Goal: Task Accomplishment & Management: Use online tool/utility

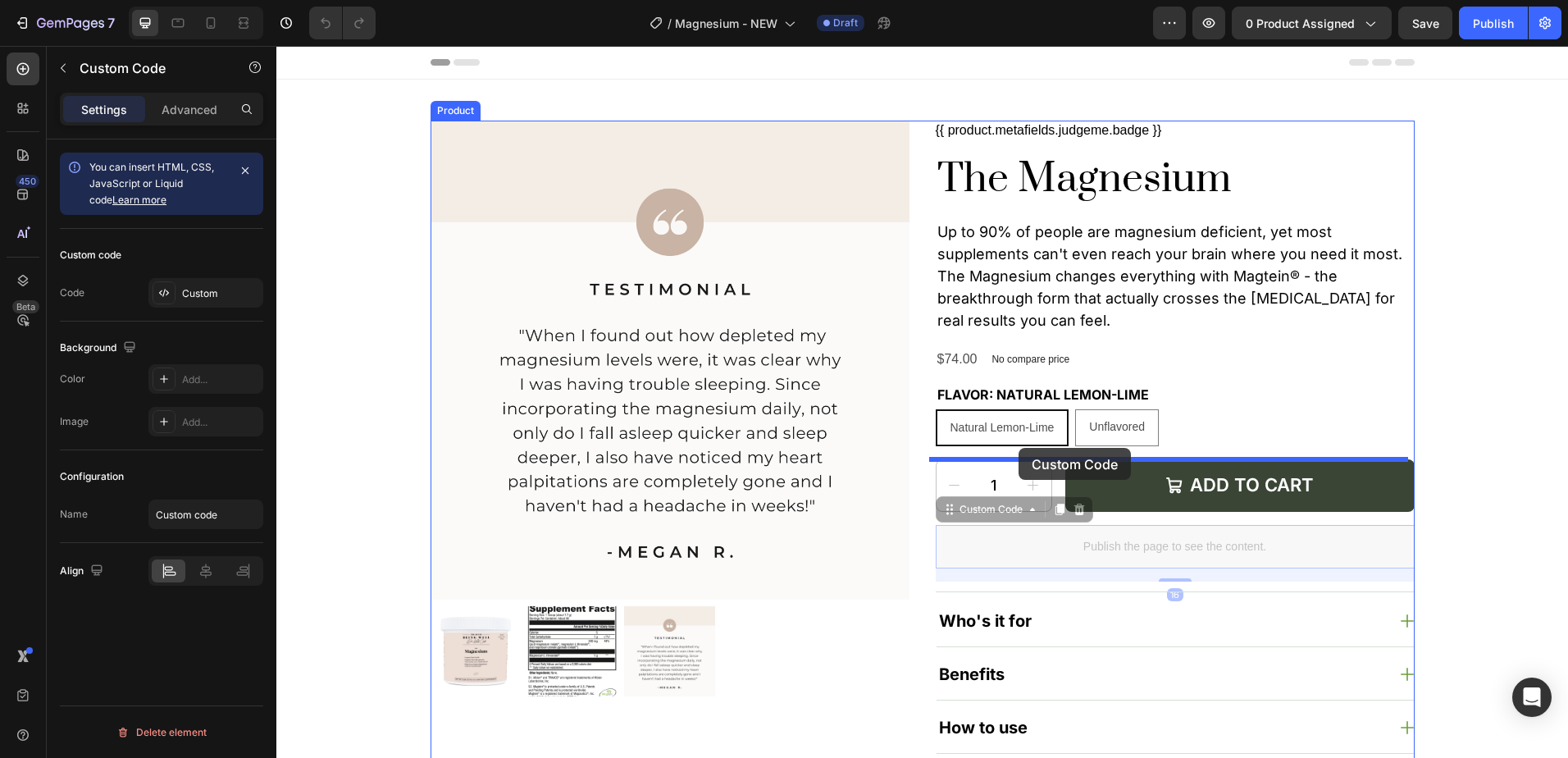
drag, startPoint x: 958, startPoint y: 511, endPoint x: 1019, endPoint y: 448, distance: 87.7
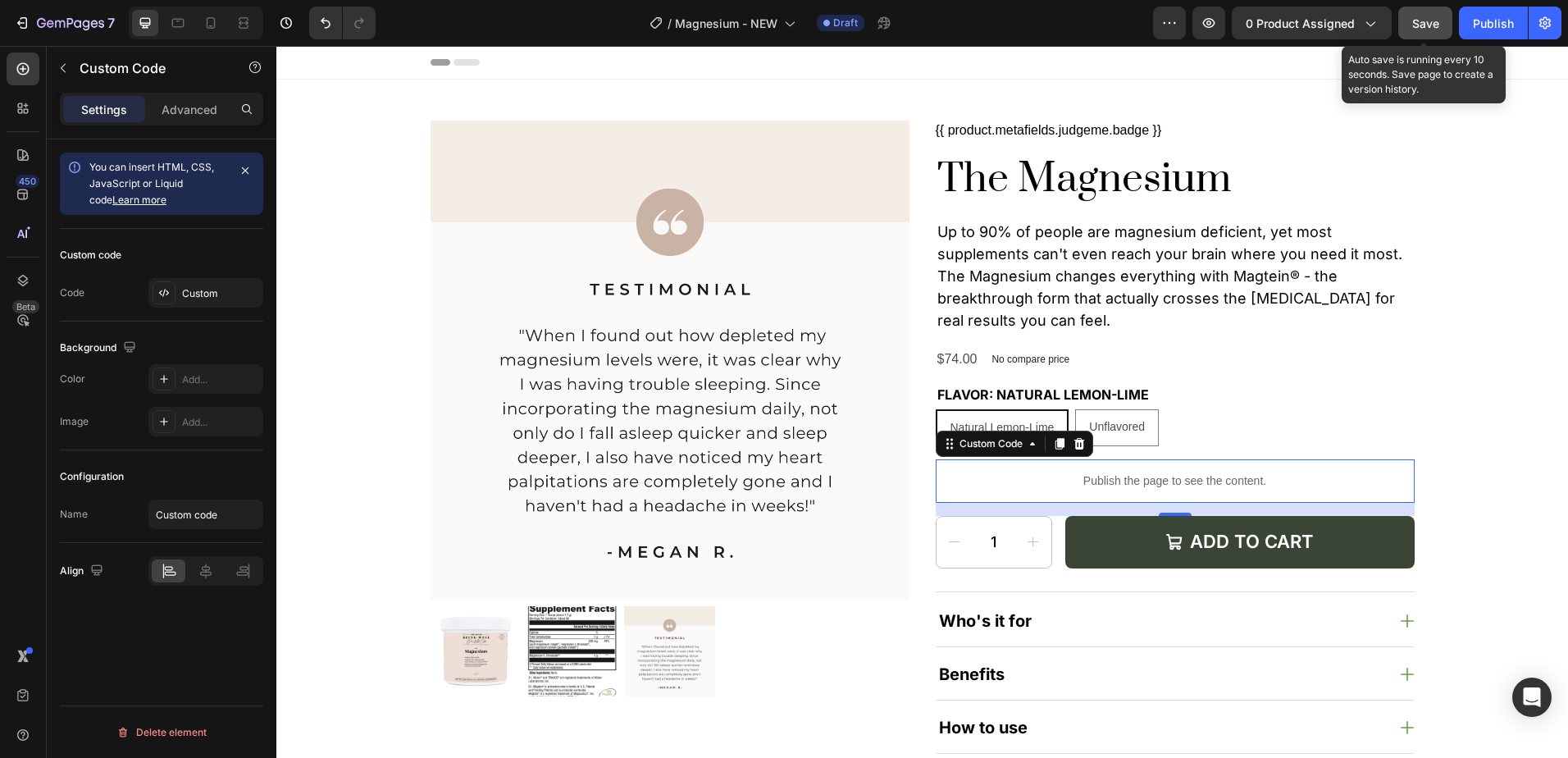
click at [1432, 20] on span "Save" at bounding box center [1425, 24] width 27 height 14
click at [1195, 428] on div "Natural Lemon-Lime Natural Lemon-Lime Natural Lemon-Lime Unflavored Unflavored …" at bounding box center [1175, 428] width 479 height 37
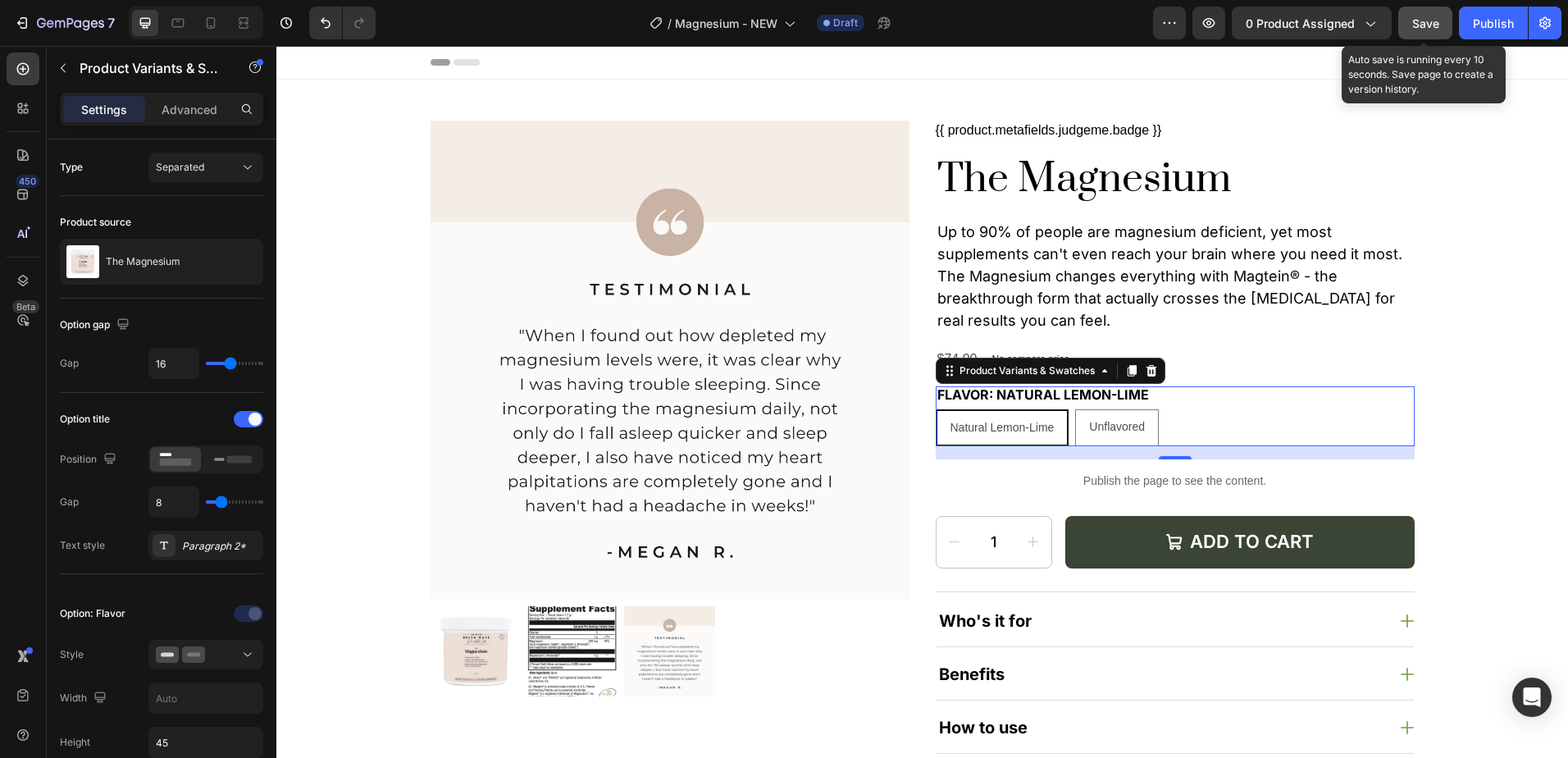
click at [1002, 414] on div "Natural Lemon-Lime" at bounding box center [1002, 428] width 130 height 33
click at [936, 409] on input "Natural Lemon-Lime Natural Lemon-Lime Natural Lemon-Lime" at bounding box center [935, 408] width 1 height 1
click at [1012, 421] on span "Natural Lemon-Lime" at bounding box center [1002, 427] width 104 height 13
click at [936, 409] on input "Natural Lemon-Lime Natural Lemon-Lime Natural Lemon-Lime" at bounding box center [935, 408] width 1 height 1
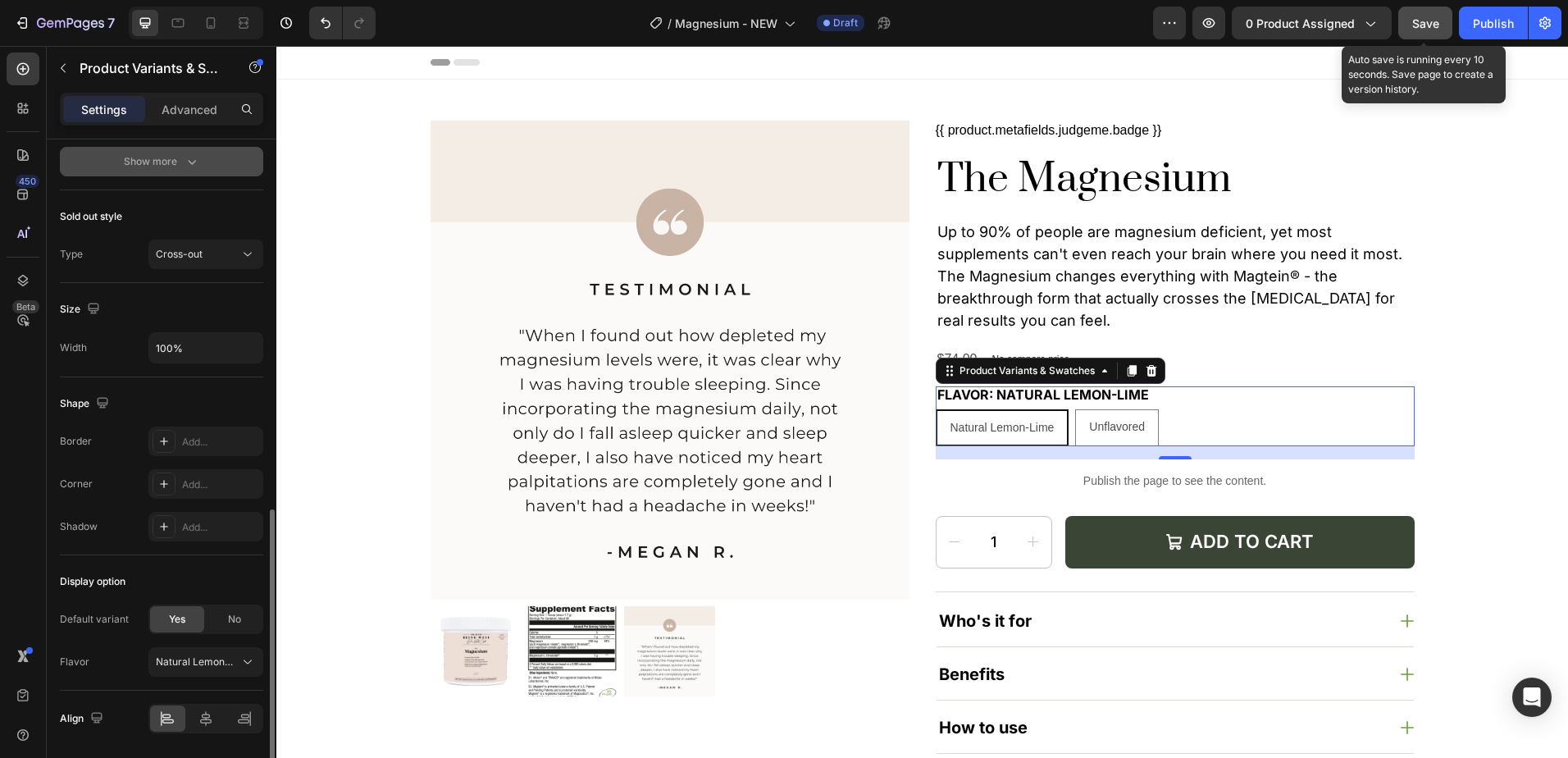
scroll to position [956, 0]
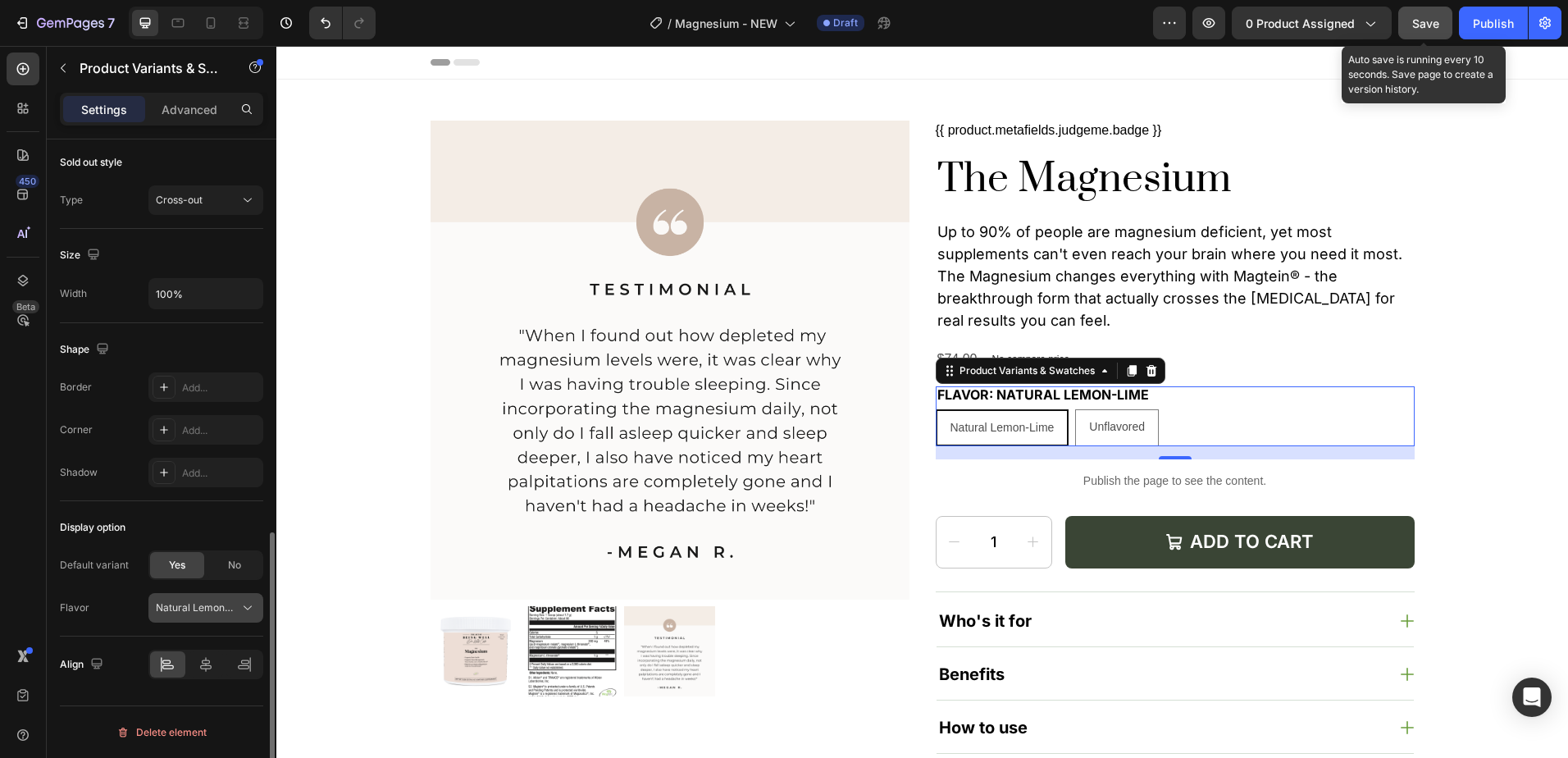
click at [209, 600] on div "Natural Lemon-Lime" at bounding box center [206, 608] width 100 height 17
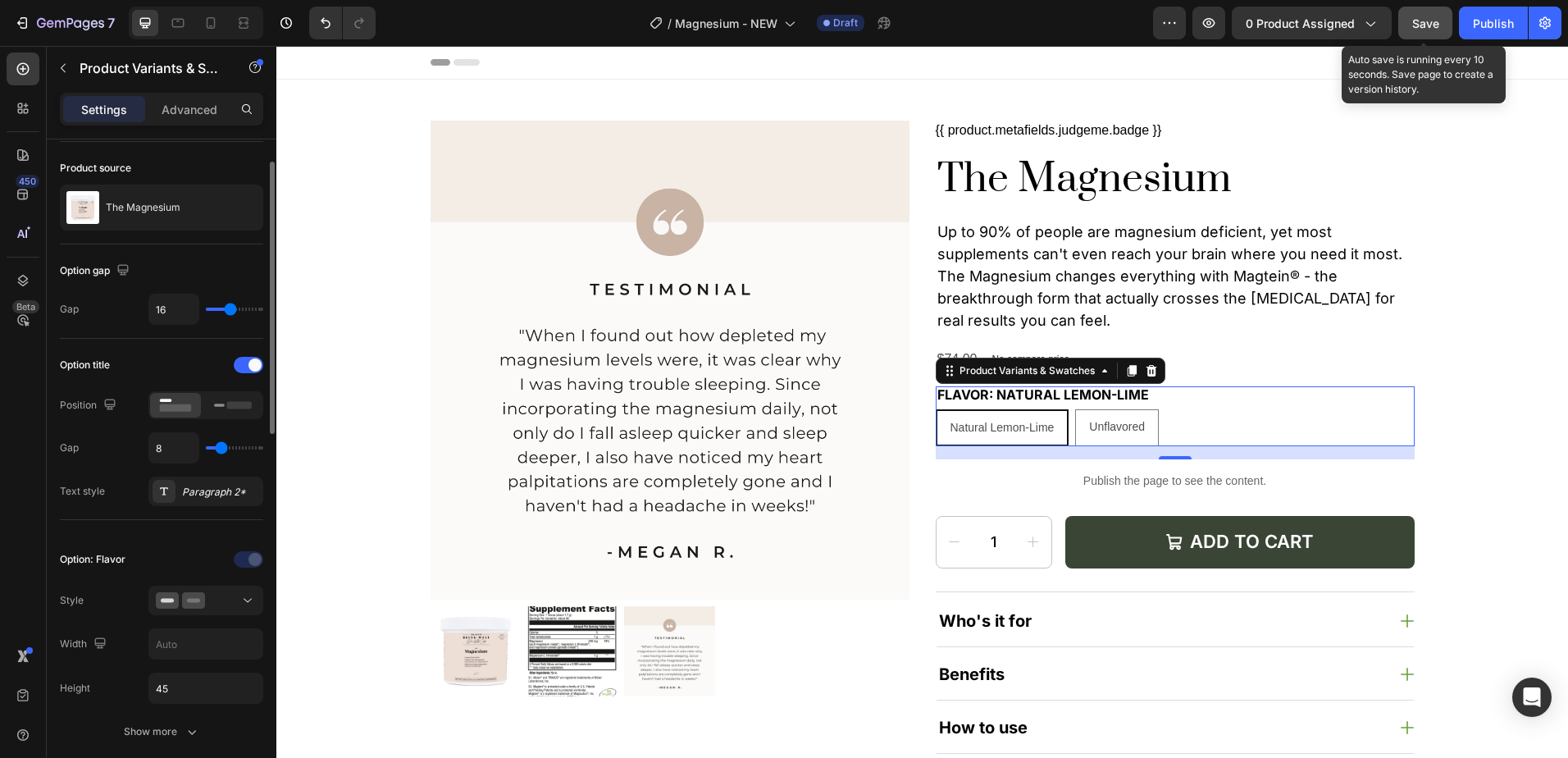
scroll to position [0, 0]
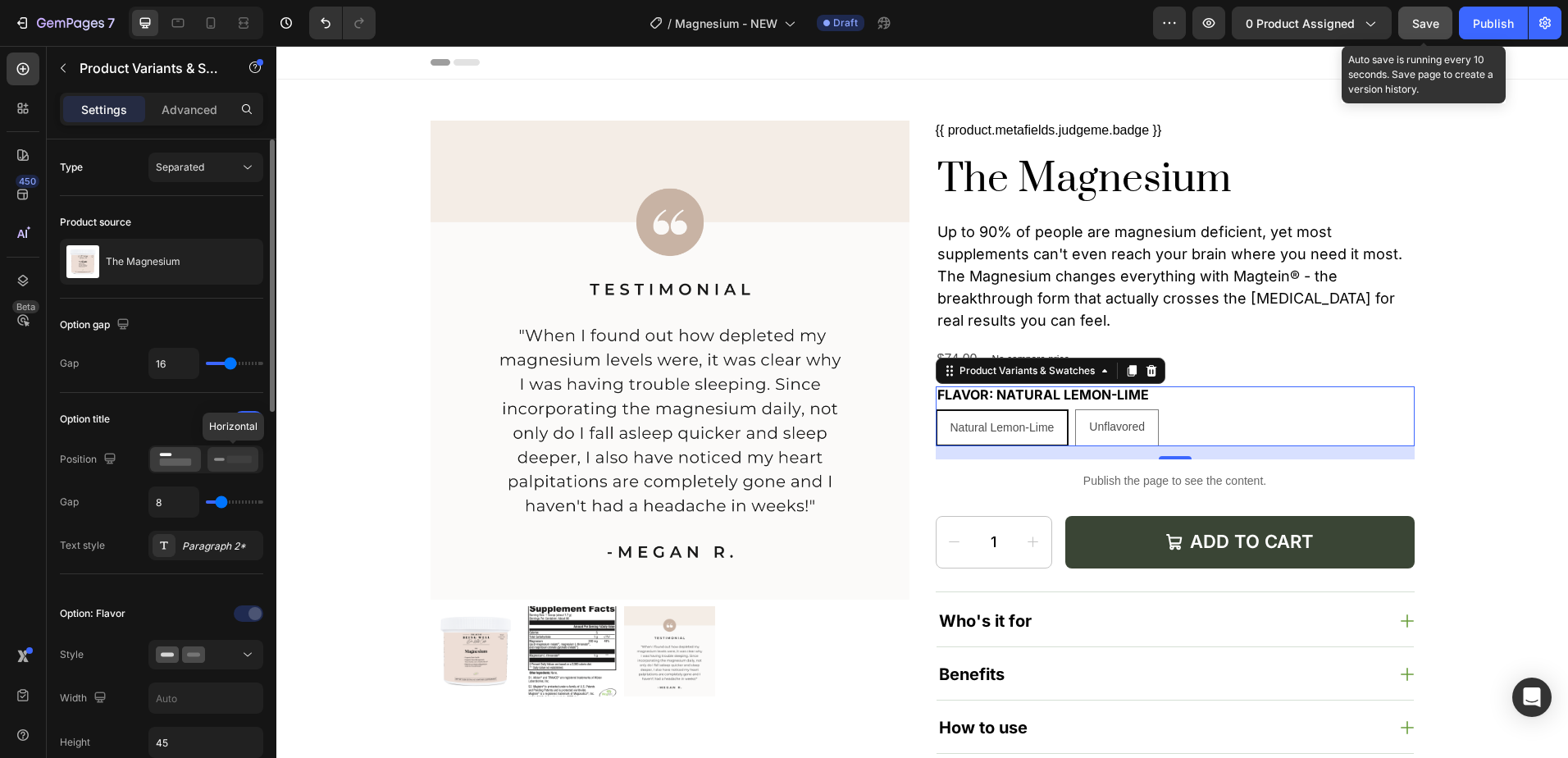
click at [232, 460] on rect at bounding box center [240, 459] width 24 height 7
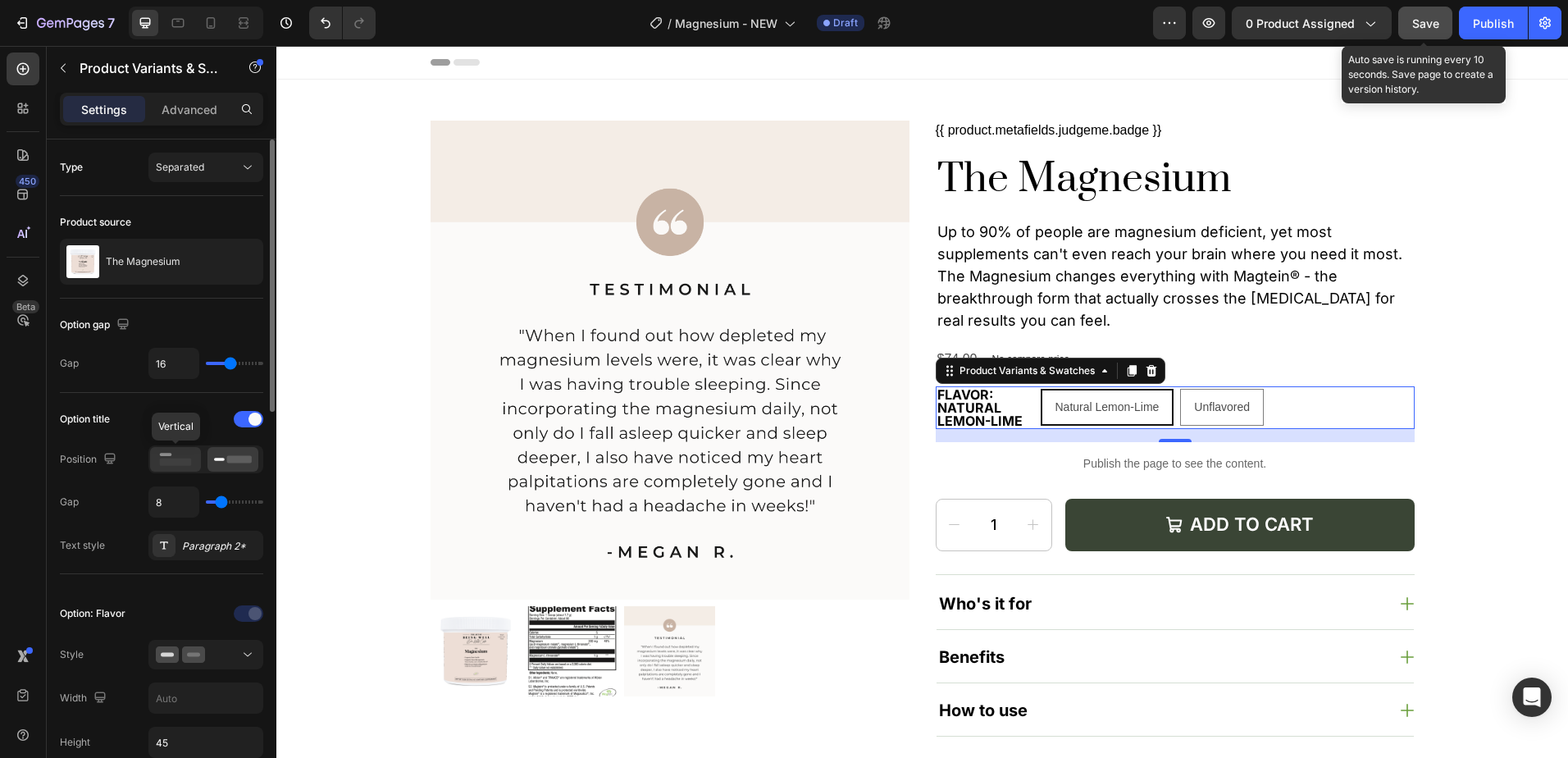
click at [180, 459] on rect at bounding box center [176, 462] width 32 height 7
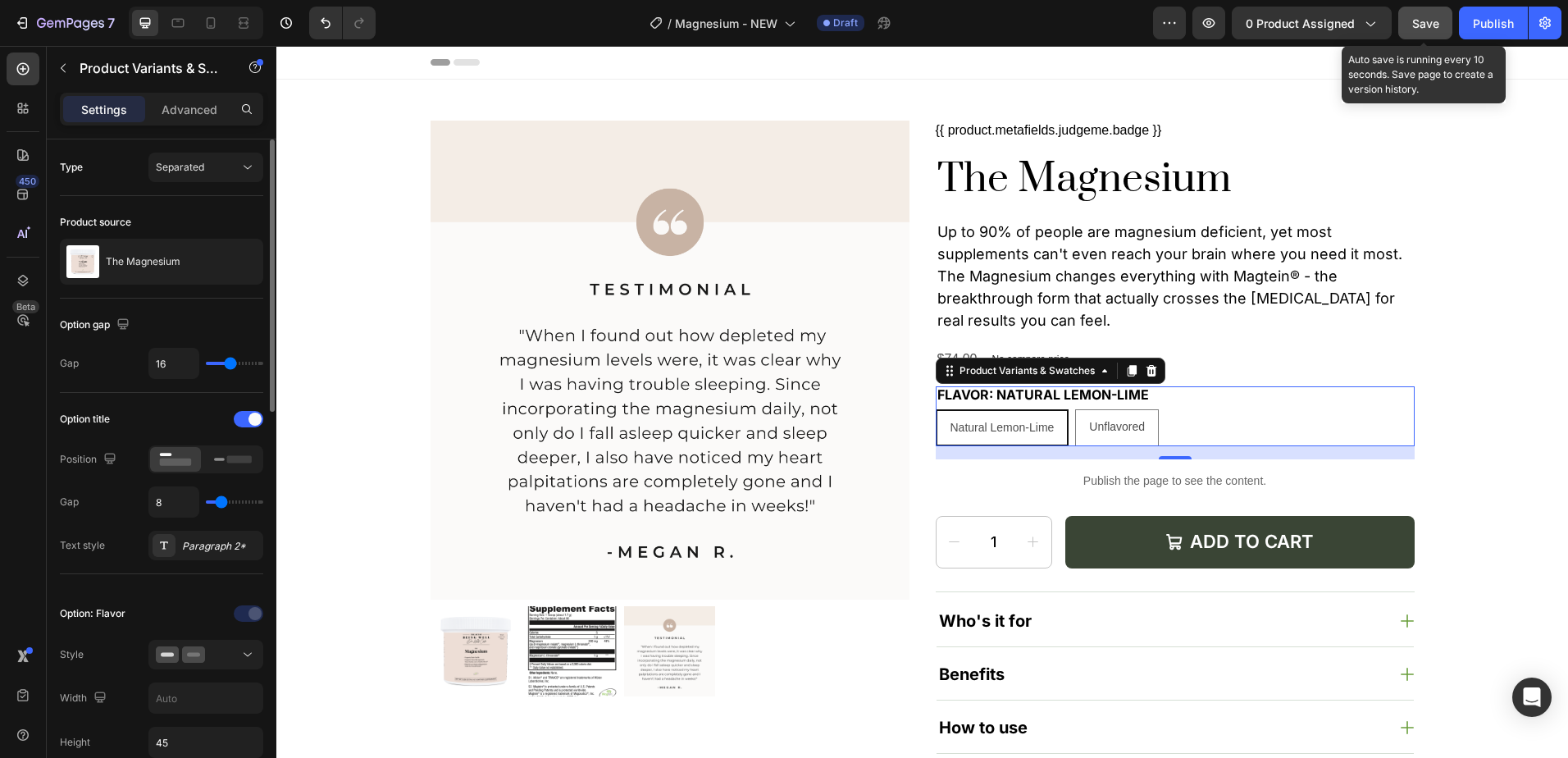
type input "5"
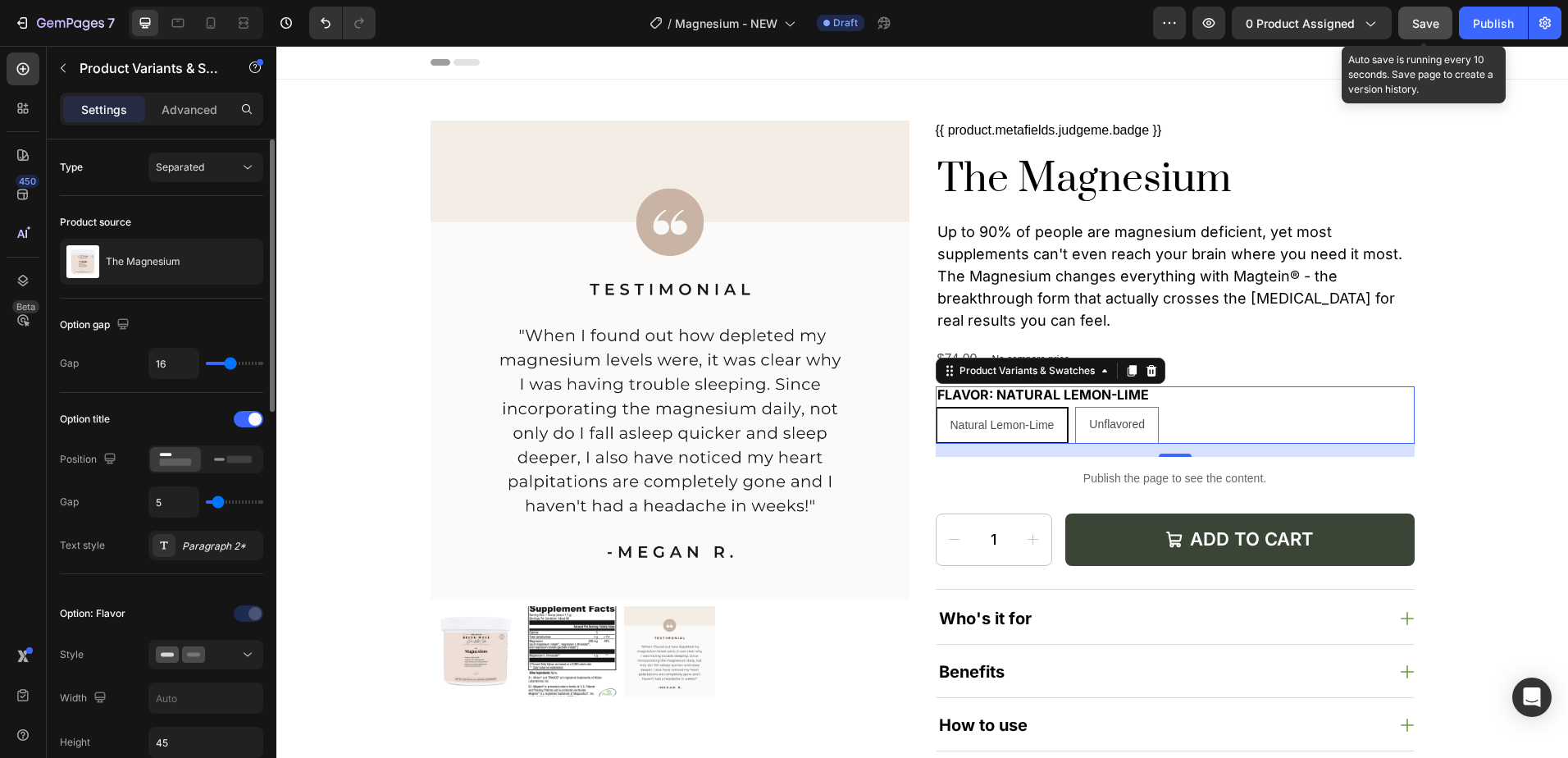
type input "6"
type input "7"
type input "9"
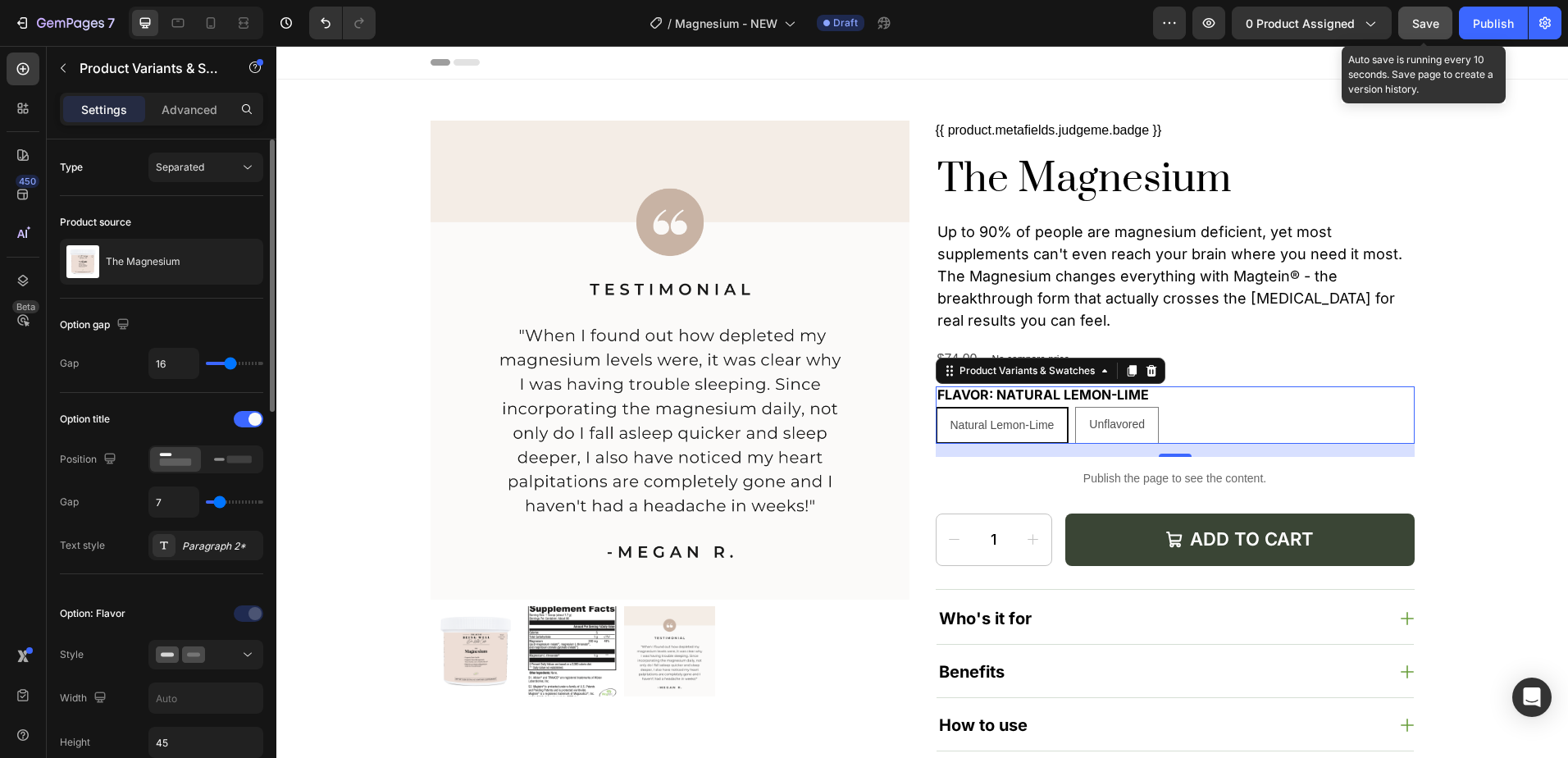
type input "9"
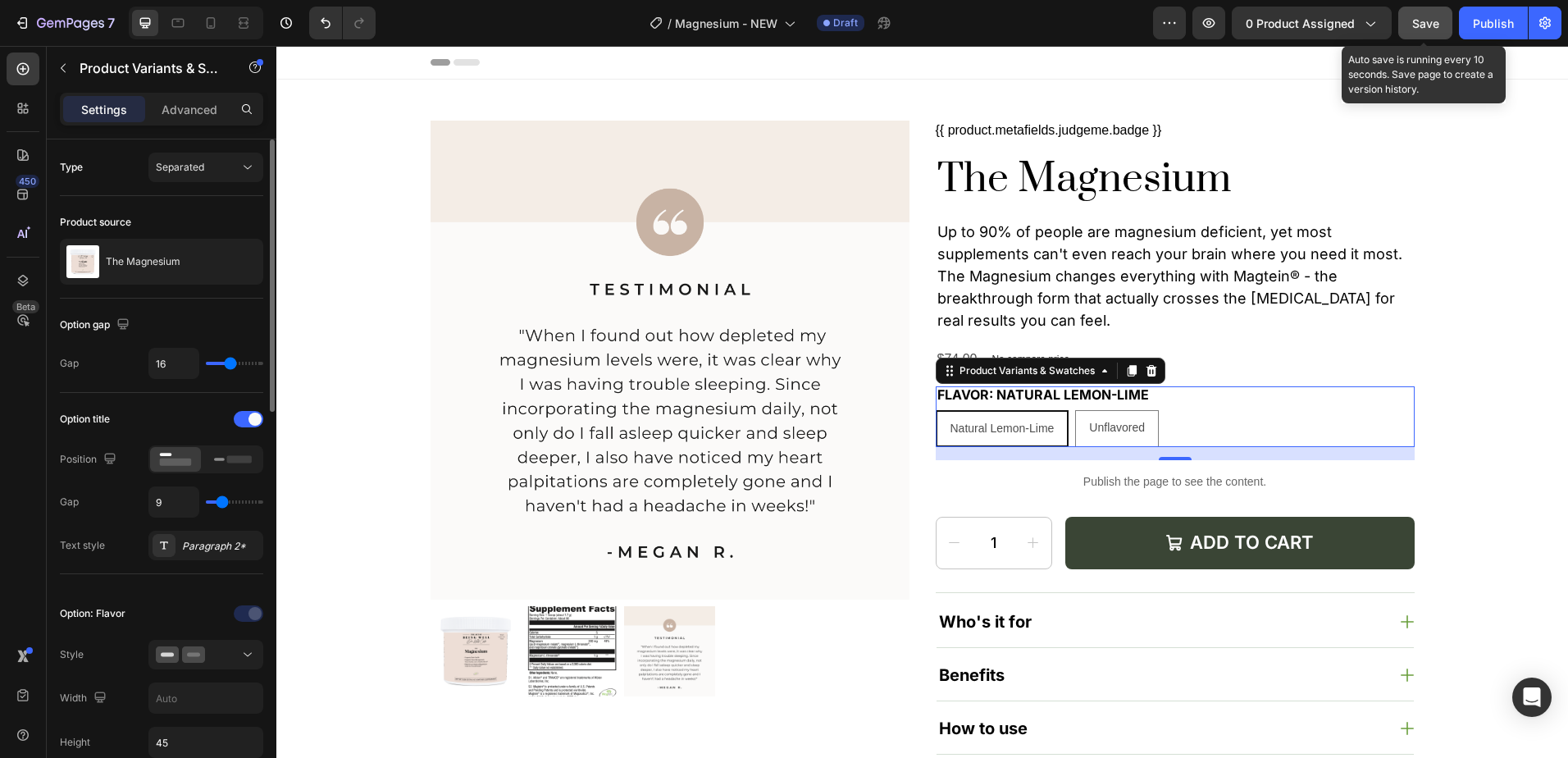
type input "10"
type input "11"
type input "12"
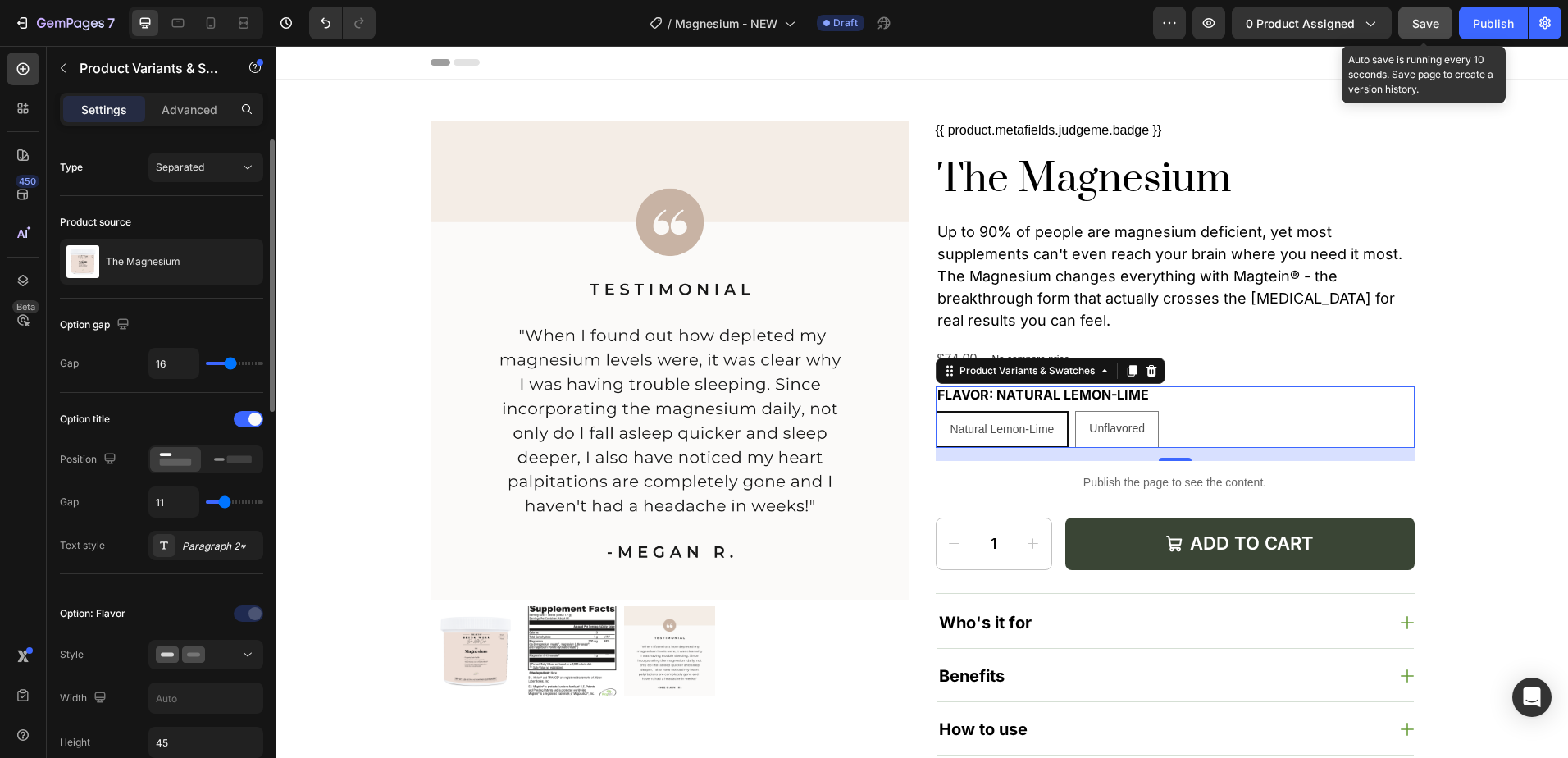
type input "12"
type input "13"
type input "15"
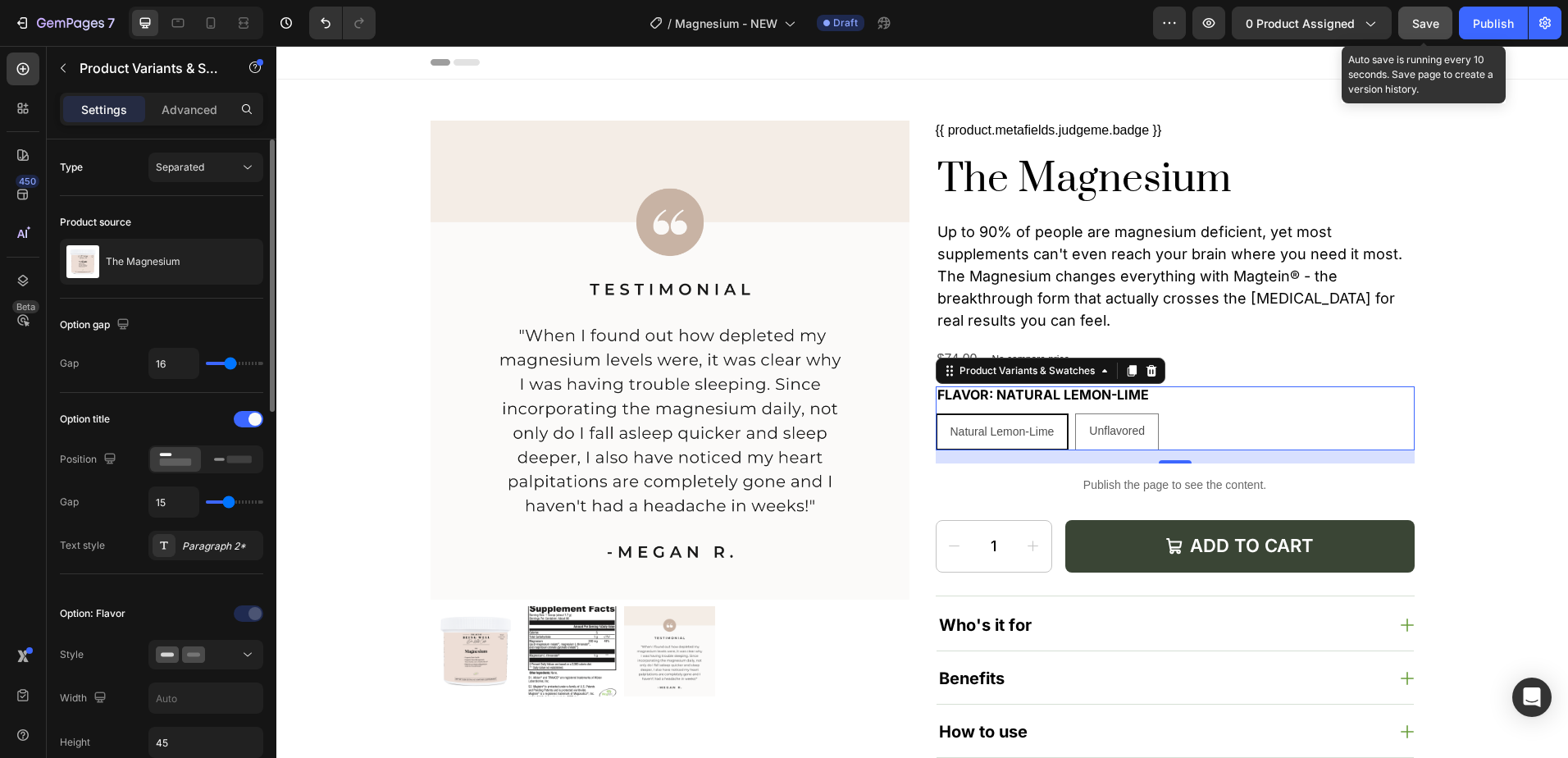
type input "16"
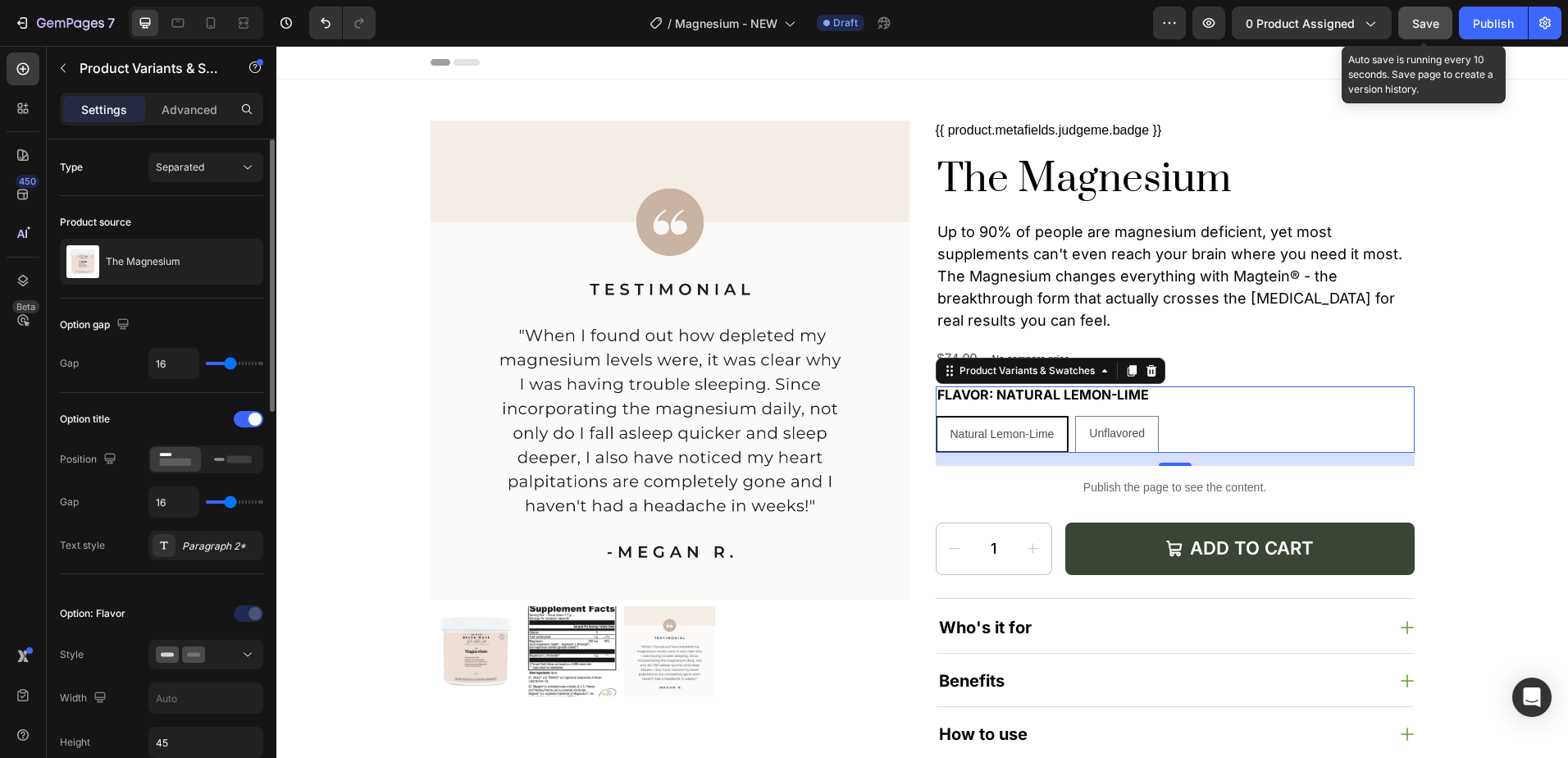
type input "17"
drag, startPoint x: 218, startPoint y: 503, endPoint x: 232, endPoint y: 503, distance: 14.0
type input "17"
click at [232, 503] on input "range" at bounding box center [234, 502] width 58 height 3
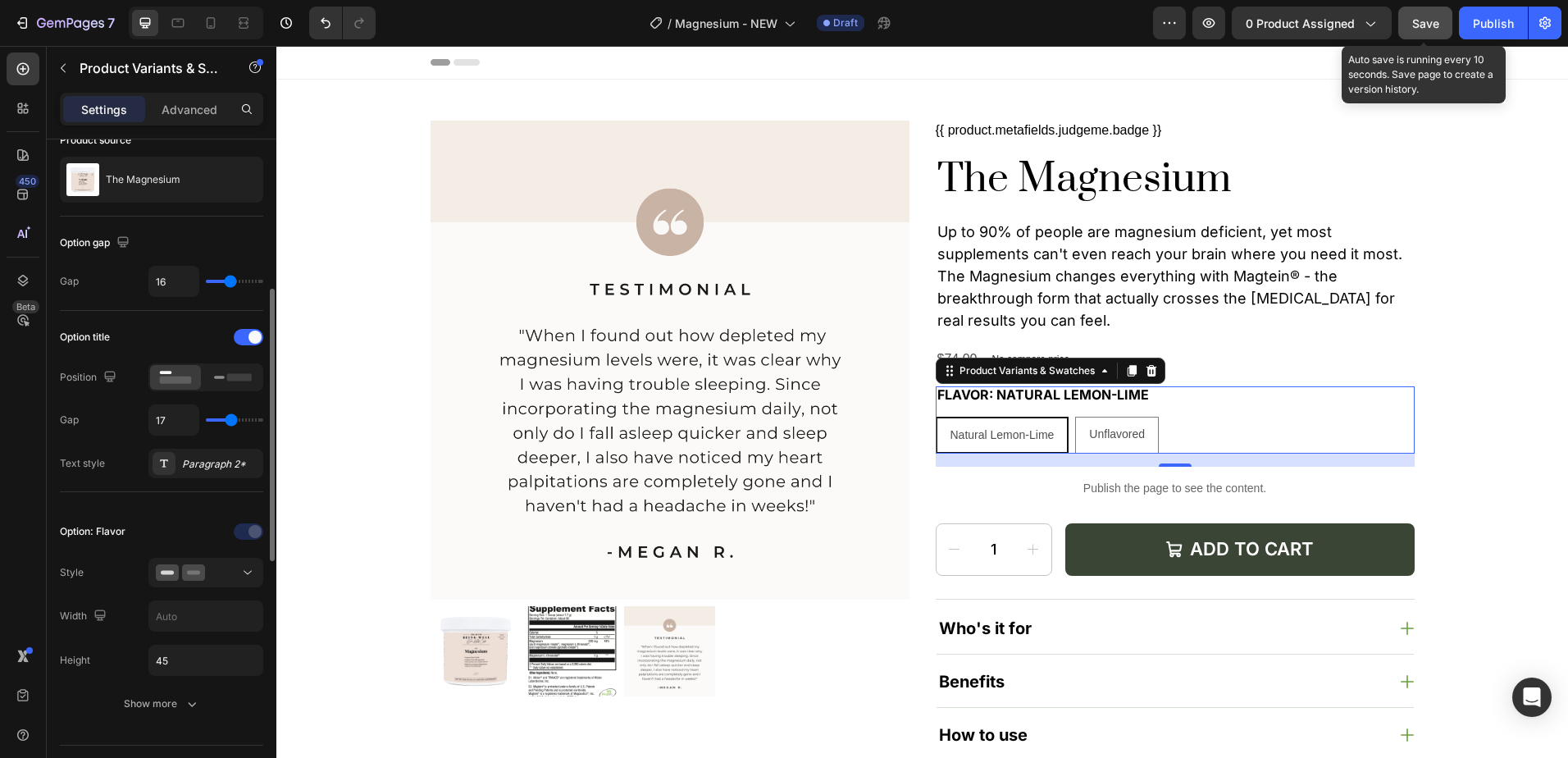
scroll to position [164, 0]
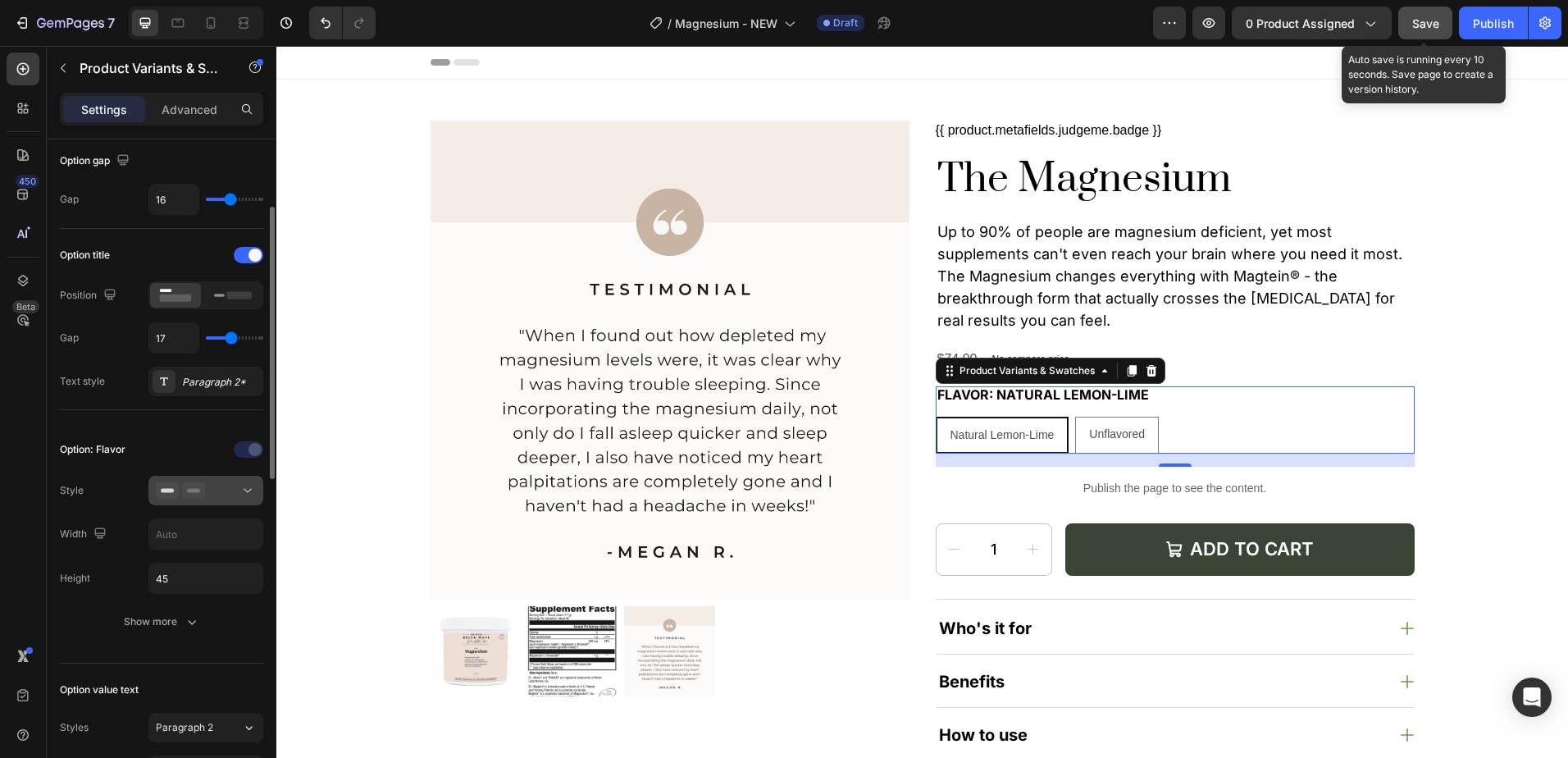
click at [219, 503] on button at bounding box center [206, 490] width 115 height 30
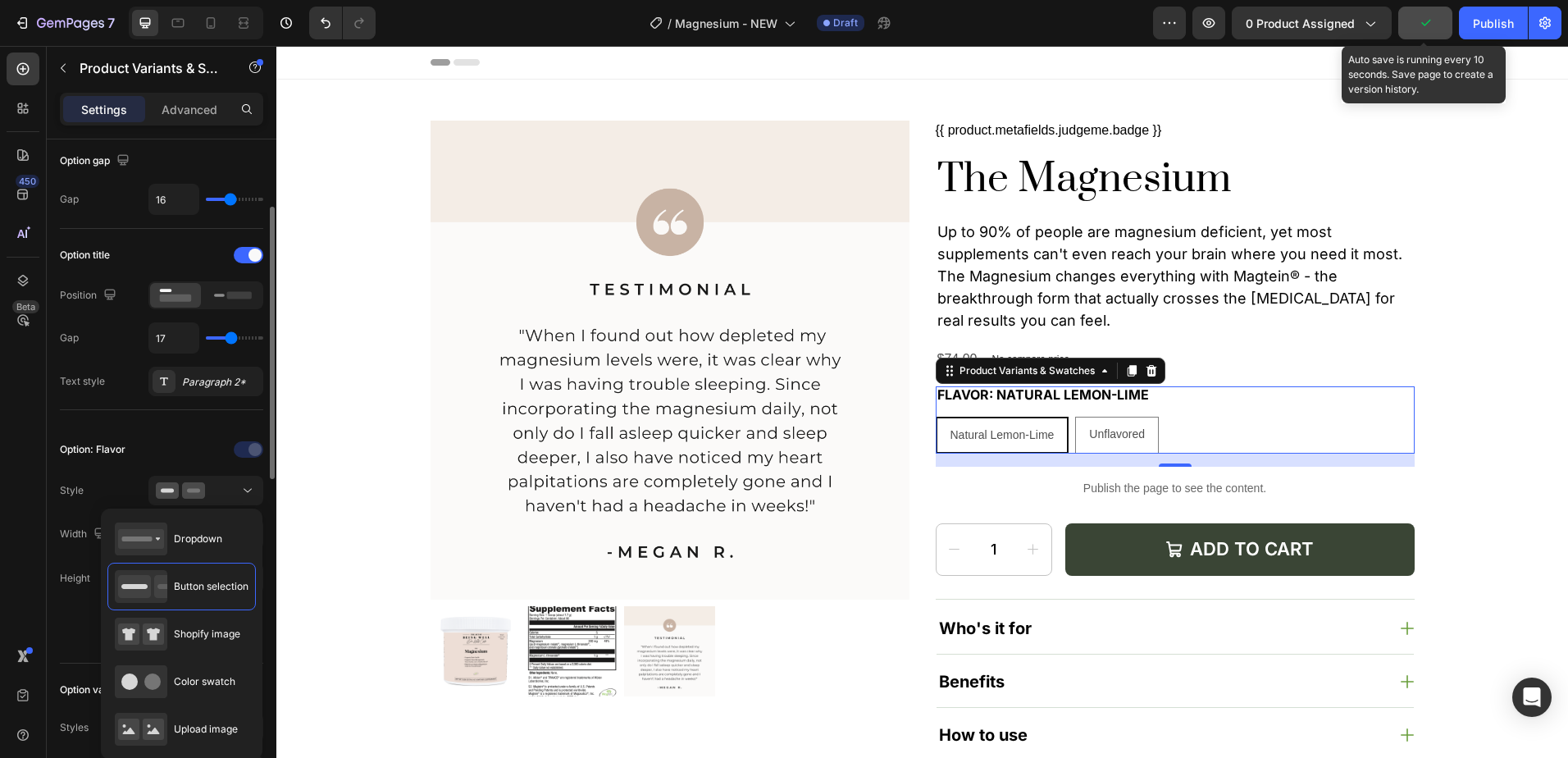
click at [119, 476] on div "Style" at bounding box center [161, 490] width 204 height 30
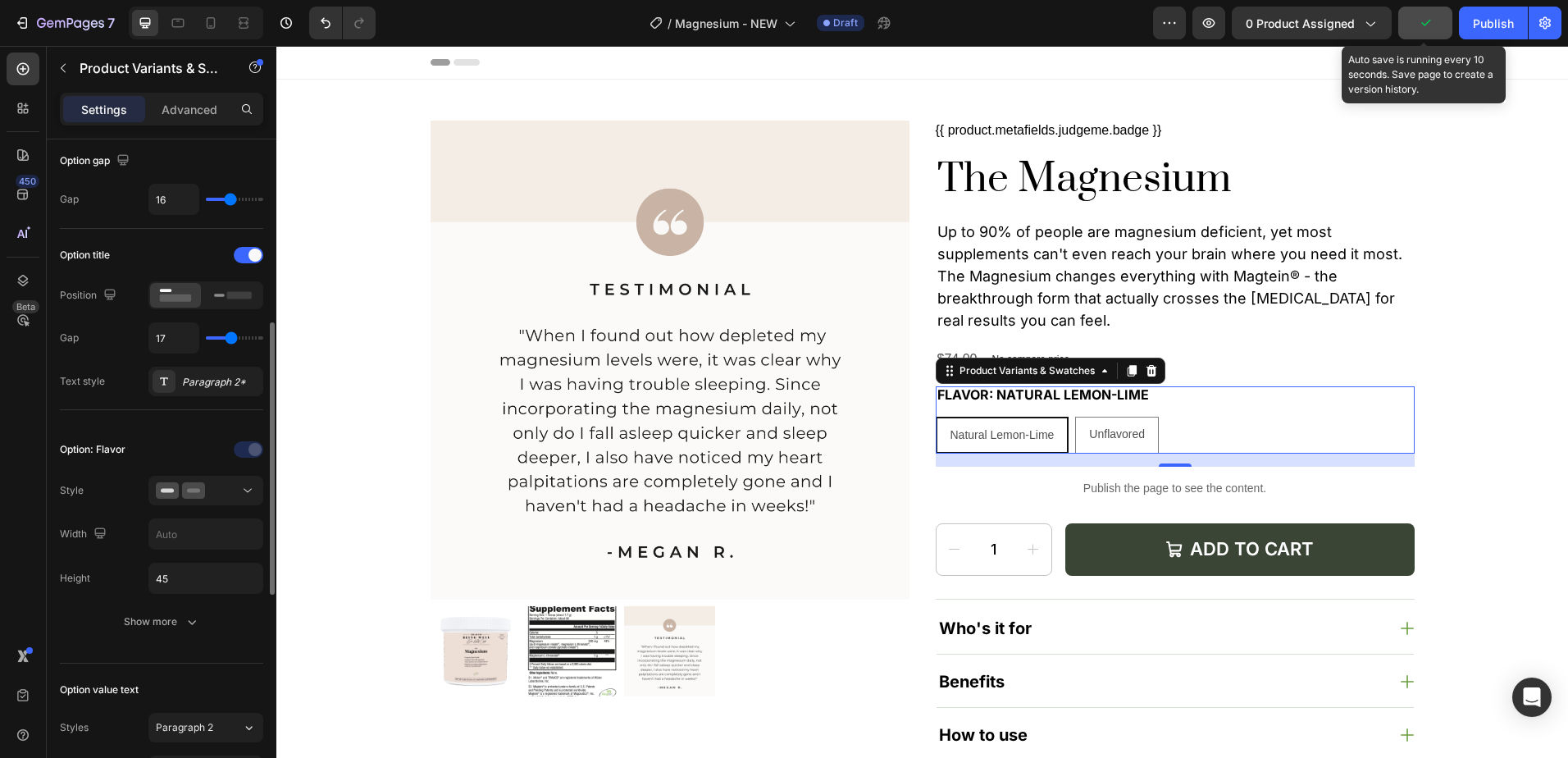
scroll to position [246, 0]
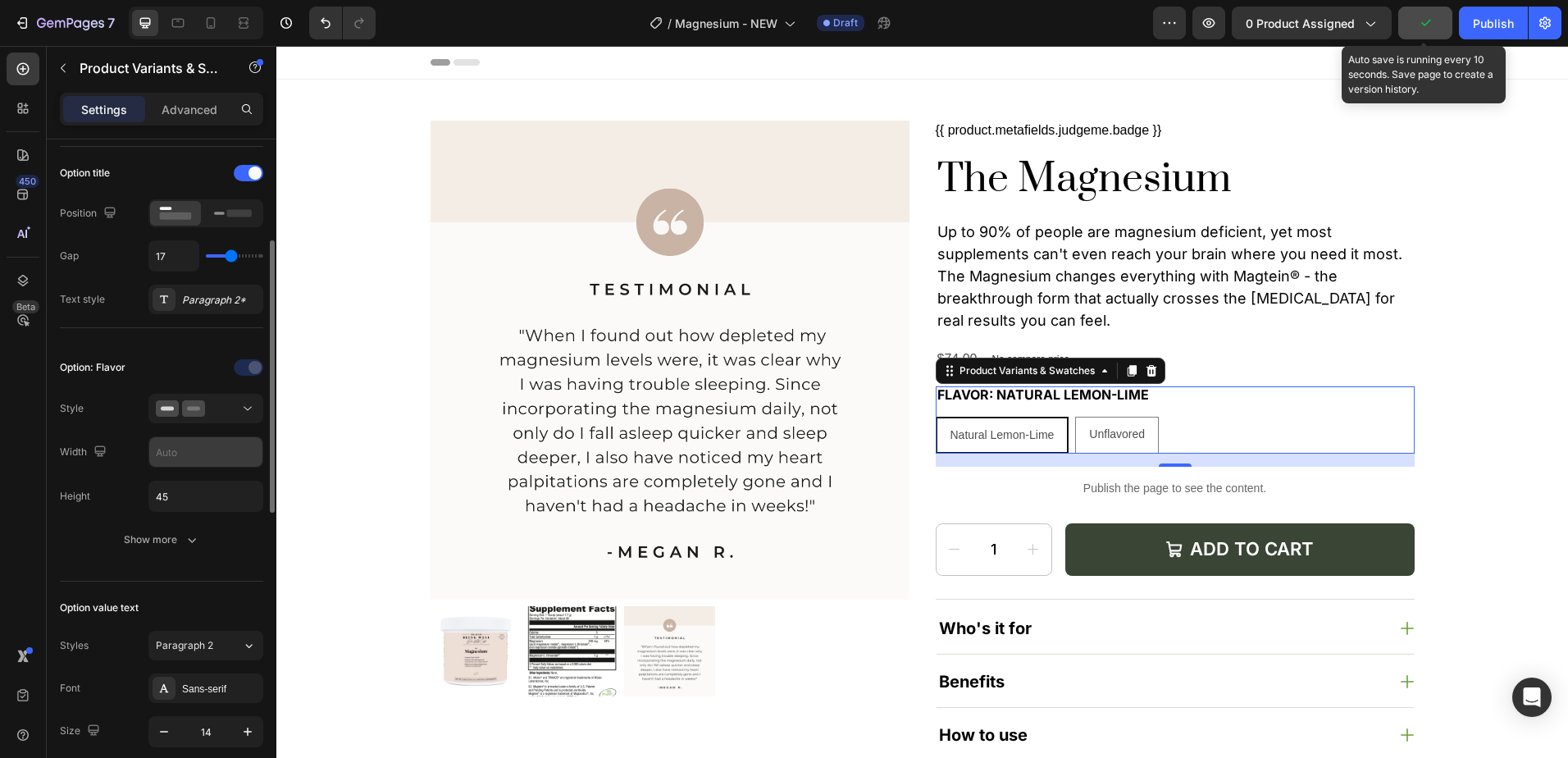
click at [172, 454] on input "text" at bounding box center [206, 452] width 113 height 30
type input "49%"
click at [115, 455] on div "Width 49%" at bounding box center [161, 452] width 204 height 31
click at [209, 496] on input "45" at bounding box center [206, 497] width 113 height 30
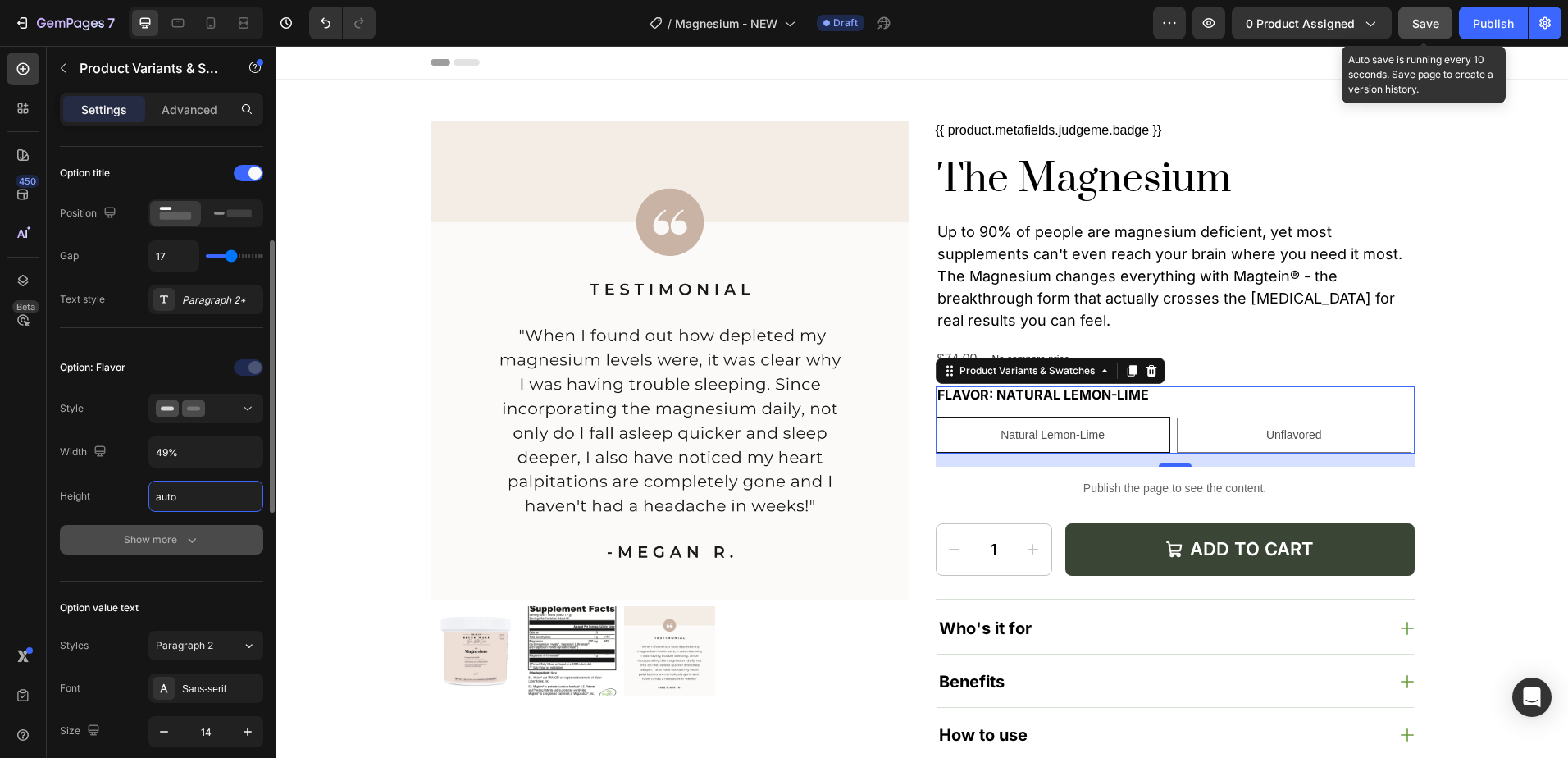
click at [167, 533] on div "Show more" at bounding box center [162, 539] width 76 height 17
type input "Auto"
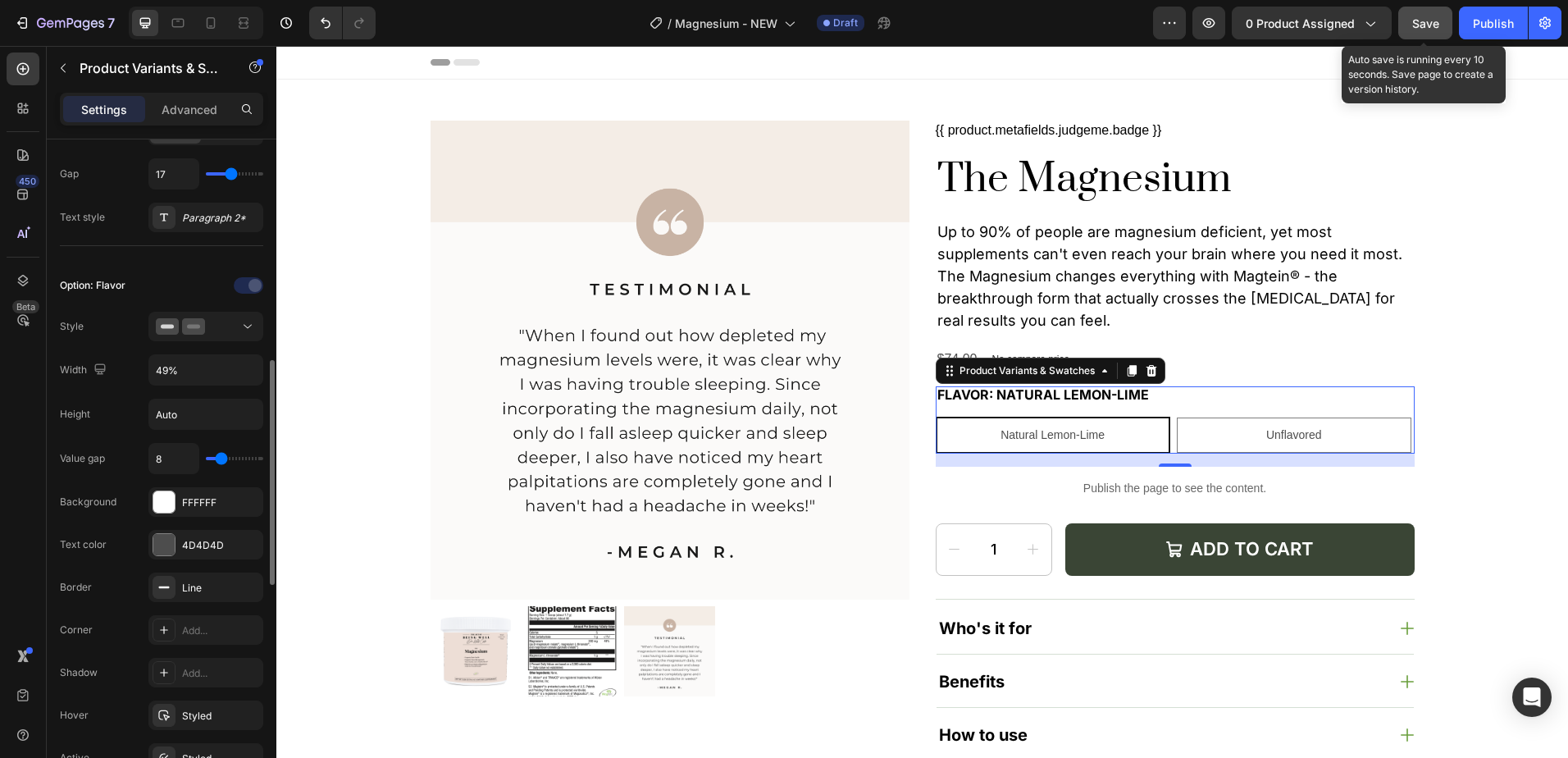
scroll to position [410, 0]
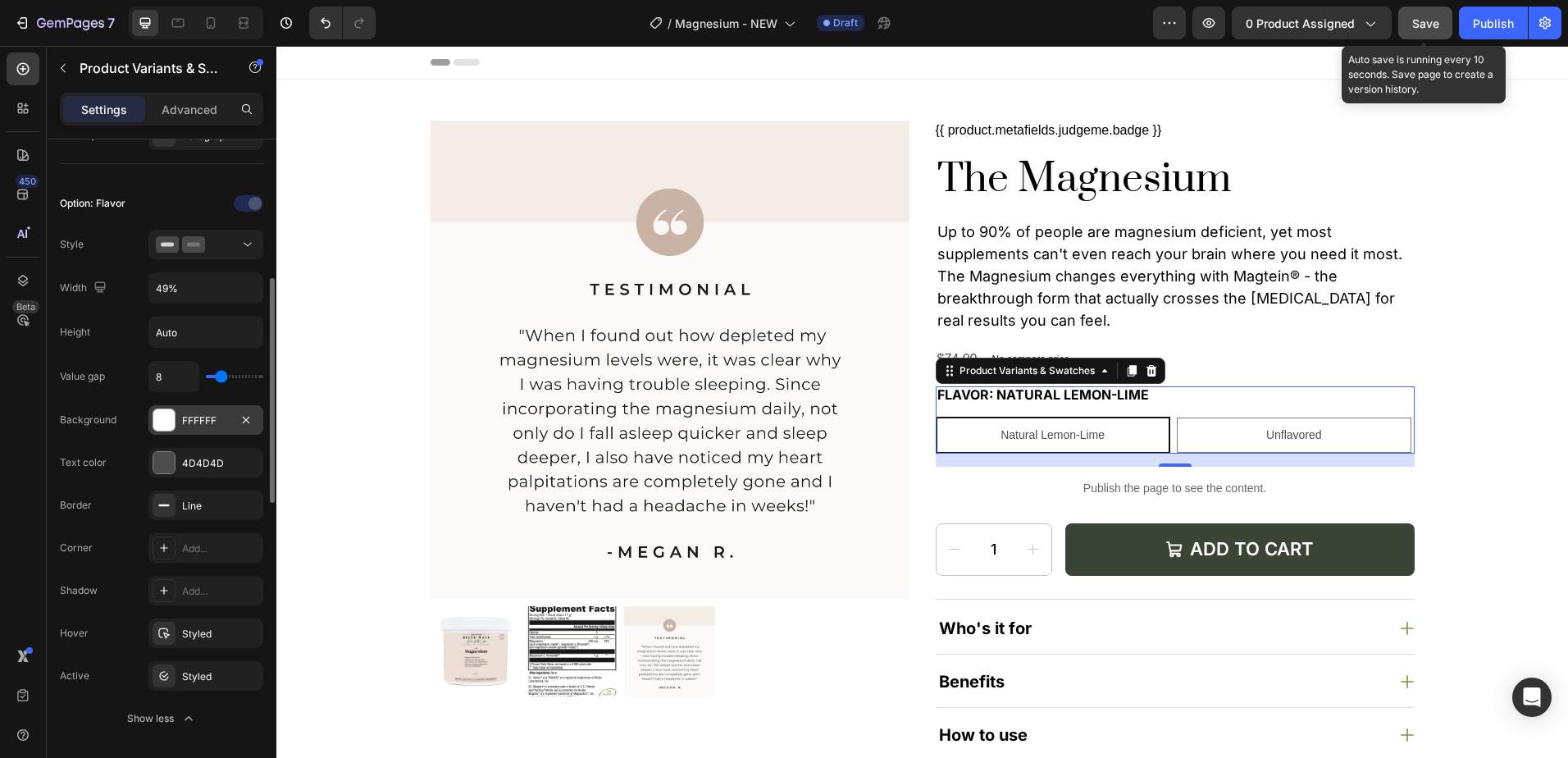
click at [208, 429] on div "FFFFFF" at bounding box center [206, 420] width 115 height 30
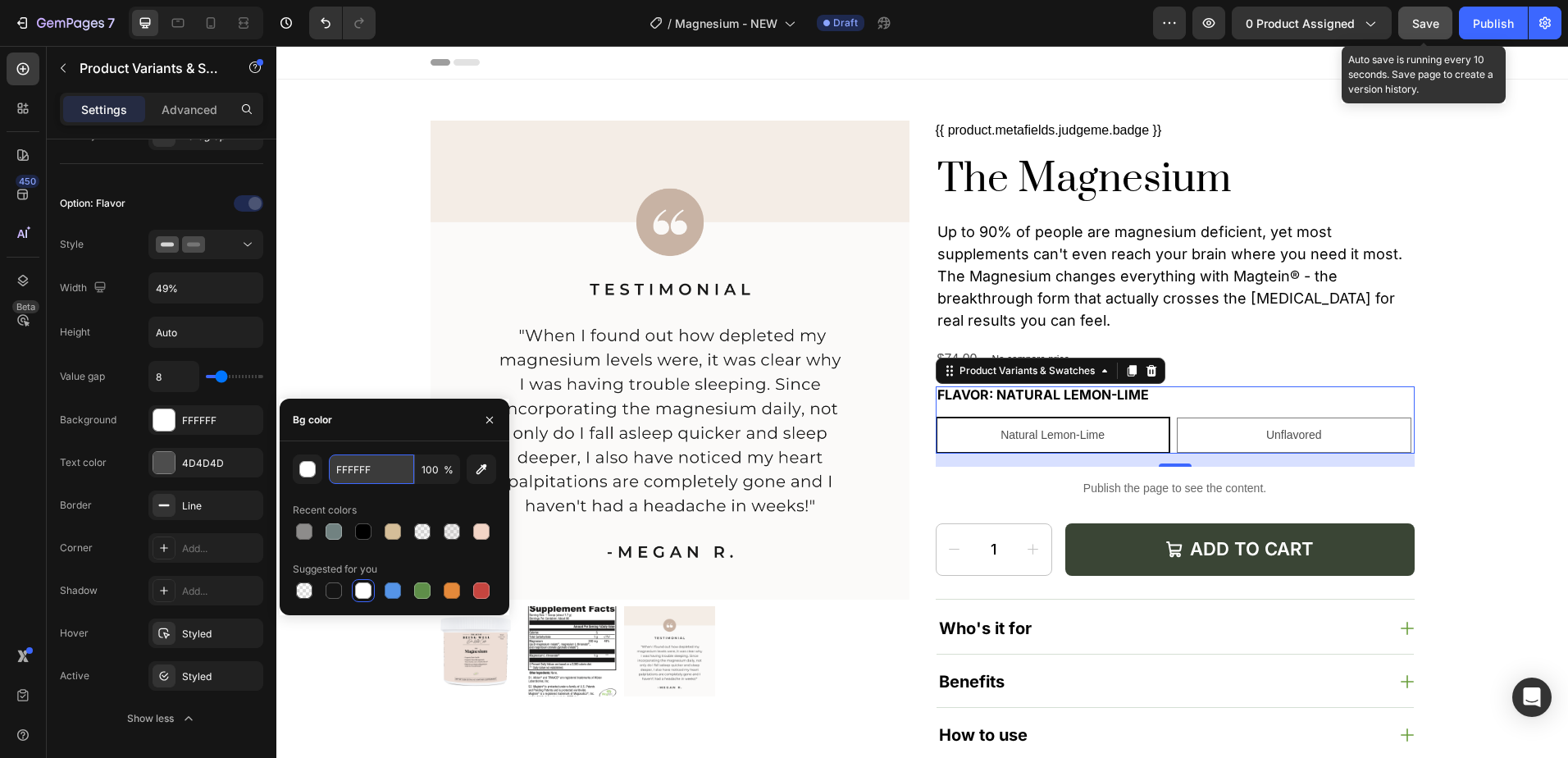
click at [399, 468] on input "FFFFFF" at bounding box center [372, 469] width 86 height 30
paste input "8F8F4"
type input "F8F8F4"
click at [101, 408] on div "Background" at bounding box center [87, 420] width 57 height 26
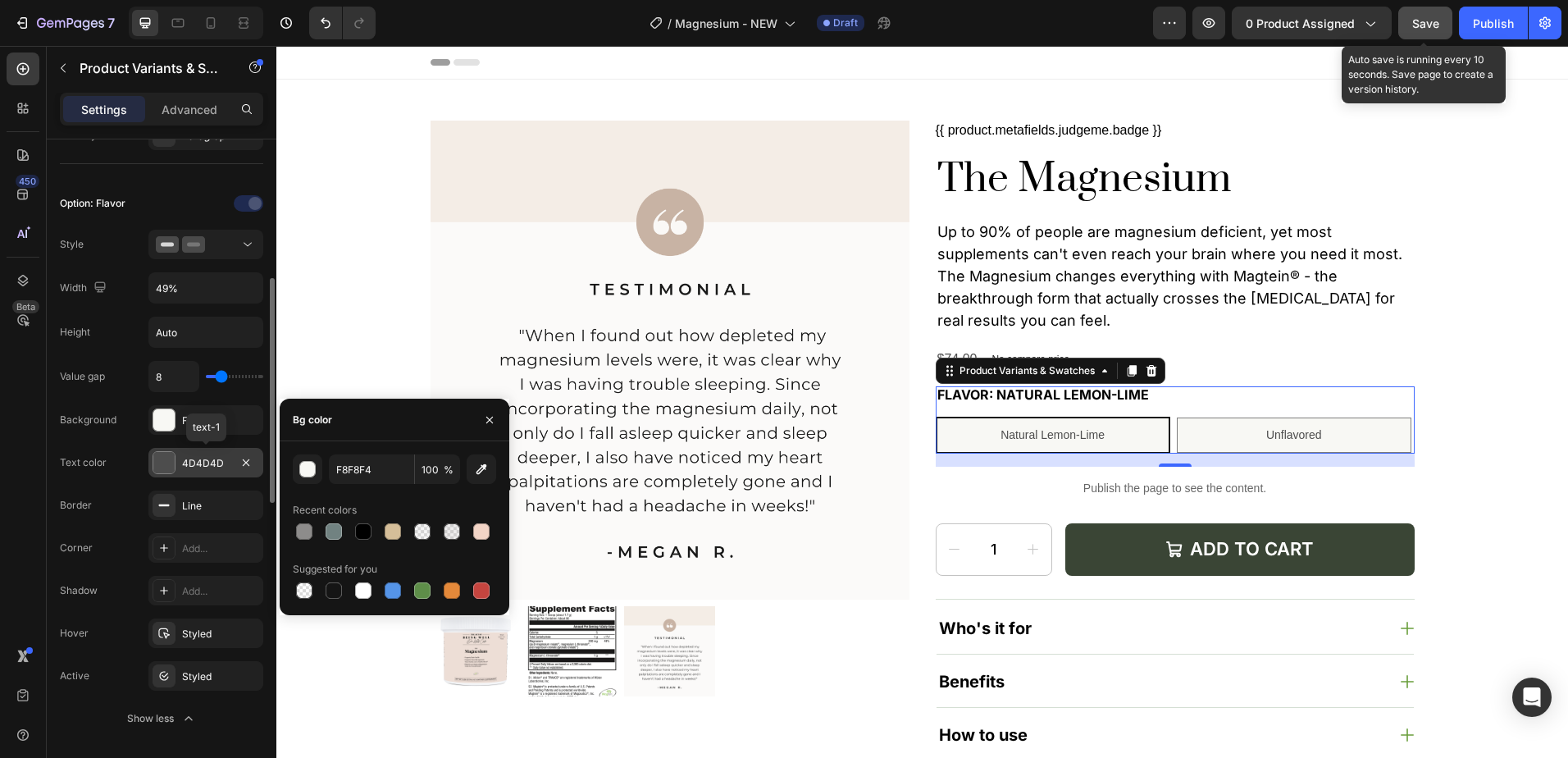
click at [199, 456] on div "4D4D4D" at bounding box center [206, 463] width 47 height 15
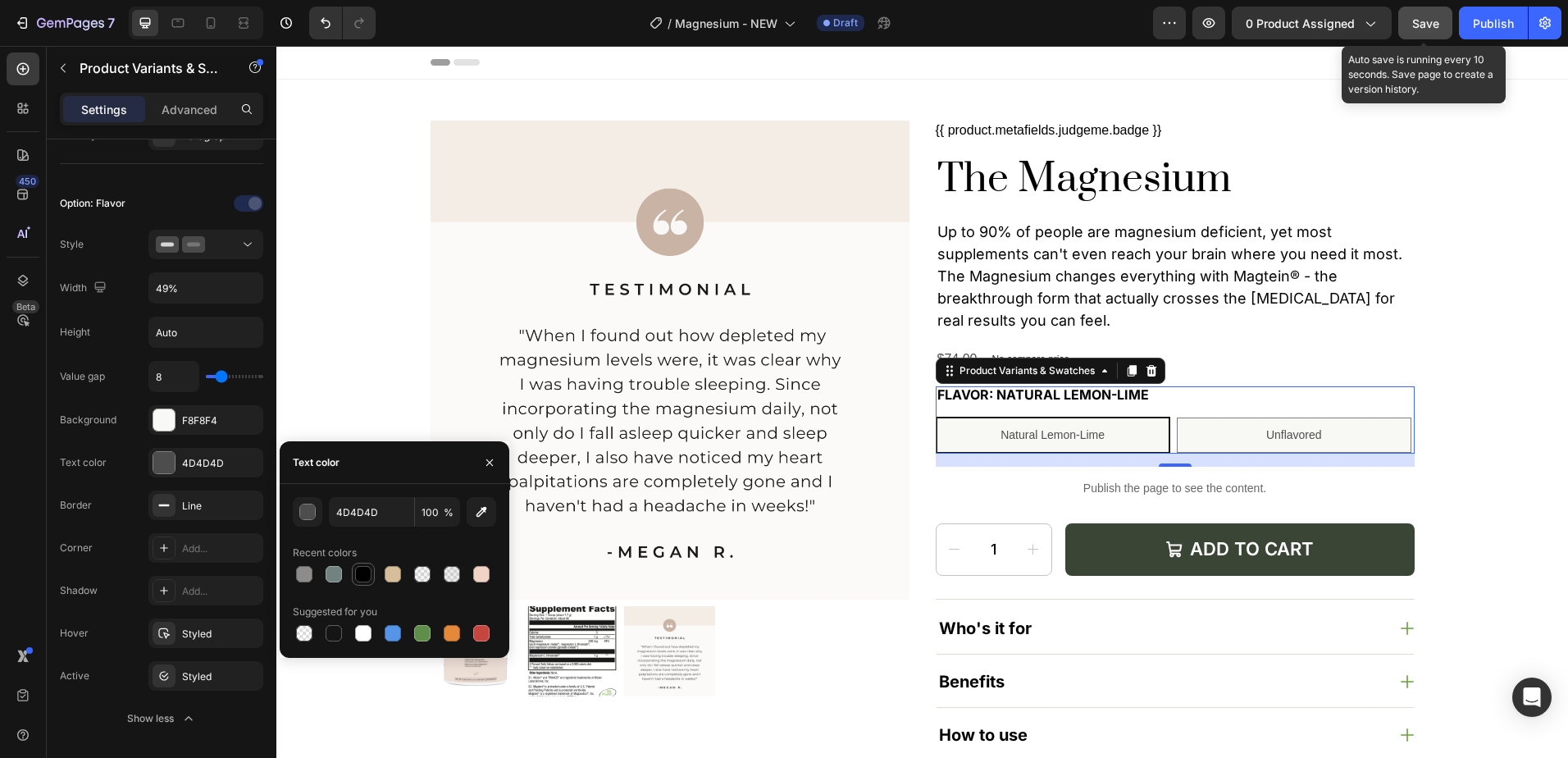
click at [358, 569] on div at bounding box center [363, 574] width 17 height 17
type input "000000"
click at [85, 483] on div "Value gap 8 Background F8F8F4 Text color 000000 Border Line Corner Add... Shado…" at bounding box center [161, 547] width 204 height 372
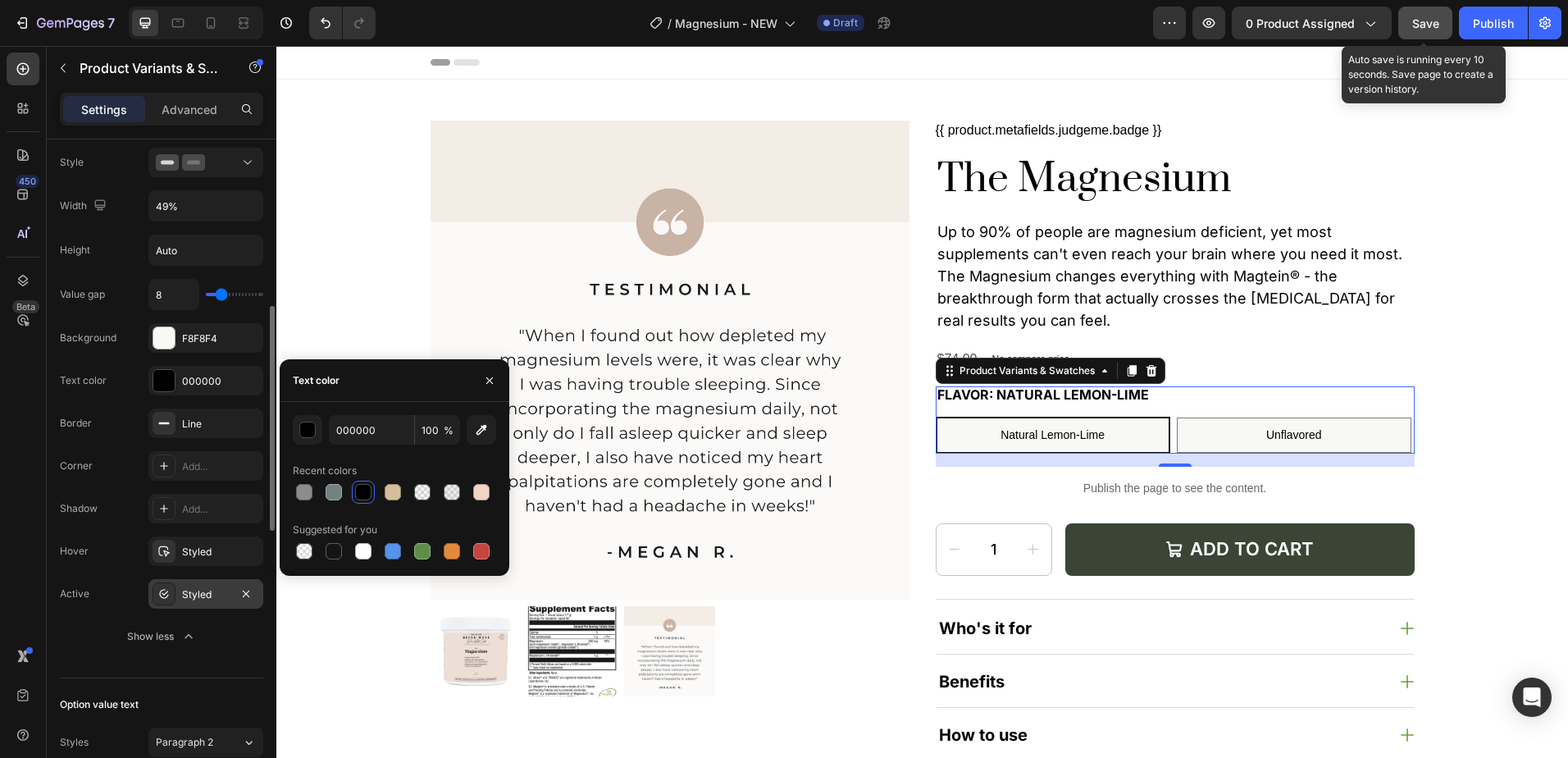
click at [199, 593] on div "Styled" at bounding box center [206, 595] width 47 height 15
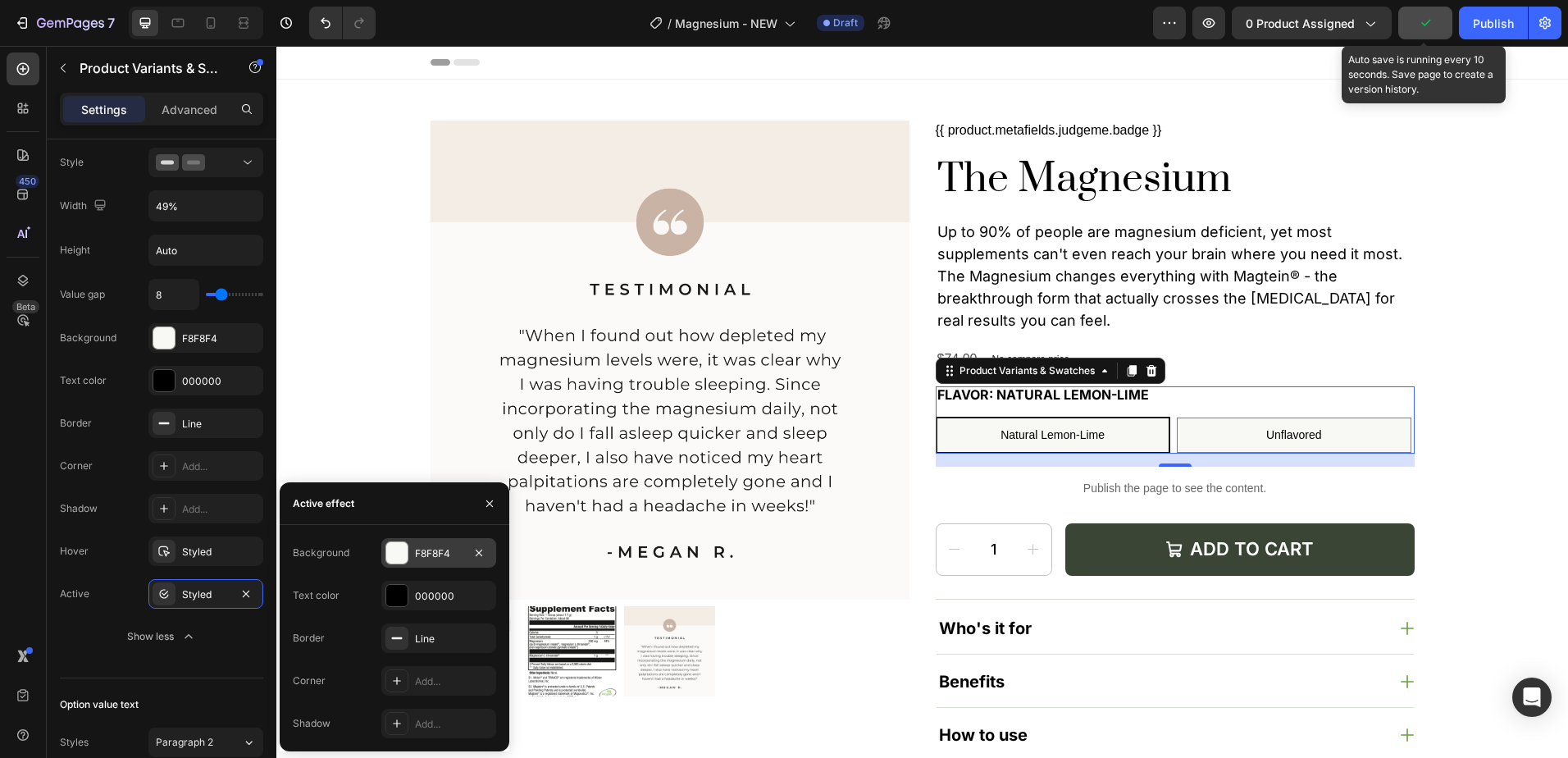
click at [441, 553] on div "F8F8F4" at bounding box center [439, 553] width 47 height 15
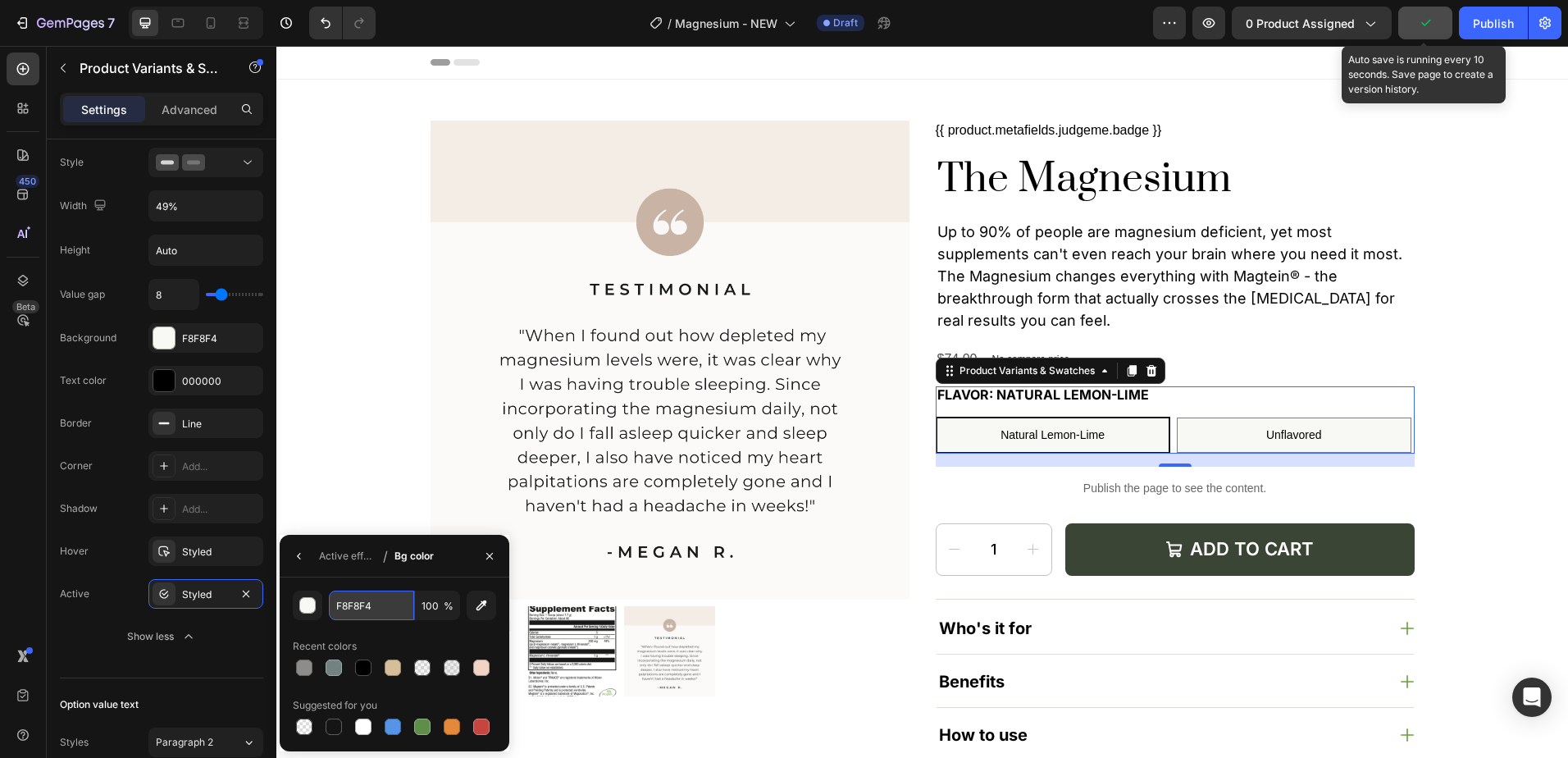
click at [380, 612] on input "F8F8F4" at bounding box center [372, 605] width 86 height 30
paste input "7E8AE"
type input "F7E8AE"
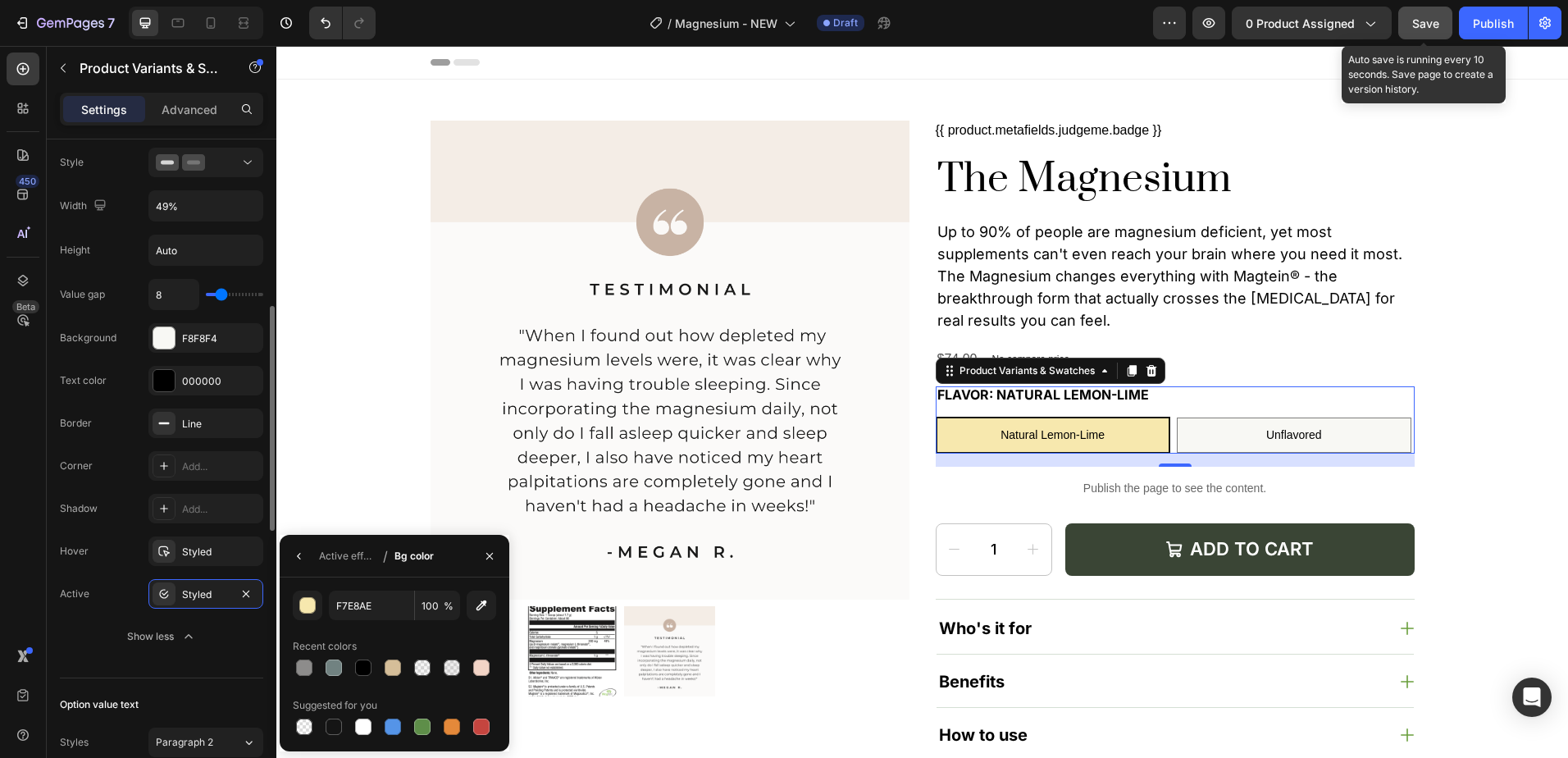
click at [124, 588] on div "Active Styled" at bounding box center [161, 594] width 204 height 30
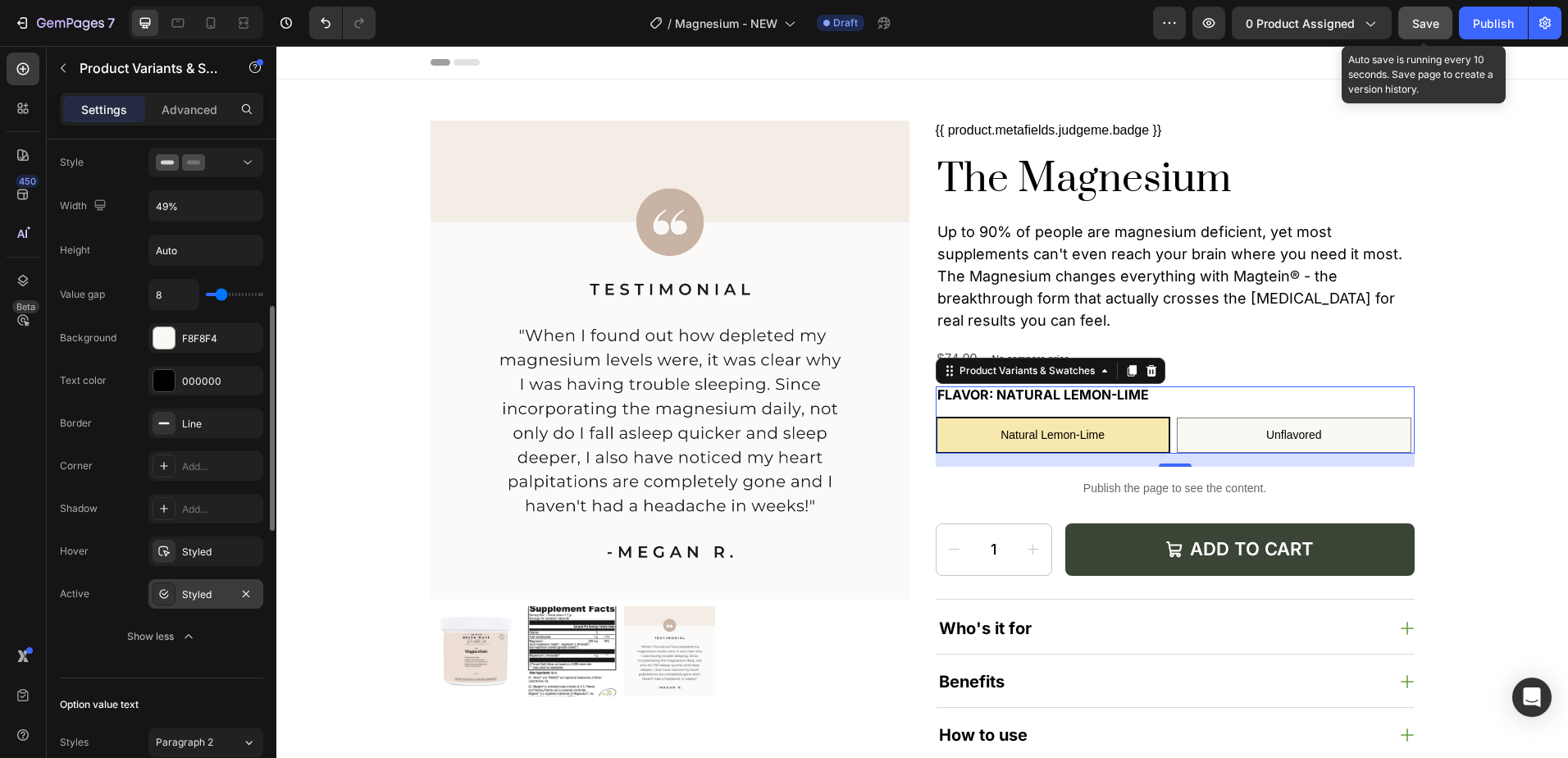
click at [205, 598] on div "Styled" at bounding box center [206, 595] width 47 height 15
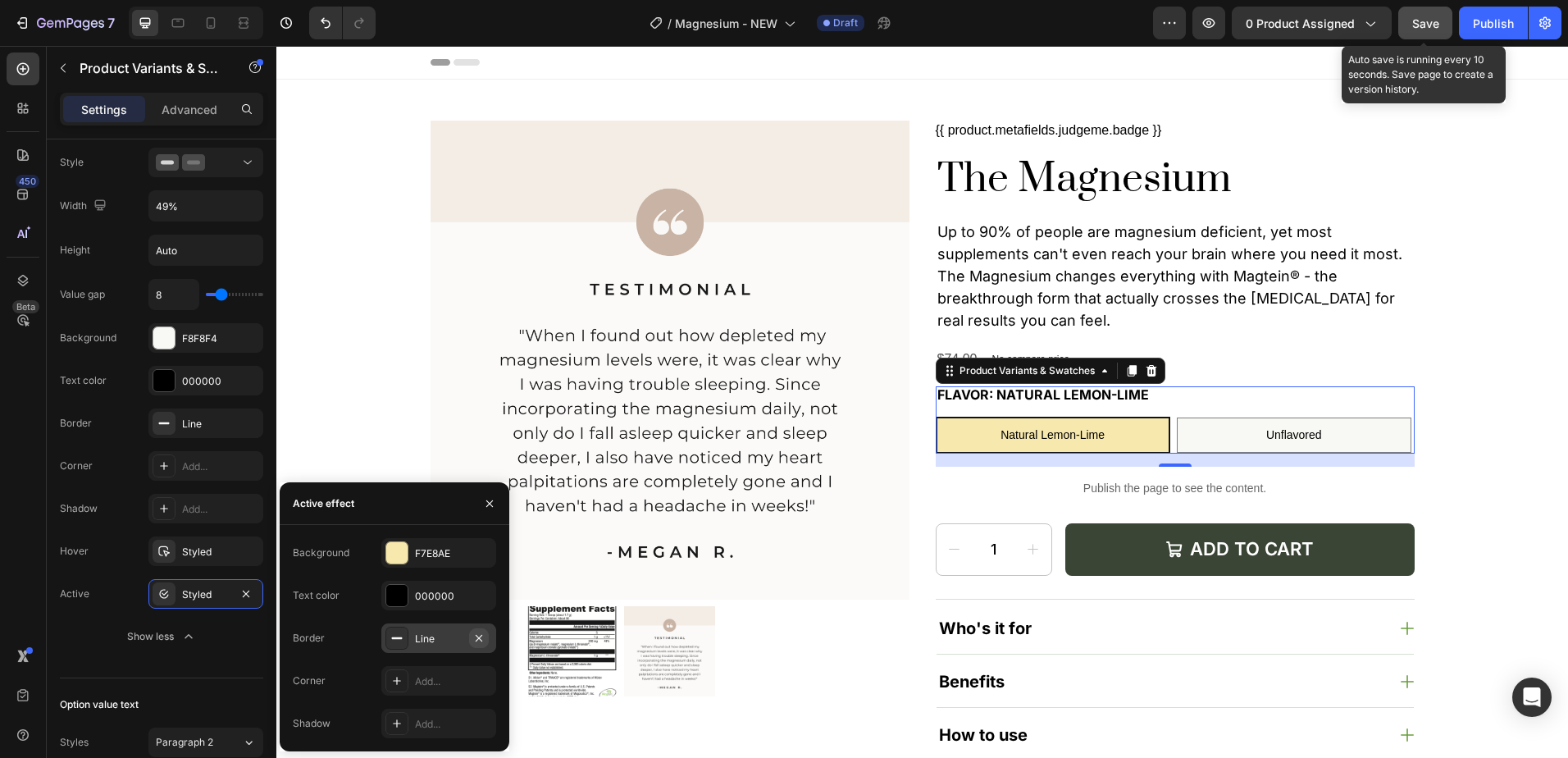
click at [479, 637] on icon "button" at bounding box center [479, 637] width 7 height 7
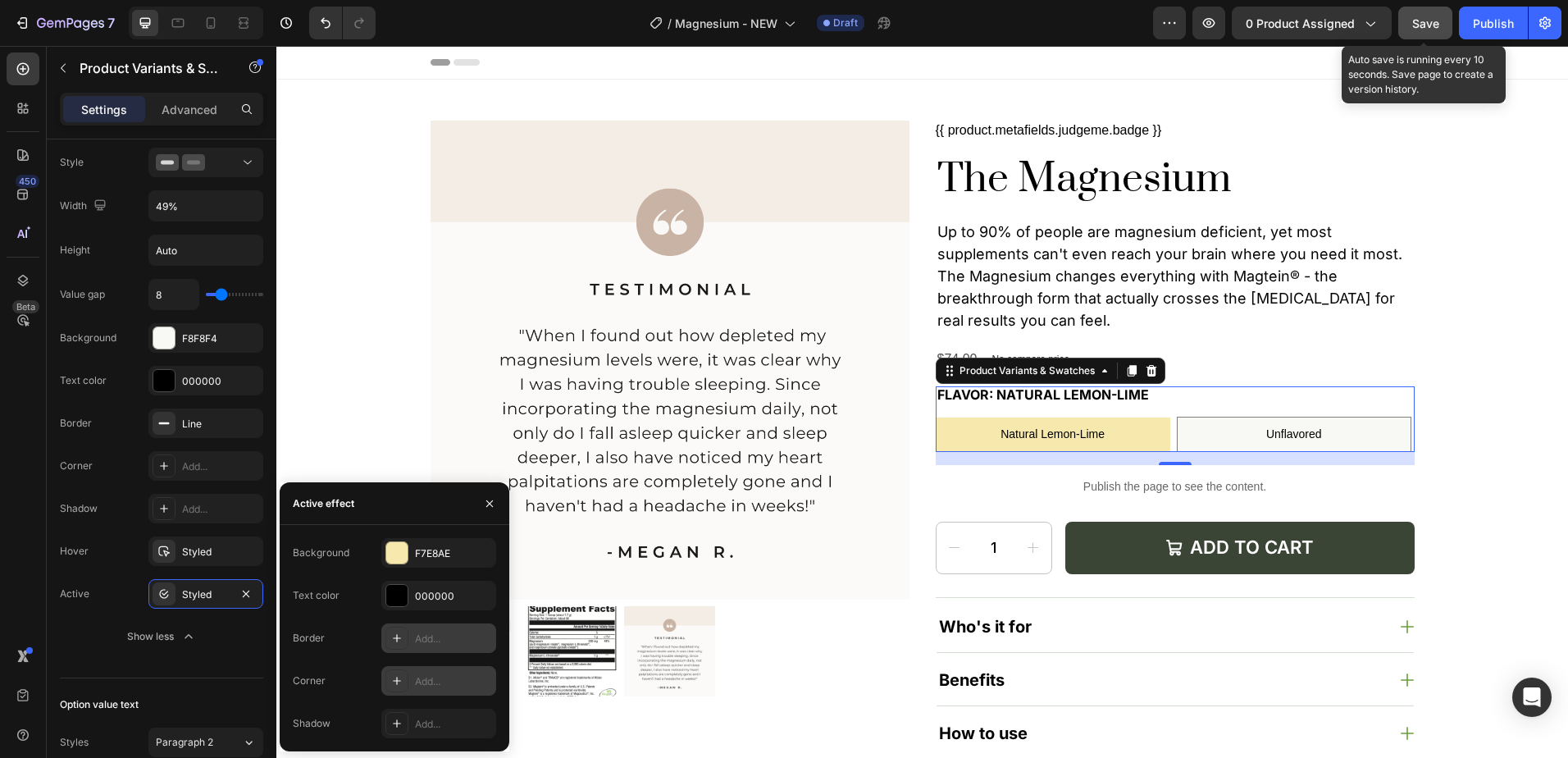
click at [434, 671] on div "Add..." at bounding box center [438, 681] width 115 height 30
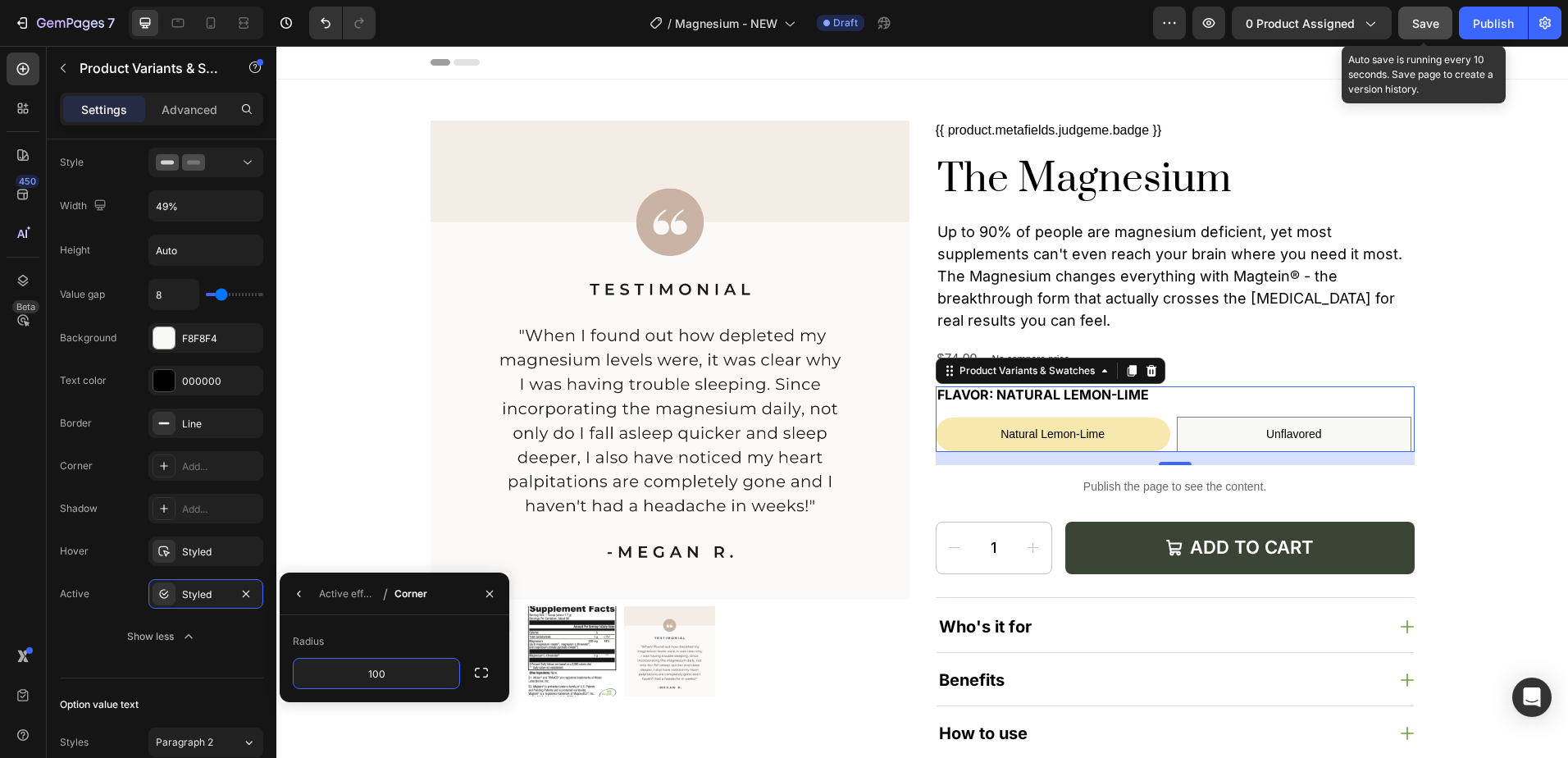
type input "100"
click at [429, 628] on div "Radius" at bounding box center [394, 641] width 204 height 26
click at [190, 461] on div "Add..." at bounding box center [220, 466] width 77 height 15
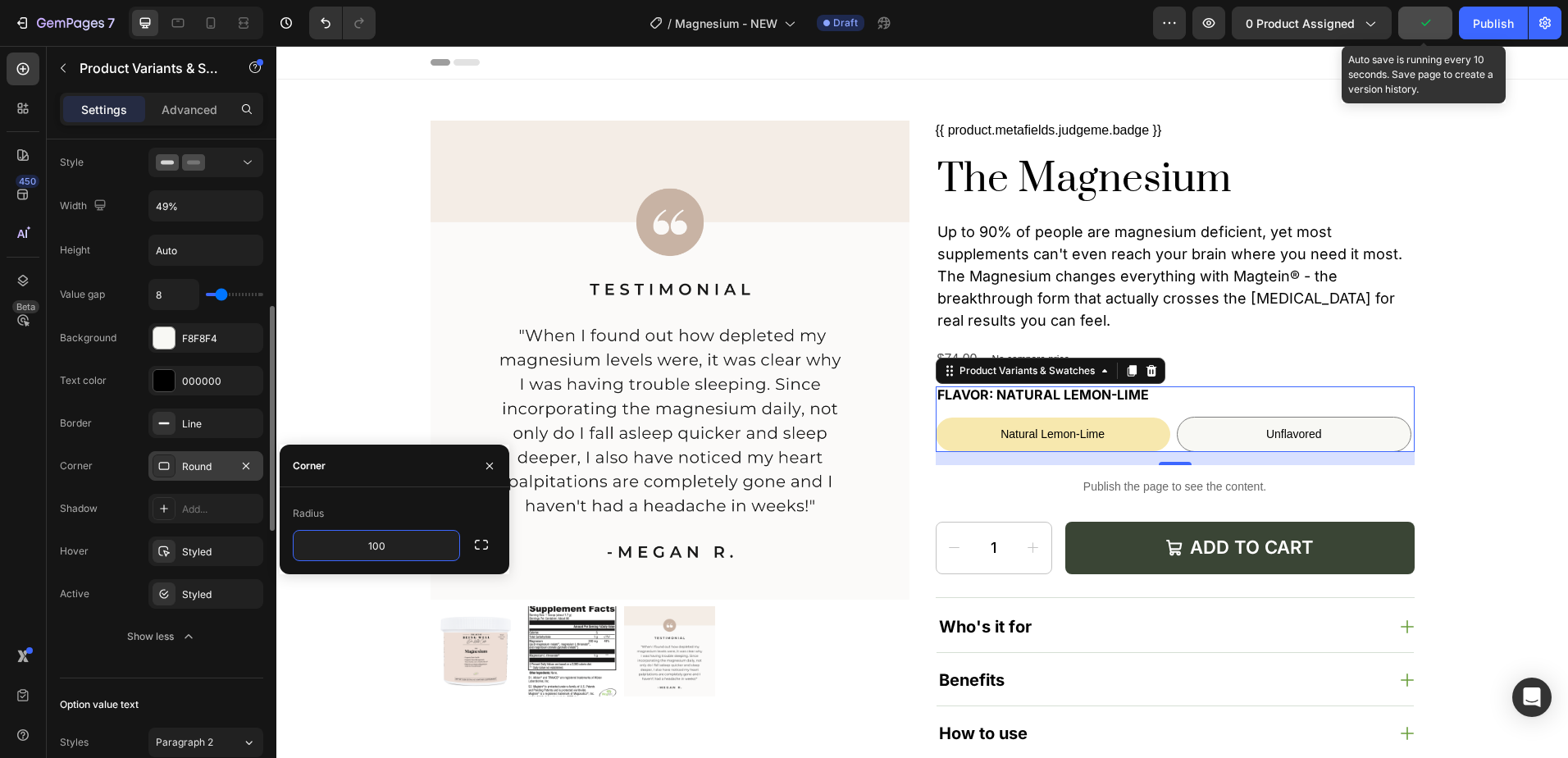
type input "100"
drag, startPoint x: 117, startPoint y: 516, endPoint x: 141, endPoint y: 475, distance: 47.5
click at [115, 516] on div "Shadow Add..." at bounding box center [161, 509] width 204 height 30
click at [246, 417] on icon "button" at bounding box center [246, 422] width 13 height 13
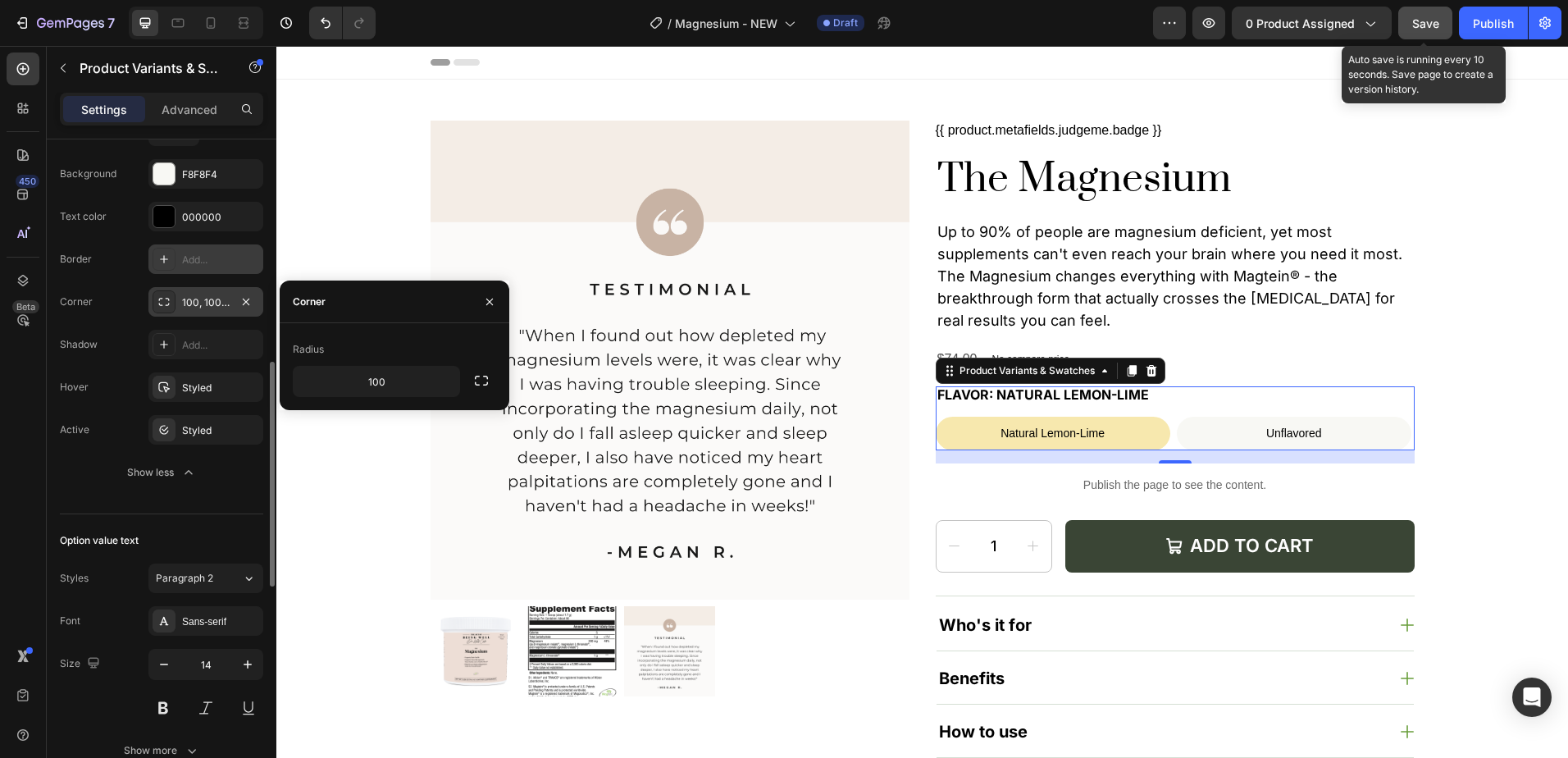
scroll to position [738, 0]
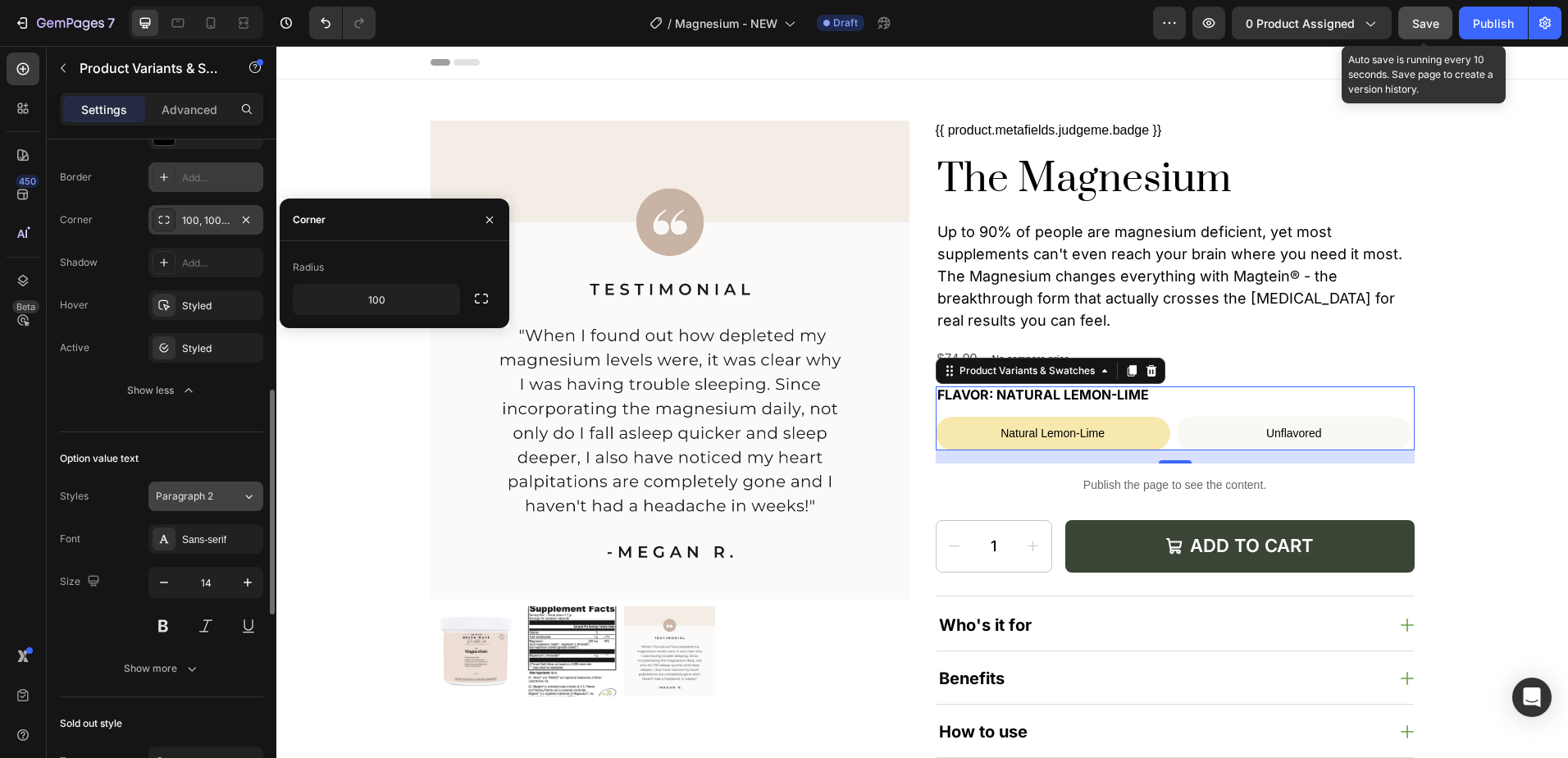
click at [209, 509] on button "Paragraph 2" at bounding box center [206, 497] width 115 height 30
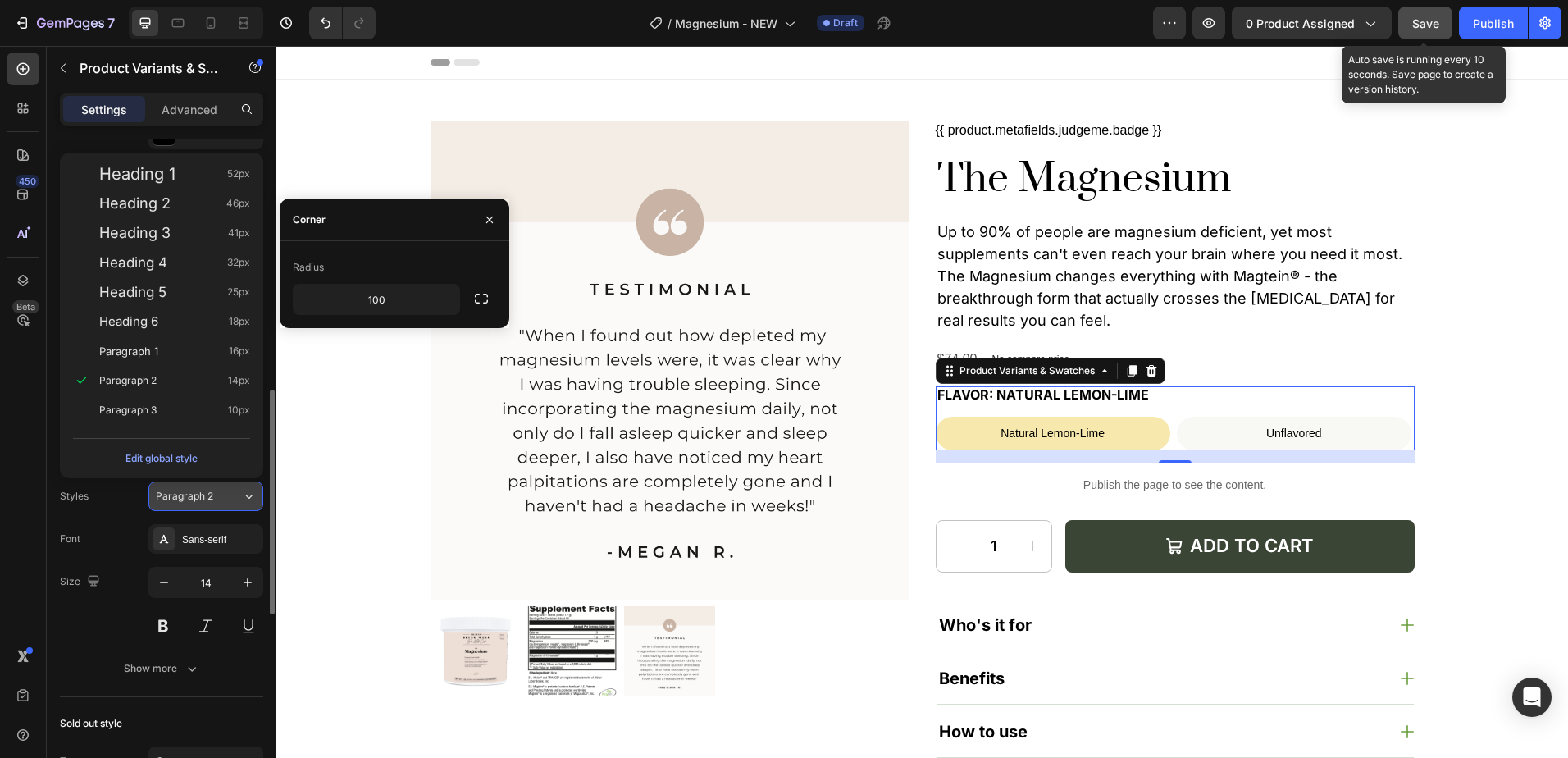
click at [205, 497] on span "Paragraph 2" at bounding box center [185, 496] width 58 height 15
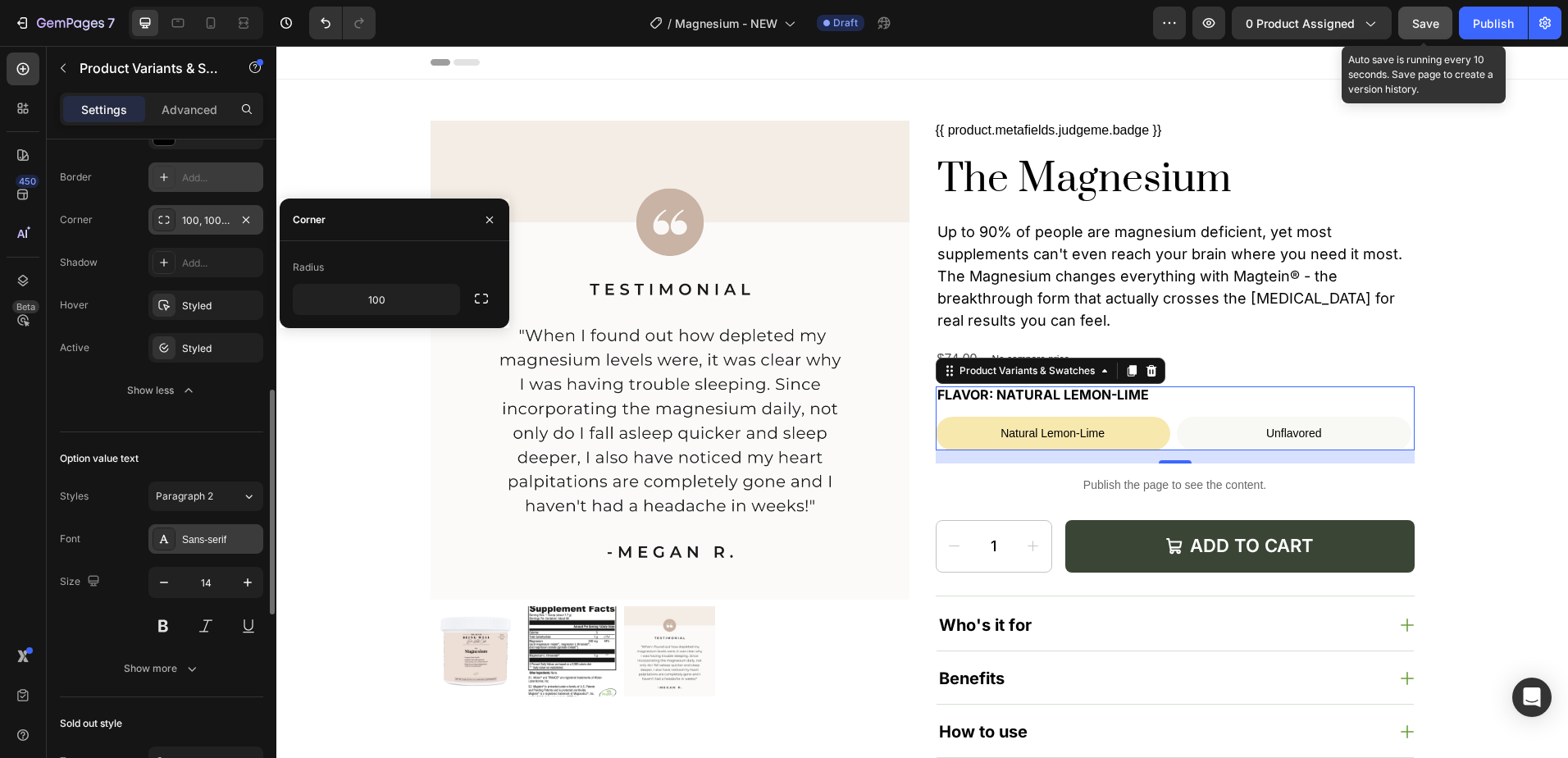
click at [198, 549] on div "Sans-serif" at bounding box center [206, 539] width 115 height 30
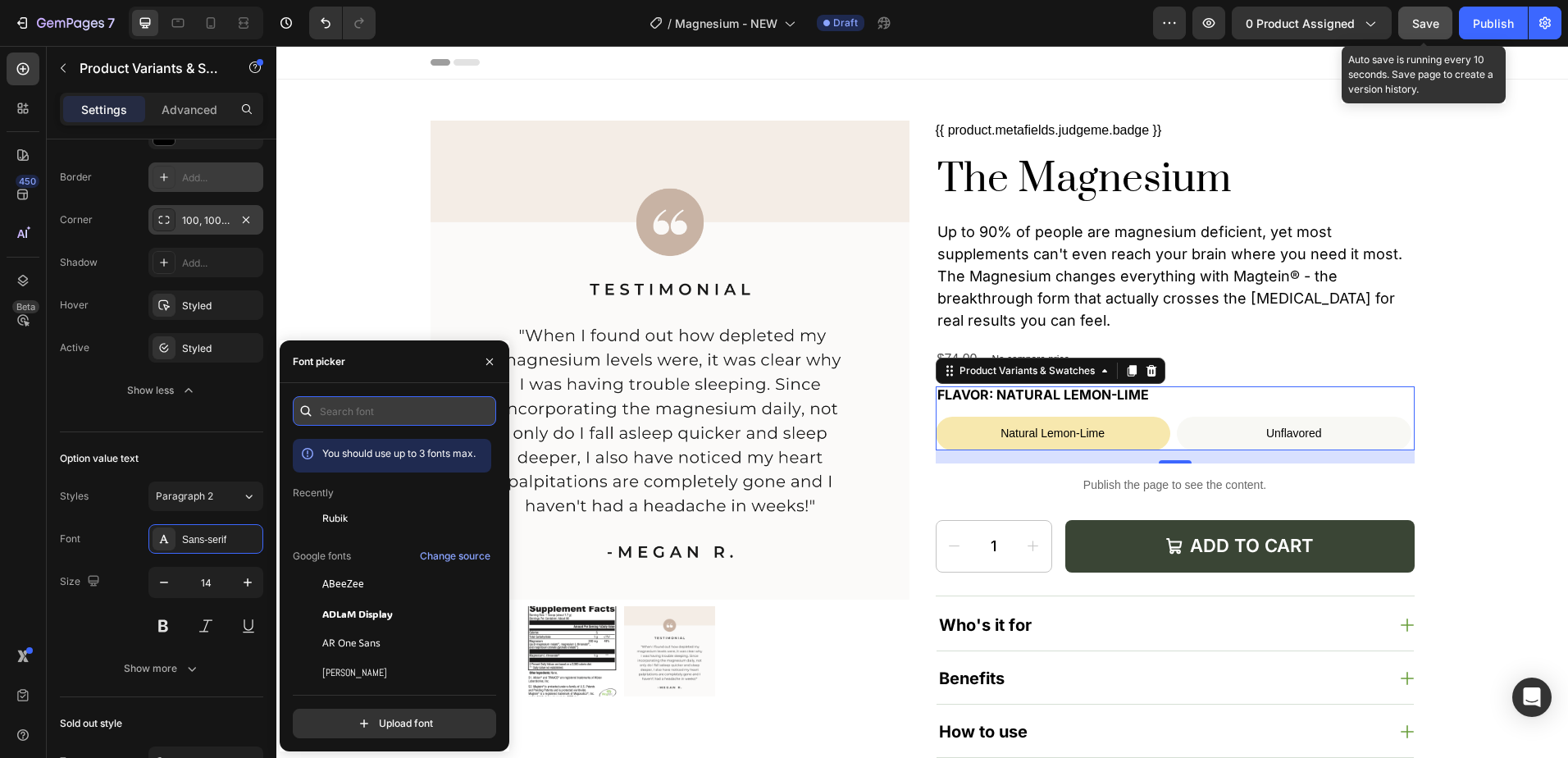
click at [387, 411] on input "text" at bounding box center [394, 411] width 204 height 30
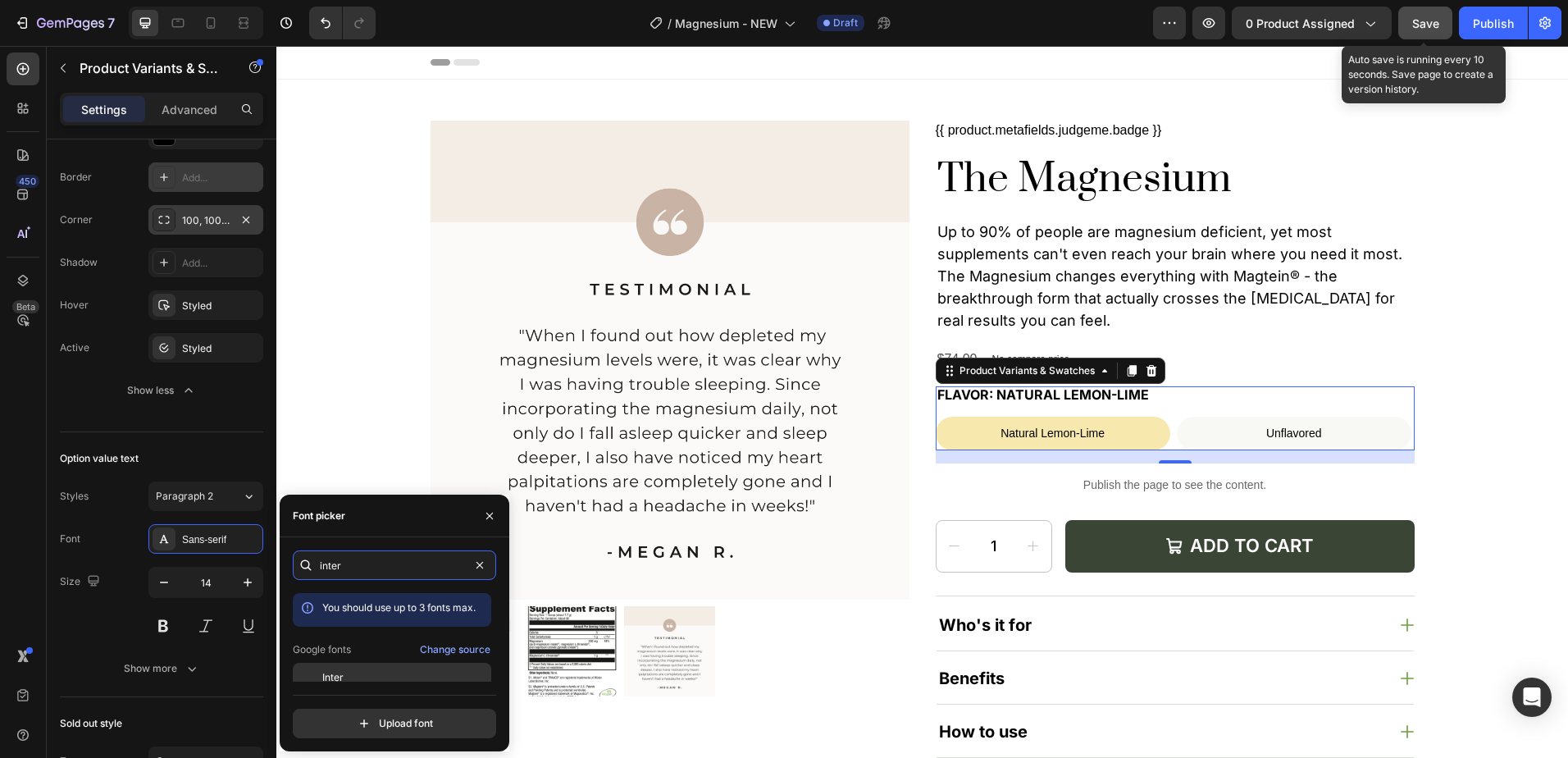
type input "inter"
click at [337, 676] on span "Inter" at bounding box center [333, 677] width 21 height 15
click at [247, 579] on icon "button" at bounding box center [247, 581] width 8 height 8
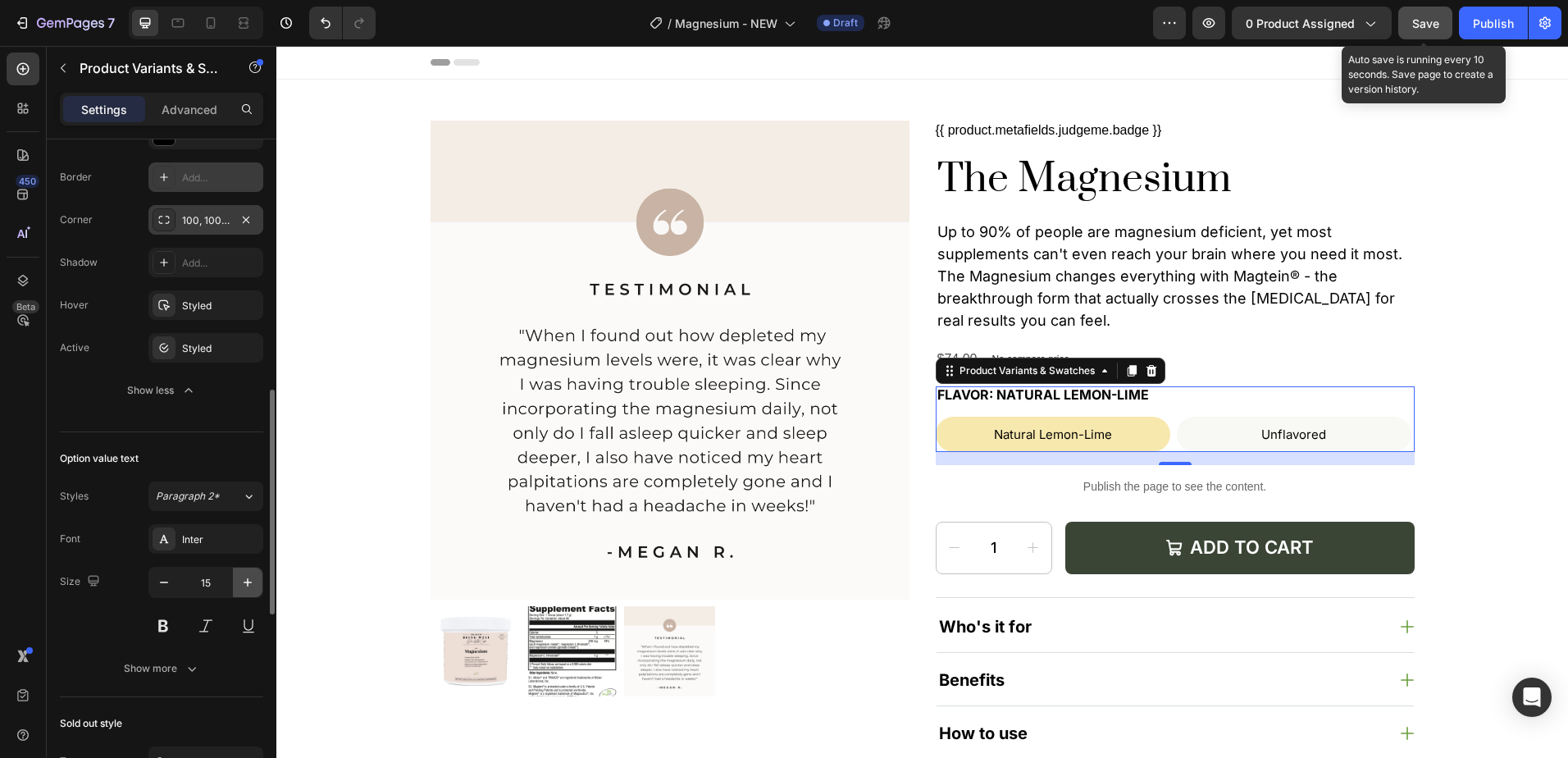
click at [247, 579] on icon "button" at bounding box center [247, 581] width 8 height 8
type input "16"
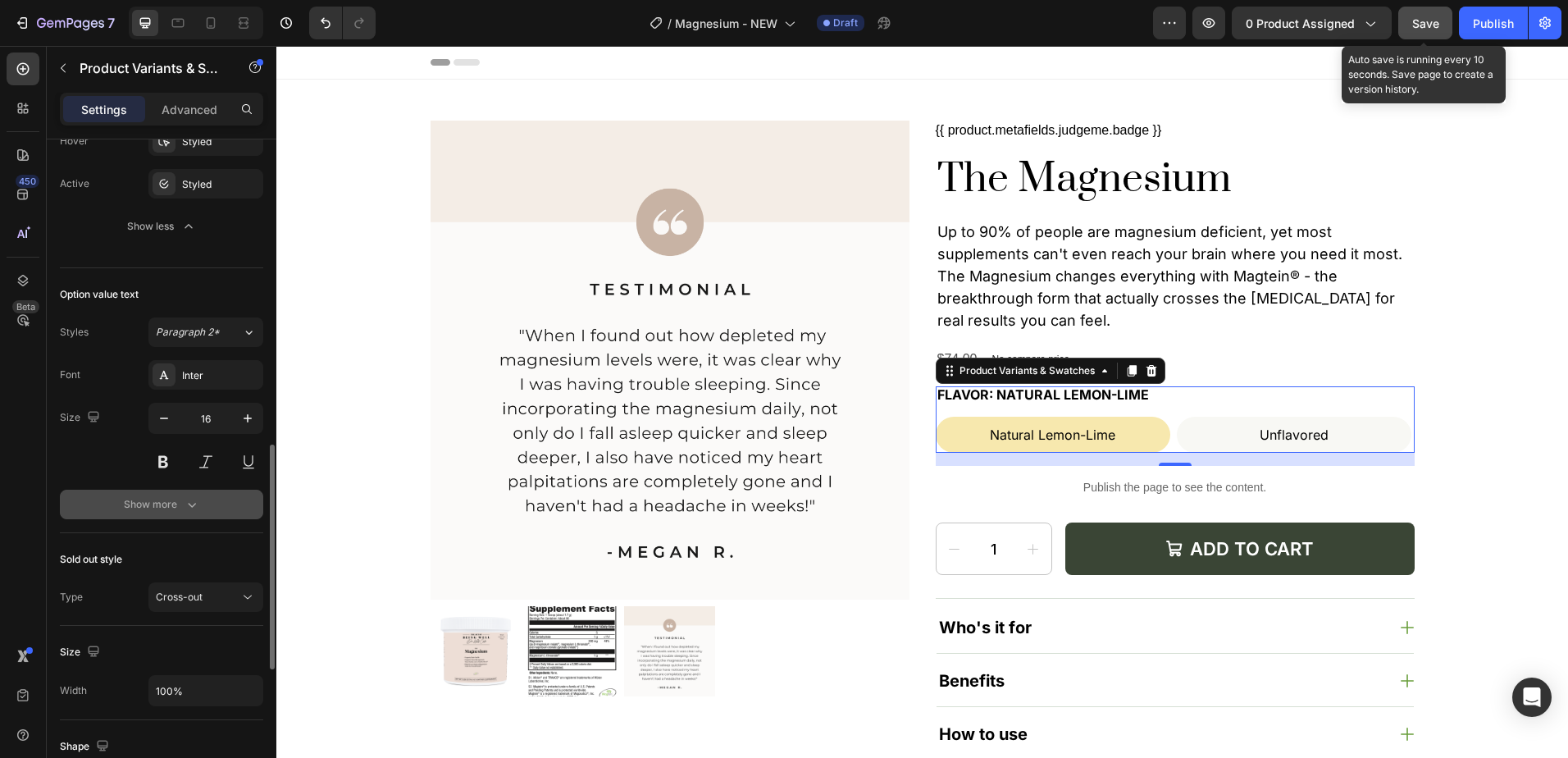
click at [166, 497] on div "Show more" at bounding box center [162, 504] width 76 height 17
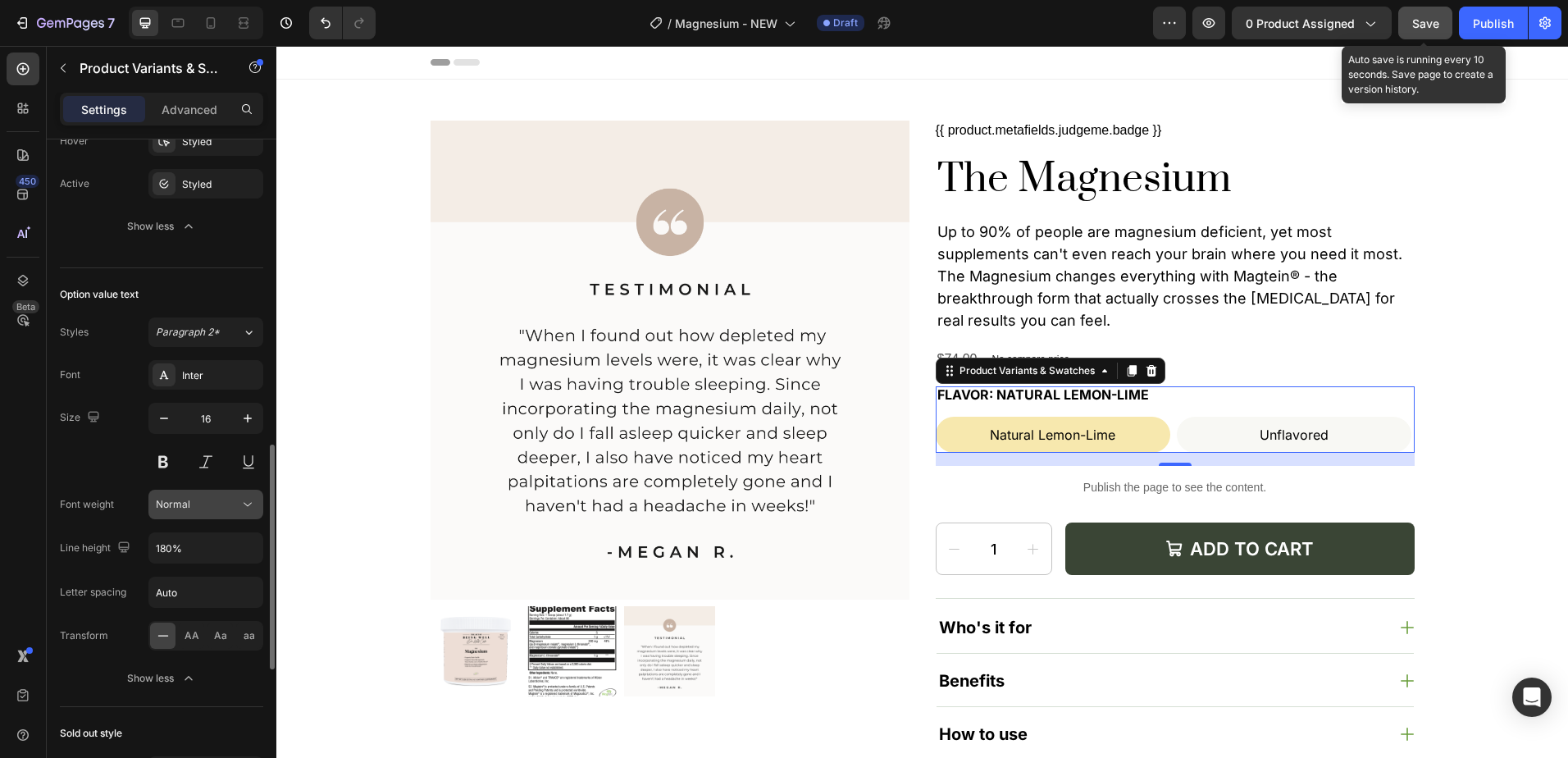
click at [205, 507] on div "Normal" at bounding box center [198, 504] width 84 height 15
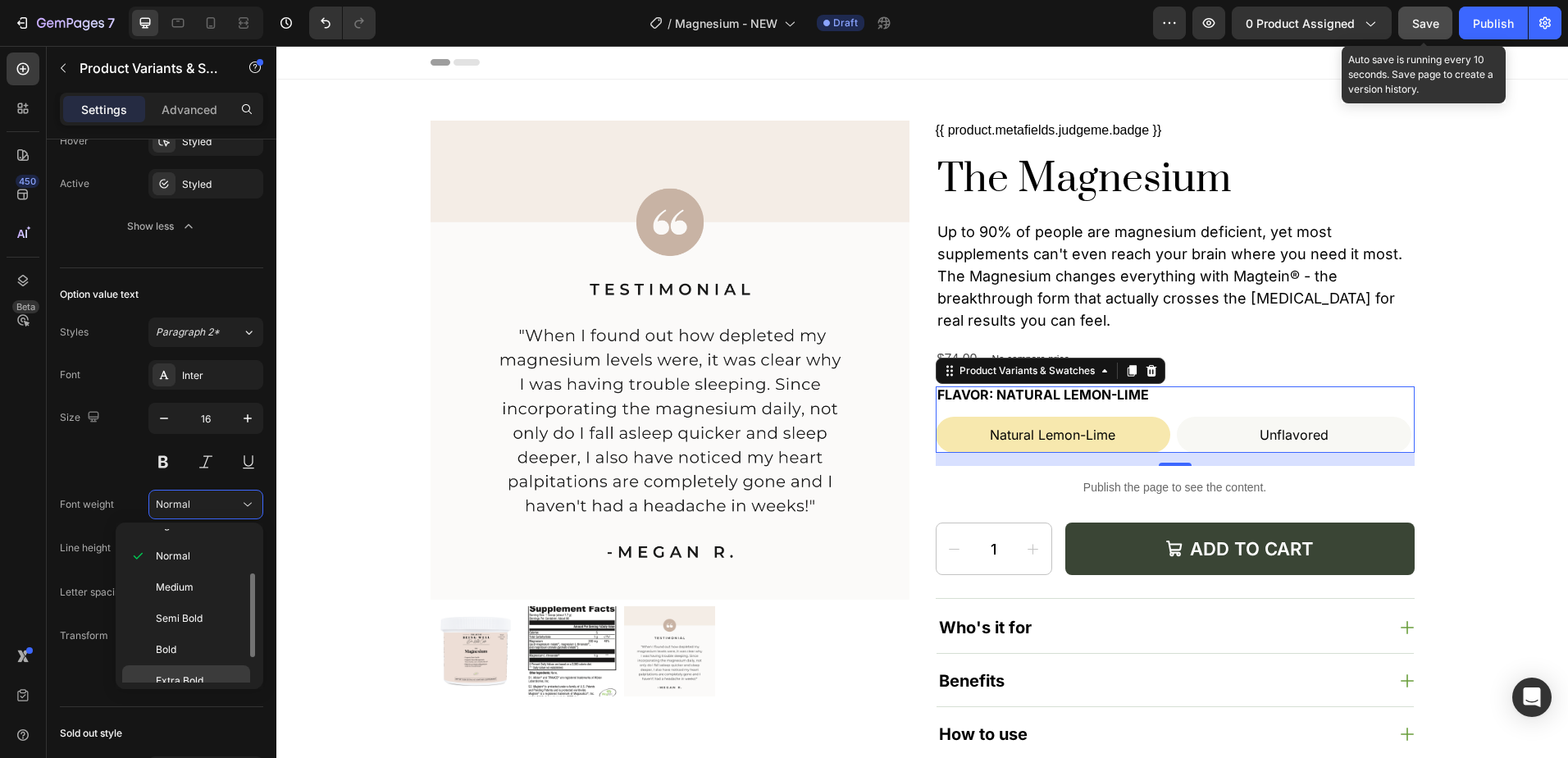
scroll to position [127, 0]
click at [191, 573] on span "Semi Bold" at bounding box center [178, 573] width 46 height 15
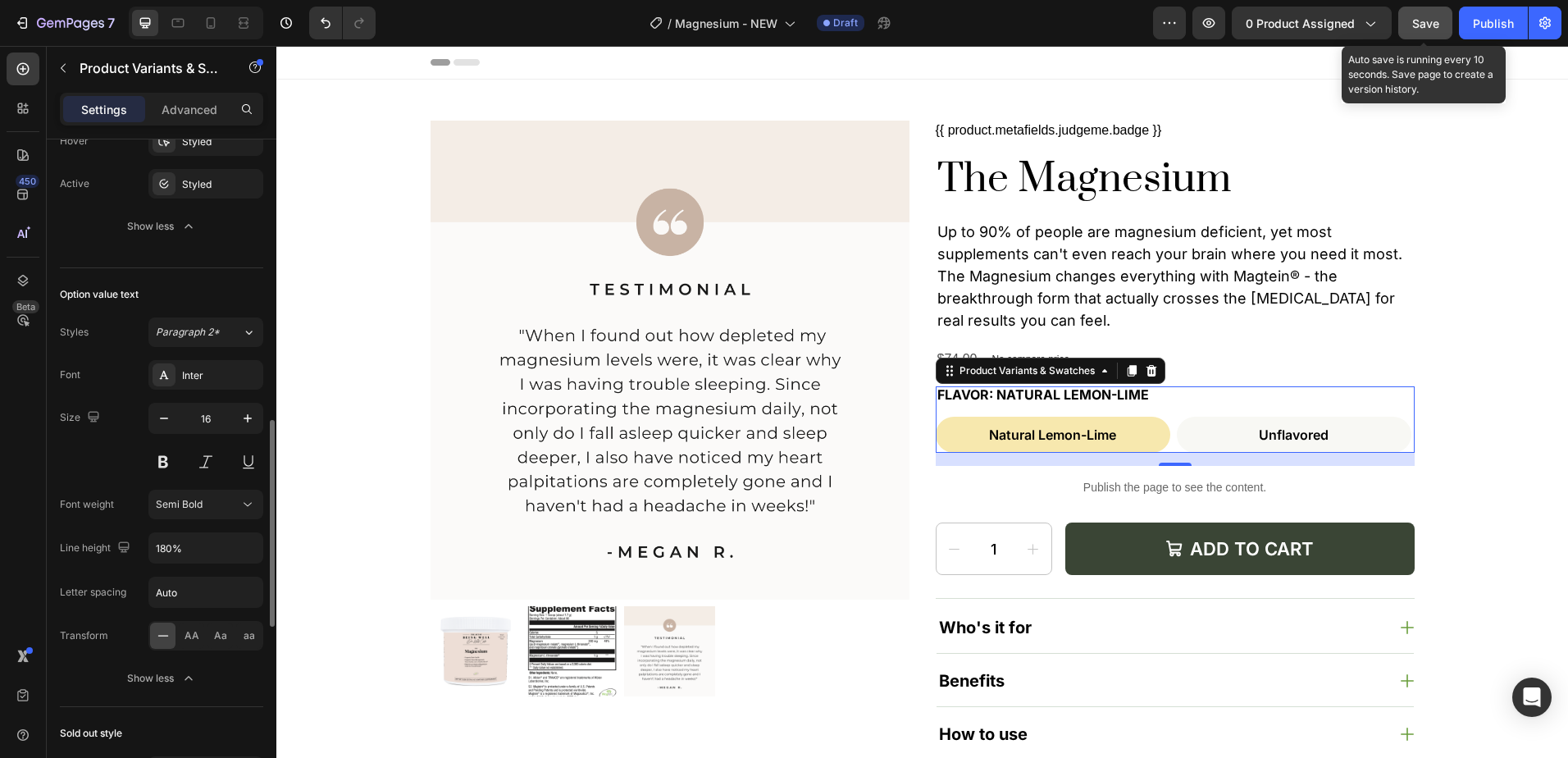
click at [116, 416] on div "Size 16" at bounding box center [161, 440] width 204 height 73
click at [221, 639] on span "Aa" at bounding box center [220, 635] width 13 height 15
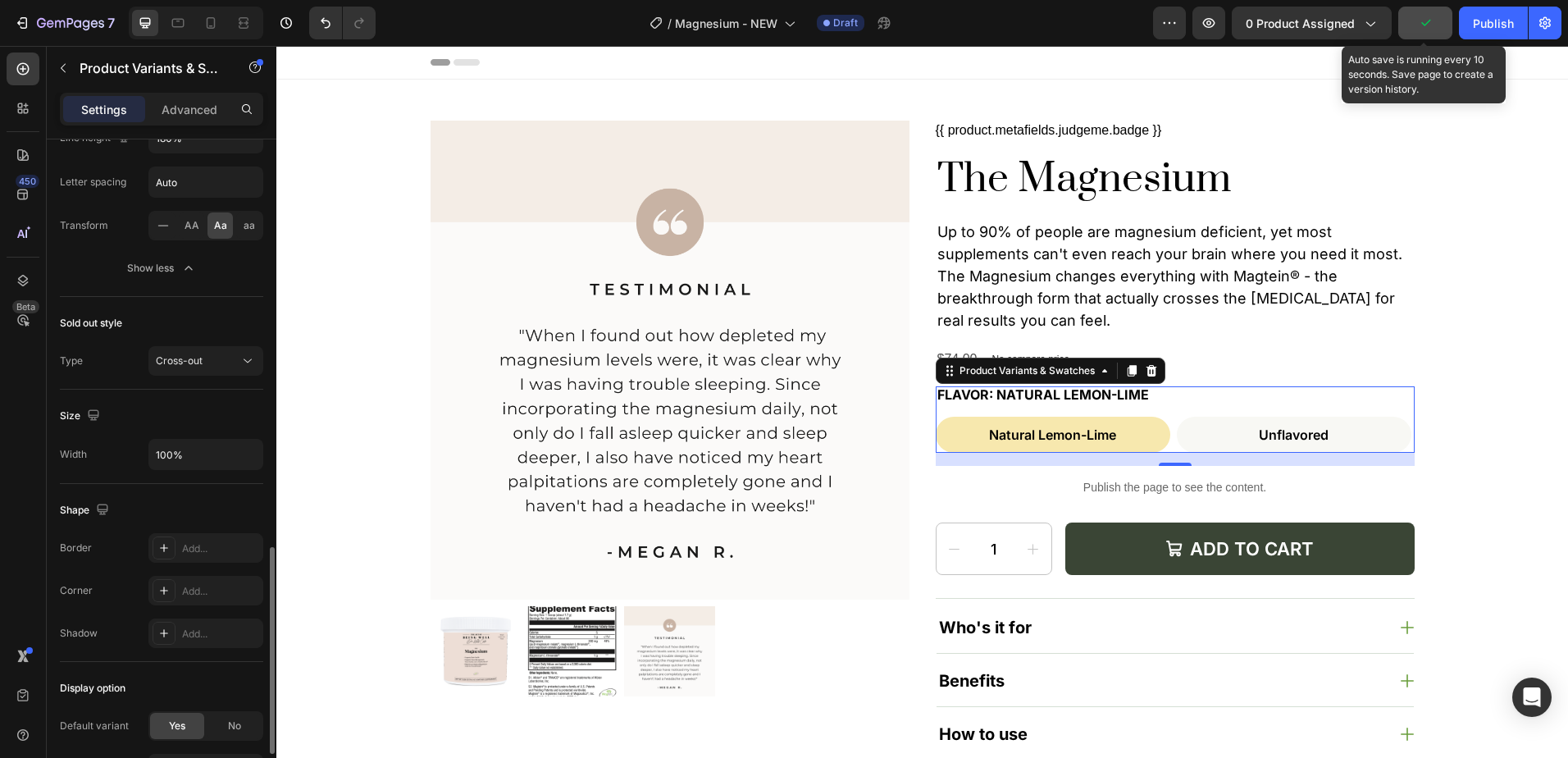
scroll to position [1394, 0]
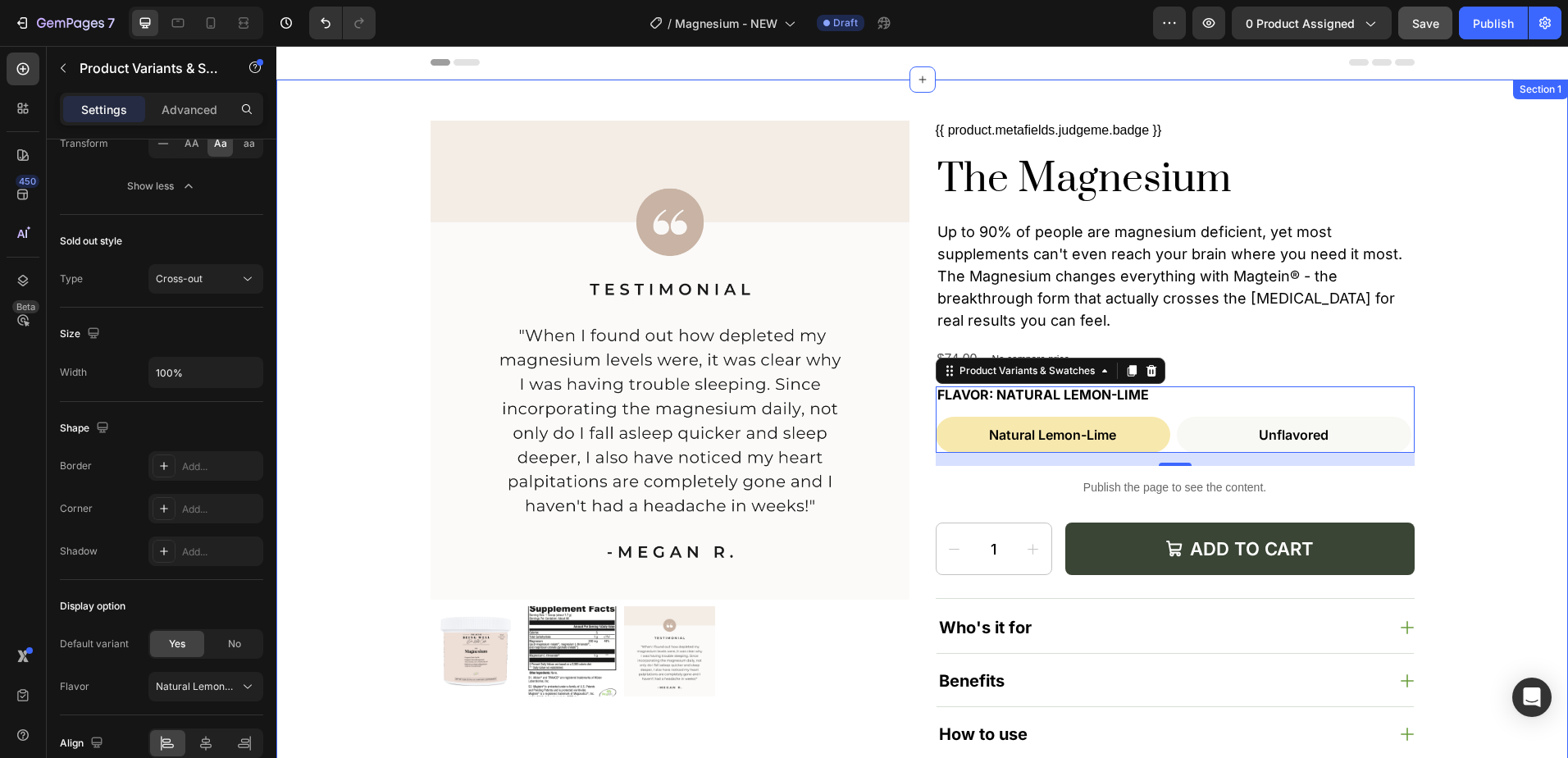
click at [1440, 200] on div "Product Images {{ product.metafields.judgeme.badge }} Custom Code The Magnesium…" at bounding box center [923, 477] width 1259 height 713
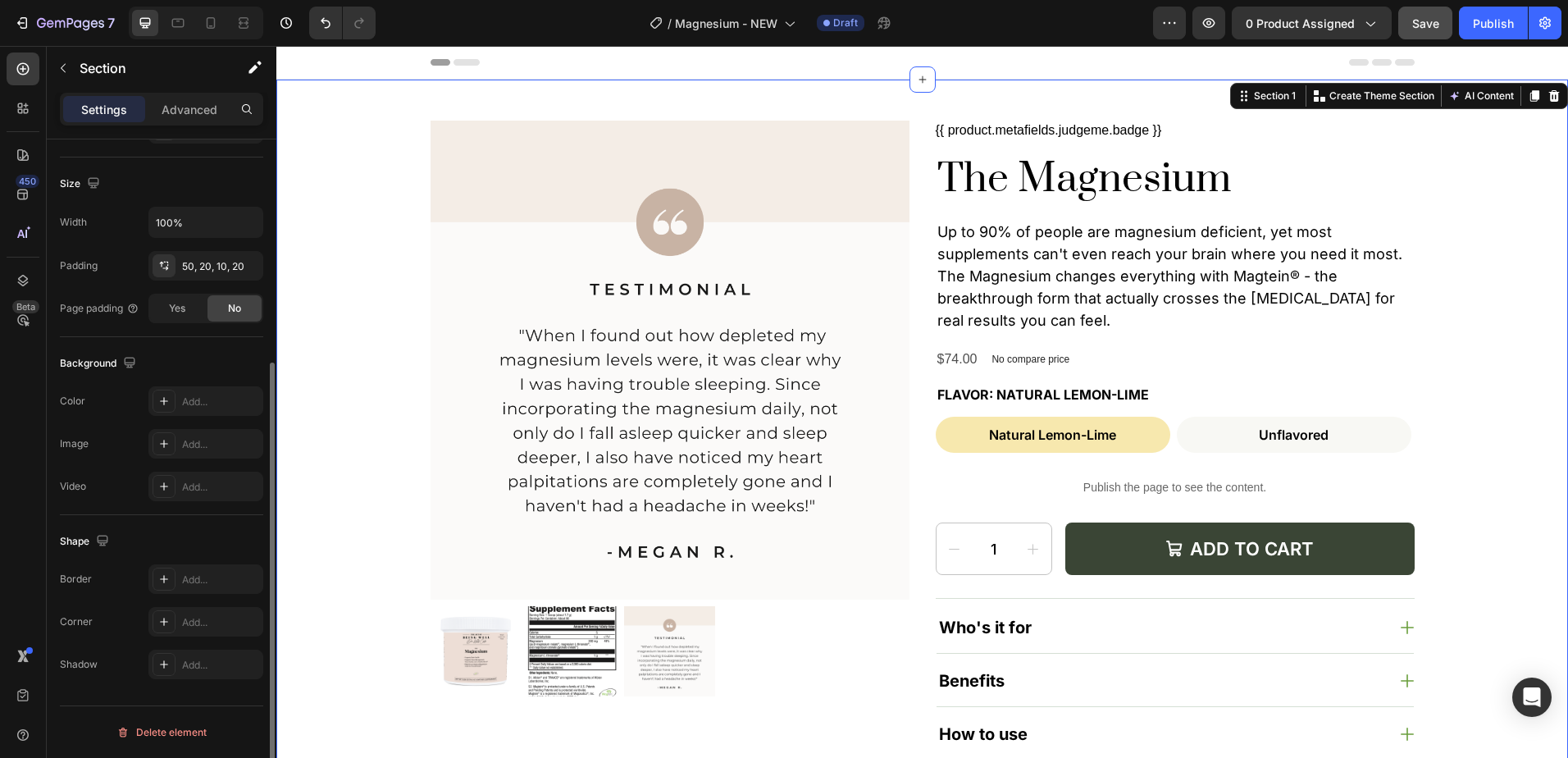
scroll to position [0, 0]
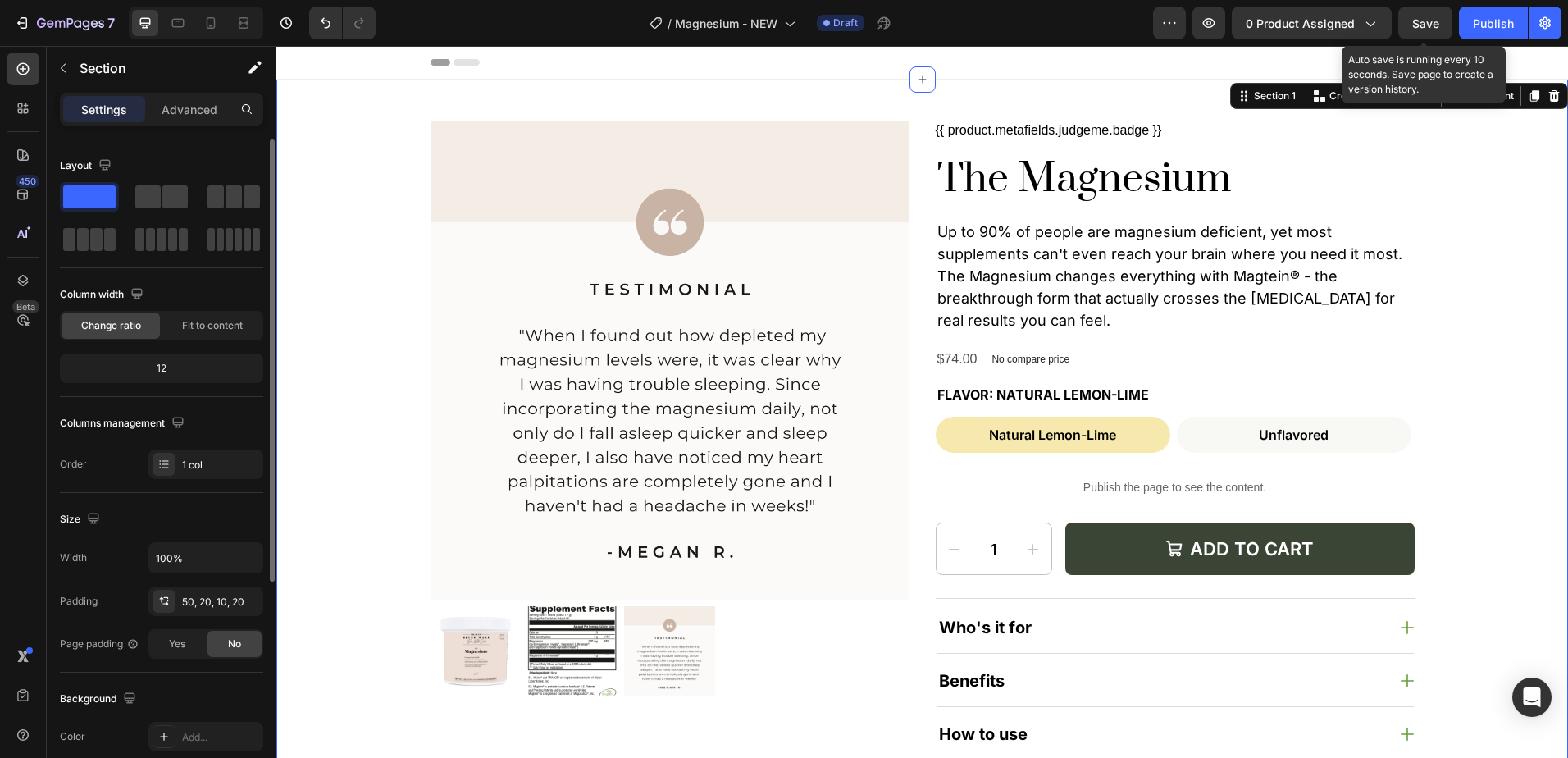
click at [1430, 24] on span "Save" at bounding box center [1425, 24] width 27 height 14
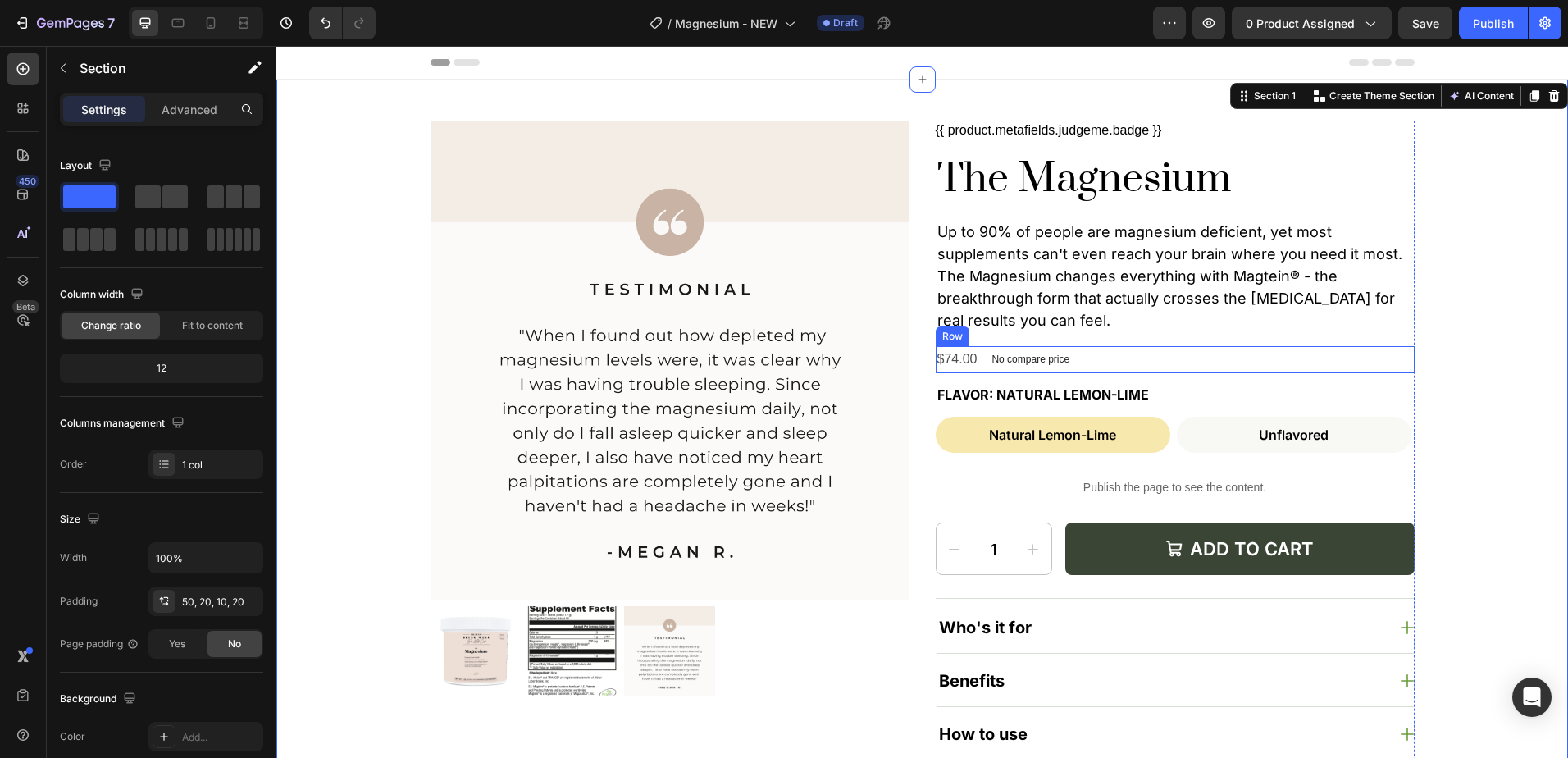
drag, startPoint x: 1074, startPoint y: 358, endPoint x: 1040, endPoint y: 362, distance: 34.2
click at [1074, 358] on div "$74.00 Product Price Product Price No compare price Product Price Row" at bounding box center [1175, 359] width 479 height 27
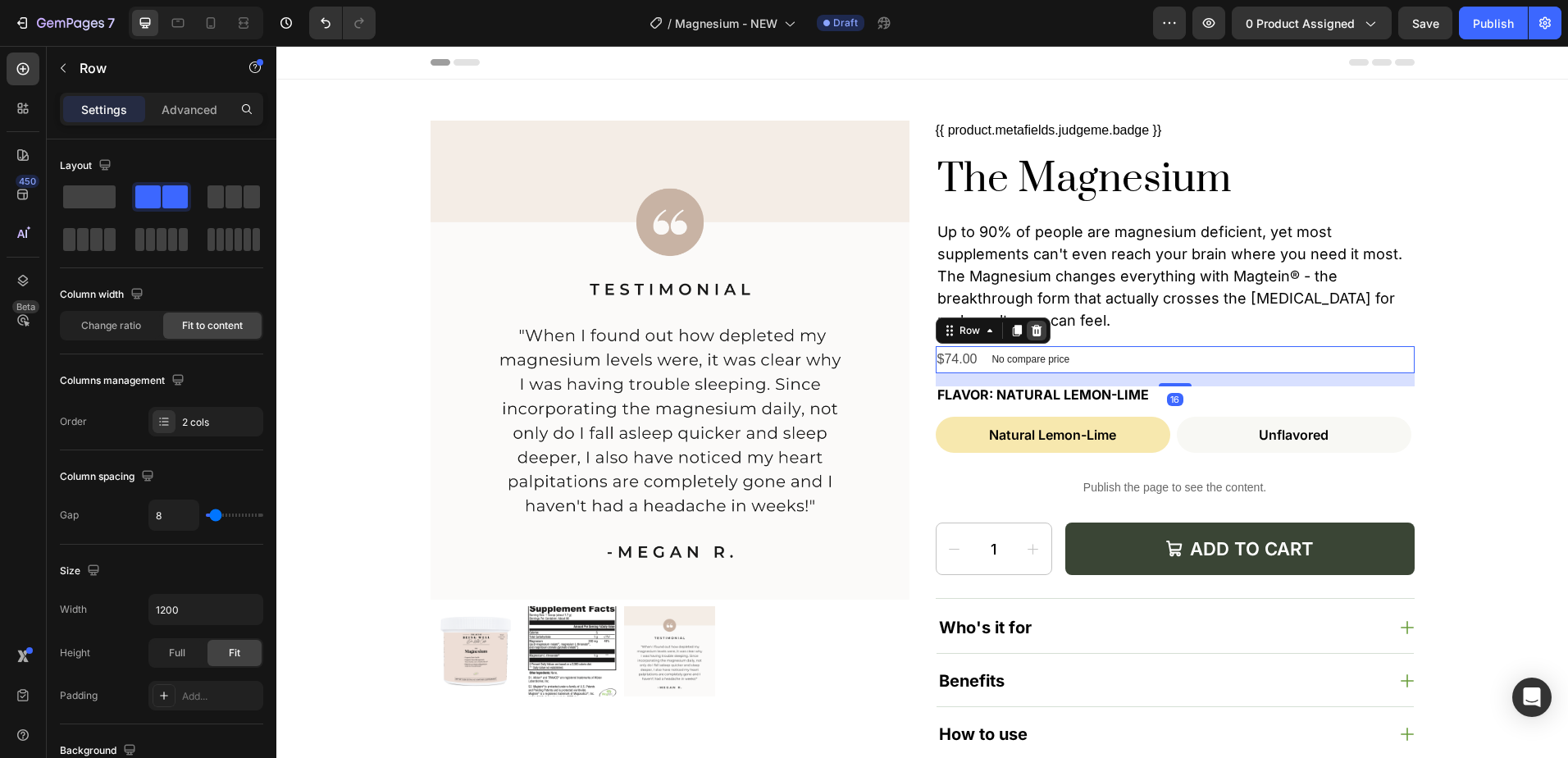
click at [1035, 326] on icon at bounding box center [1036, 330] width 10 height 11
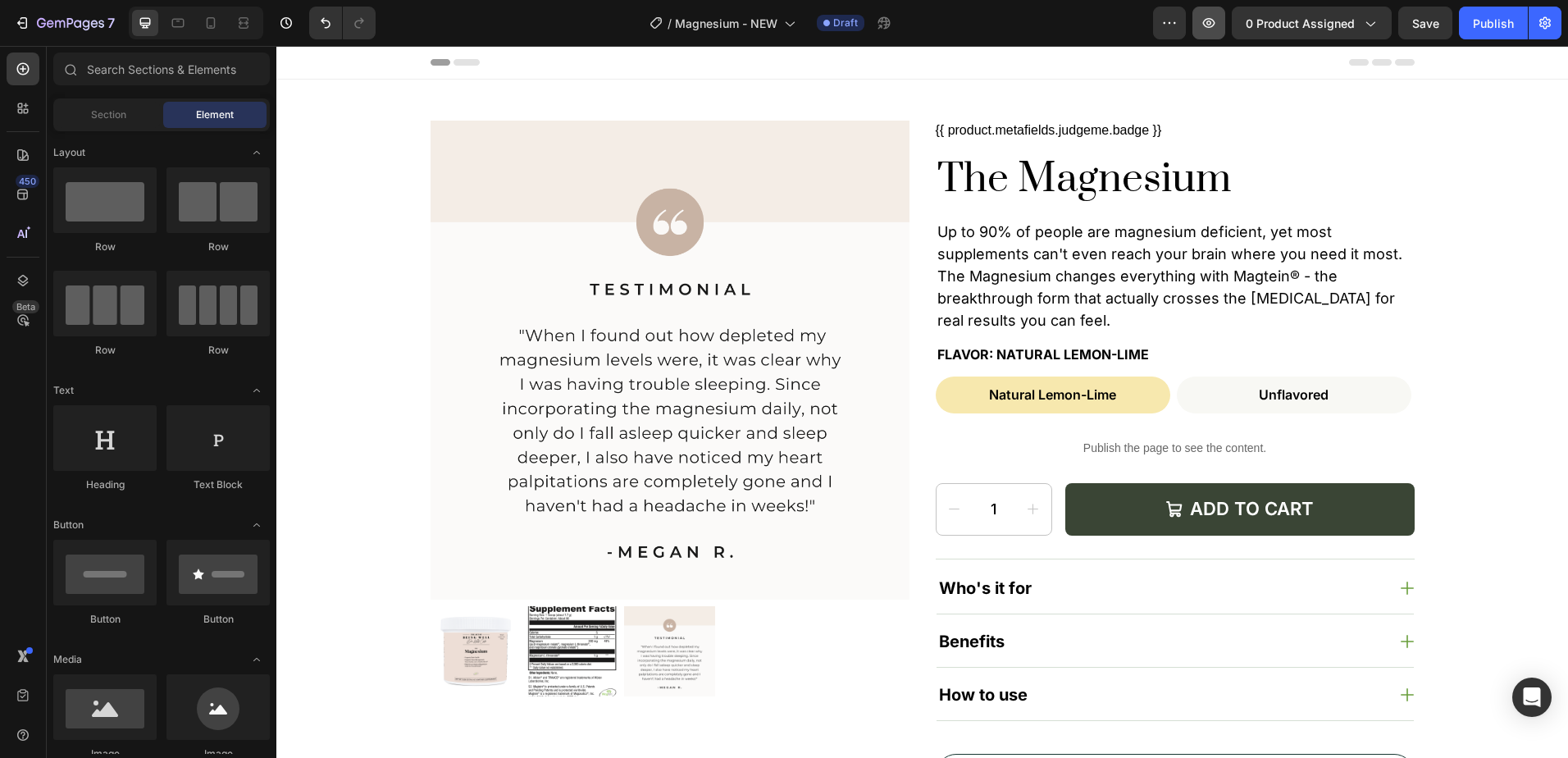
click at [1136, 28] on div "/ Magnesium - NEW Draft" at bounding box center [771, 24] width 764 height 33
drag, startPoint x: 1209, startPoint y: 20, endPoint x: 1131, endPoint y: 17, distance: 78.1
click at [1131, 17] on div "/ Magnesium - NEW Draft" at bounding box center [771, 24] width 764 height 33
click at [1164, 22] on icon "button" at bounding box center [1169, 23] width 17 height 17
click at [1077, 17] on div "/ Magnesium - NEW Draft" at bounding box center [771, 24] width 764 height 33
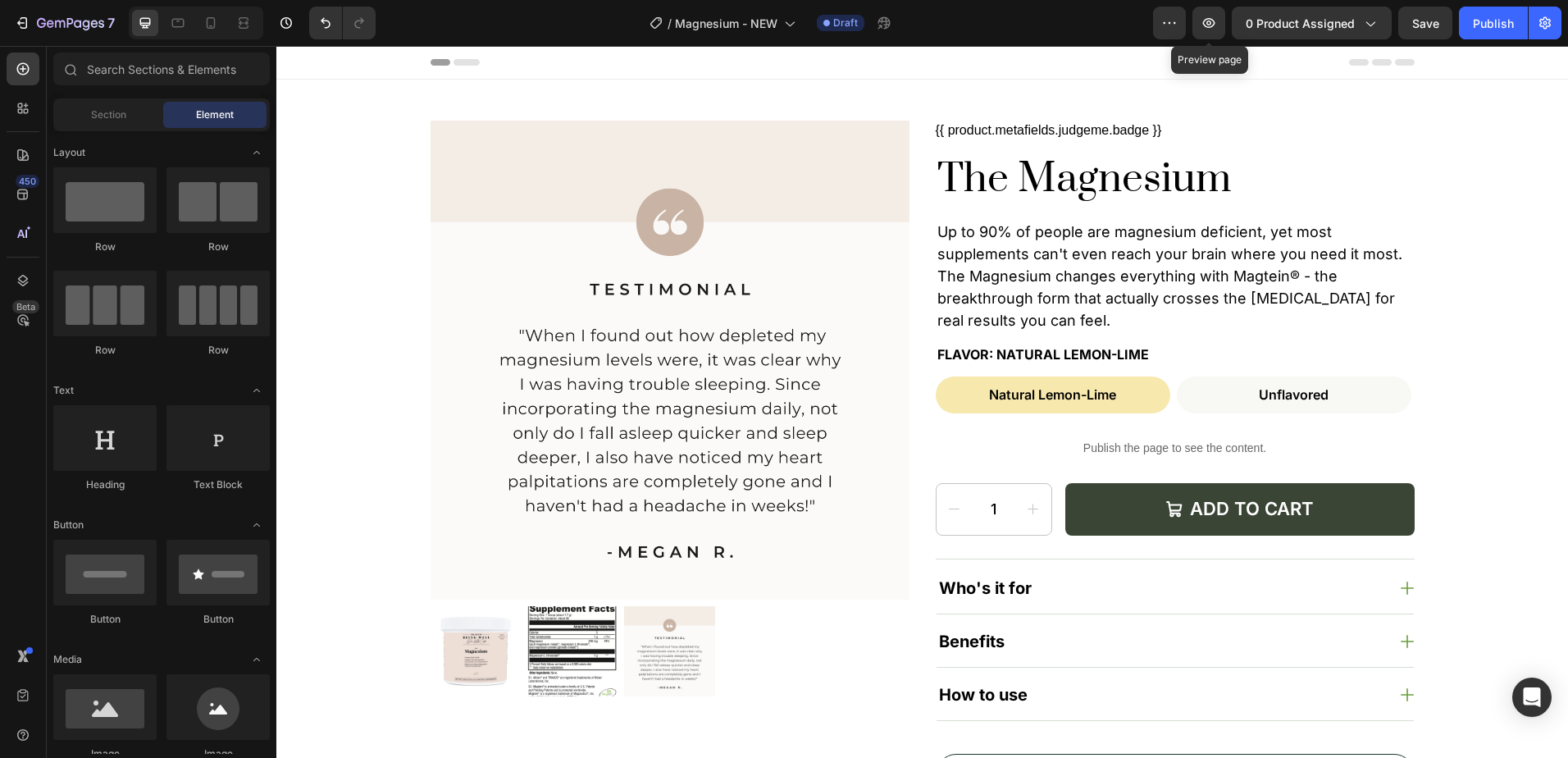
drag, startPoint x: 1215, startPoint y: 20, endPoint x: 1197, endPoint y: 40, distance: 26.9
click at [1105, 24] on div "/ Magnesium - NEW Draft" at bounding box center [771, 24] width 764 height 33
click at [1508, 17] on div "Publish" at bounding box center [1494, 24] width 41 height 17
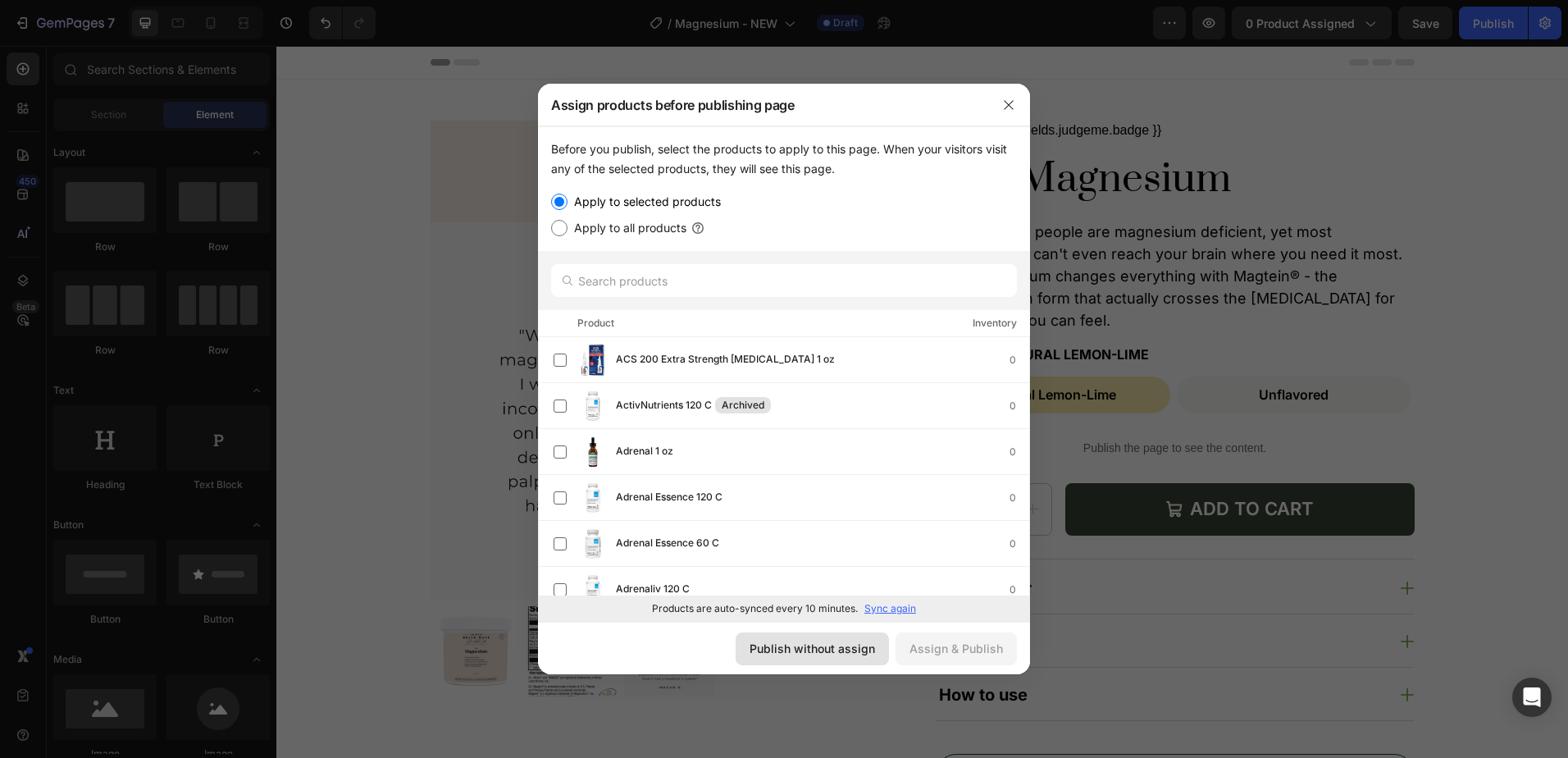
click at [808, 654] on div "Publish without assign" at bounding box center [812, 649] width 126 height 17
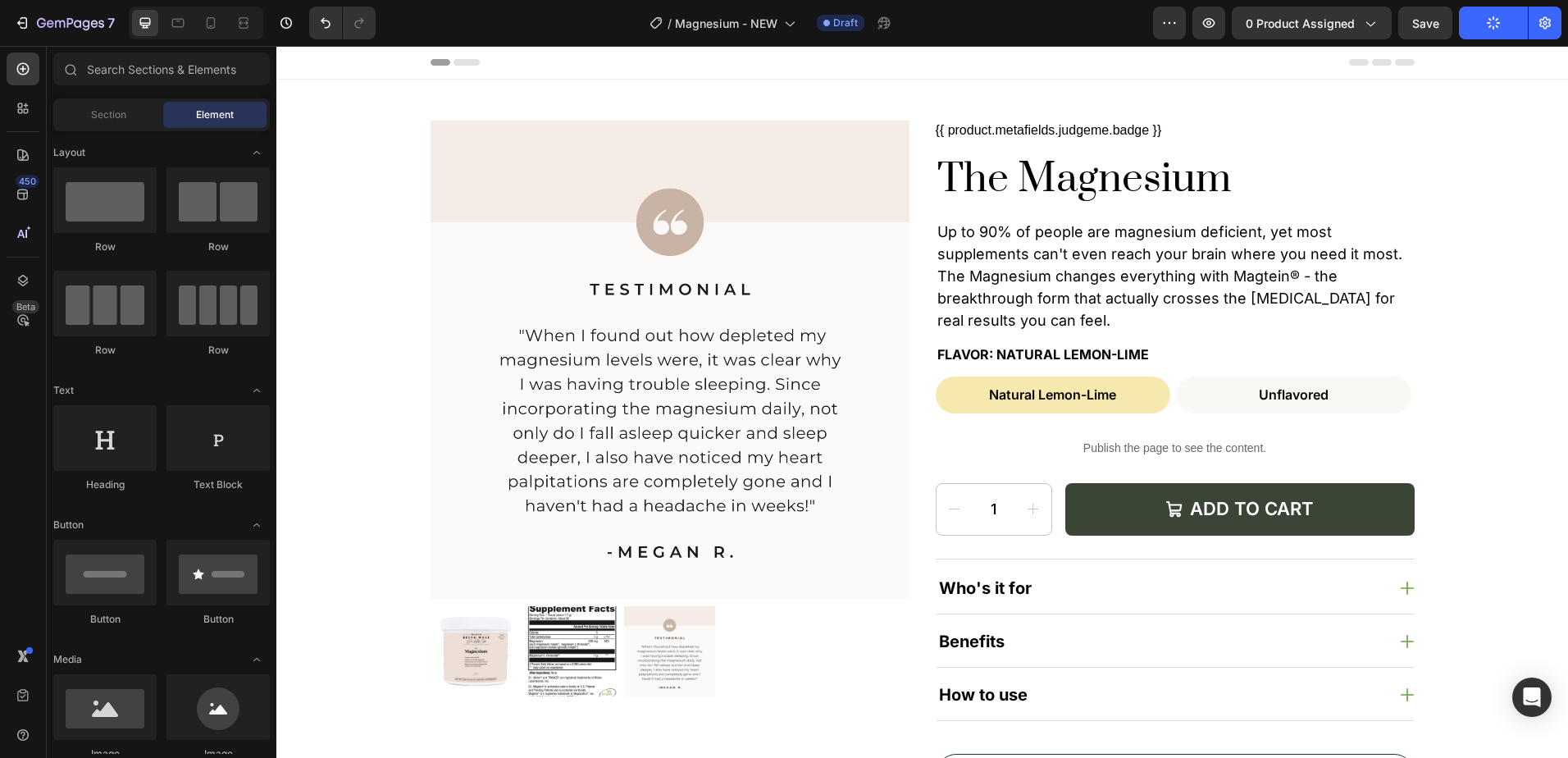
click at [981, 30] on div "/ Magnesium - NEW Draft" at bounding box center [771, 24] width 764 height 33
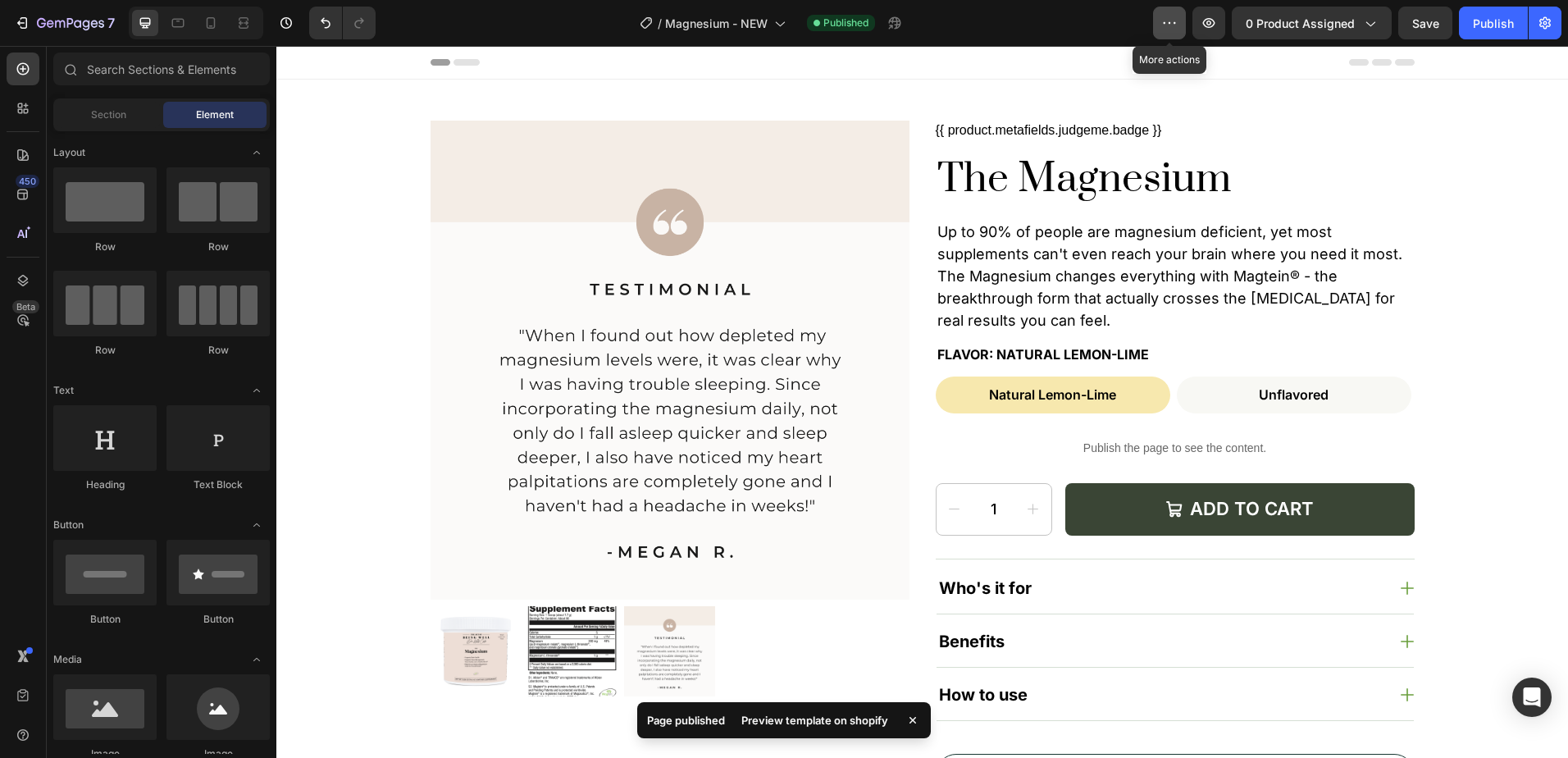
click at [1162, 22] on button "button" at bounding box center [1170, 24] width 33 height 33
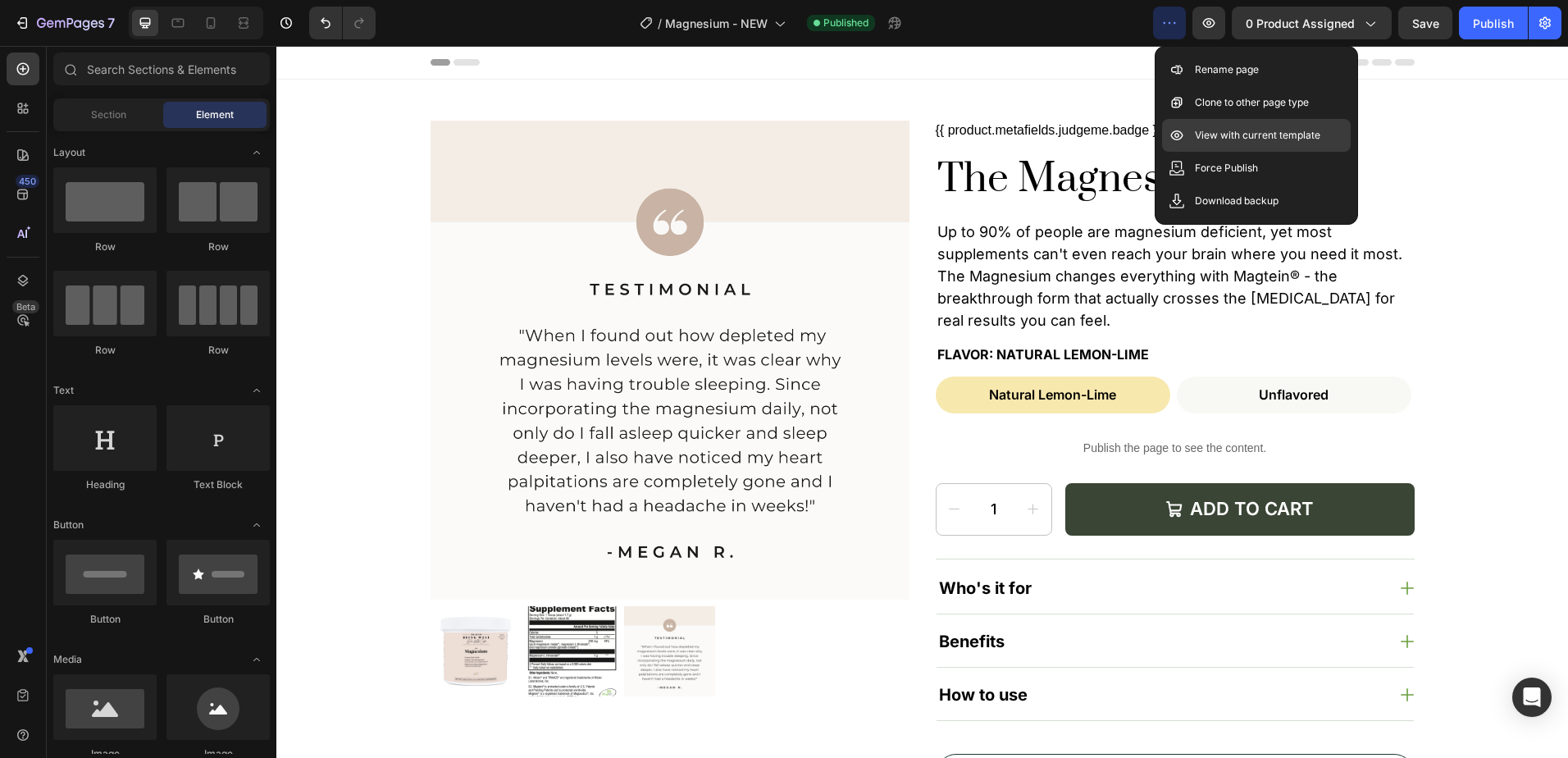
click at [1239, 137] on p "View with current template" at bounding box center [1258, 135] width 126 height 17
click at [993, 13] on div "/ Magnesium - NEW Published" at bounding box center [771, 24] width 764 height 33
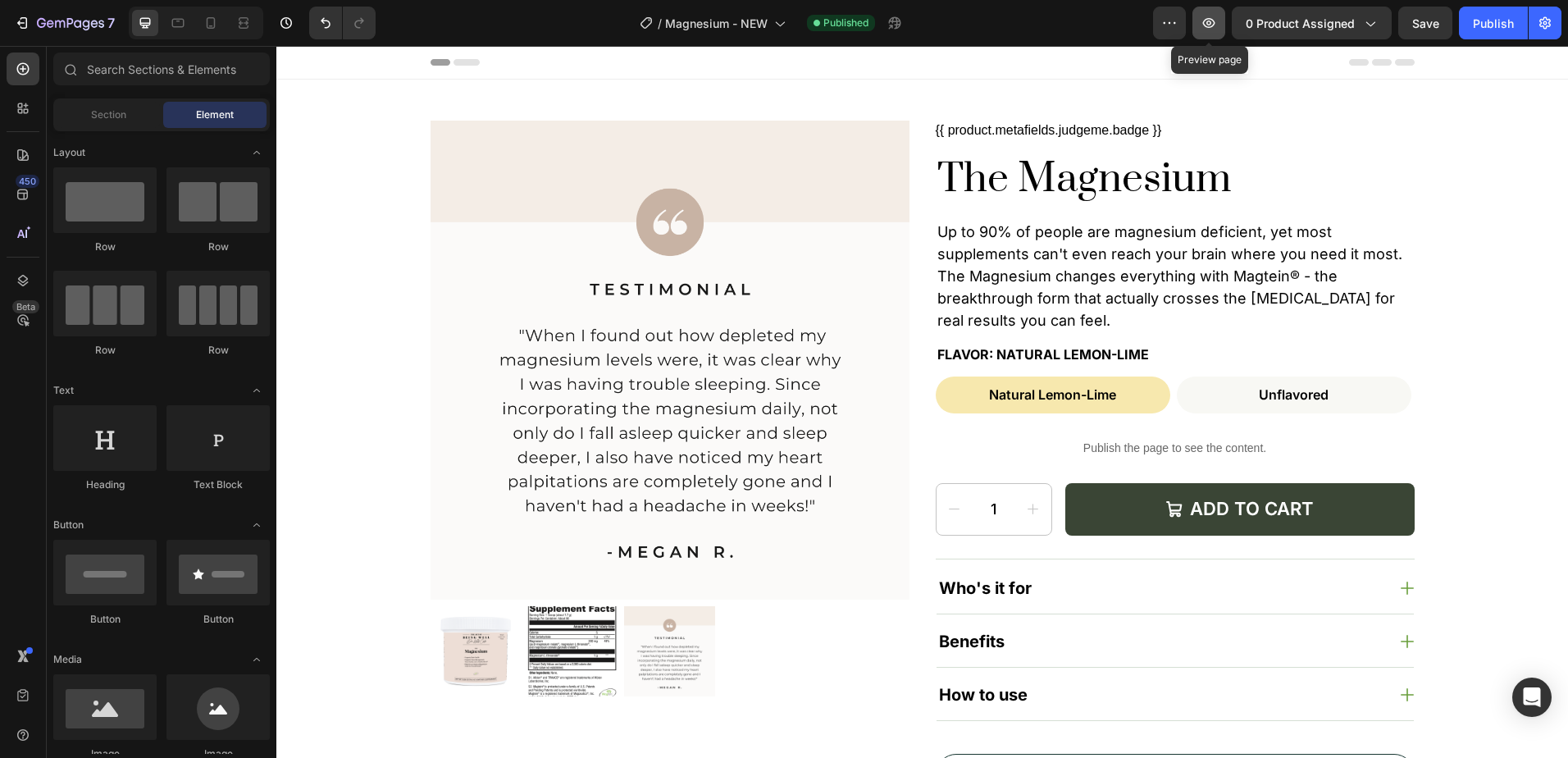
click at [1209, 14] on button "button" at bounding box center [1209, 24] width 33 height 33
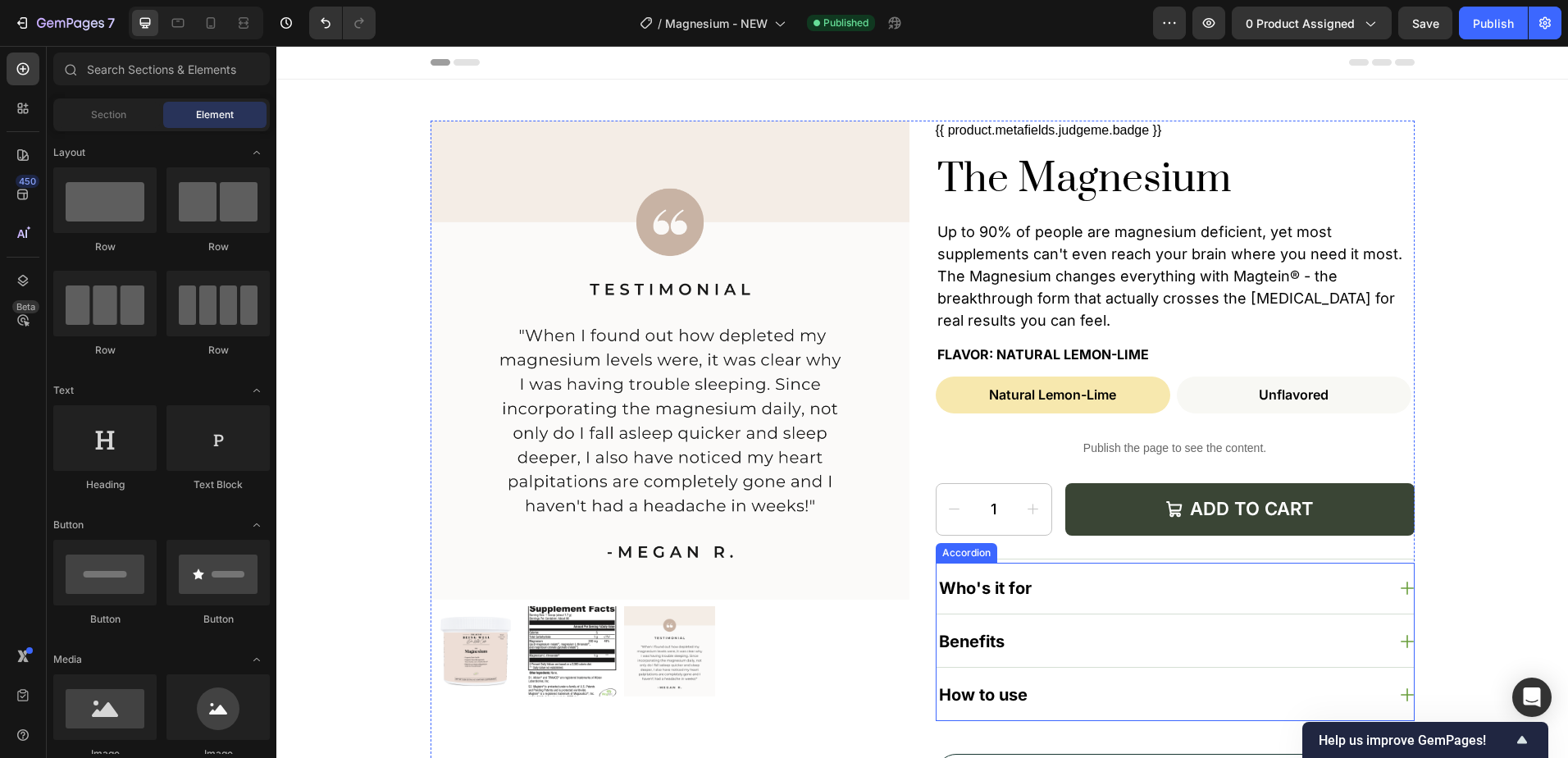
scroll to position [164, 0]
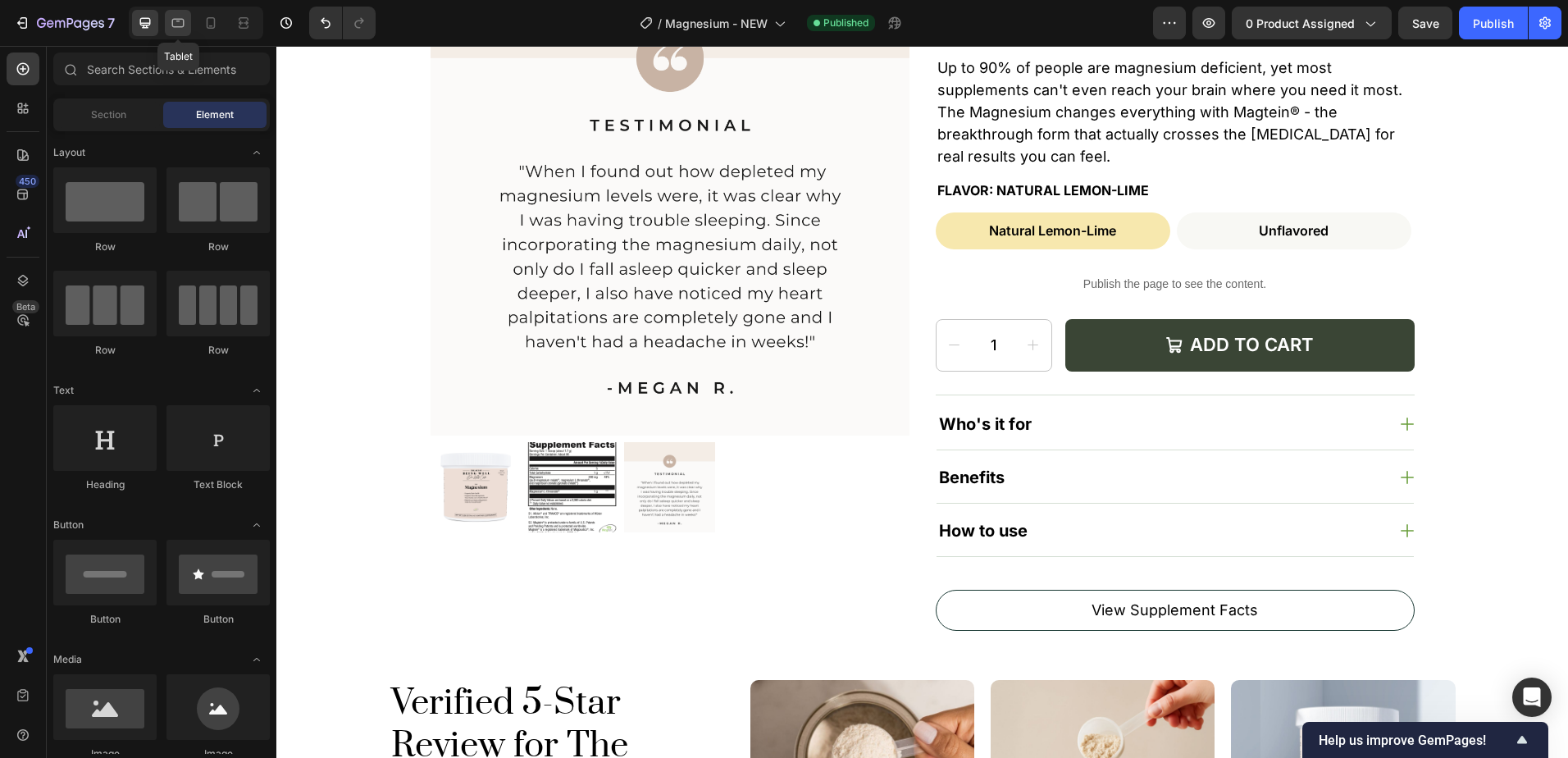
click at [178, 15] on icon at bounding box center [178, 23] width 17 height 17
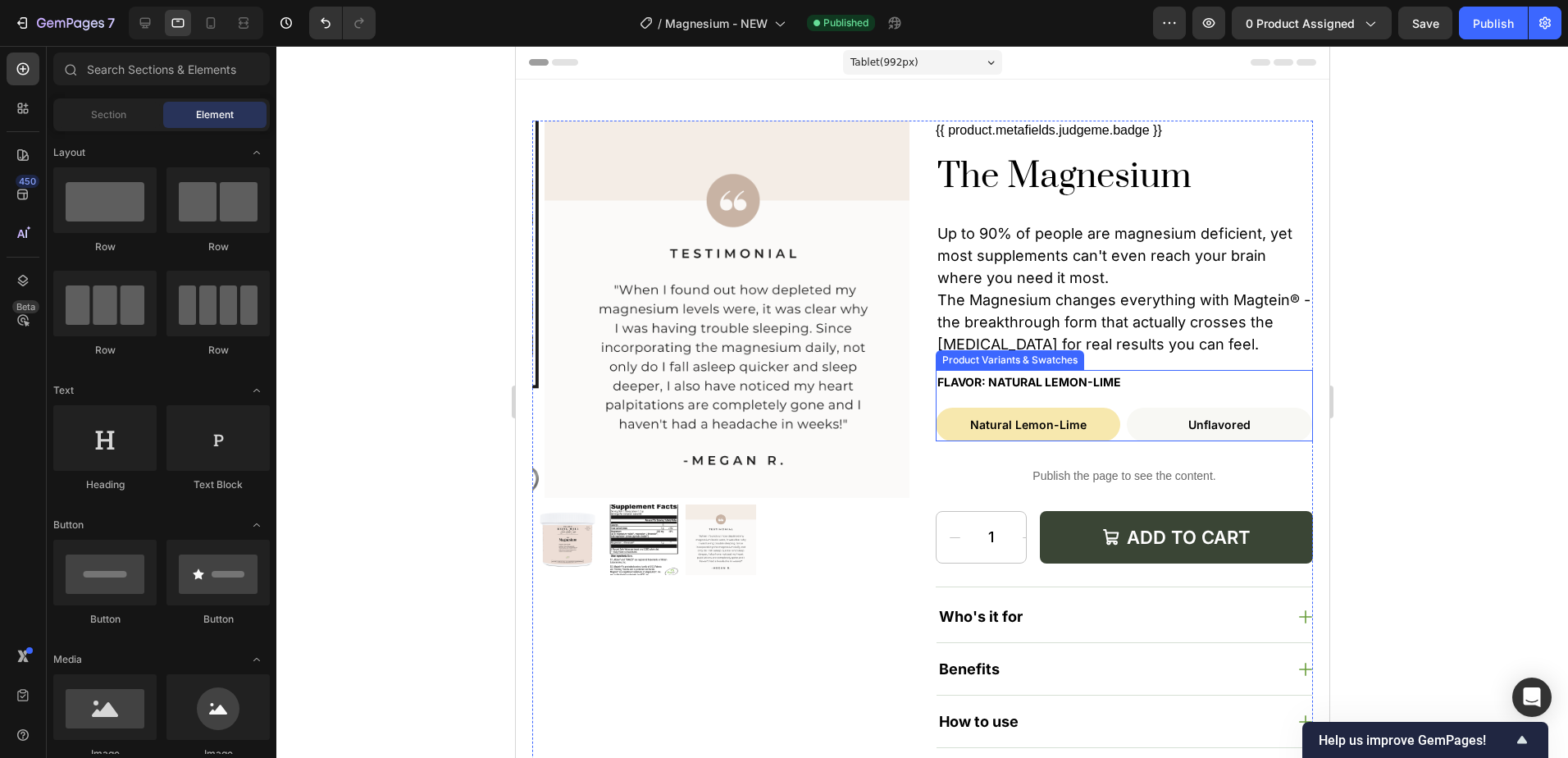
click at [1049, 377] on legend "Flavor: Natural Lemon-Lime" at bounding box center [1028, 381] width 187 height 24
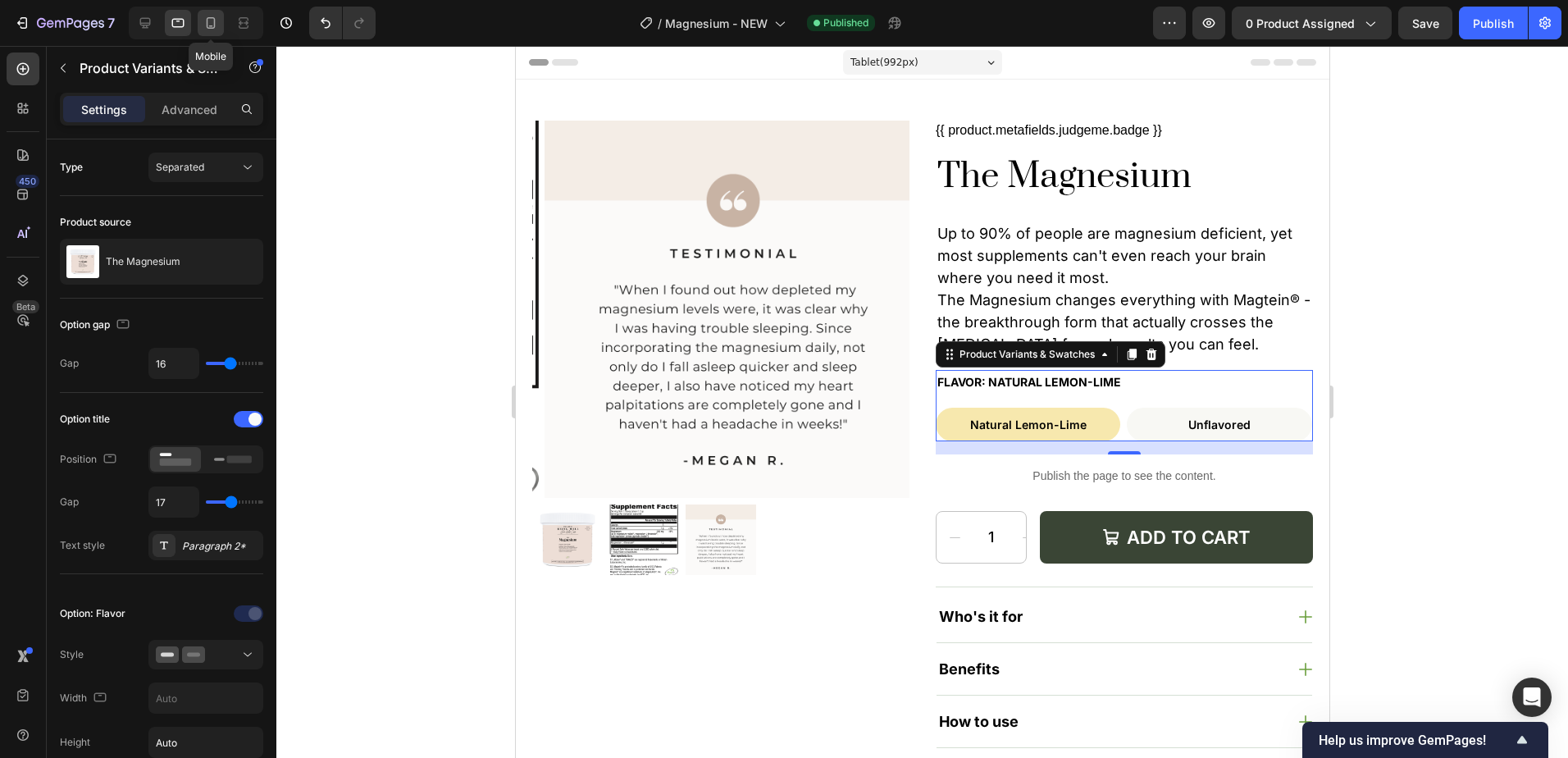
click at [213, 27] on icon at bounding box center [211, 23] width 17 height 17
type input "12"
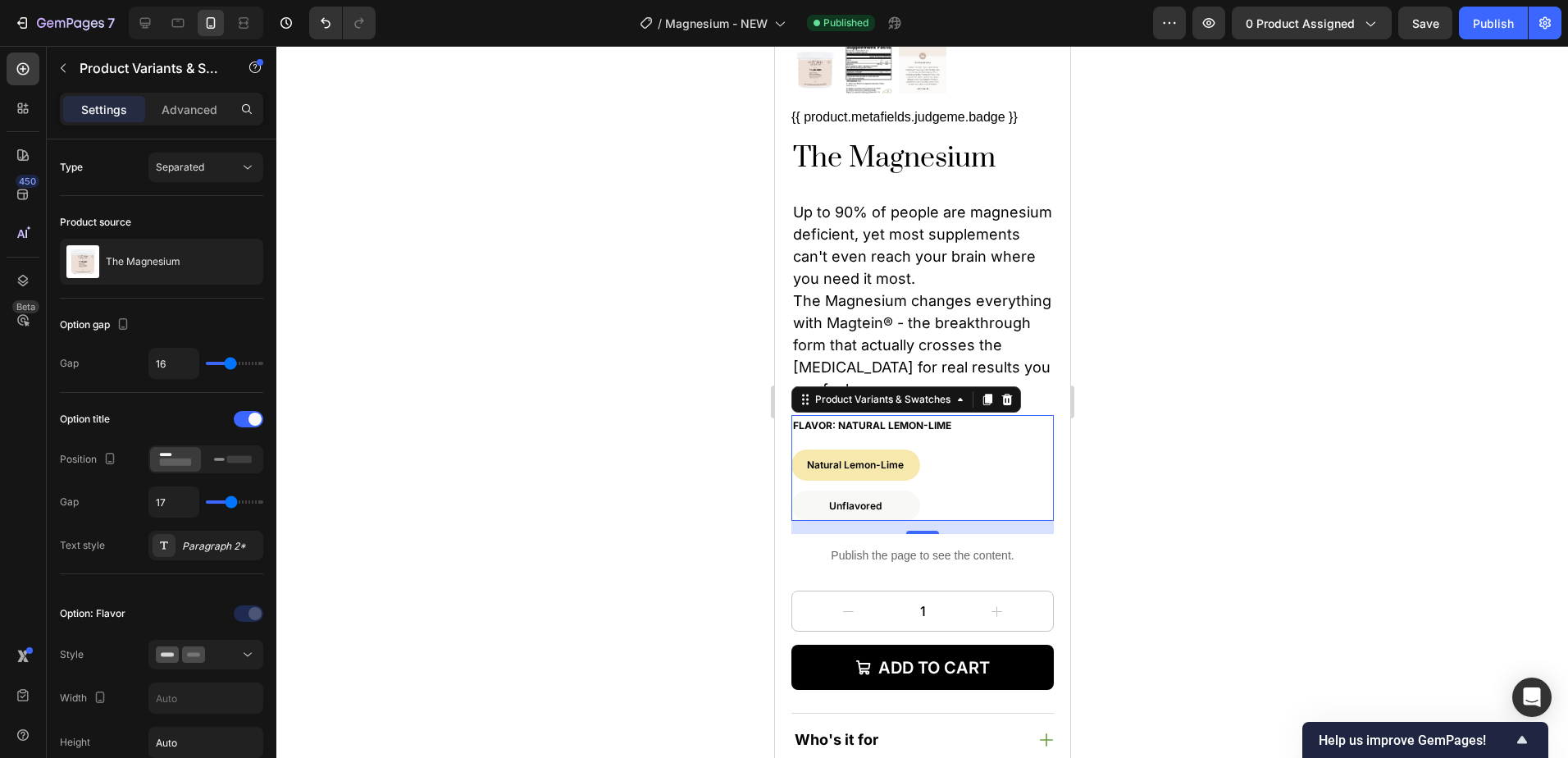
scroll to position [619, 0]
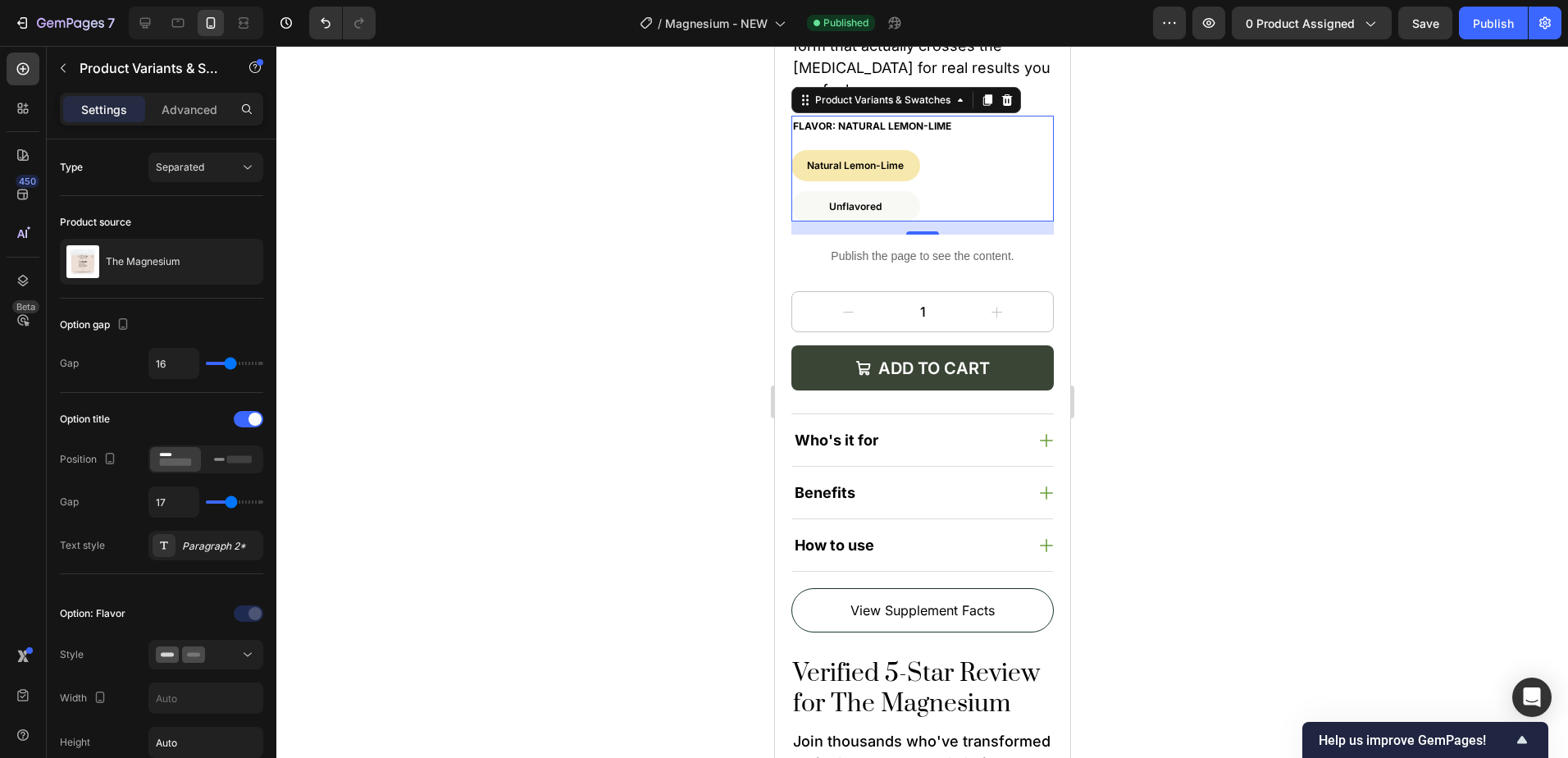
click at [959, 124] on div "Flavor: Natural Lemon-Lime Natural Lemon-Lime Natural Lemon-Lime Natural Lemon-…" at bounding box center [922, 169] width 262 height 107
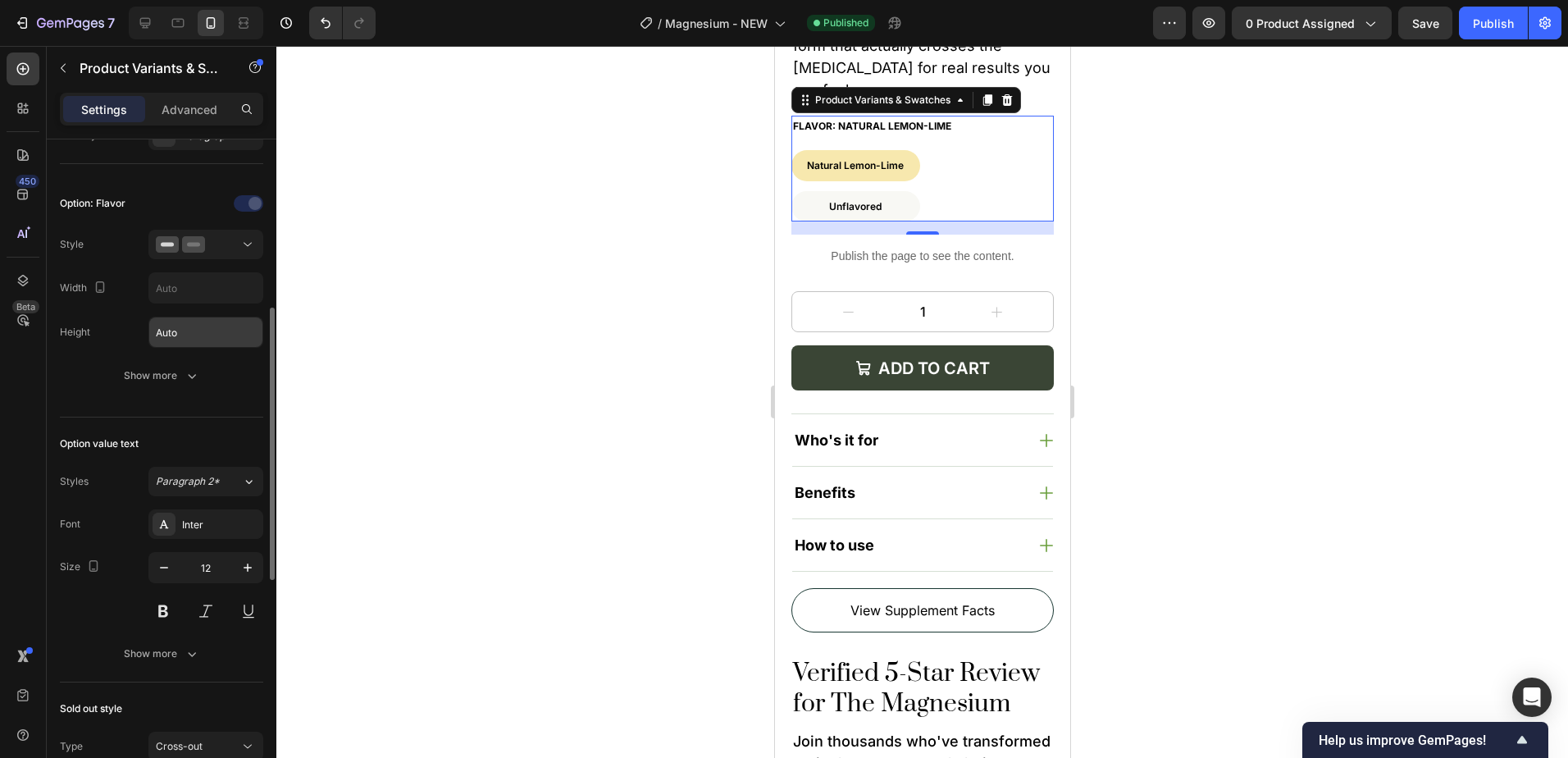
scroll to position [656, 0]
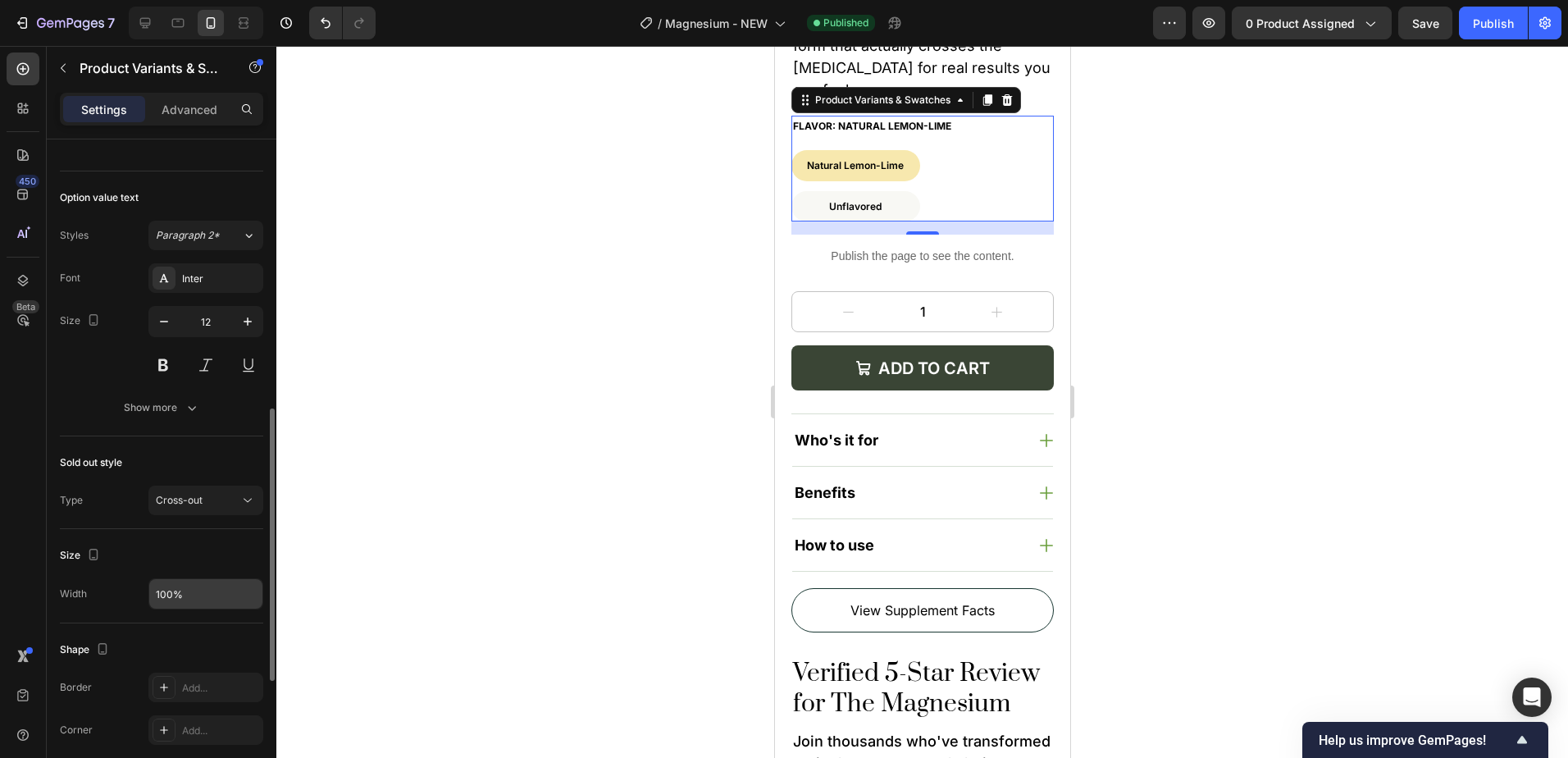
click at [185, 587] on input "100%" at bounding box center [206, 594] width 113 height 30
click at [178, 596] on input "100%" at bounding box center [206, 594] width 113 height 30
type input "auto"
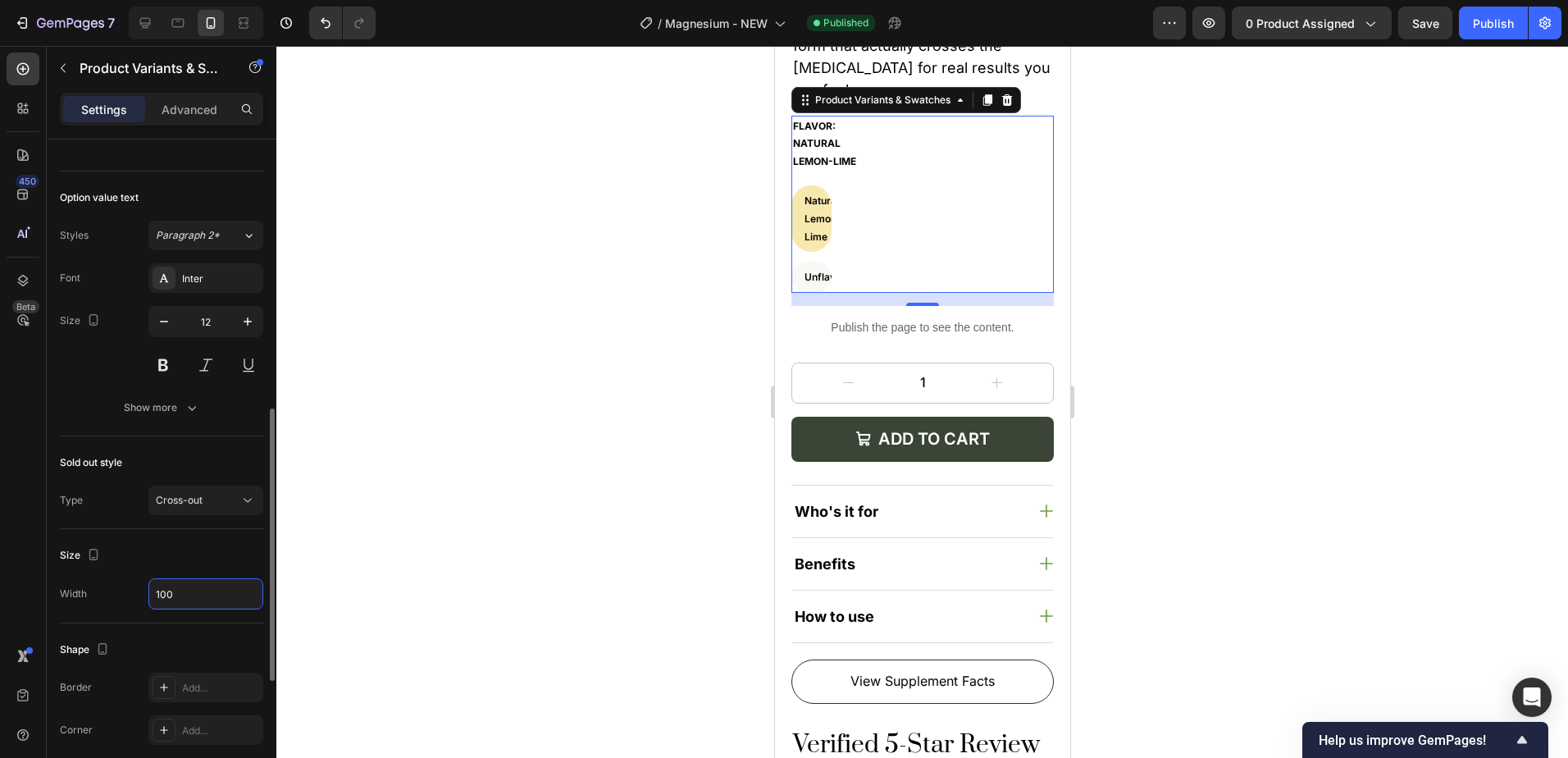
type input "100%"
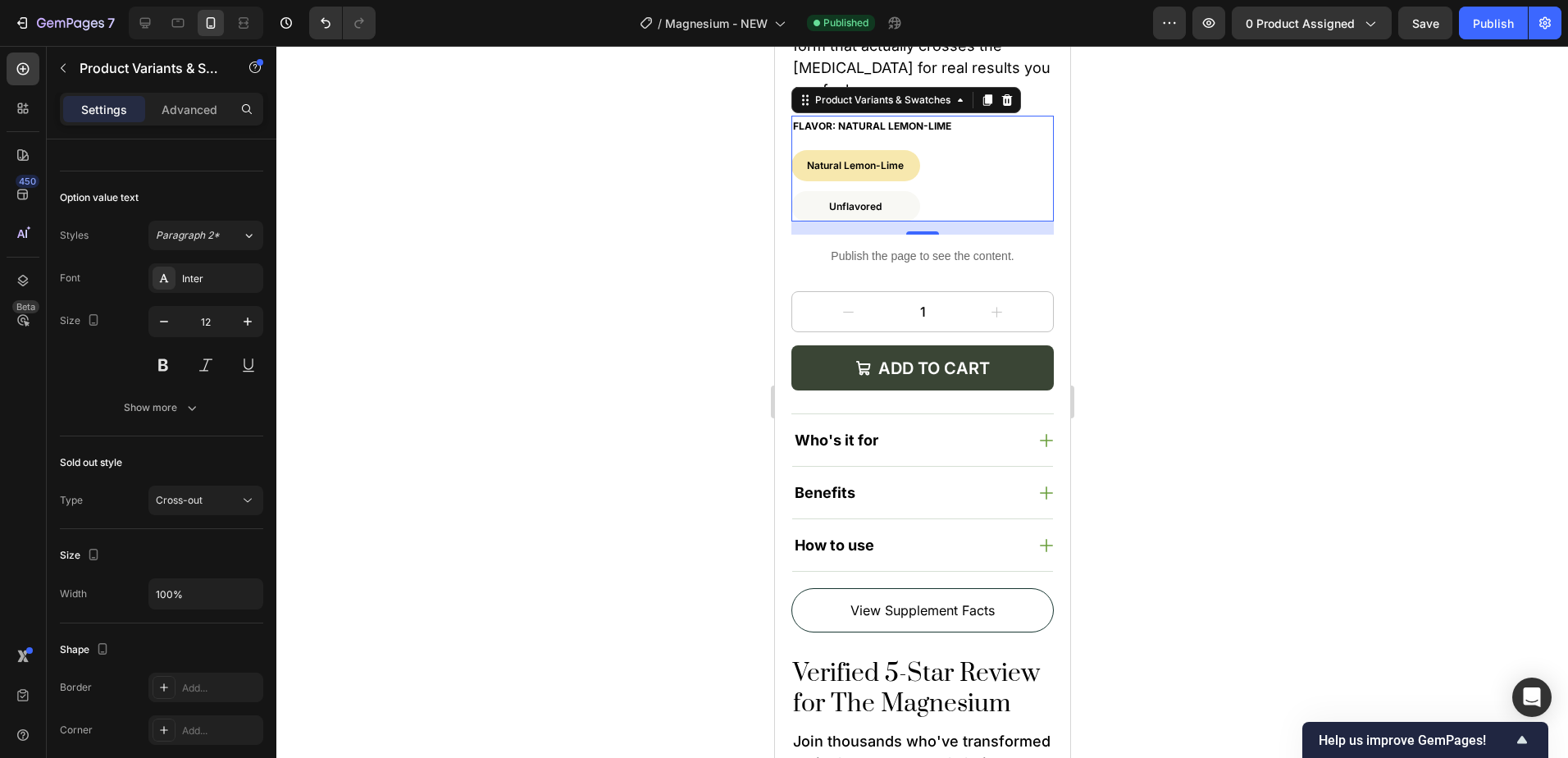
click at [1293, 304] on div at bounding box center [922, 402] width 1292 height 712
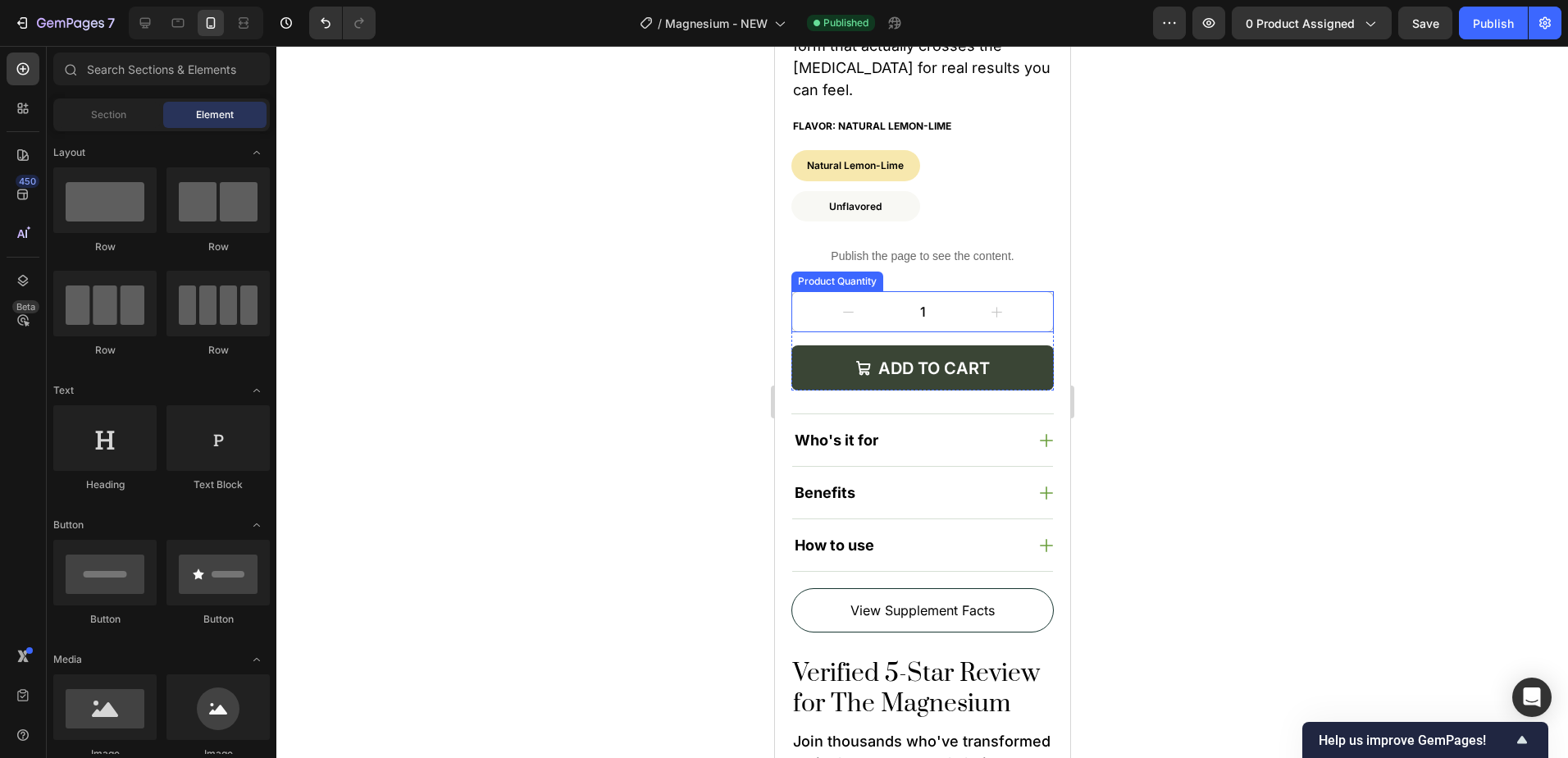
click at [841, 331] on button "decrement" at bounding box center [847, 311] width 113 height 39
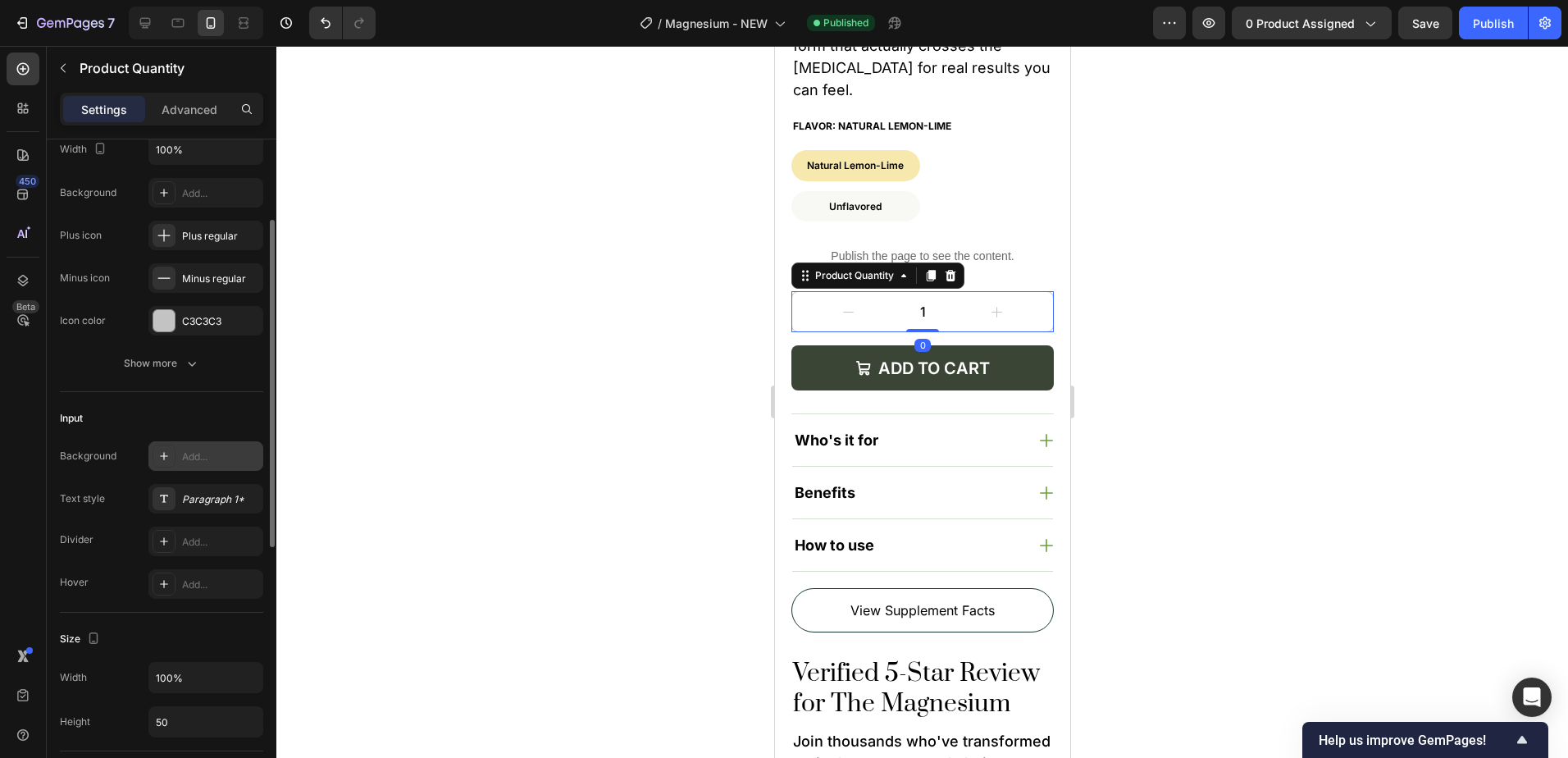
scroll to position [410, 0]
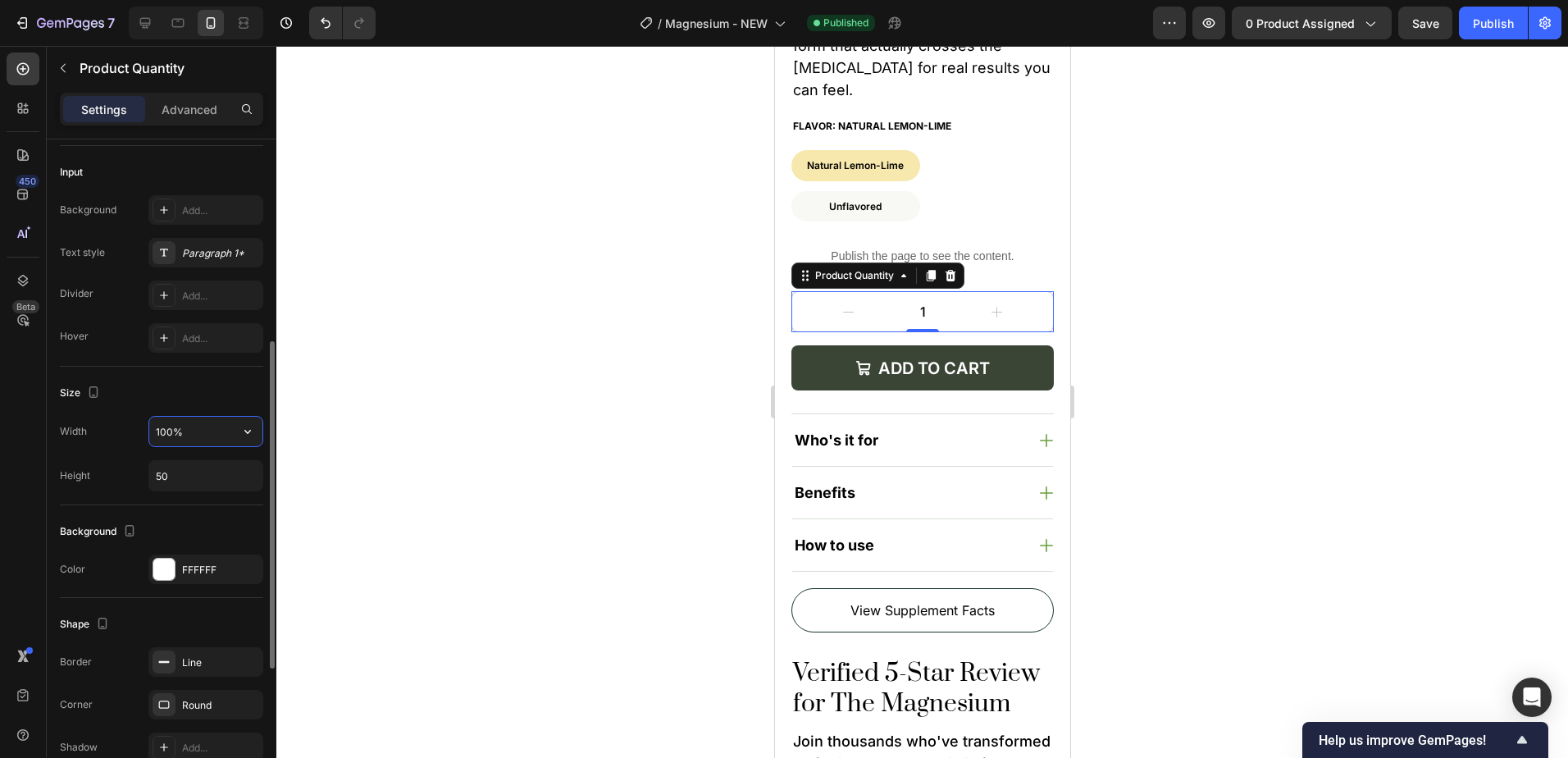
click at [181, 427] on input "100%" at bounding box center [206, 431] width 113 height 30
type input "20%"
click at [847, 349] on div "1 Product Quantity 0 Add to cart Add to Cart Row" at bounding box center [922, 340] width 262 height 99
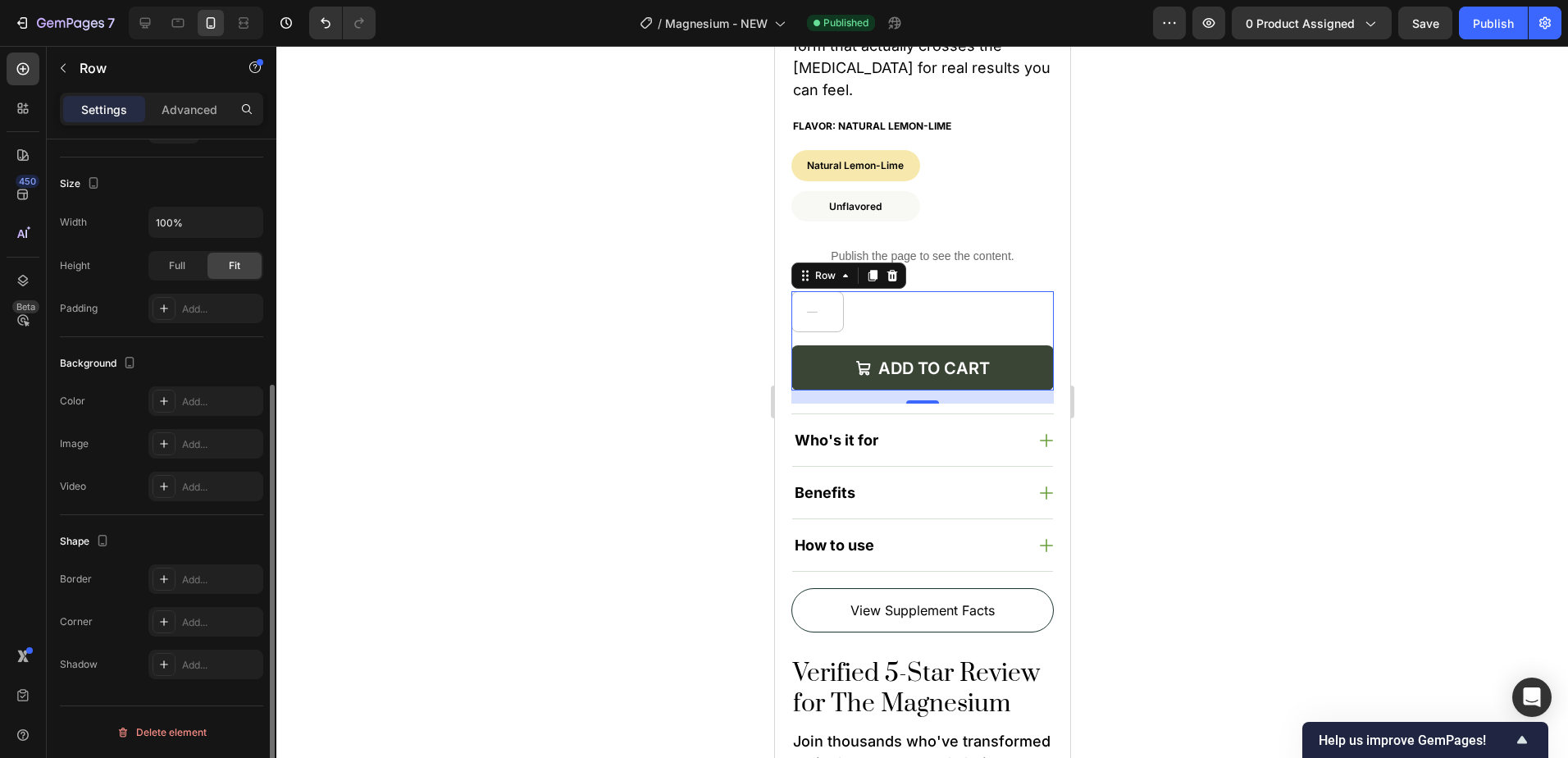
scroll to position [0, 0]
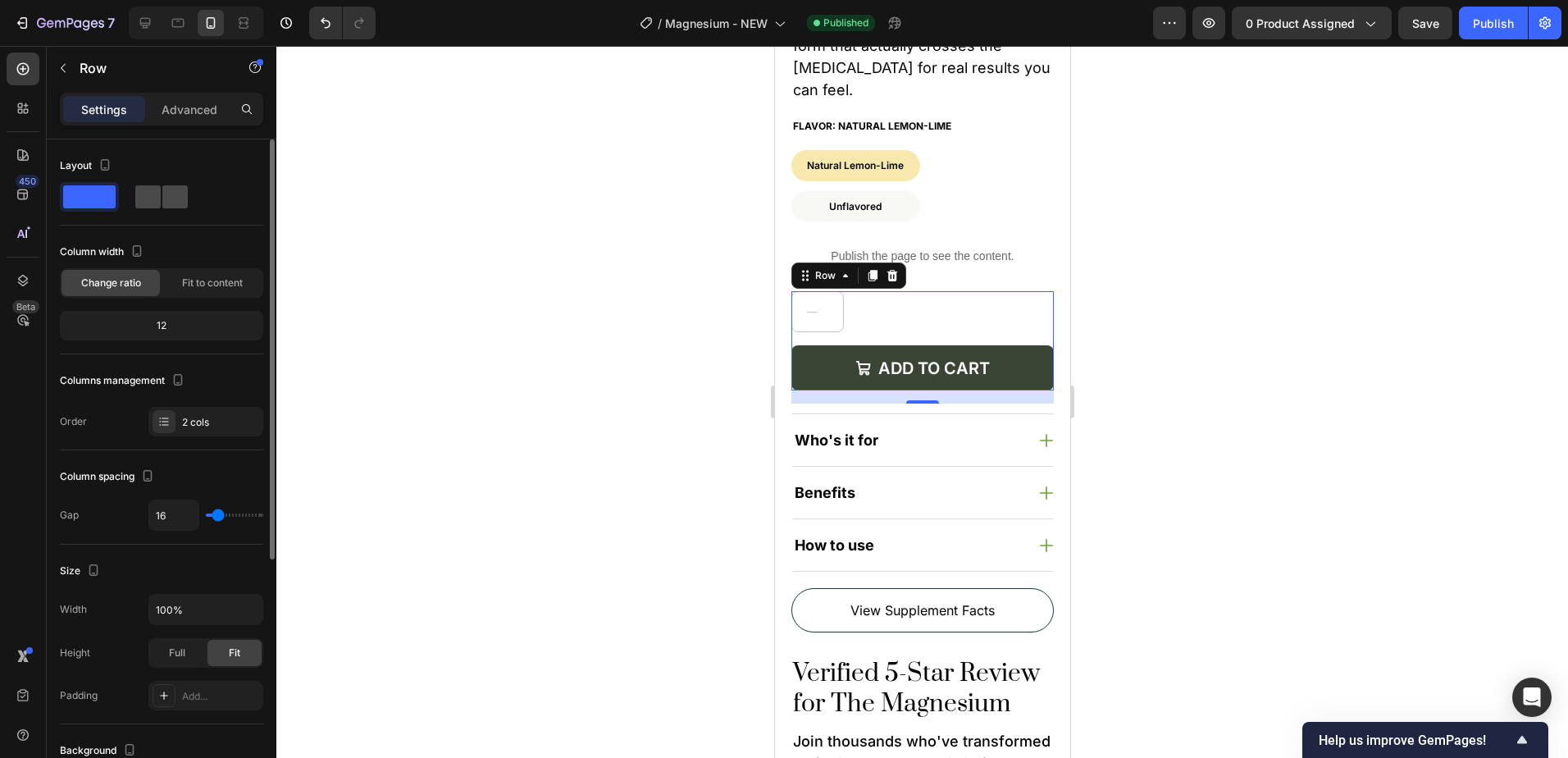
click at [152, 194] on span at bounding box center [148, 197] width 25 height 23
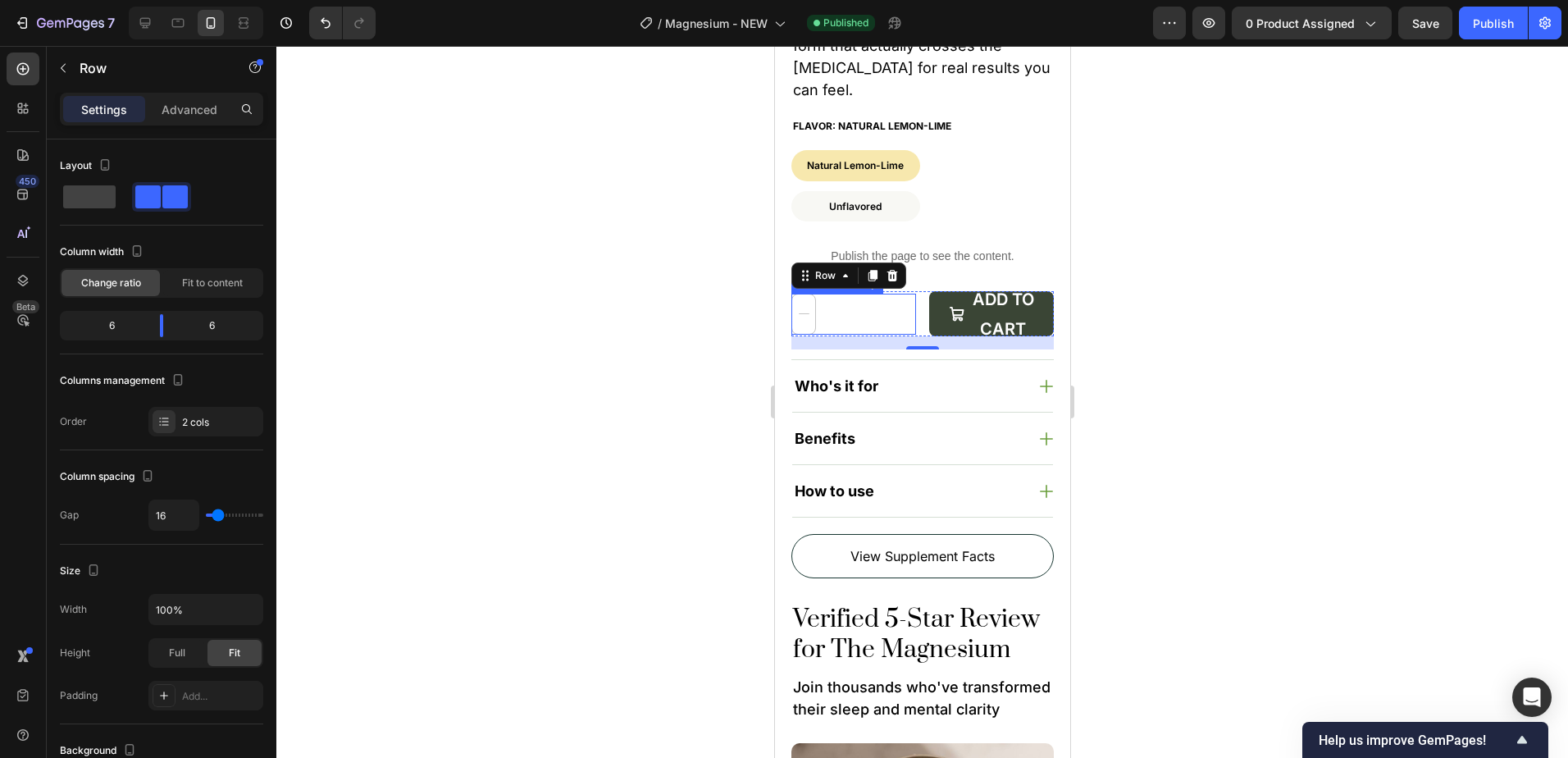
click at [808, 307] on button "decrement" at bounding box center [803, 314] width 23 height 39
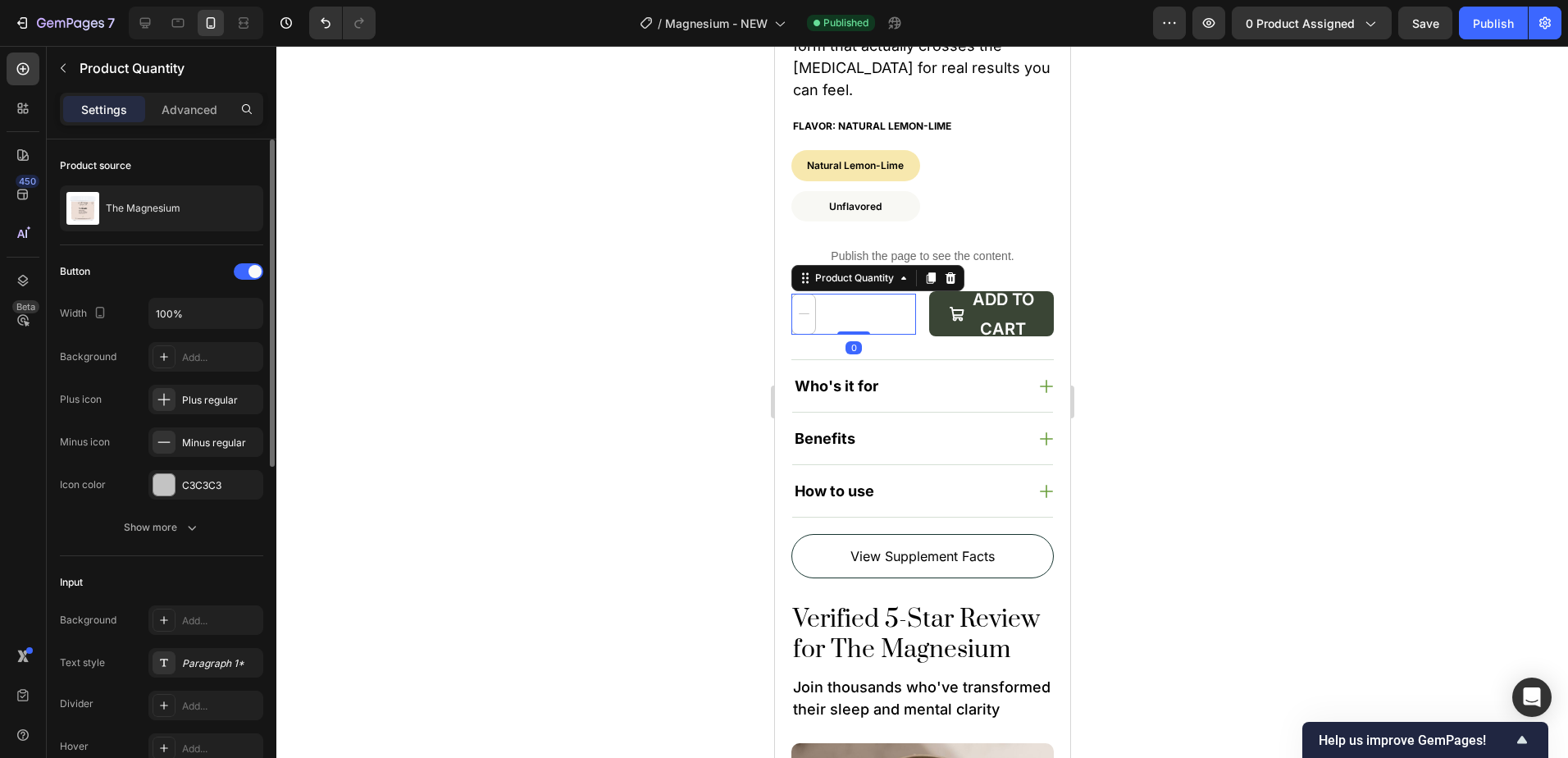
scroll to position [164, 0]
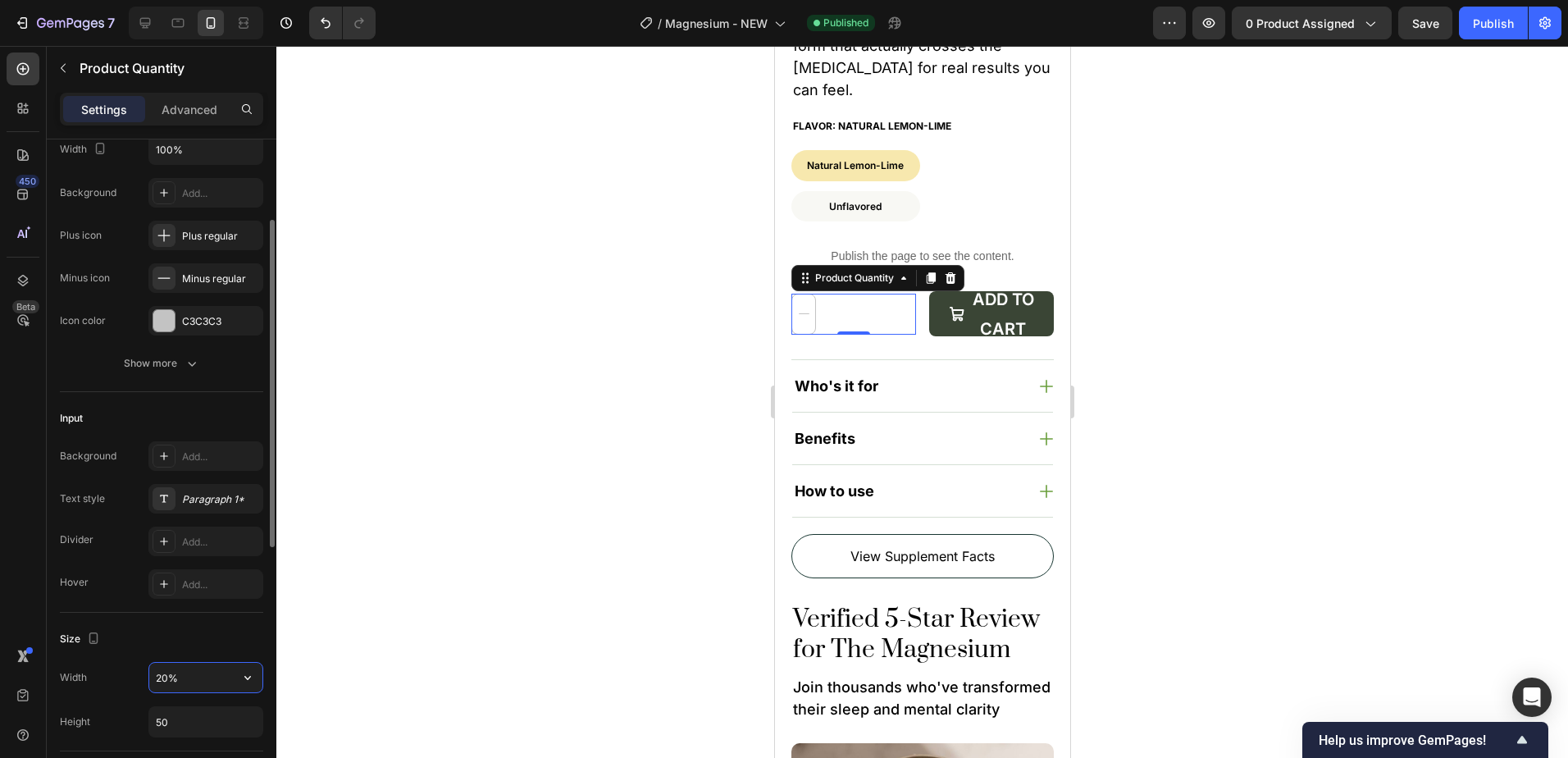
click at [203, 665] on input "20%" at bounding box center [206, 678] width 113 height 30
type input "100%"
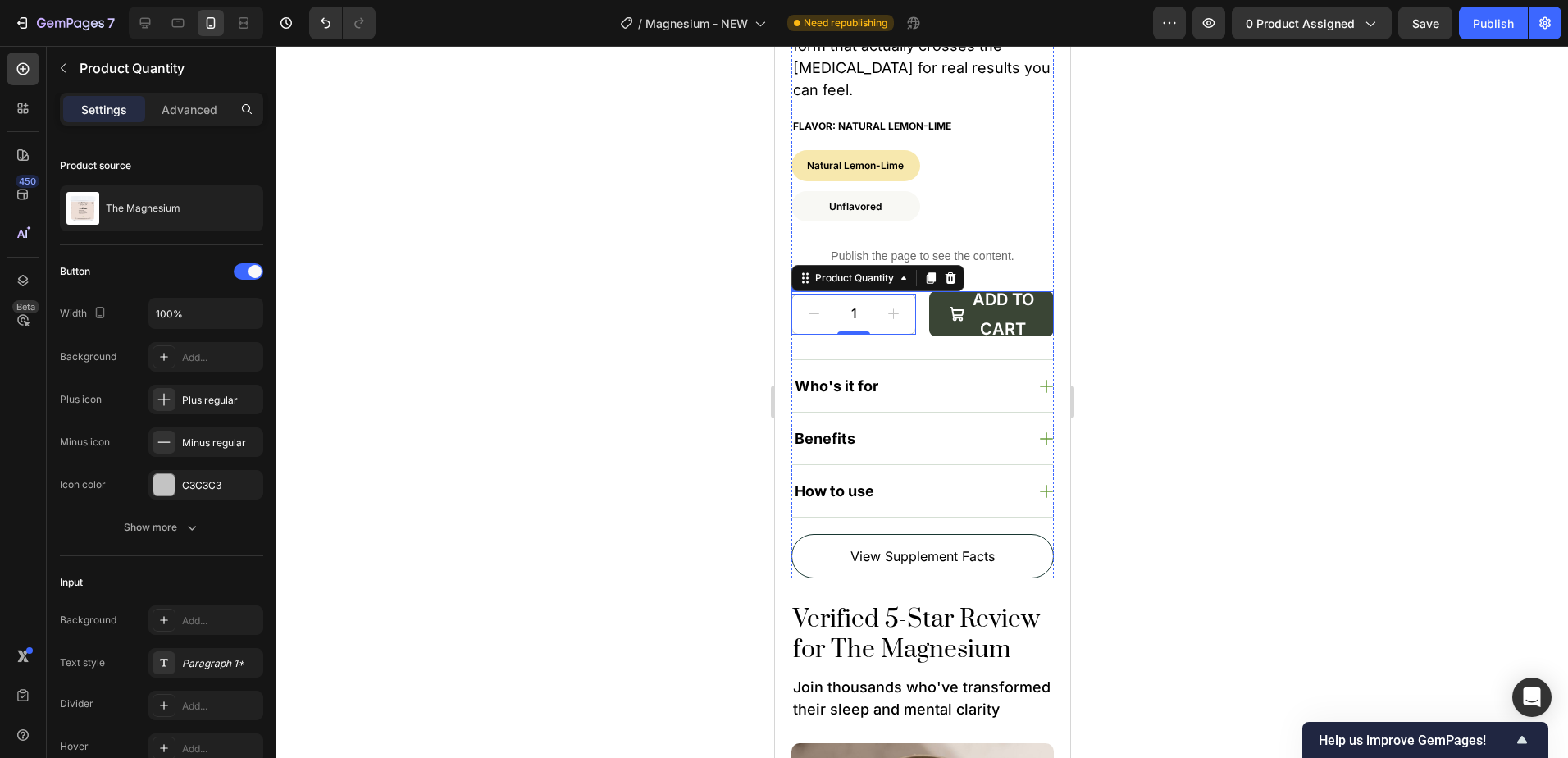
click at [919, 330] on div "1 Product Quantity 0 Add to cart Add to Cart Row" at bounding box center [922, 314] width 262 height 45
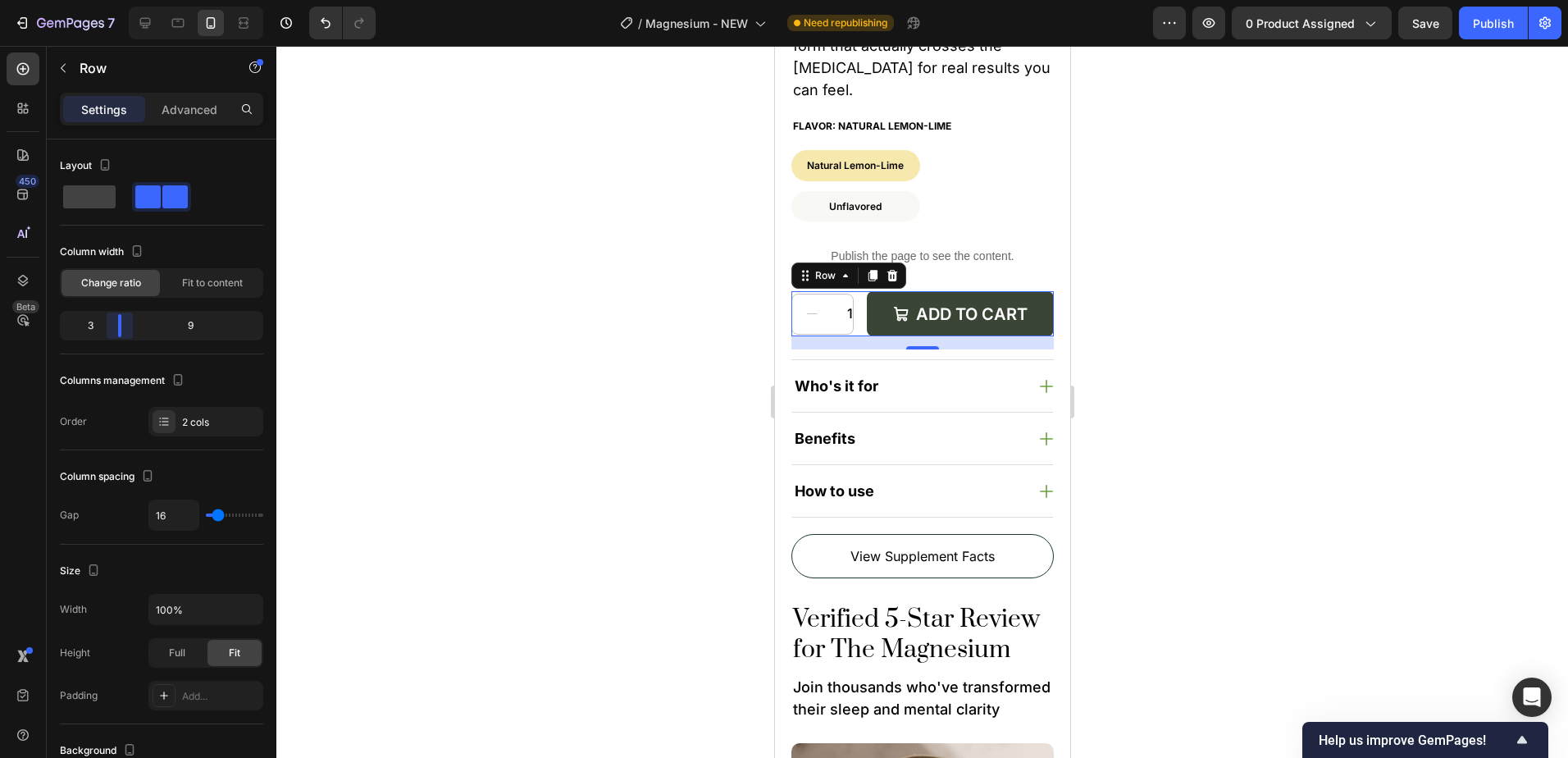
drag, startPoint x: 160, startPoint y: 327, endPoint x: 118, endPoint y: 329, distance: 42.0
click at [118, 0] on body "7 Version history / Magnesium - NEW Need republishing Preview 0 product assigne…" at bounding box center [784, 0] width 1568 height 0
click at [957, 317] on div "Add to cart" at bounding box center [972, 314] width 112 height 30
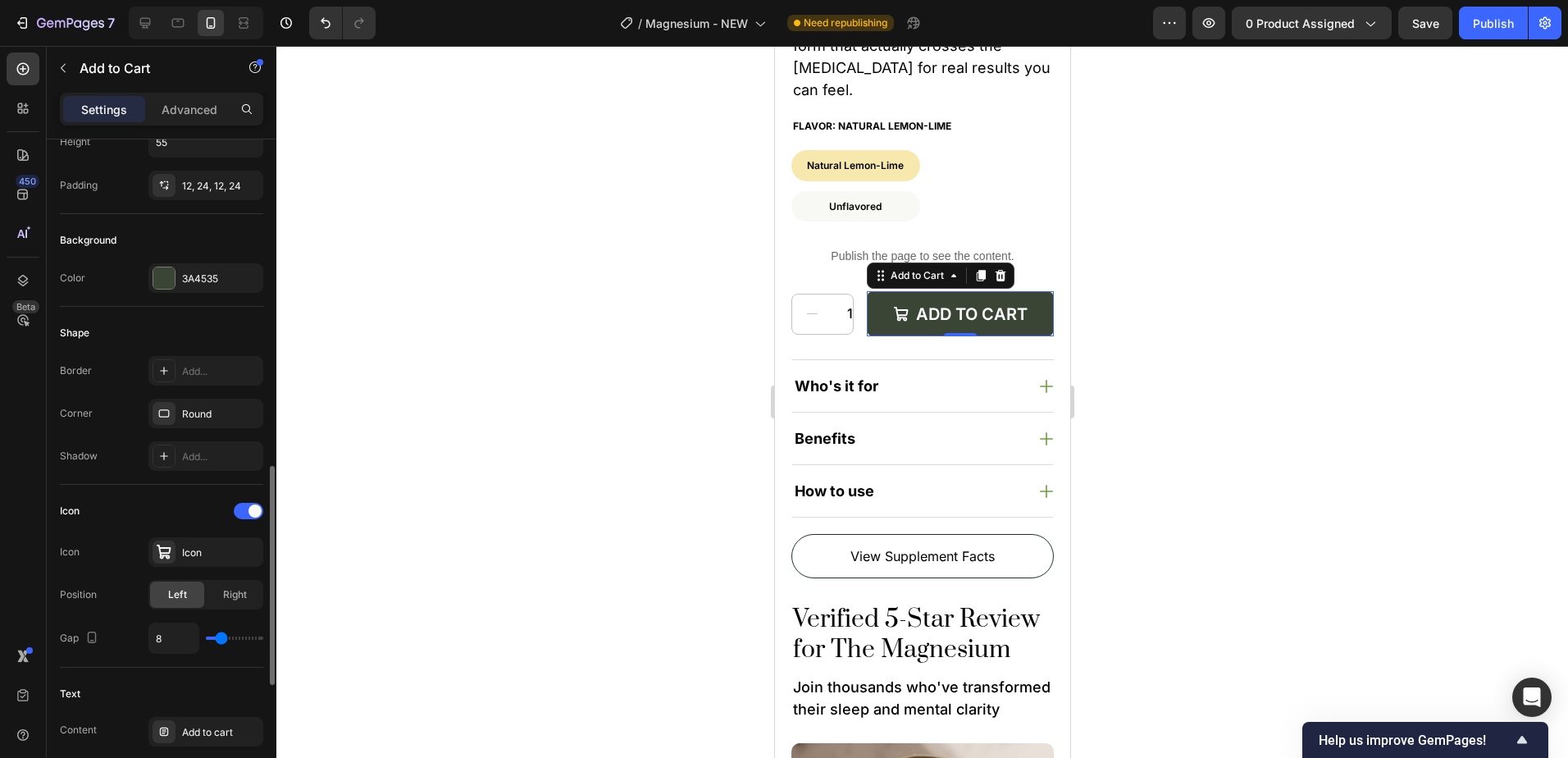
scroll to position [492, 0]
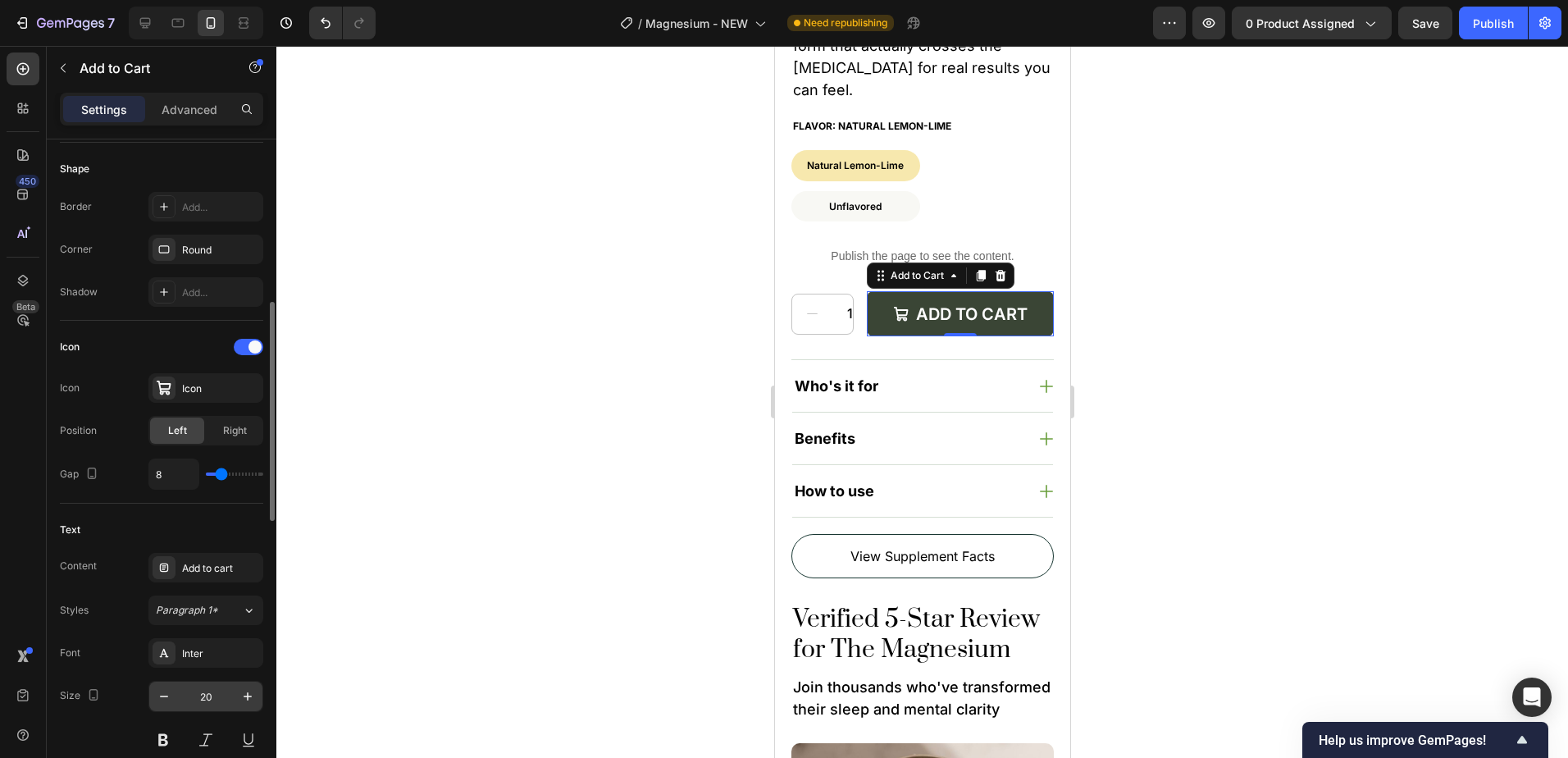
click at [208, 696] on input "20" at bounding box center [206, 696] width 54 height 30
type input "18"
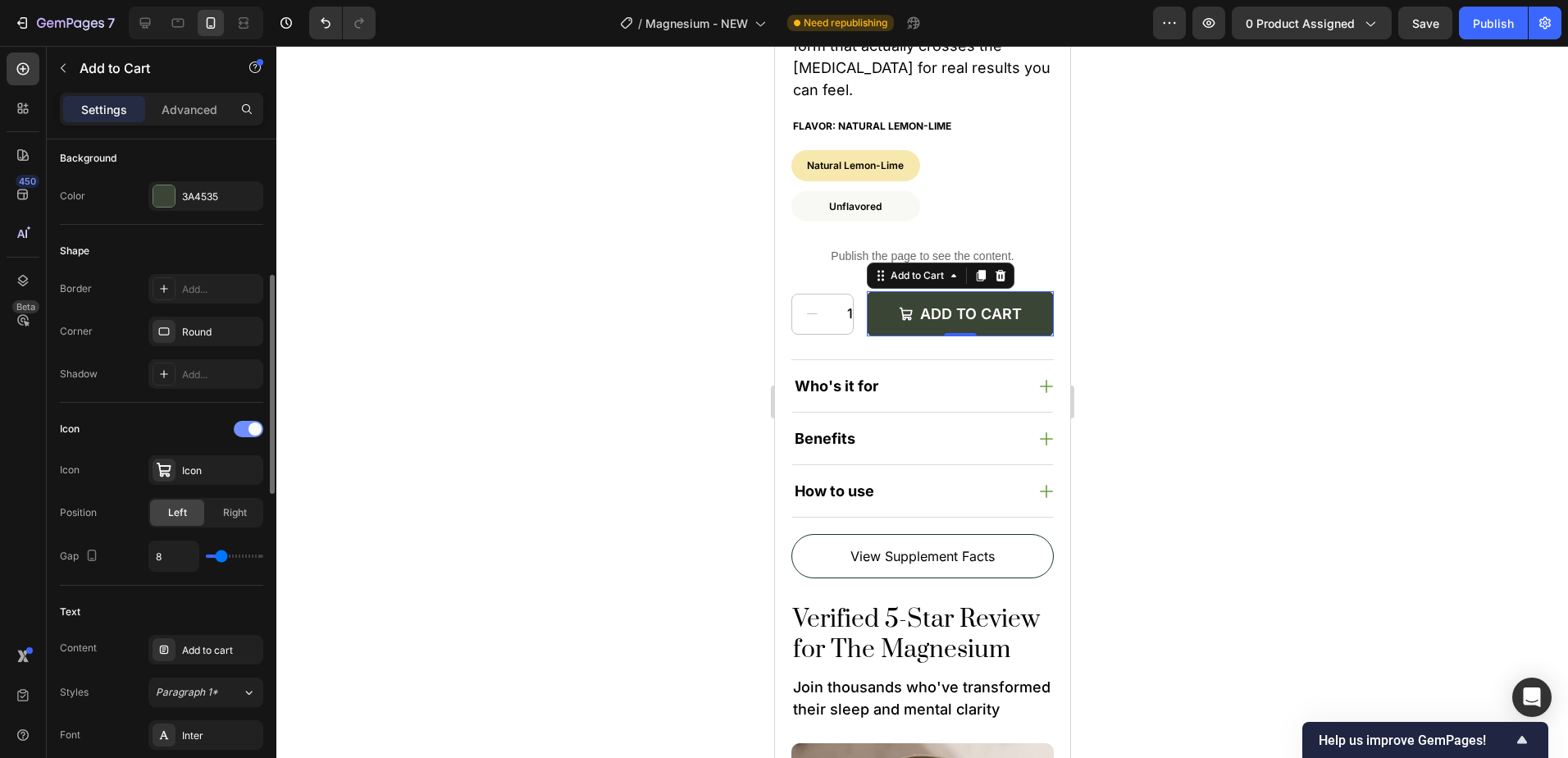
click at [236, 429] on div at bounding box center [248, 428] width 30 height 17
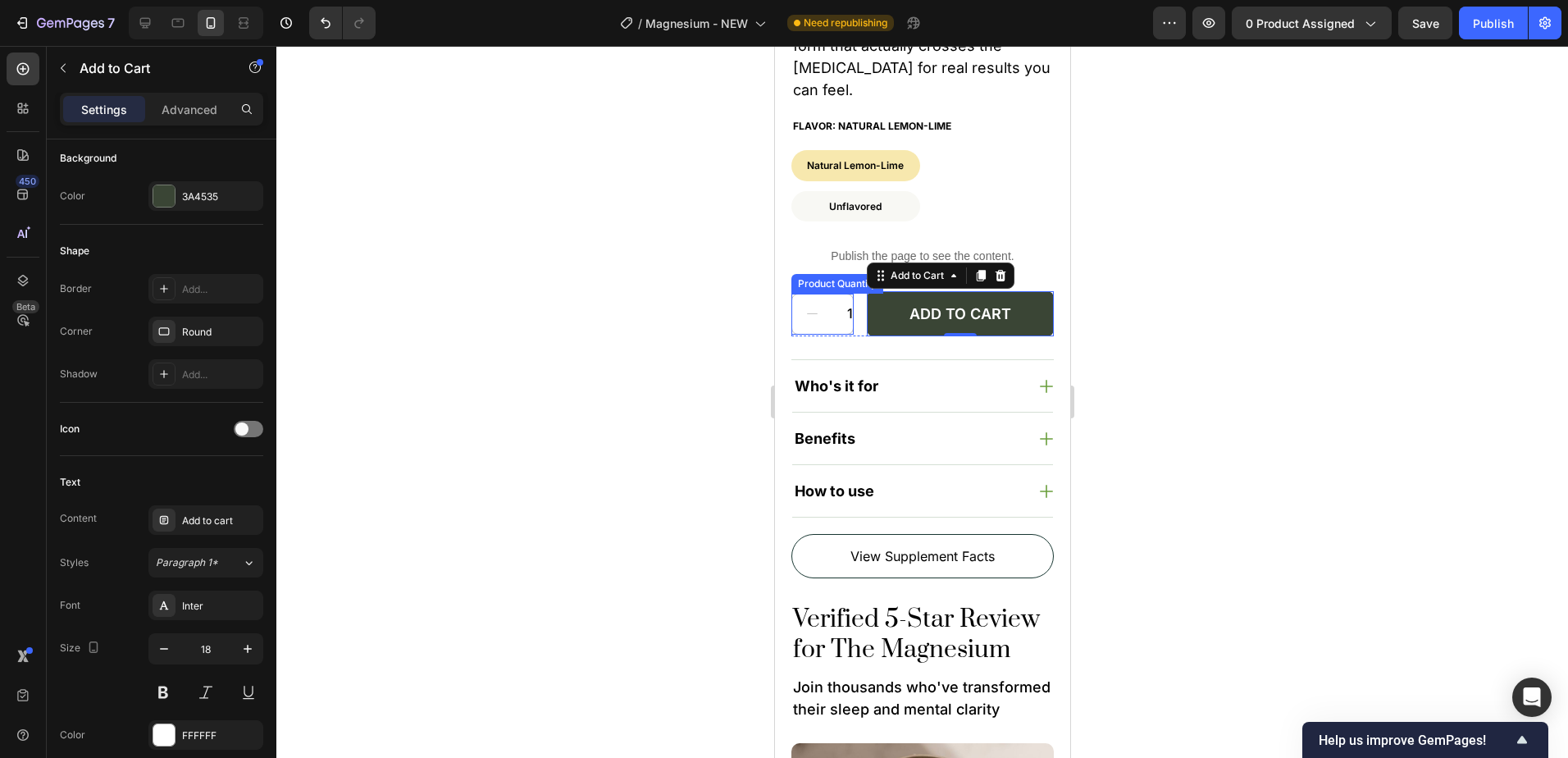
click at [834, 313] on input "1" at bounding box center [849, 314] width 37 height 39
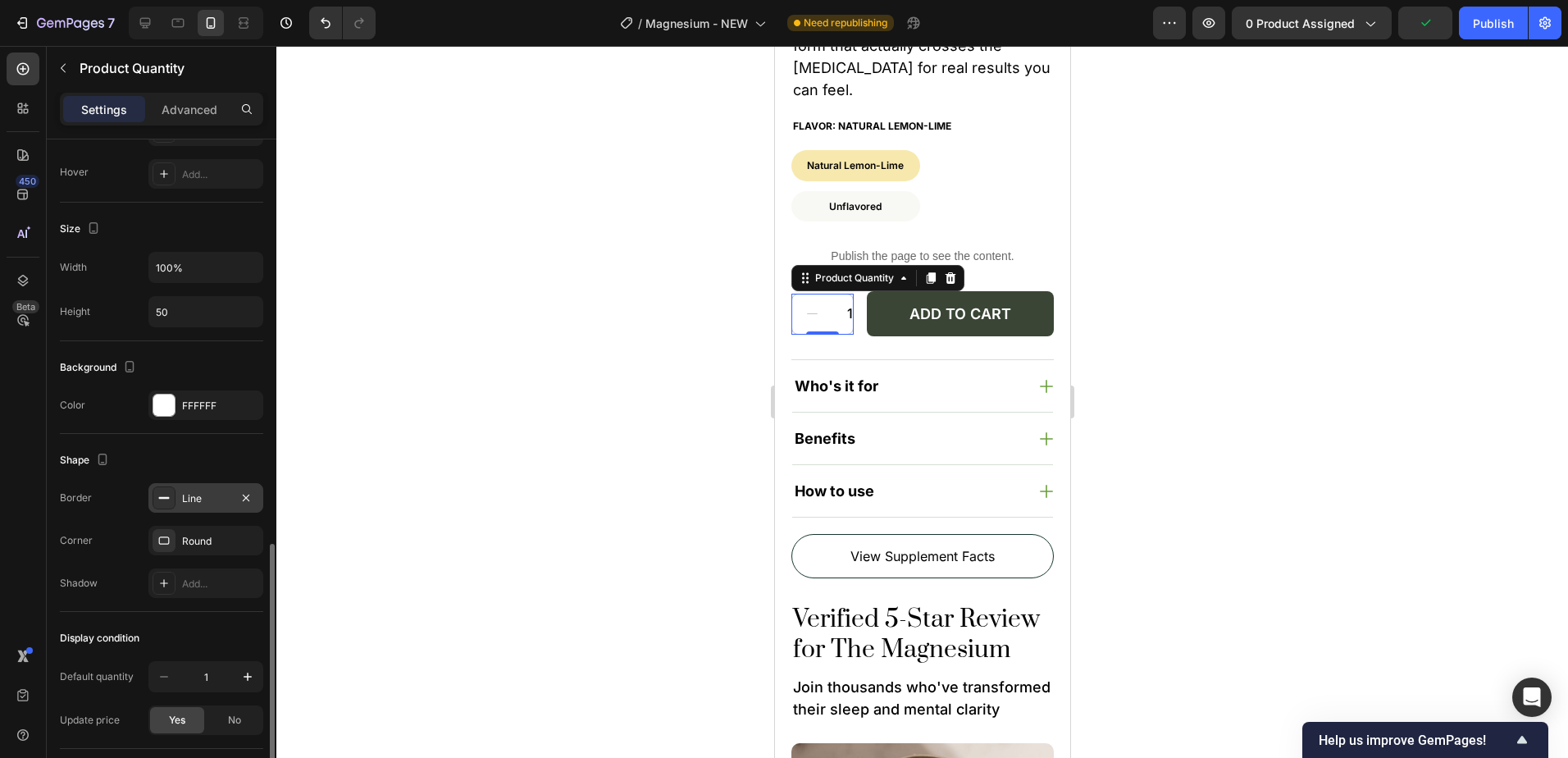
scroll to position [656, 0]
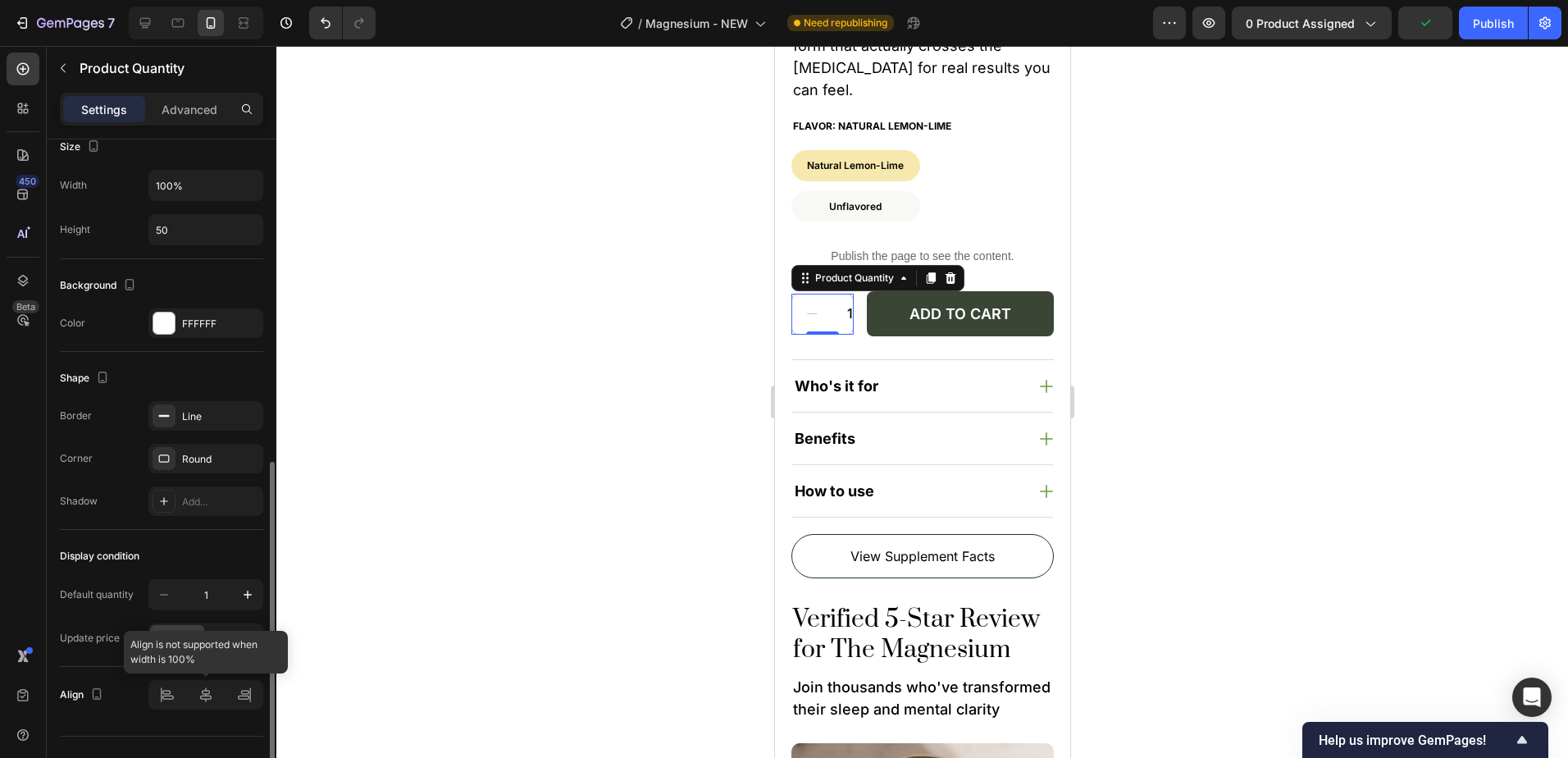
click at [207, 701] on div at bounding box center [206, 695] width 115 height 30
click at [1272, 298] on div at bounding box center [922, 402] width 1292 height 712
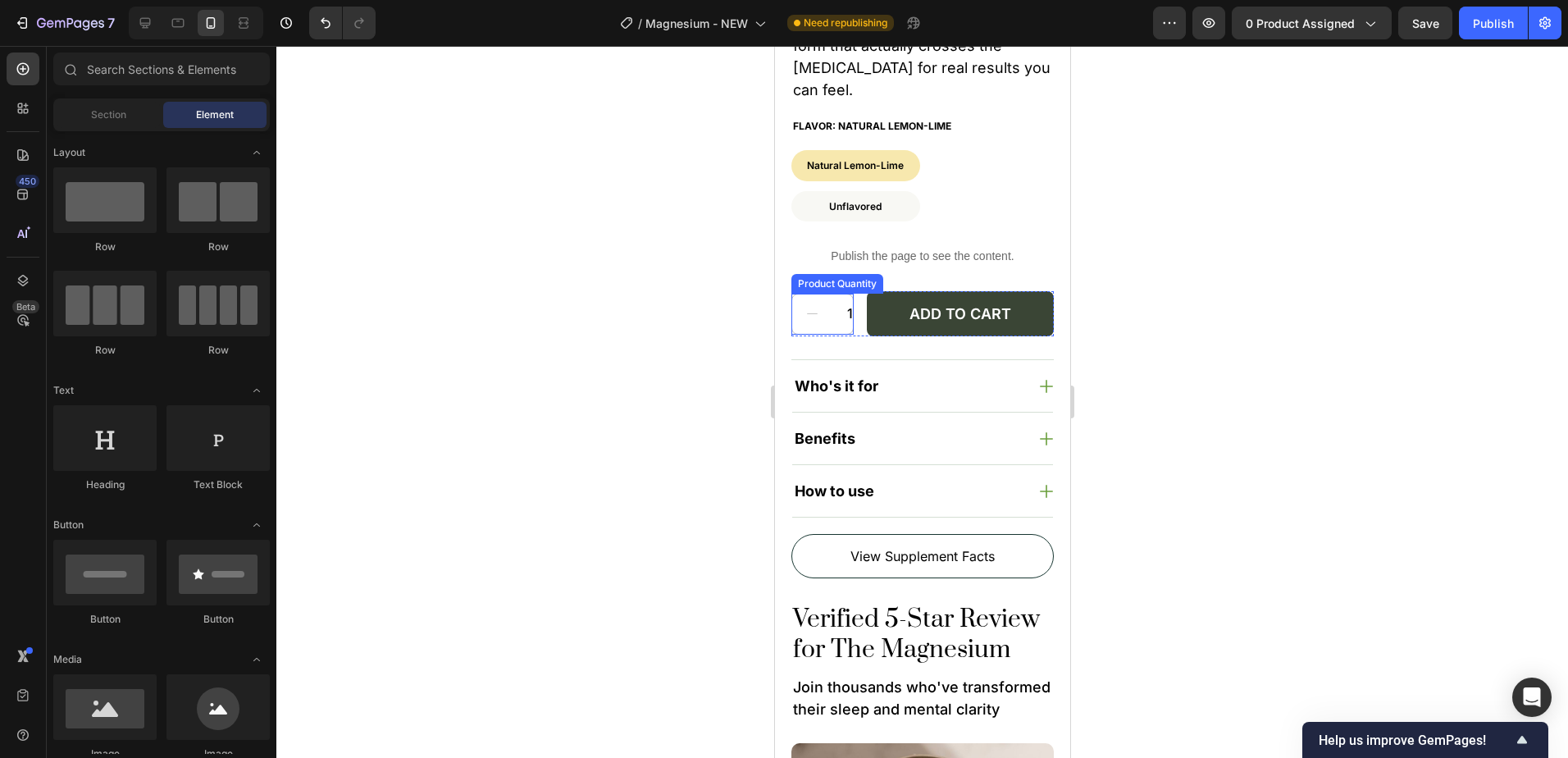
click at [839, 317] on input "1" at bounding box center [849, 314] width 37 height 39
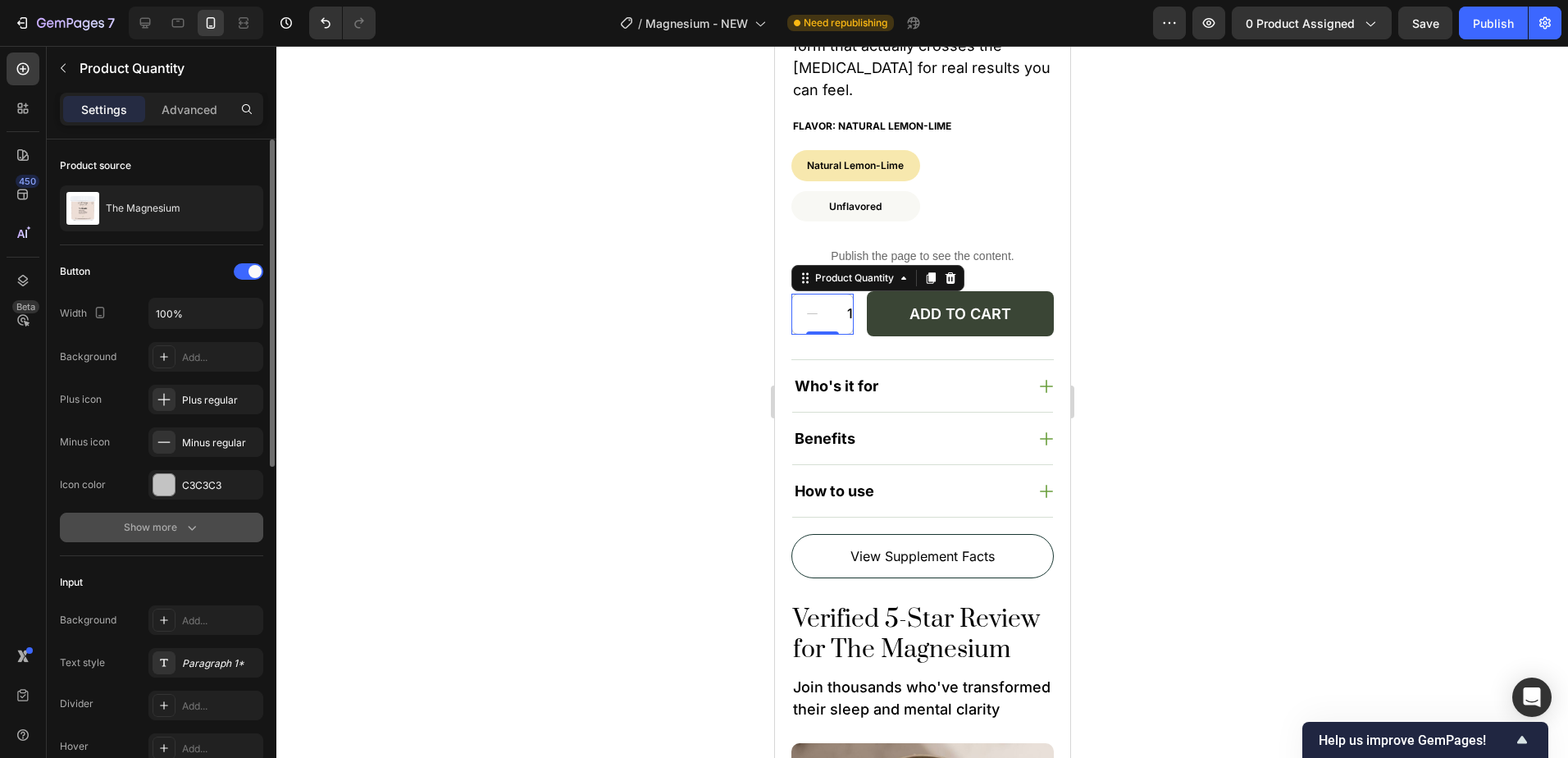
click at [178, 526] on div "Show more" at bounding box center [162, 527] width 76 height 17
click at [213, 527] on input "17" at bounding box center [206, 528] width 54 height 30
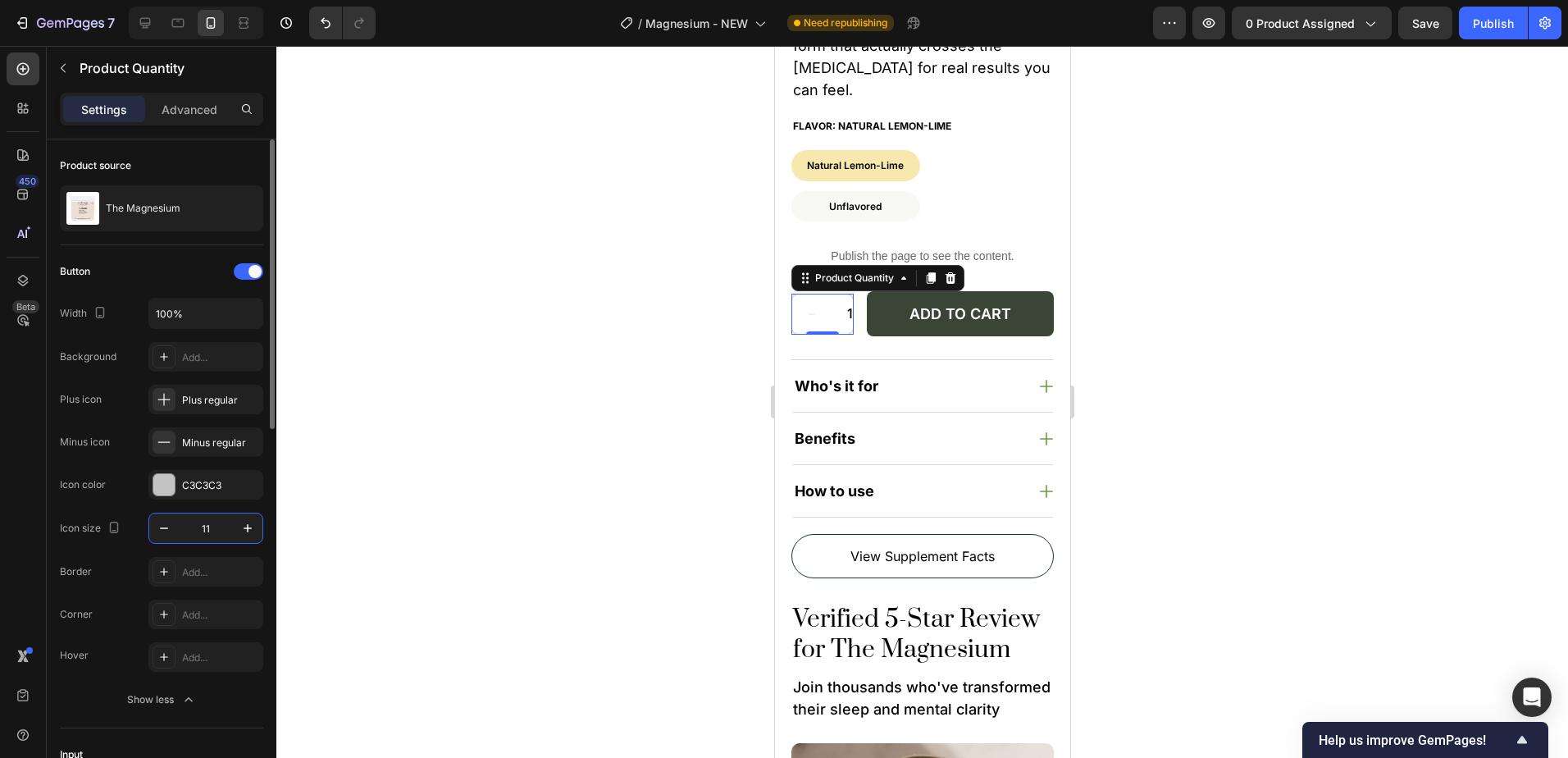
type input "12"
click at [197, 311] on input "100%" at bounding box center [206, 313] width 113 height 30
type input "20%"
click at [575, 416] on div at bounding box center [922, 402] width 1292 height 712
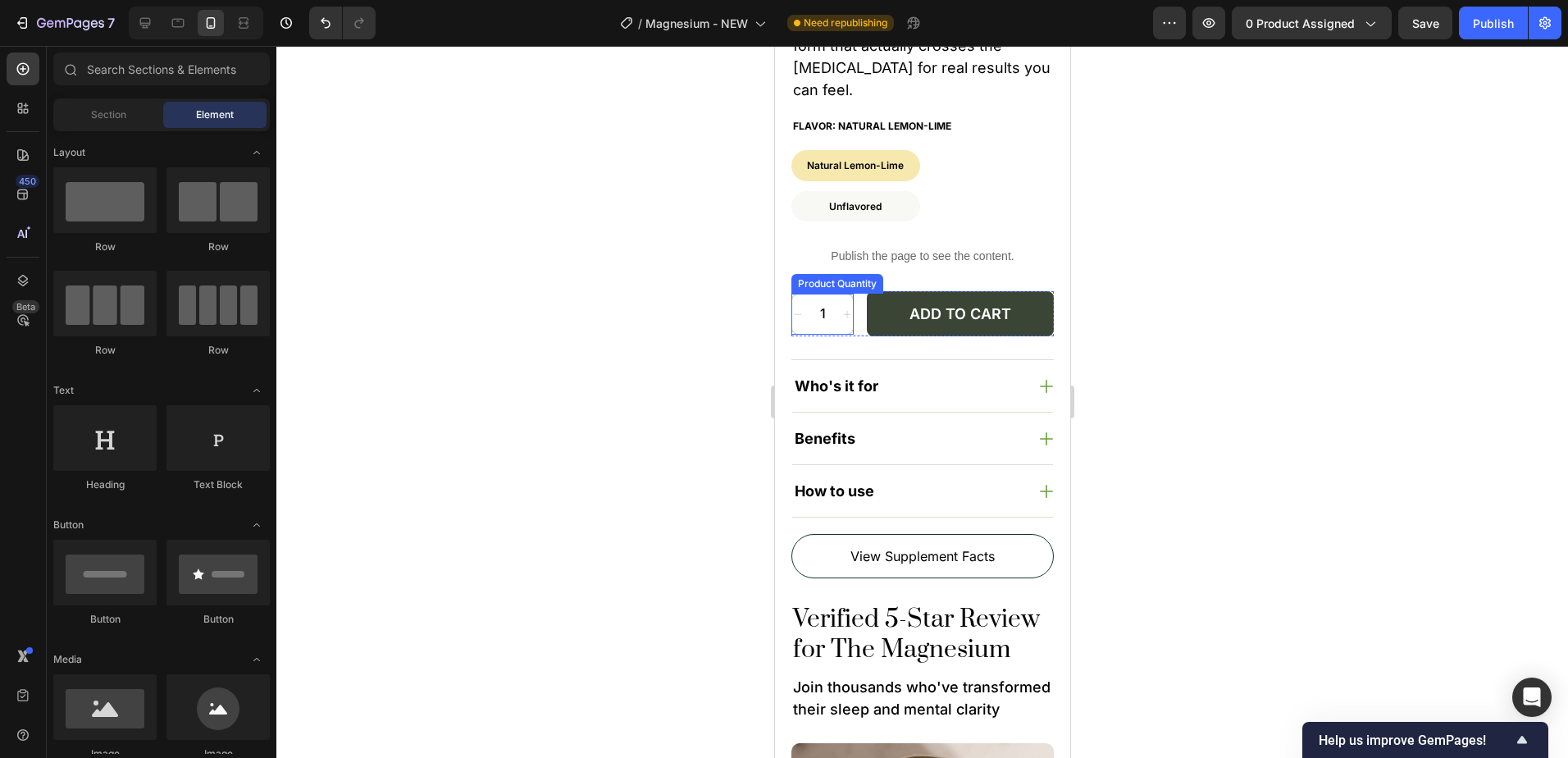
click at [838, 317] on input "1" at bounding box center [822, 314] width 37 height 39
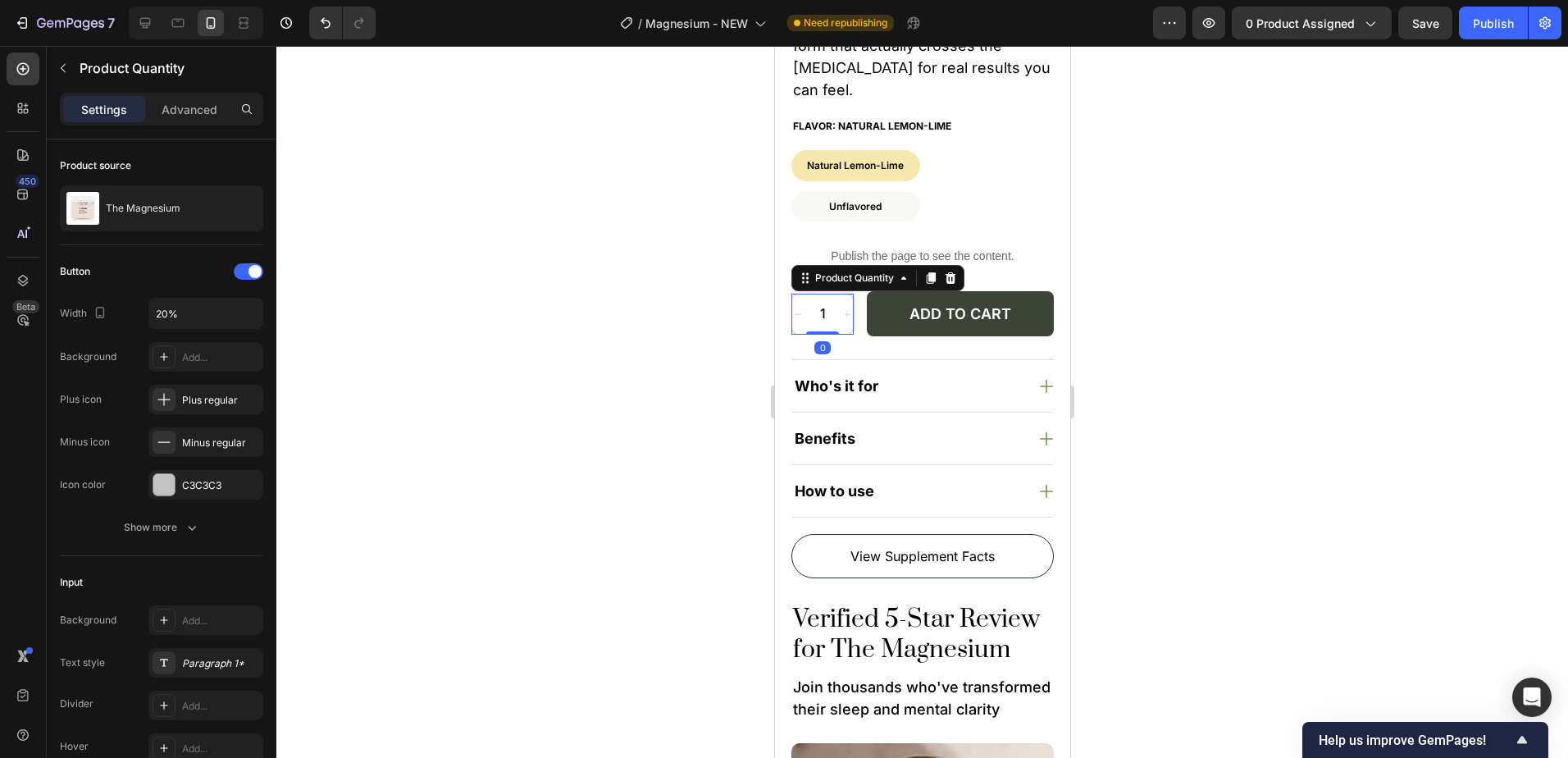
click at [1210, 372] on div at bounding box center [922, 402] width 1292 height 712
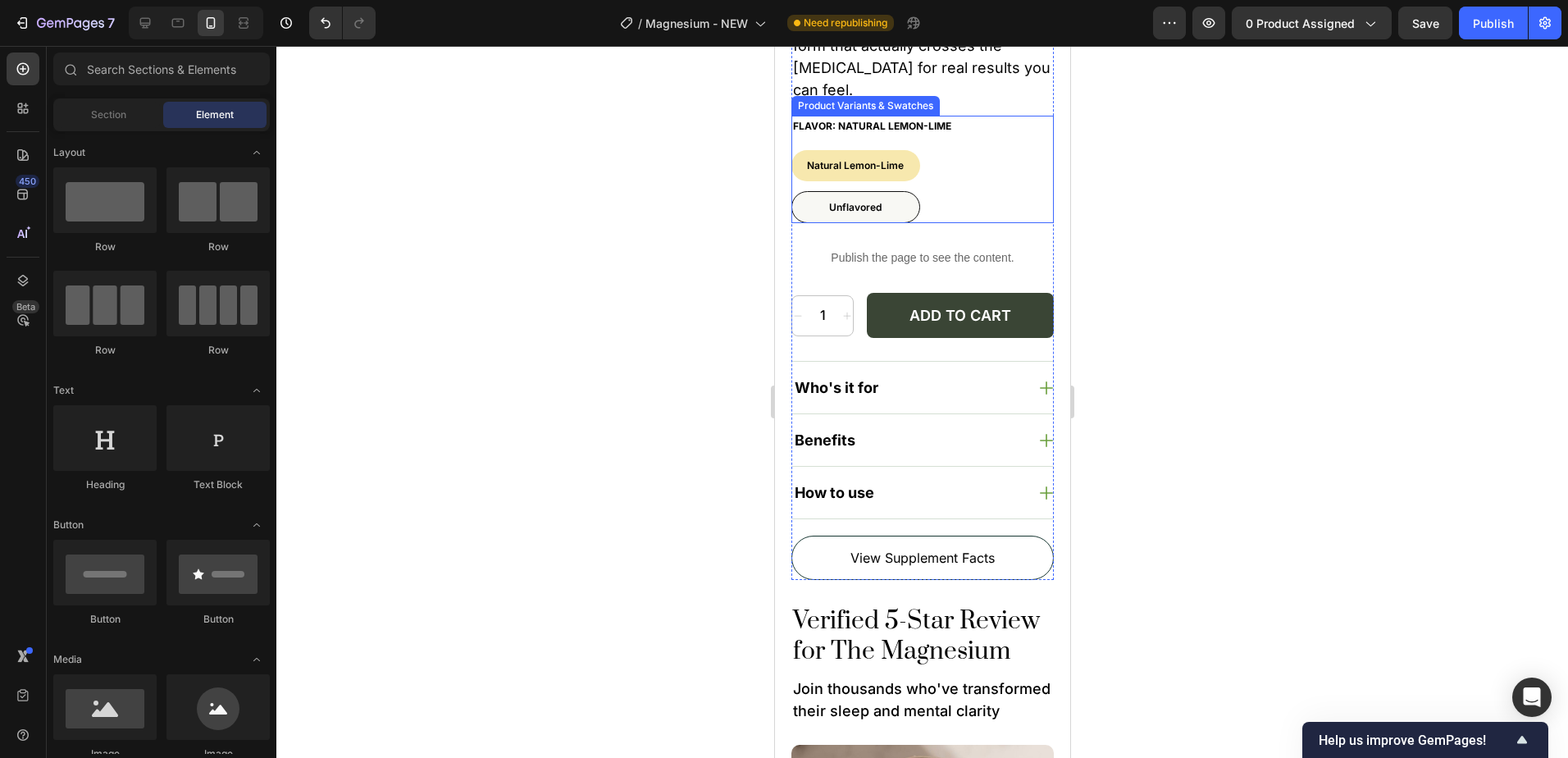
click at [873, 206] on span "Unflavored" at bounding box center [854, 207] width 52 height 12
click at [791, 191] on input "Unflavored Unflavored Unflavored" at bounding box center [790, 191] width 1 height 1
radio input "true"
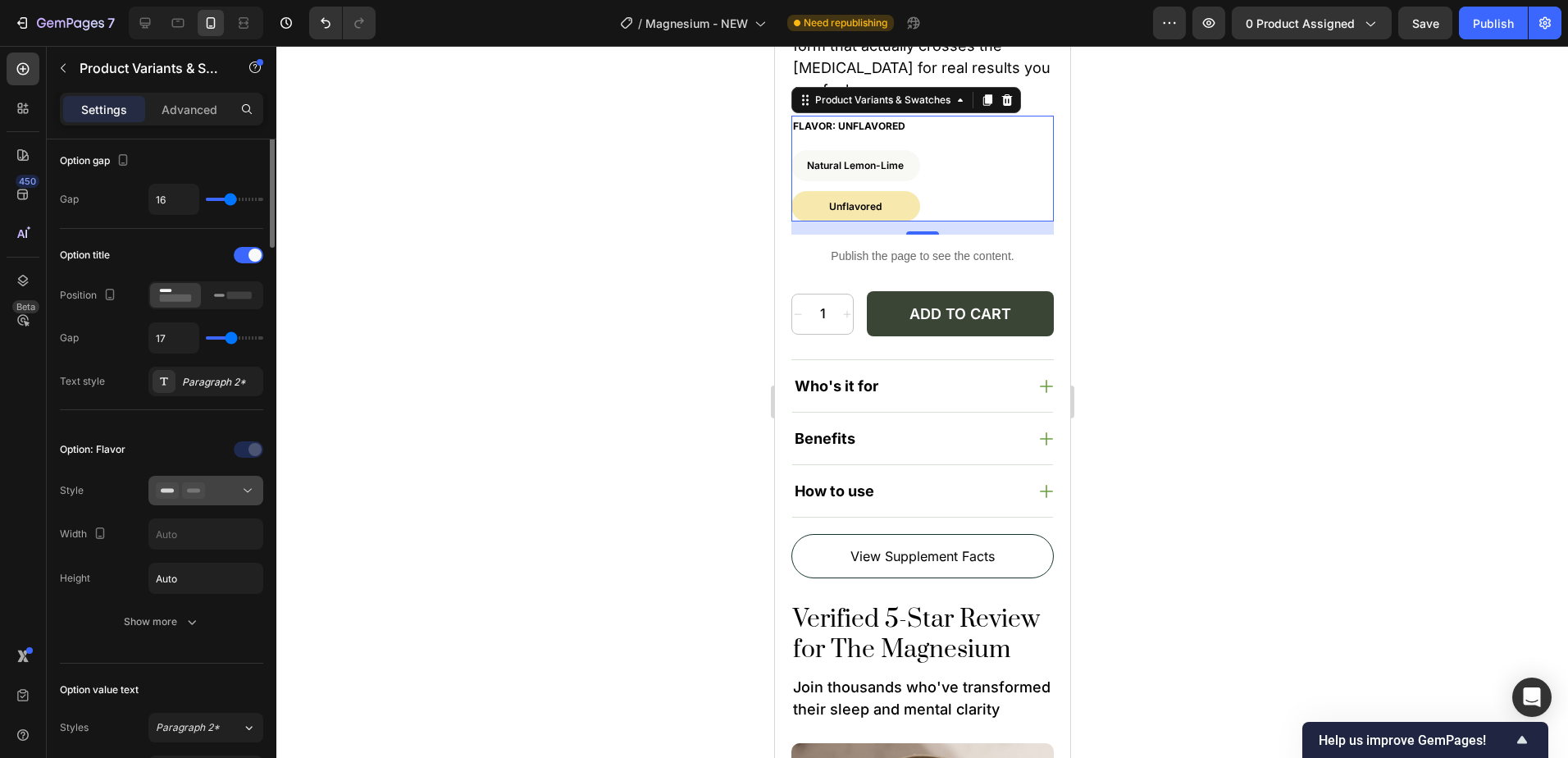
scroll to position [0, 0]
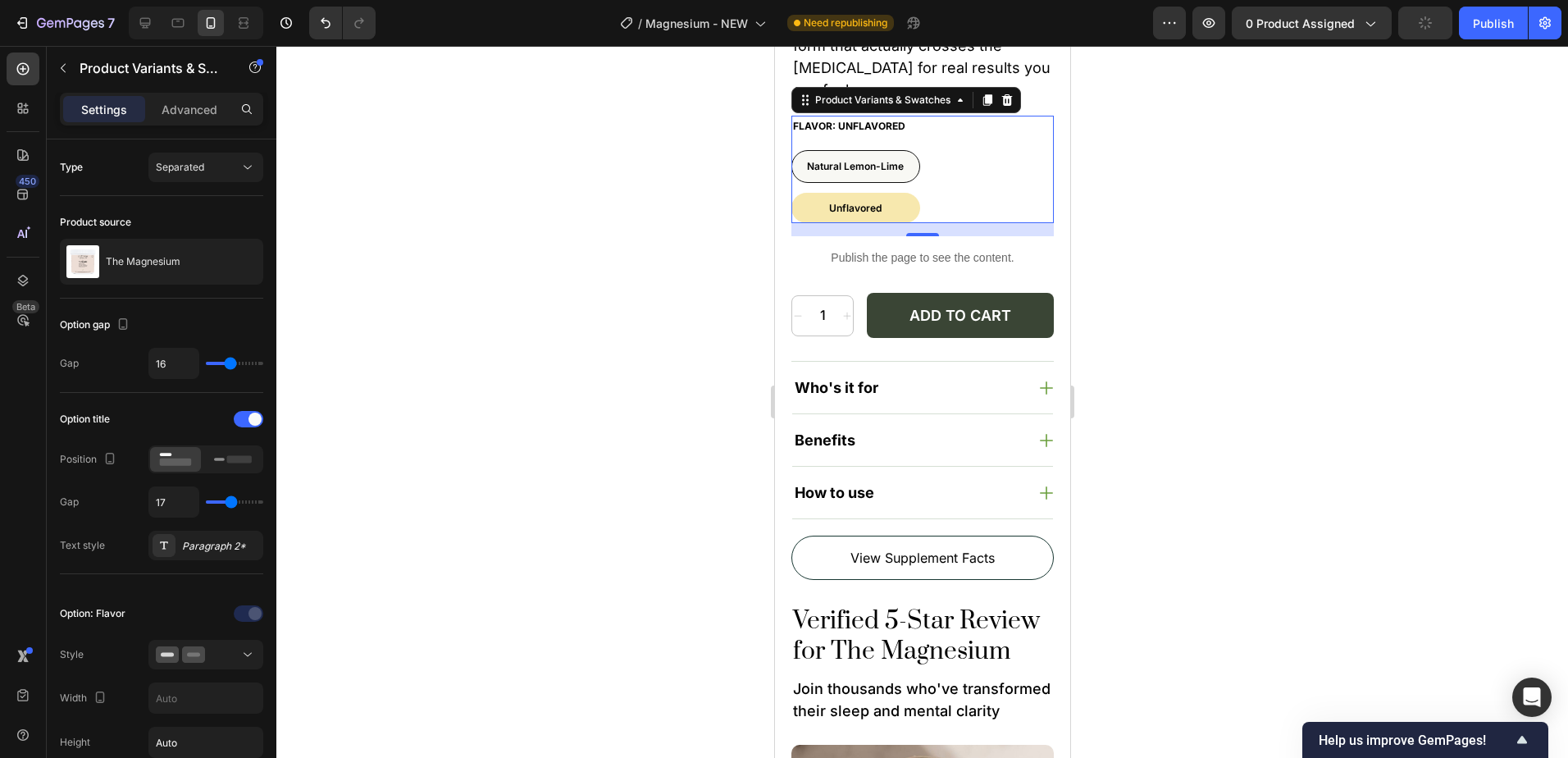
click at [880, 160] on span "Natural Lemon-Lime" at bounding box center [854, 166] width 97 height 12
click at [791, 150] on input "Natural Lemon-Lime Natural Lemon-Lime Natural Lemon-Lime" at bounding box center [790, 150] width 1 height 1
radio input "true"
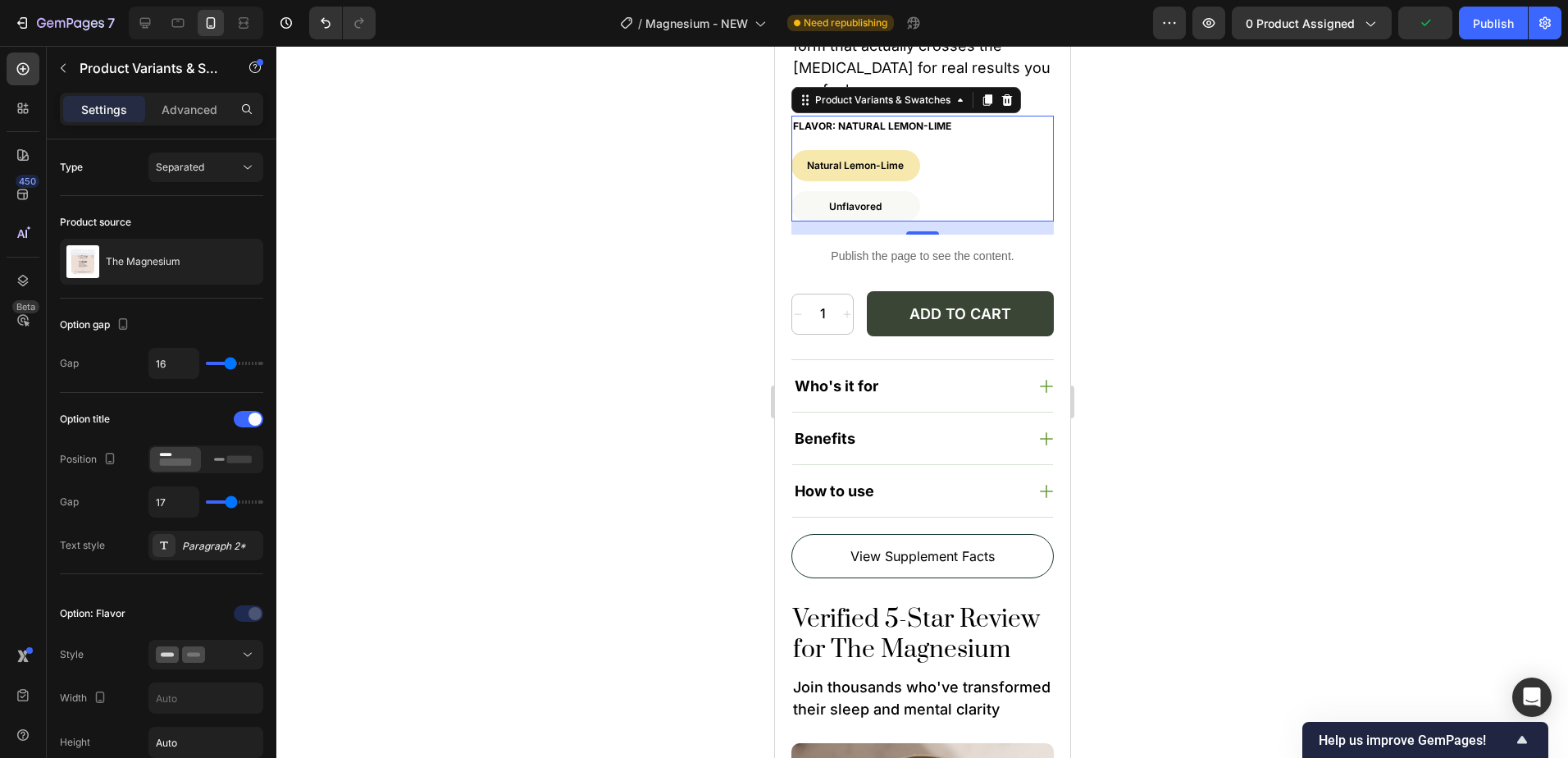
click at [1280, 258] on div at bounding box center [922, 402] width 1292 height 712
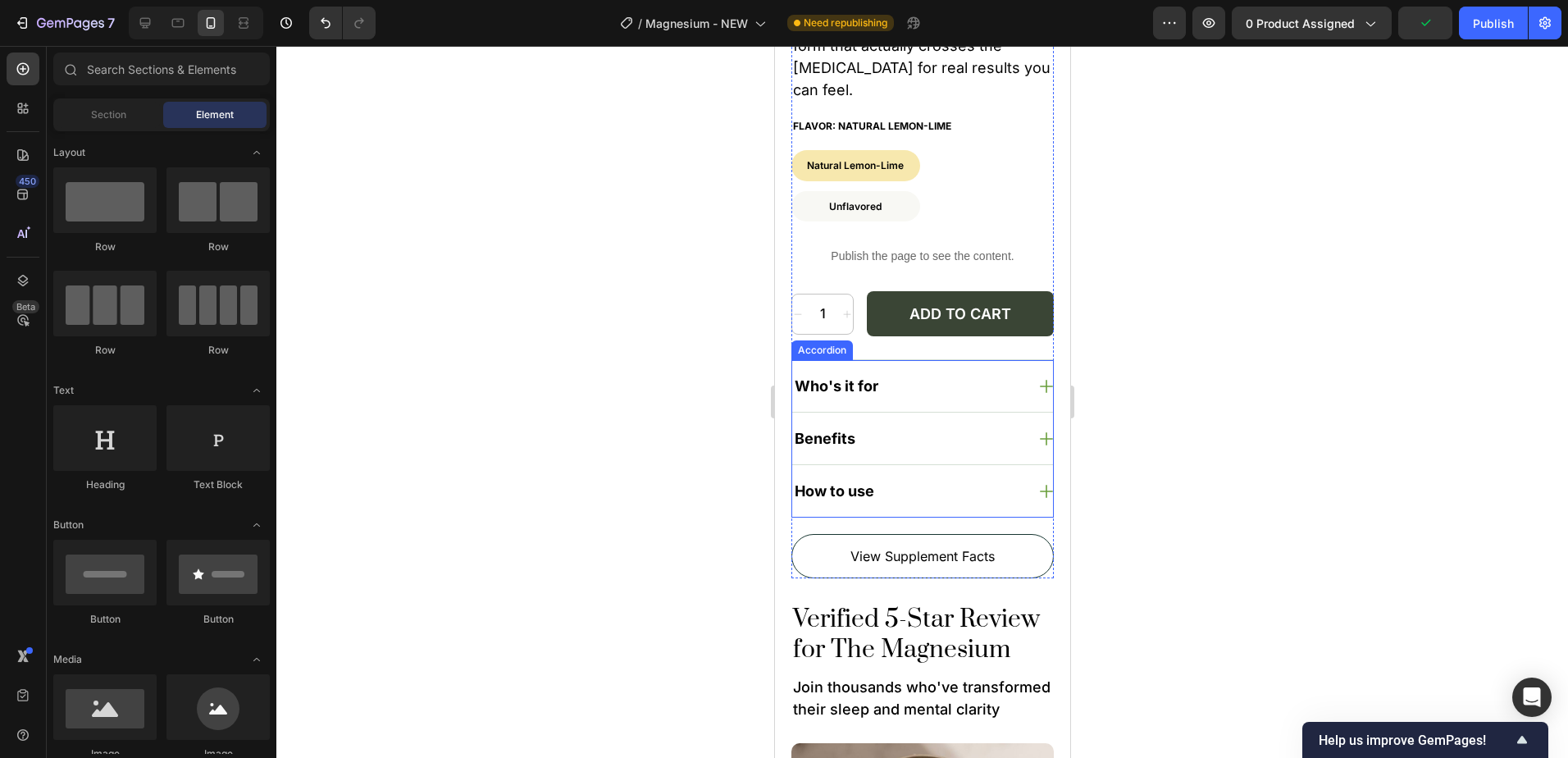
click at [941, 399] on div "Who's it for" at bounding box center [909, 386] width 234 height 27
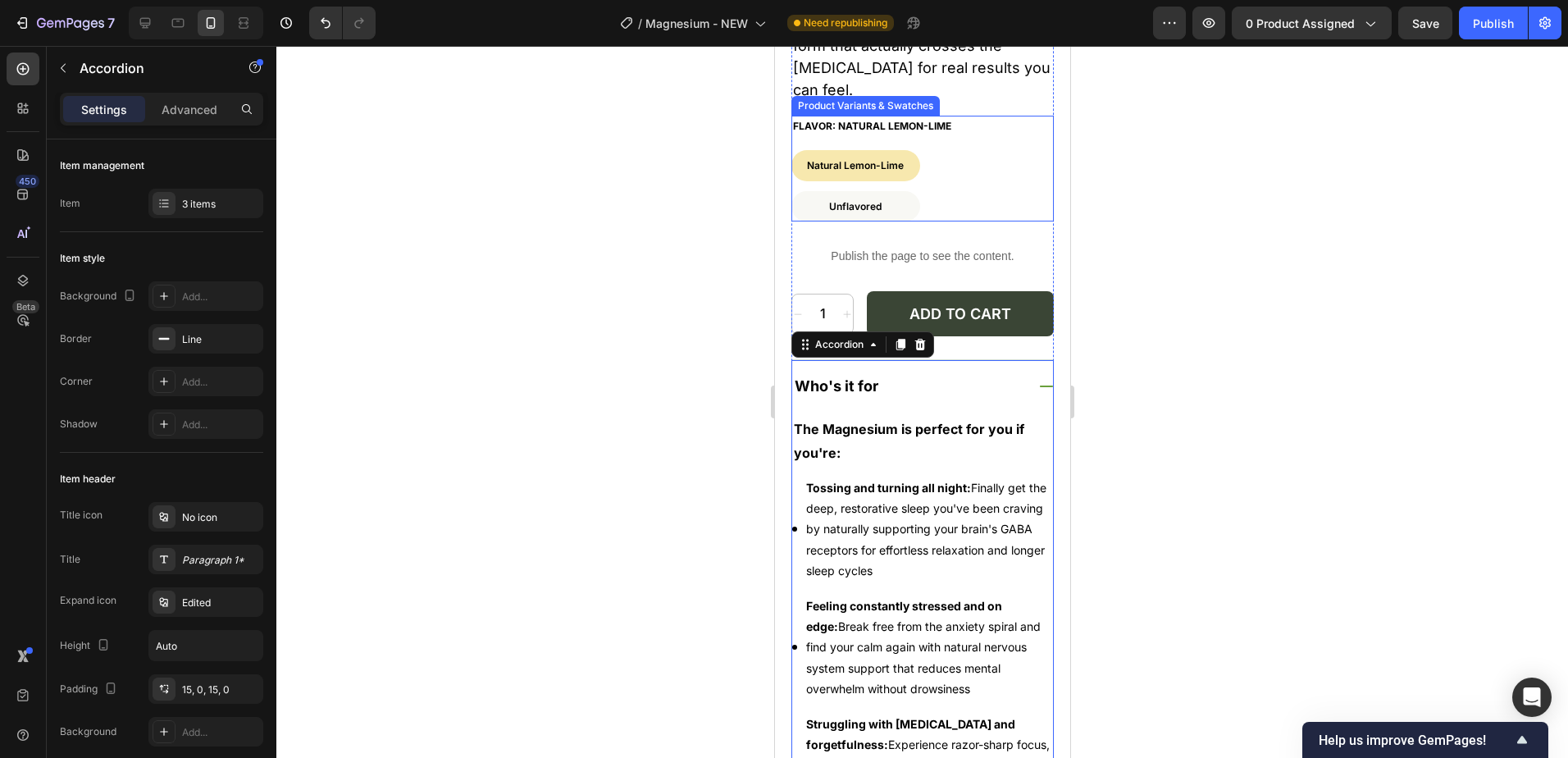
click at [926, 157] on div "Natural Lemon-Lime Natural Lemon-Lime Natural Lemon-Lime Unflavored Unflavored …" at bounding box center [922, 186] width 262 height 72
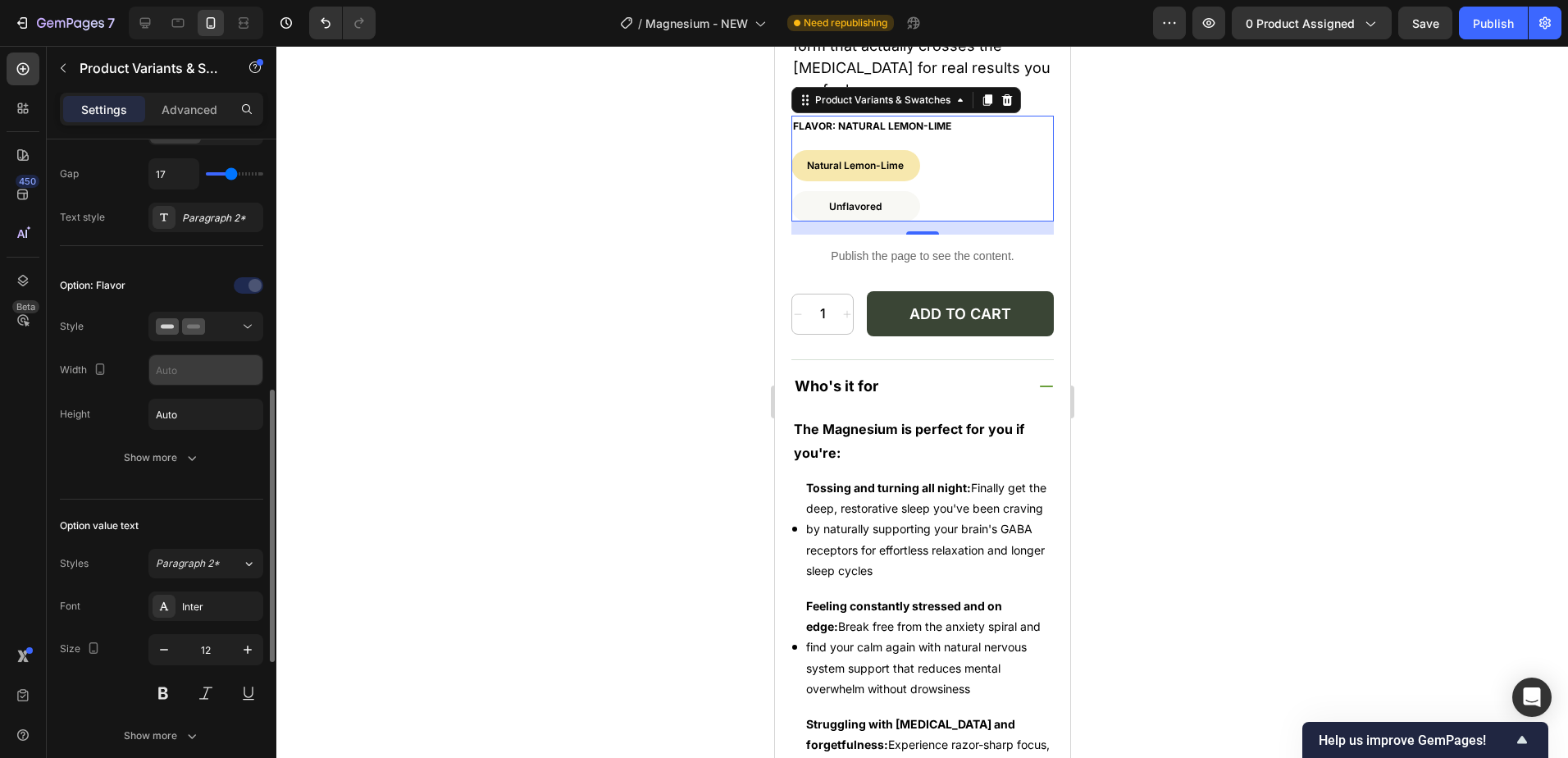
scroll to position [410, 0]
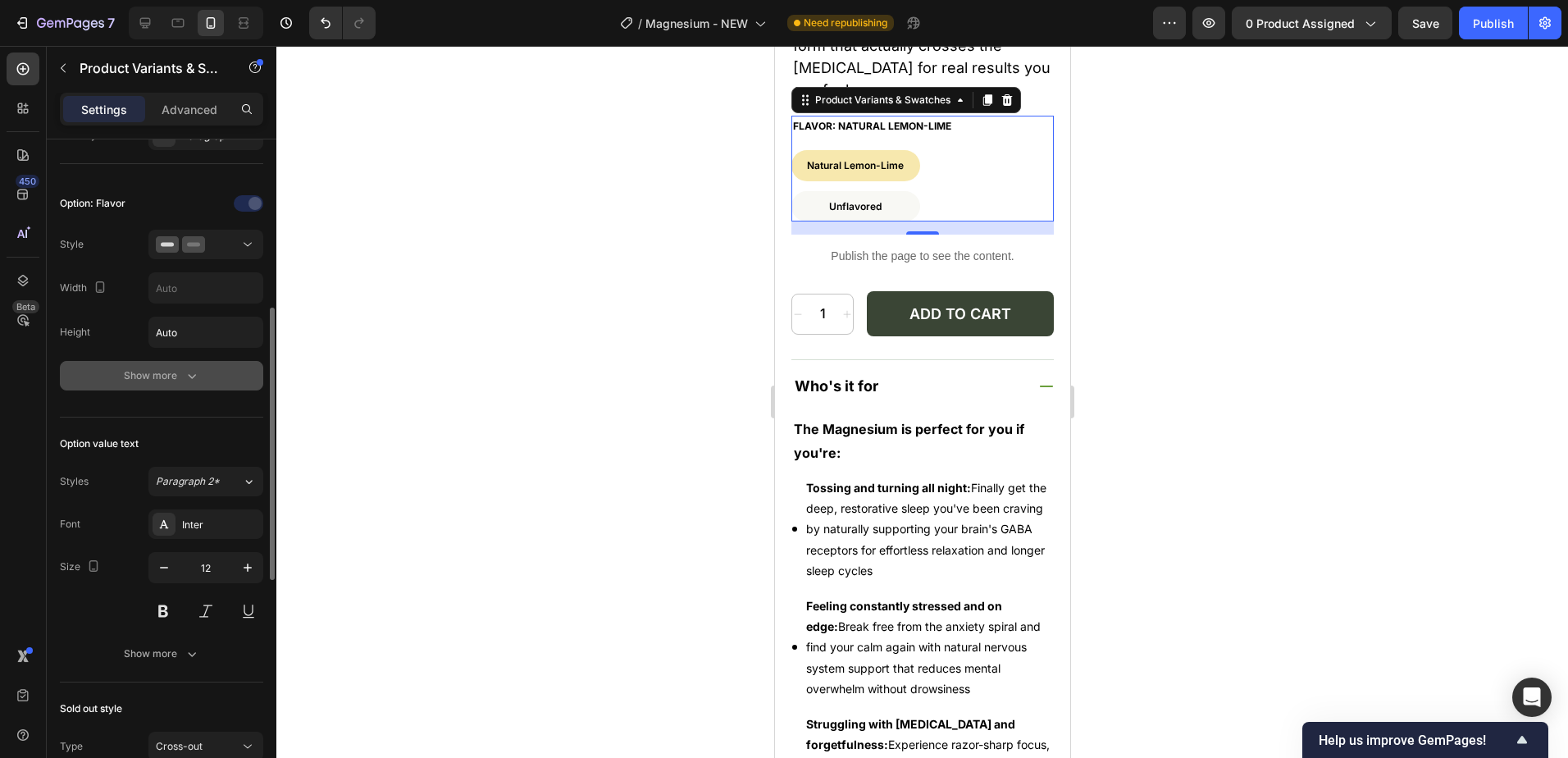
click at [188, 377] on icon "button" at bounding box center [192, 375] width 17 height 17
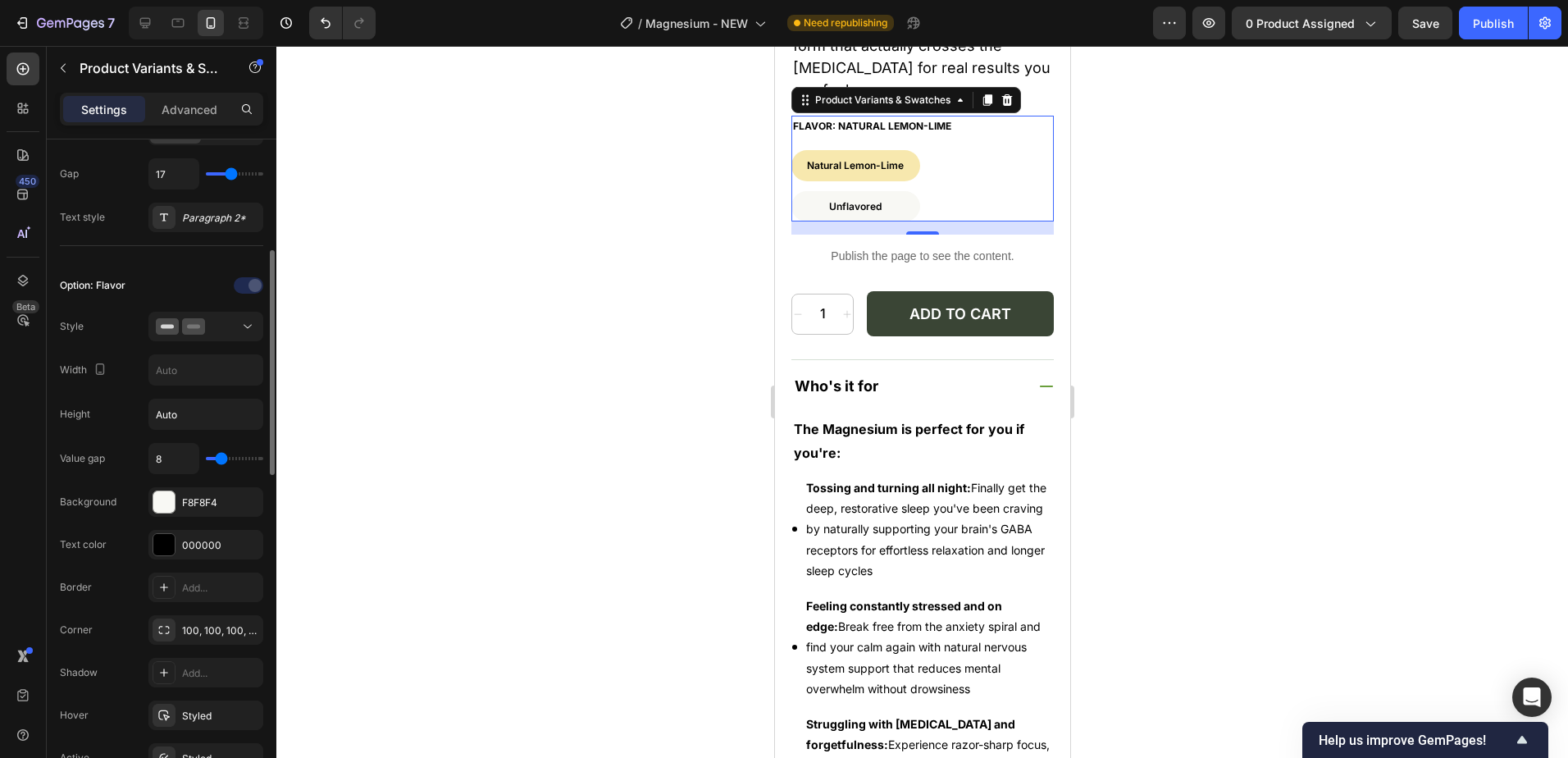
scroll to position [492, 0]
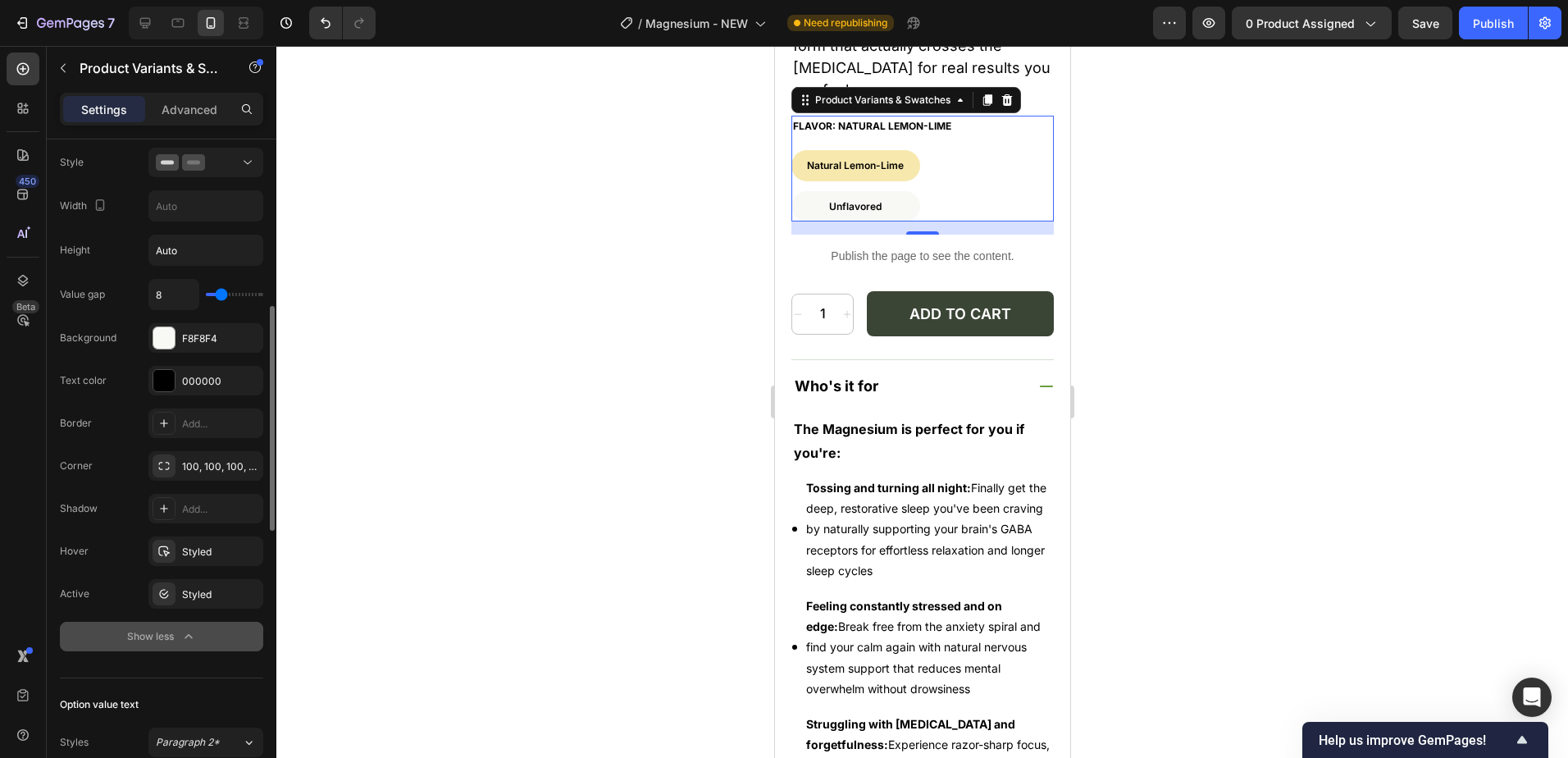
click at [162, 641] on div "Show less" at bounding box center [162, 636] width 70 height 17
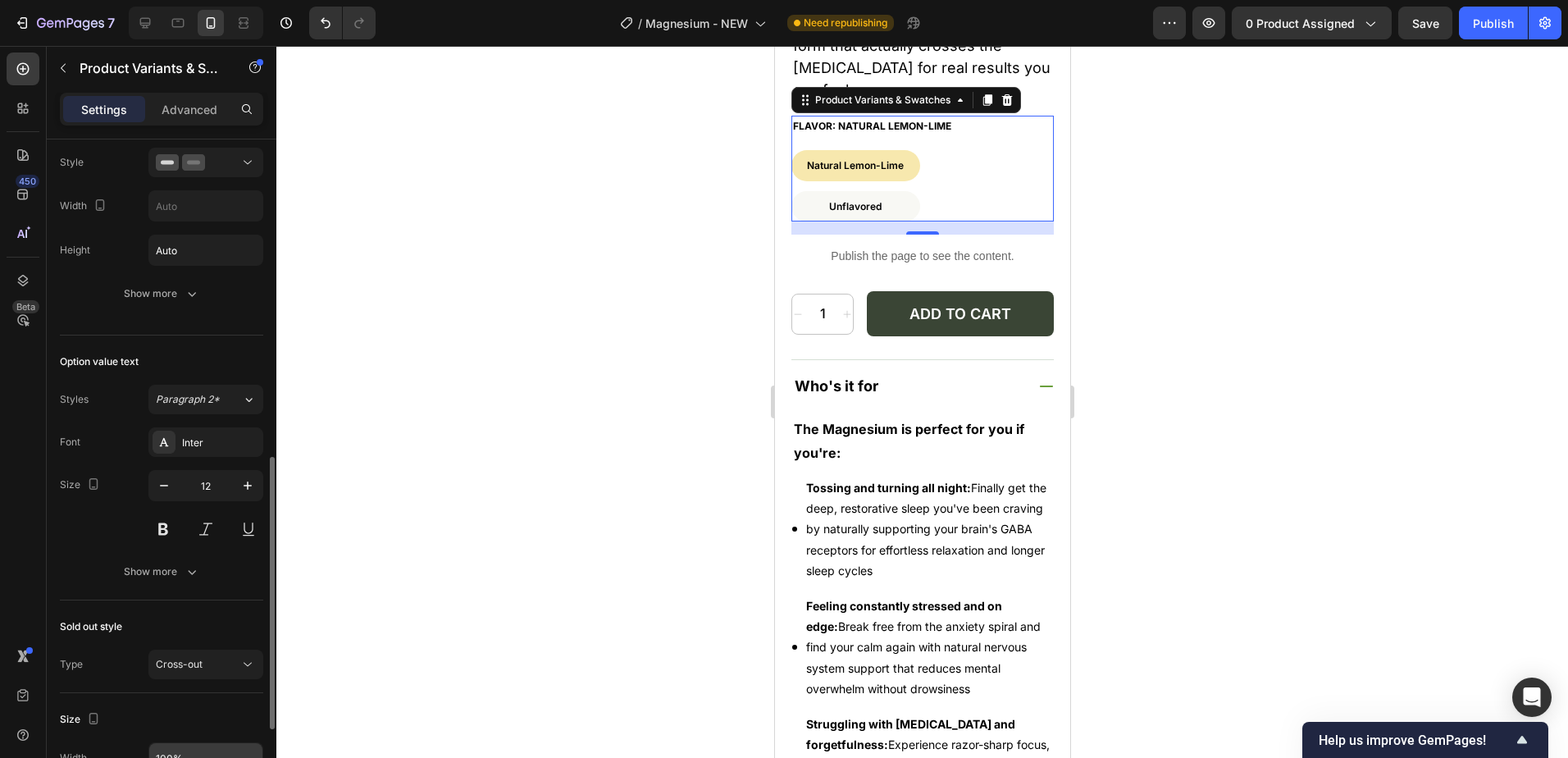
scroll to position [656, 0]
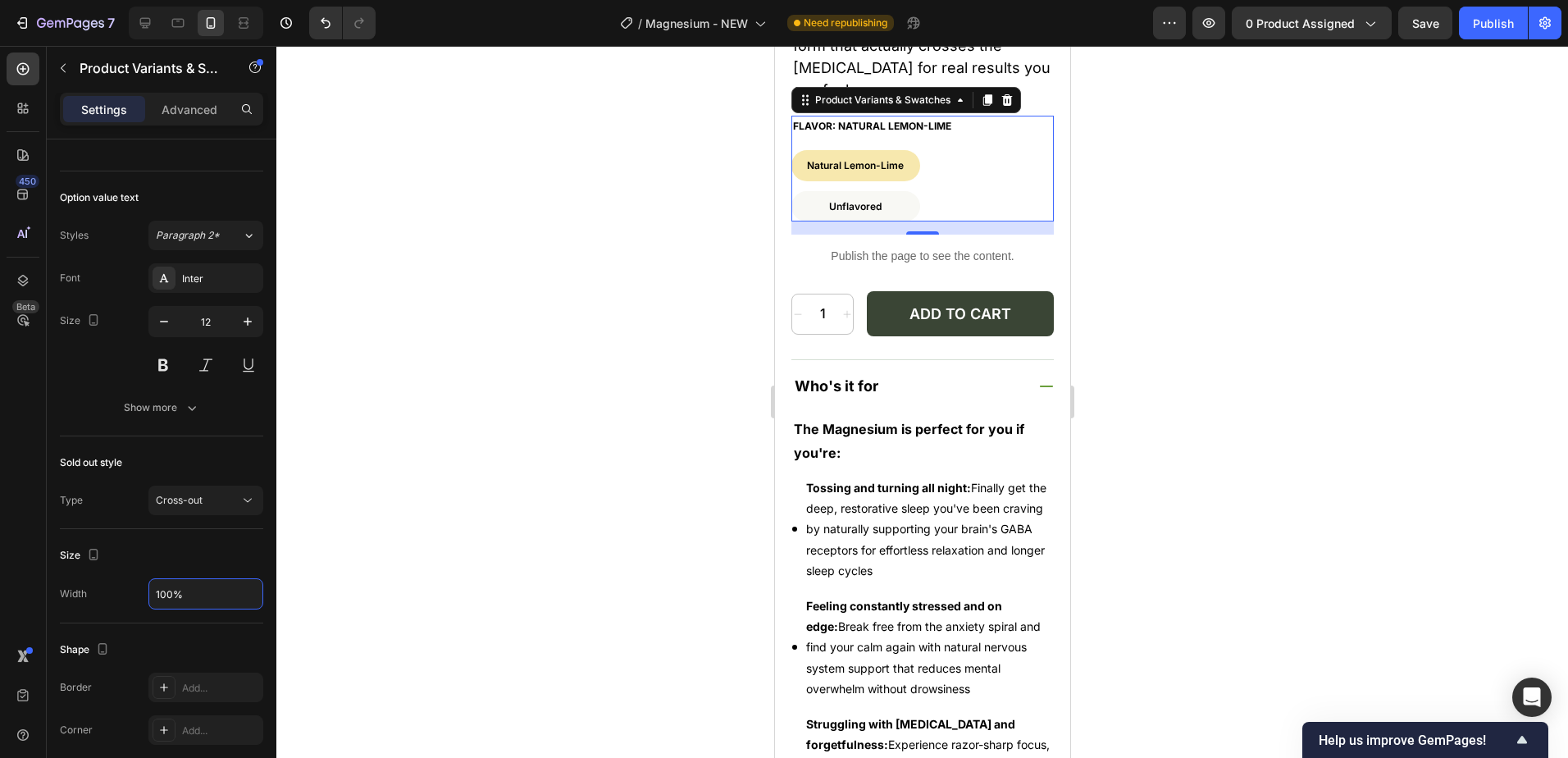
click at [192, 588] on input "100%" at bounding box center [206, 594] width 113 height 30
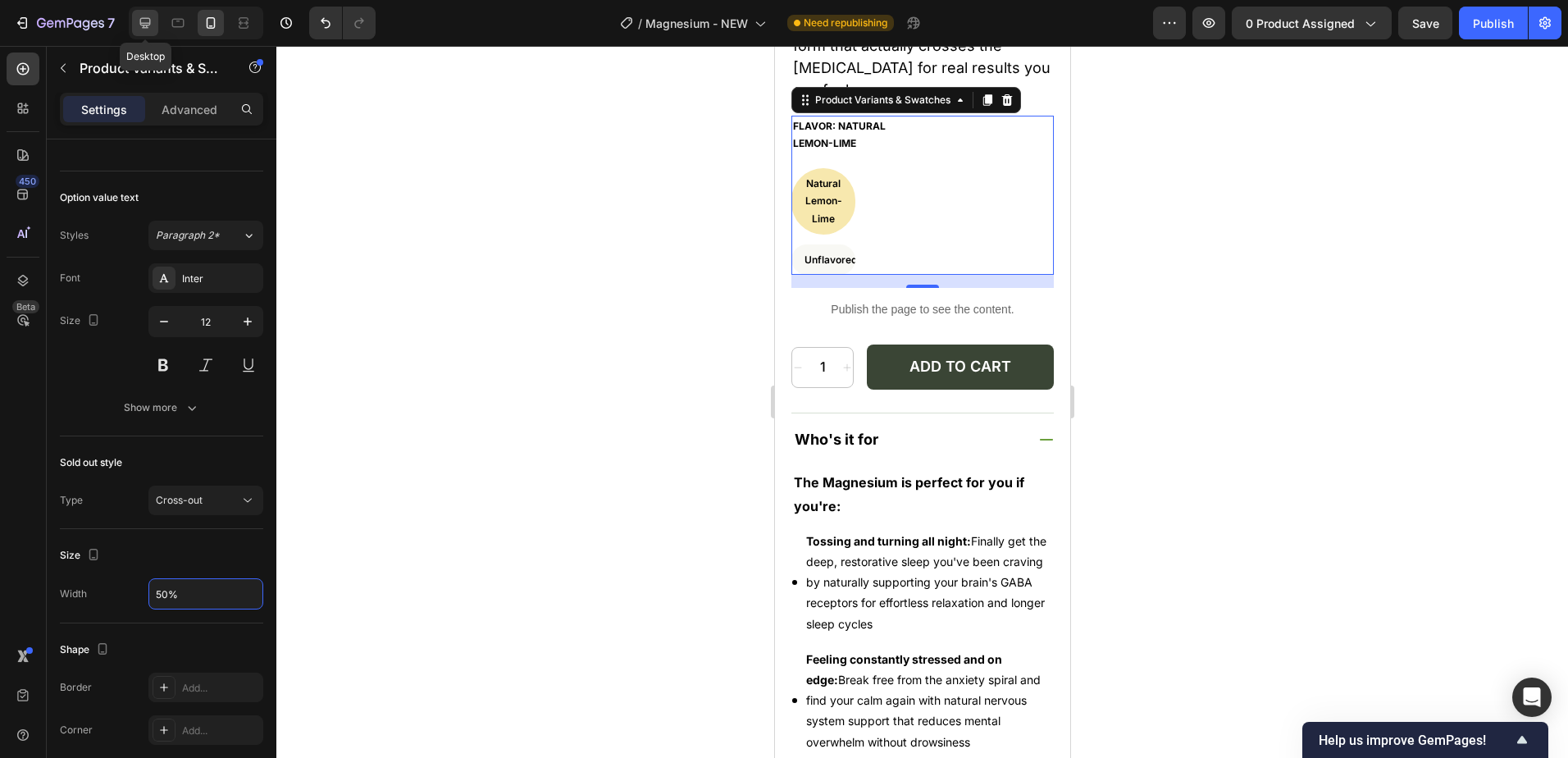
type input "50%"
click at [148, 26] on icon at bounding box center [145, 23] width 17 height 17
type input "49%"
type input "16"
type input "100%"
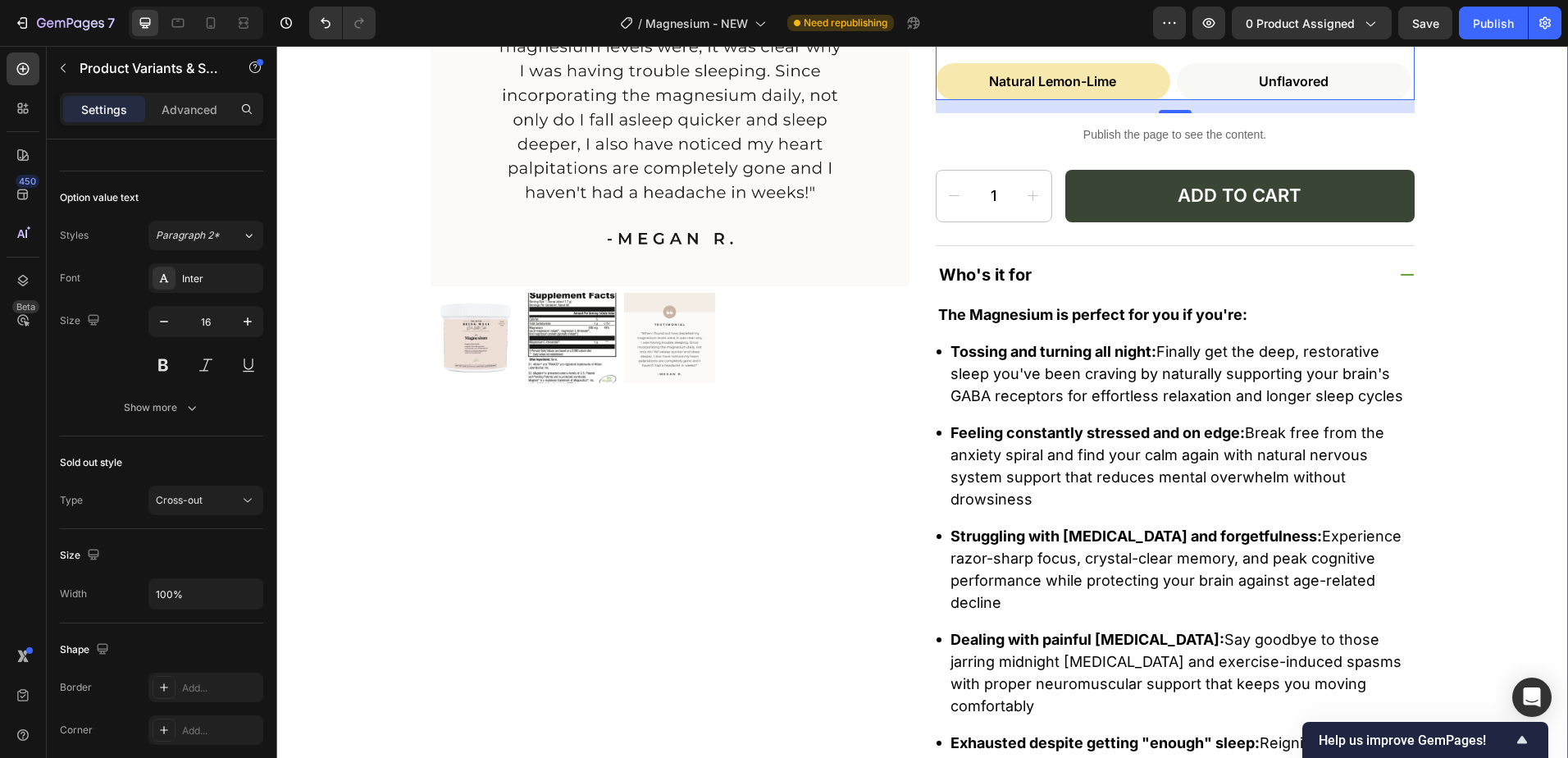
scroll to position [243, 0]
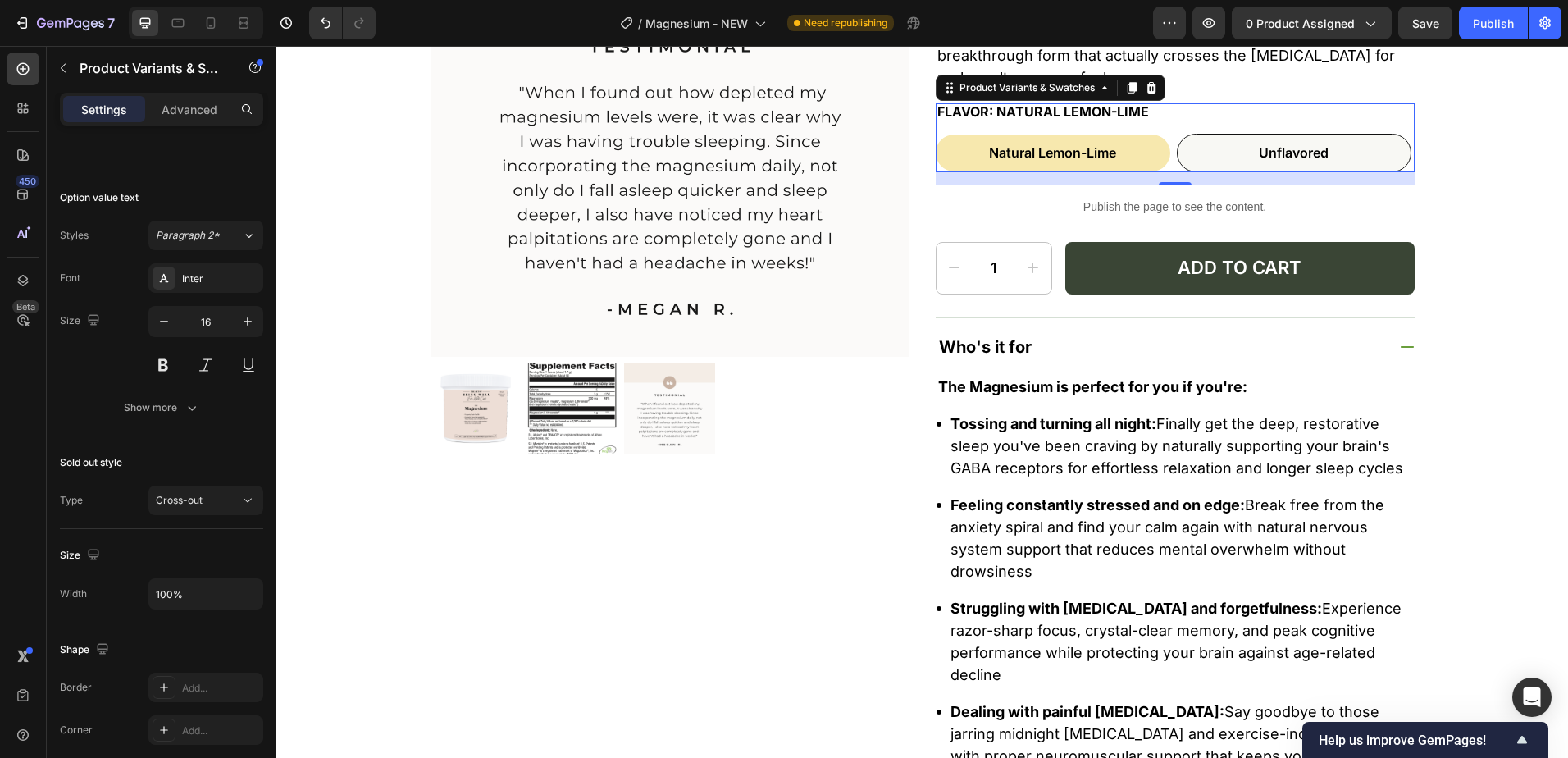
click at [1177, 151] on div "Unflavored" at bounding box center [1294, 153] width 234 height 38
click at [1176, 134] on input "Unflavored Unflavored Unflavored" at bounding box center [1176, 133] width 1 height 1
radio input "true"
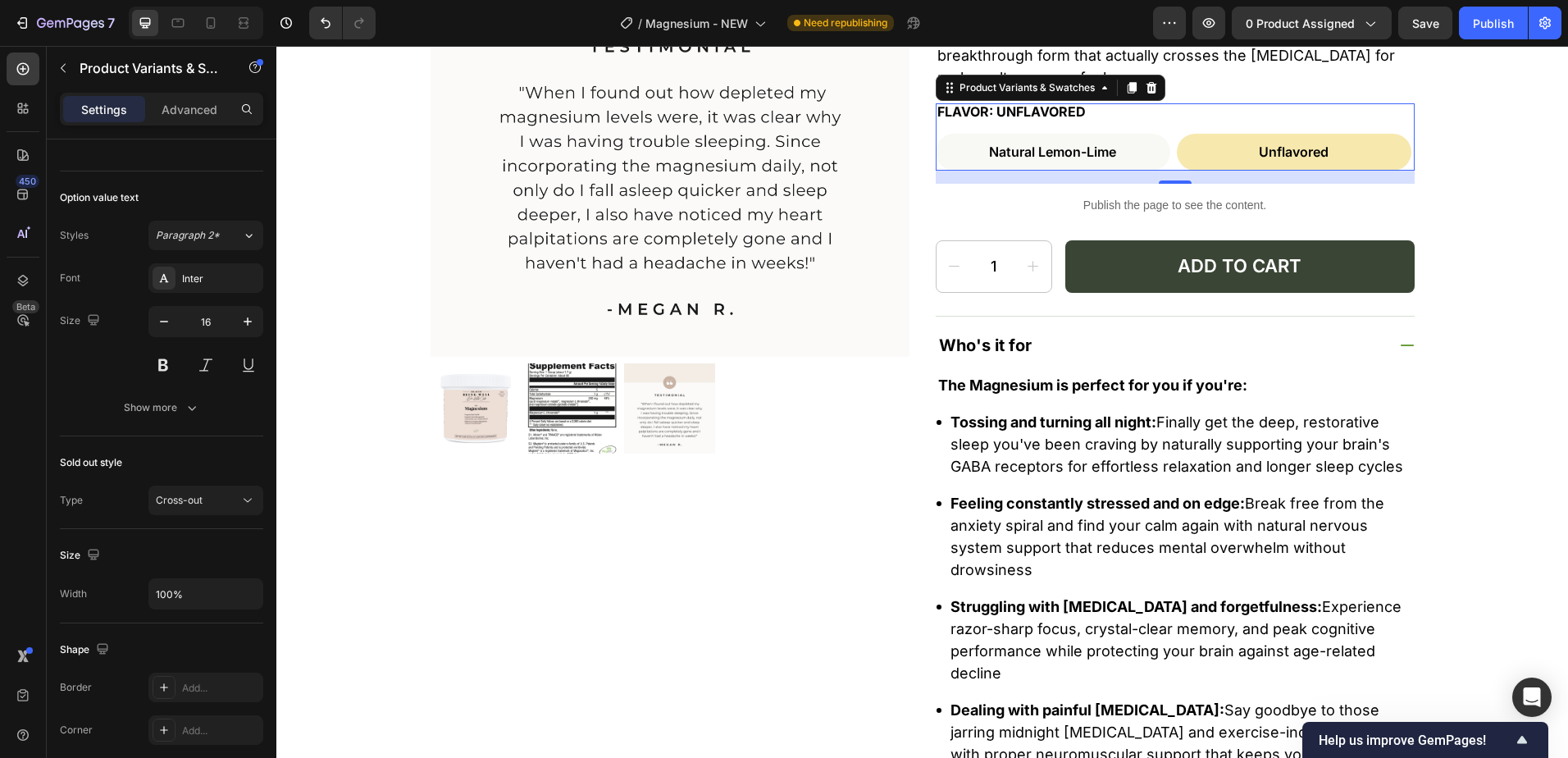
click at [1170, 142] on div "Natural Lemon-Lime Natural Lemon-Lime Natural Lemon-Lime Unflavored Unflavored …" at bounding box center [1175, 152] width 479 height 37
click at [1149, 143] on Lemon-Lime "Natural Lemon-Lime" at bounding box center [1053, 153] width 234 height 38
click at [936, 134] on input "Natural Lemon-Lime Natural Lemon-Lime Natural Lemon-Lime" at bounding box center [935, 133] width 1 height 1
radio input "true"
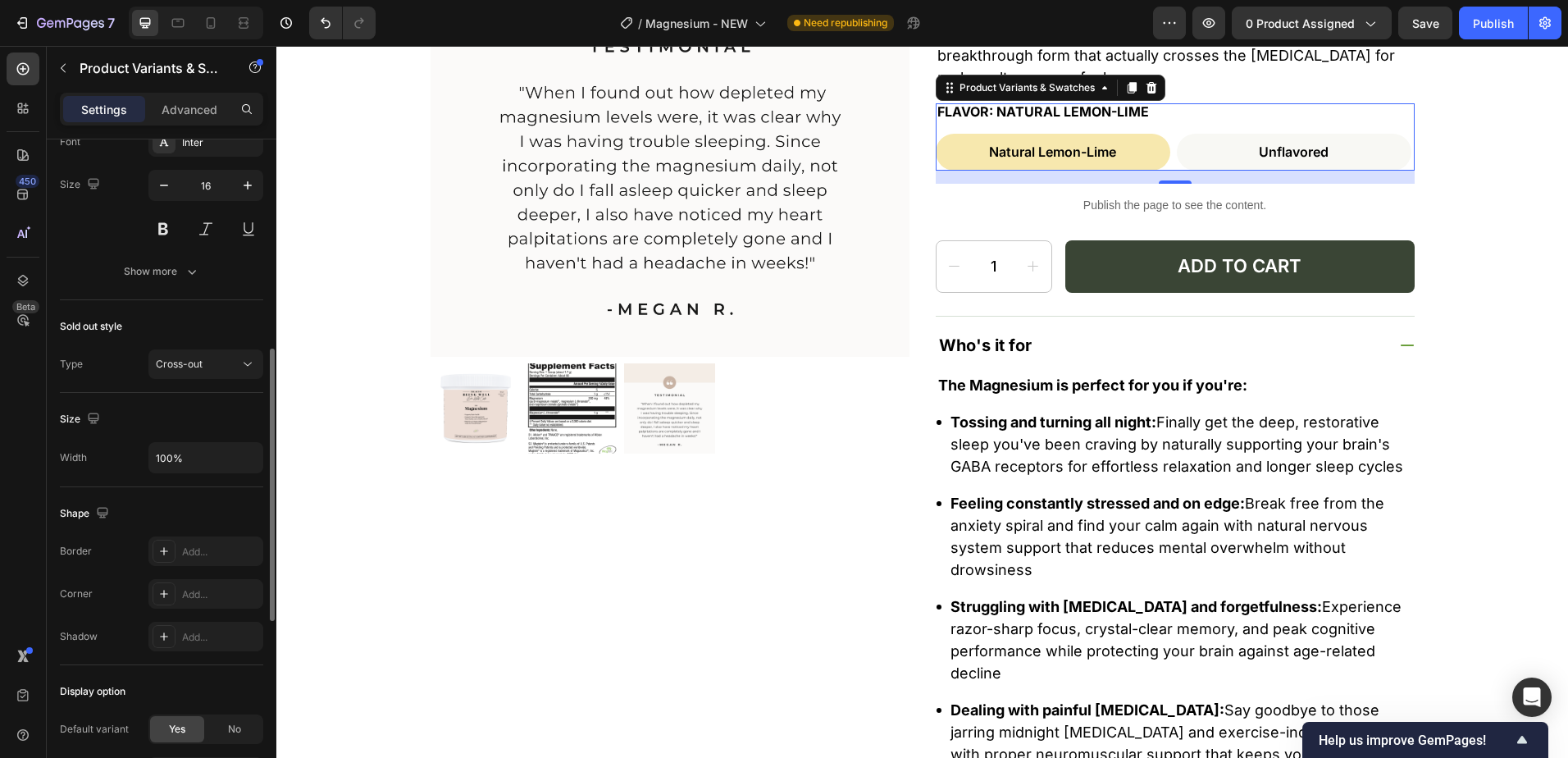
scroll to position [710, 0]
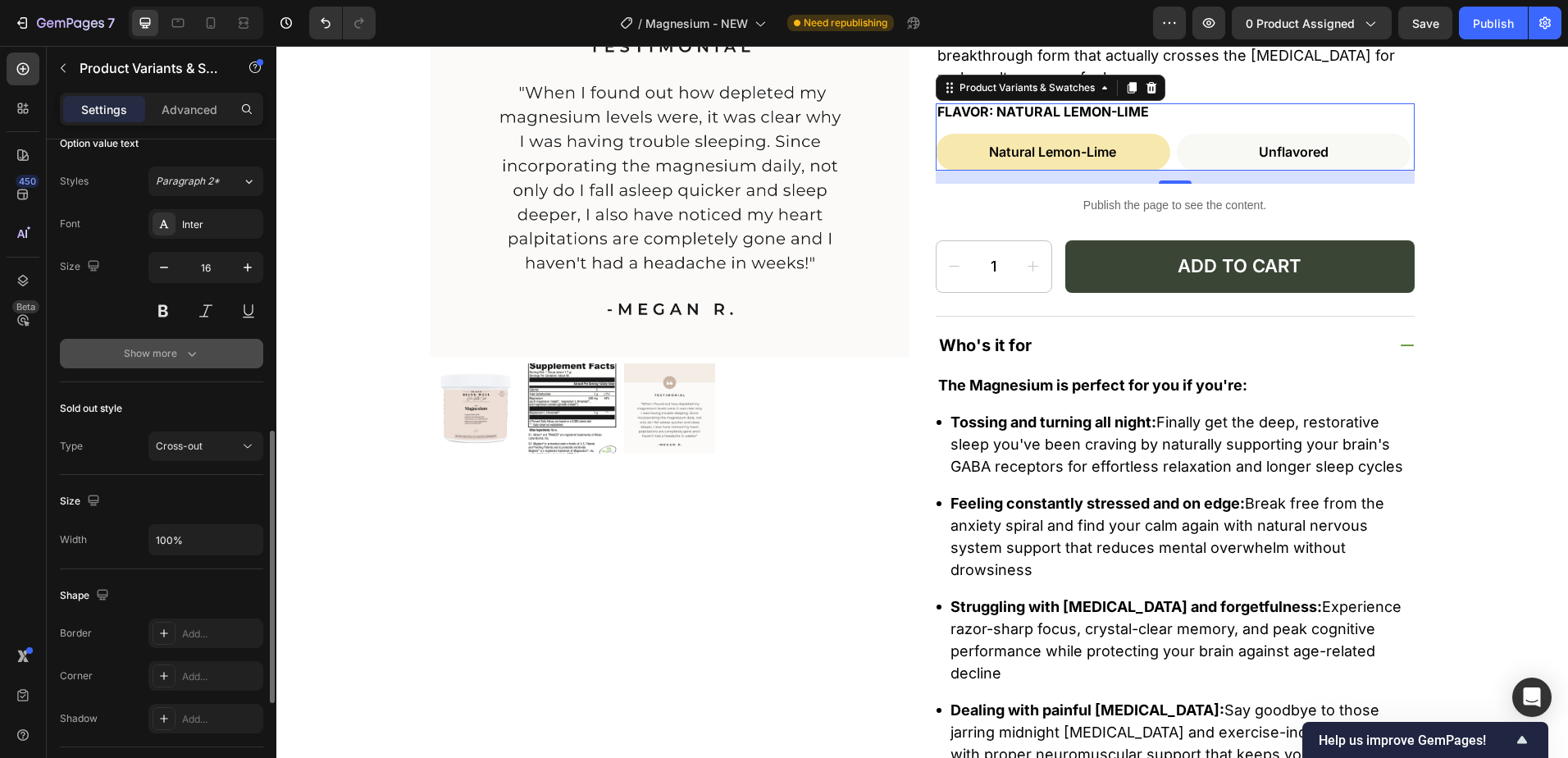
click at [194, 361] on icon "button" at bounding box center [192, 353] width 17 height 17
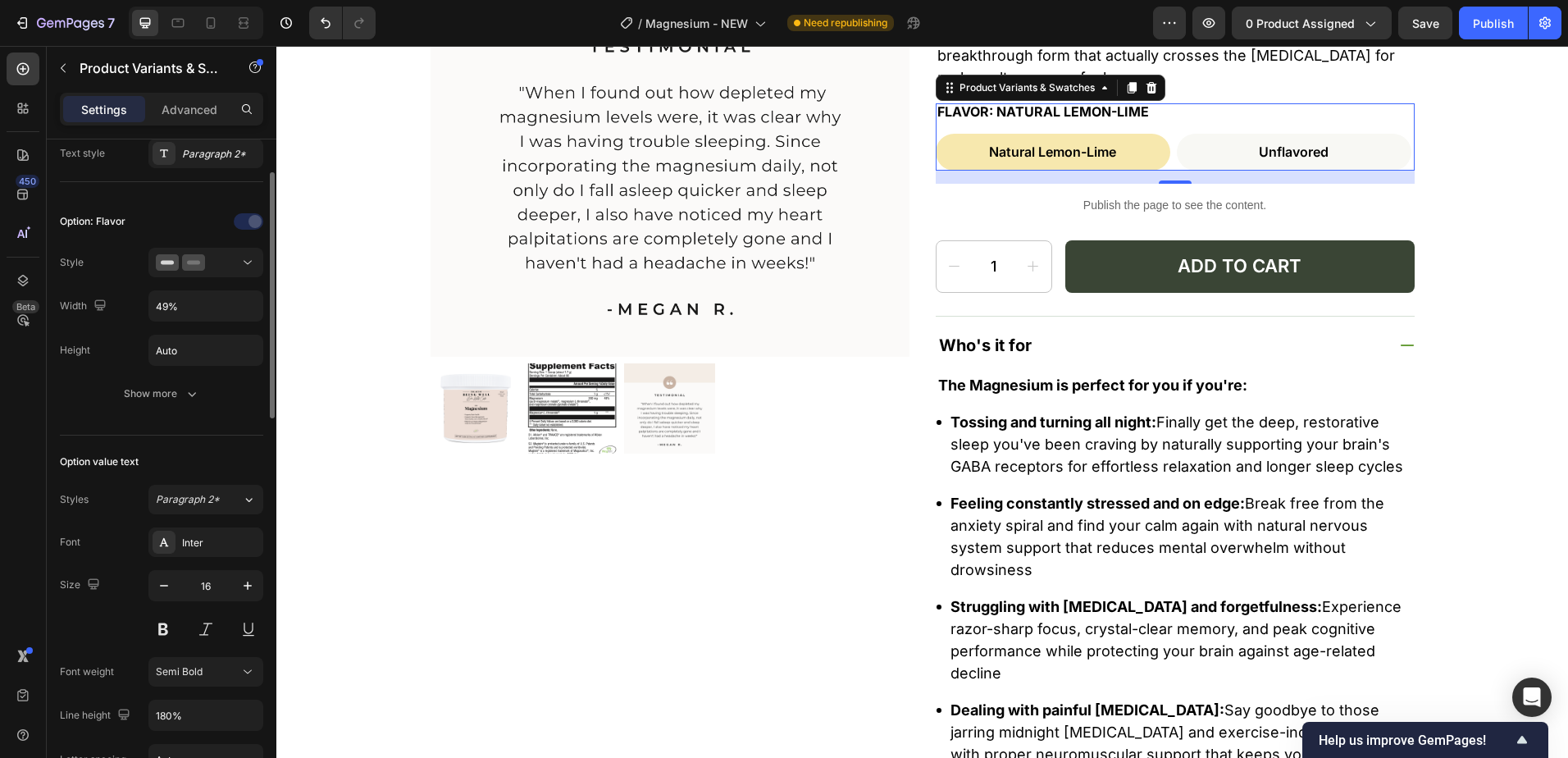
scroll to position [310, 0]
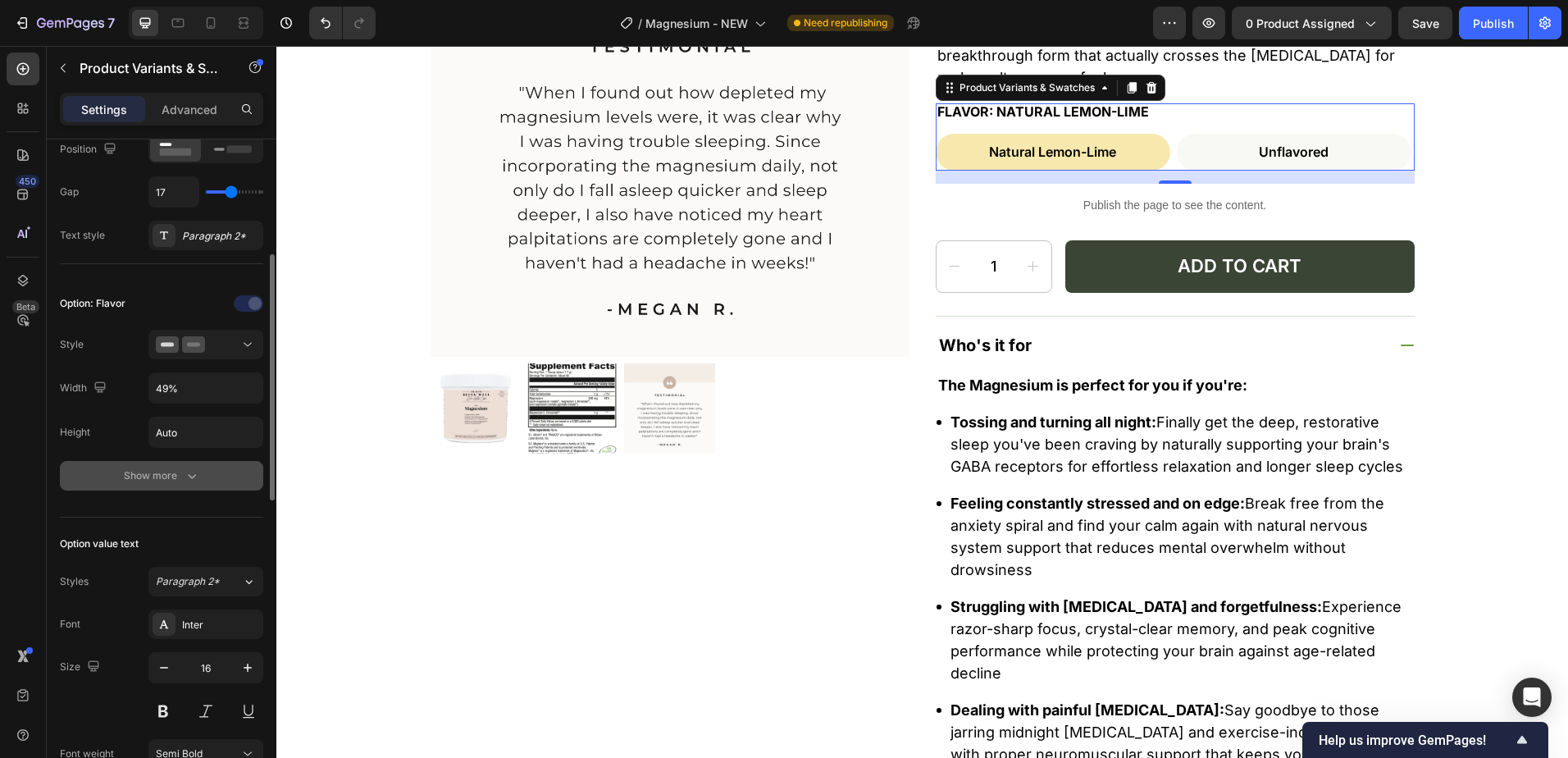
click at [164, 487] on button "Show more" at bounding box center [161, 476] width 204 height 30
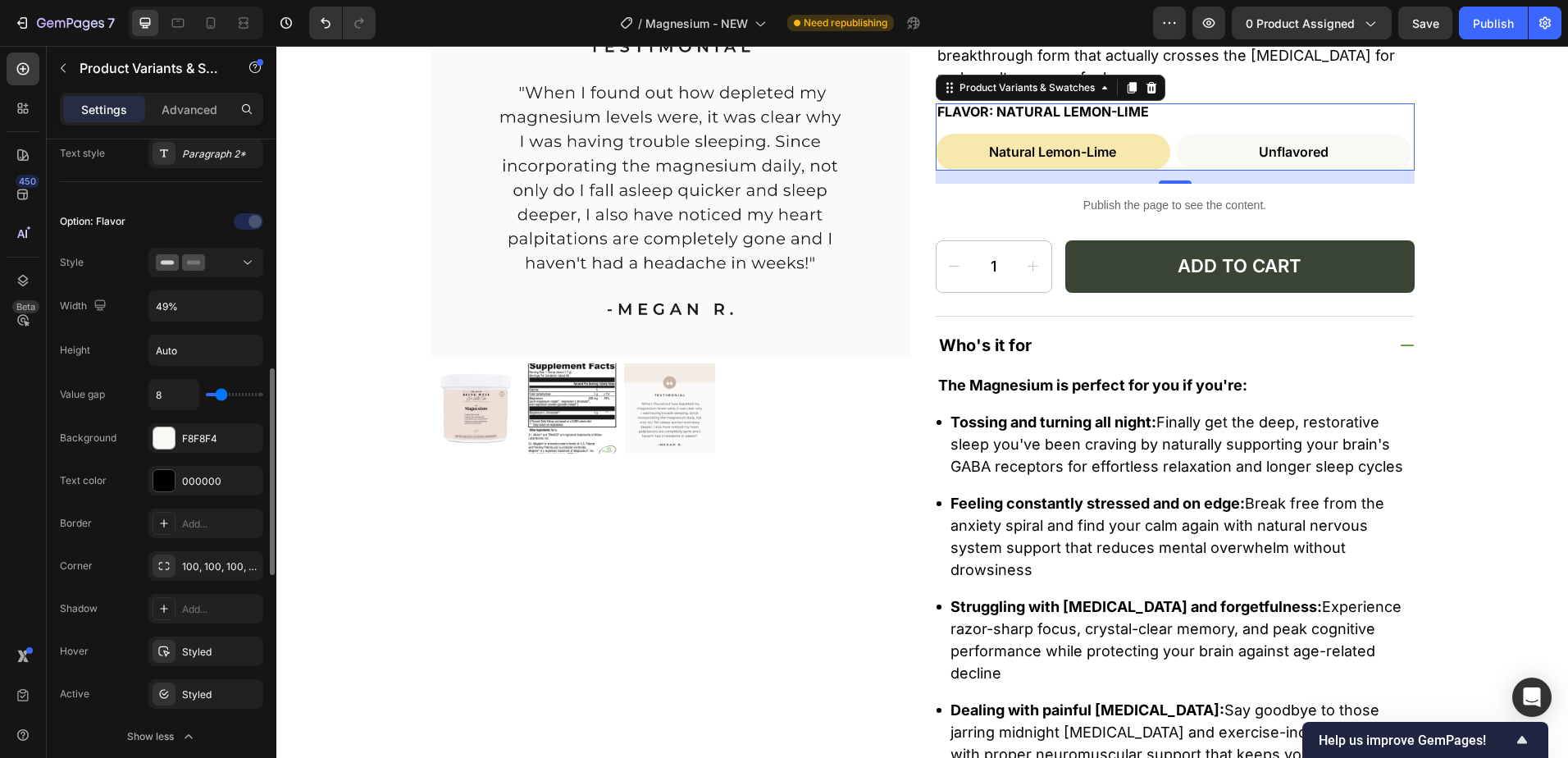
scroll to position [474, 0]
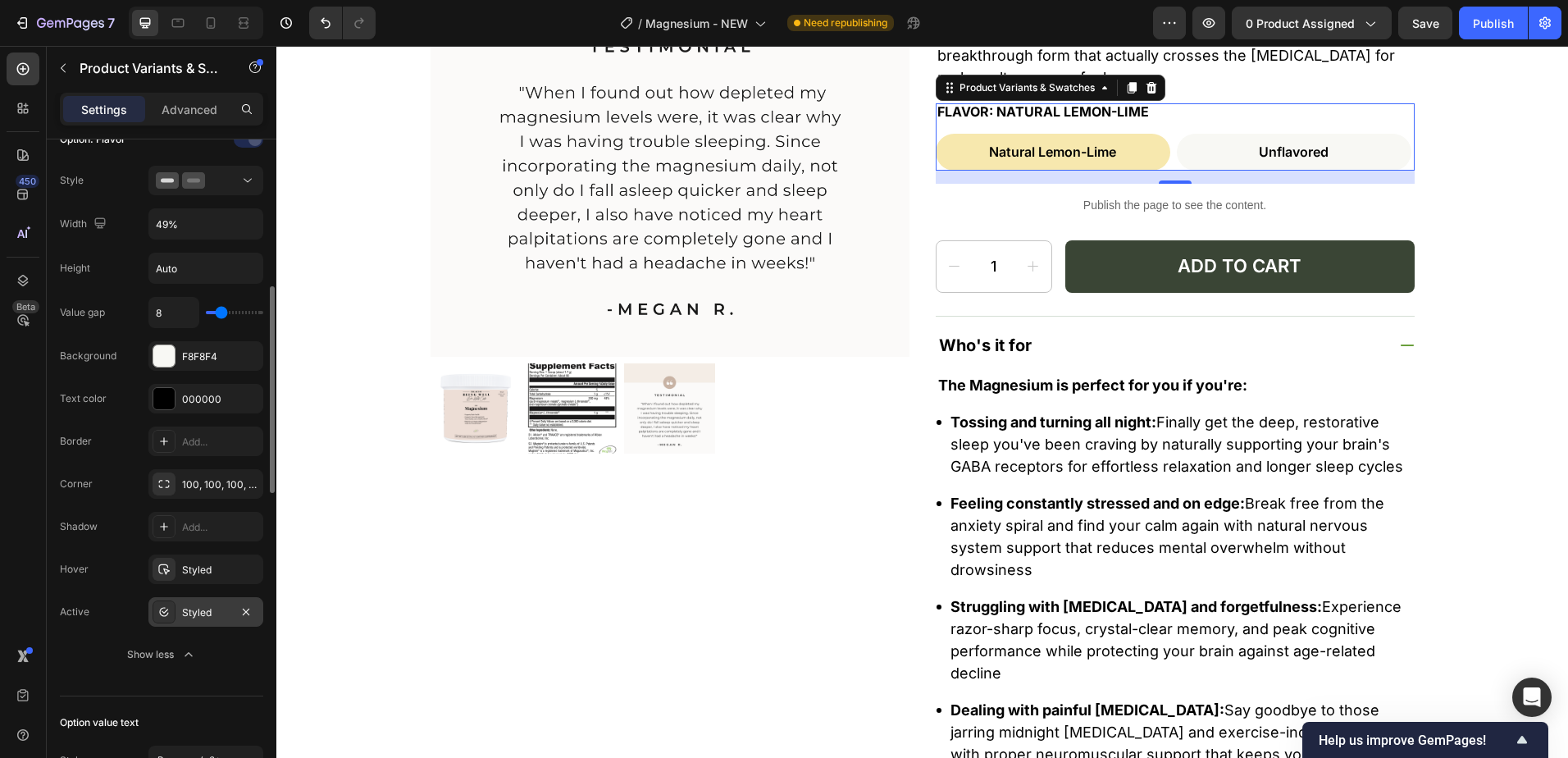
click at [200, 602] on div "Styled" at bounding box center [206, 612] width 115 height 30
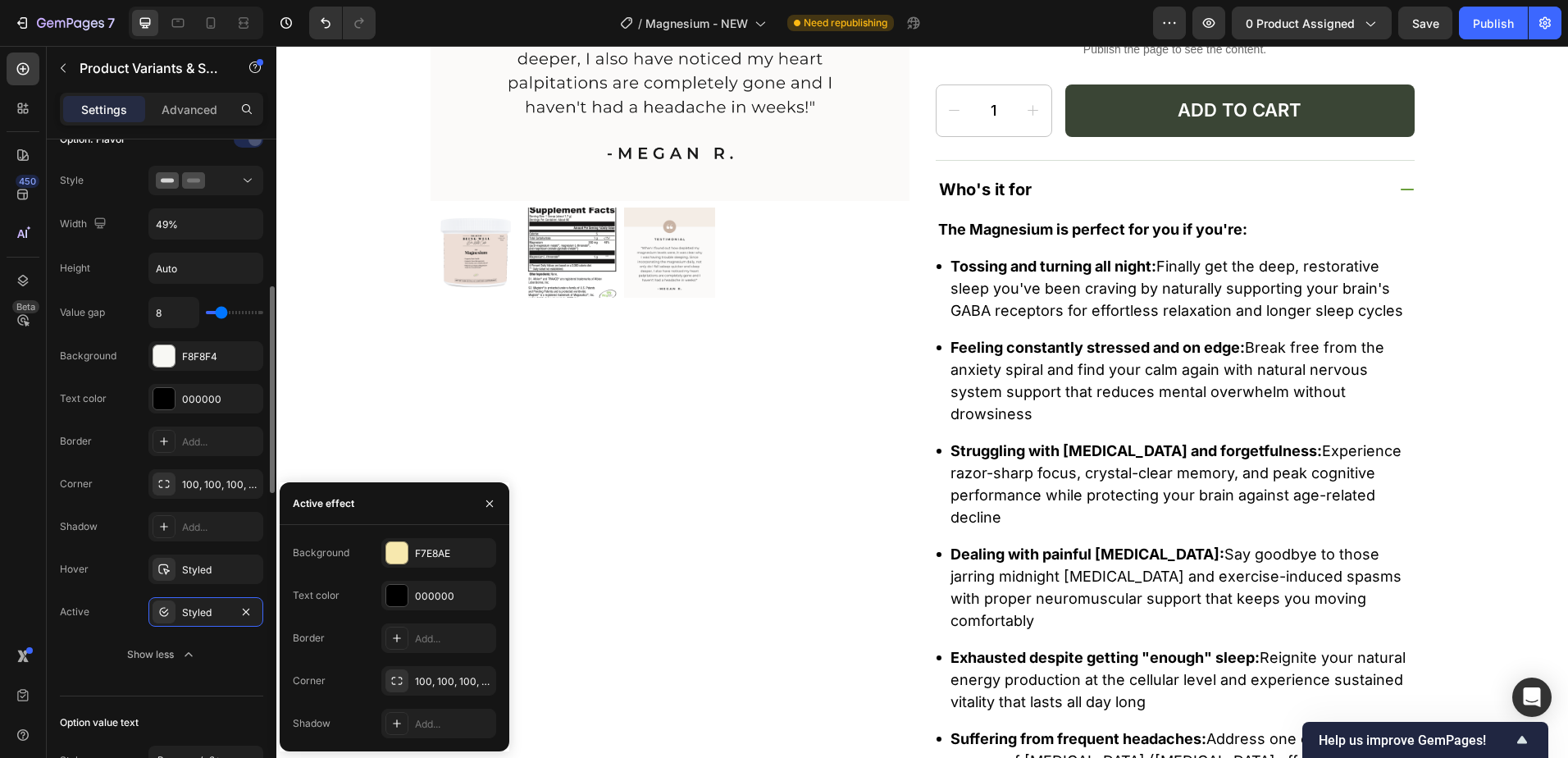
scroll to position [407, 0]
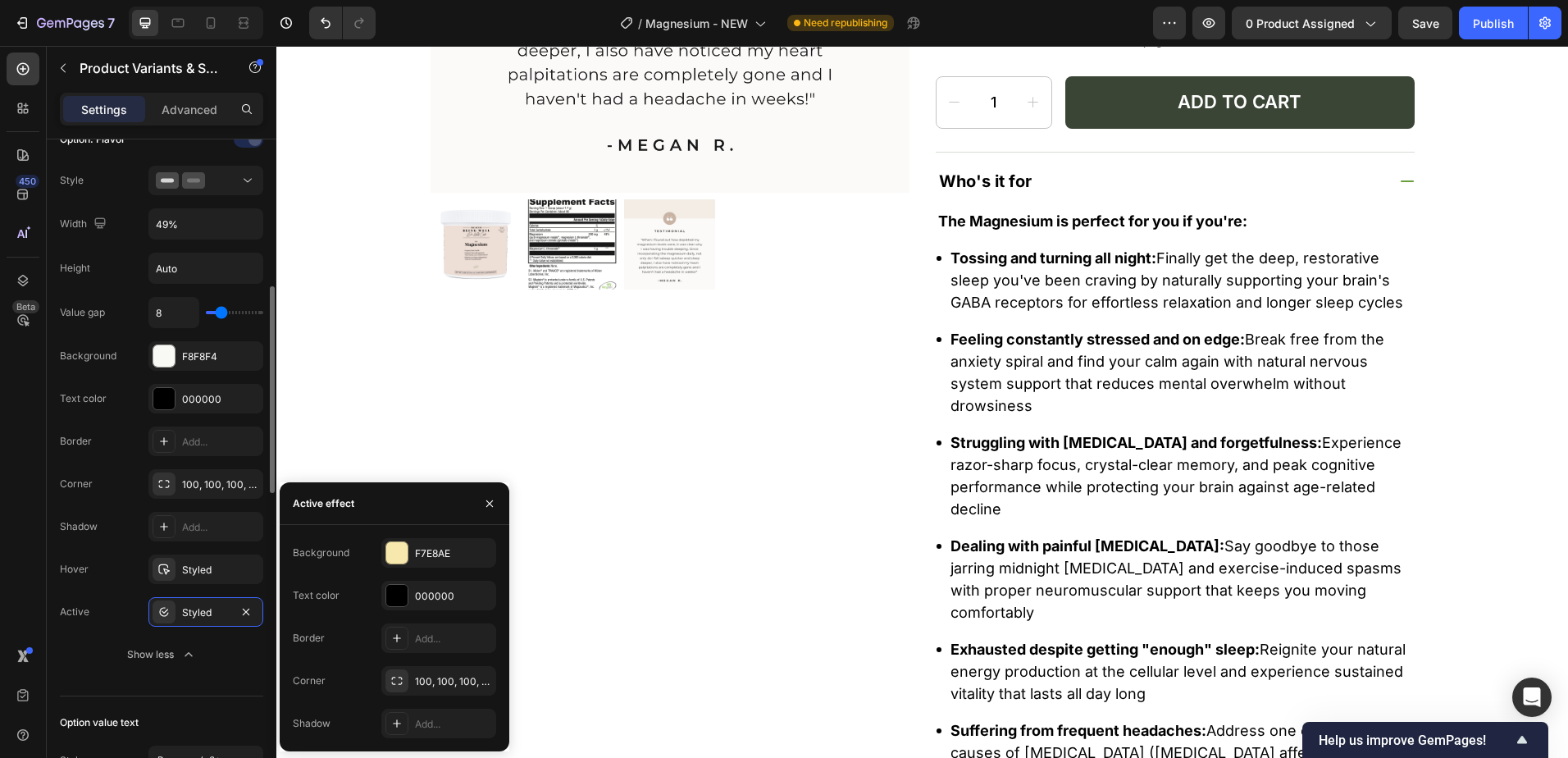
click at [122, 331] on div "Value gap 8 Background F8F8F4 Text color 000000 Border Add... Corner 100, 100, …" at bounding box center [161, 483] width 204 height 372
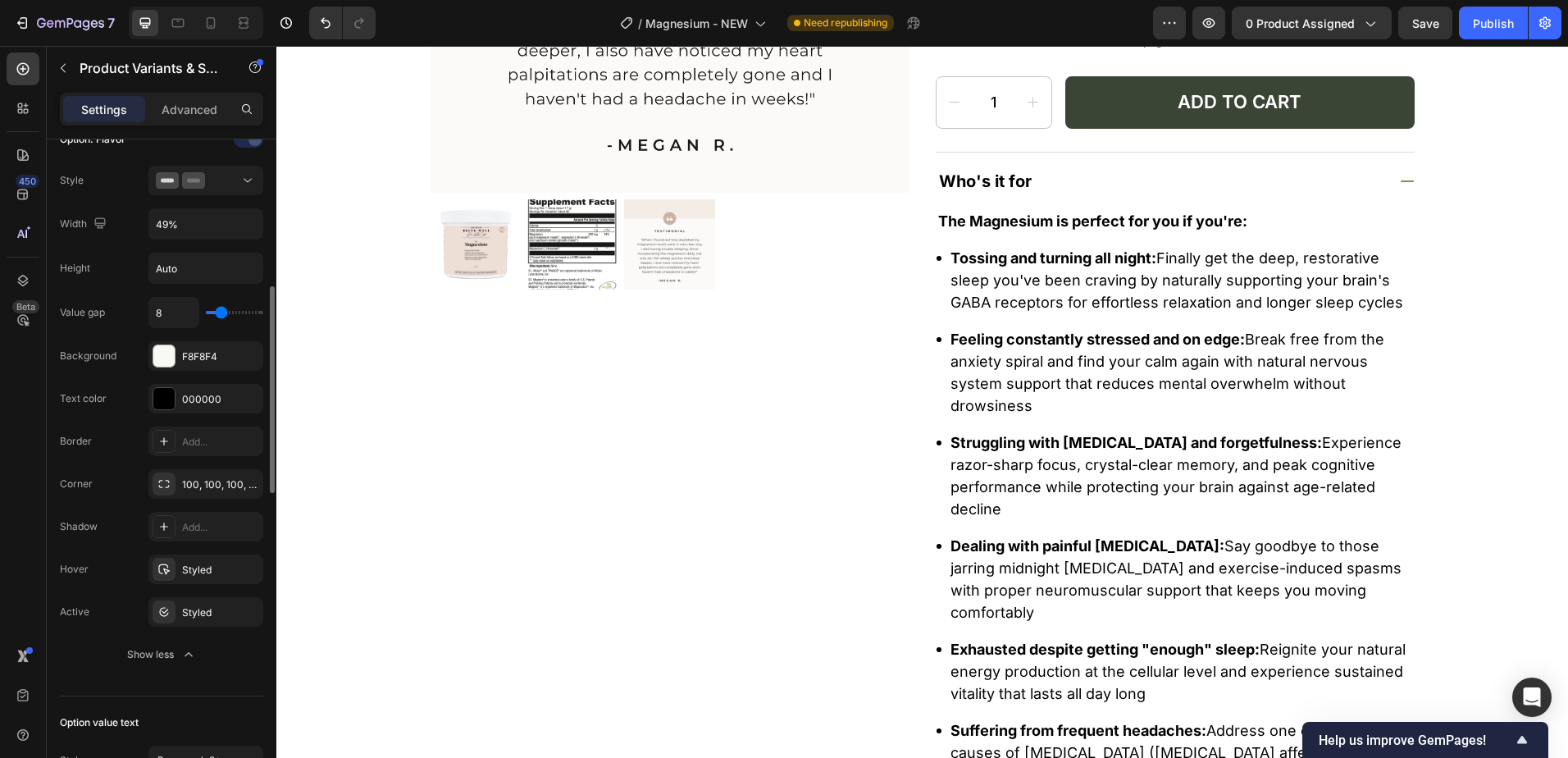
scroll to position [392, 0]
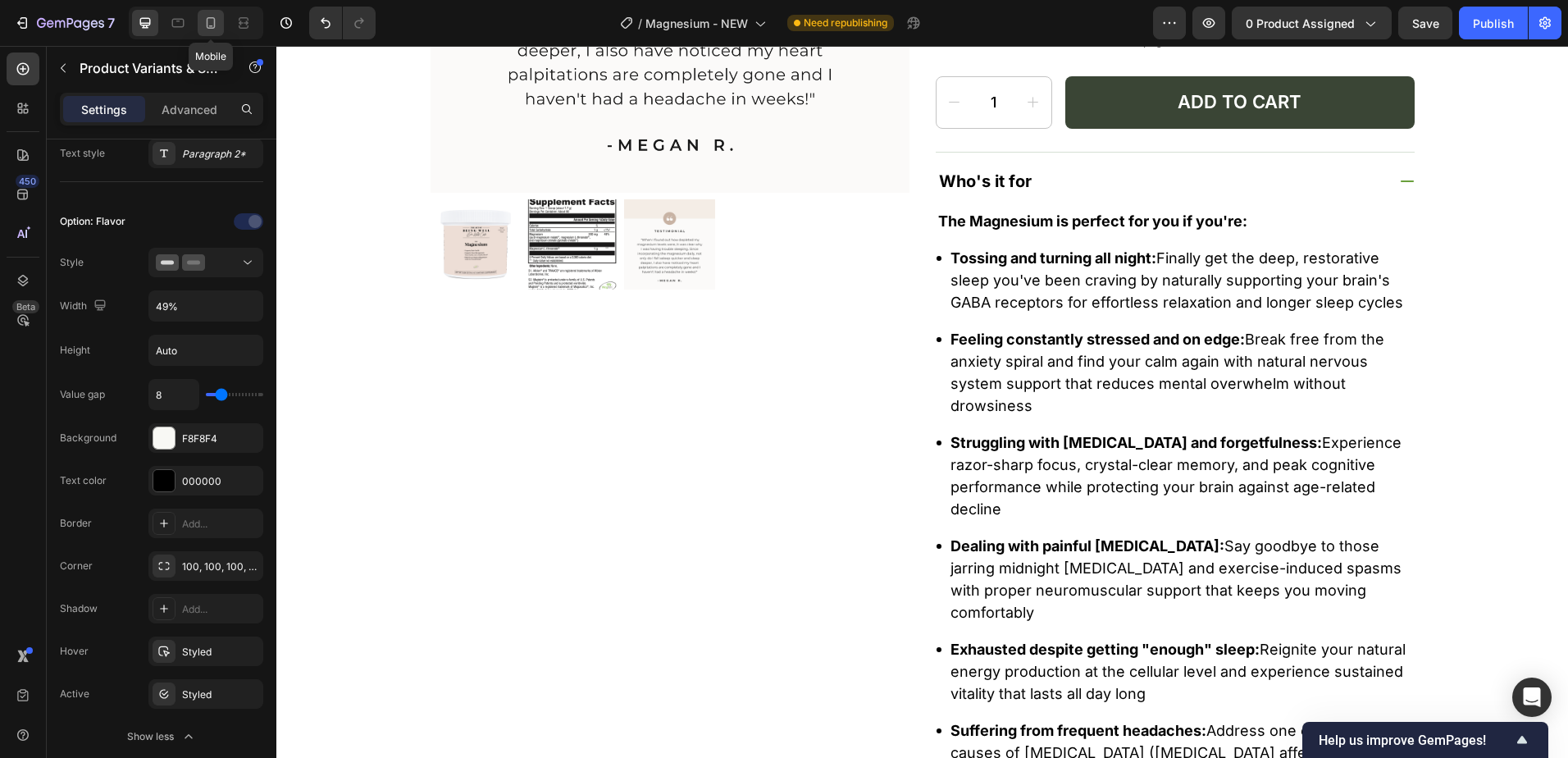
click at [216, 26] on icon at bounding box center [211, 23] width 17 height 17
type input "12"
type input "50%"
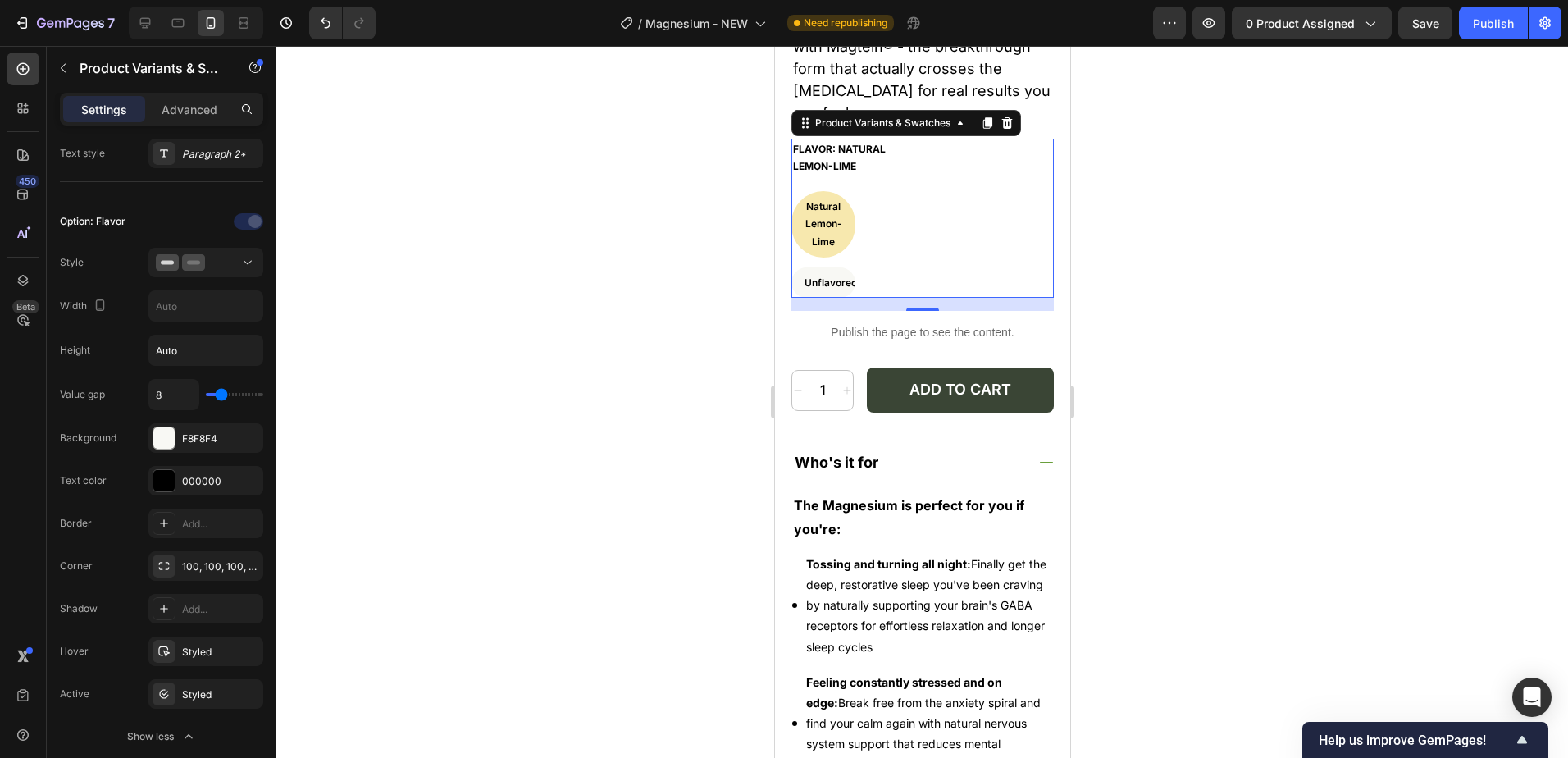
scroll to position [619, 0]
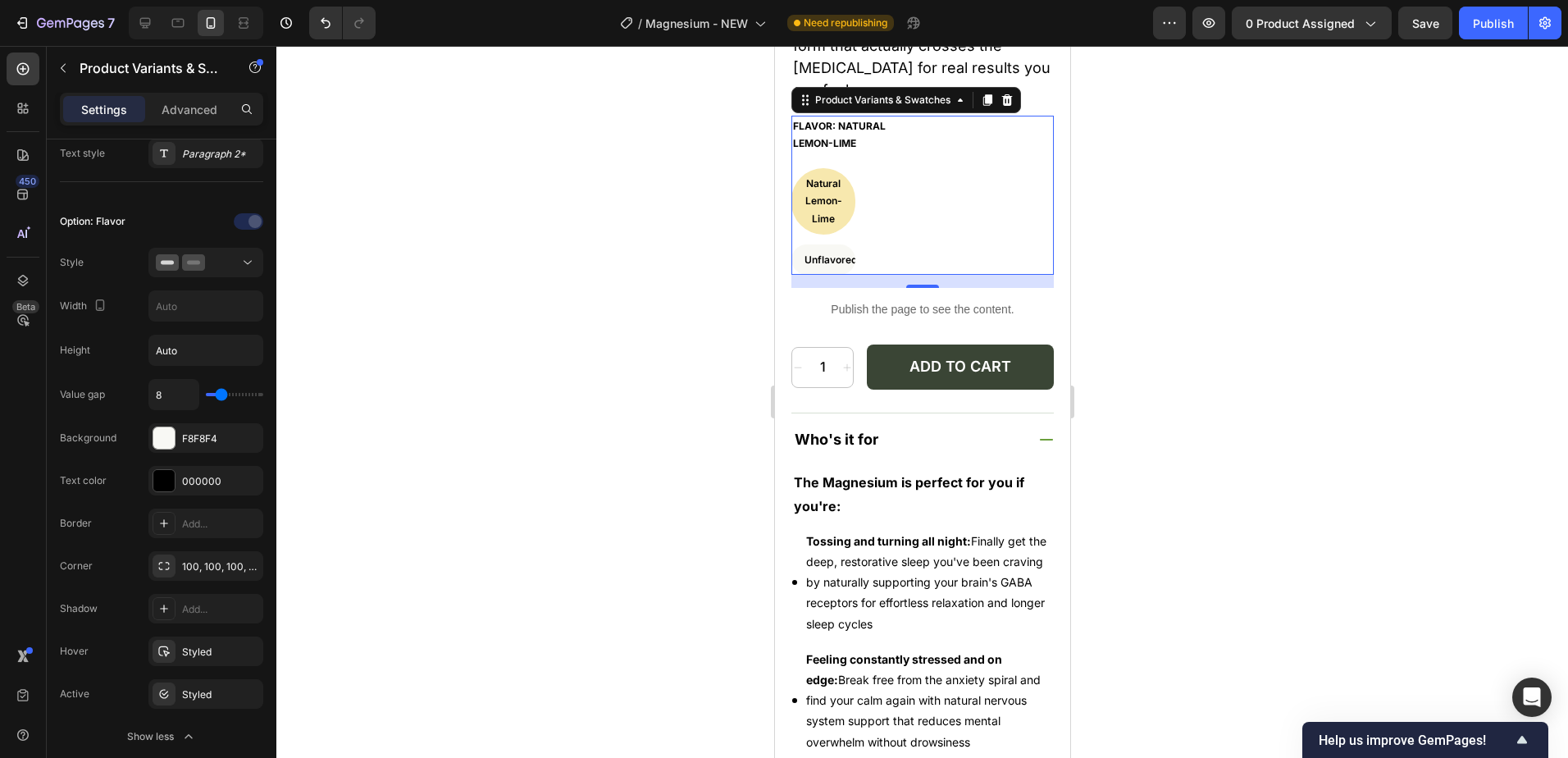
click at [980, 170] on div "Flavor: Natural Lemon-Lime Natural Lemon-Lime Natural Lemon-Lime Natural Lemon-…" at bounding box center [922, 195] width 262 height 160
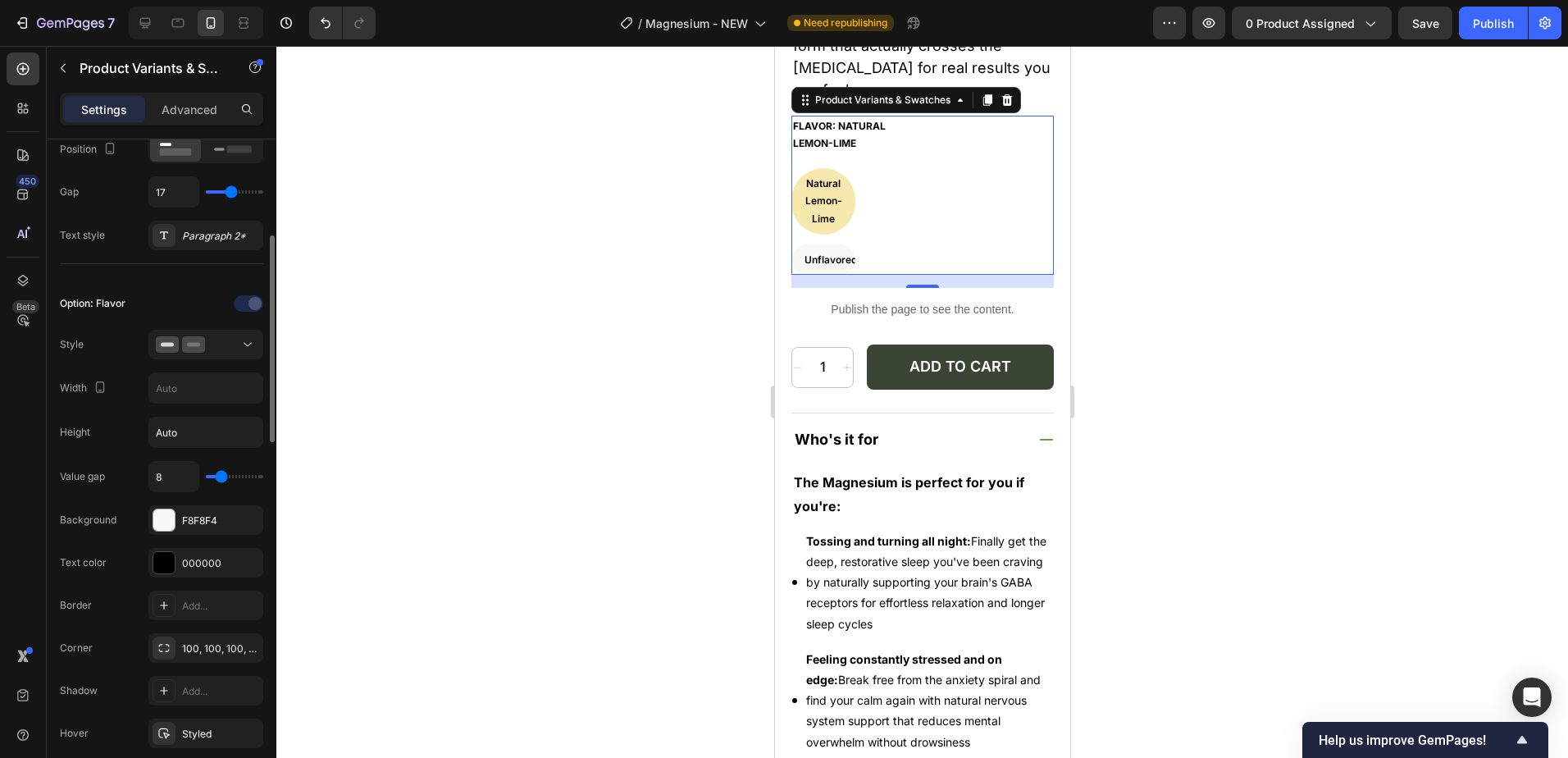
scroll to position [392, 0]
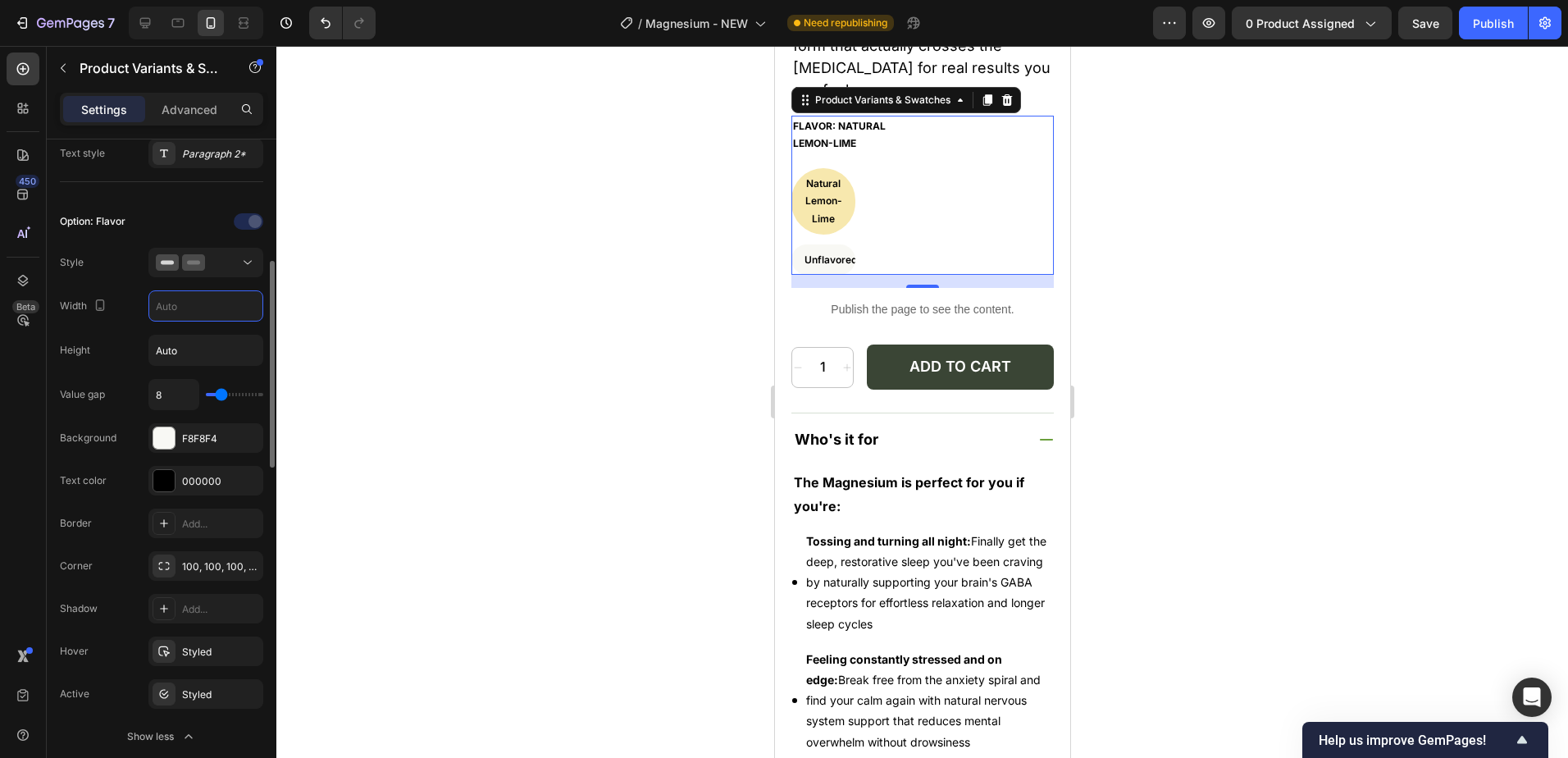
click at [185, 316] on input "text" at bounding box center [206, 306] width 113 height 30
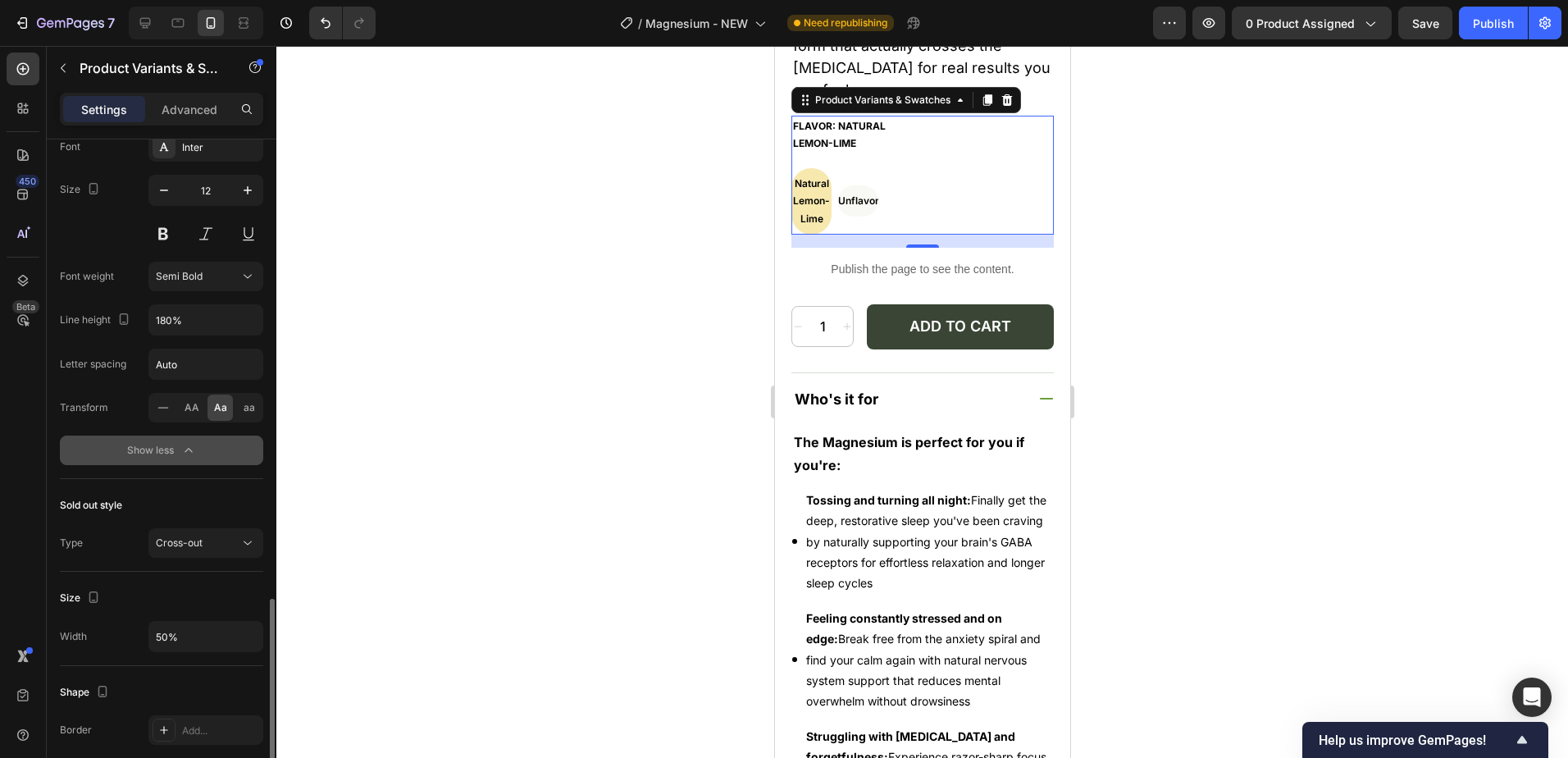
scroll to position [1212, 0]
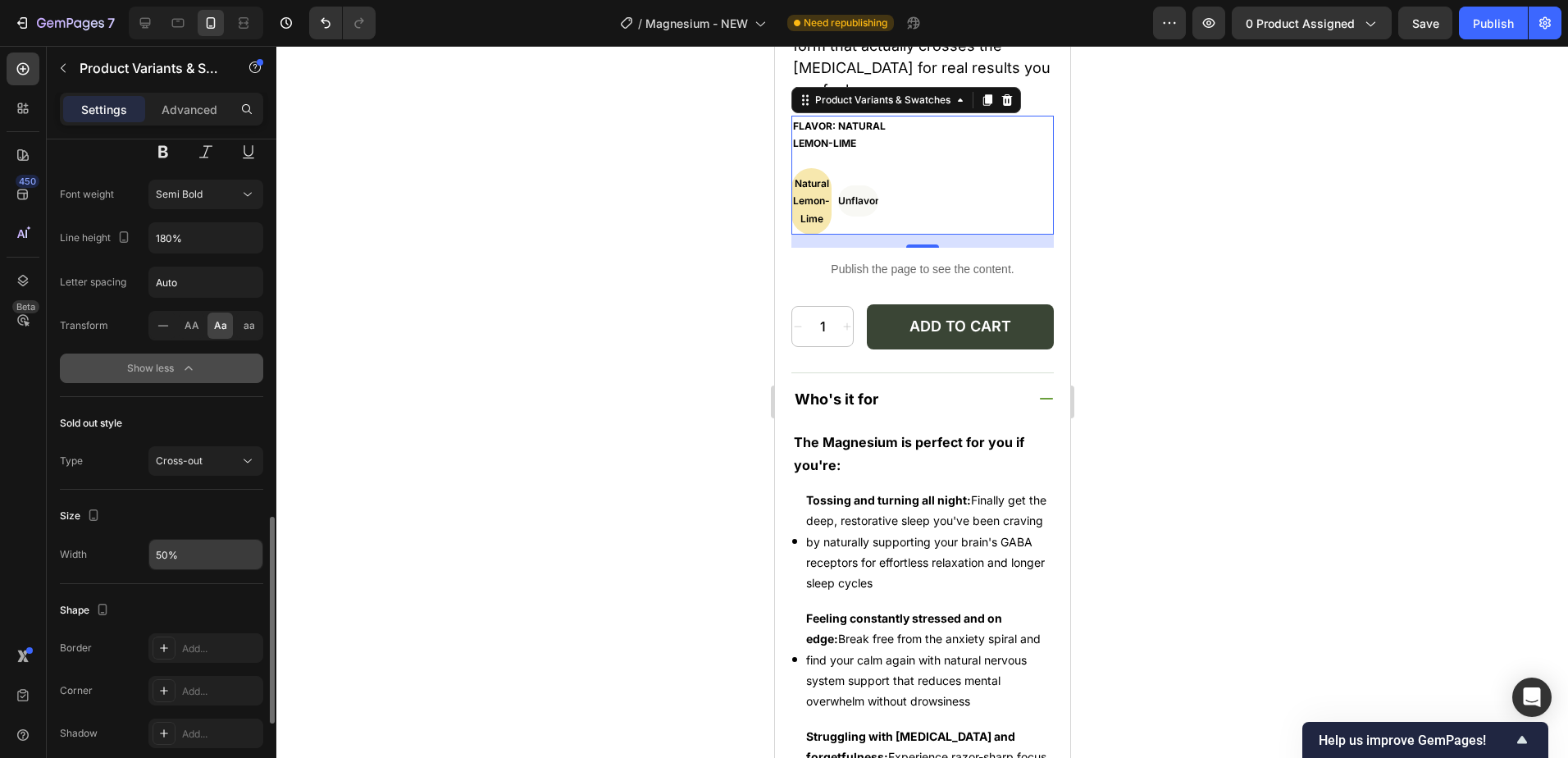
type input "49"
click at [172, 548] on input "50%" at bounding box center [206, 554] width 113 height 30
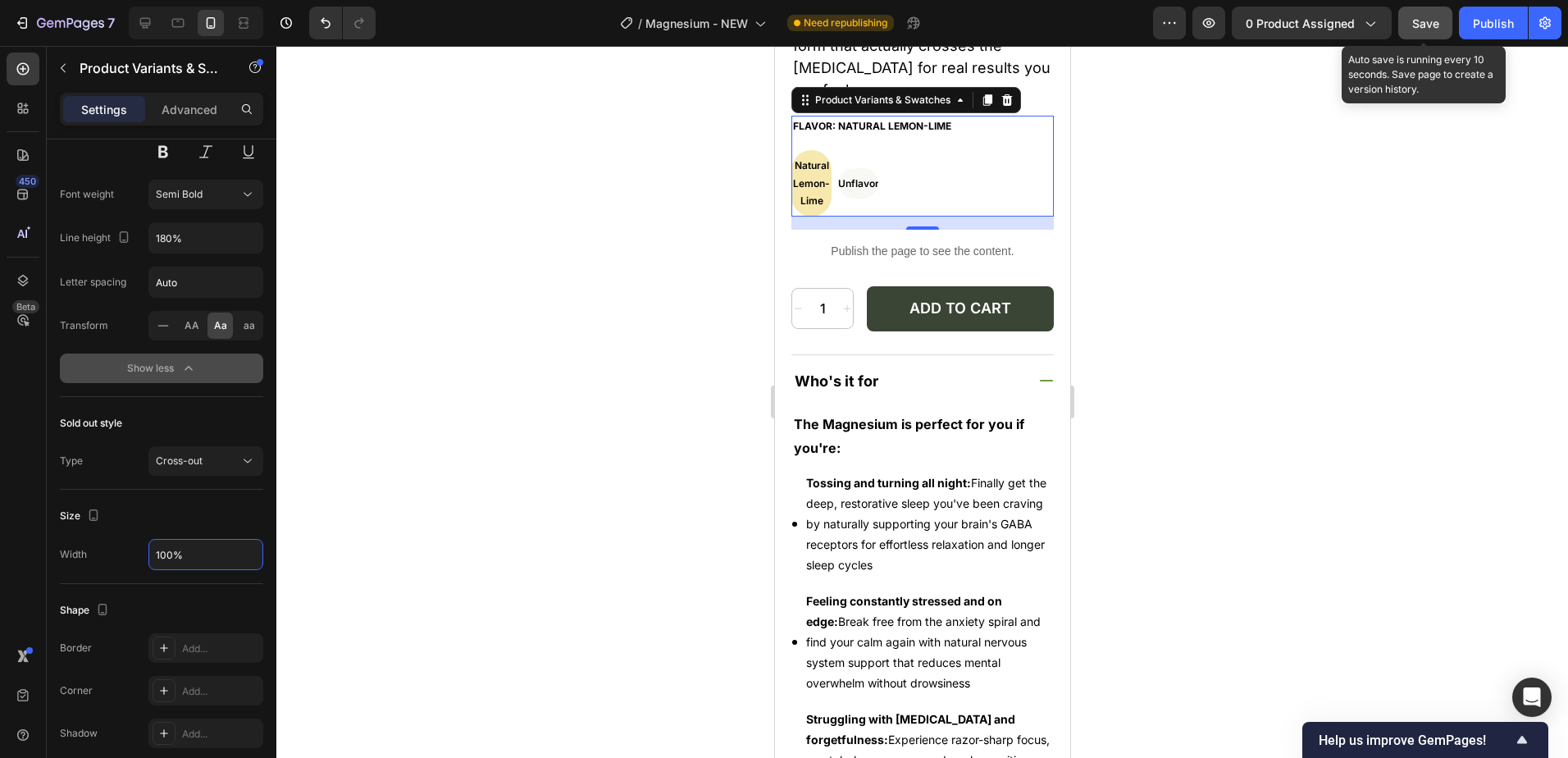
type input "100%"
click at [1442, 22] on button "Save" at bounding box center [1425, 24] width 54 height 33
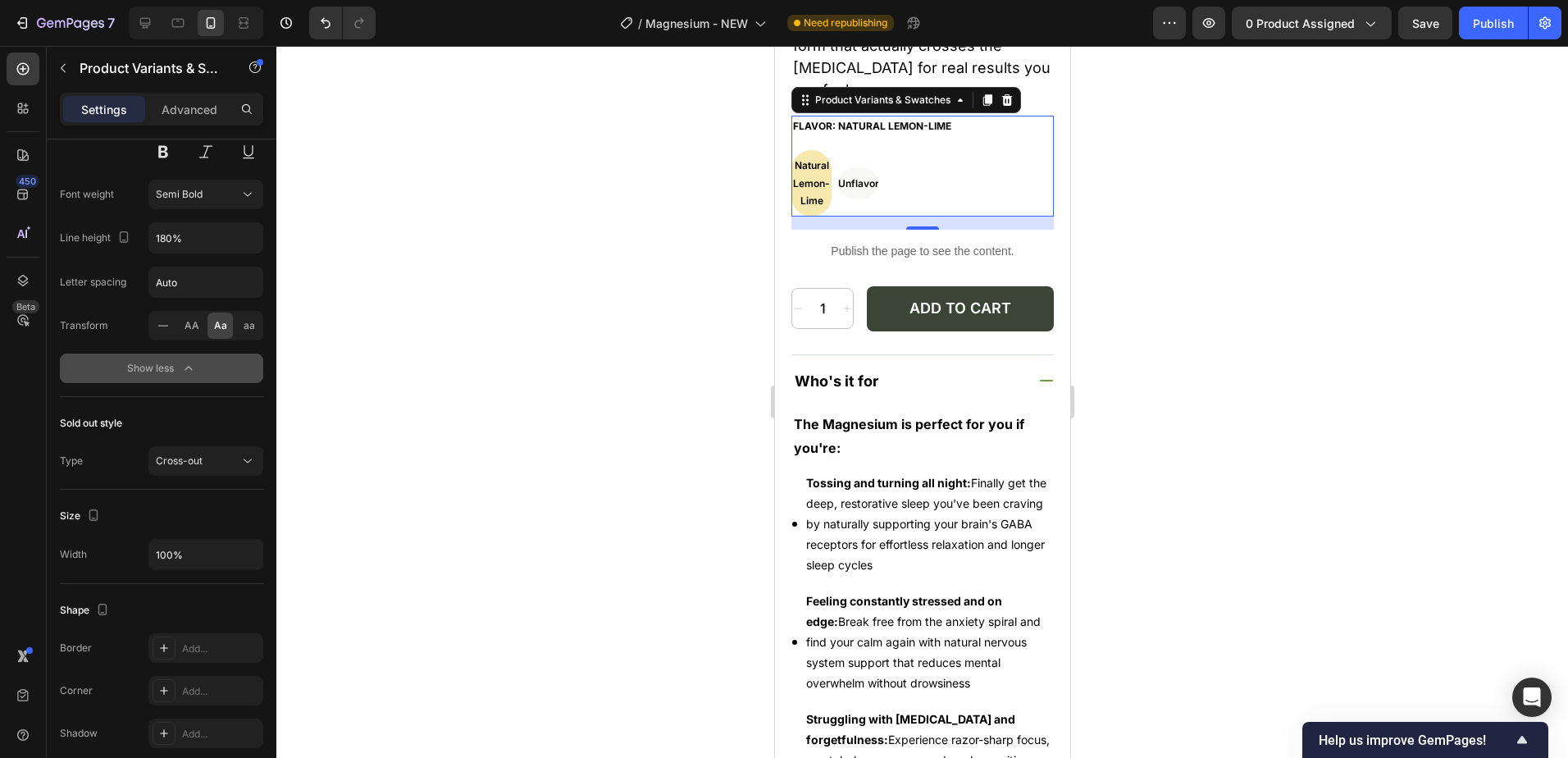
click at [890, 134] on div "Flavor: Natural Lemon-Lime Natural Lemon-Lime Natural Lemon-Lime Natural Lemon-…" at bounding box center [922, 165] width 262 height 101
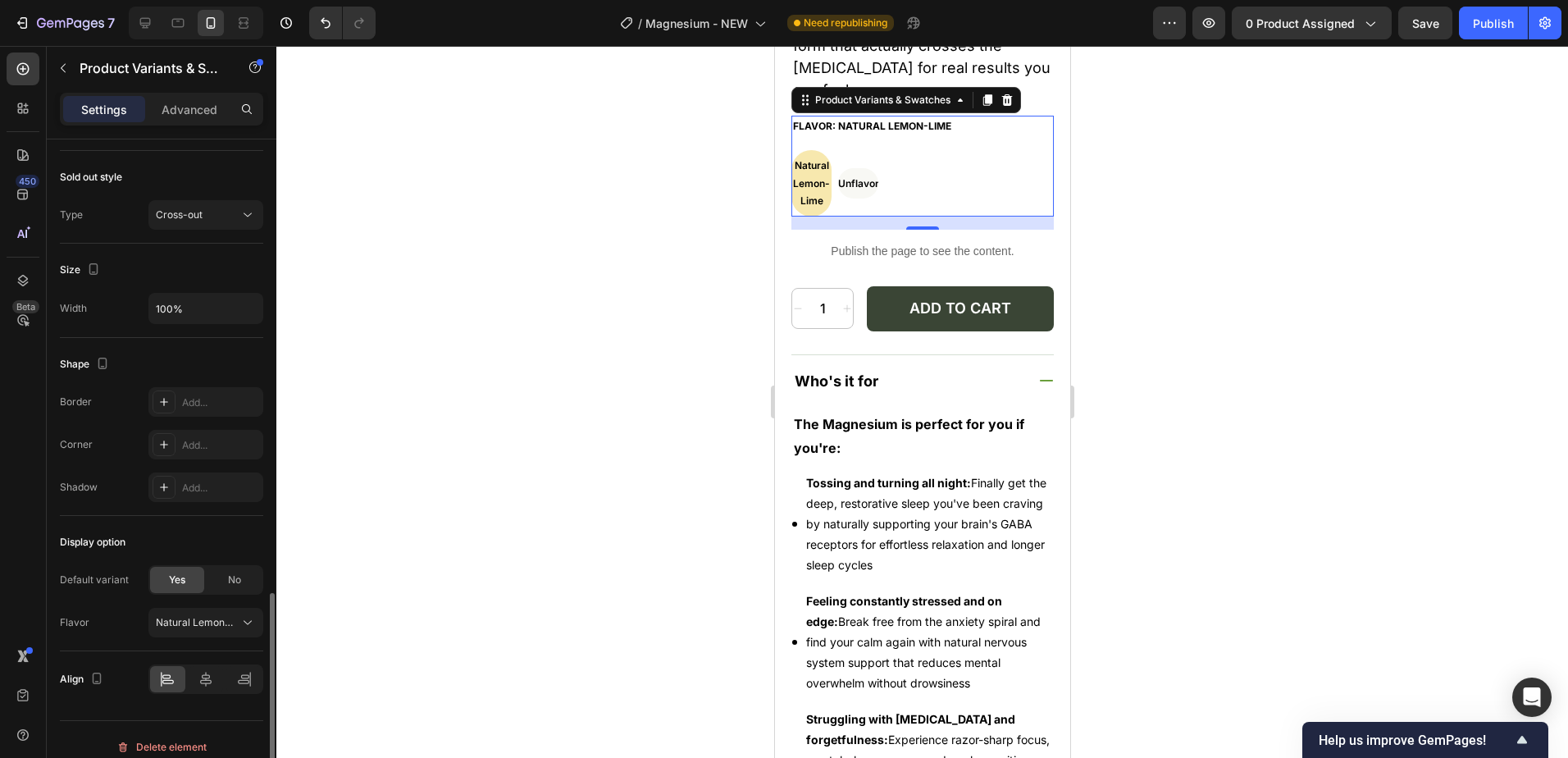
scroll to position [1473, 0]
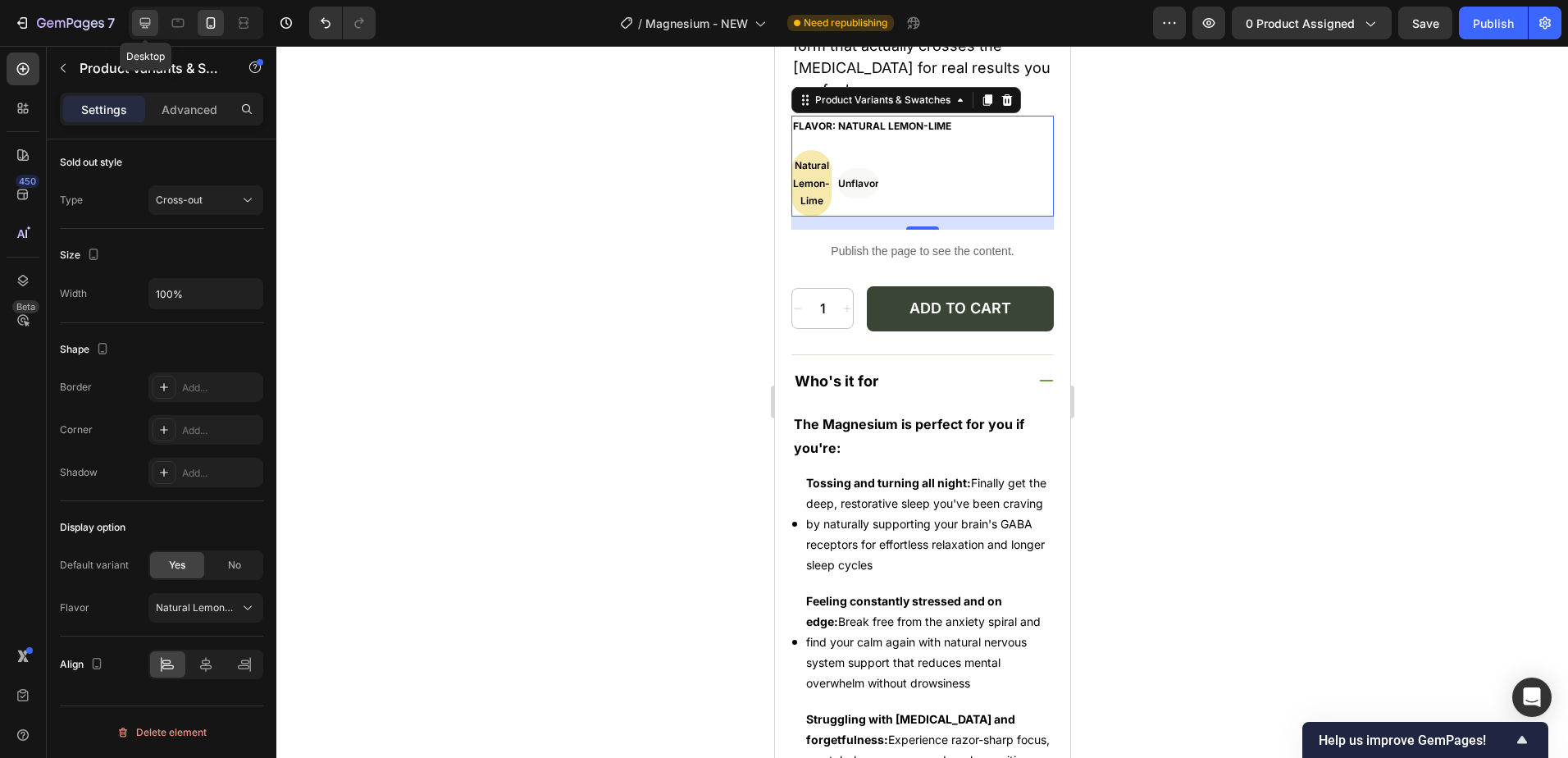
click at [141, 29] on icon at bounding box center [145, 23] width 17 height 17
type input "49%"
type input "16"
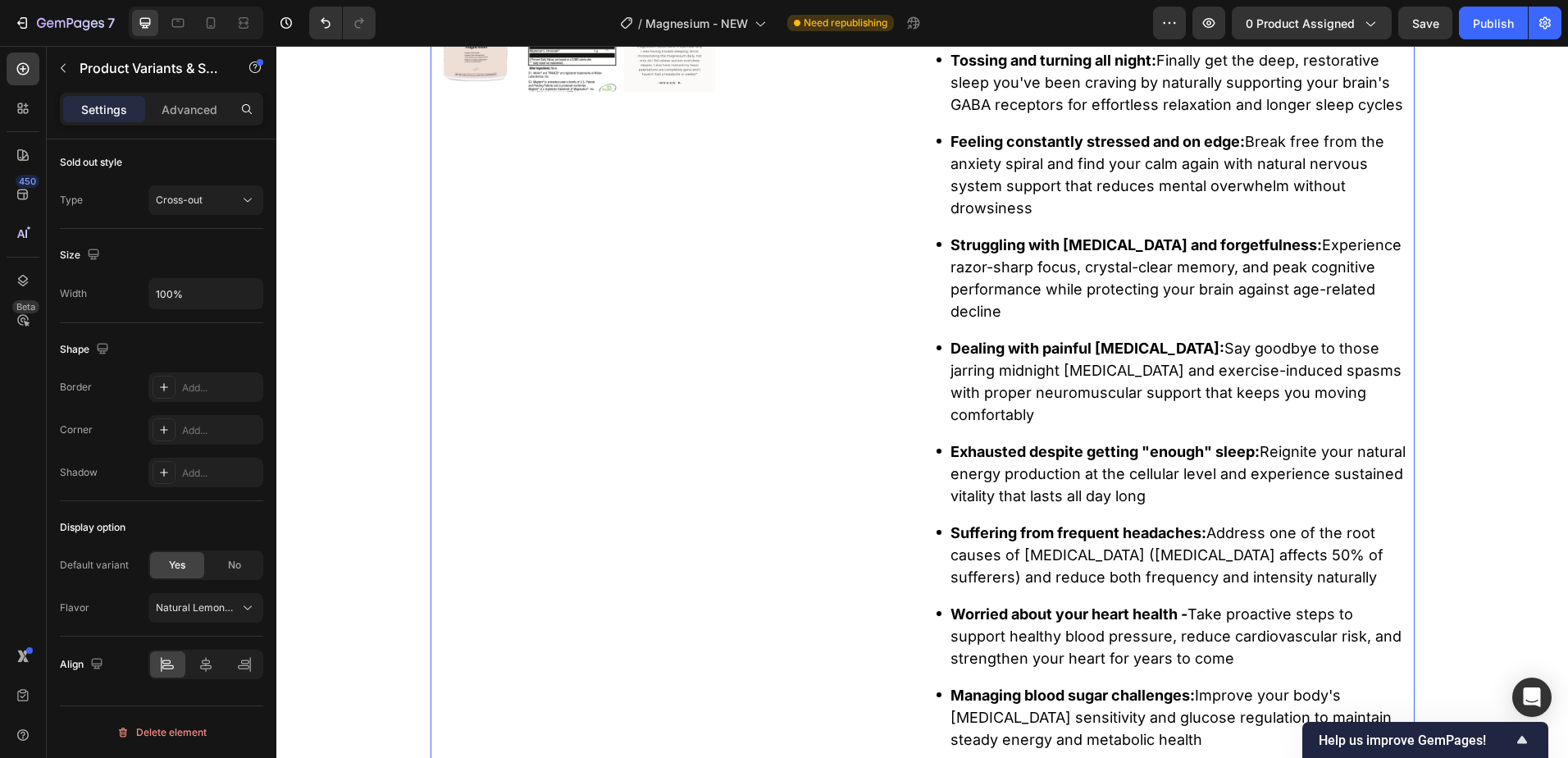
scroll to position [243, 0]
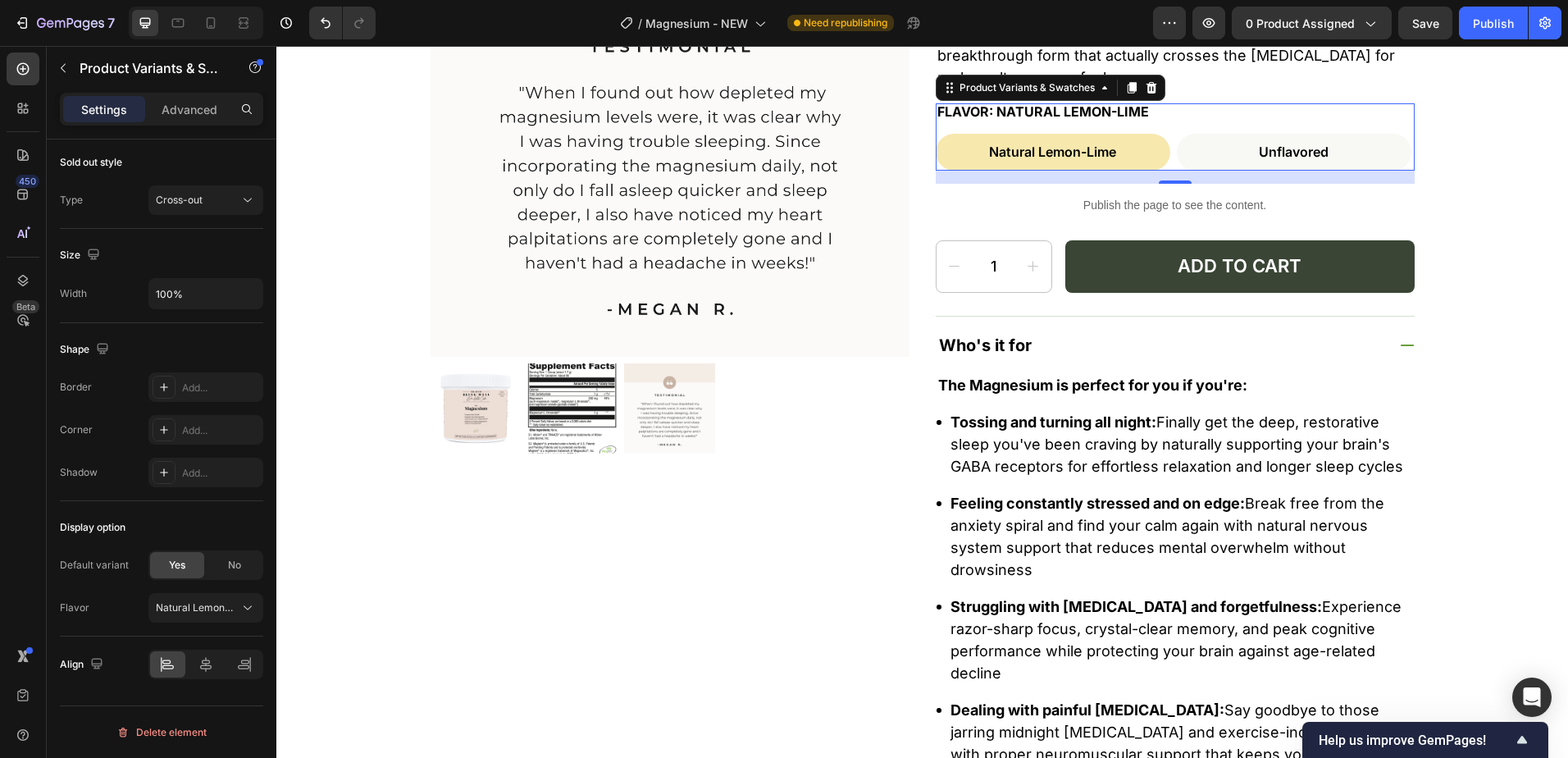
click at [1174, 119] on div "Flavor: Natural Lemon-Lime Natural Lemon-Lime Natural Lemon-Lime Natural Lemon-…" at bounding box center [1175, 136] width 479 height 67
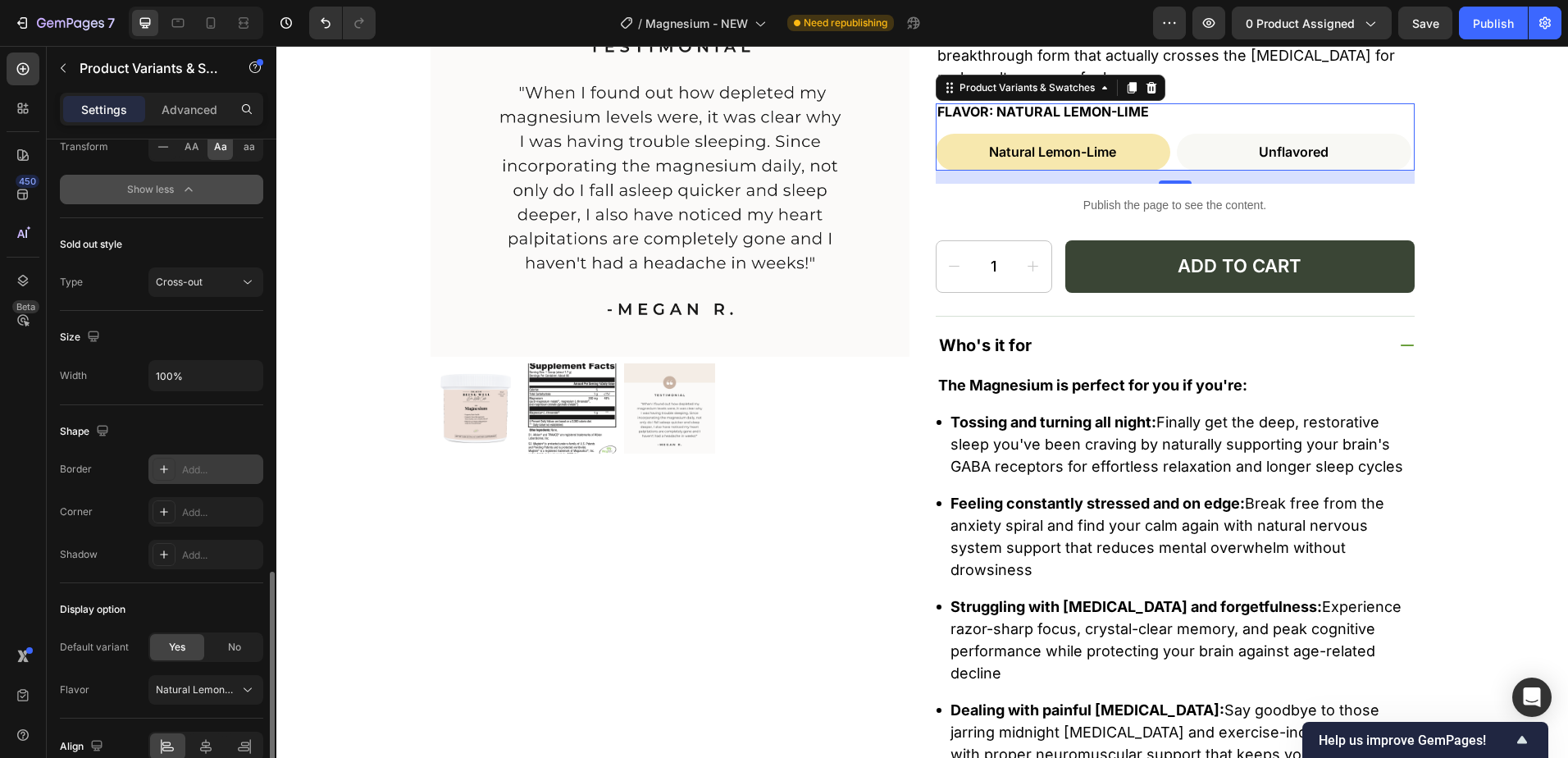
scroll to position [1309, 0]
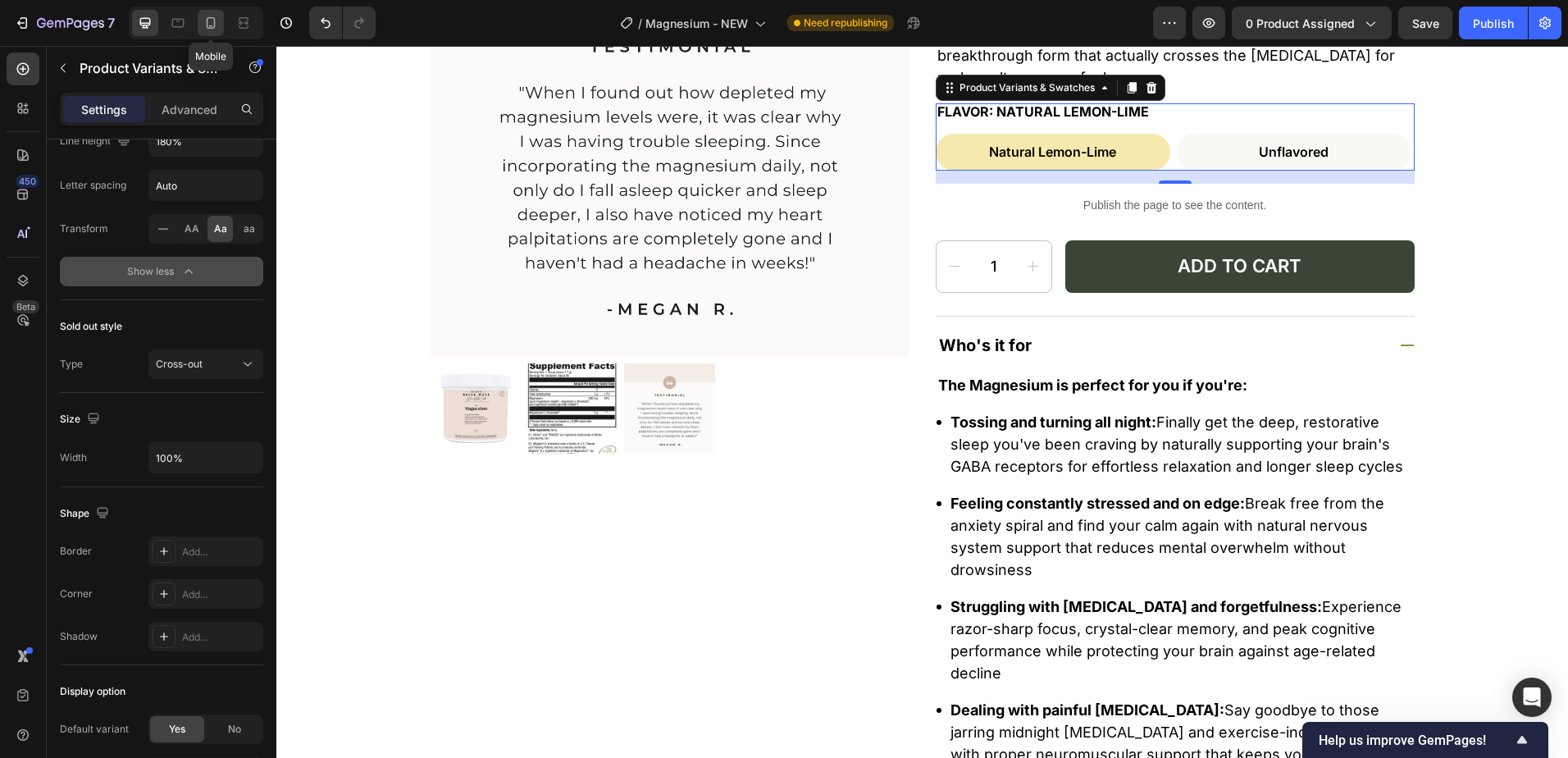
click at [212, 21] on icon at bounding box center [211, 23] width 17 height 17
type input "49"
type input "12"
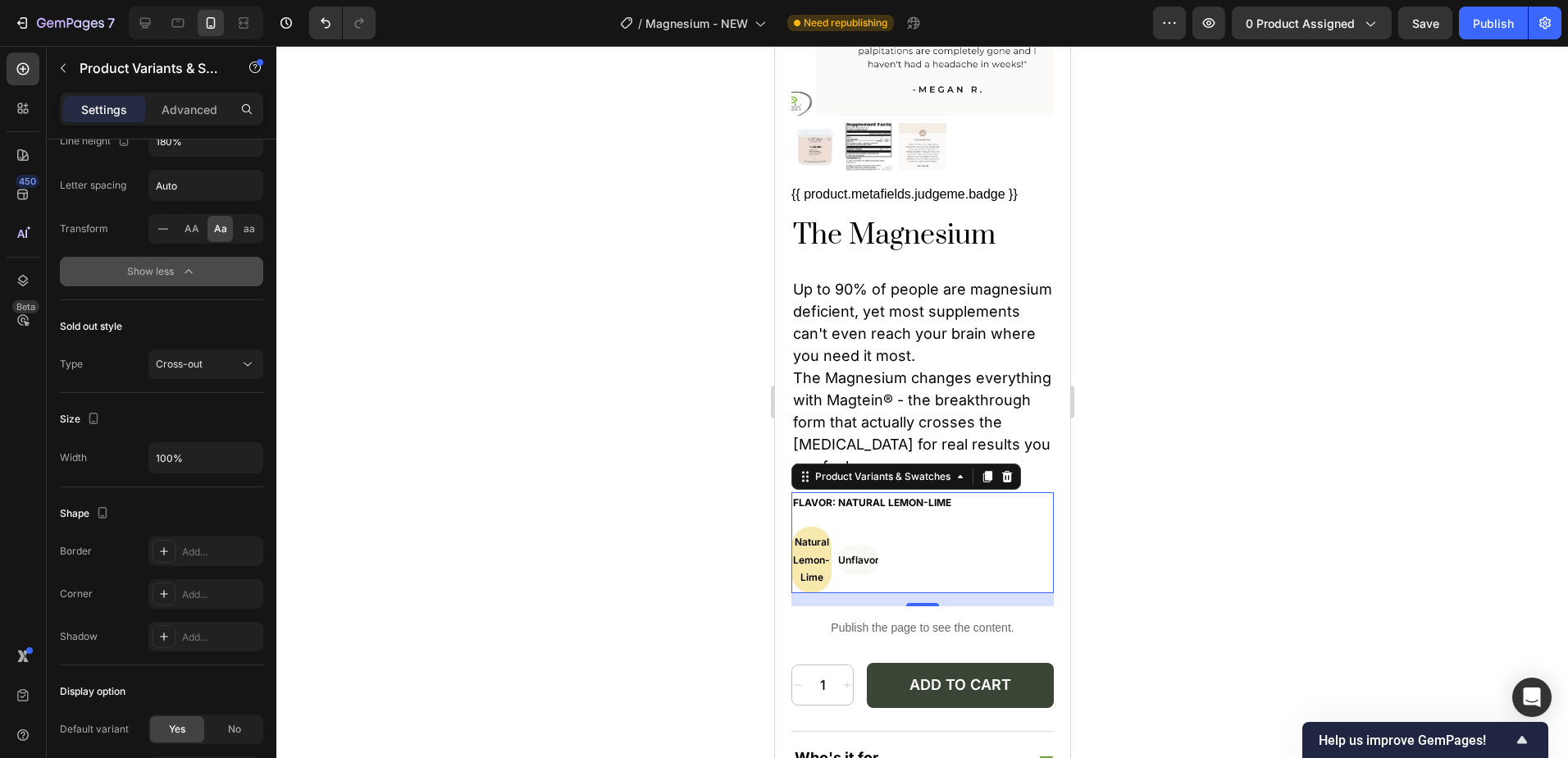
scroll to position [619, 0]
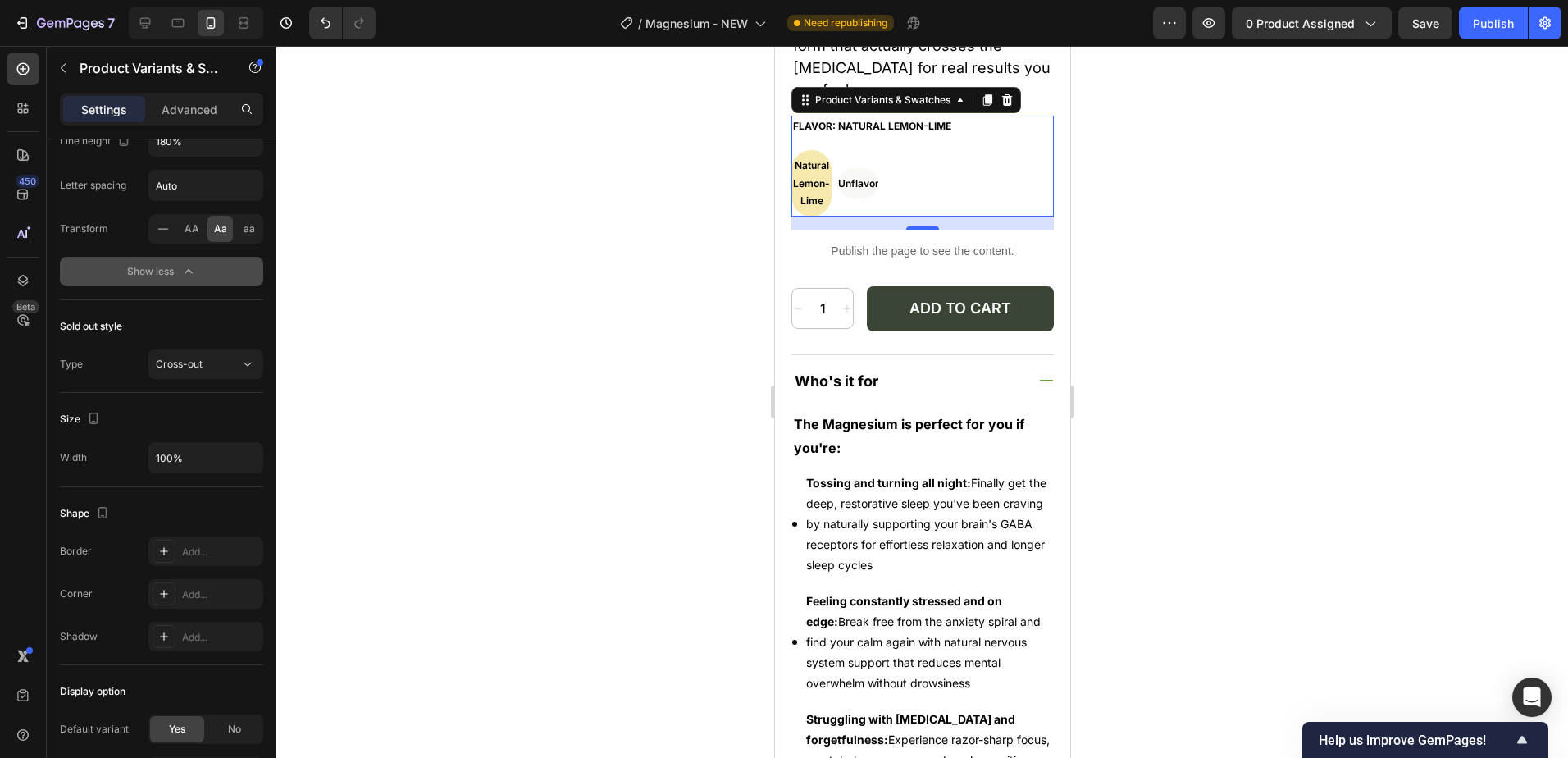
click at [986, 130] on div "Flavor: Natural Lemon-Lime Natural Lemon-Lime Natural Lemon-Lime Natural Lemon-…" at bounding box center [922, 165] width 262 height 101
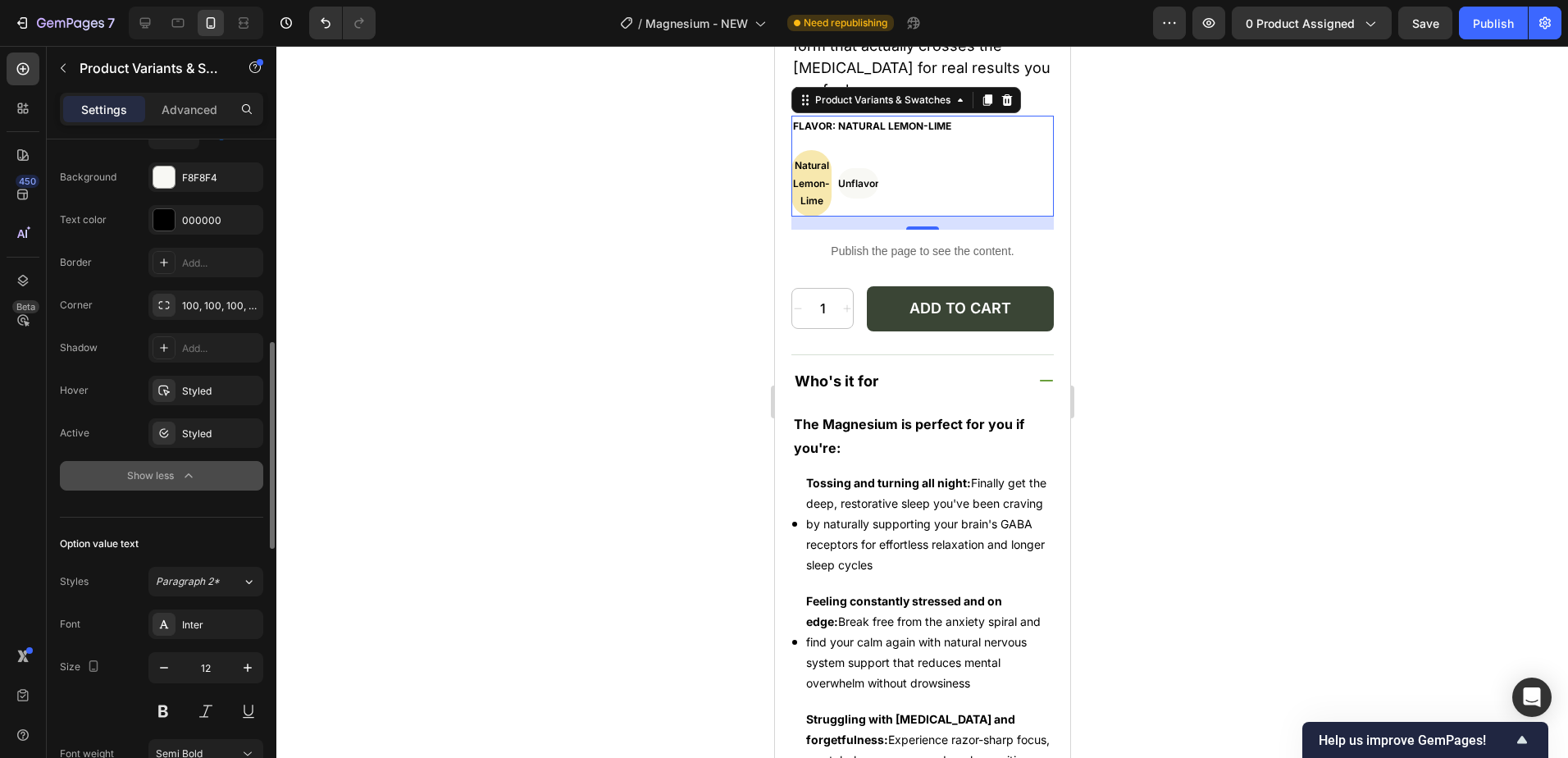
scroll to position [489, 0]
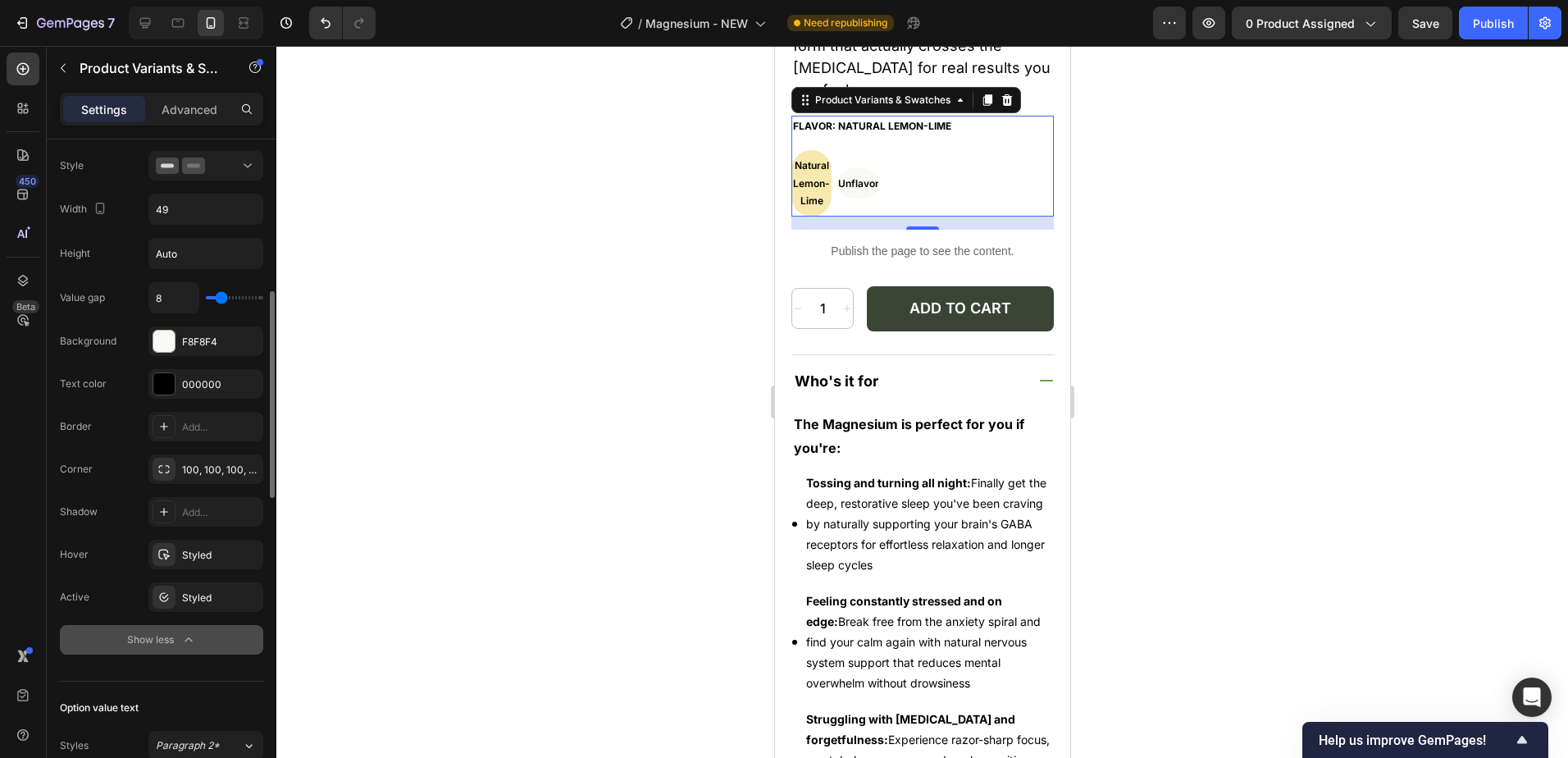
click at [158, 633] on div "Show less" at bounding box center [162, 639] width 70 height 17
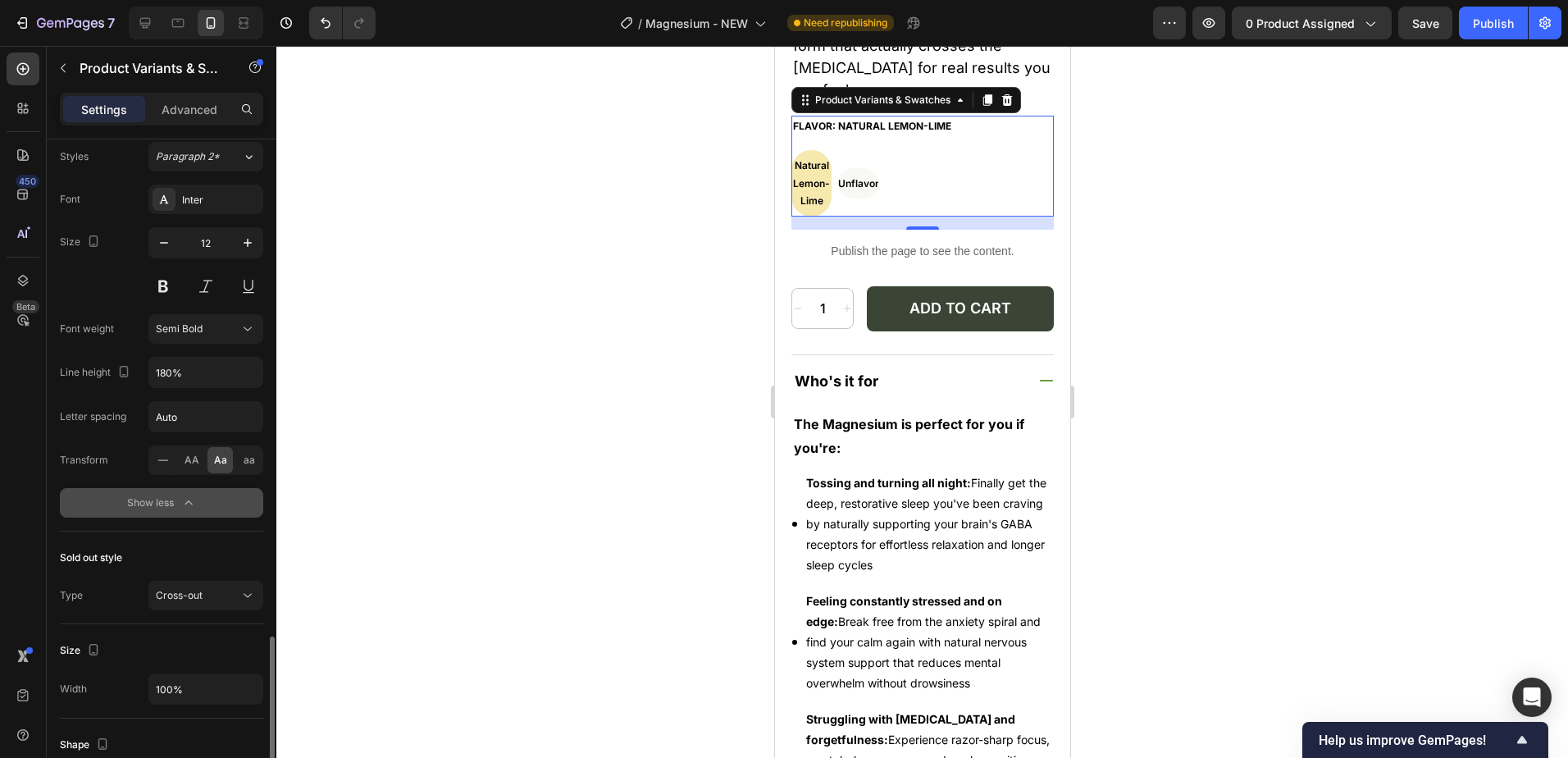
scroll to position [899, 0]
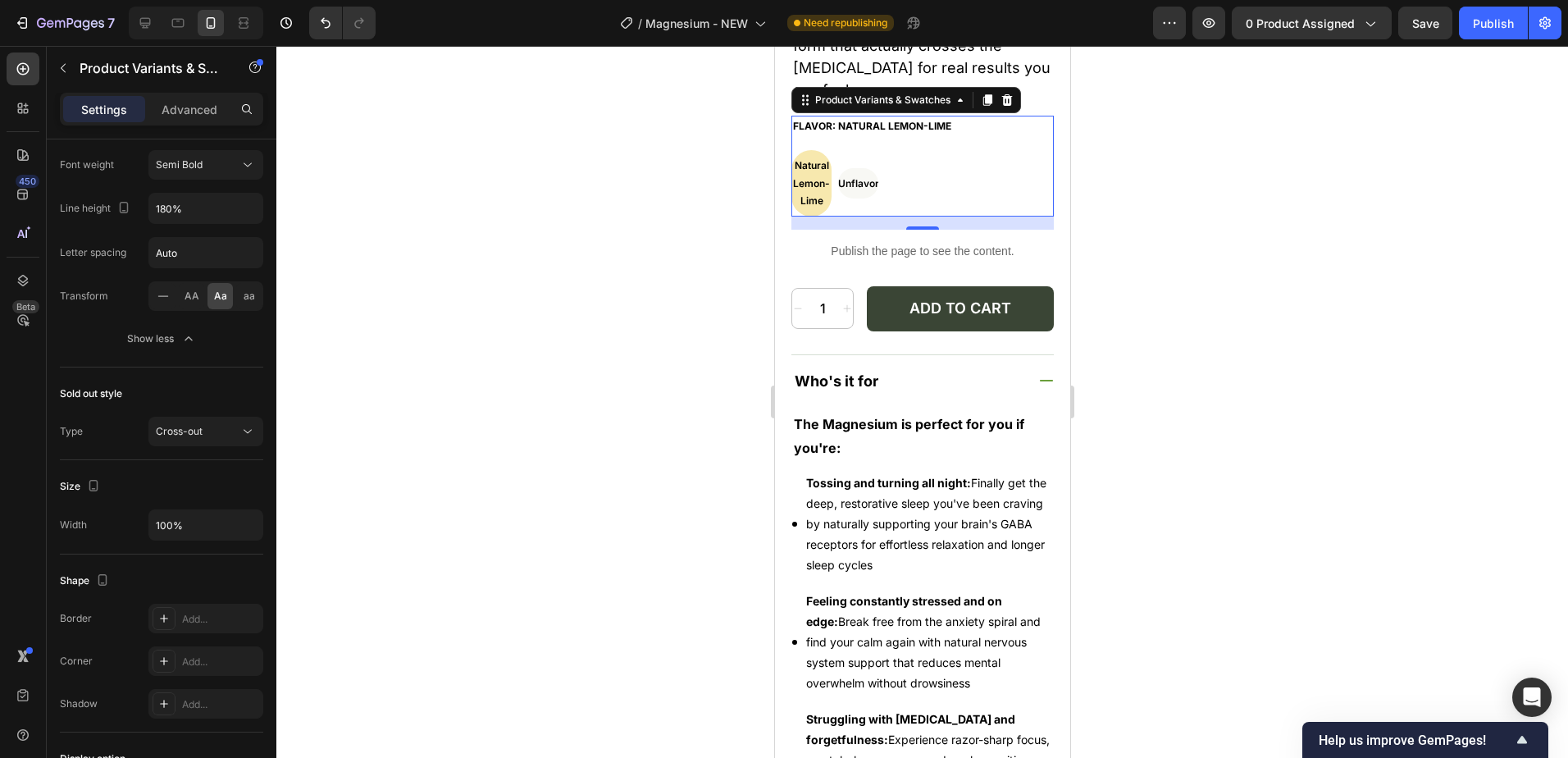
click at [914, 150] on div "Natural Lemon-Lime Natural Lemon-Lime Natural Lemon-Lime Unflavored Unflavored …" at bounding box center [922, 184] width 262 height 66
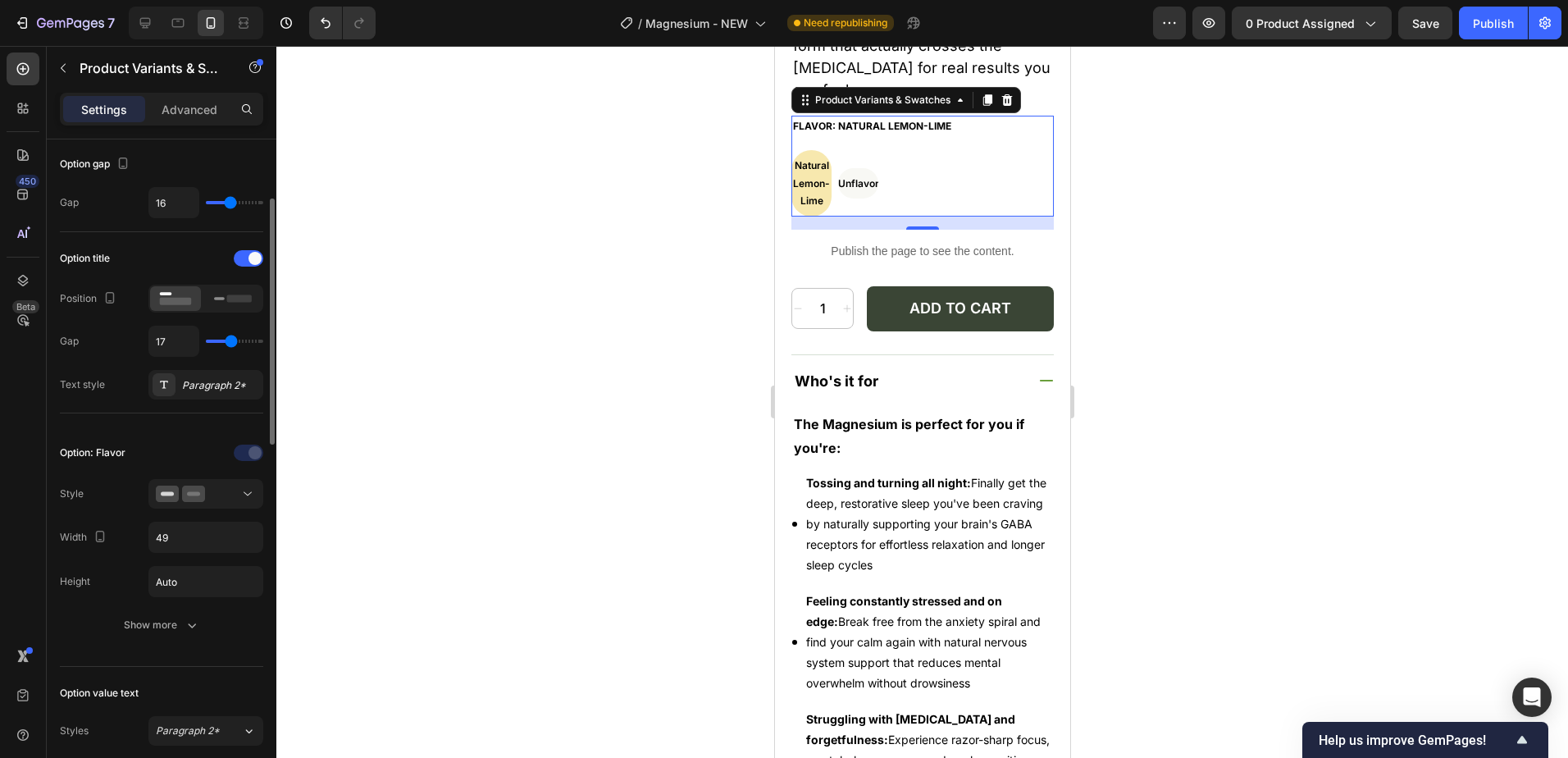
scroll to position [0, 0]
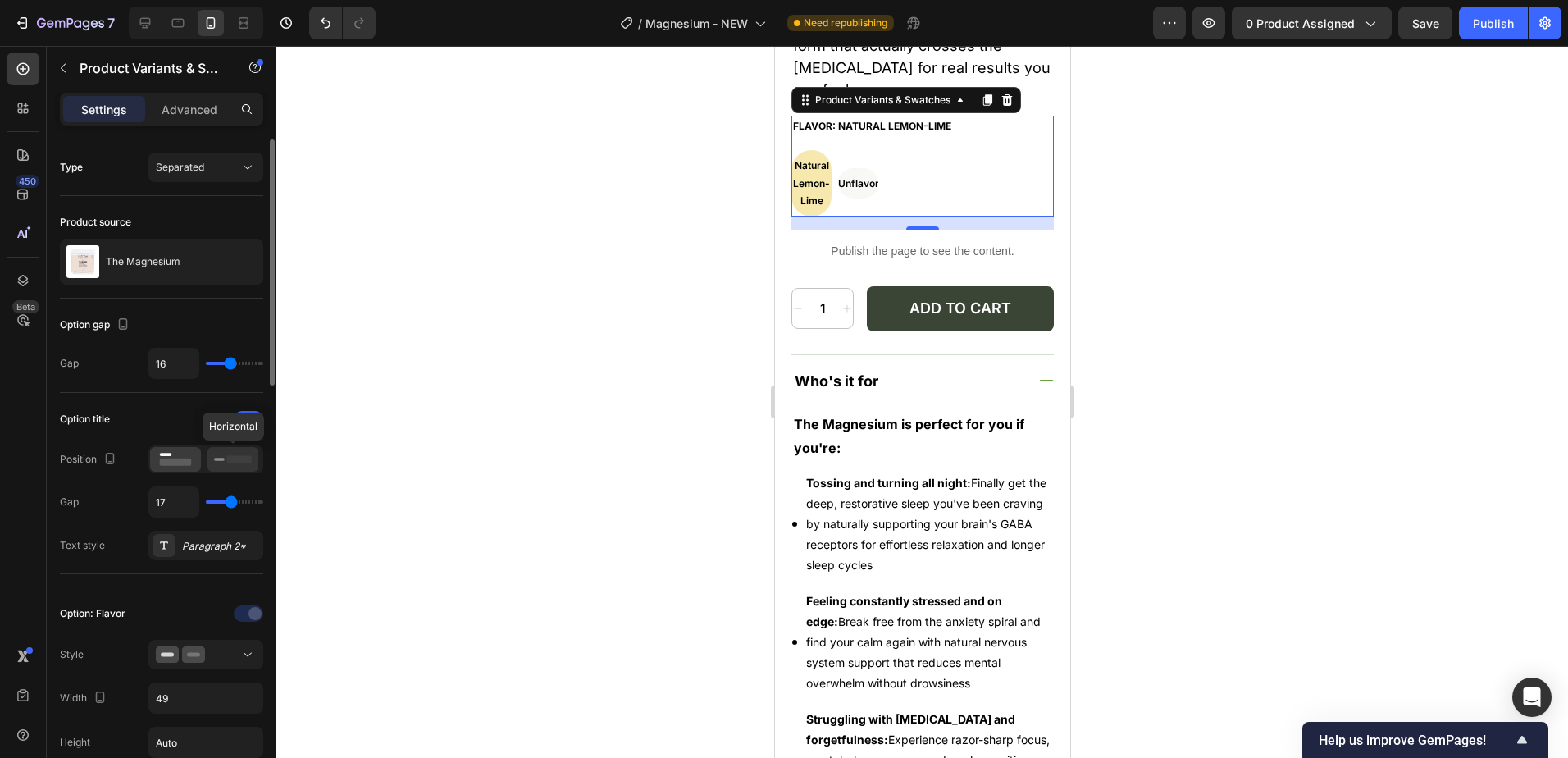
click at [244, 456] on rect at bounding box center [240, 459] width 24 height 7
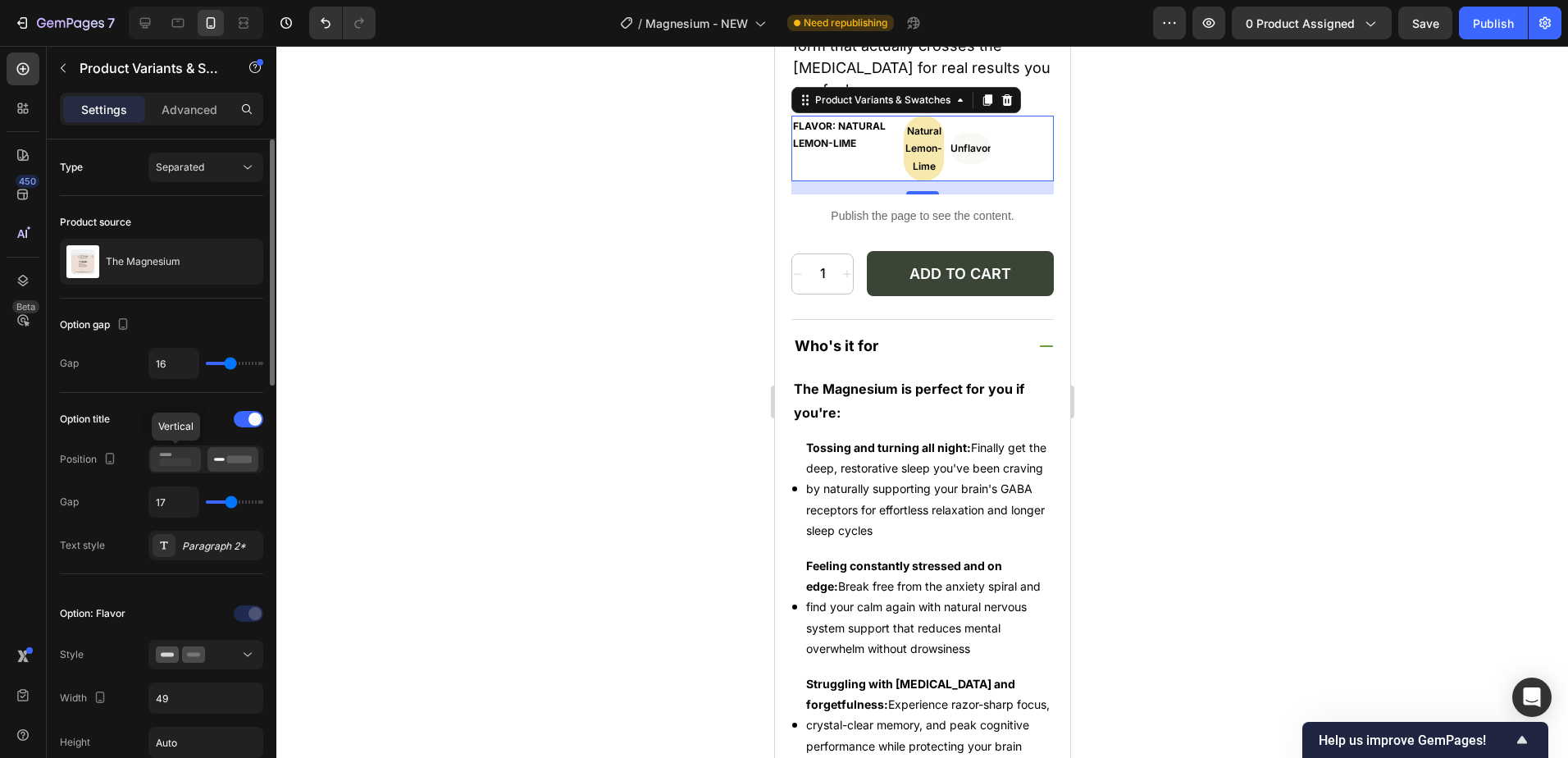
click at [175, 456] on icon at bounding box center [175, 459] width 38 height 18
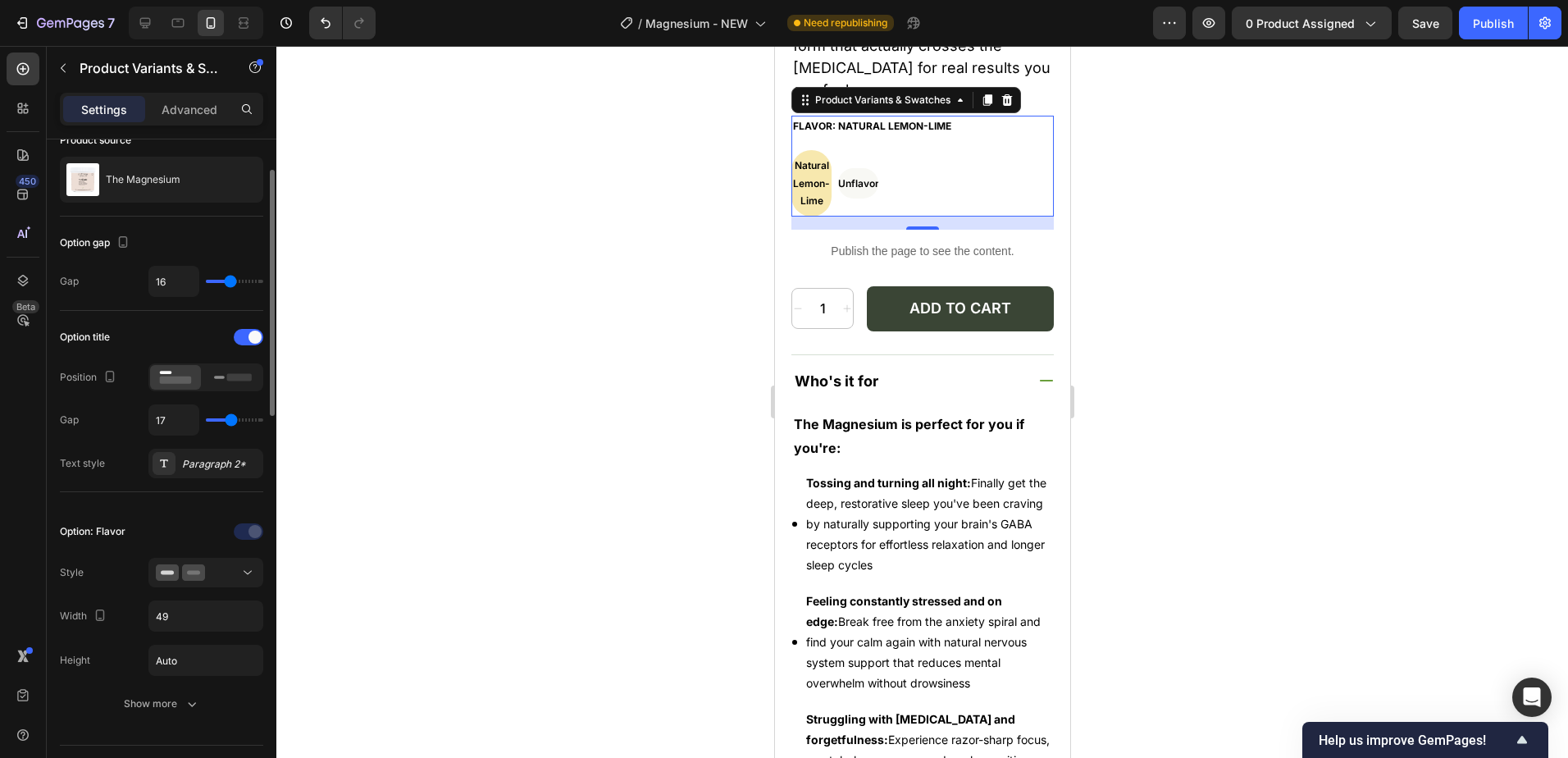
scroll to position [164, 0]
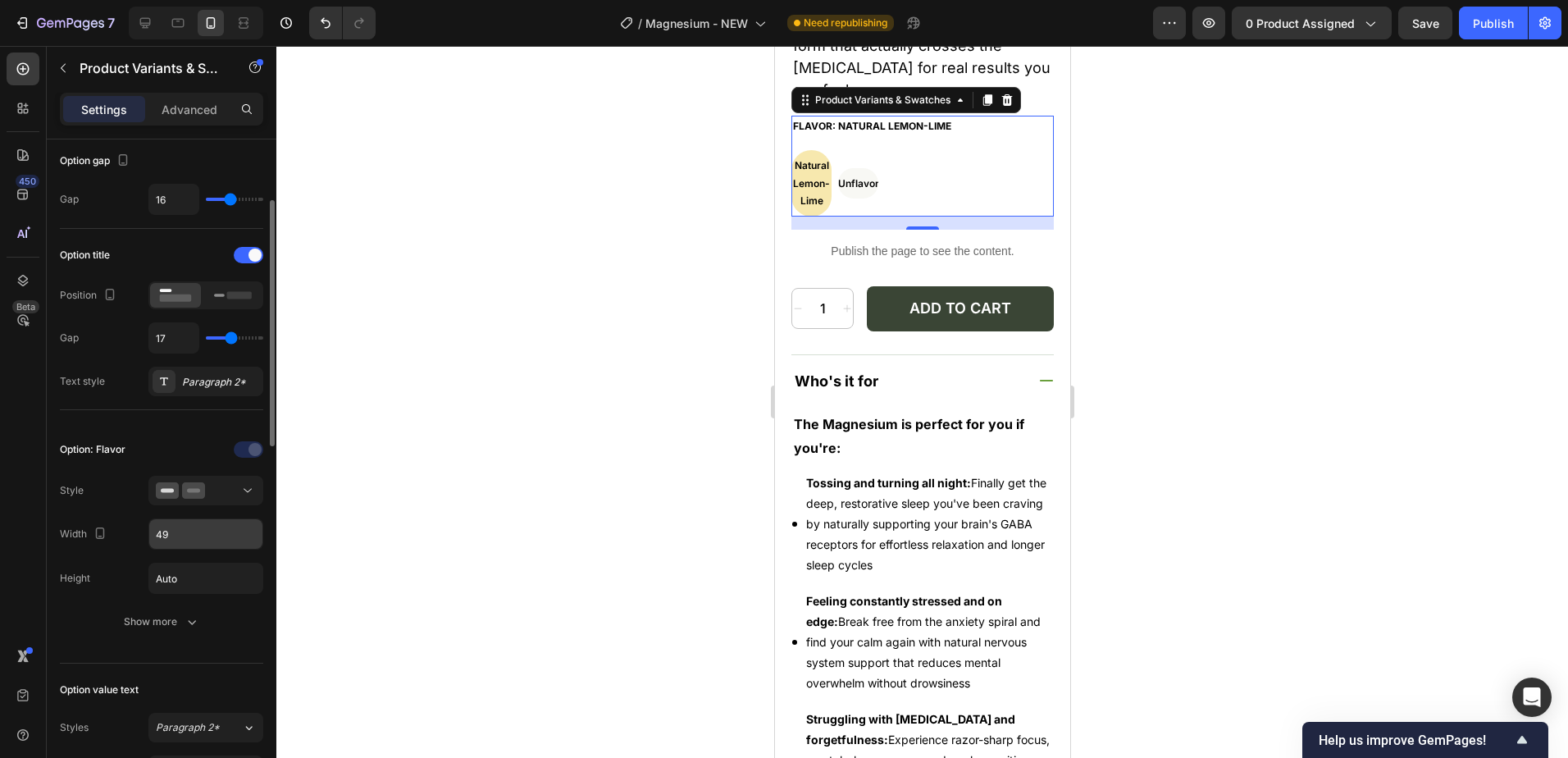
click at [170, 535] on input "49" at bounding box center [206, 534] width 113 height 30
click at [184, 535] on input "49" at bounding box center [206, 534] width 113 height 30
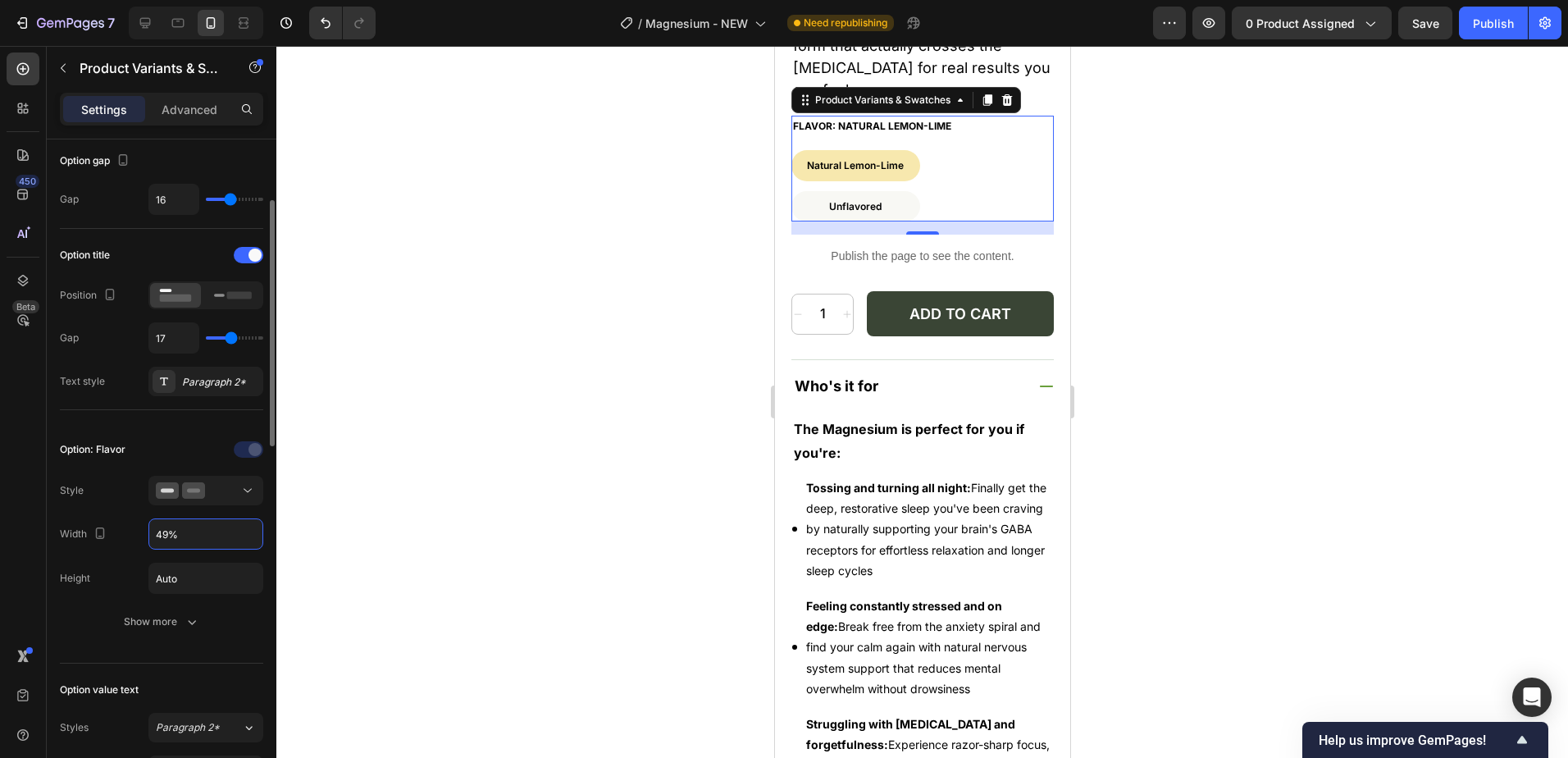
click at [183, 534] on input "49%" at bounding box center [206, 534] width 113 height 30
type input "49%"
click at [171, 618] on div "Show more" at bounding box center [162, 622] width 76 height 17
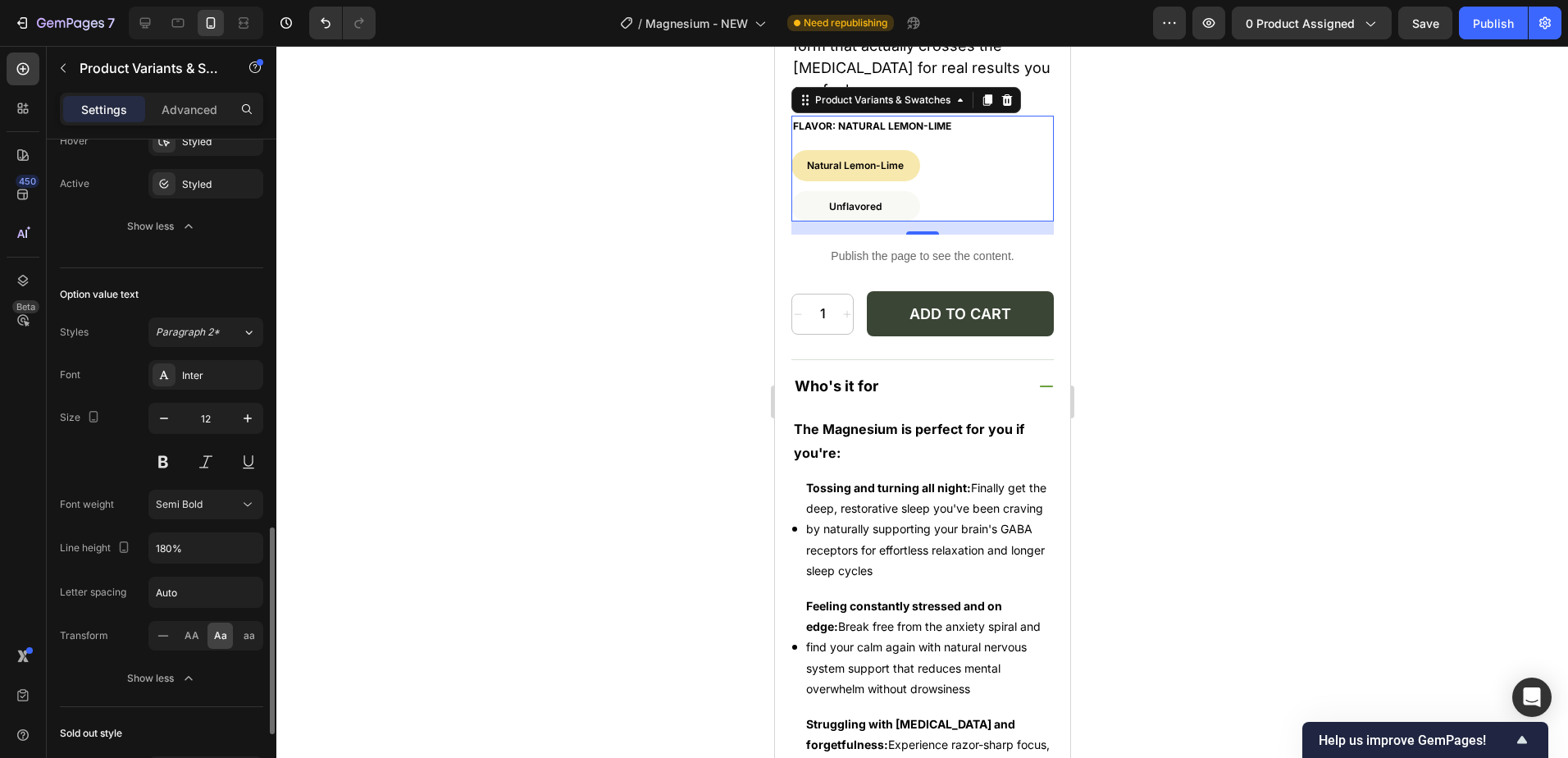
scroll to position [1148, 0]
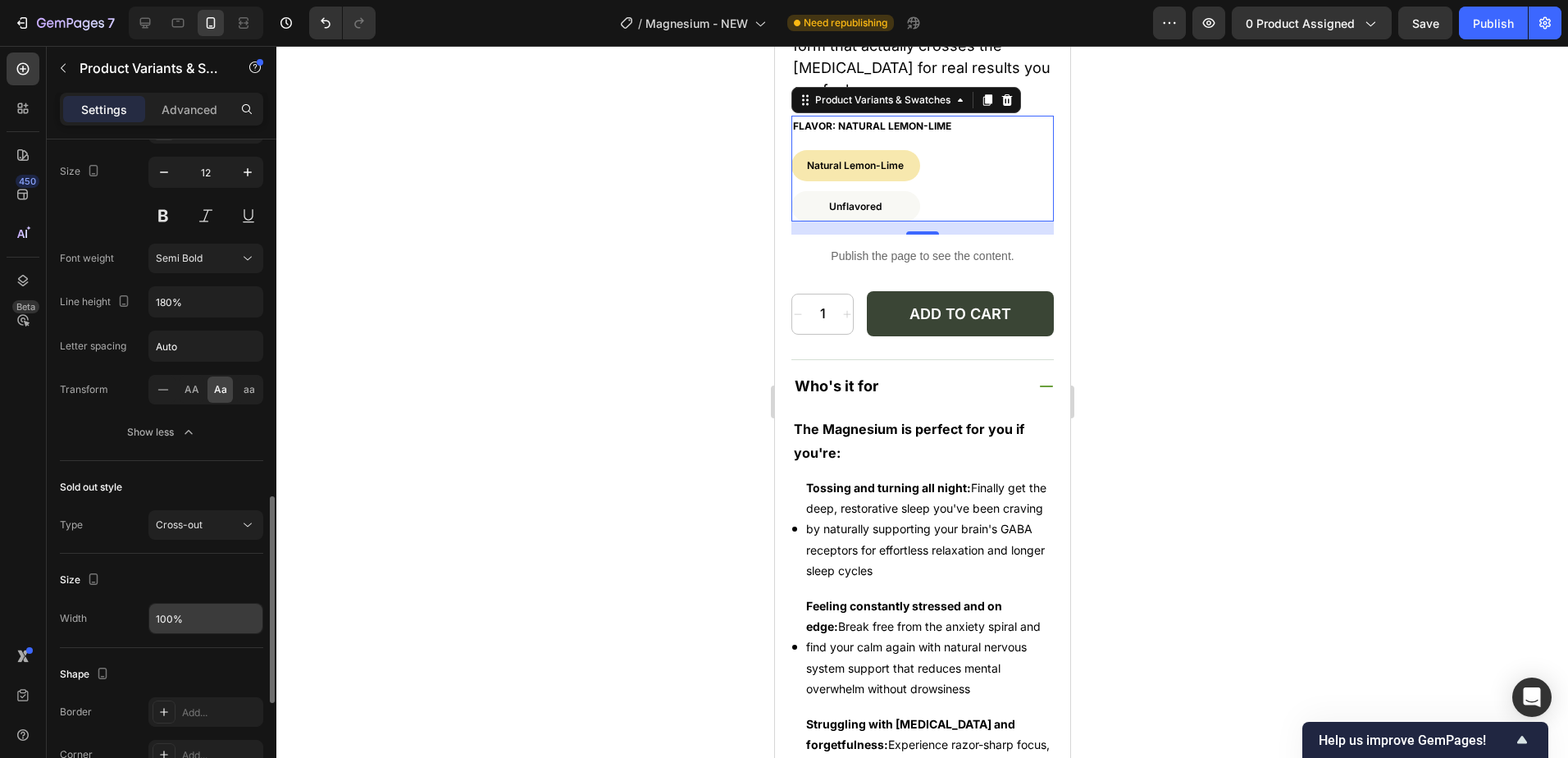
click at [200, 620] on input "100%" at bounding box center [206, 618] width 113 height 30
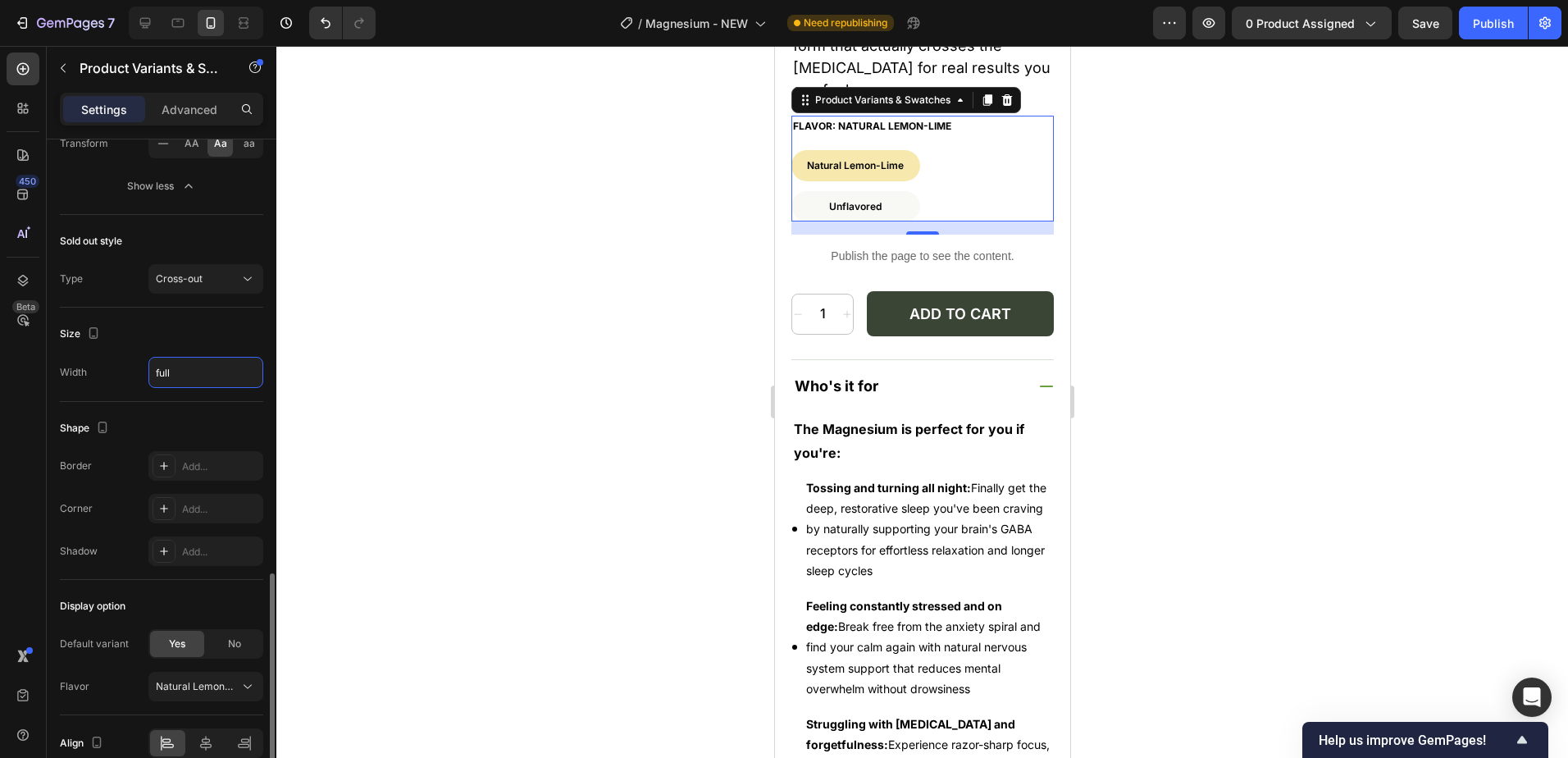
scroll to position [1473, 0]
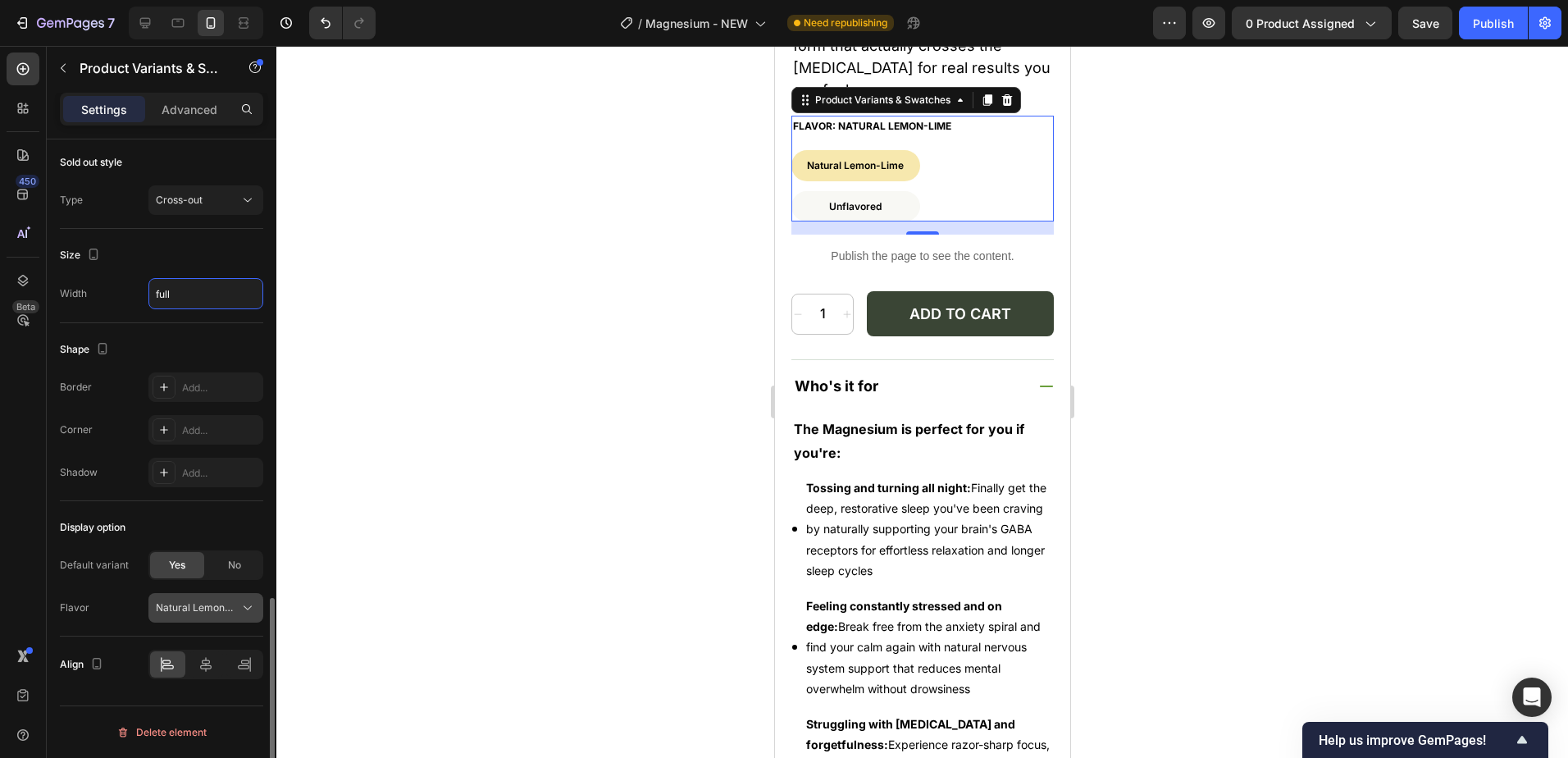
click at [206, 612] on span "Natural Lemon-Lime" at bounding box center [196, 608] width 80 height 15
type input "100%"
click at [206, 612] on span "Natural Lemon-Lime" at bounding box center [196, 608] width 80 height 15
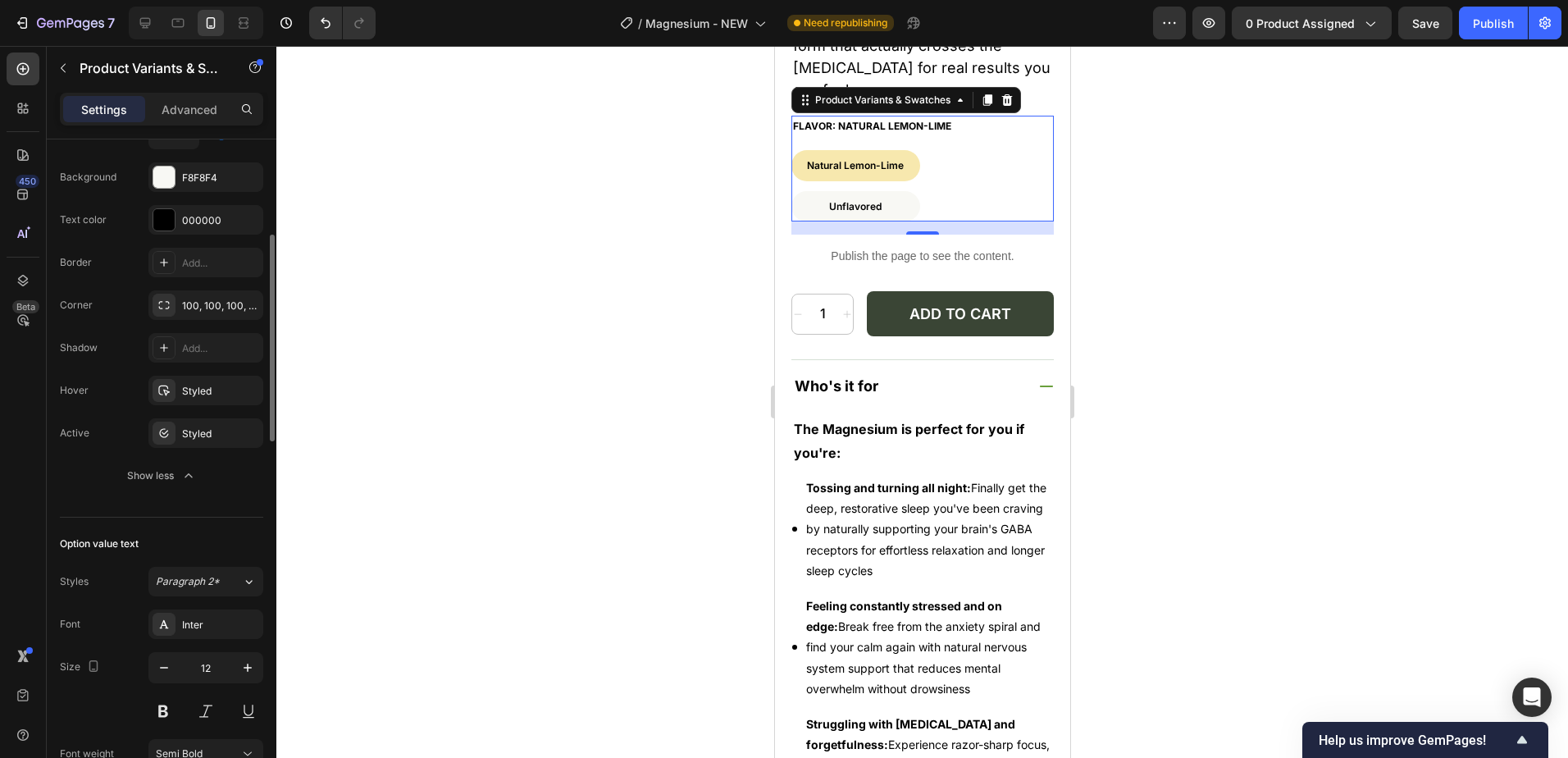
scroll to position [407, 0]
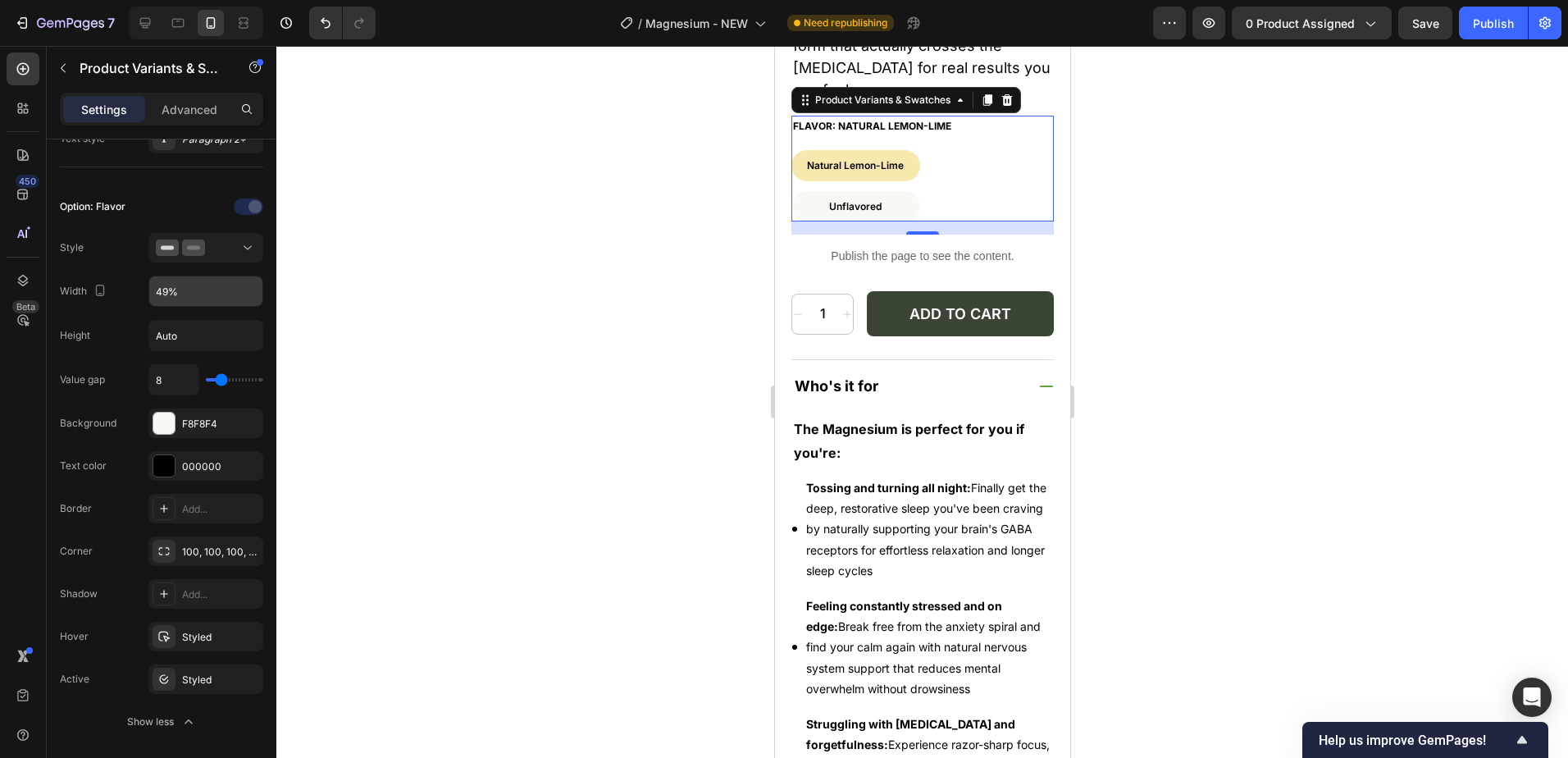
click at [210, 287] on input "49%" at bounding box center [206, 291] width 113 height 30
type input "48%"
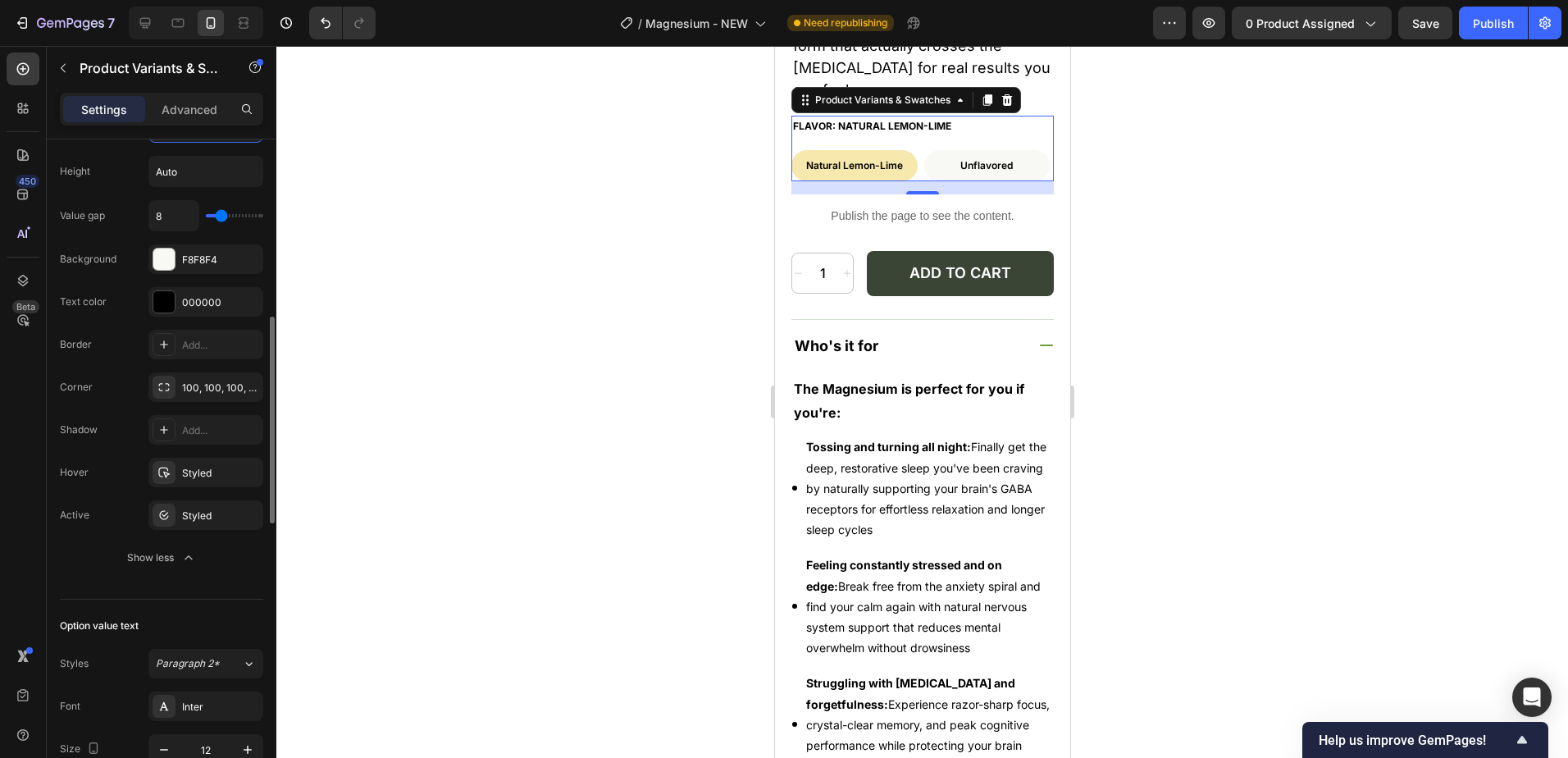
scroll to position [734, 0]
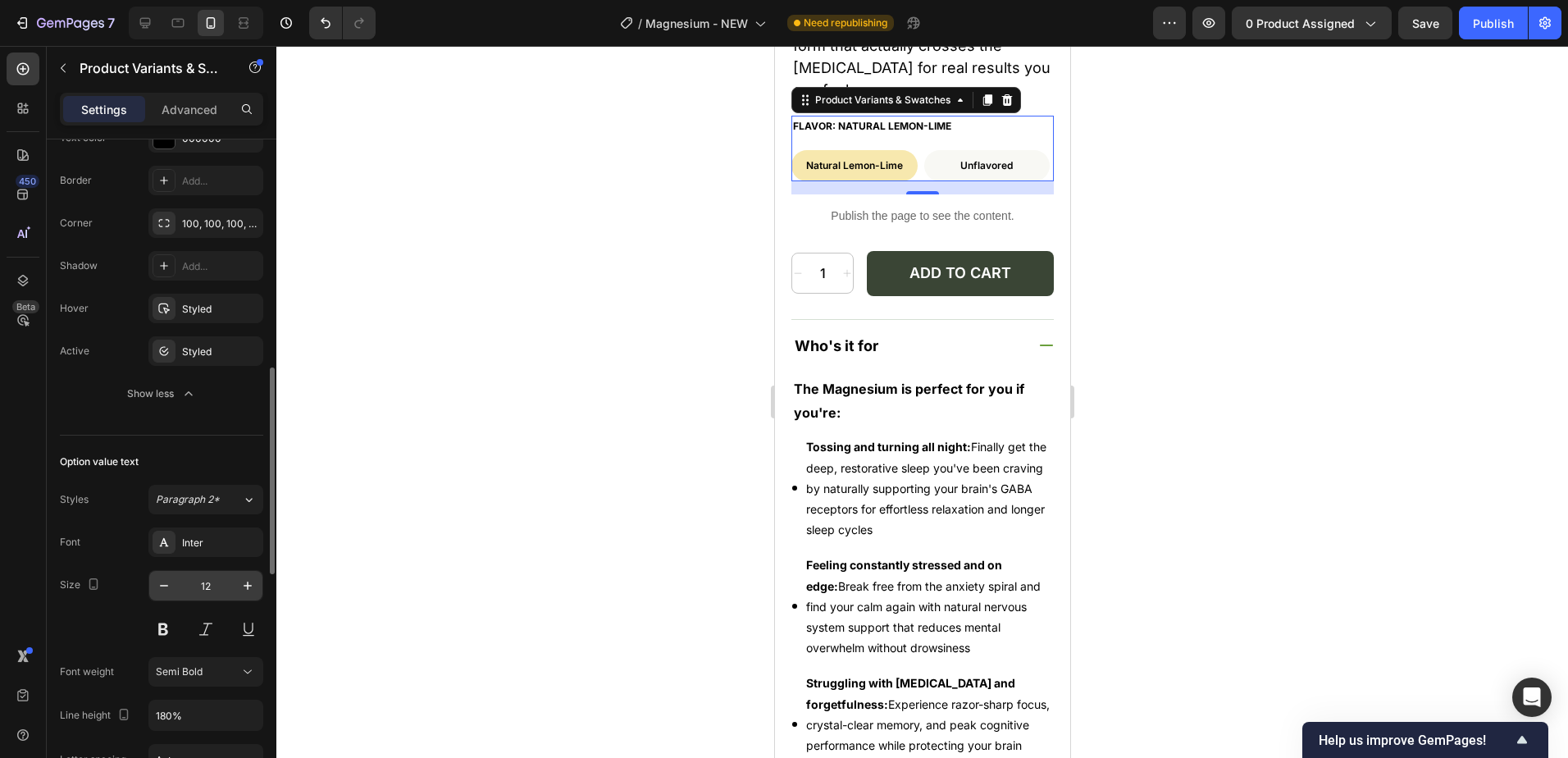
click at [215, 581] on input "12" at bounding box center [206, 586] width 54 height 30
type input "12"
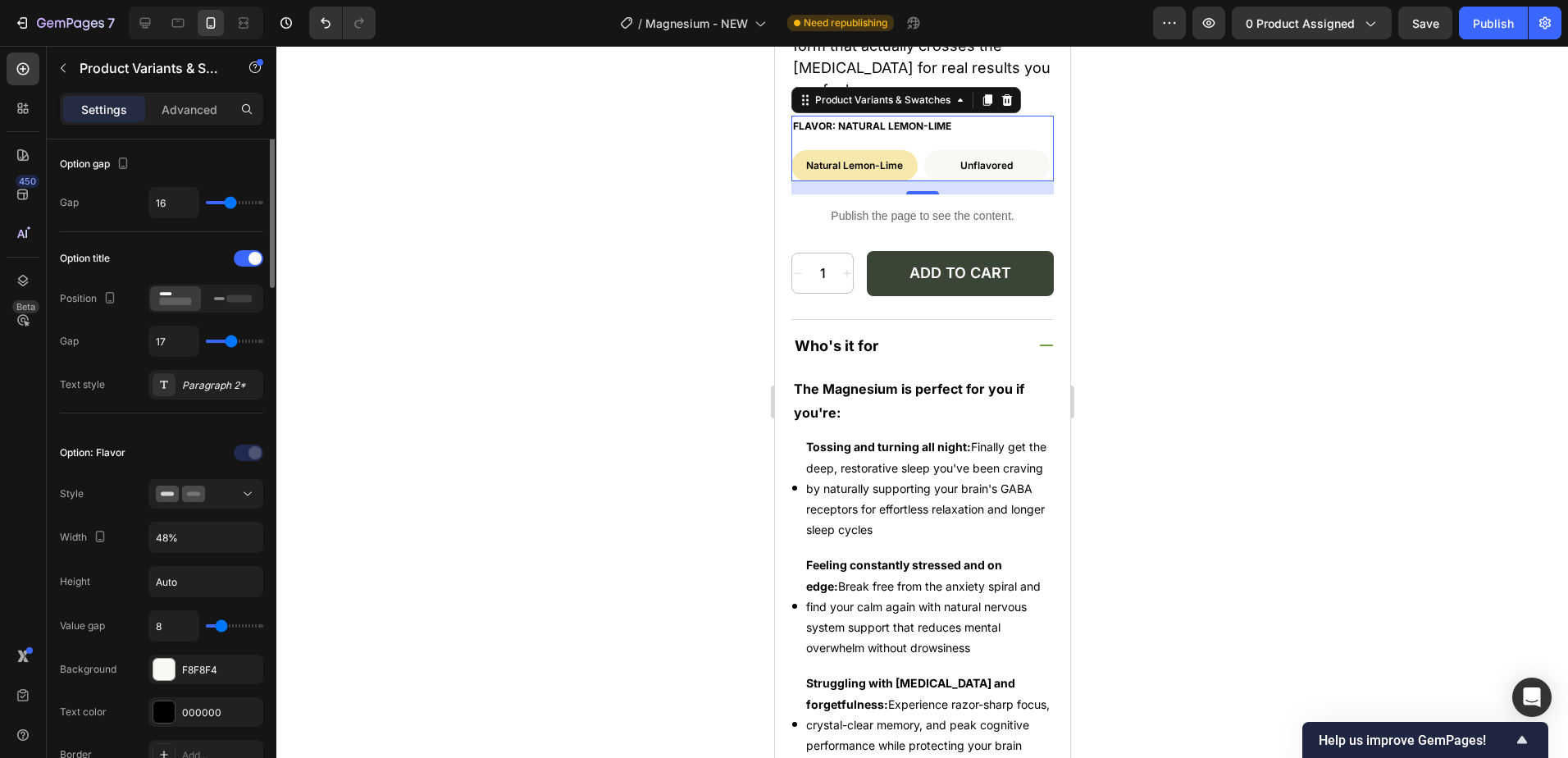
scroll to position [79, 0]
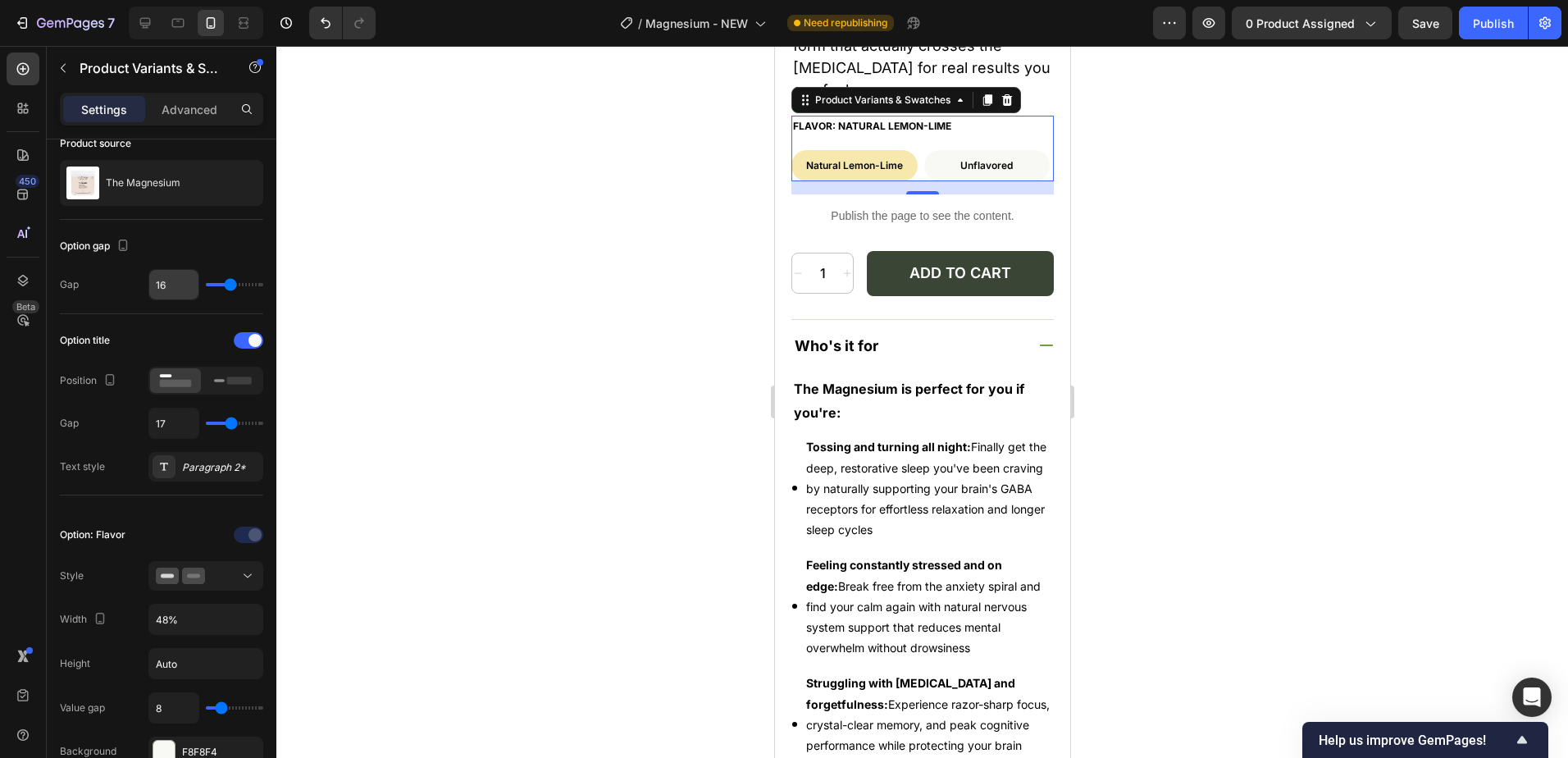
click at [184, 285] on input "16" at bounding box center [174, 285] width 49 height 30
type input "15"
type input "14"
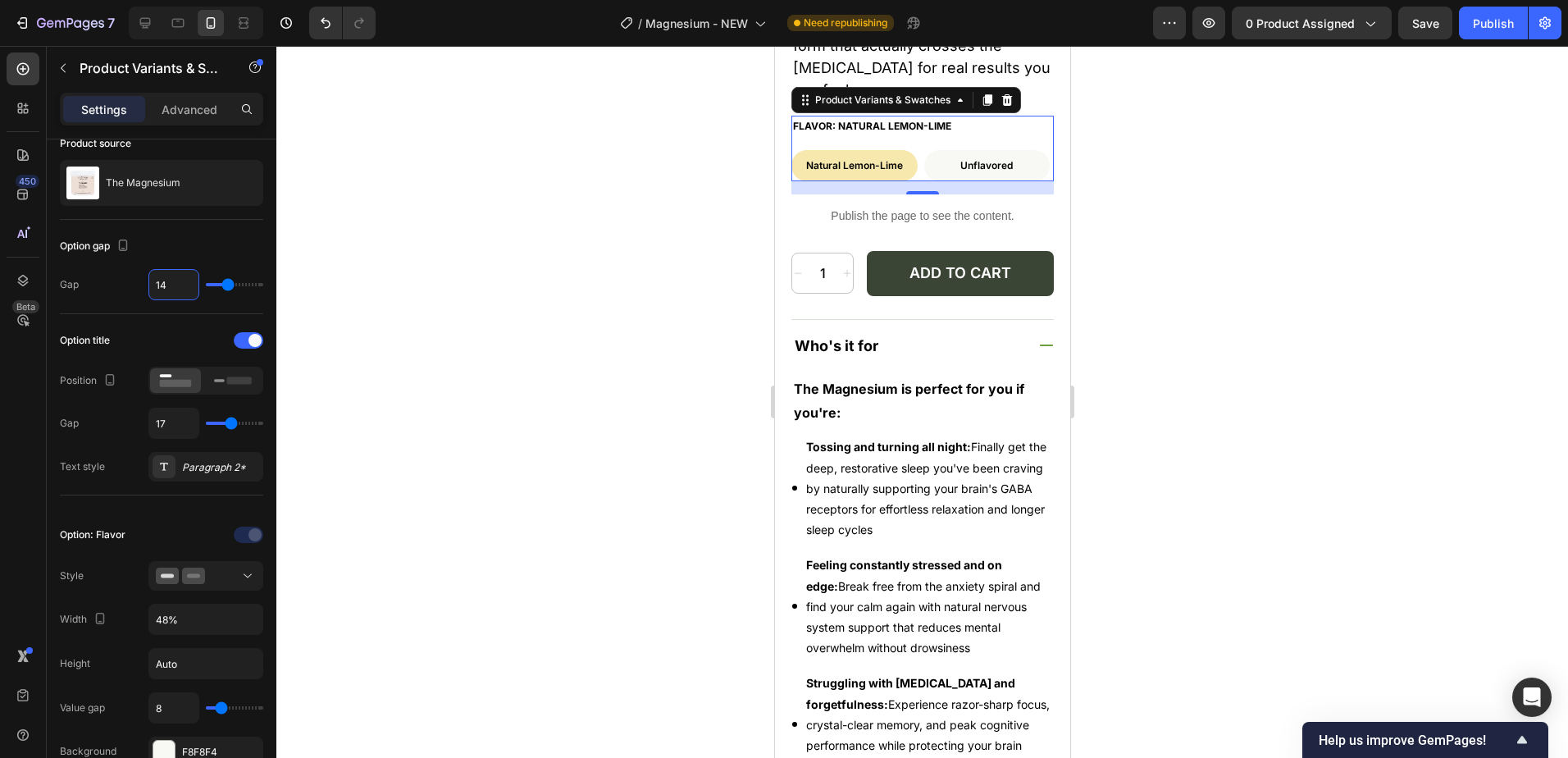
type input "13"
type input "12"
click at [180, 413] on input "17" at bounding box center [174, 423] width 49 height 30
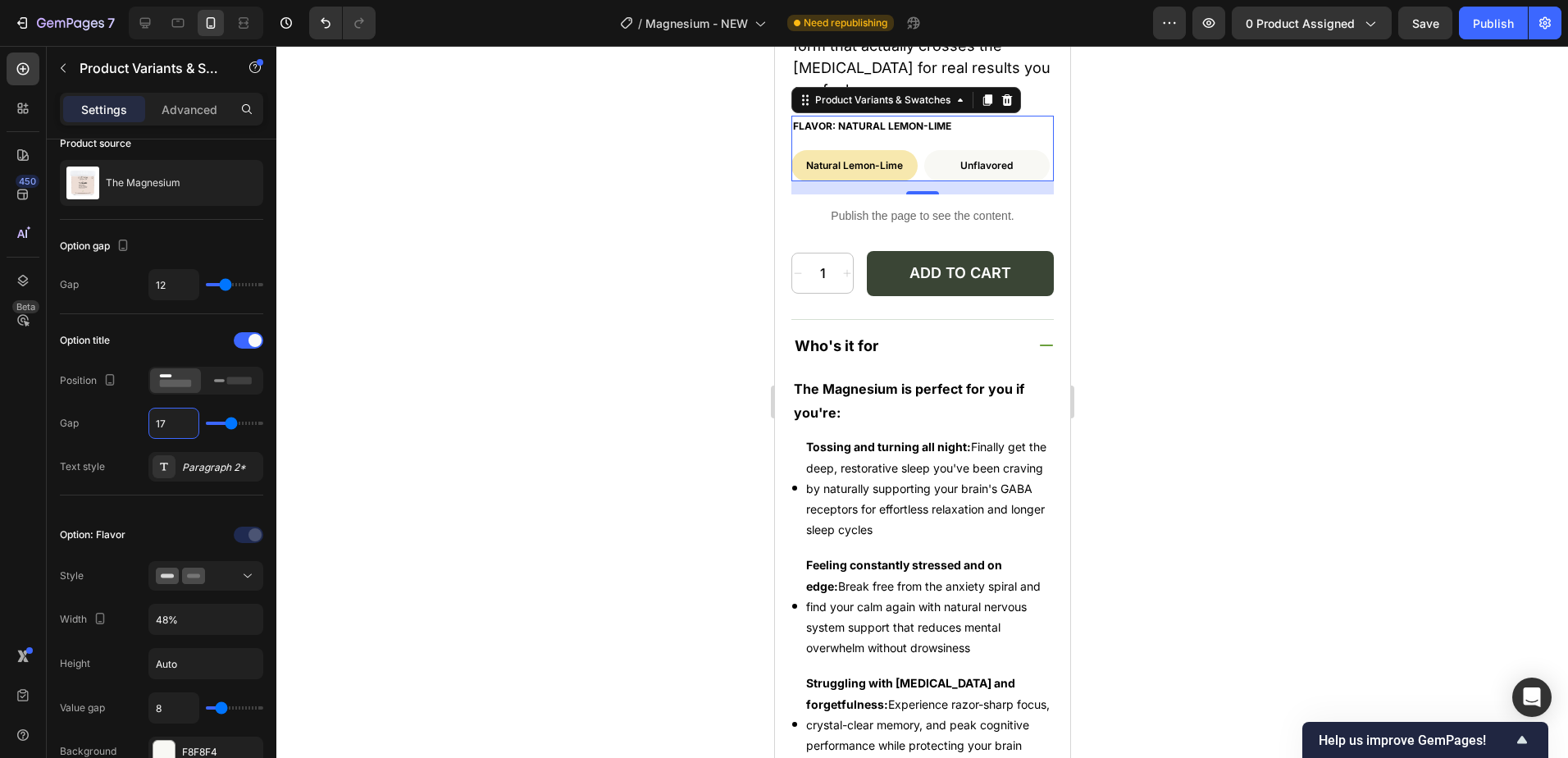
type input "16"
type input "15"
type input "14"
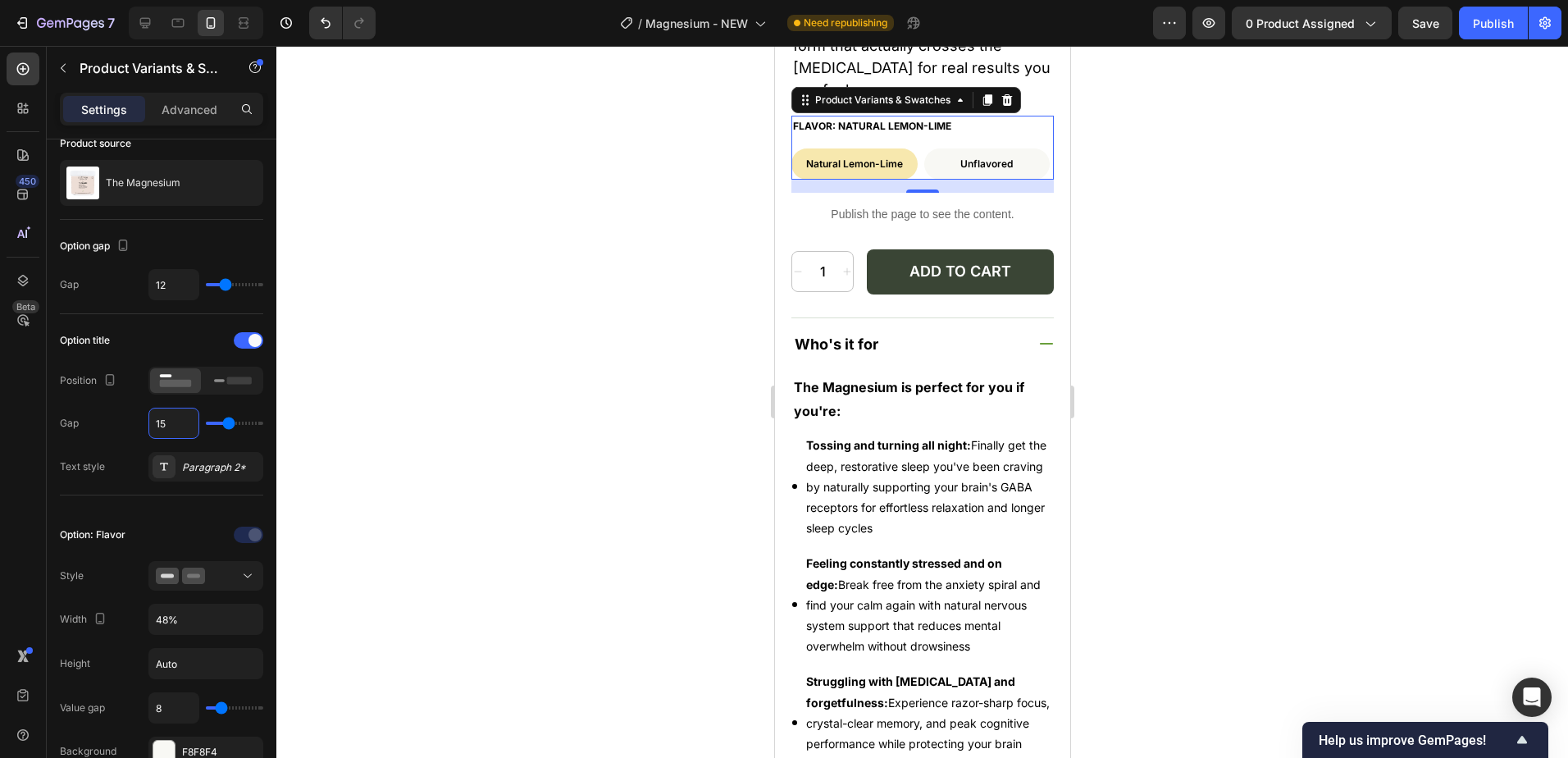
type input "14"
type input "13"
type input "12"
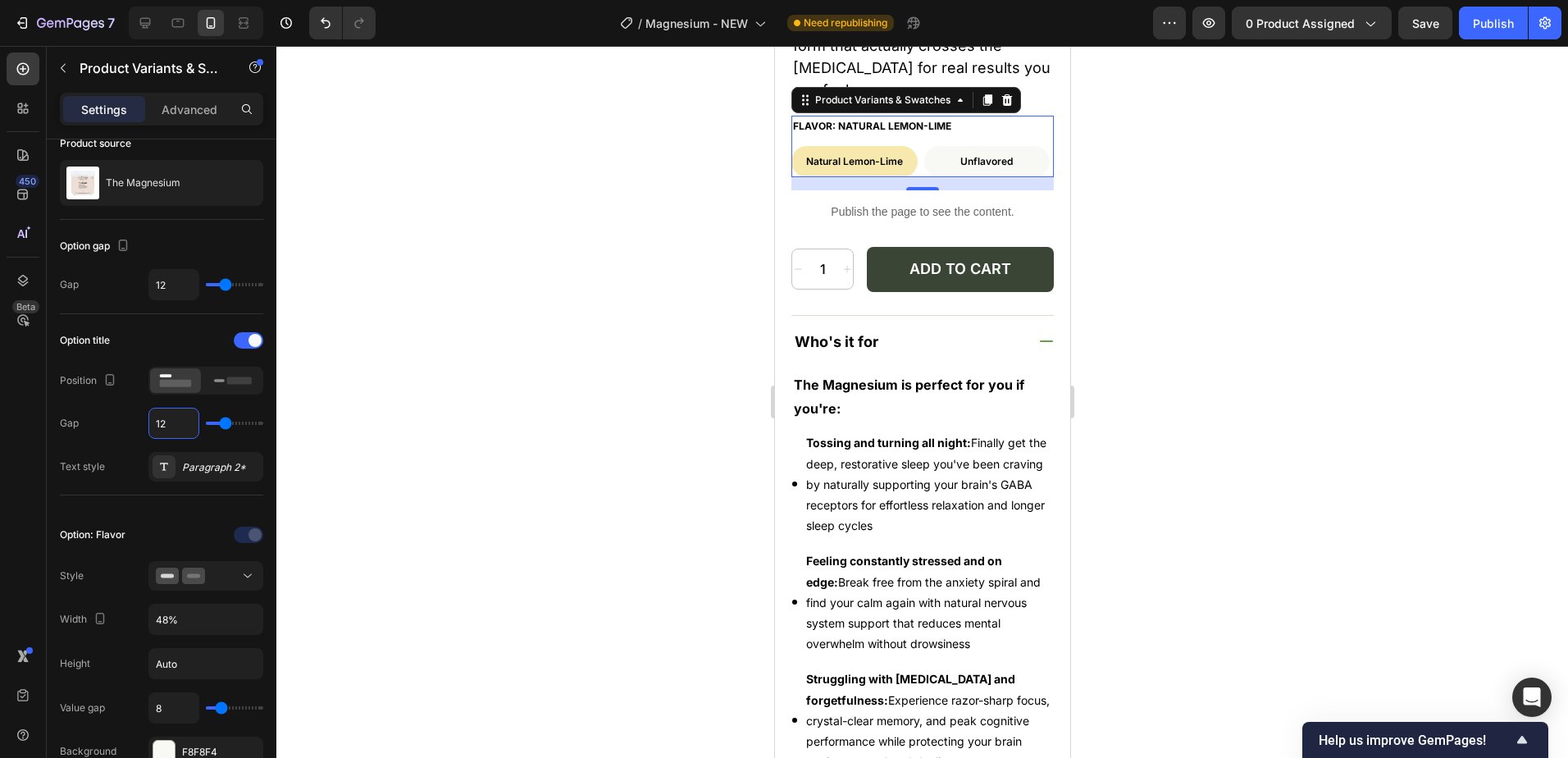
type input "11"
type input "10"
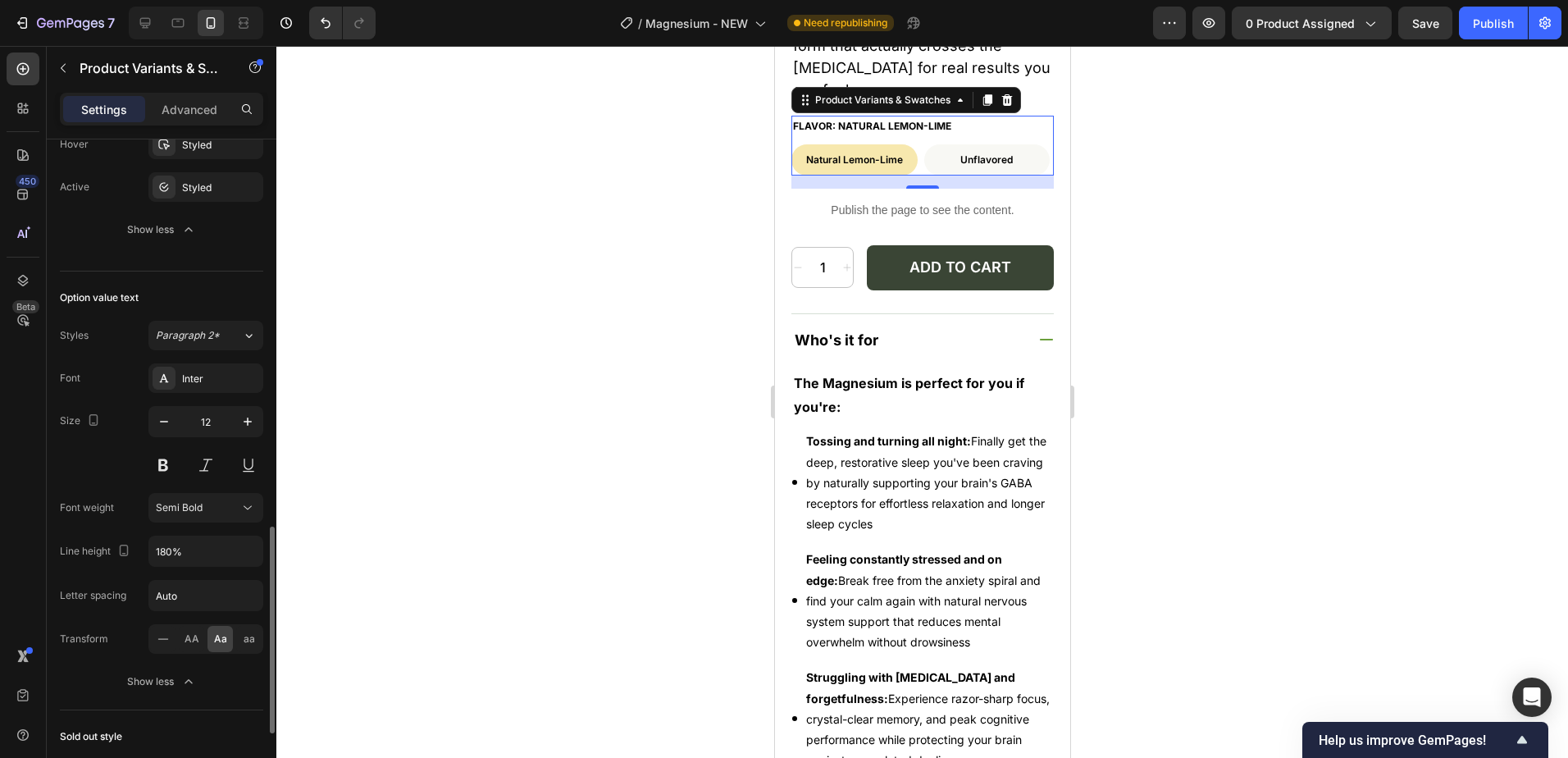
scroll to position [981, 0]
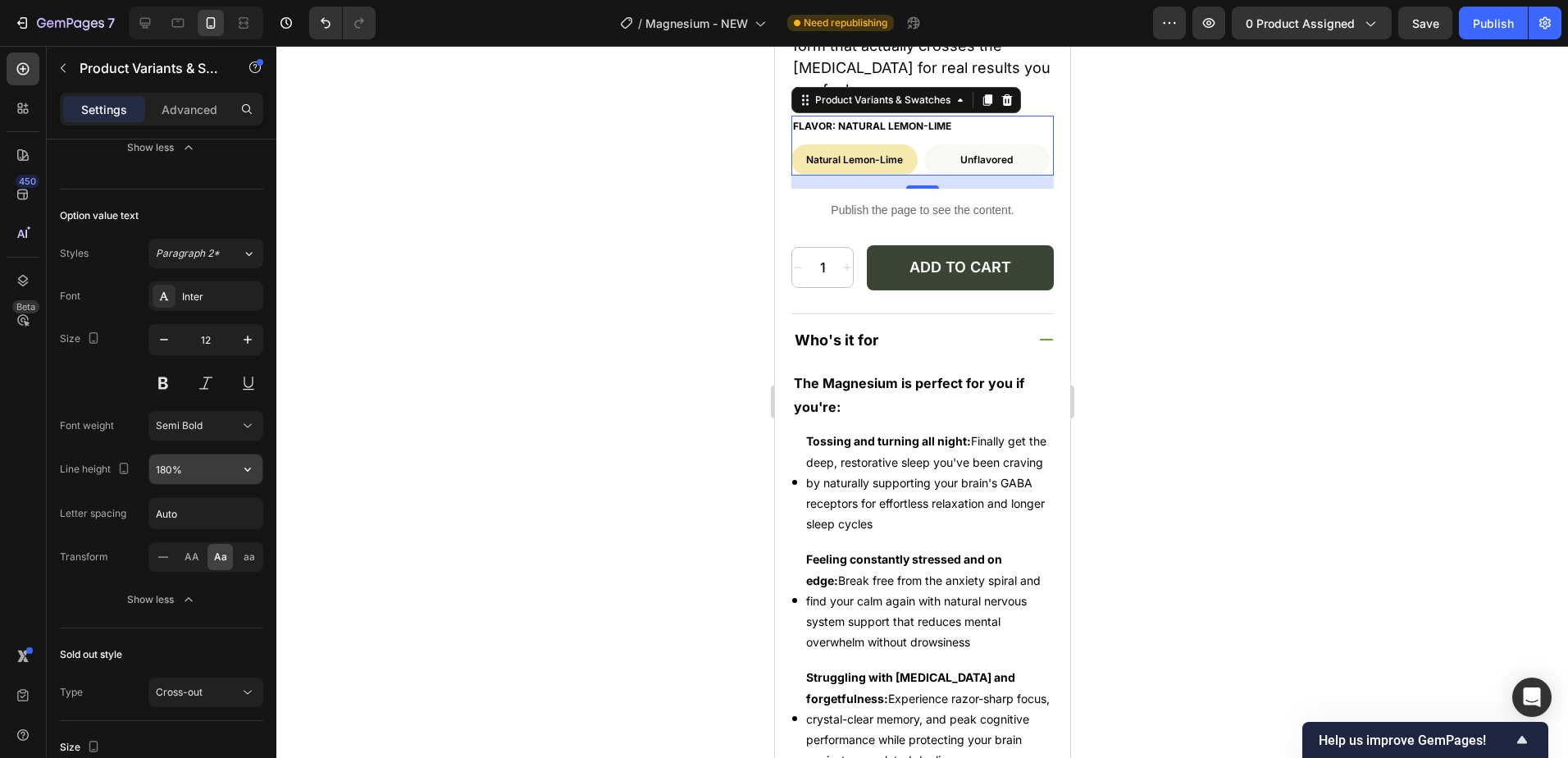
click at [174, 468] on input "180%" at bounding box center [206, 469] width 113 height 30
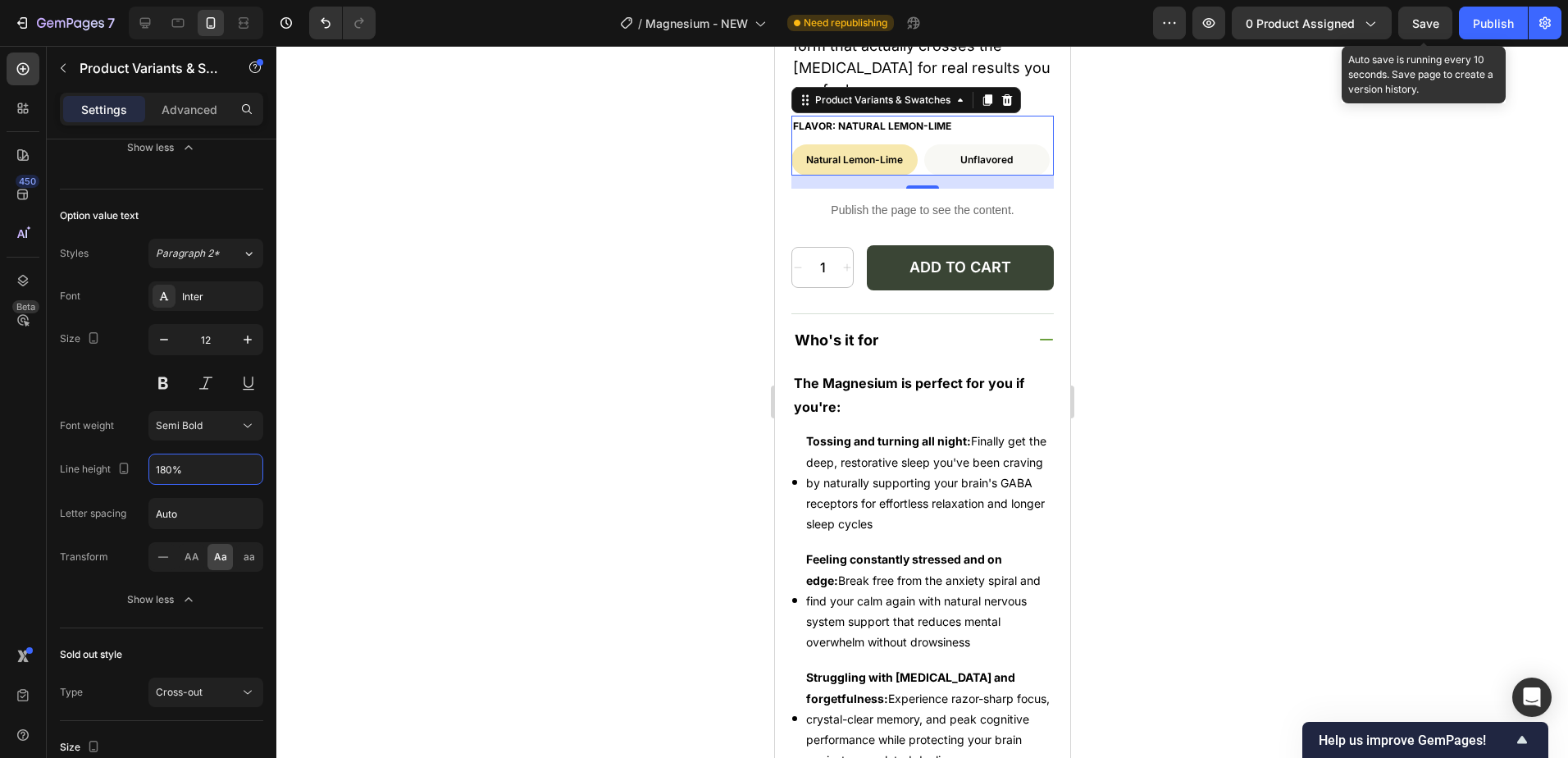
click at [1421, 22] on span "Save" at bounding box center [1425, 24] width 27 height 14
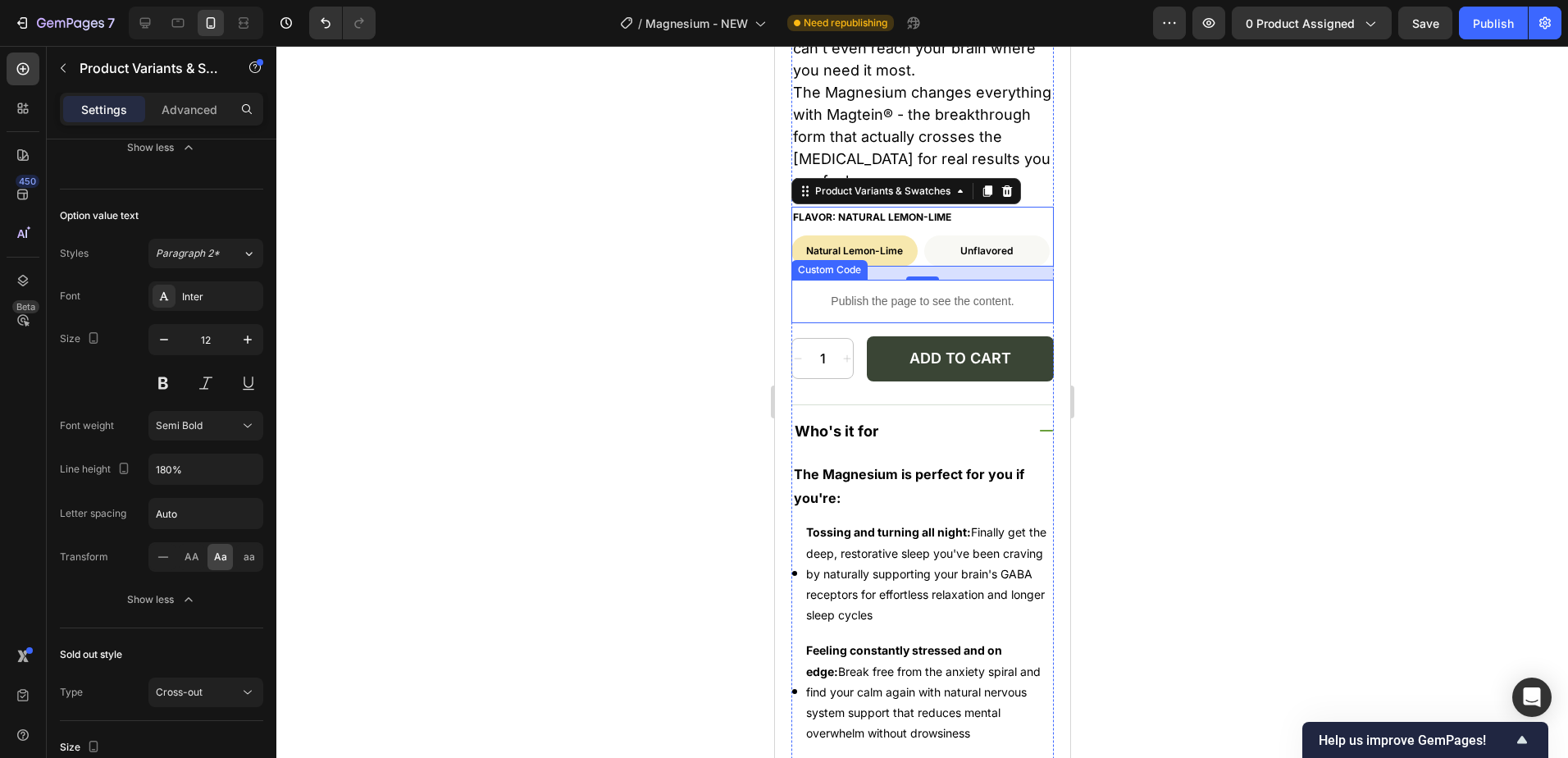
scroll to position [455, 0]
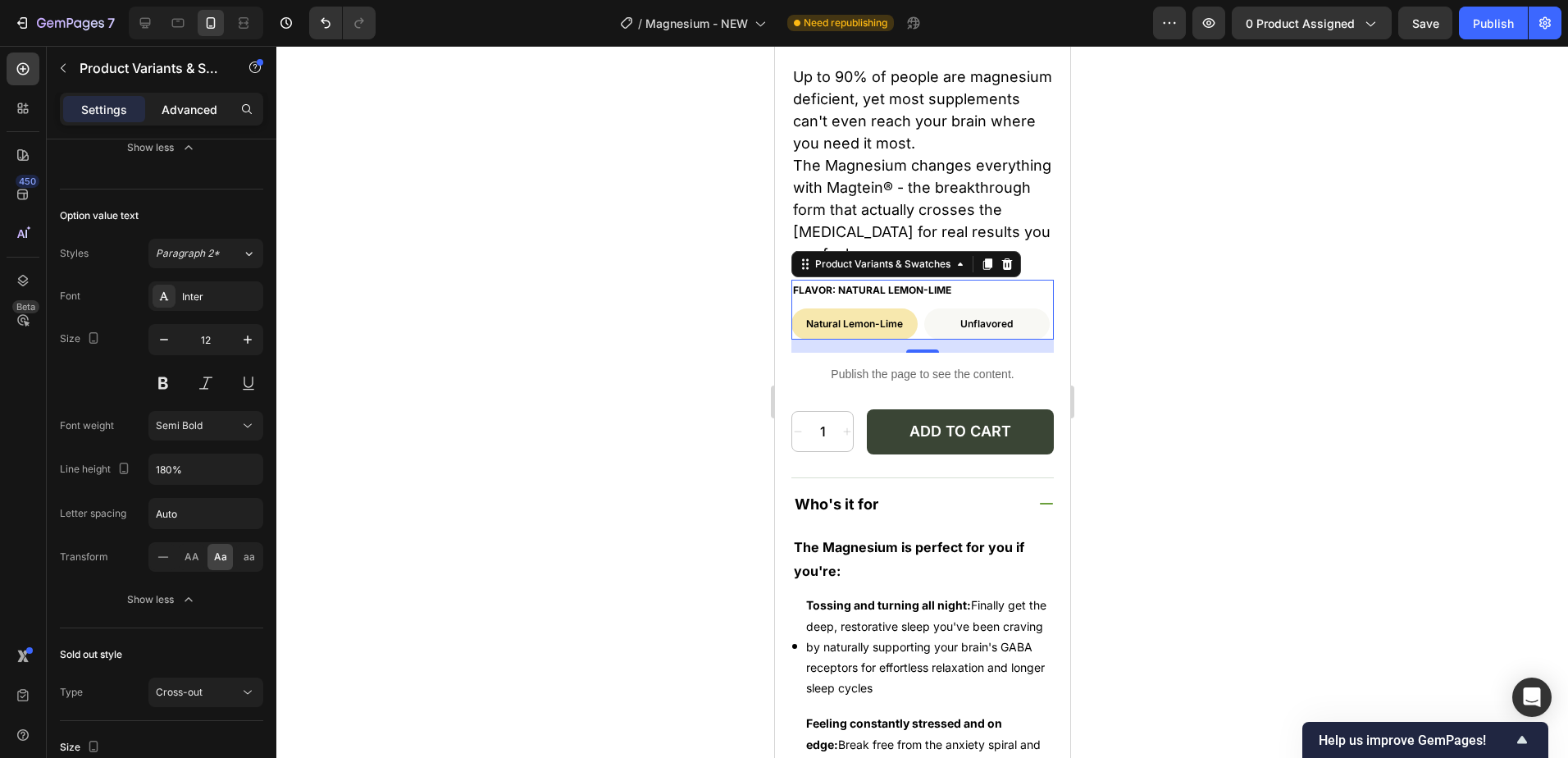
click at [200, 113] on p "Advanced" at bounding box center [190, 109] width 56 height 17
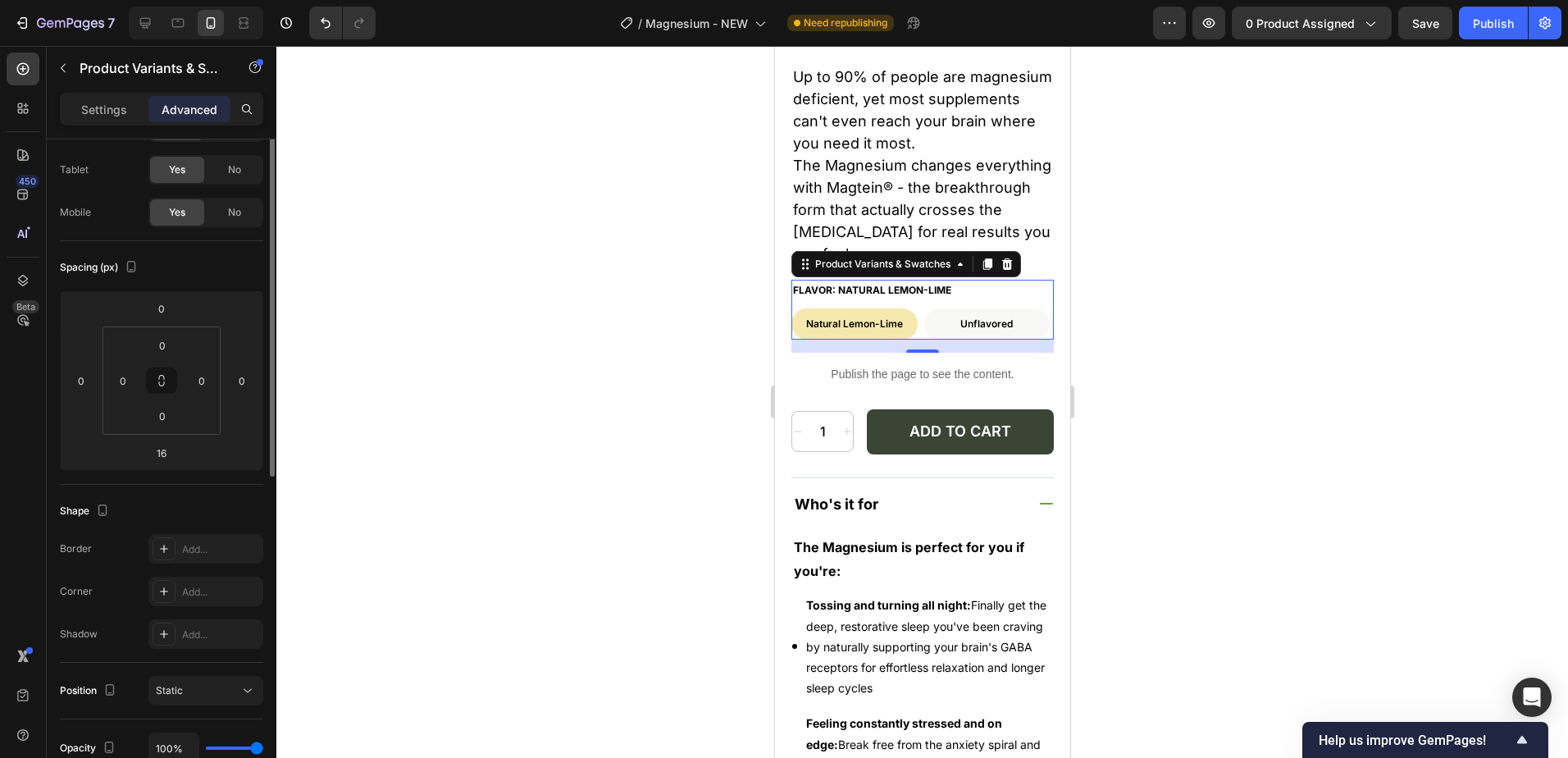
scroll to position [0, 0]
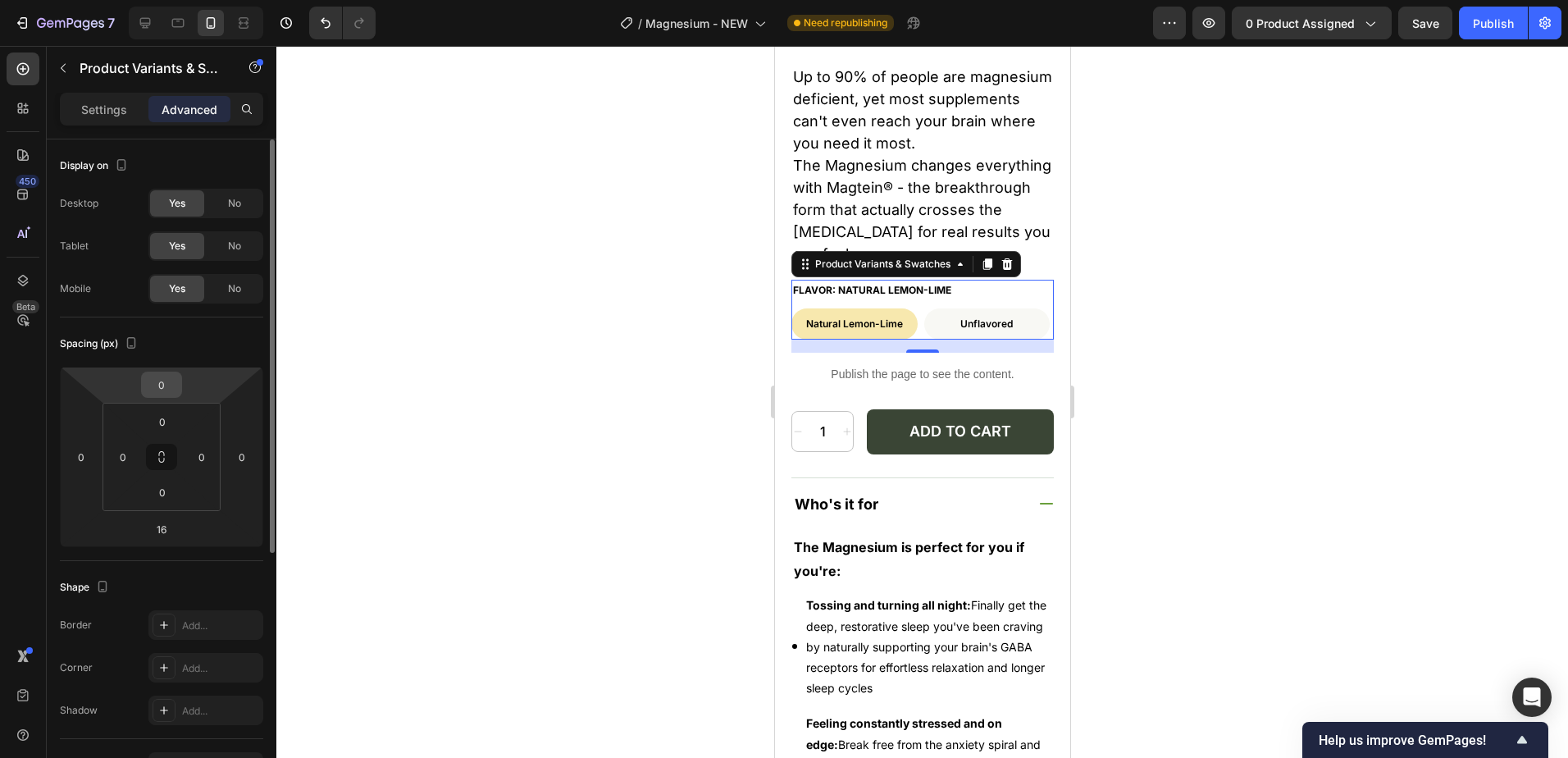
click at [178, 385] on input "0" at bounding box center [162, 385] width 33 height 24
type input "20"
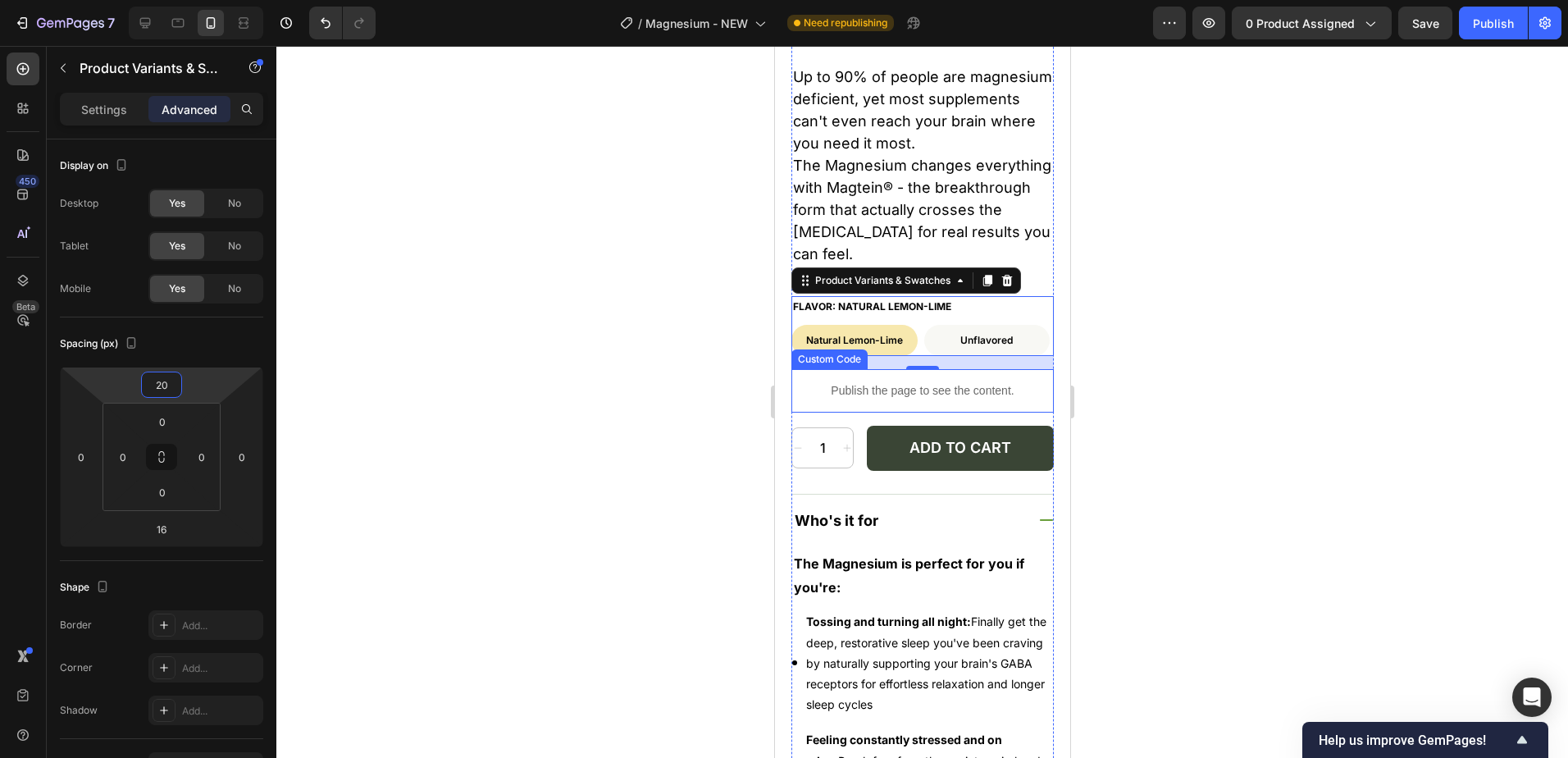
click at [1164, 348] on div at bounding box center [922, 402] width 1292 height 712
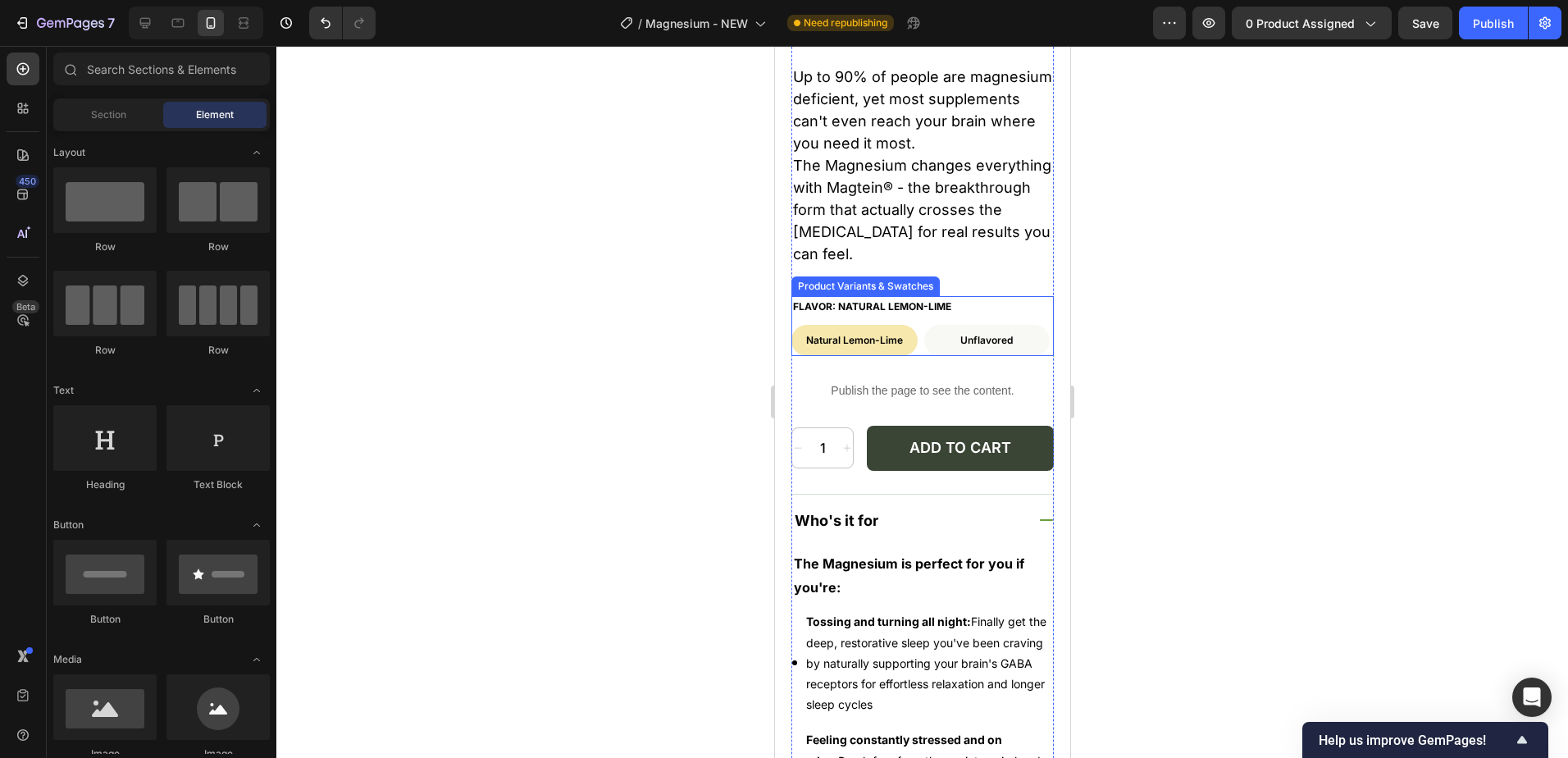
click at [929, 296] on legend "Flavor: Natural Lemon-Lime" at bounding box center [871, 307] width 162 height 21
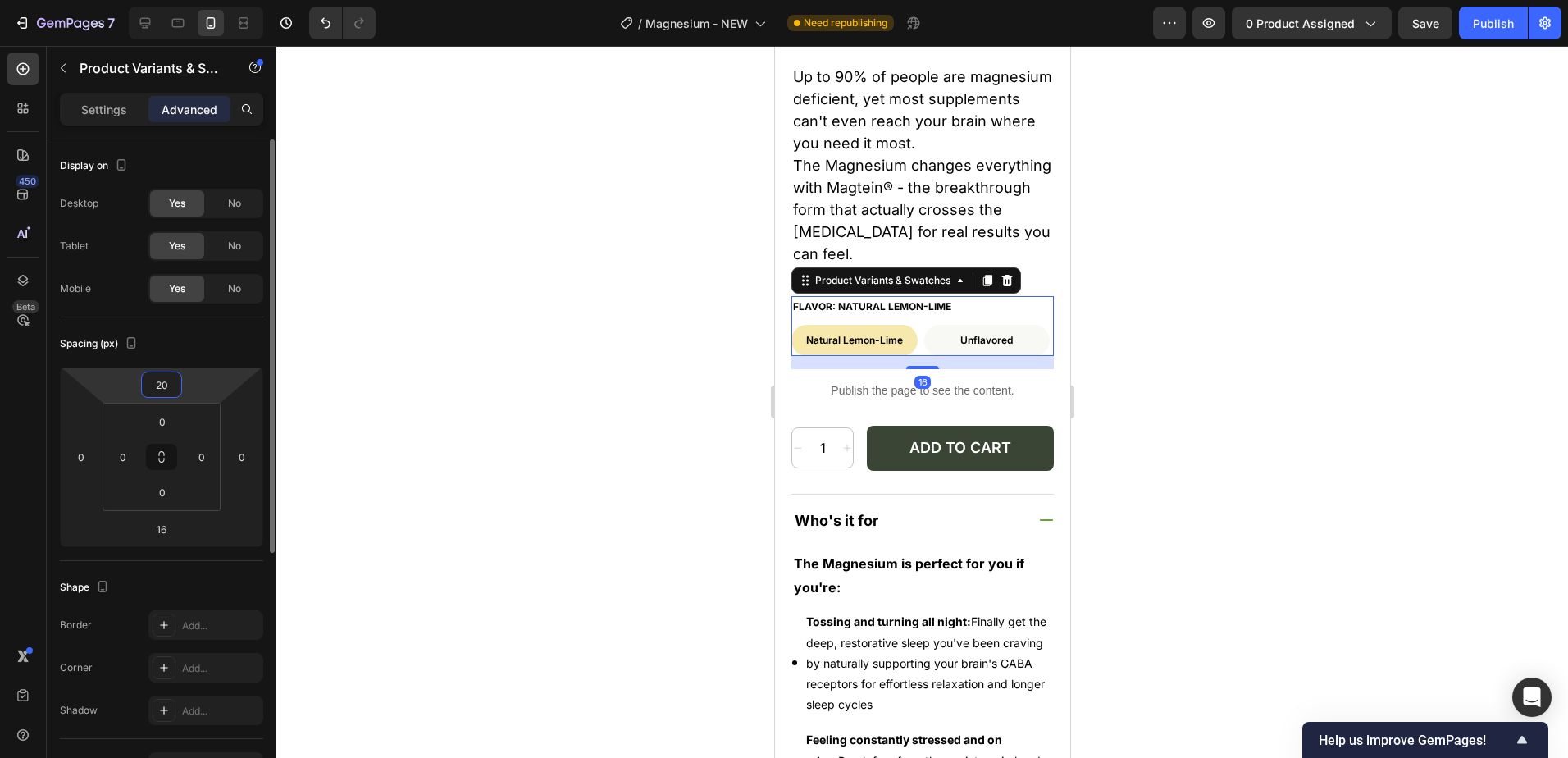
click at [170, 388] on input "20" at bounding box center [162, 385] width 33 height 24
type input "10"
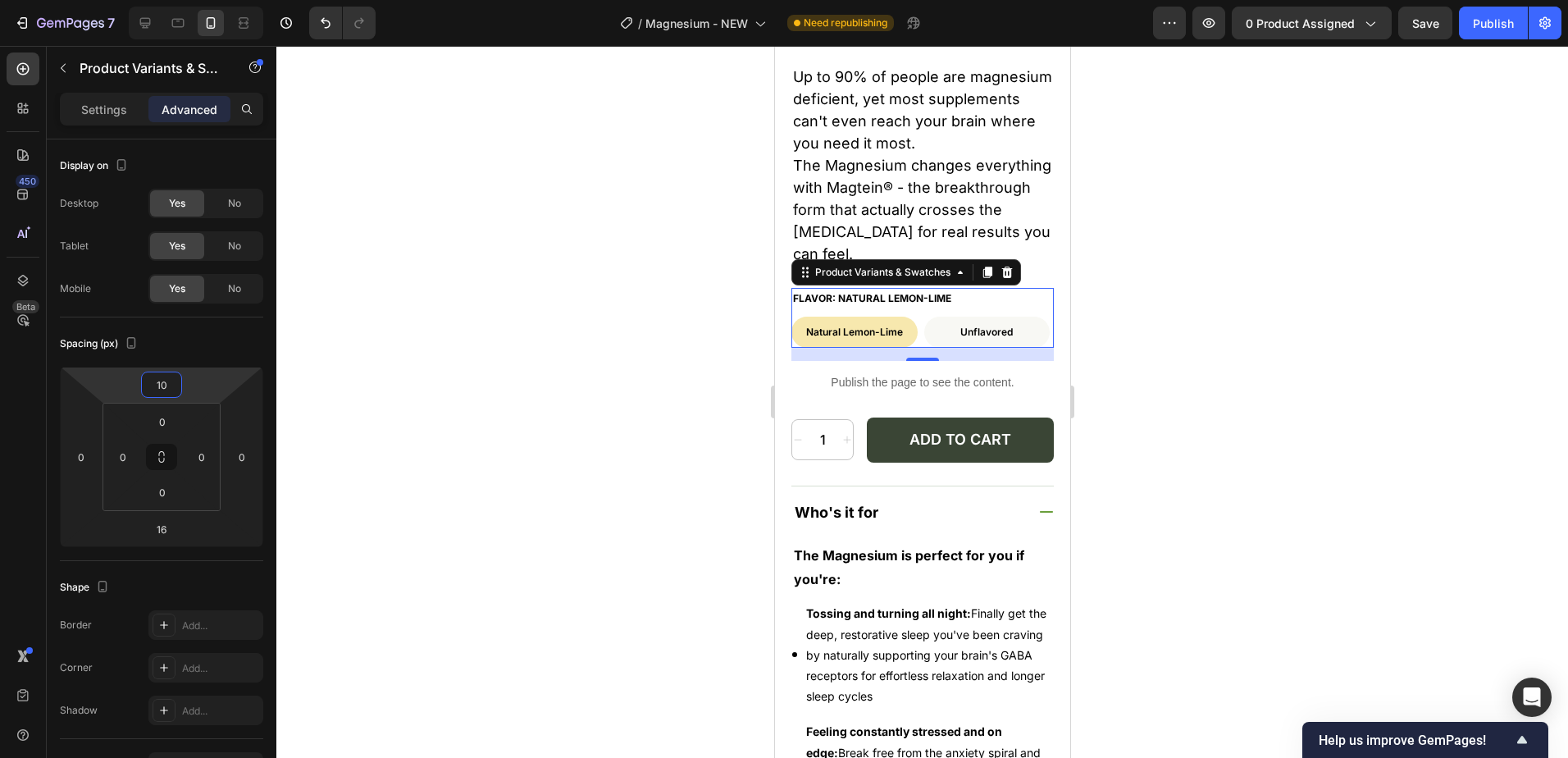
click at [1182, 340] on div at bounding box center [922, 402] width 1292 height 712
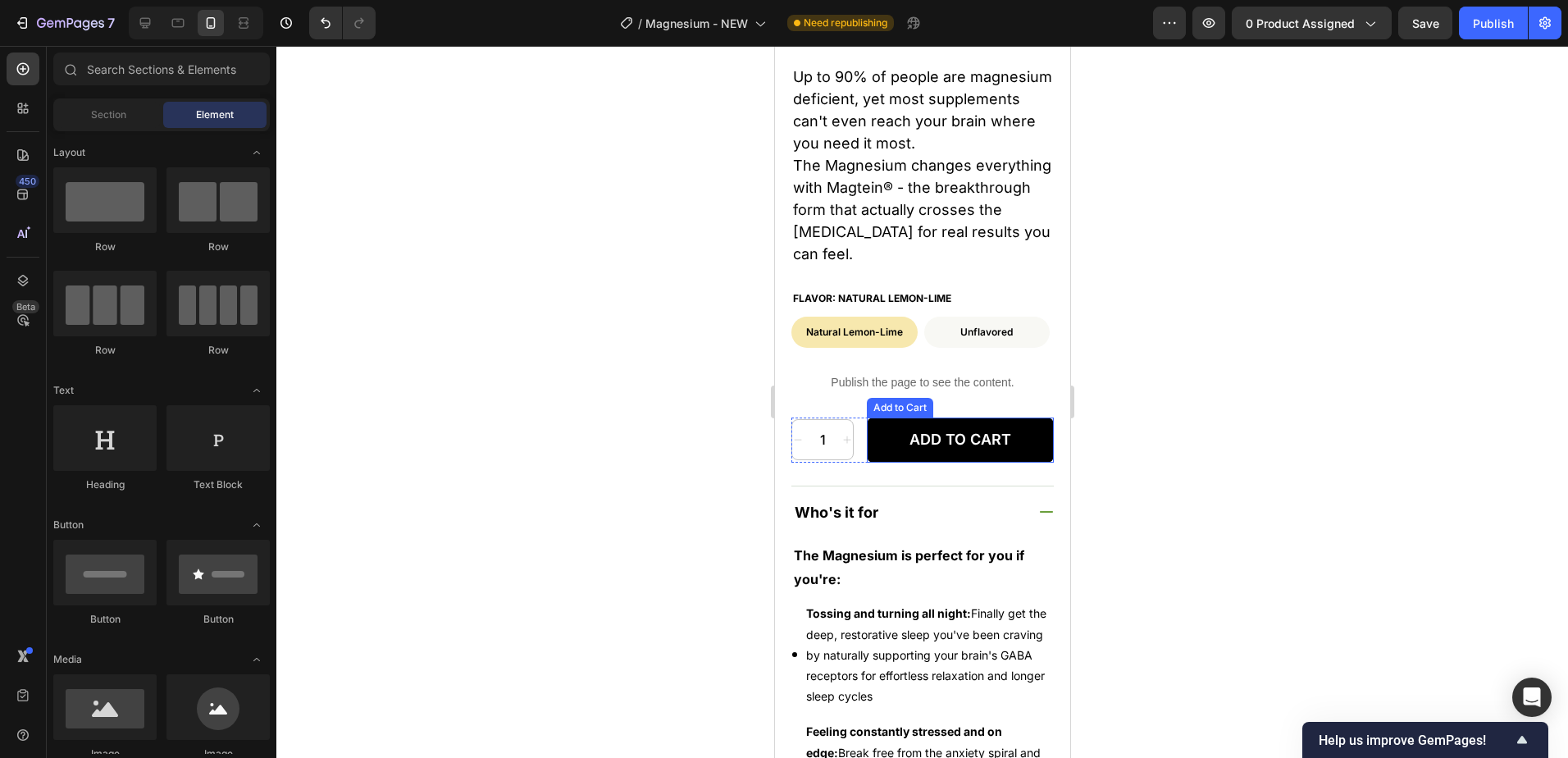
scroll to position [537, 0]
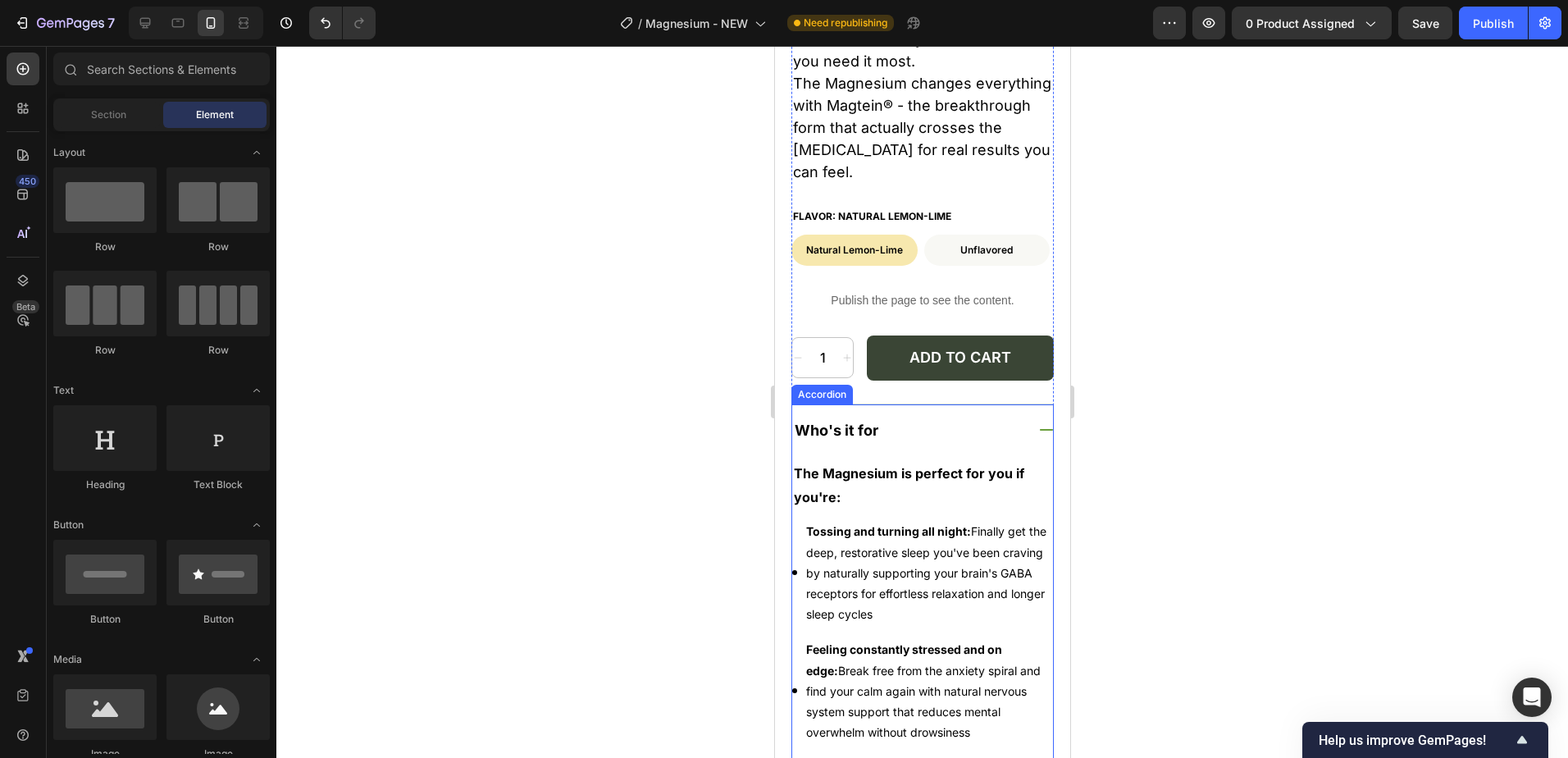
click at [1007, 404] on div "Who's it for" at bounding box center [922, 429] width 261 height 52
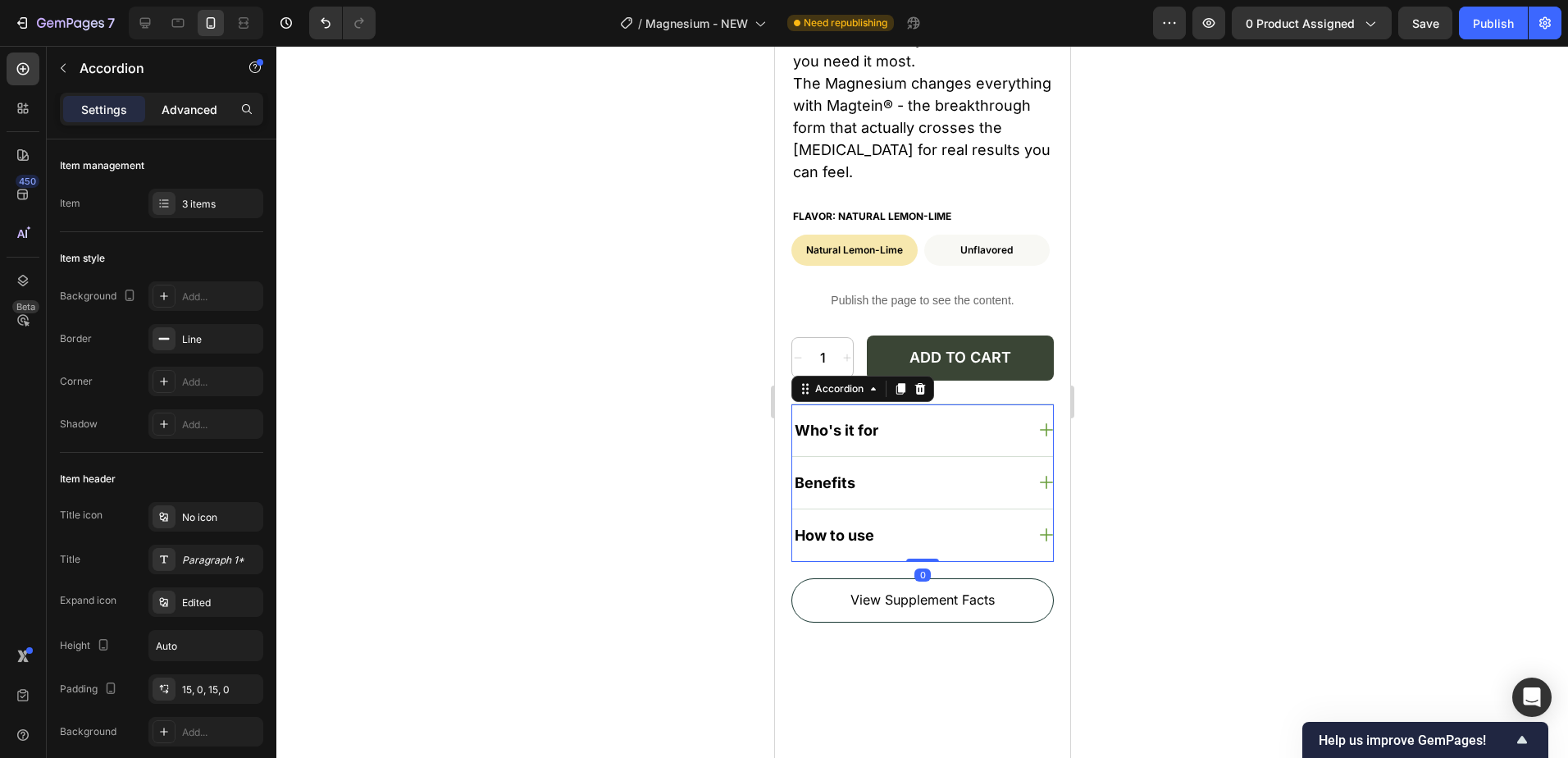
click at [201, 115] on p "Advanced" at bounding box center [190, 109] width 56 height 17
type input "100%"
type input "100"
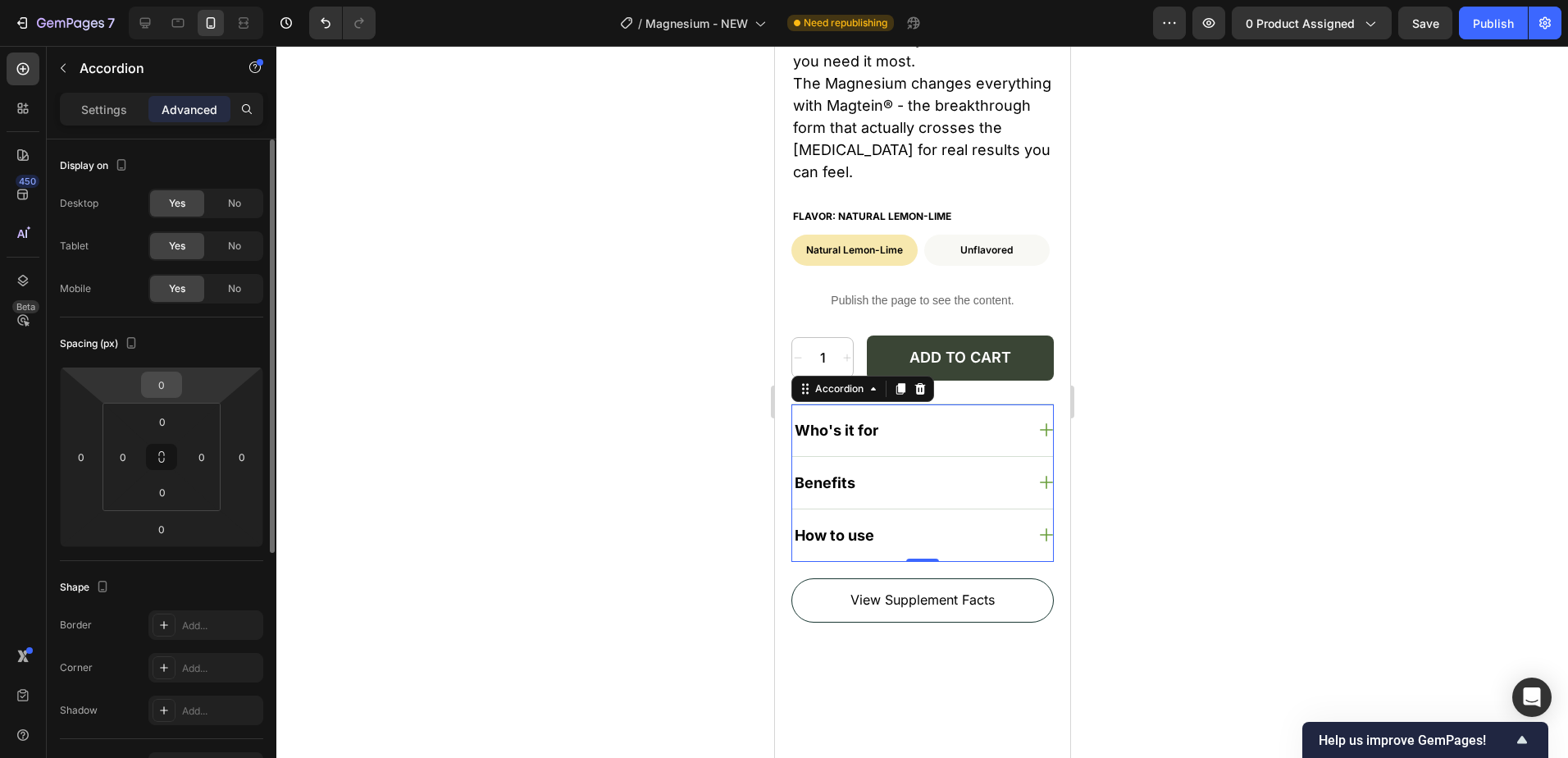
click at [170, 377] on input "0" at bounding box center [162, 385] width 33 height 24
type input "10"
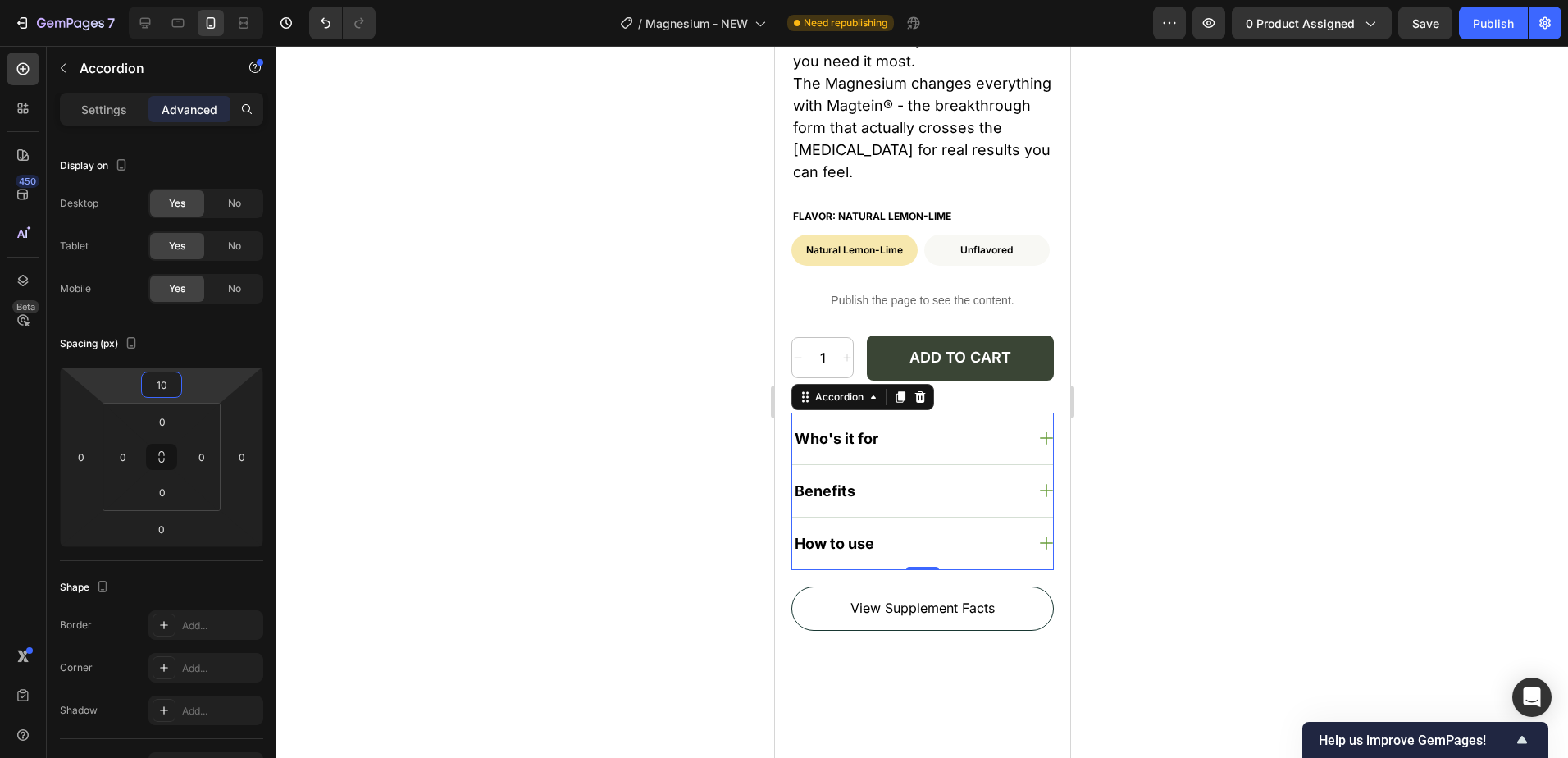
click at [1317, 512] on div at bounding box center [922, 402] width 1292 height 712
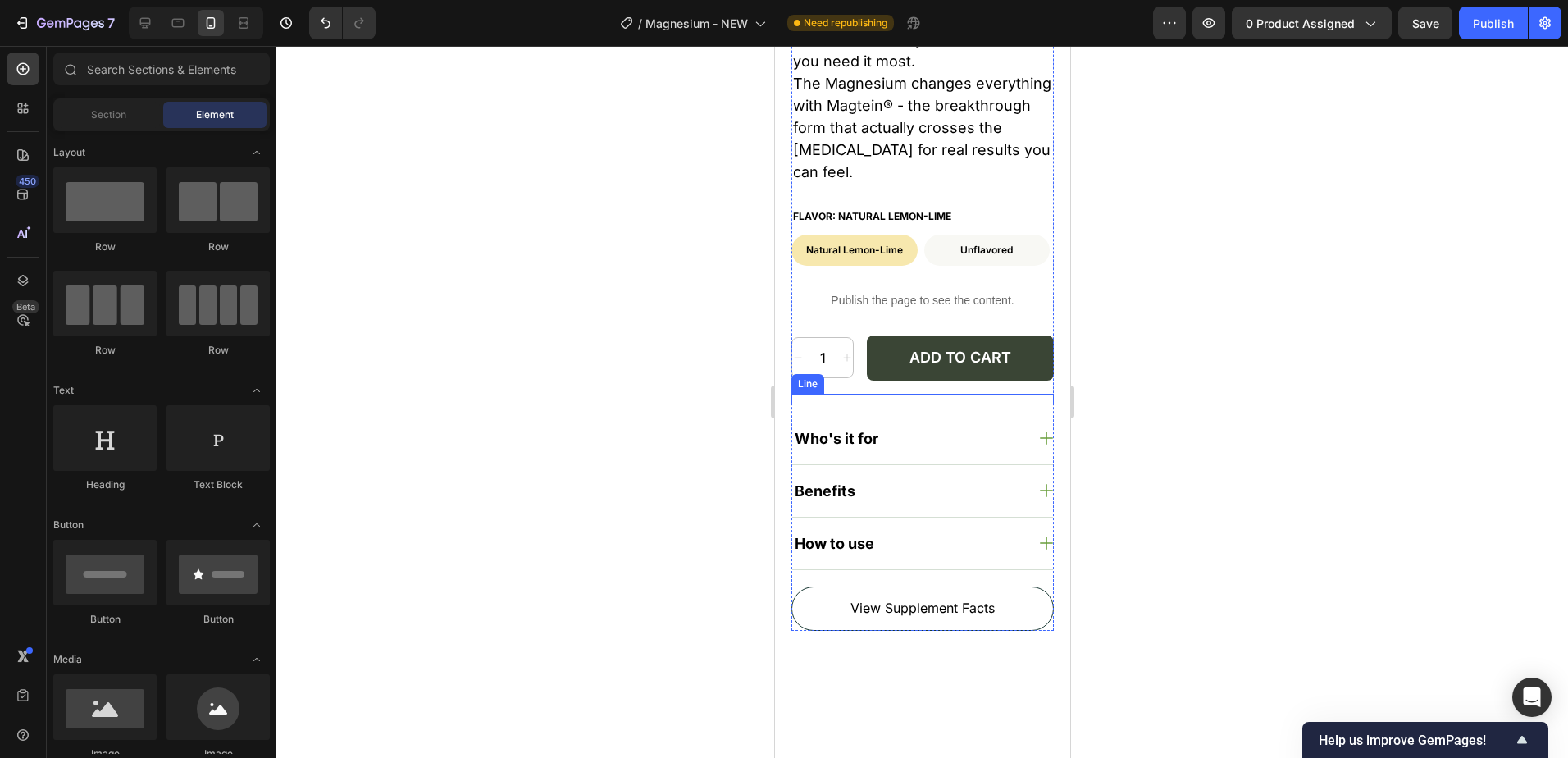
click at [1013, 403] on div at bounding box center [922, 403] width 262 height 1
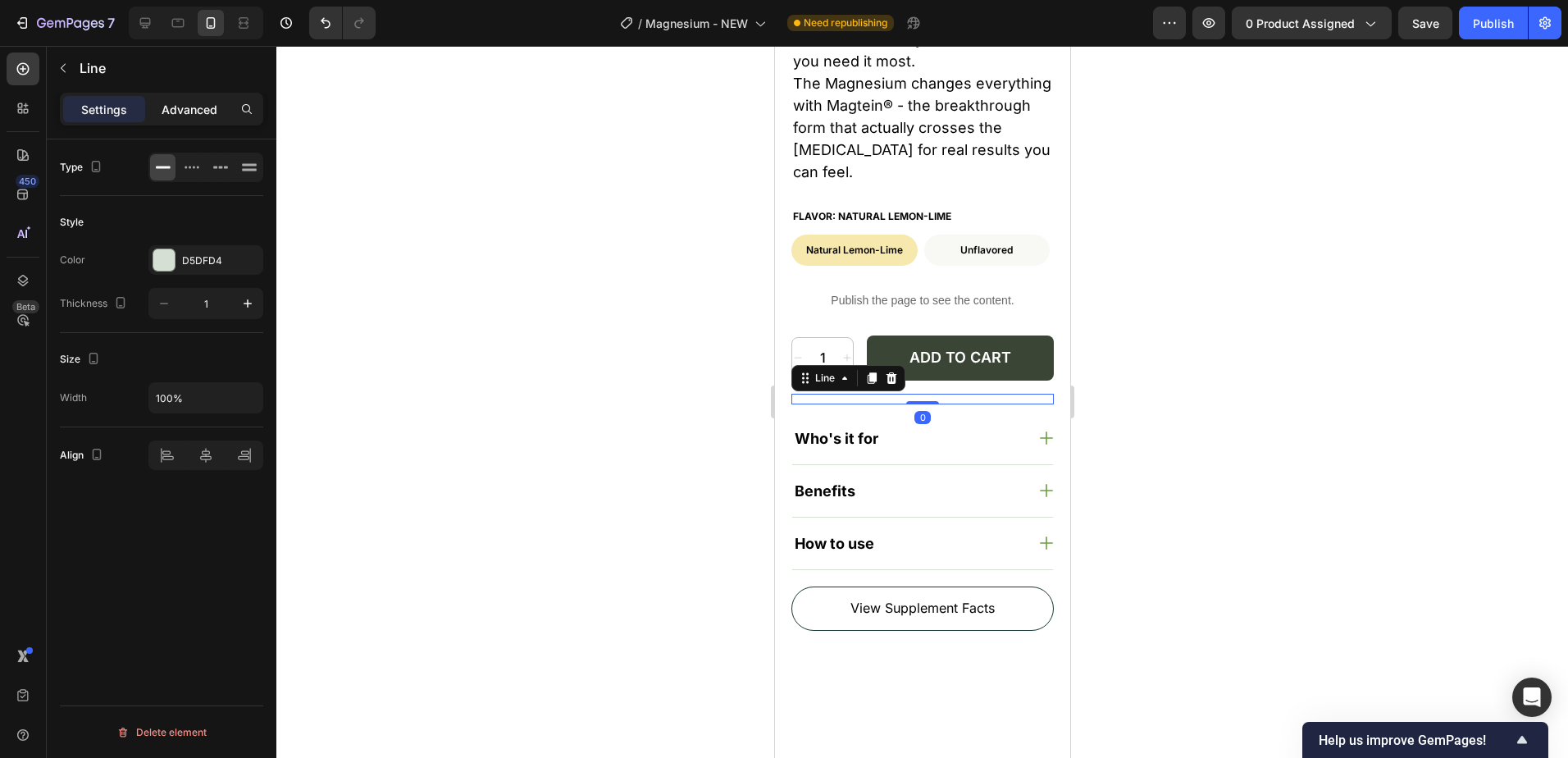
click at [178, 108] on p "Advanced" at bounding box center [190, 109] width 56 height 17
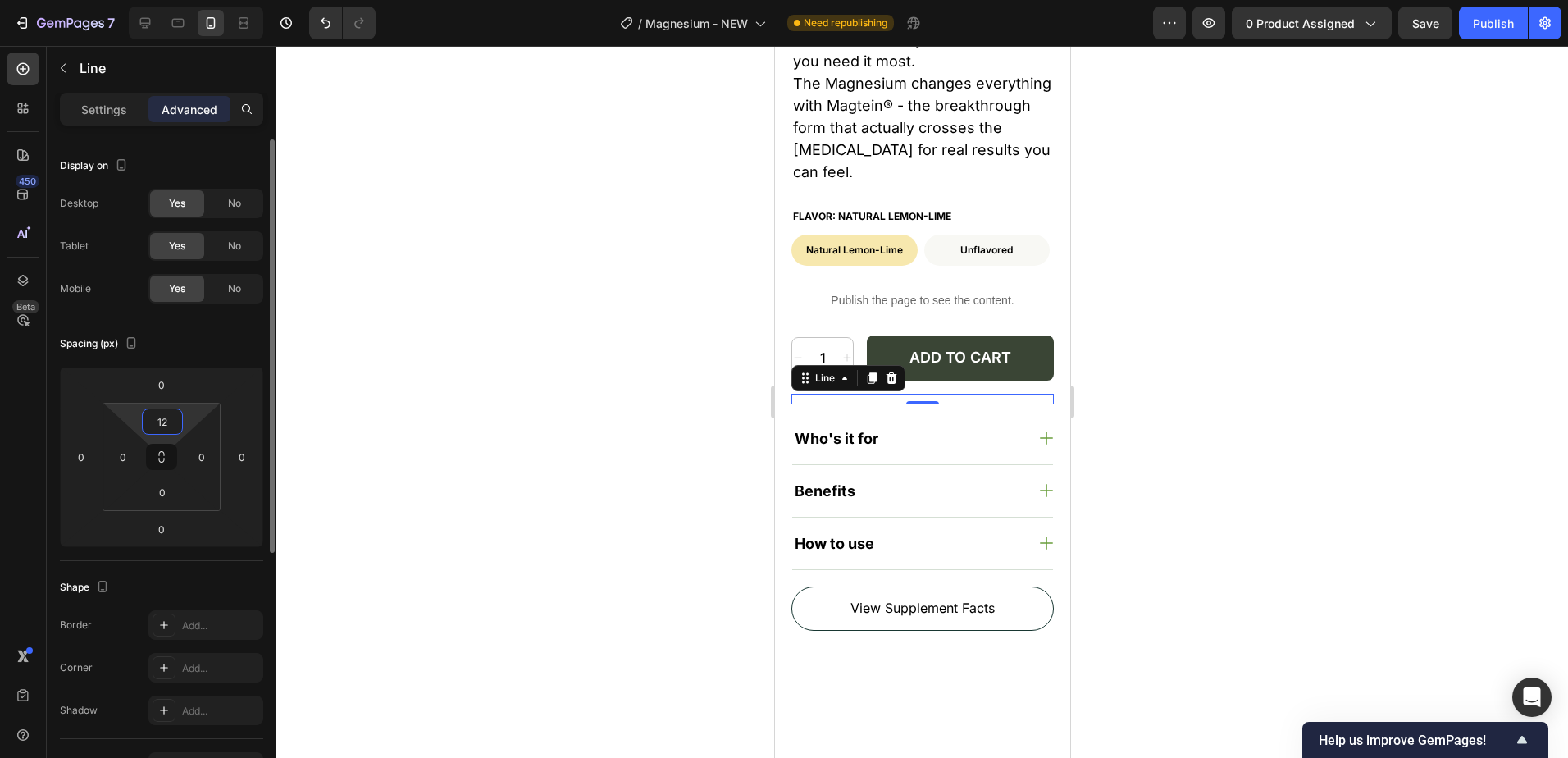
click at [166, 416] on input "12" at bounding box center [163, 421] width 33 height 24
type input "20"
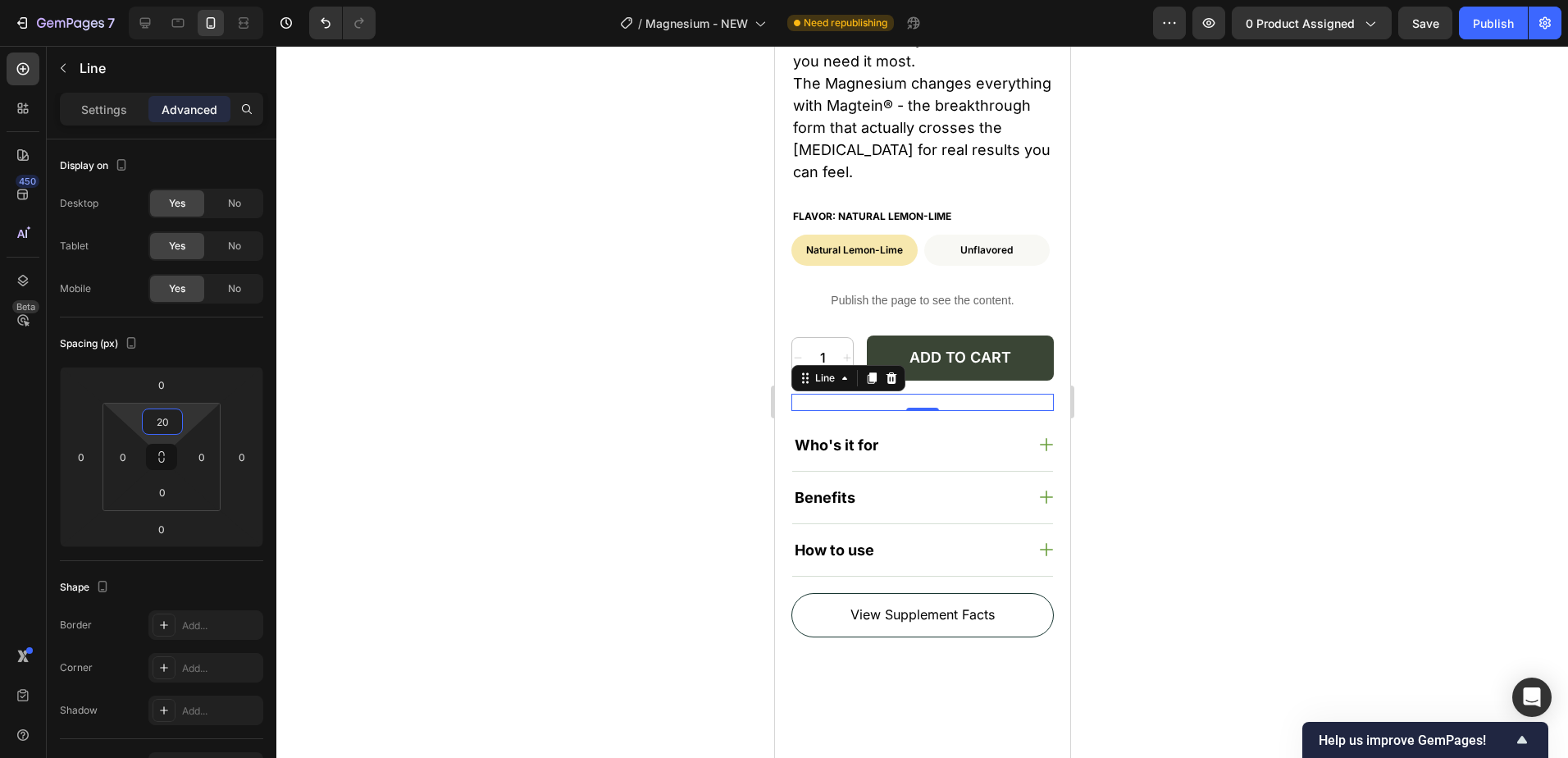
click at [1157, 287] on div at bounding box center [922, 402] width 1292 height 712
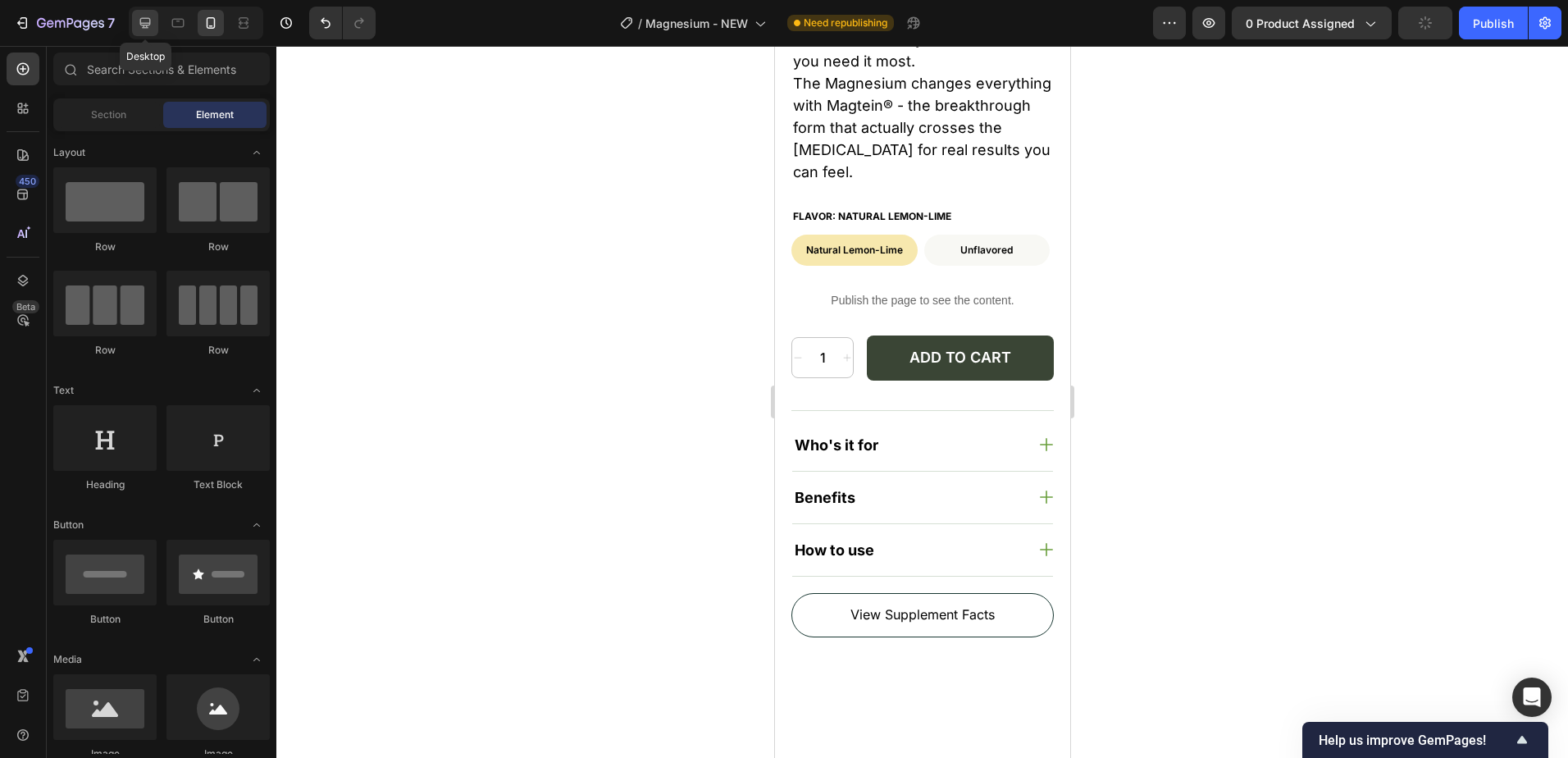
click at [138, 20] on icon at bounding box center [145, 23] width 17 height 17
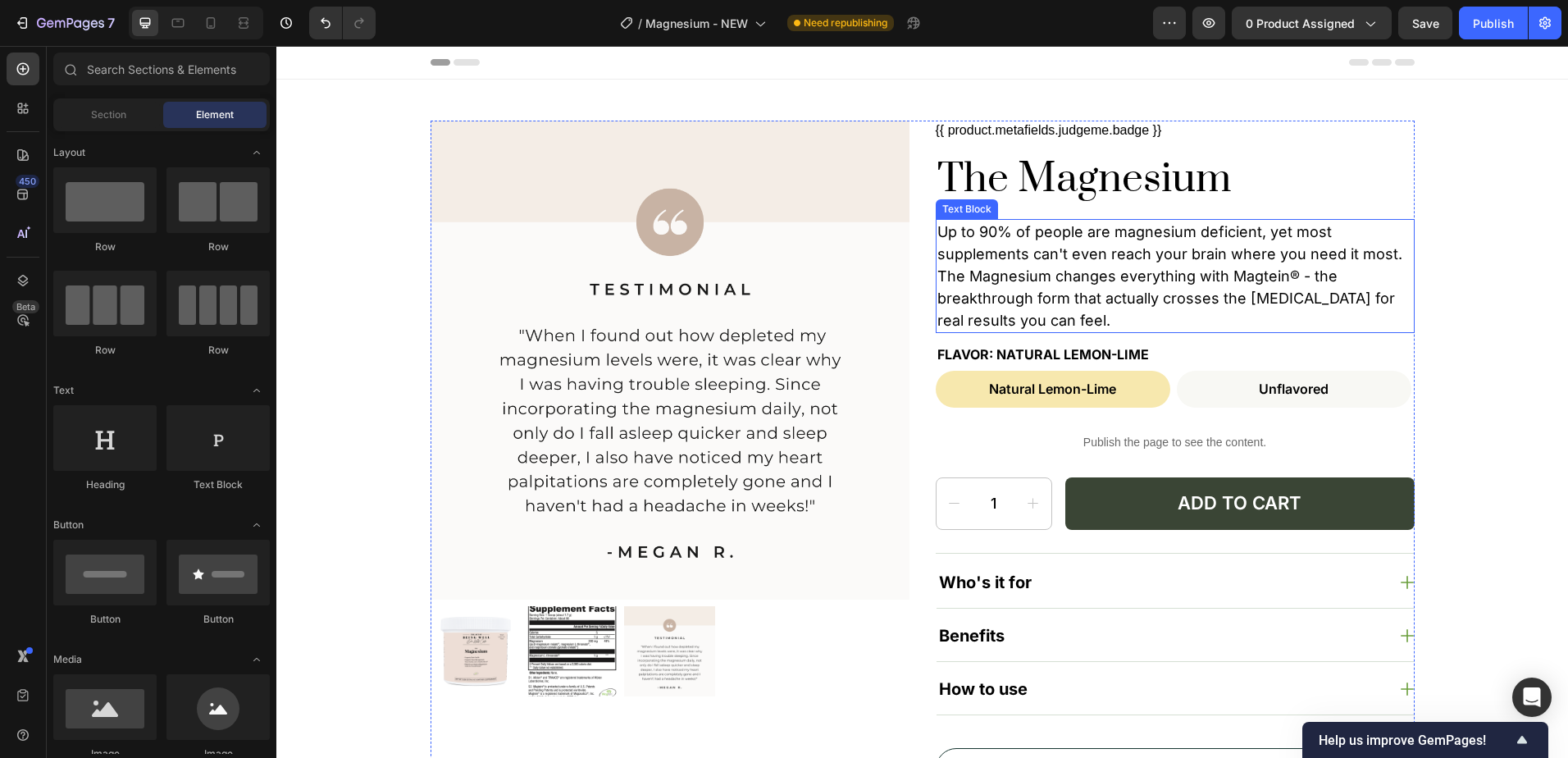
click at [1098, 231] on p "Up to 90% of people are magnesium deficient, yet most supplements can't even re…" at bounding box center [1175, 275] width 476 height 111
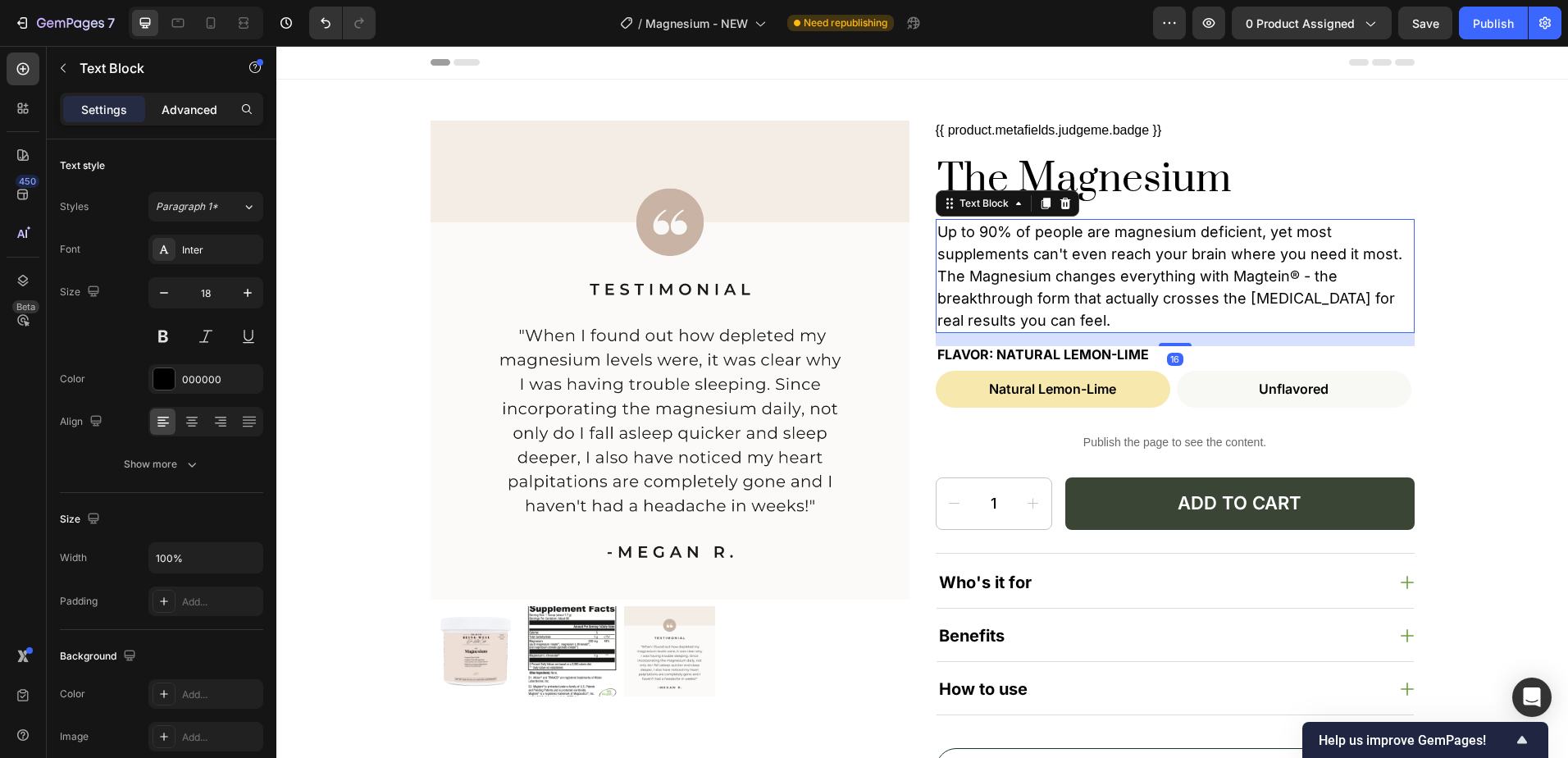
click at [199, 108] on p "Advanced" at bounding box center [190, 109] width 56 height 17
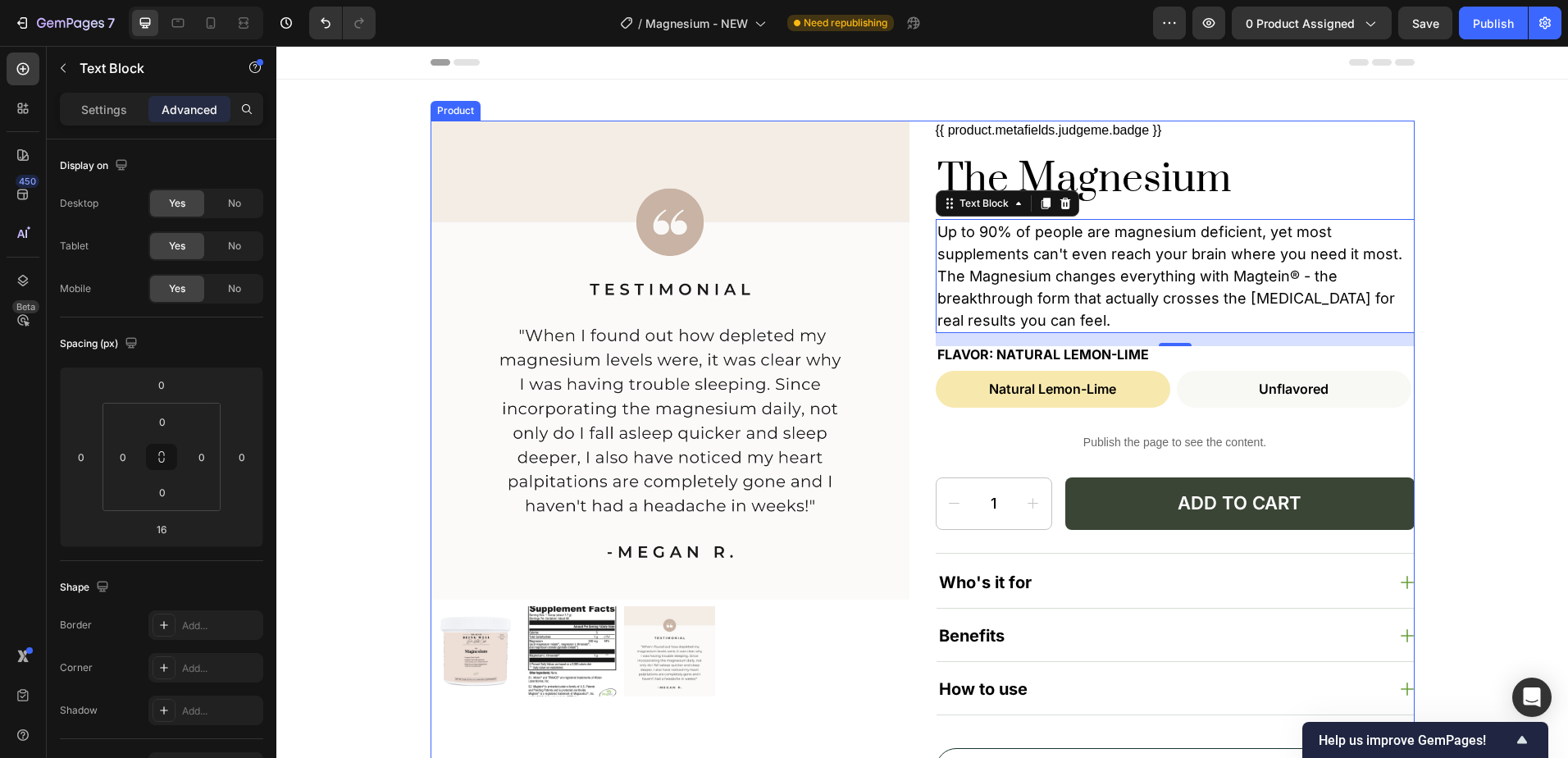
click at [1138, 177] on h2 "The Magnesium" at bounding box center [1175, 179] width 479 height 52
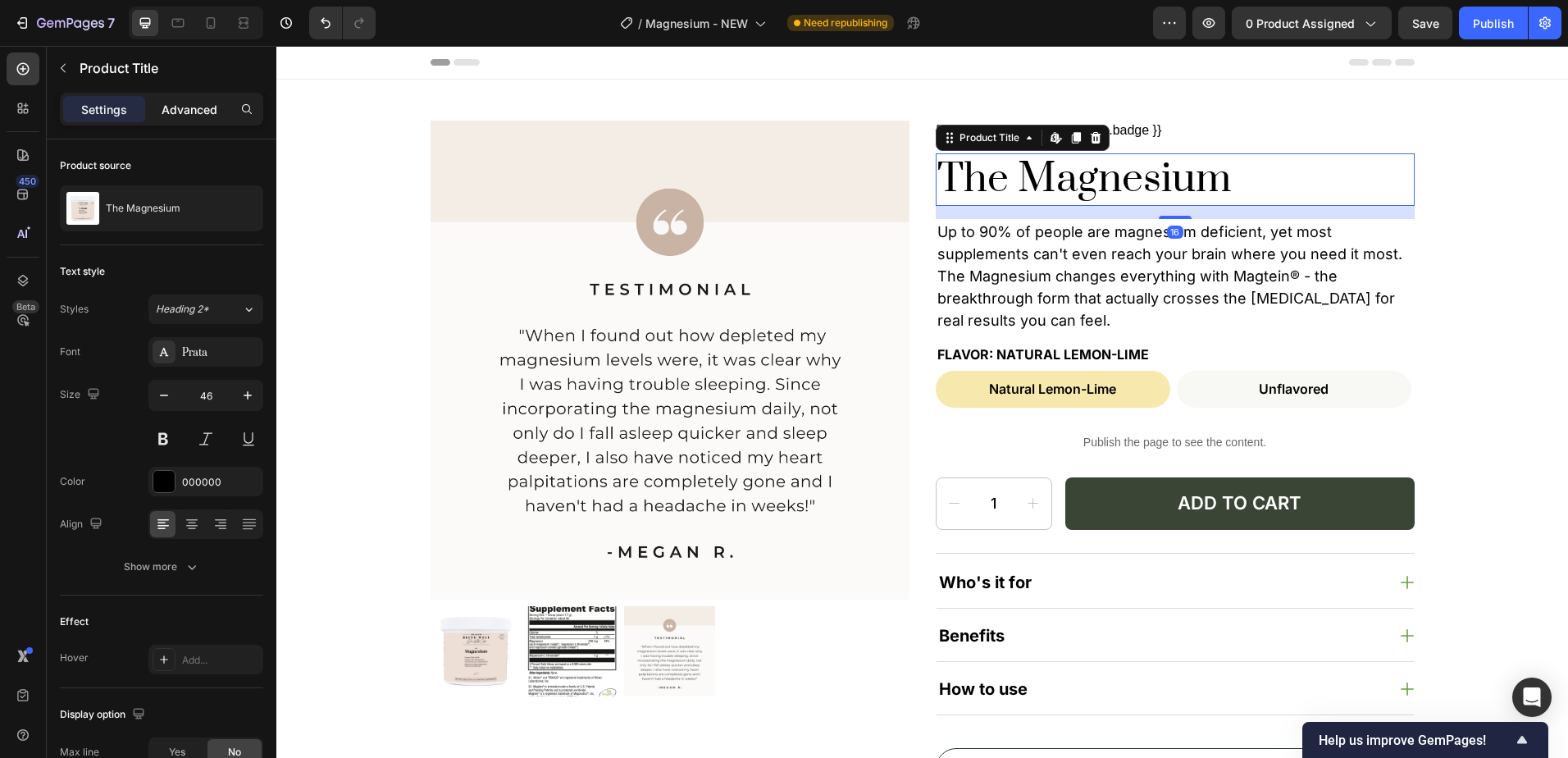
click at [177, 114] on p "Advanced" at bounding box center [190, 109] width 56 height 17
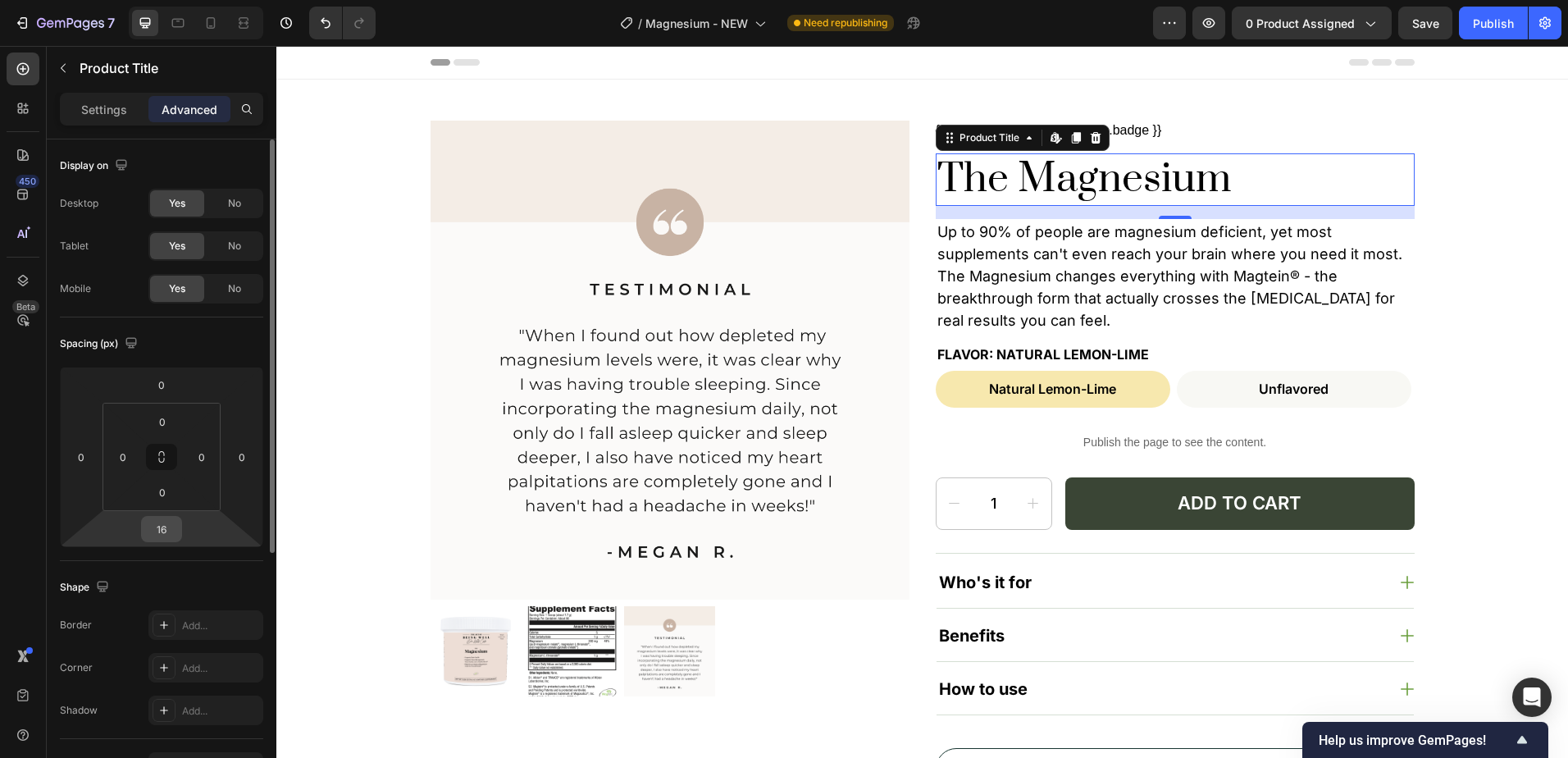
click at [164, 528] on input "16" at bounding box center [162, 529] width 33 height 24
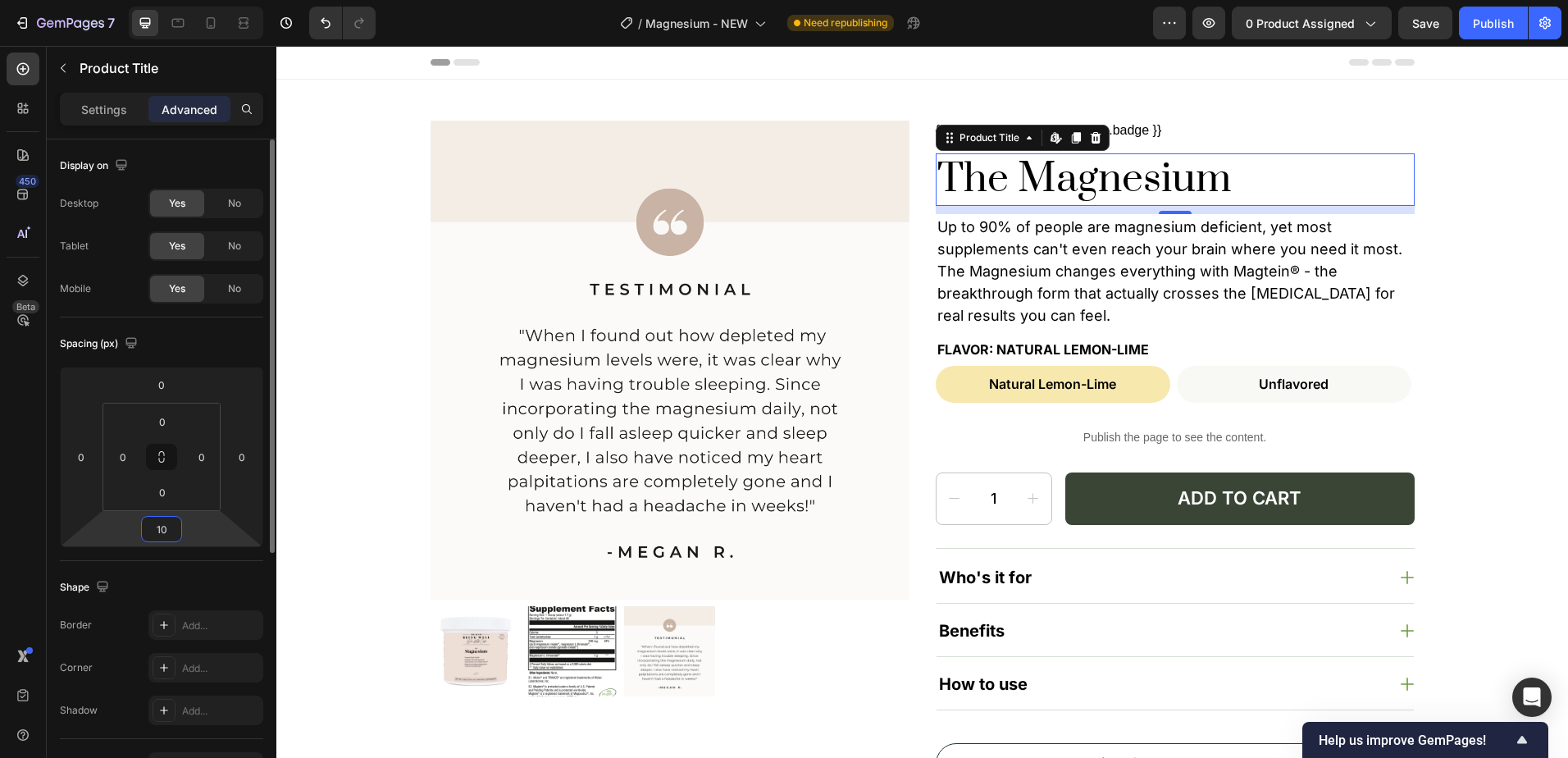
type input "6"
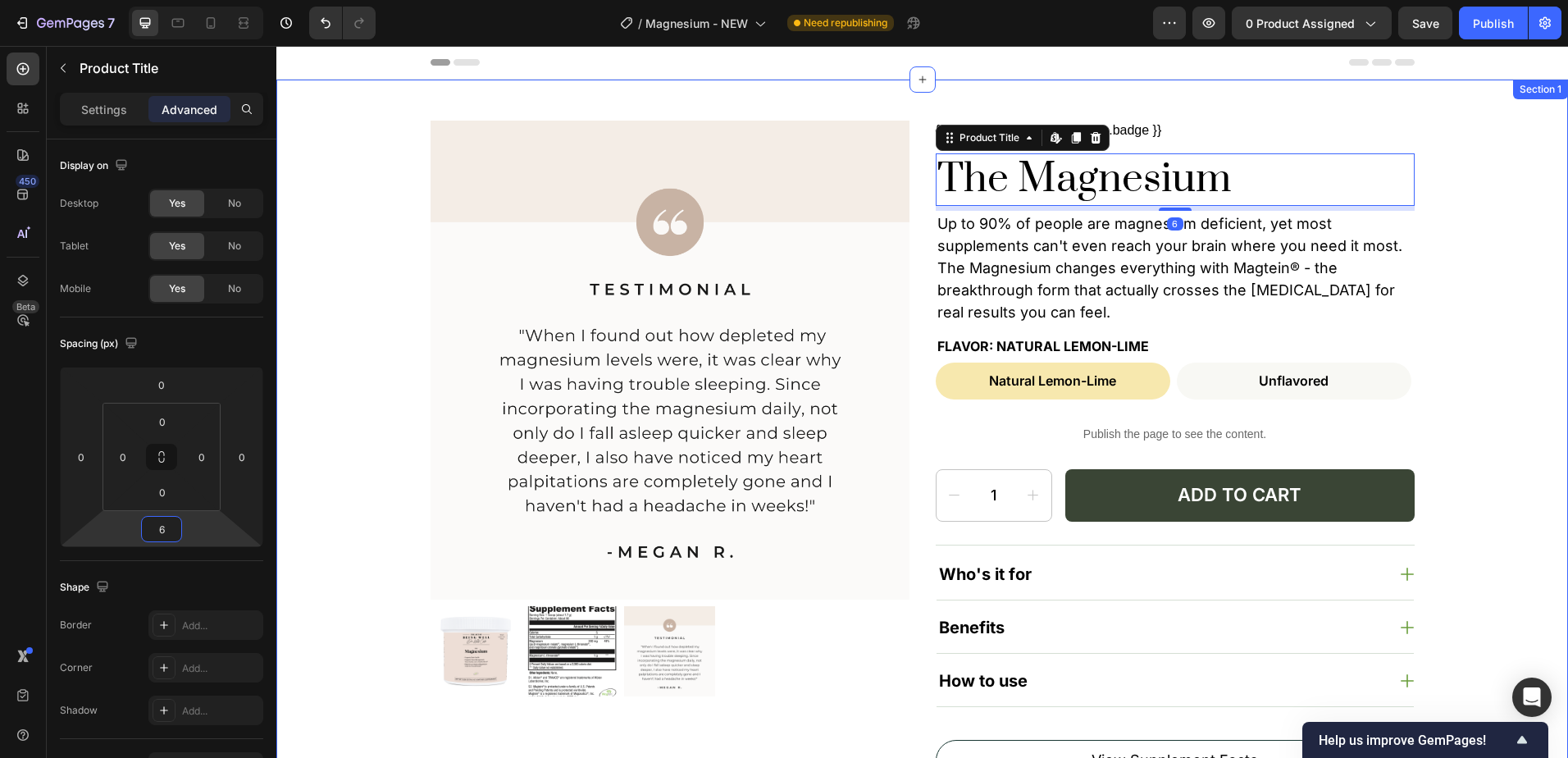
click at [1484, 262] on div "Product Images {{ product.metafields.judgeme.badge }} Custom Code The Magnesium…" at bounding box center [923, 450] width 1259 height 660
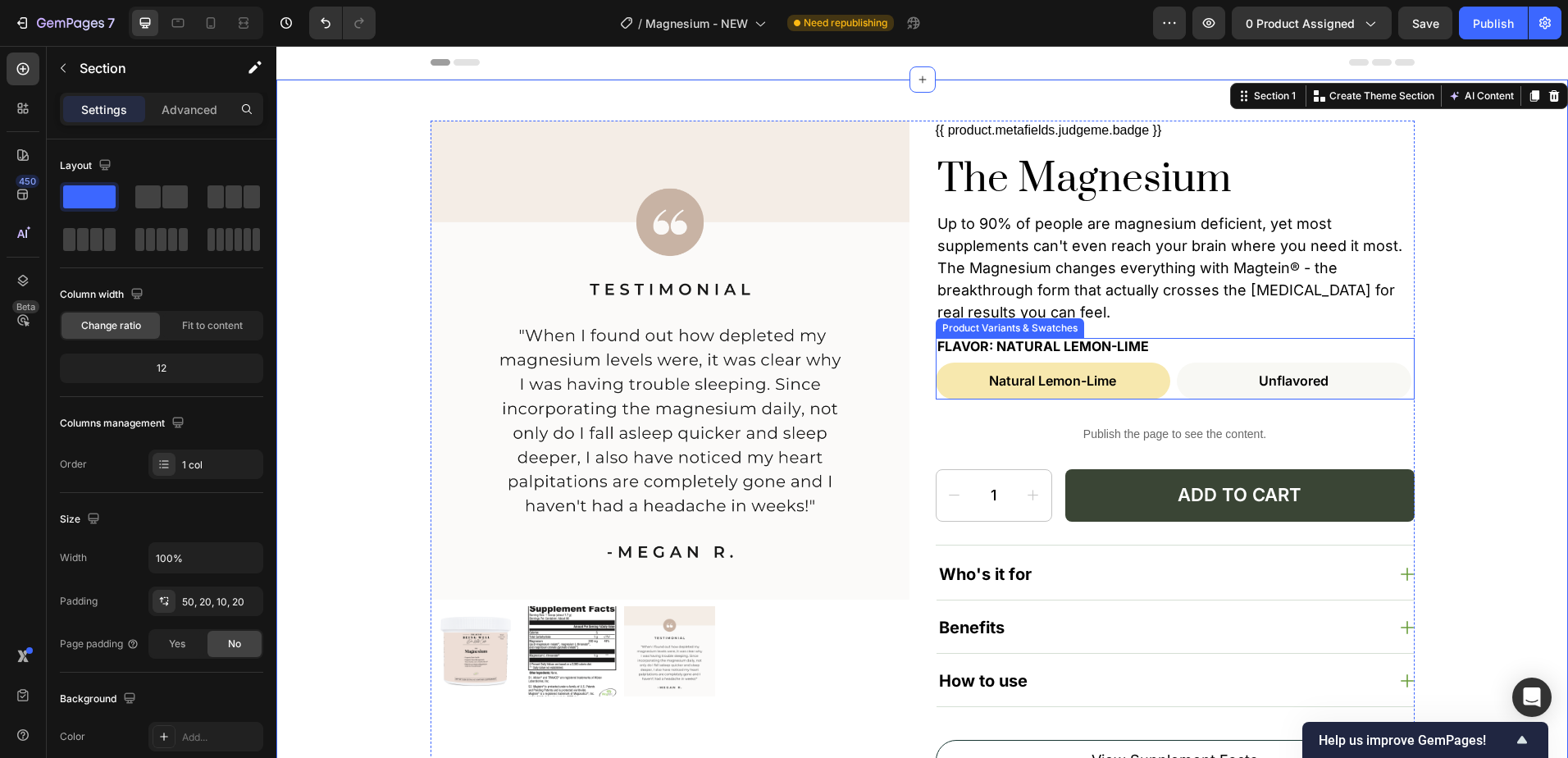
click at [1120, 347] on legend "Flavor: Natural Lemon-Lime" at bounding box center [1043, 345] width 215 height 17
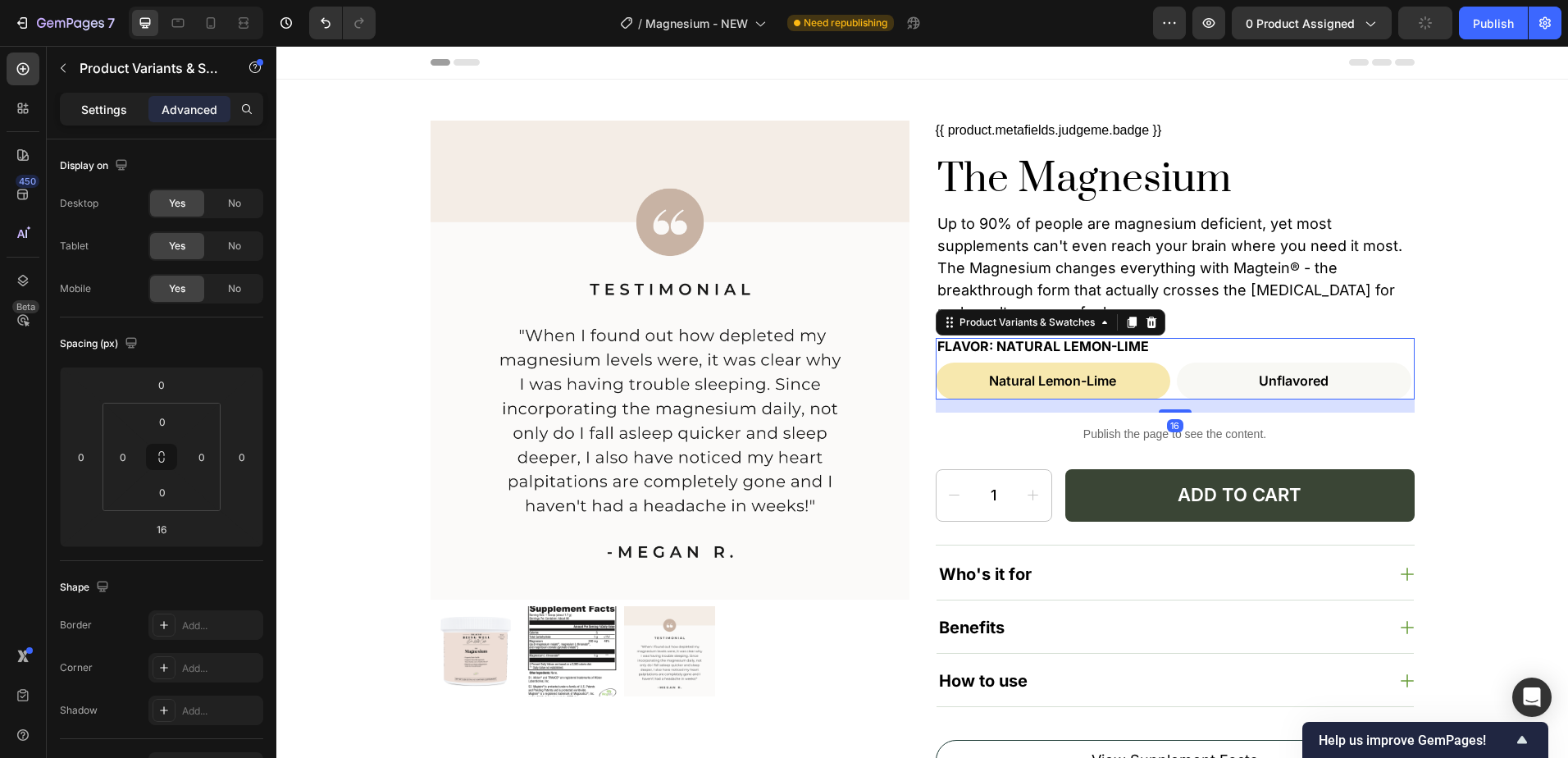
click at [100, 111] on p "Settings" at bounding box center [104, 109] width 46 height 17
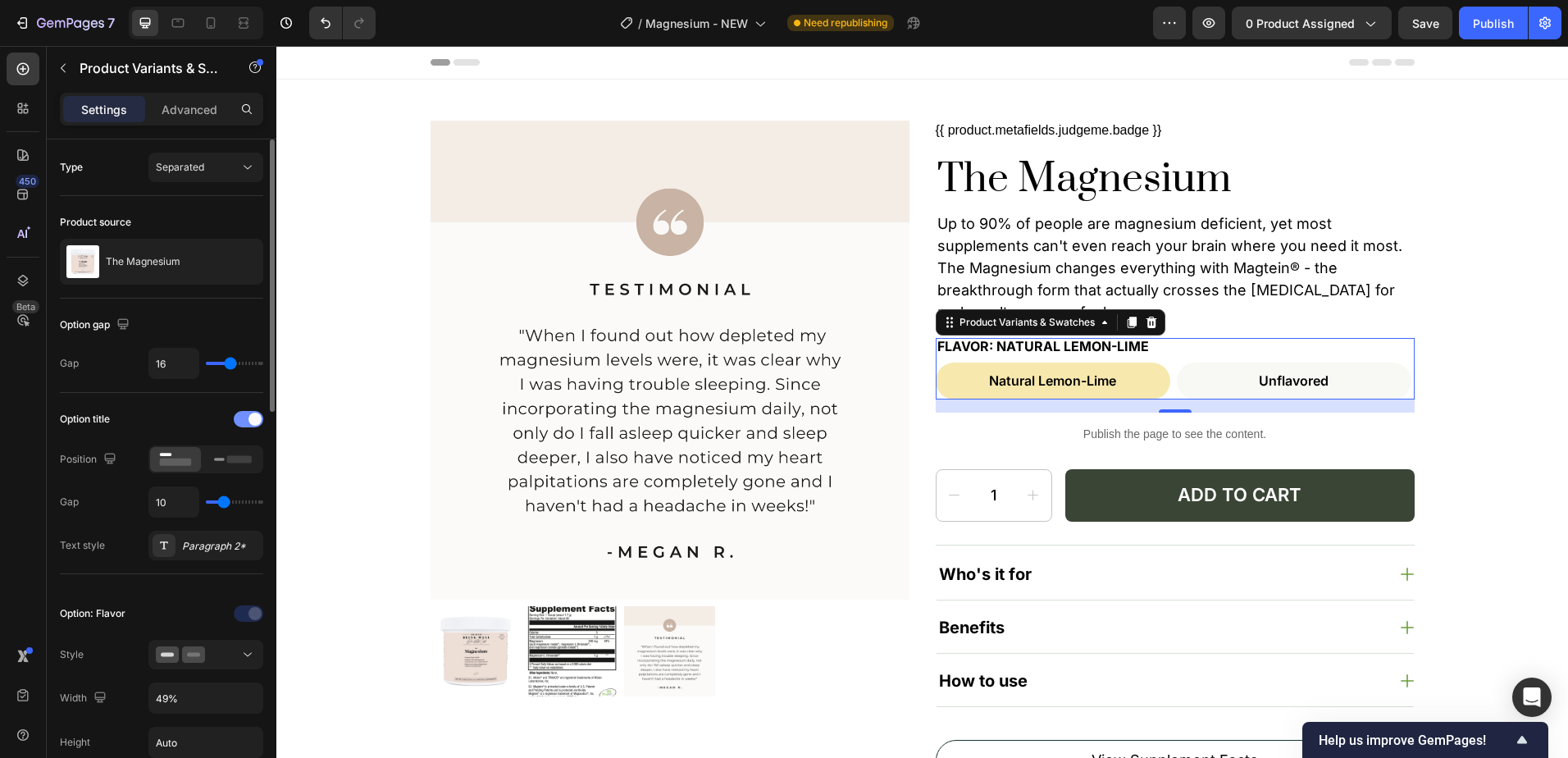
click at [245, 412] on div at bounding box center [248, 419] width 30 height 17
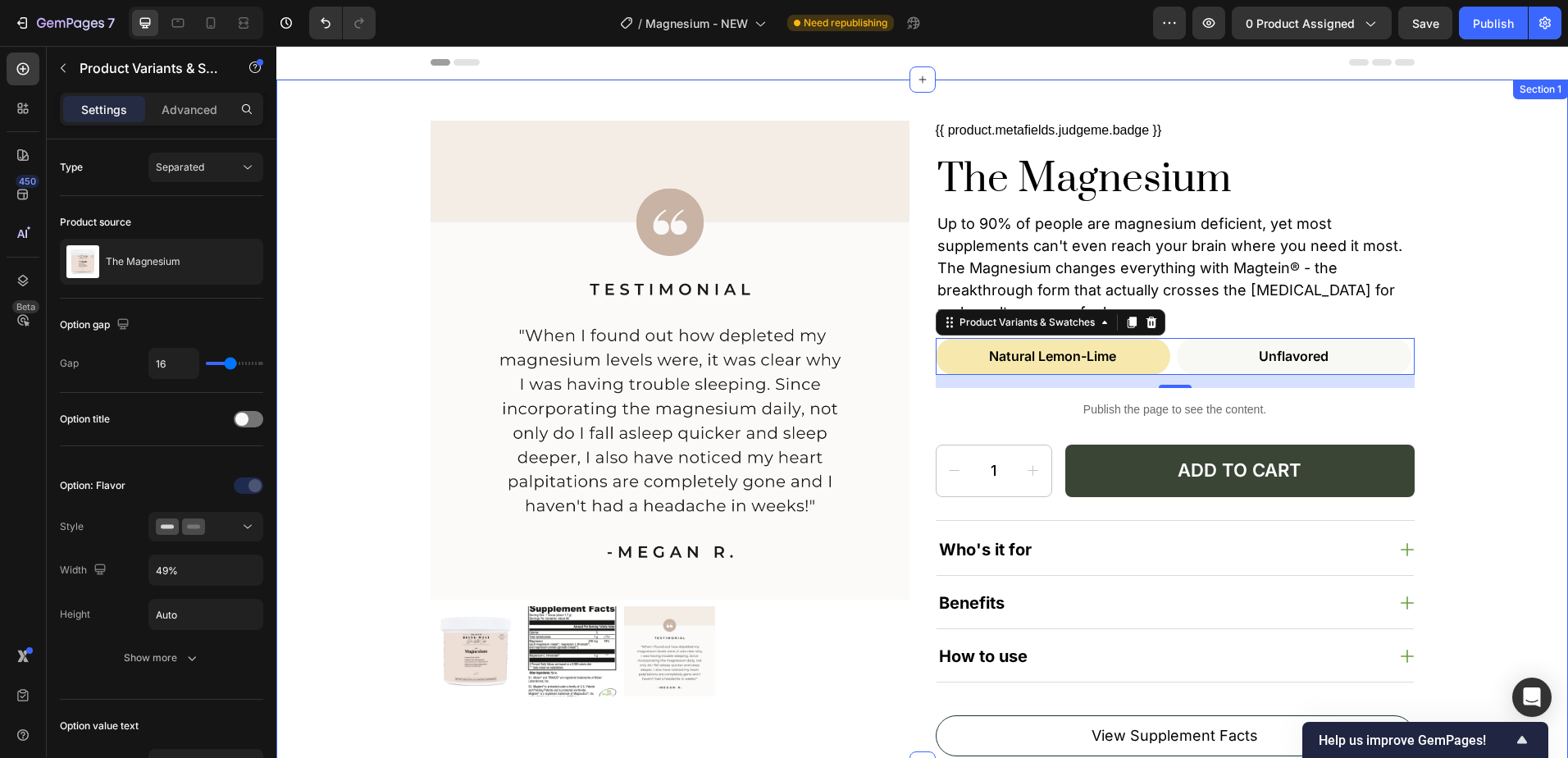
click at [1417, 258] on div "Product Images {{ product.metafields.judgeme.badge }} Custom Code The Magnesium…" at bounding box center [923, 438] width 1259 height 636
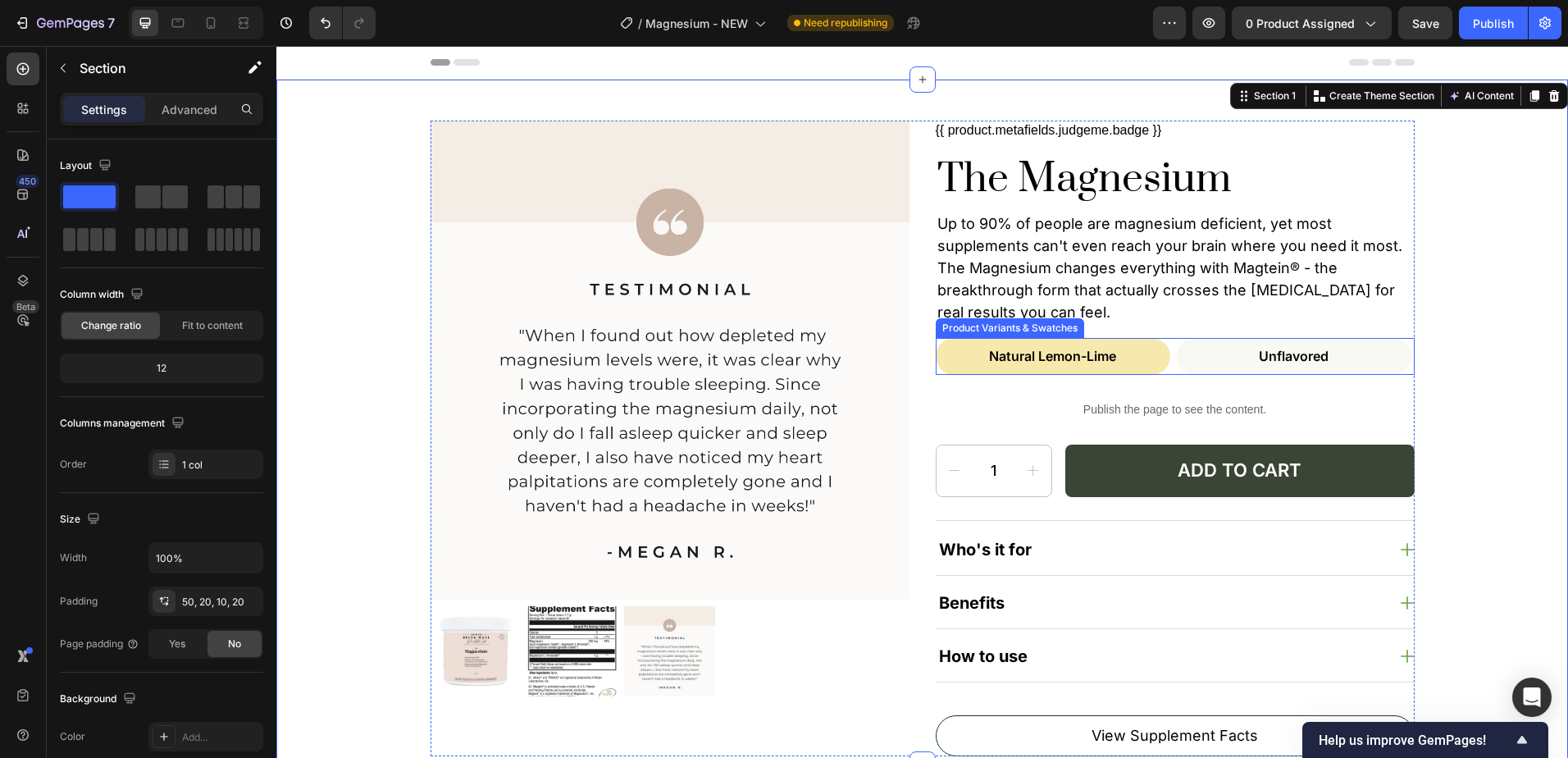
click at [1160, 342] on div "Natural Lemon-Lime" at bounding box center [1053, 356] width 234 height 37
click at [936, 337] on input "Natural Lemon-Lime Natural Lemon-Lime Natural Lemon-Lime" at bounding box center [935, 337] width 1 height 1
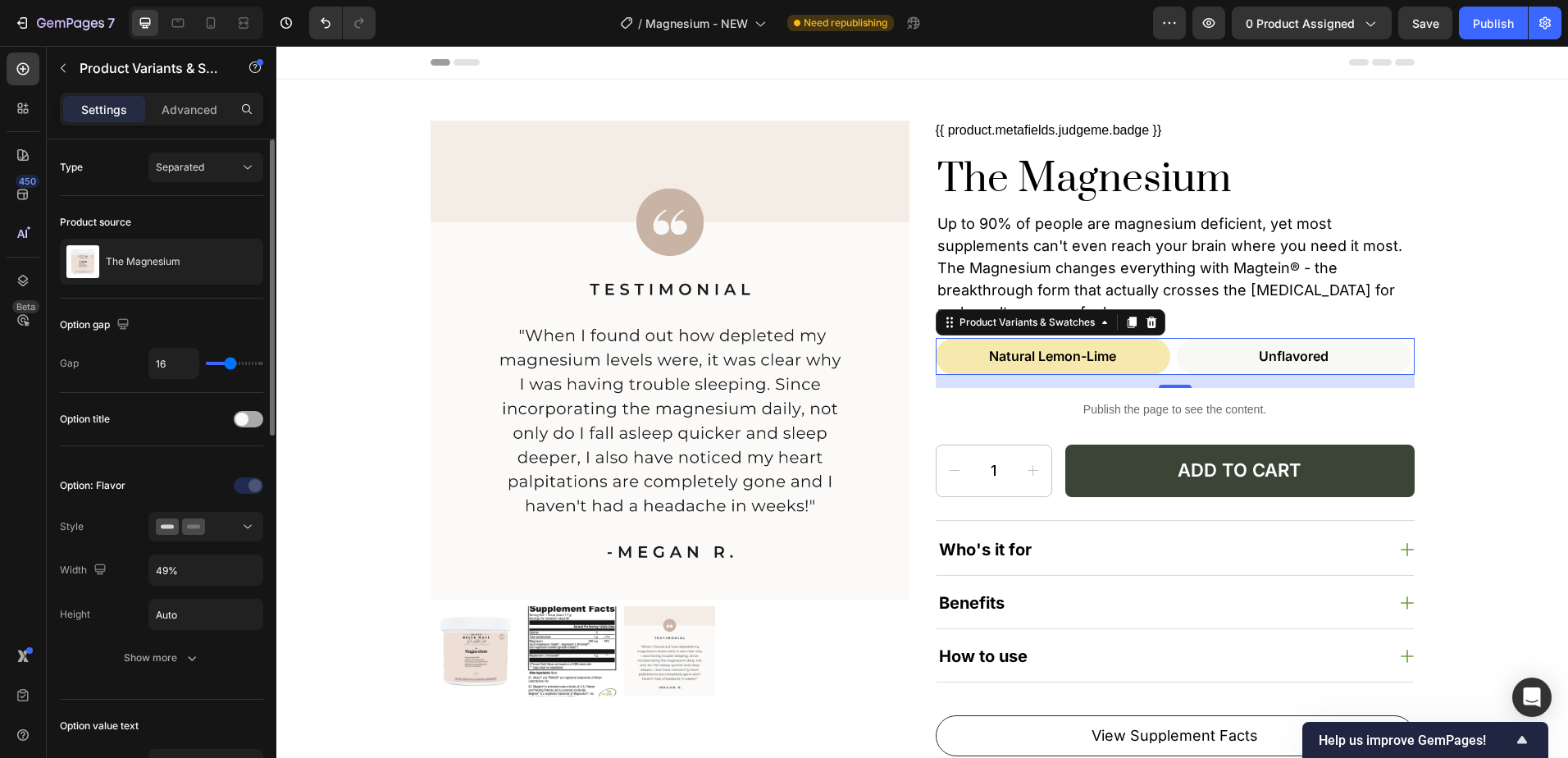
click at [256, 417] on div at bounding box center [248, 419] width 30 height 17
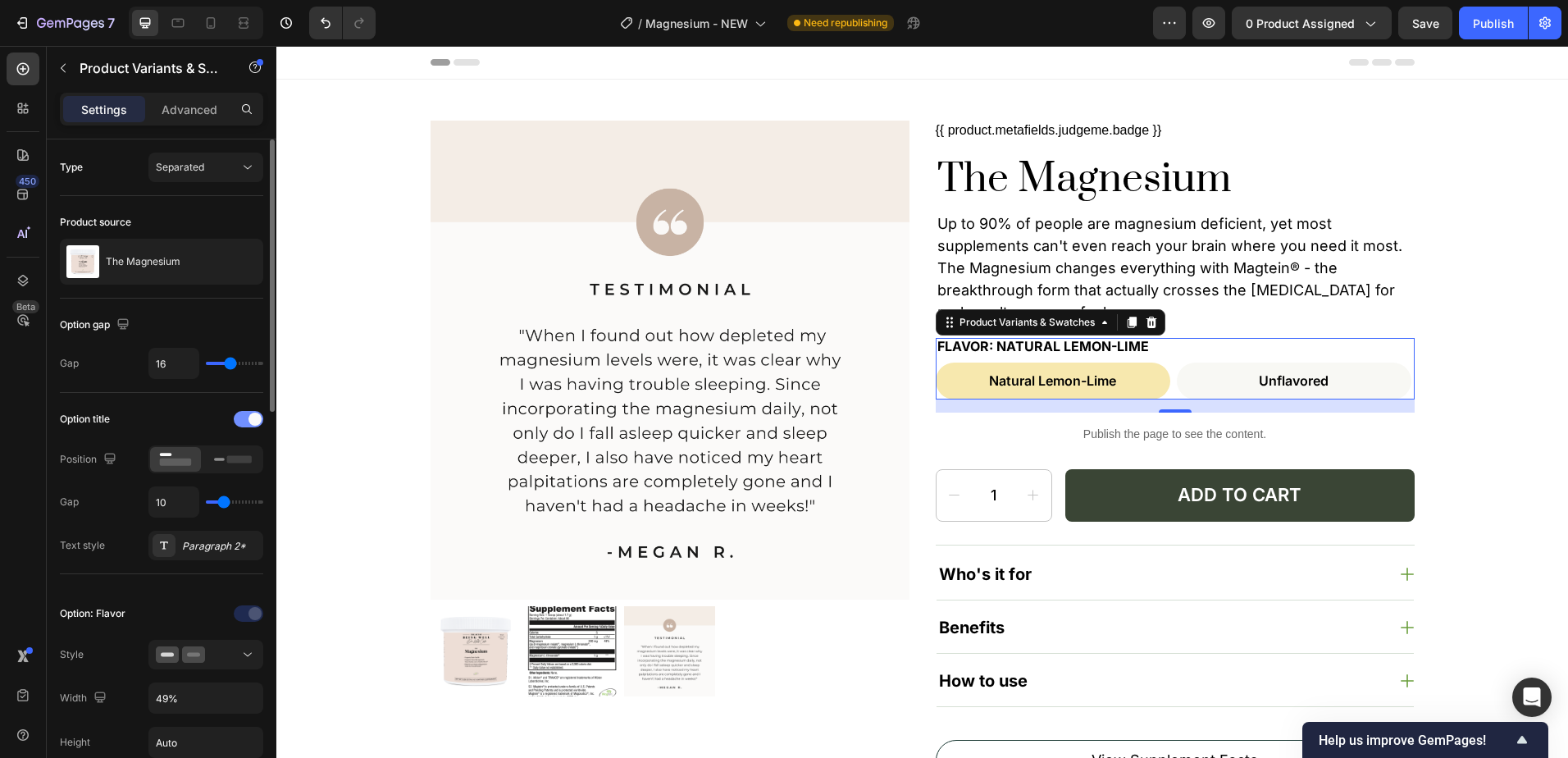
click at [241, 414] on div at bounding box center [248, 419] width 30 height 17
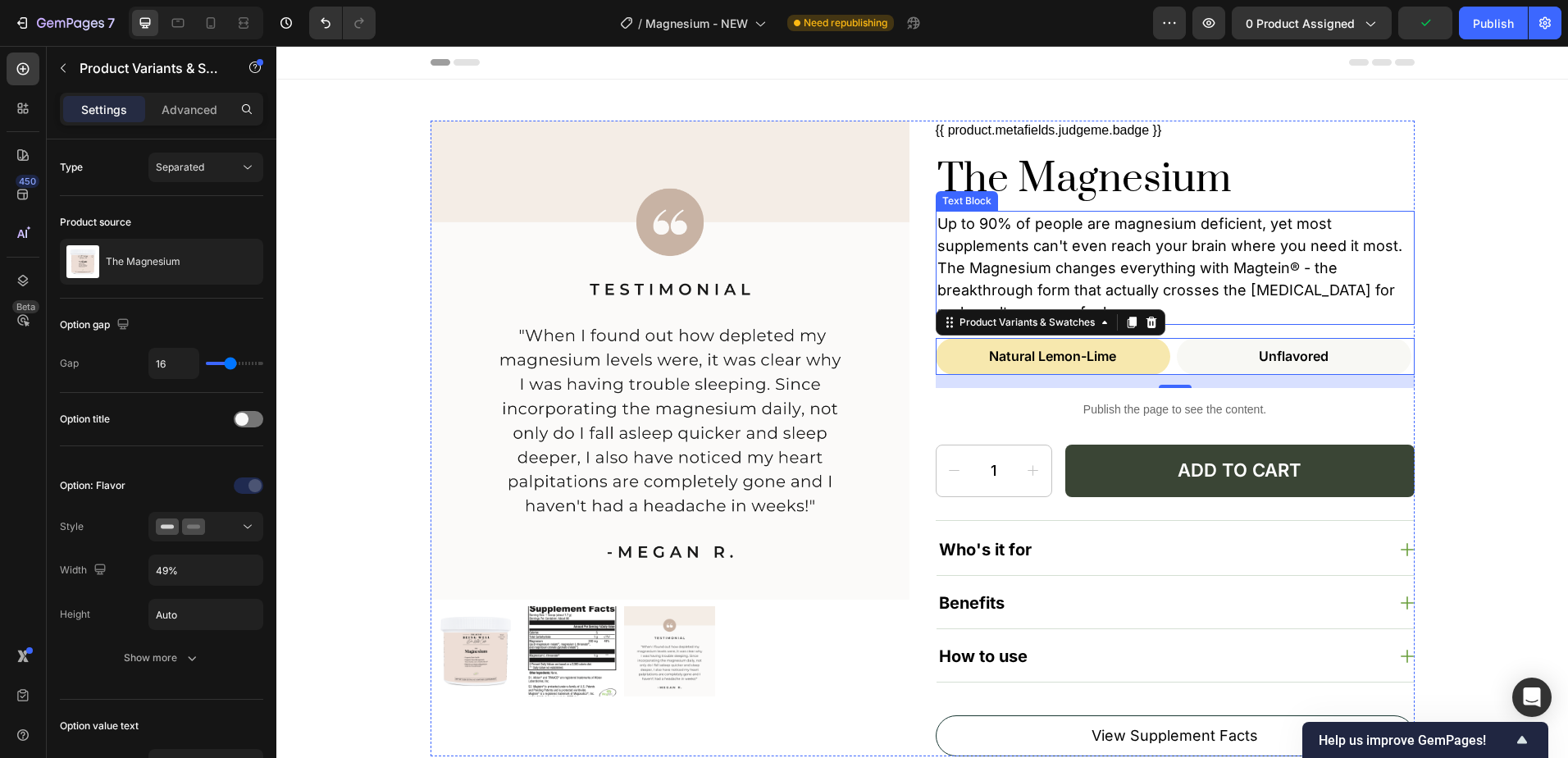
scroll to position [246, 0]
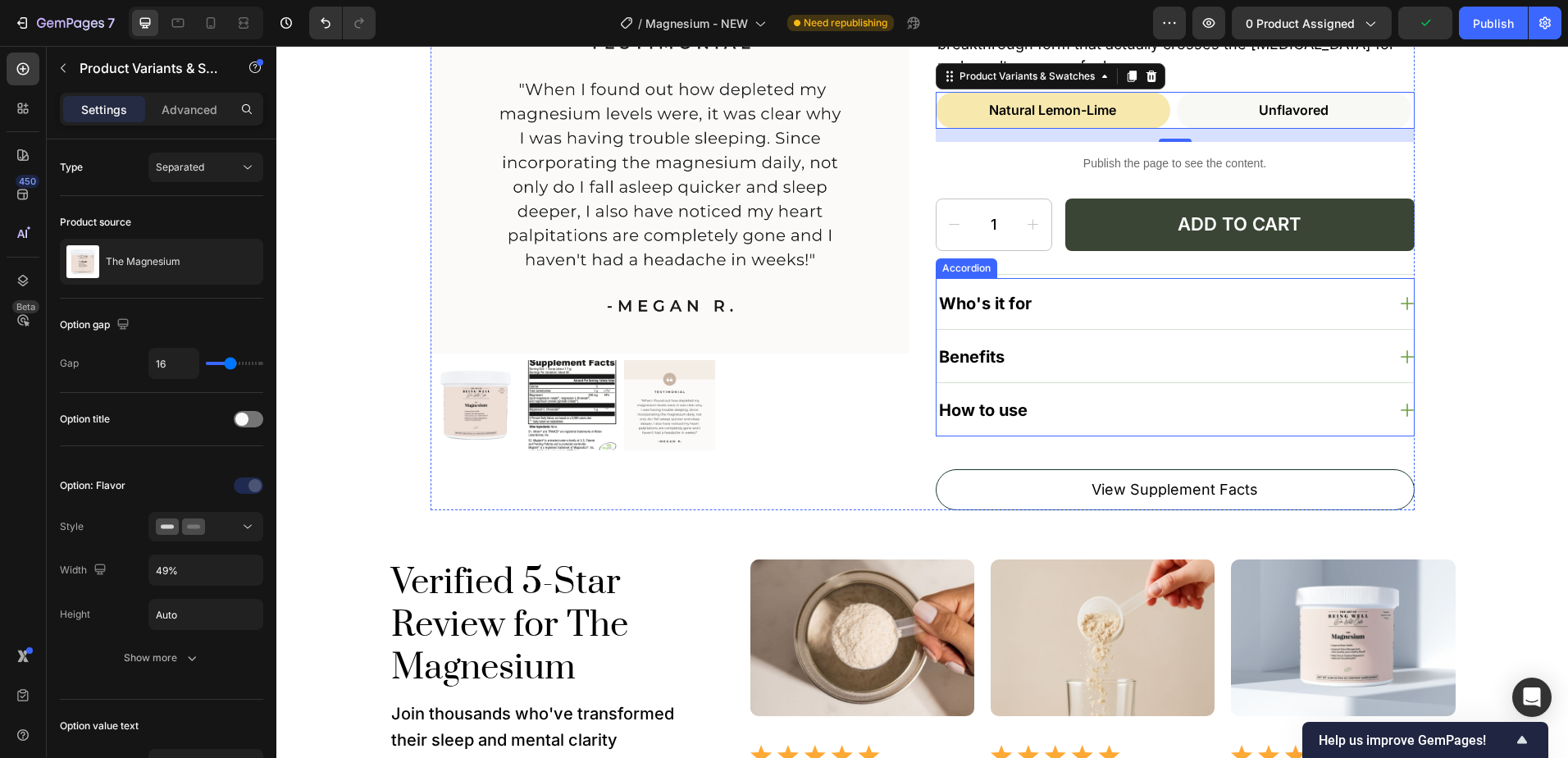
click at [996, 302] on p "Who's it for" at bounding box center [986, 303] width 93 height 21
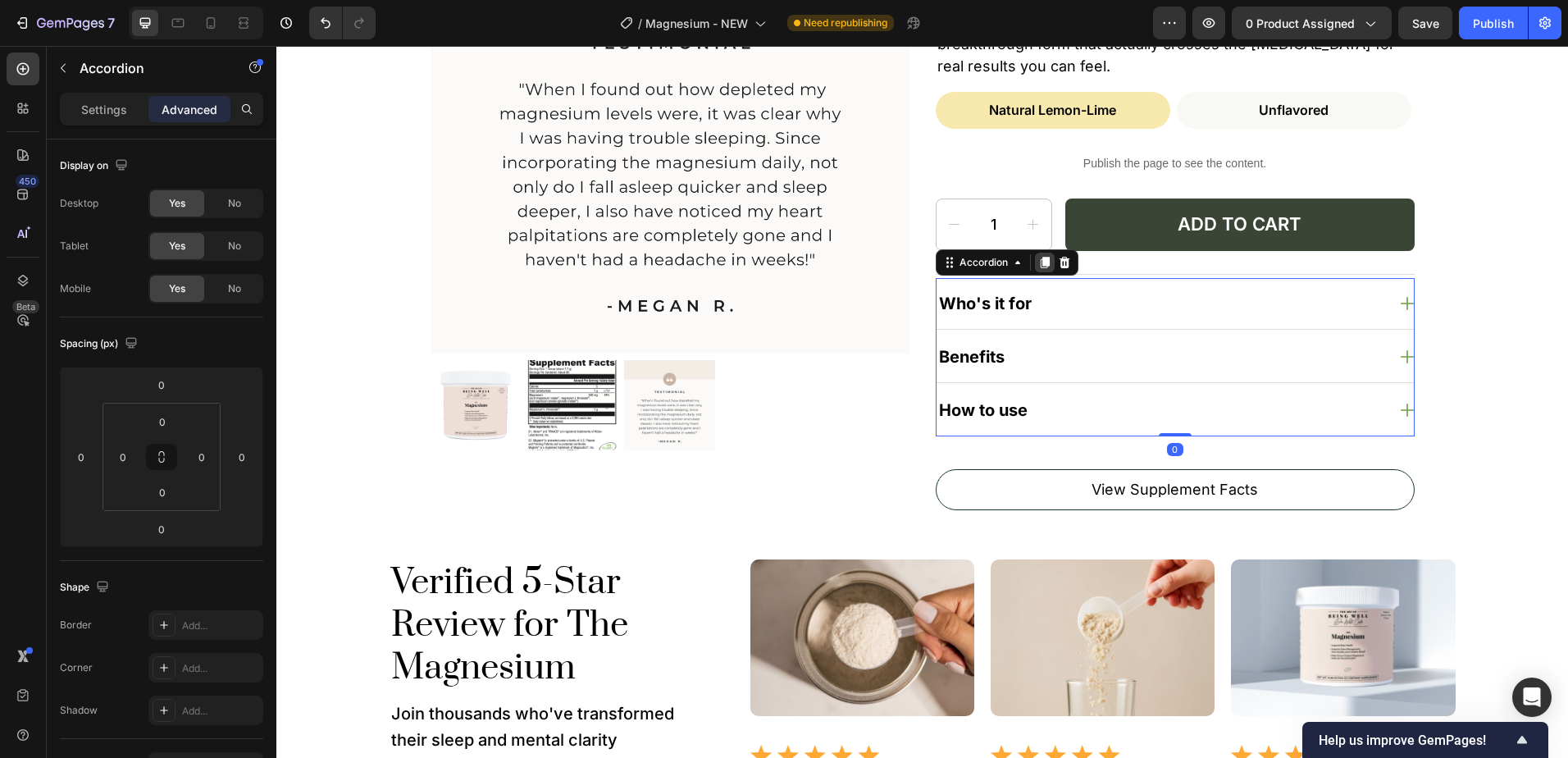
click at [1039, 269] on div at bounding box center [1045, 262] width 20 height 20
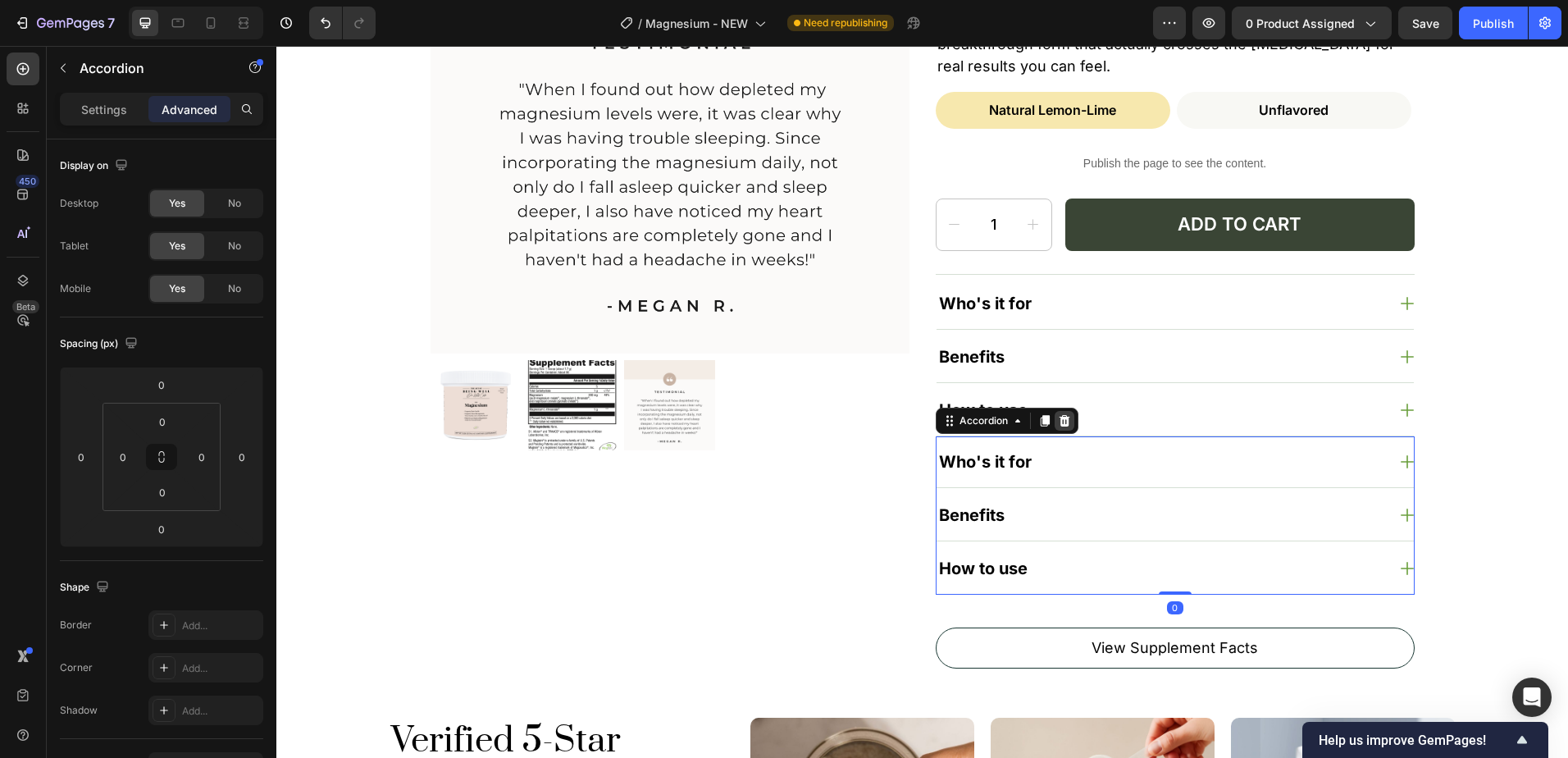
click at [1059, 426] on icon at bounding box center [1064, 420] width 10 height 11
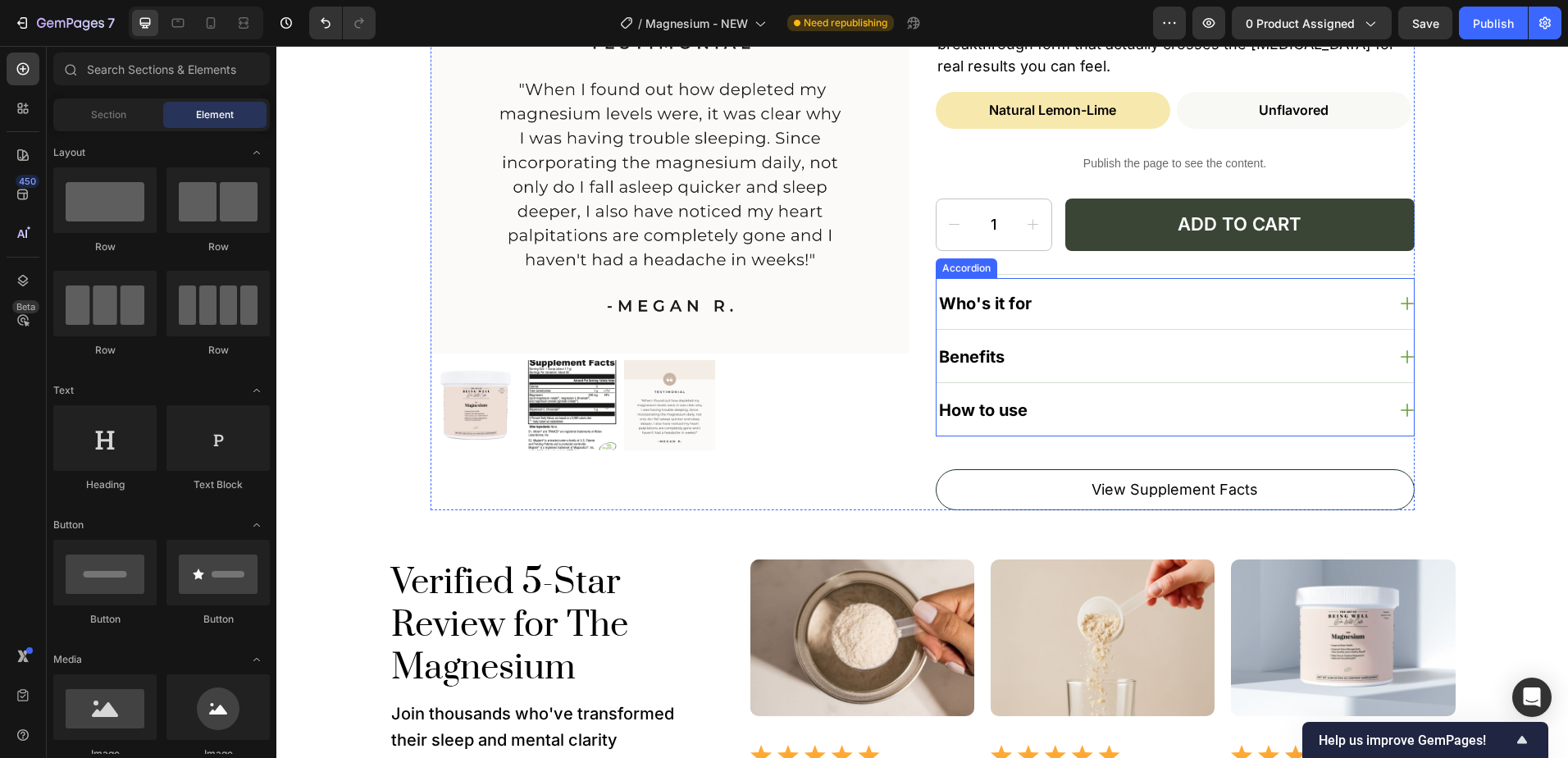
click at [1021, 310] on p "Who's it for" at bounding box center [986, 303] width 93 height 21
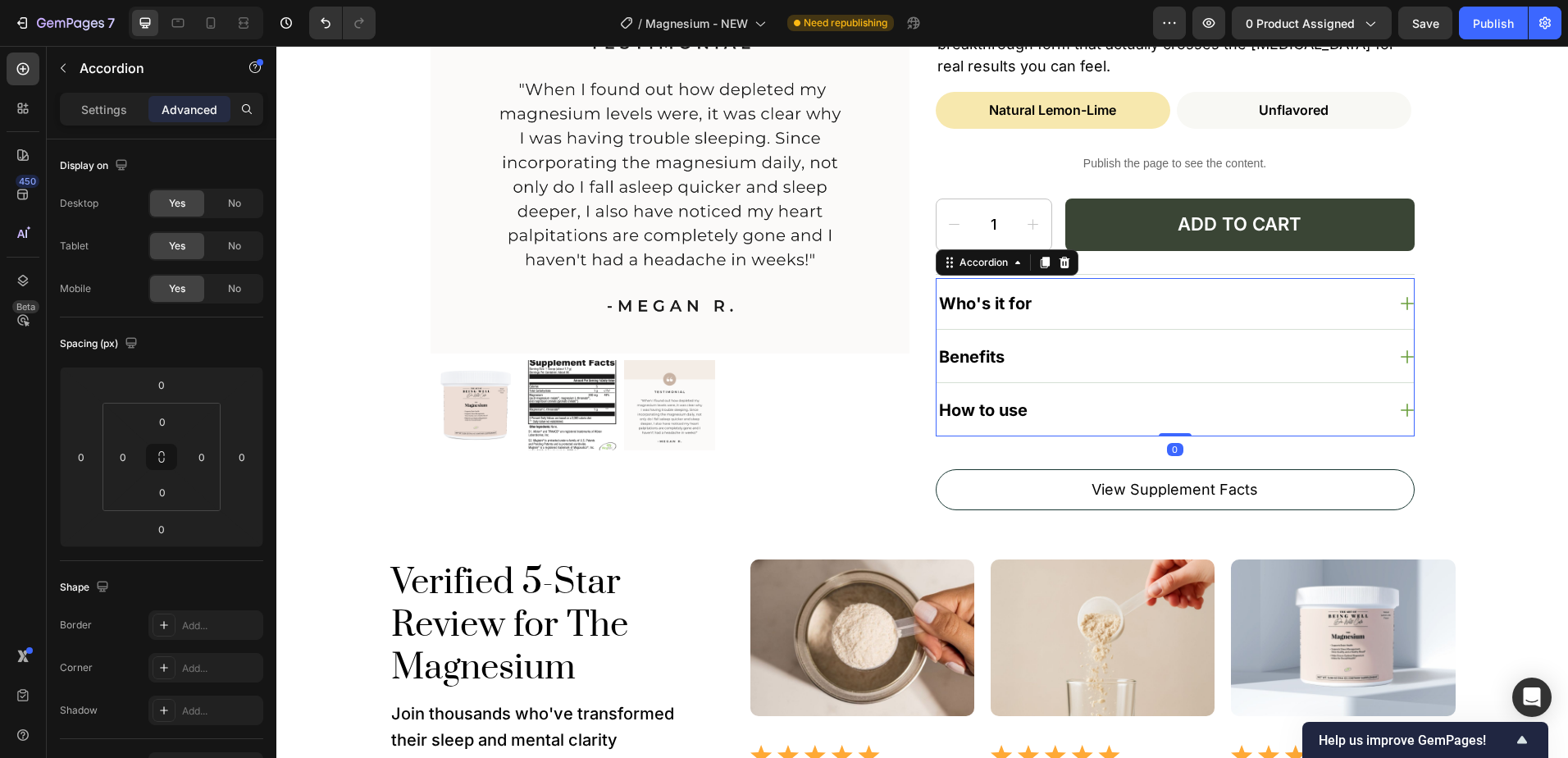
click at [1011, 307] on p "Who's it for" at bounding box center [986, 303] width 93 height 21
click at [1125, 325] on div "Who's it for" at bounding box center [1175, 303] width 477 height 51
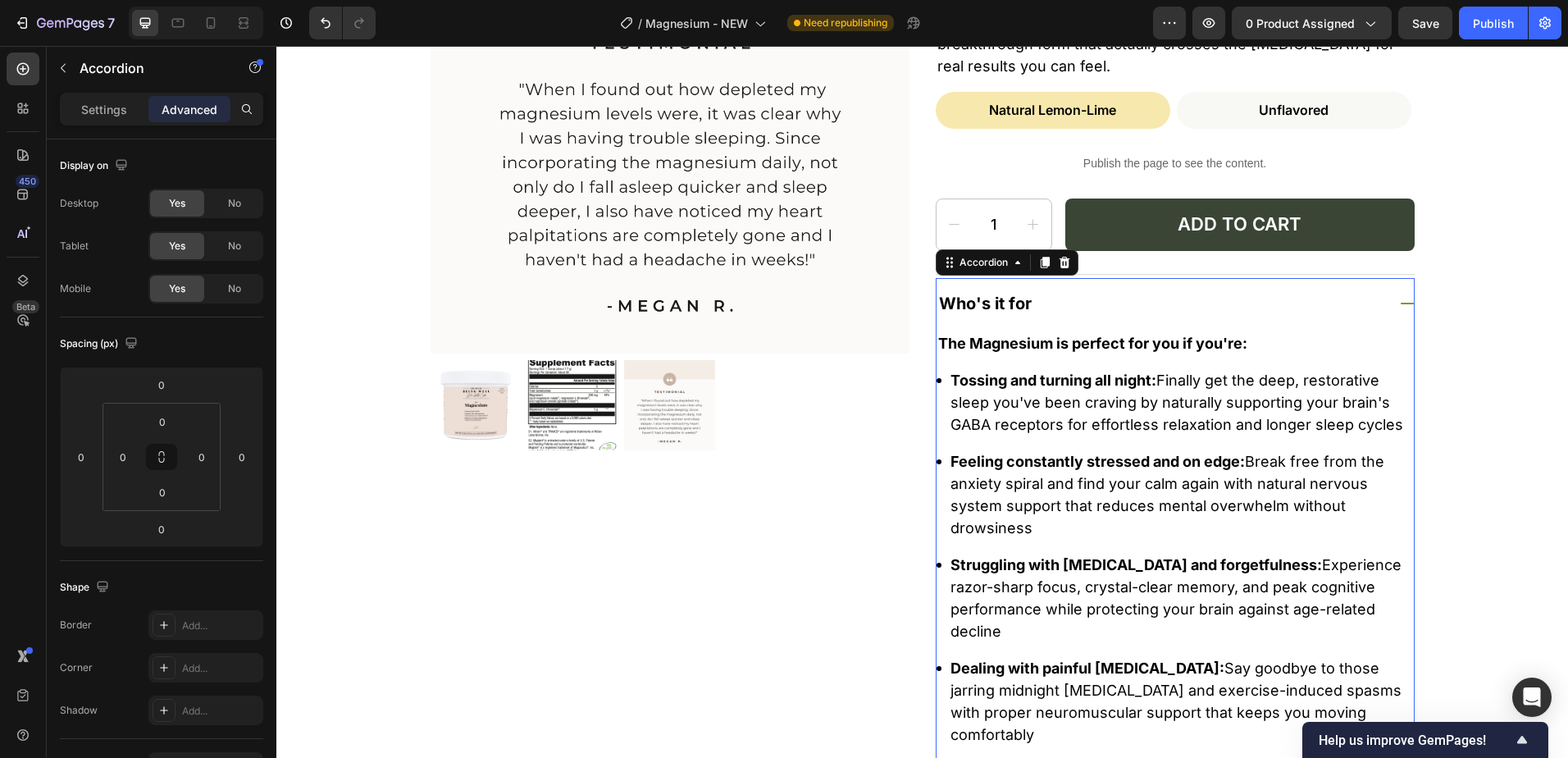
click at [1394, 300] on div "Who's it for" at bounding box center [1175, 303] width 477 height 51
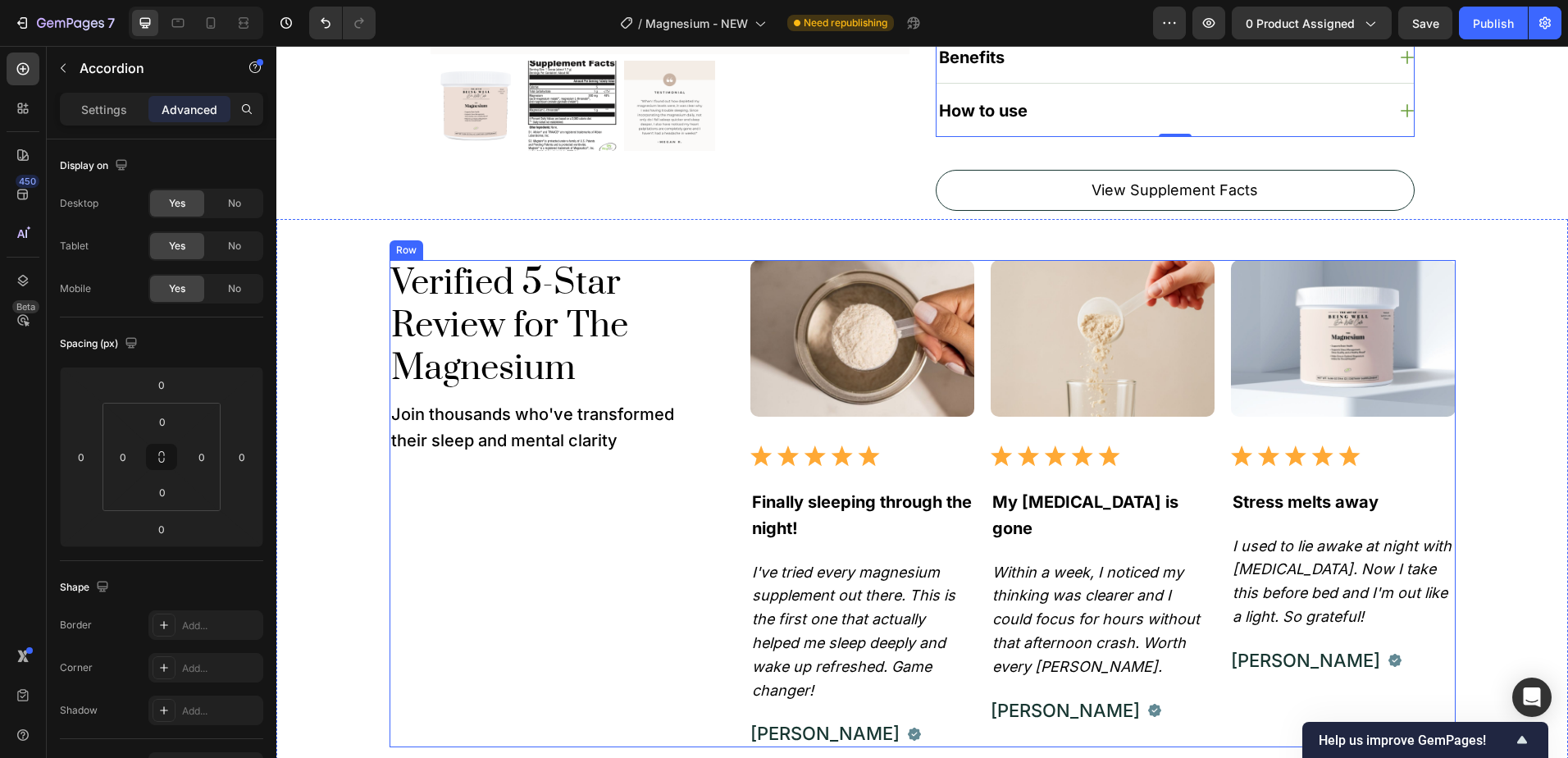
scroll to position [656, 0]
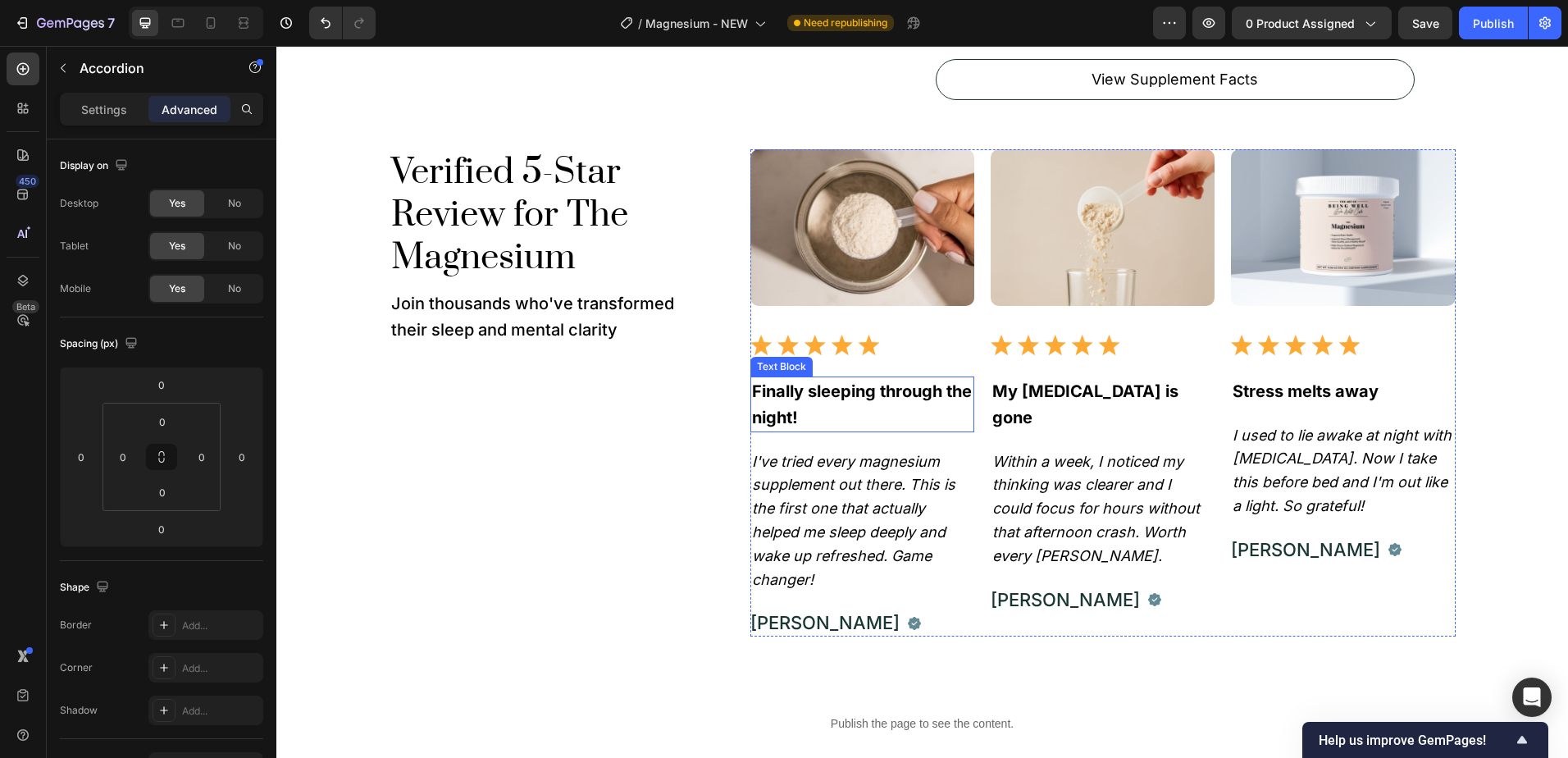
click at [837, 390] on p "Finally sleeping through the night!" at bounding box center [862, 404] width 220 height 52
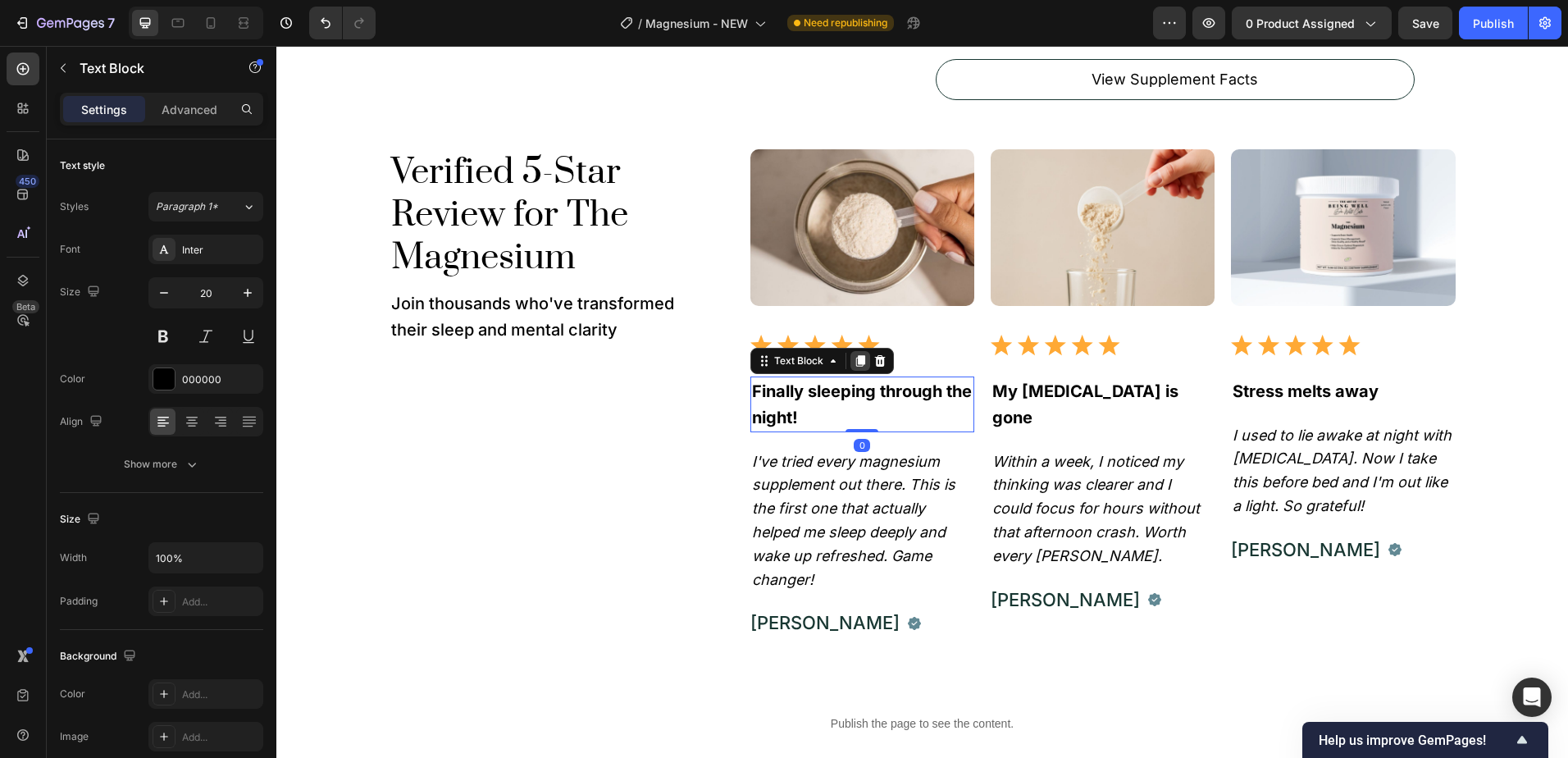
click at [855, 362] on icon at bounding box center [860, 360] width 9 height 11
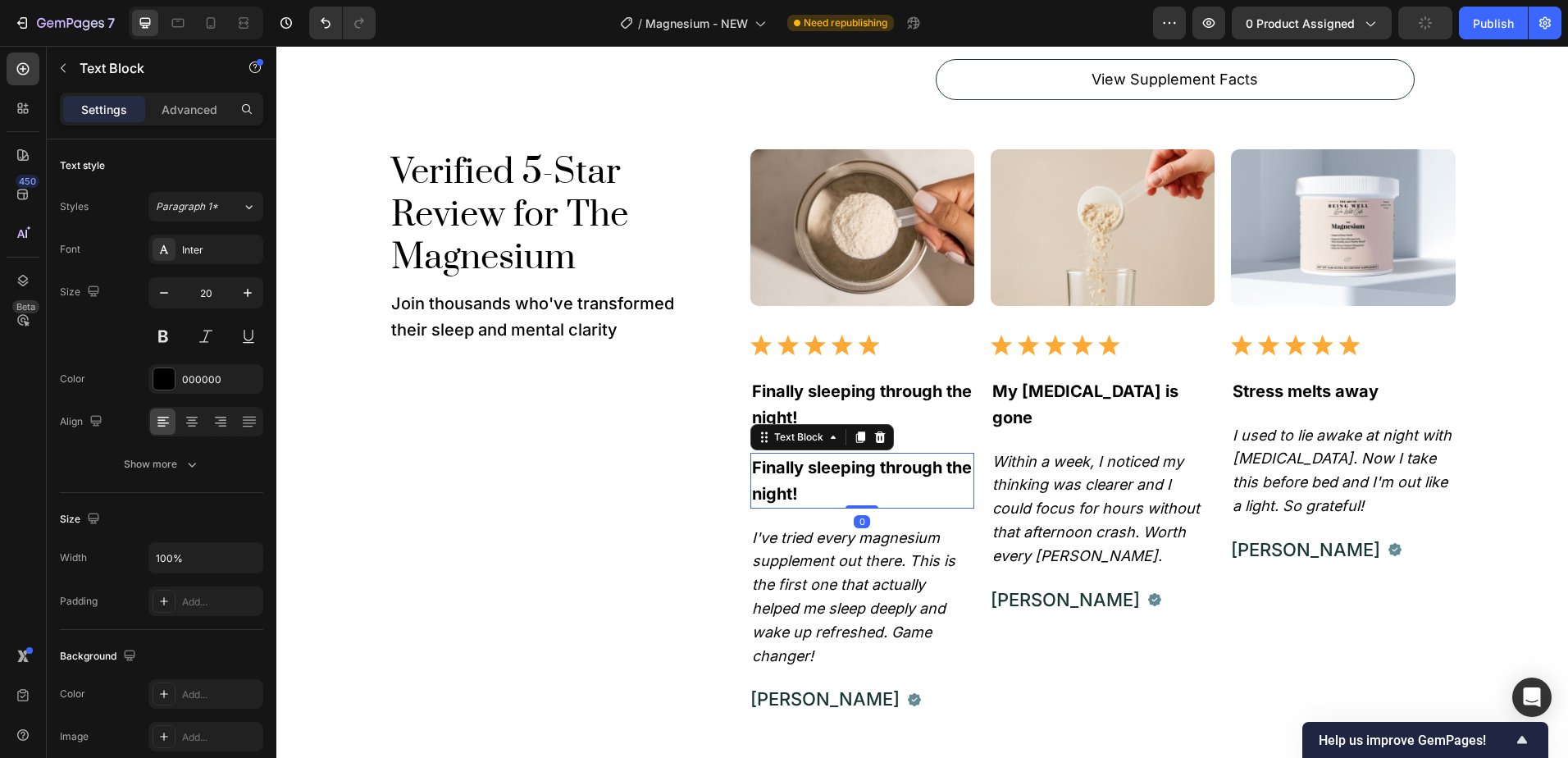
click at [789, 469] on p "Finally sleeping through the night!" at bounding box center [862, 481] width 220 height 52
click at [700, 484] on div "Verified 5-Star Review for The Magnesium Heading Join thousands who've transfor…" at bounding box center [566, 431] width 352 height 564
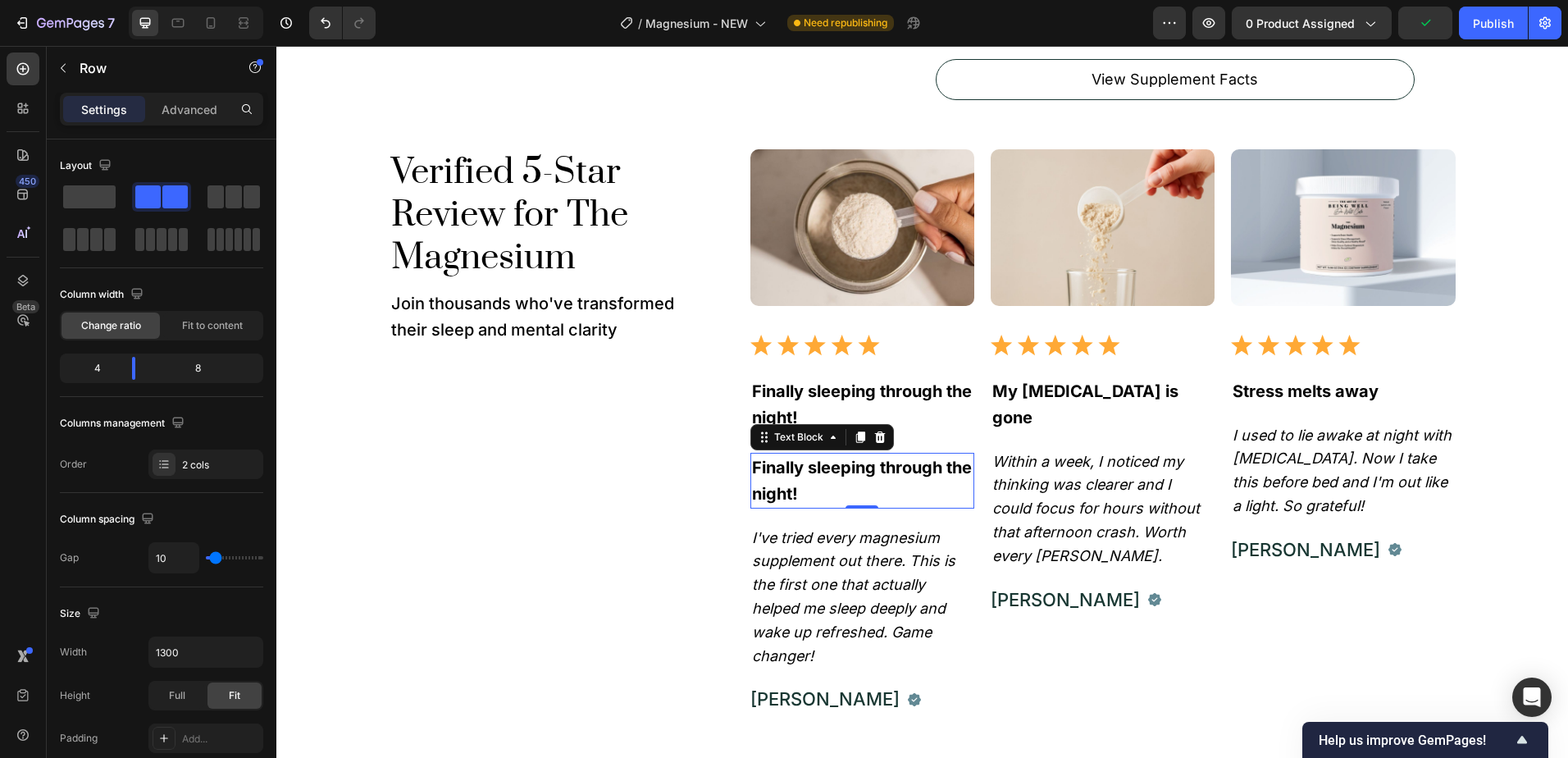
click at [758, 451] on div "Image Image Finally sleeping through the night! Text Block Finally sleeping thr…" at bounding box center [862, 431] width 224 height 564
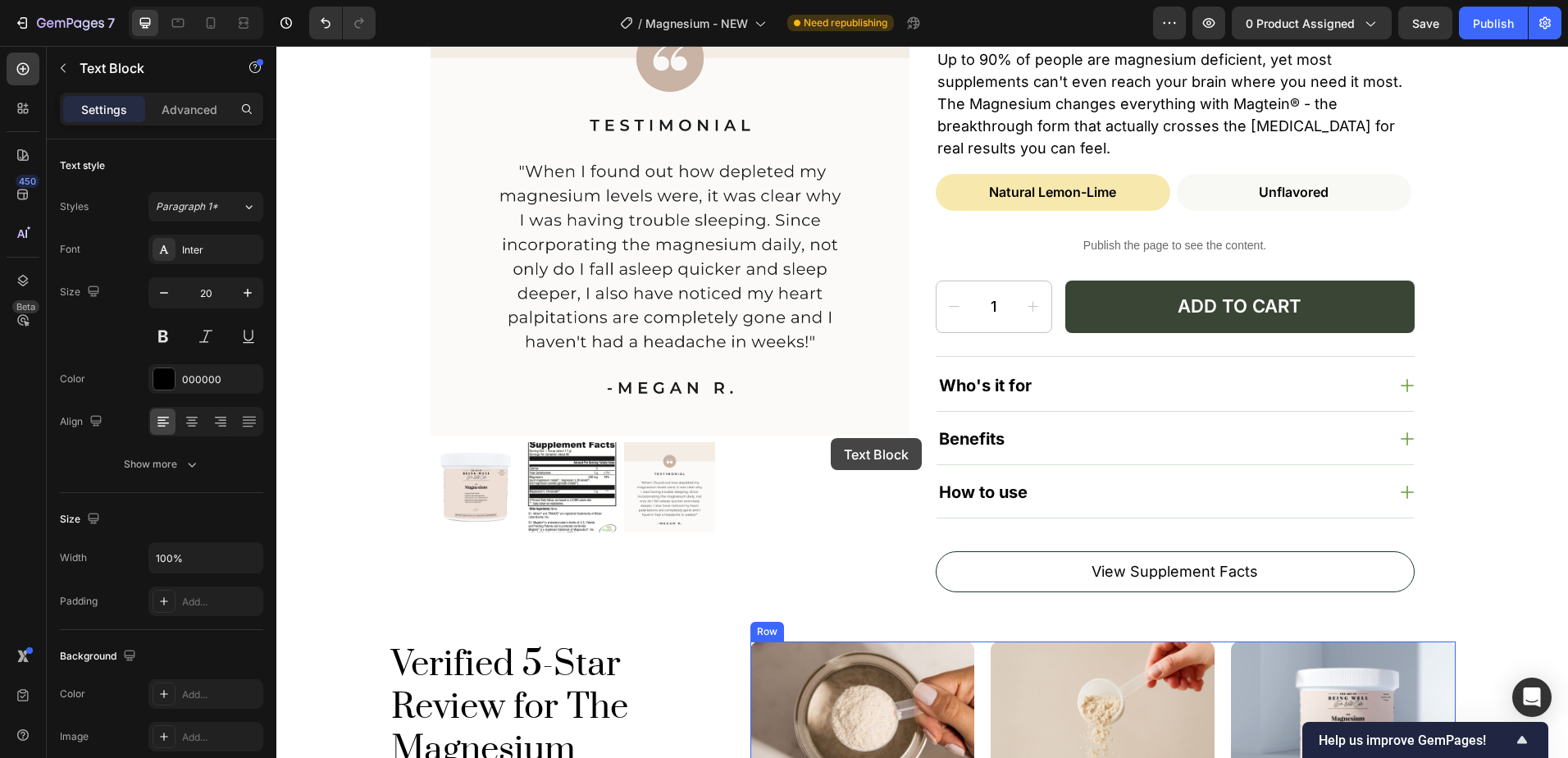
scroll to position [82, 0]
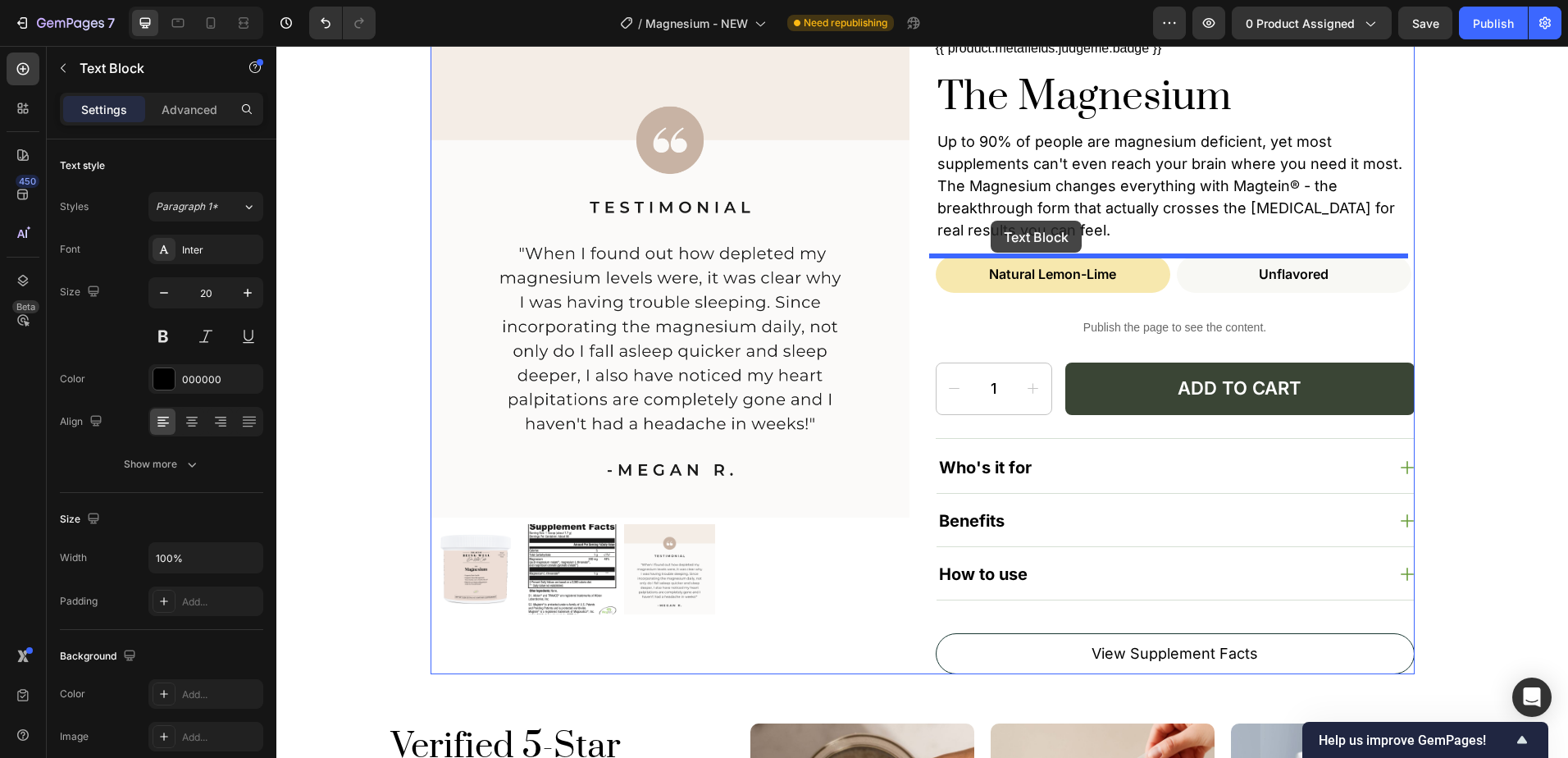
drag, startPoint x: 760, startPoint y: 437, endPoint x: 991, endPoint y: 220, distance: 316.9
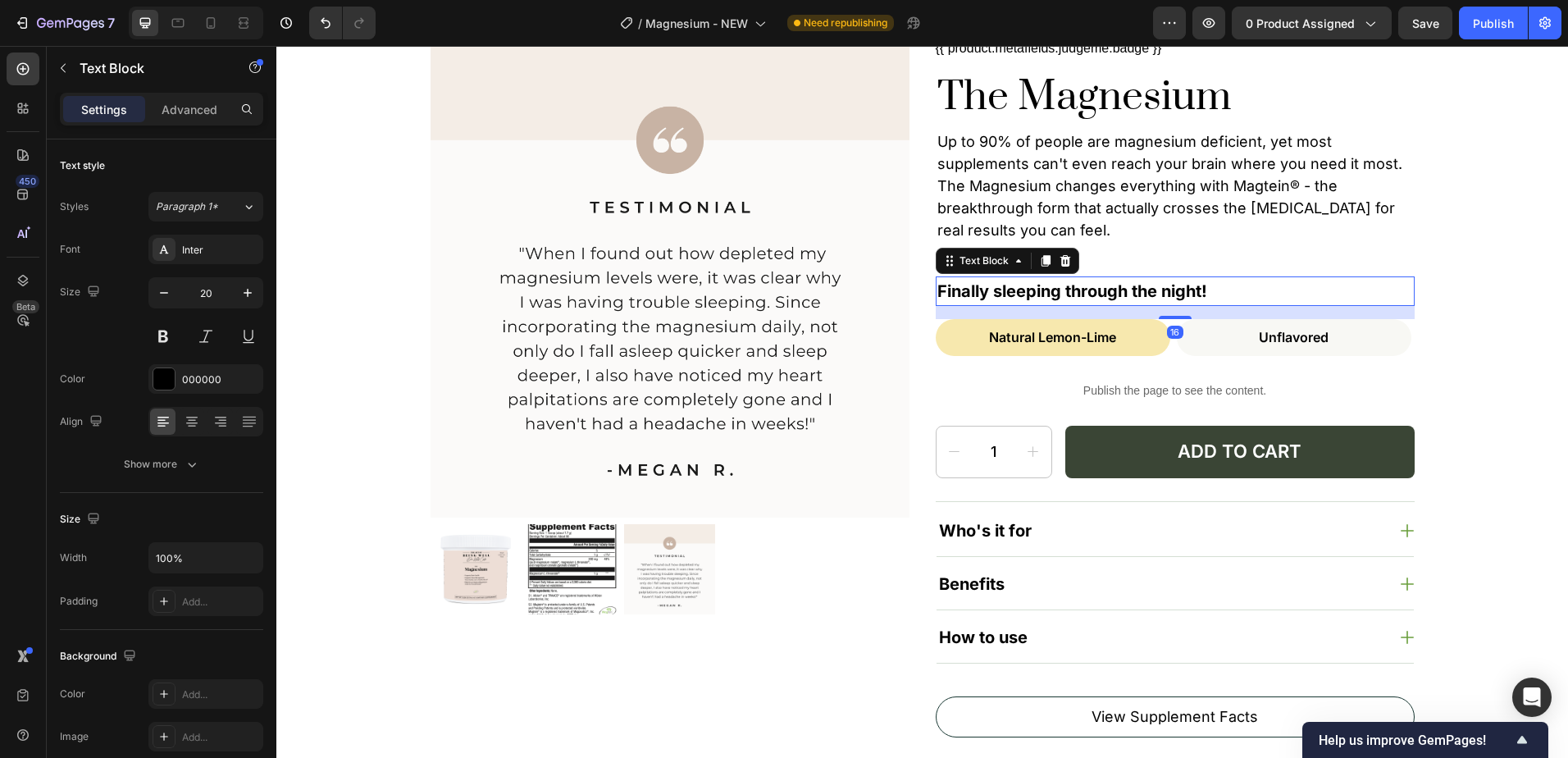
click at [985, 291] on p "Finally sleeping through the night!" at bounding box center [1175, 291] width 476 height 26
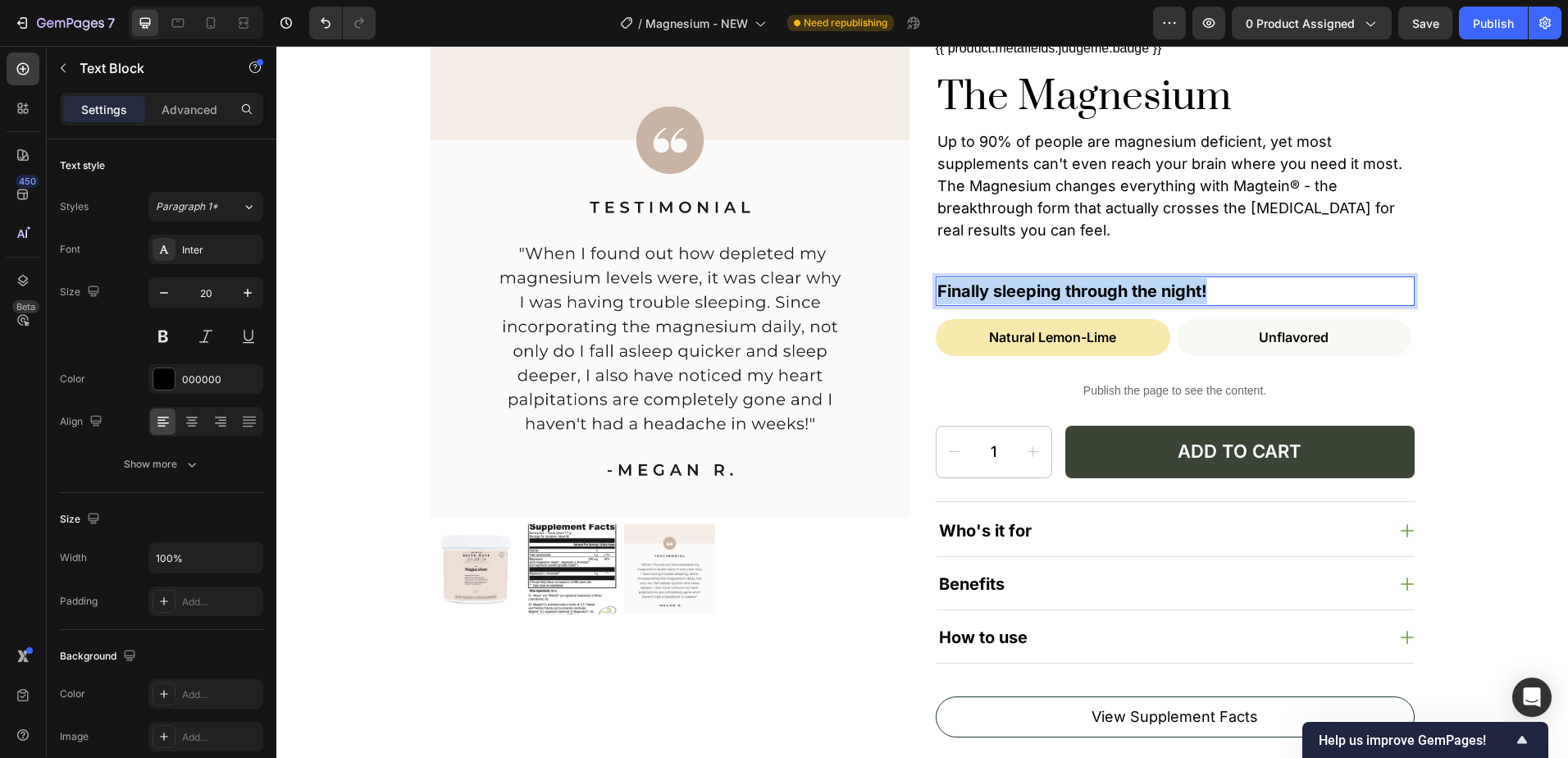
click at [985, 291] on p "Finally sleeping through the night!" at bounding box center [1175, 291] width 476 height 26
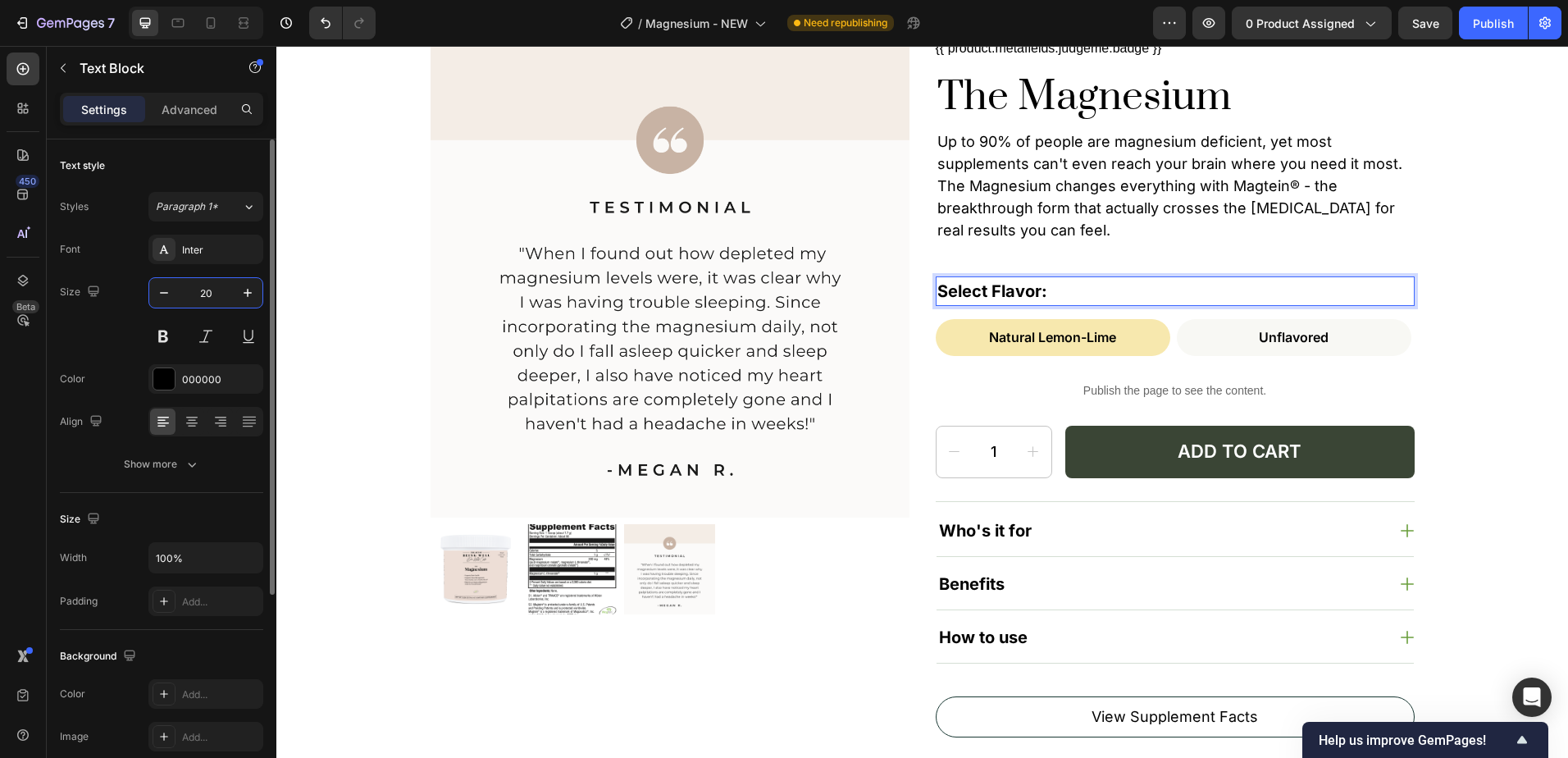
click at [199, 287] on input "20" at bounding box center [206, 293] width 54 height 30
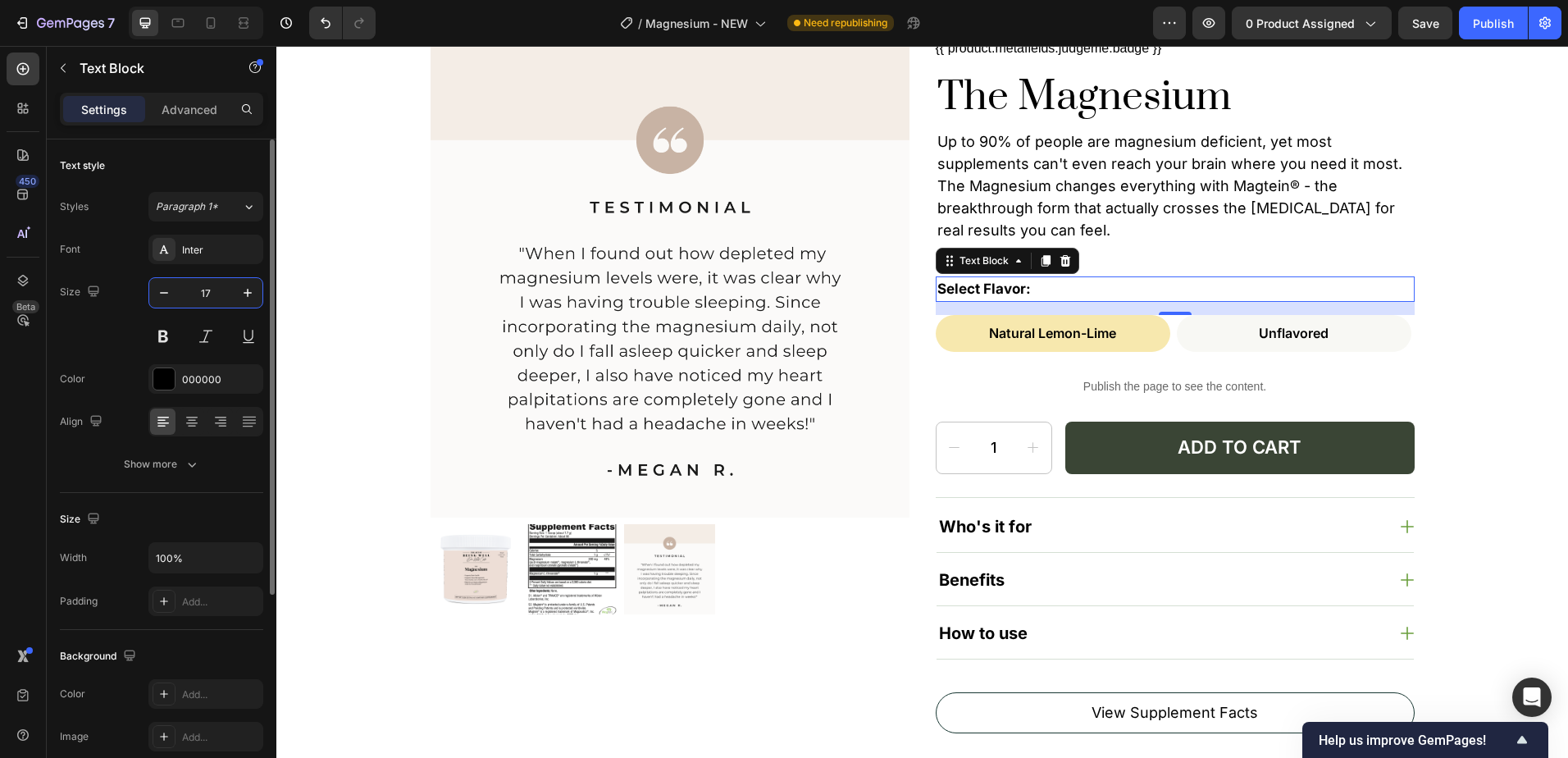
type input "16"
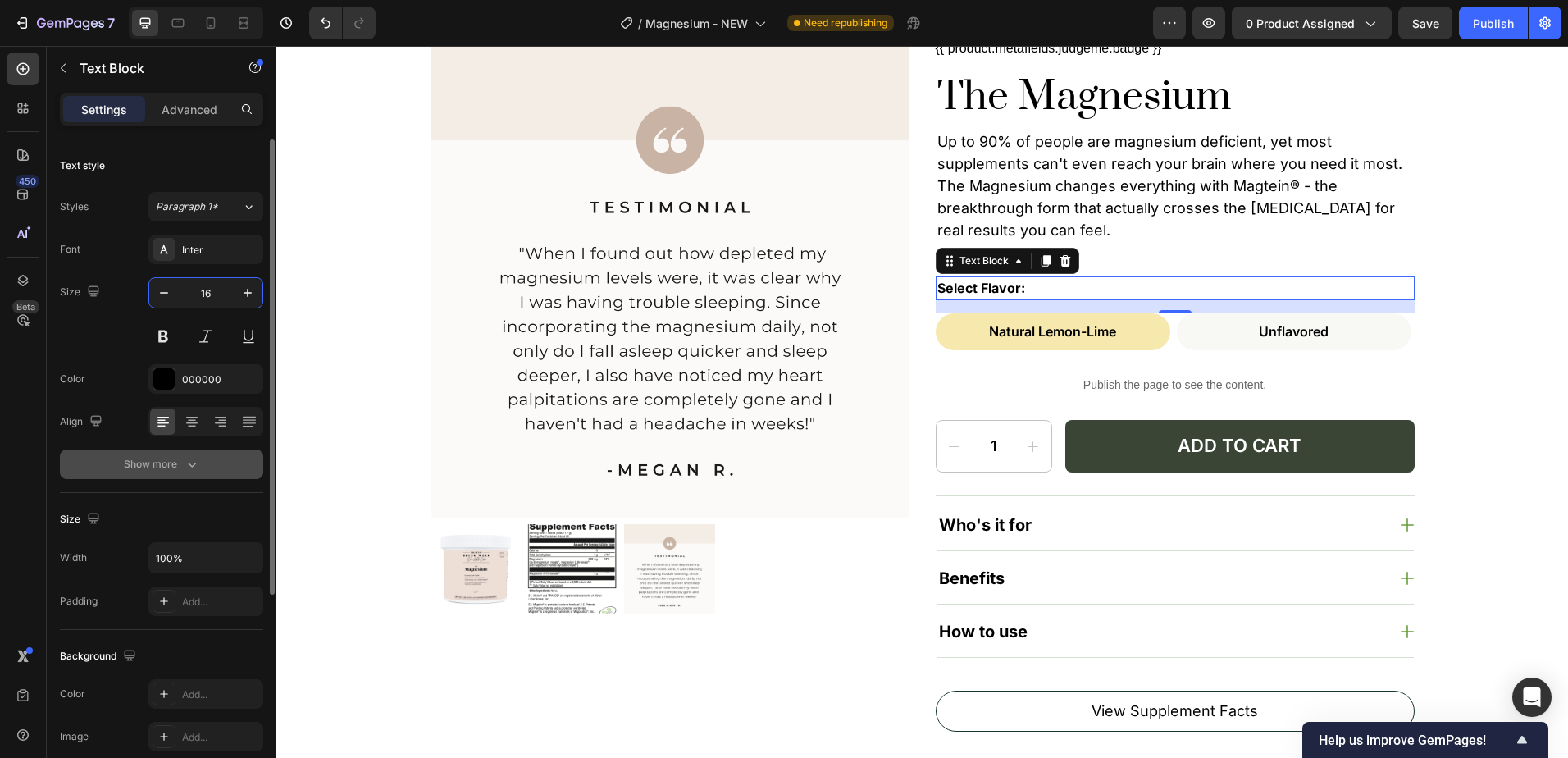
click at [174, 461] on div "Show more" at bounding box center [162, 464] width 76 height 17
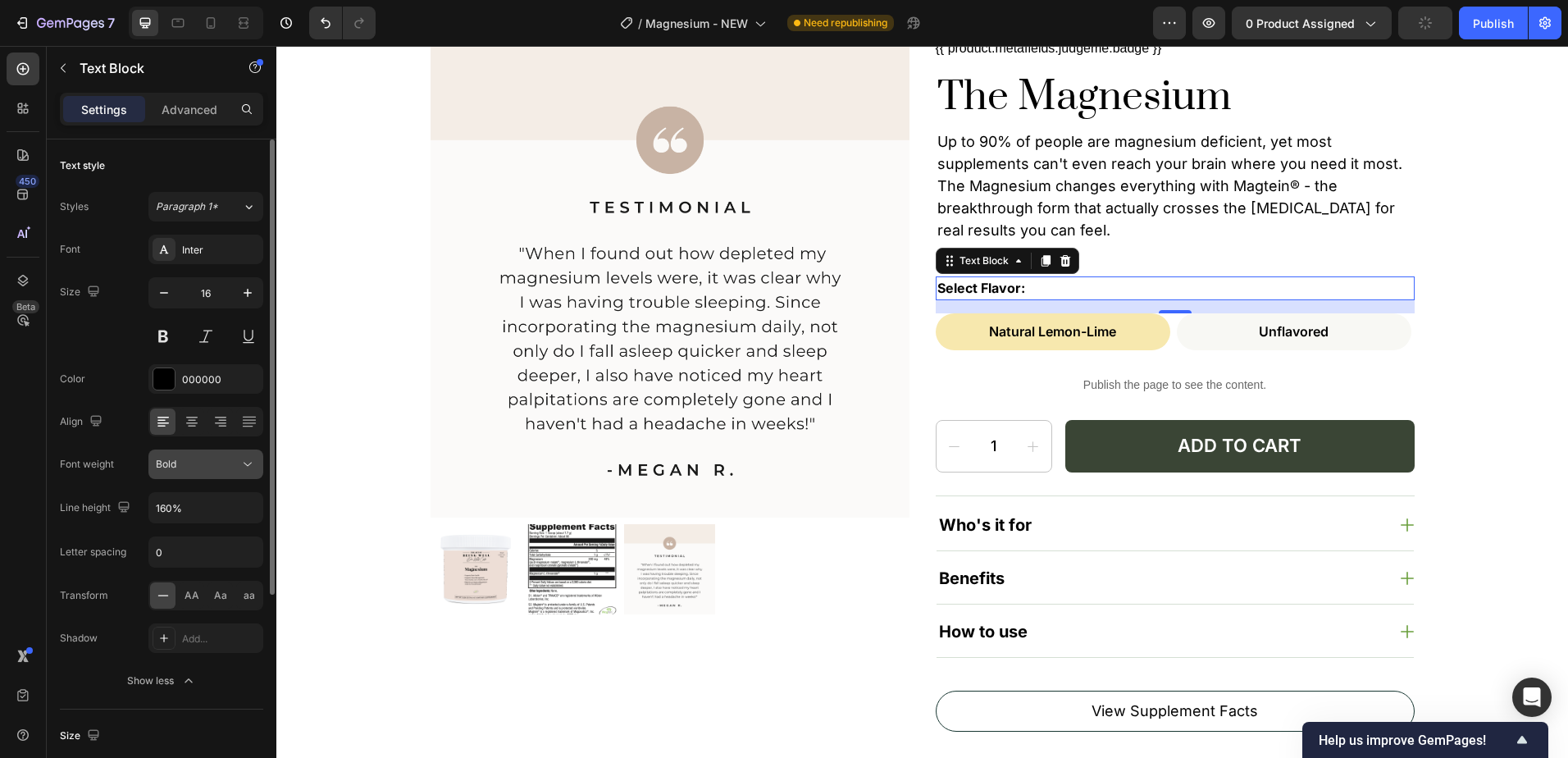
click at [202, 463] on div "Bold" at bounding box center [198, 463] width 84 height 15
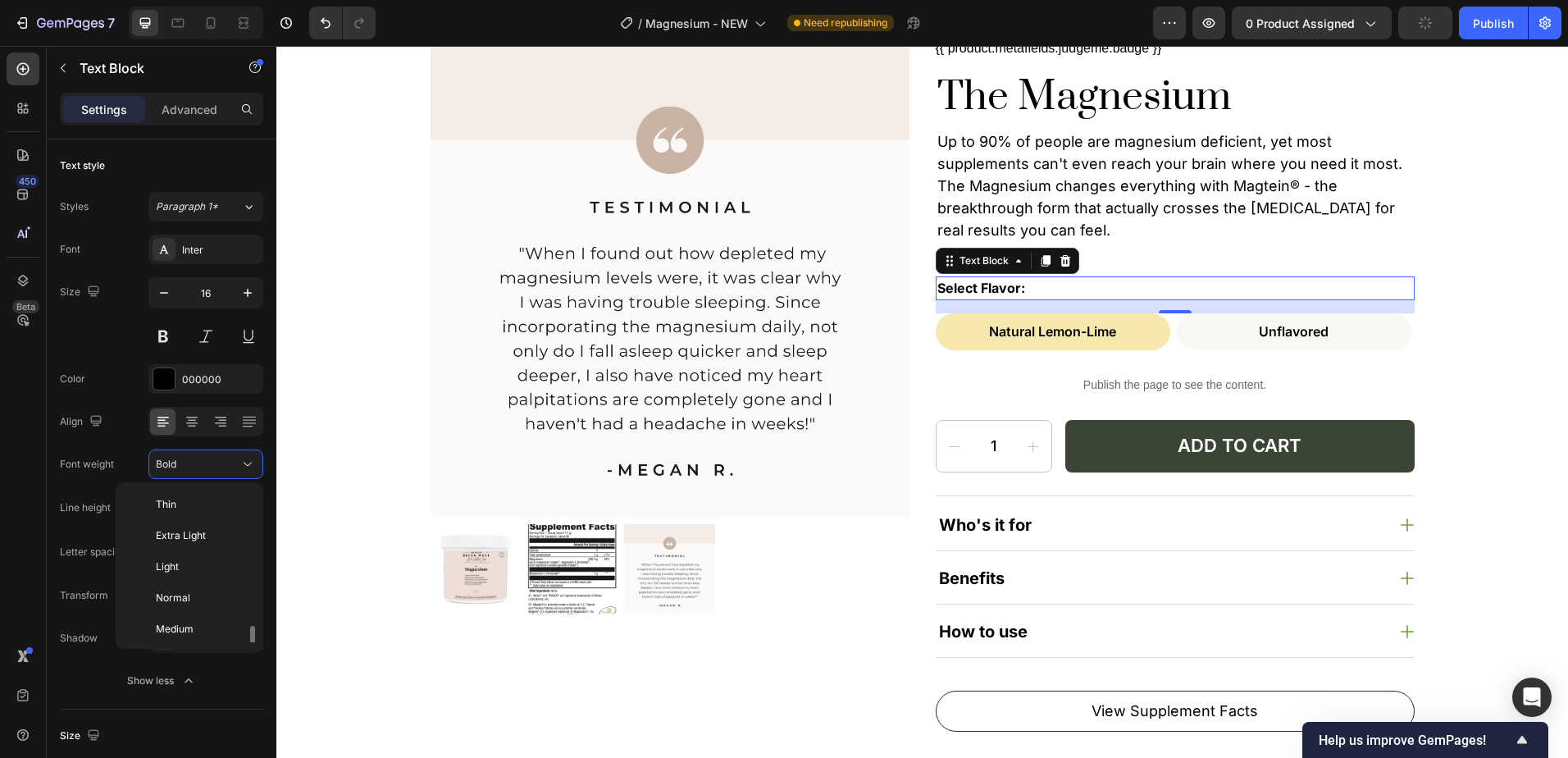
scroll to position [88, 0]
click at [204, 580] on div "Semi Bold" at bounding box center [186, 572] width 128 height 31
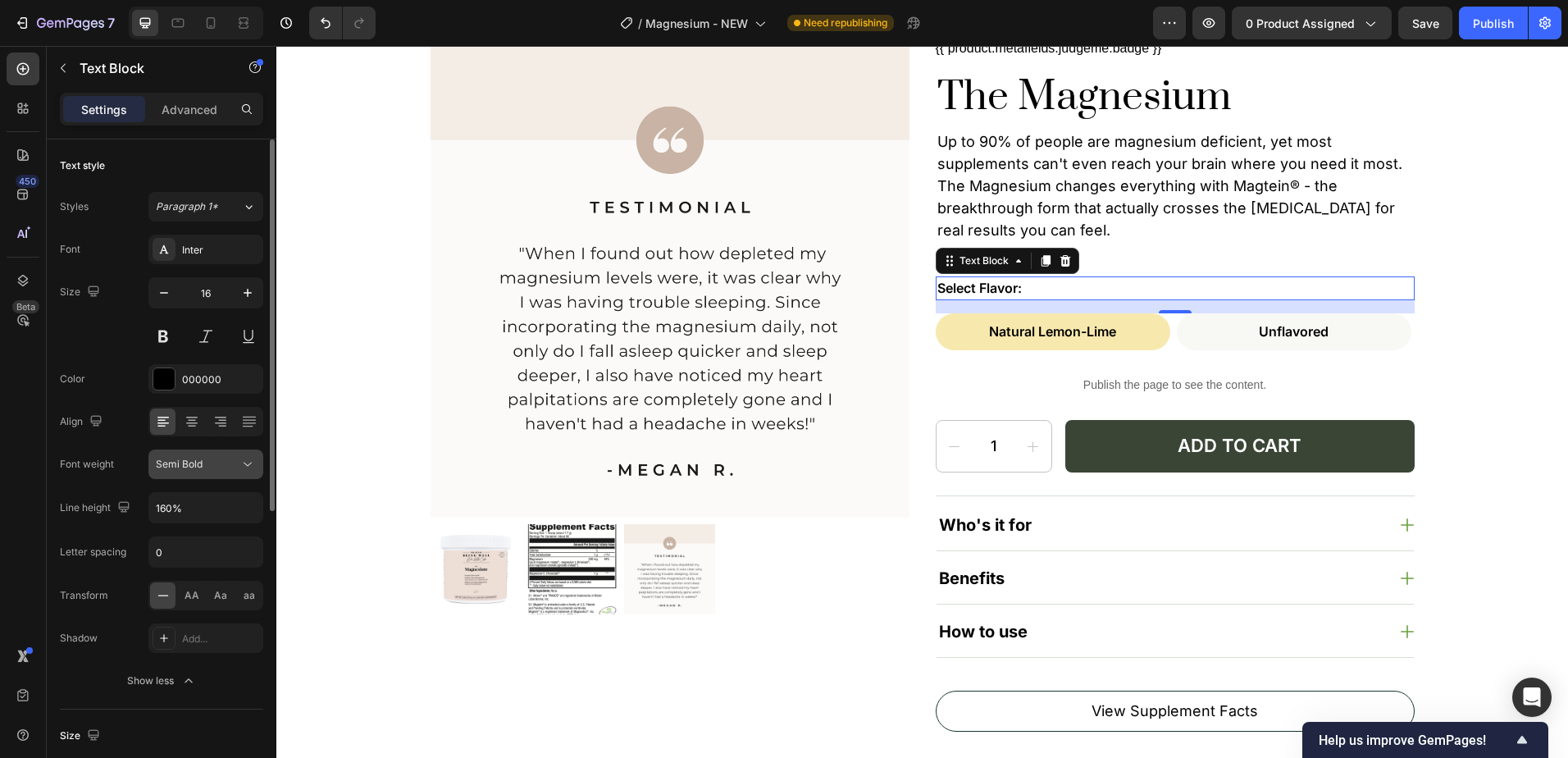
click at [224, 465] on div "Semi Bold" at bounding box center [198, 463] width 84 height 15
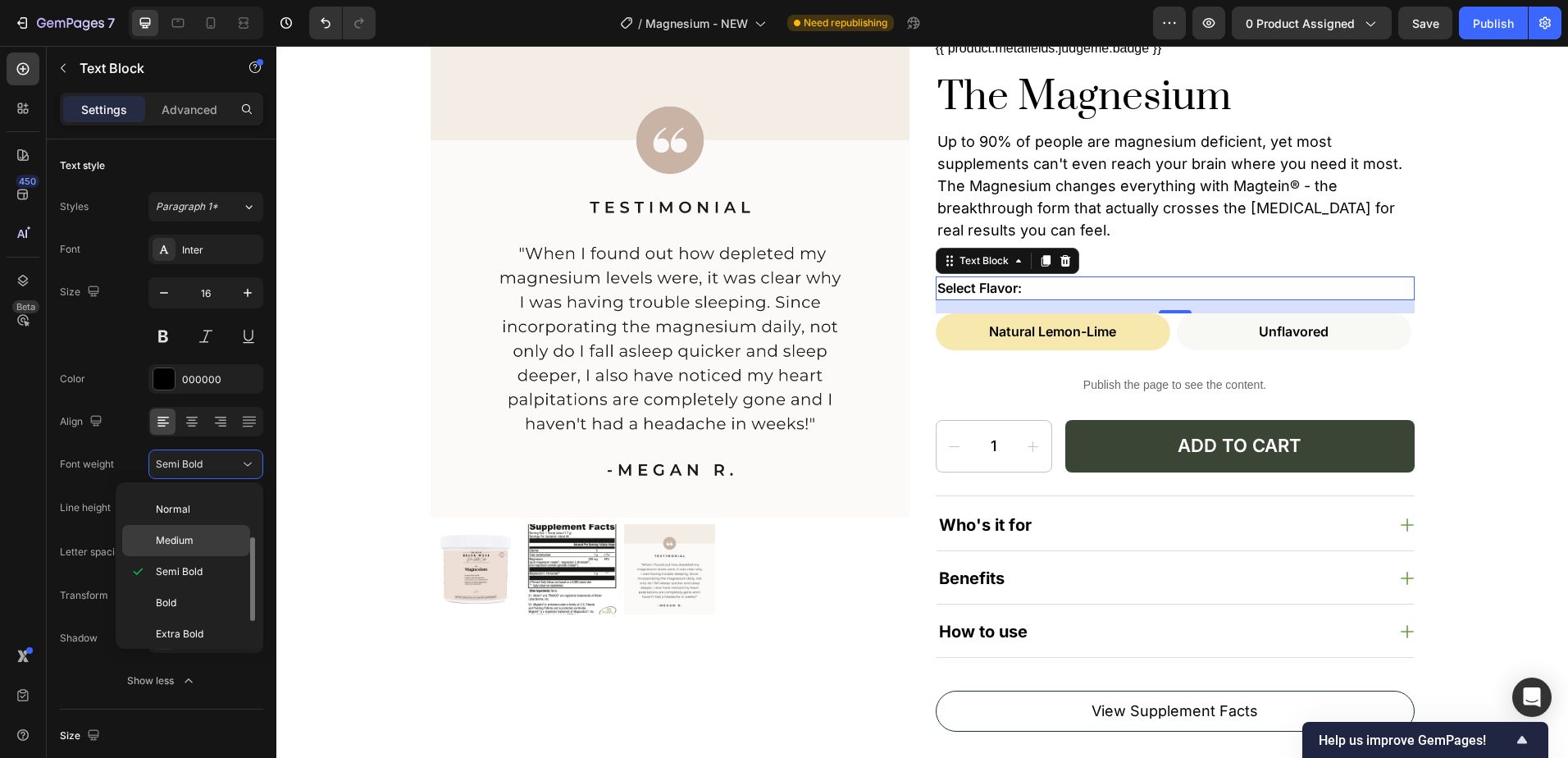
click at [217, 535] on p "Medium" at bounding box center [199, 540] width 87 height 15
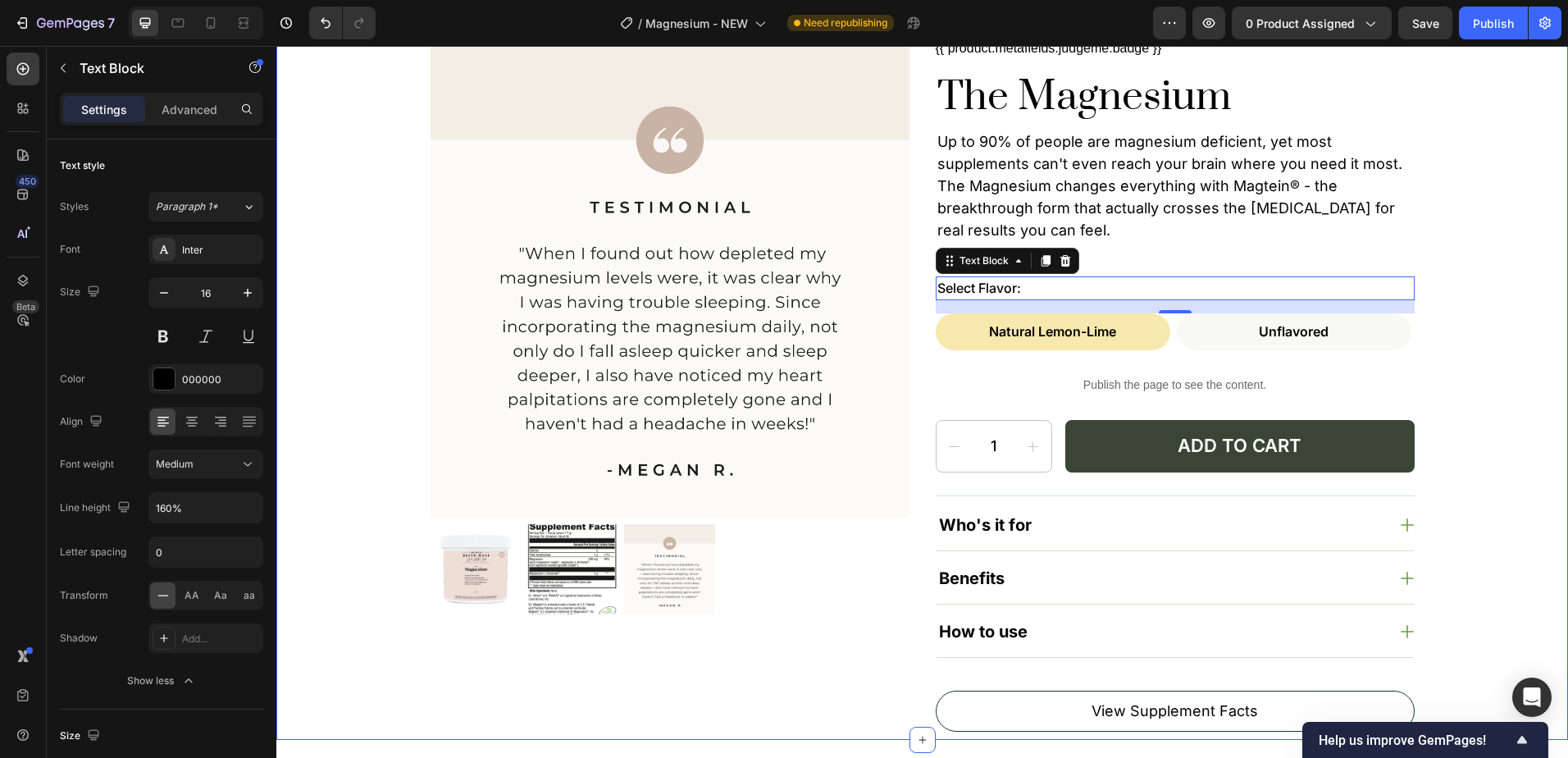
click at [1477, 278] on div "Product Images {{ product.metafields.judgeme.badge }} Custom Code The Magnesium…" at bounding box center [923, 385] width 1259 height 693
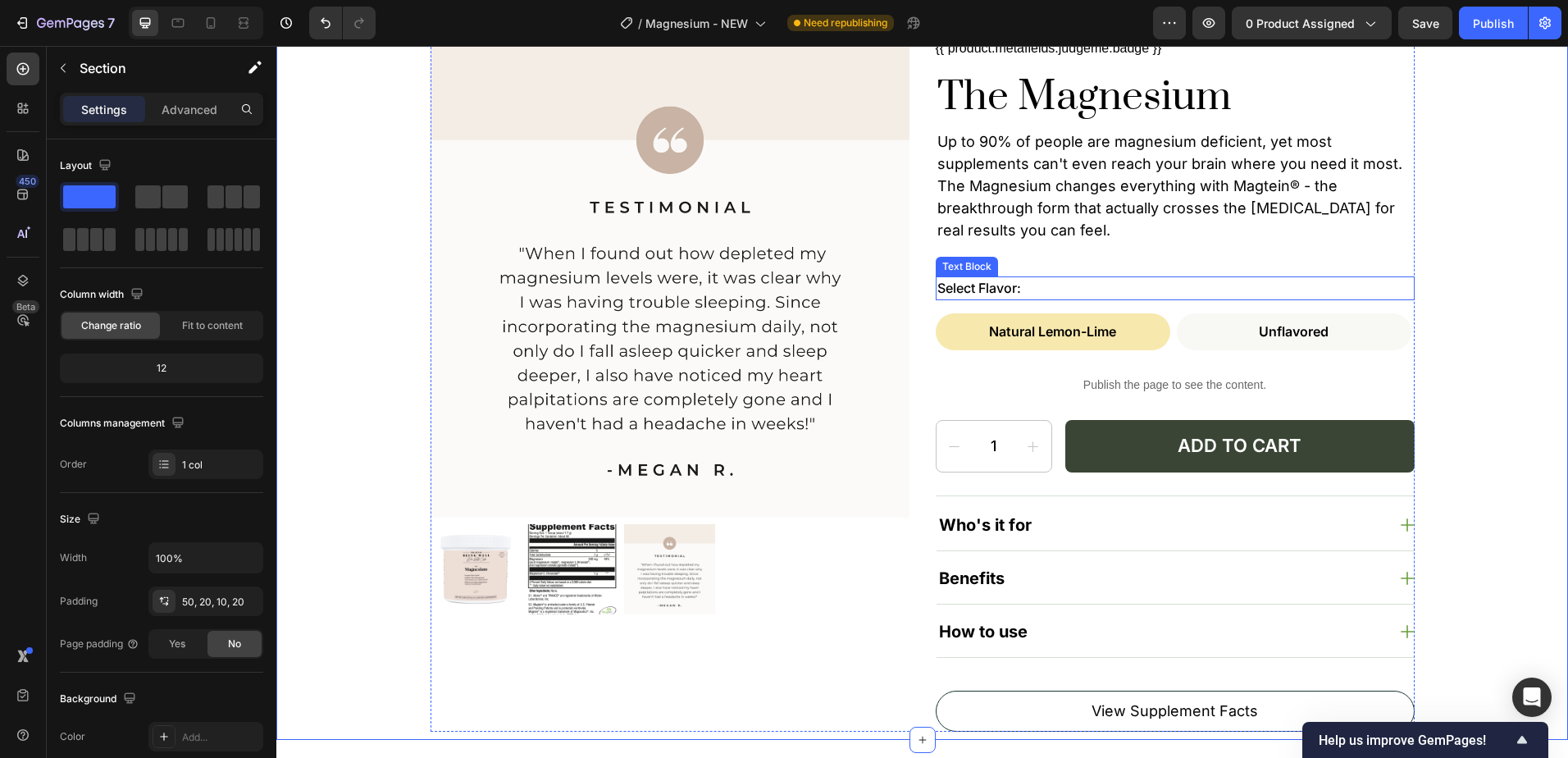
click at [971, 297] on p "Select Flavor:" at bounding box center [1175, 289] width 476 height 21
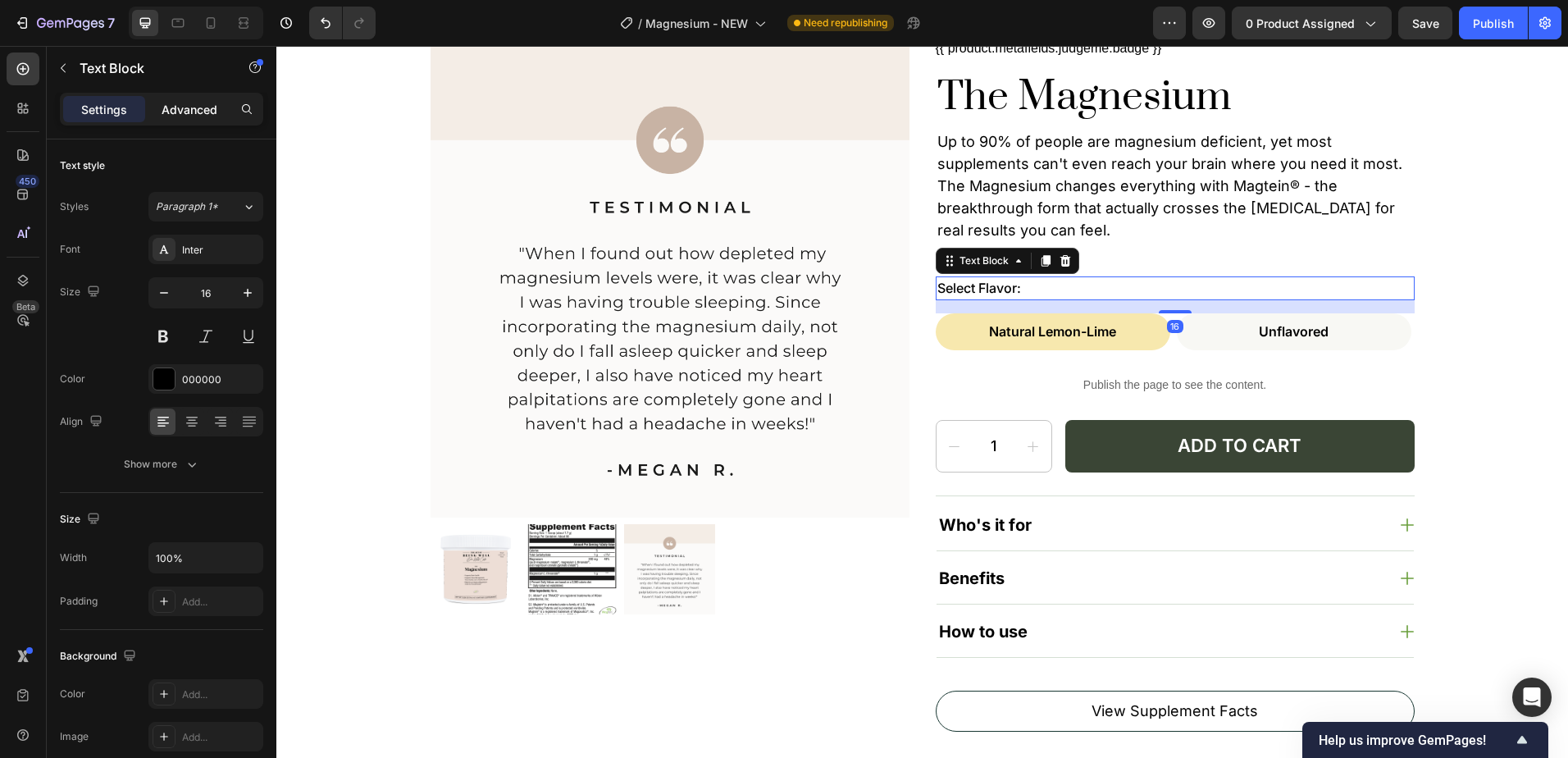
click at [196, 108] on p "Advanced" at bounding box center [190, 109] width 56 height 17
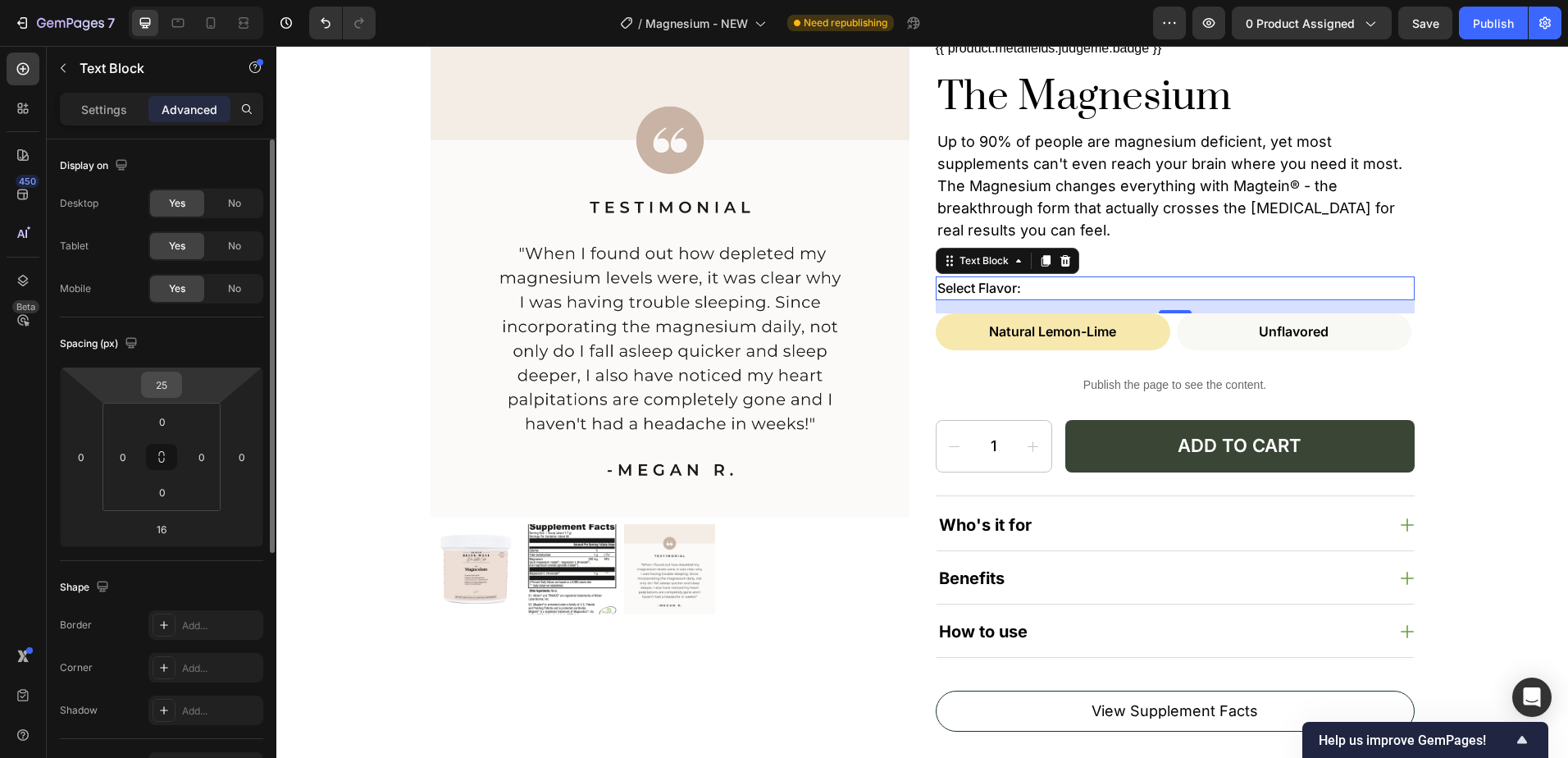
click at [169, 375] on input "25" at bounding box center [162, 385] width 33 height 24
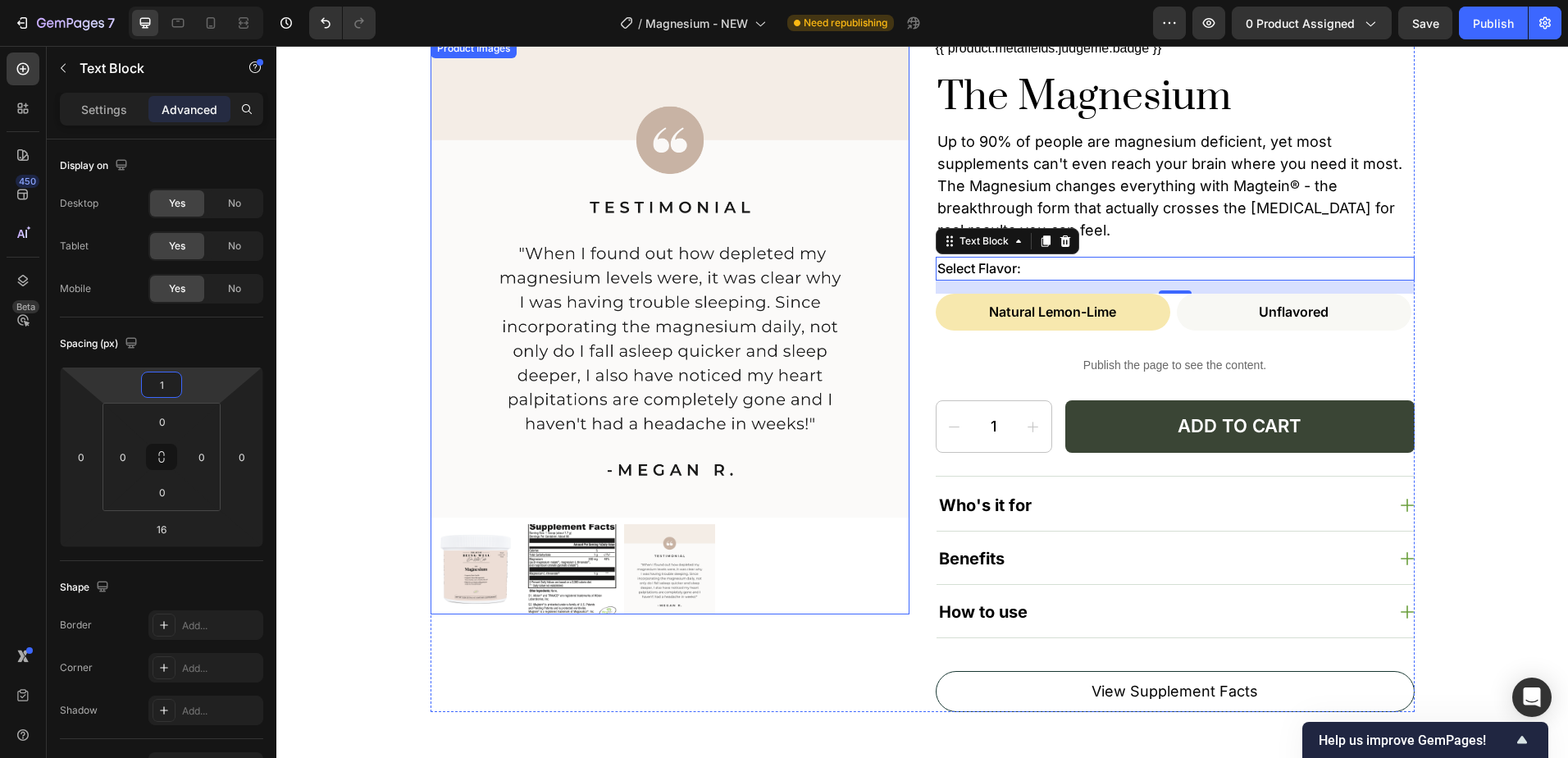
type input "10"
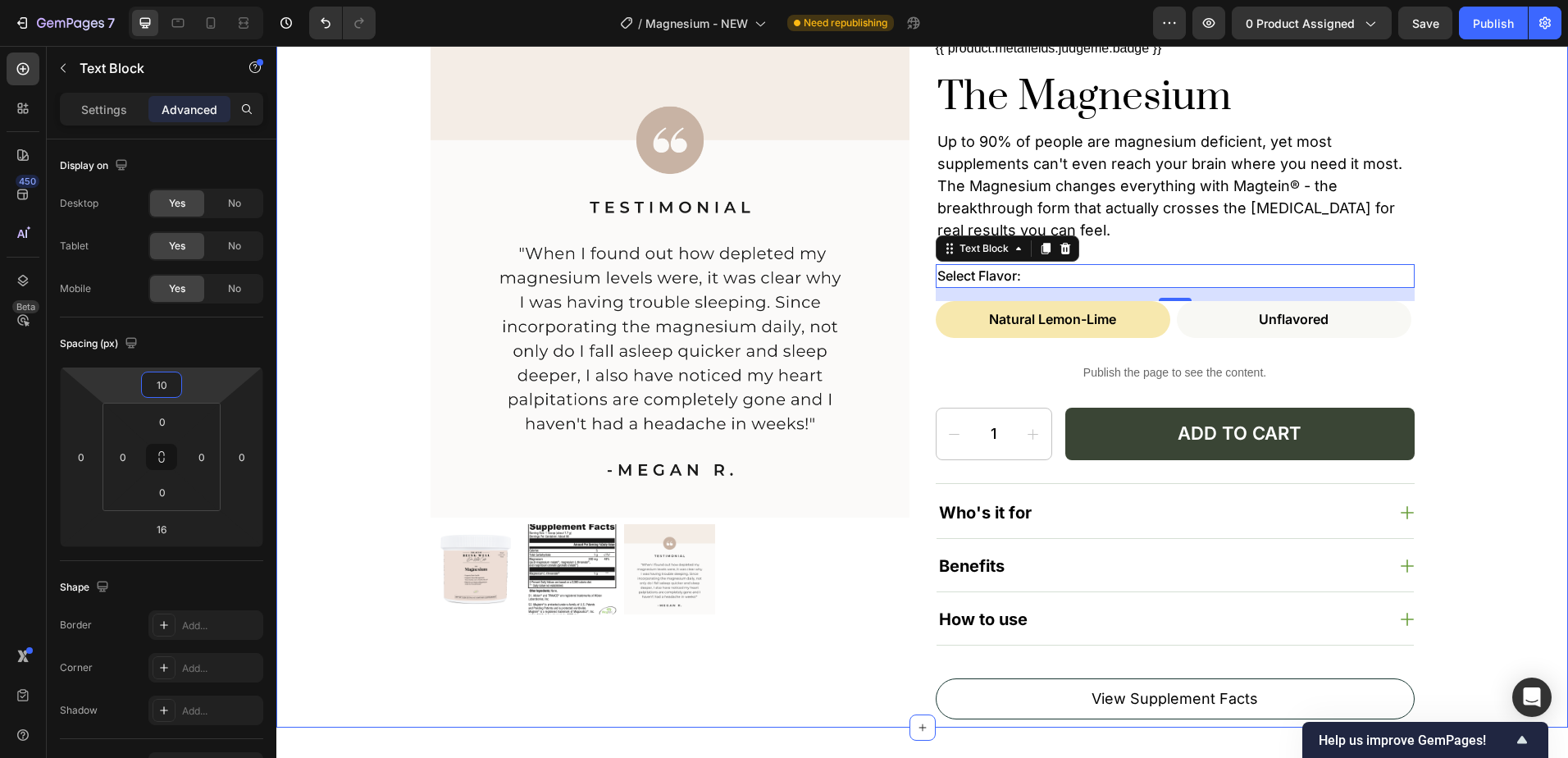
click at [1494, 205] on div "Product Images {{ product.metafields.judgeme.badge }} Custom Code The Magnesium…" at bounding box center [923, 379] width 1259 height 681
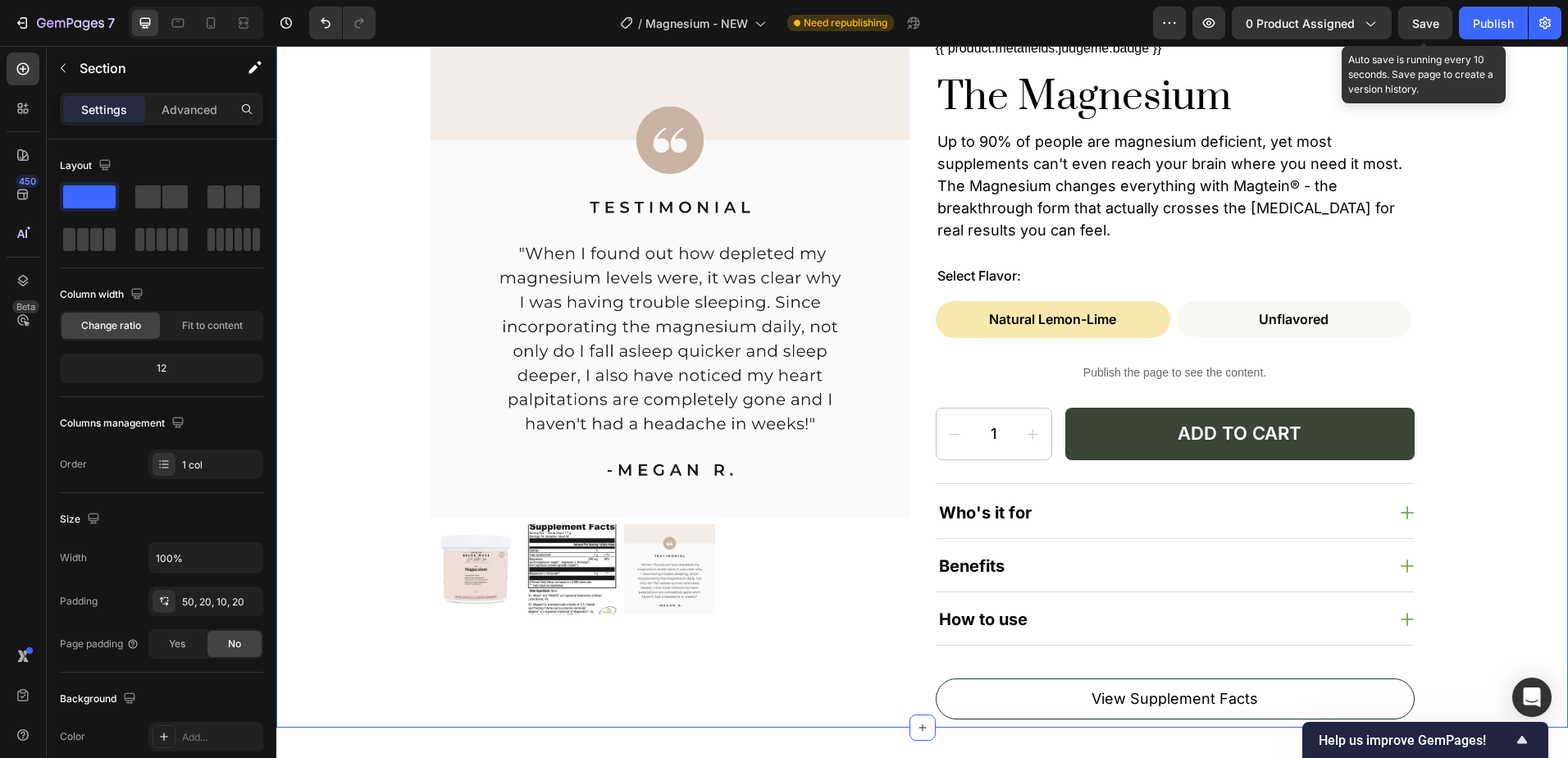
click at [1418, 18] on span "Save" at bounding box center [1425, 24] width 27 height 14
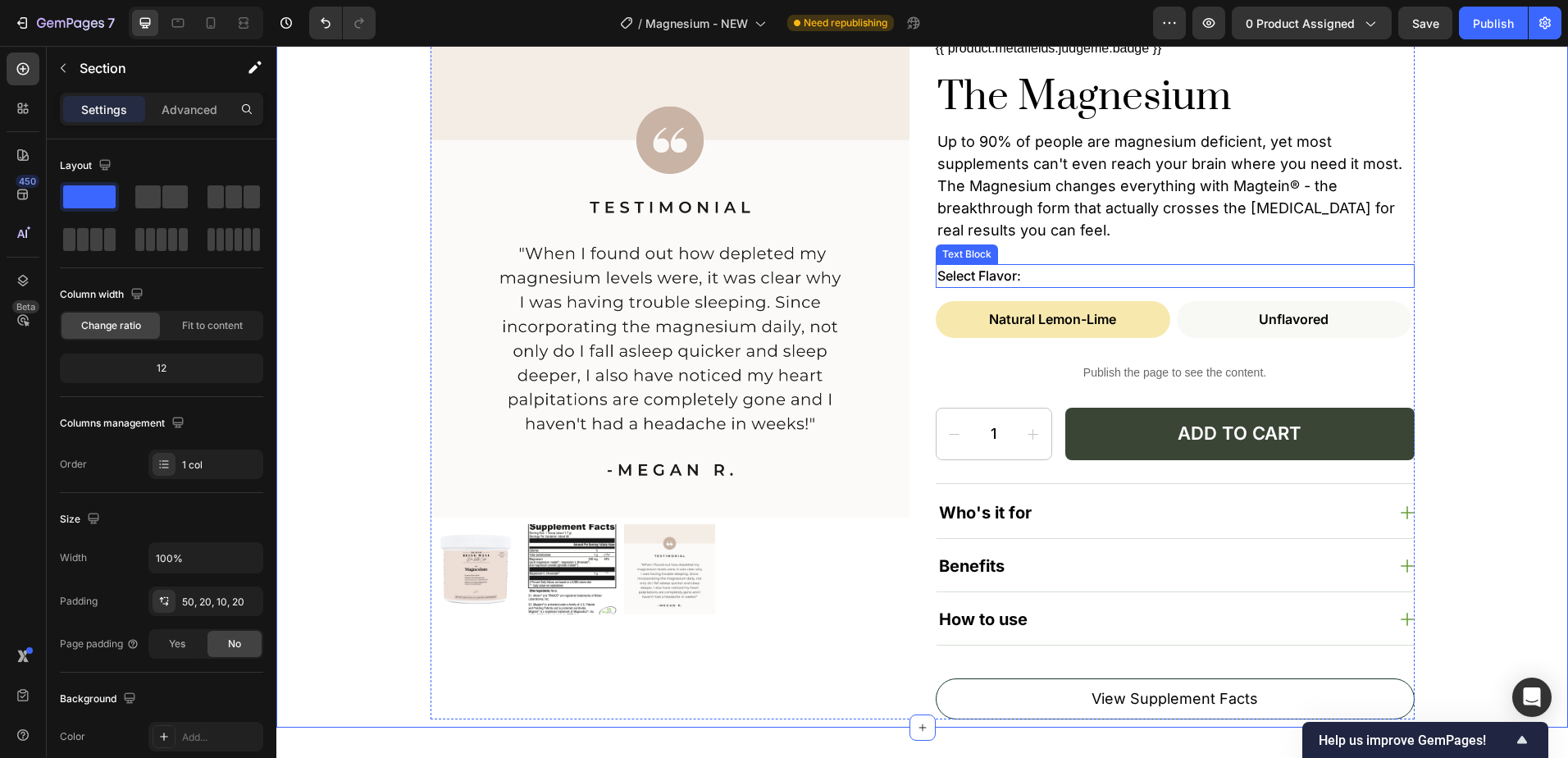
click at [1010, 277] on p "Select Flavor:" at bounding box center [1175, 276] width 476 height 21
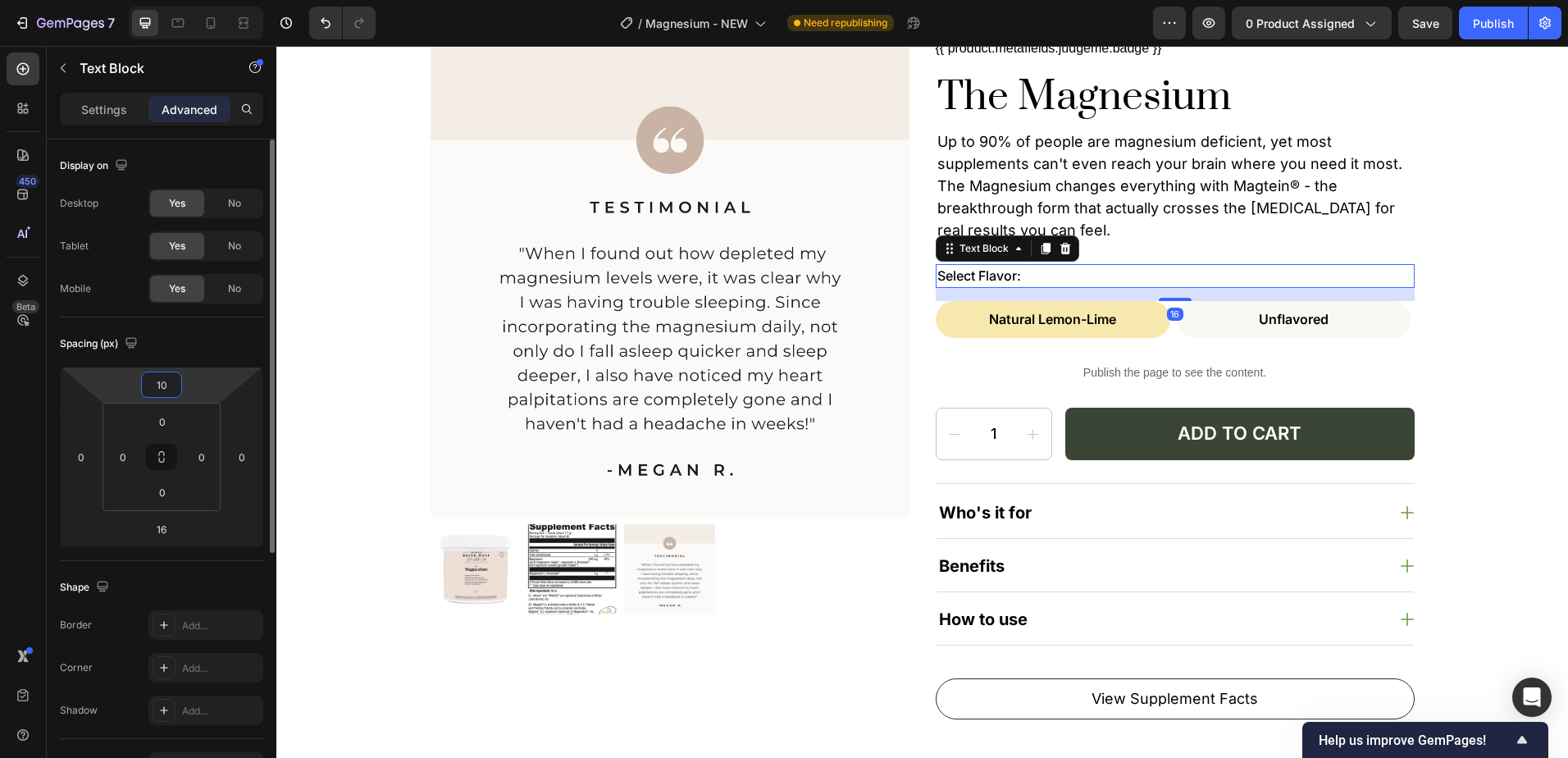
click at [160, 386] on input "10" at bounding box center [162, 385] width 33 height 24
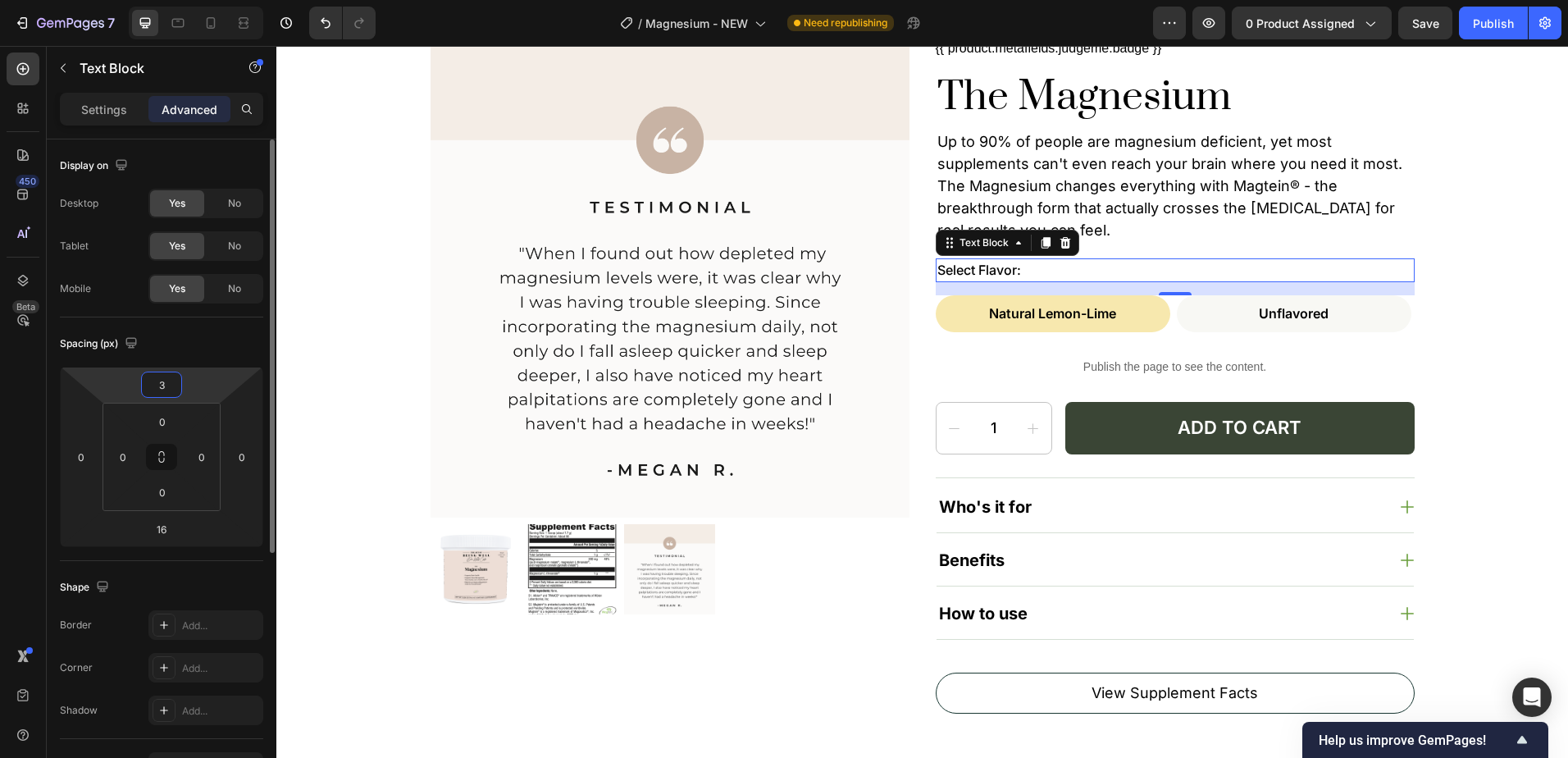
type input "4"
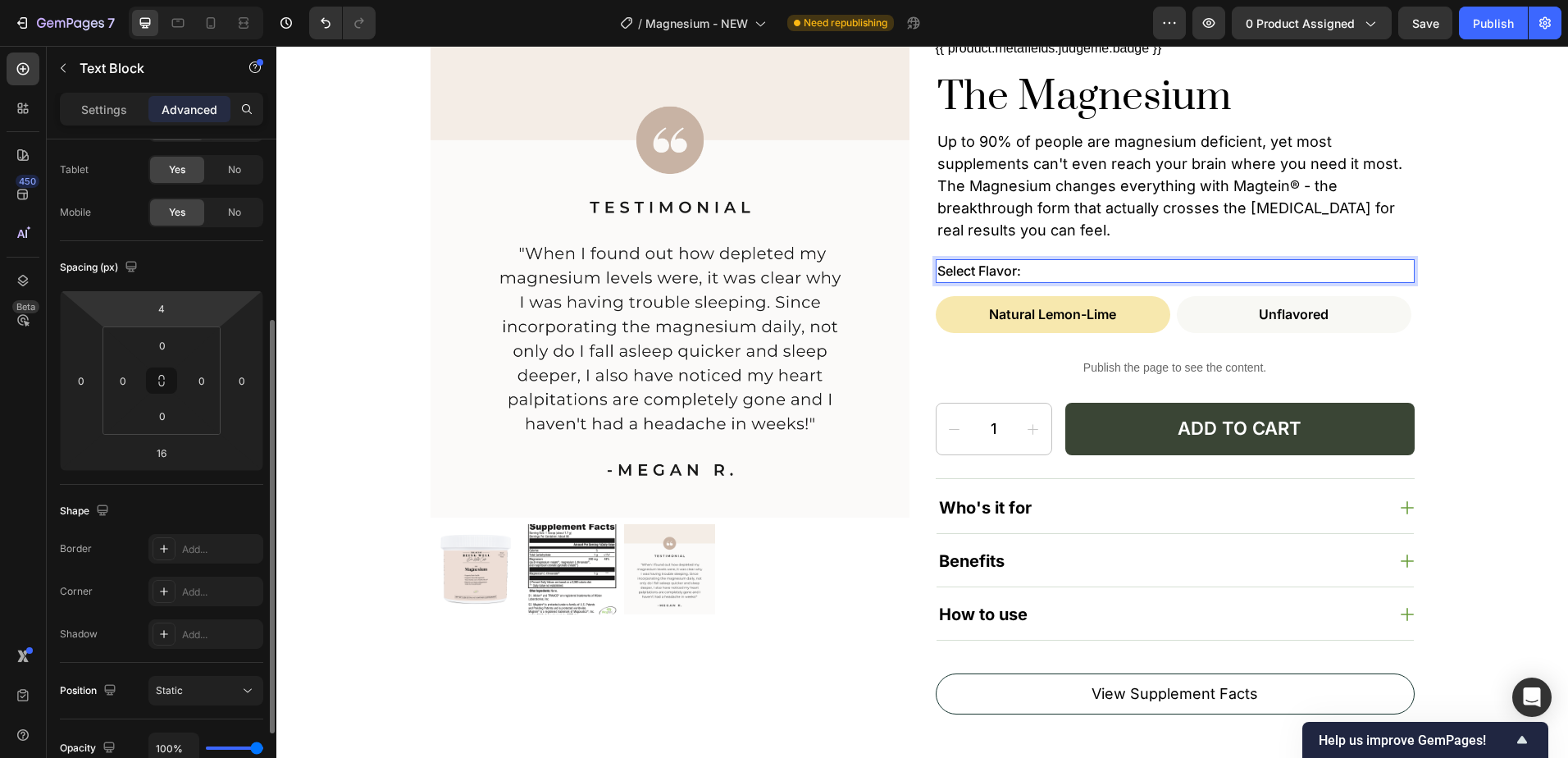
scroll to position [0, 0]
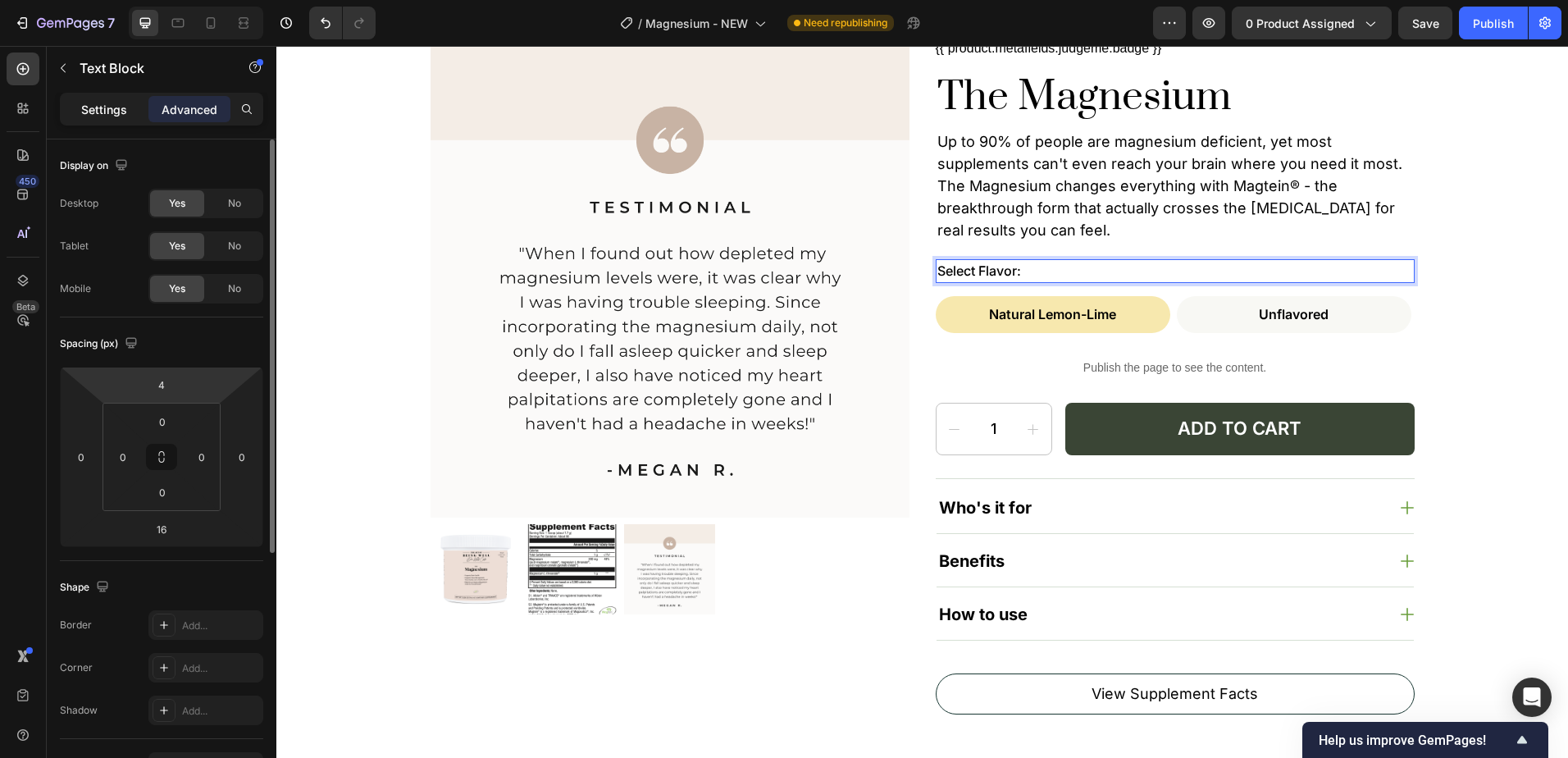
click at [109, 101] on p "Settings" at bounding box center [104, 109] width 46 height 17
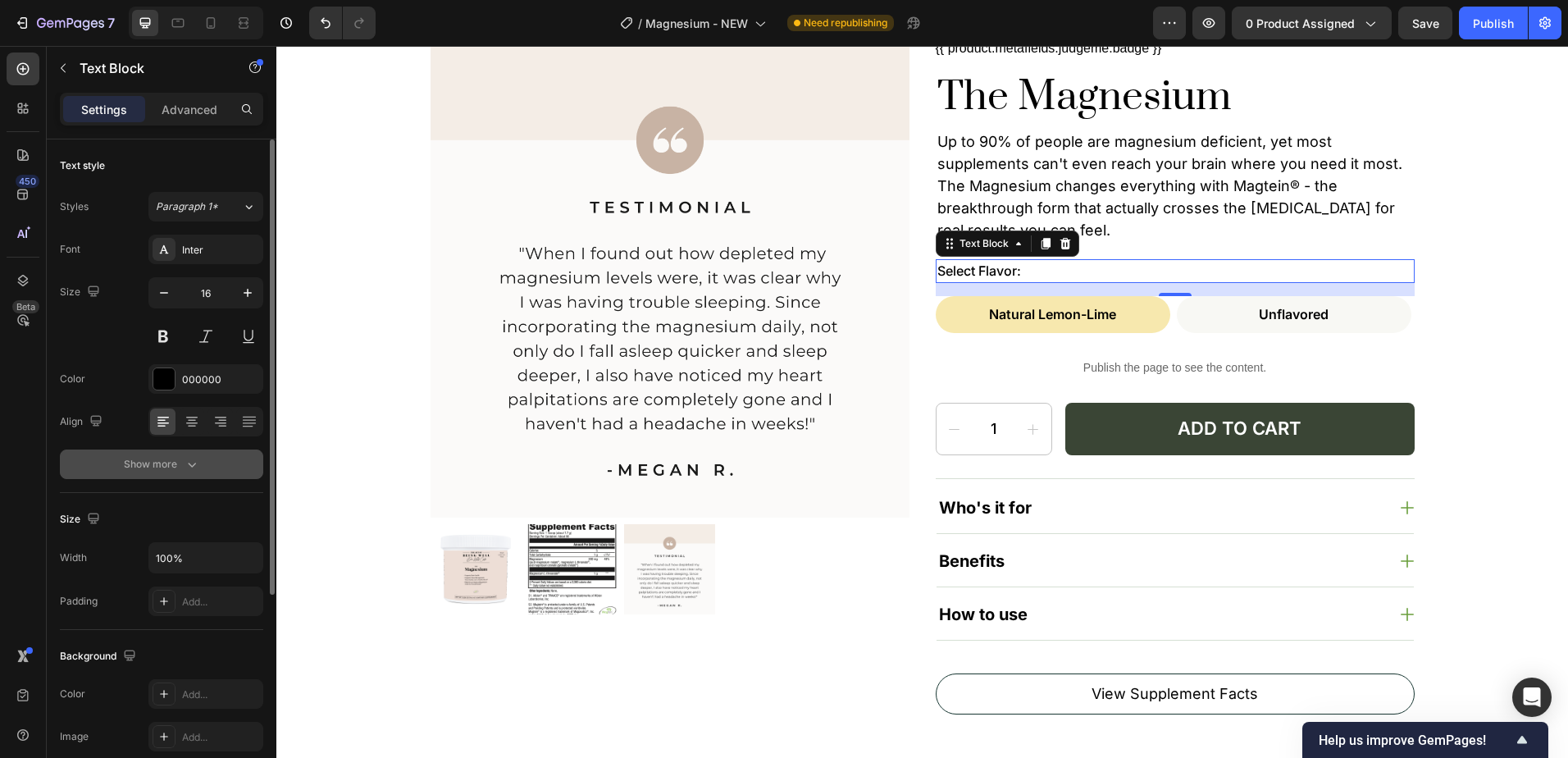
click at [185, 453] on button "Show more" at bounding box center [161, 464] width 204 height 30
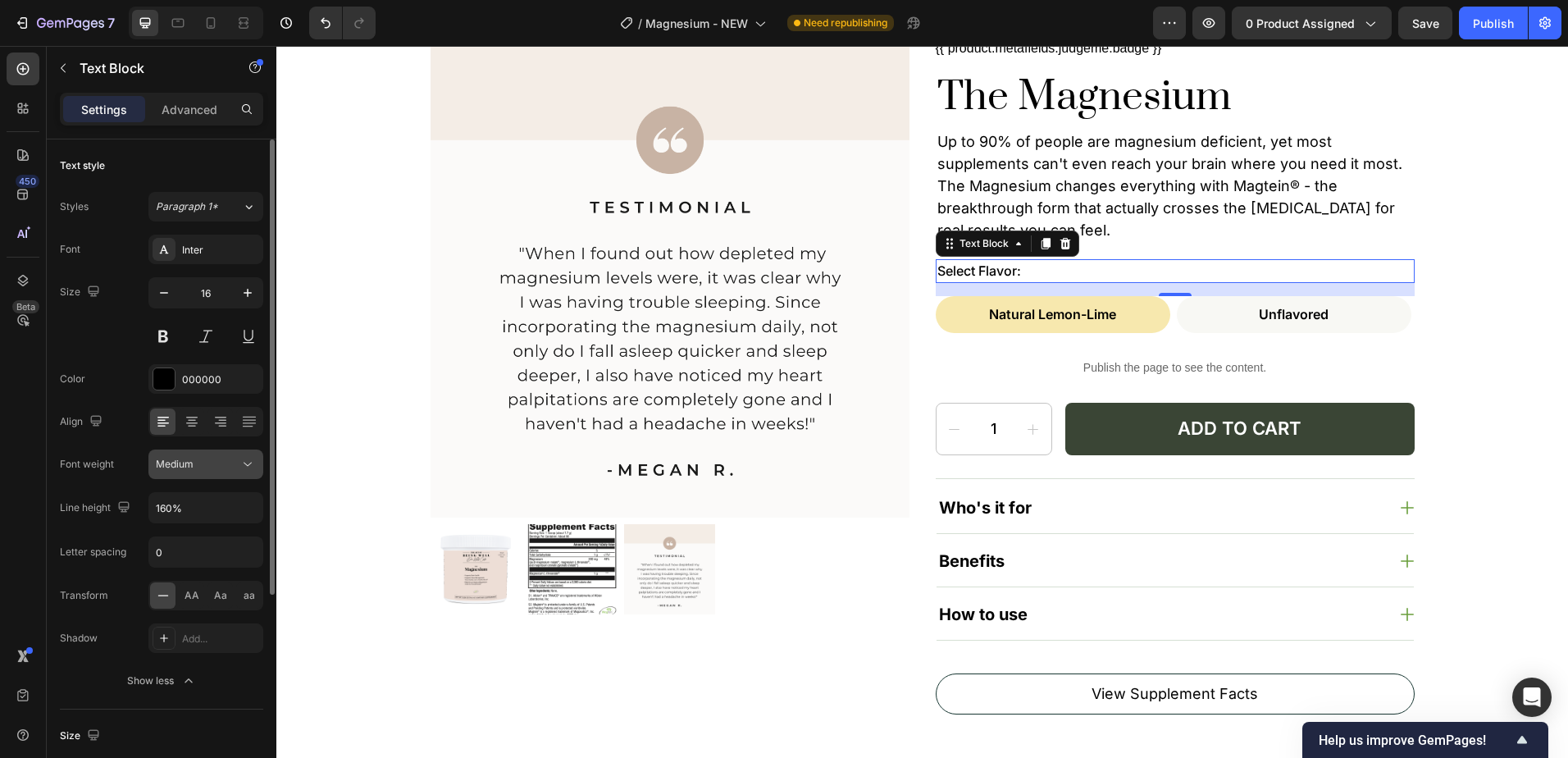
click at [215, 460] on div "Medium" at bounding box center [198, 463] width 84 height 15
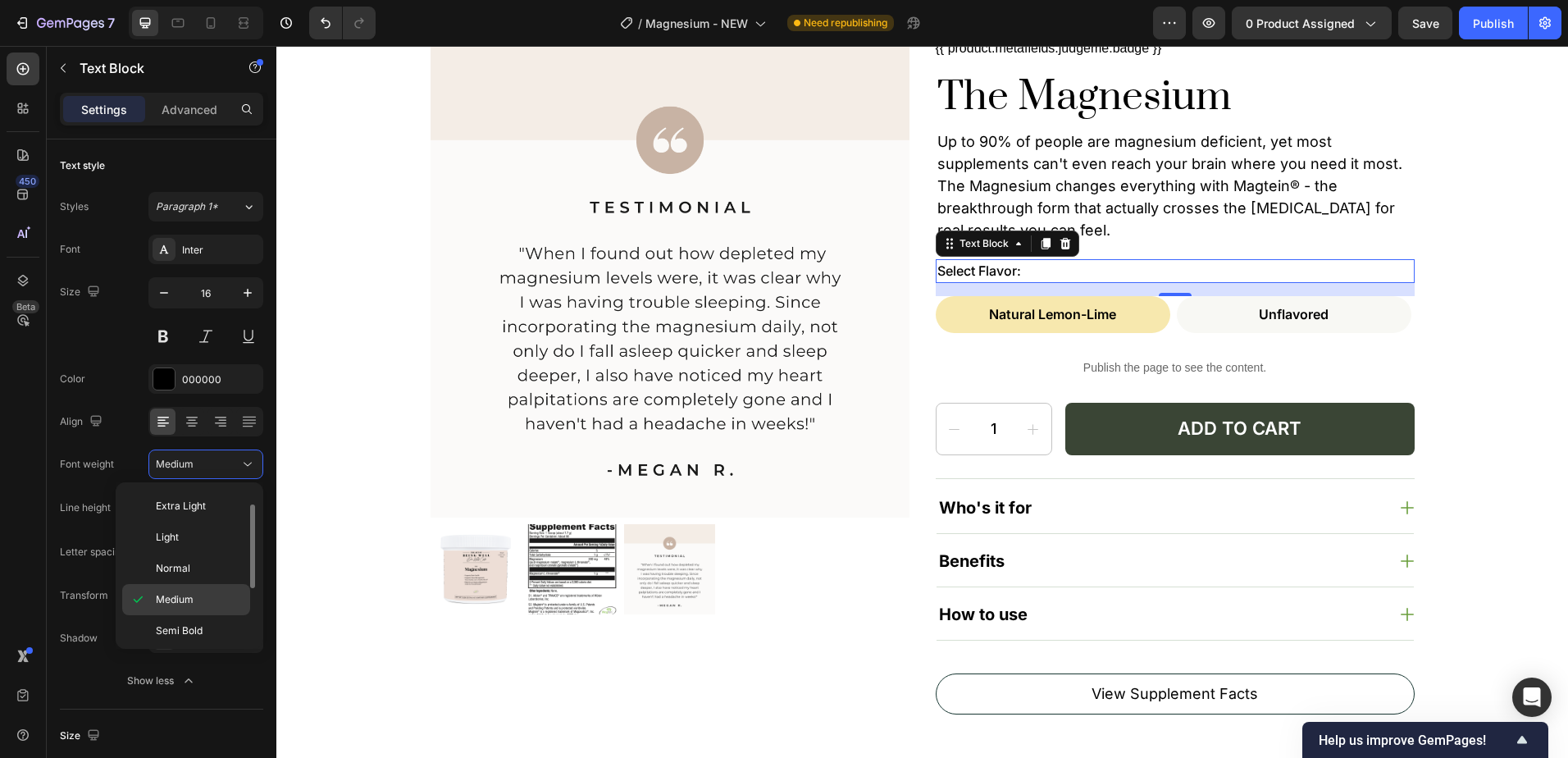
scroll to position [112, 0]
click at [204, 588] on div "Bold" at bounding box center [186, 580] width 128 height 31
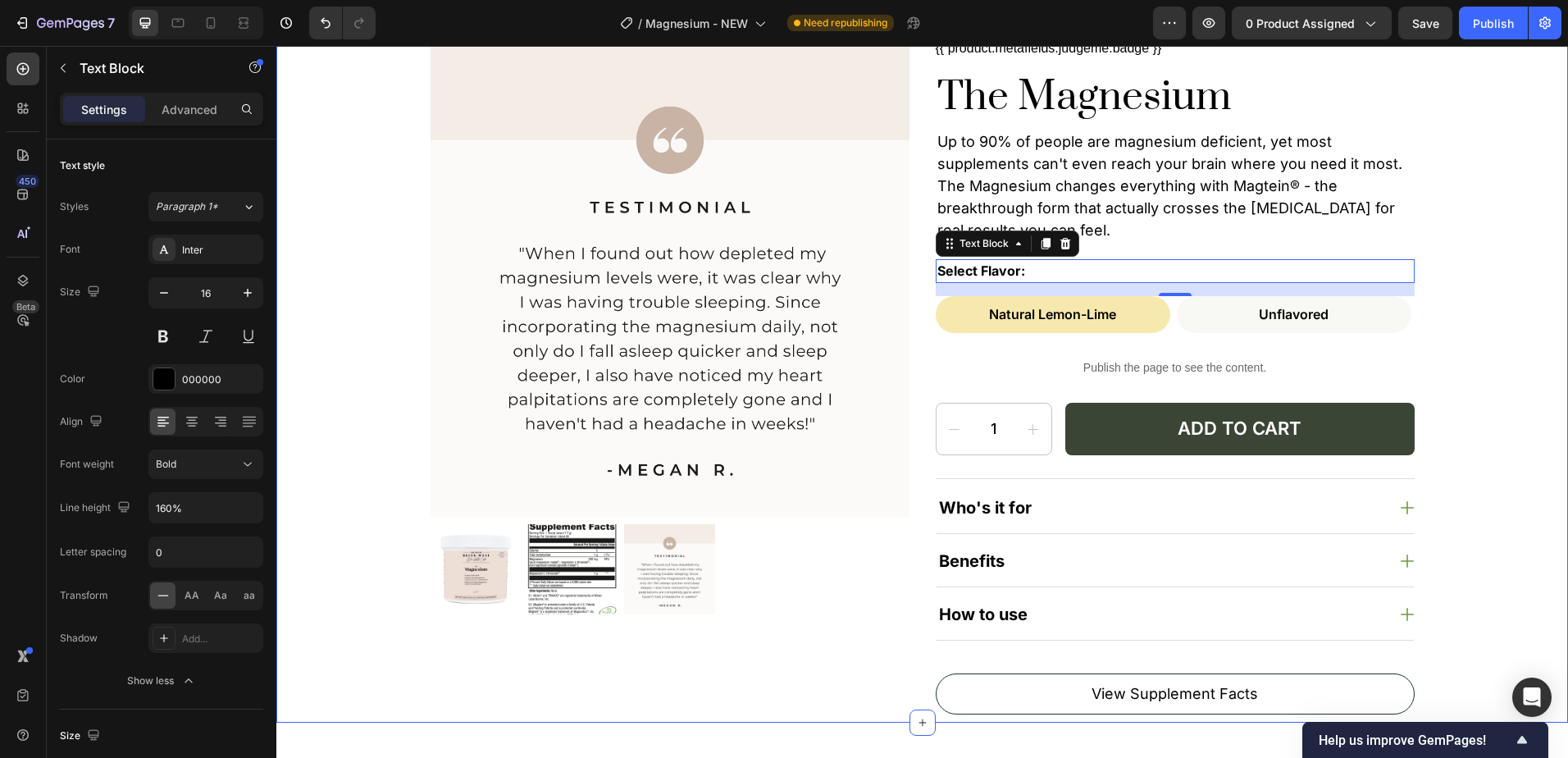
click at [1443, 279] on div "Product Images {{ product.metafields.judgeme.badge }} Custom Code The Magnesium…" at bounding box center [923, 376] width 1259 height 676
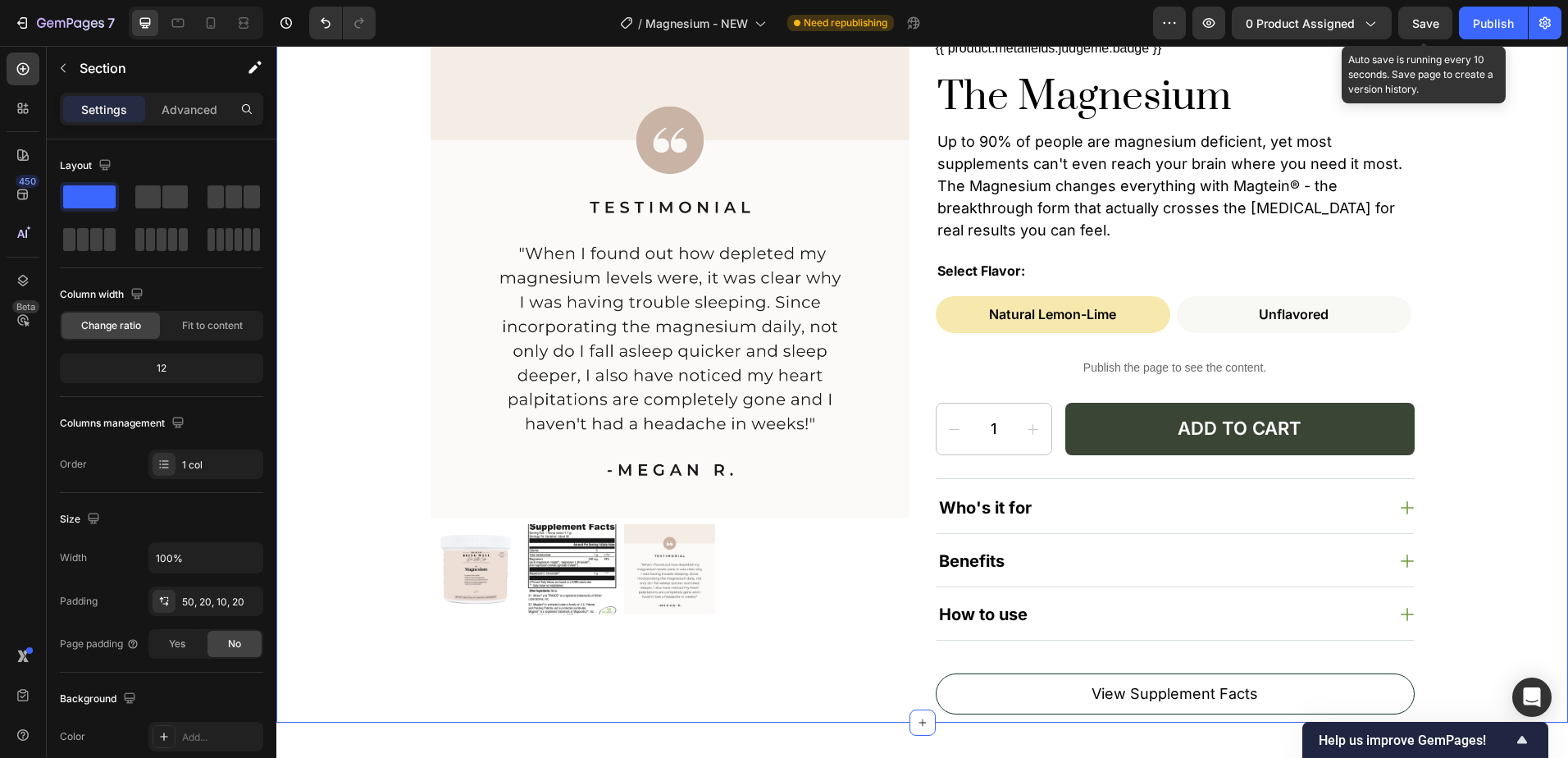
click at [1418, 17] on span "Save" at bounding box center [1425, 24] width 27 height 14
click at [1007, 15] on div "/ Magnesium - NEW Need republishing" at bounding box center [771, 24] width 764 height 33
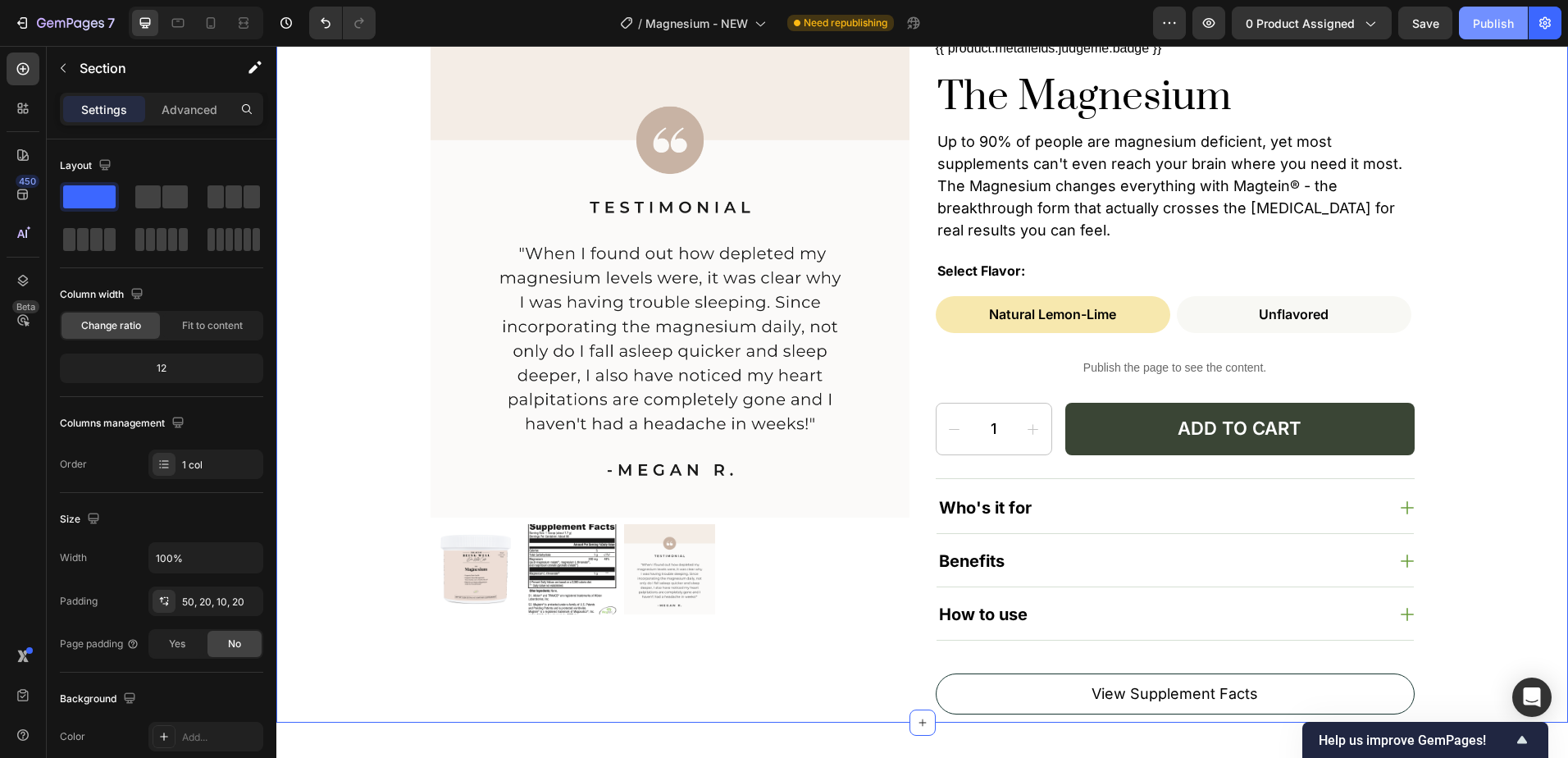
click at [1473, 27] on button "Publish" at bounding box center [1494, 24] width 69 height 33
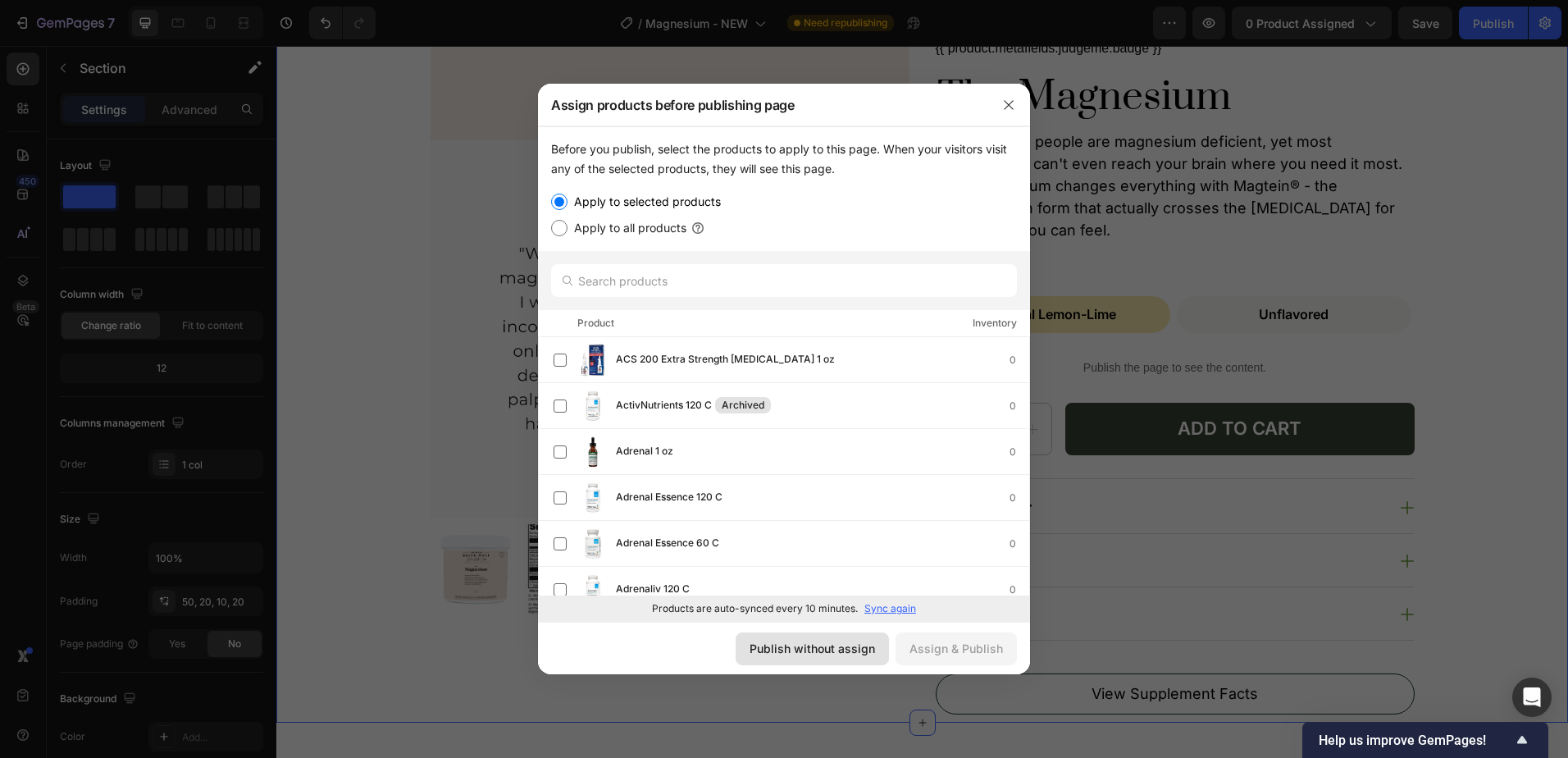
click at [805, 654] on div "Publish without assign" at bounding box center [812, 649] width 126 height 17
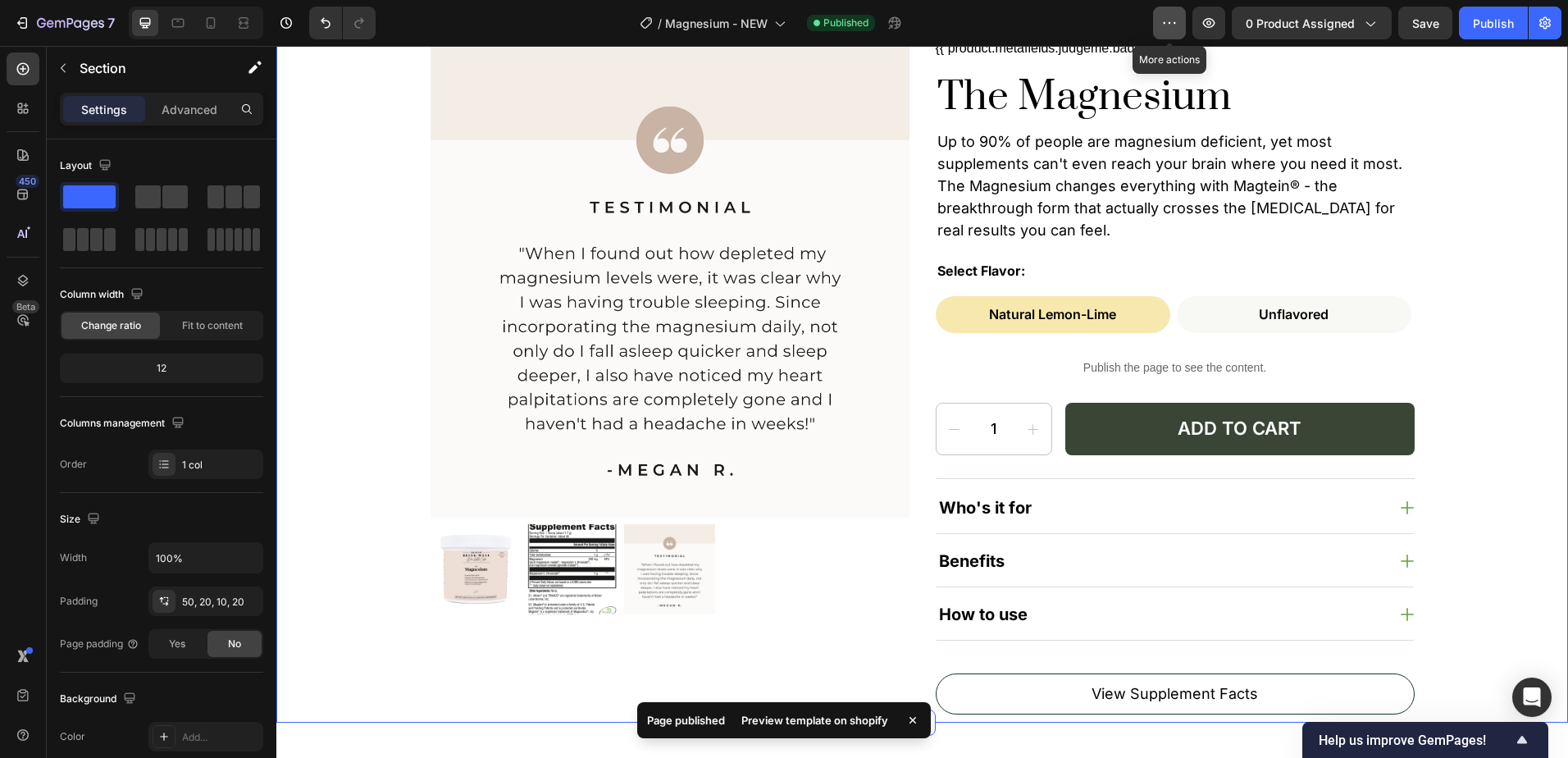
click at [1167, 23] on icon "button" at bounding box center [1165, 23] width 3 height 2
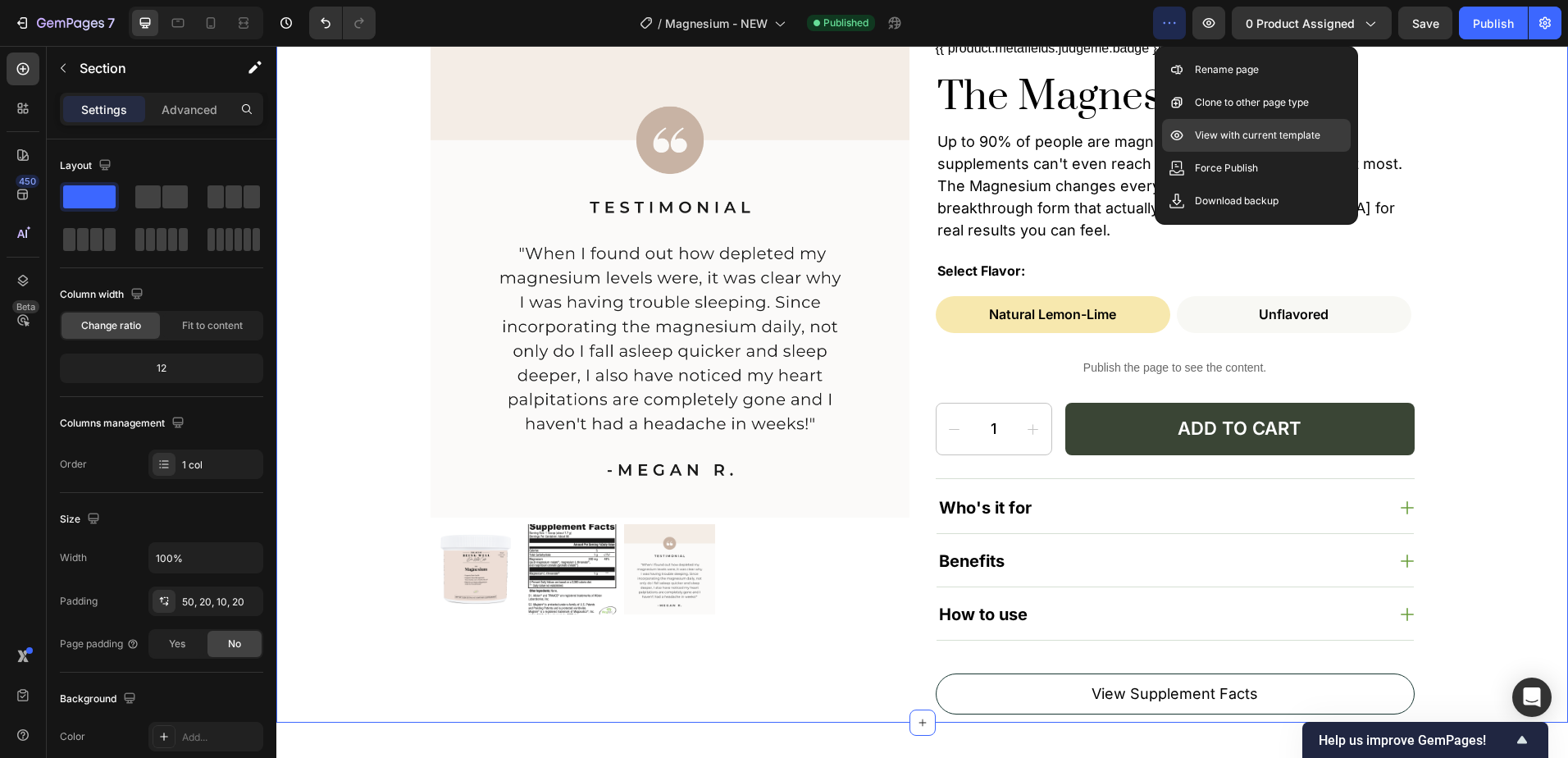
click at [1260, 140] on p "View with current template" at bounding box center [1258, 135] width 126 height 17
click at [1238, 135] on p "View with current template" at bounding box center [1258, 135] width 126 height 17
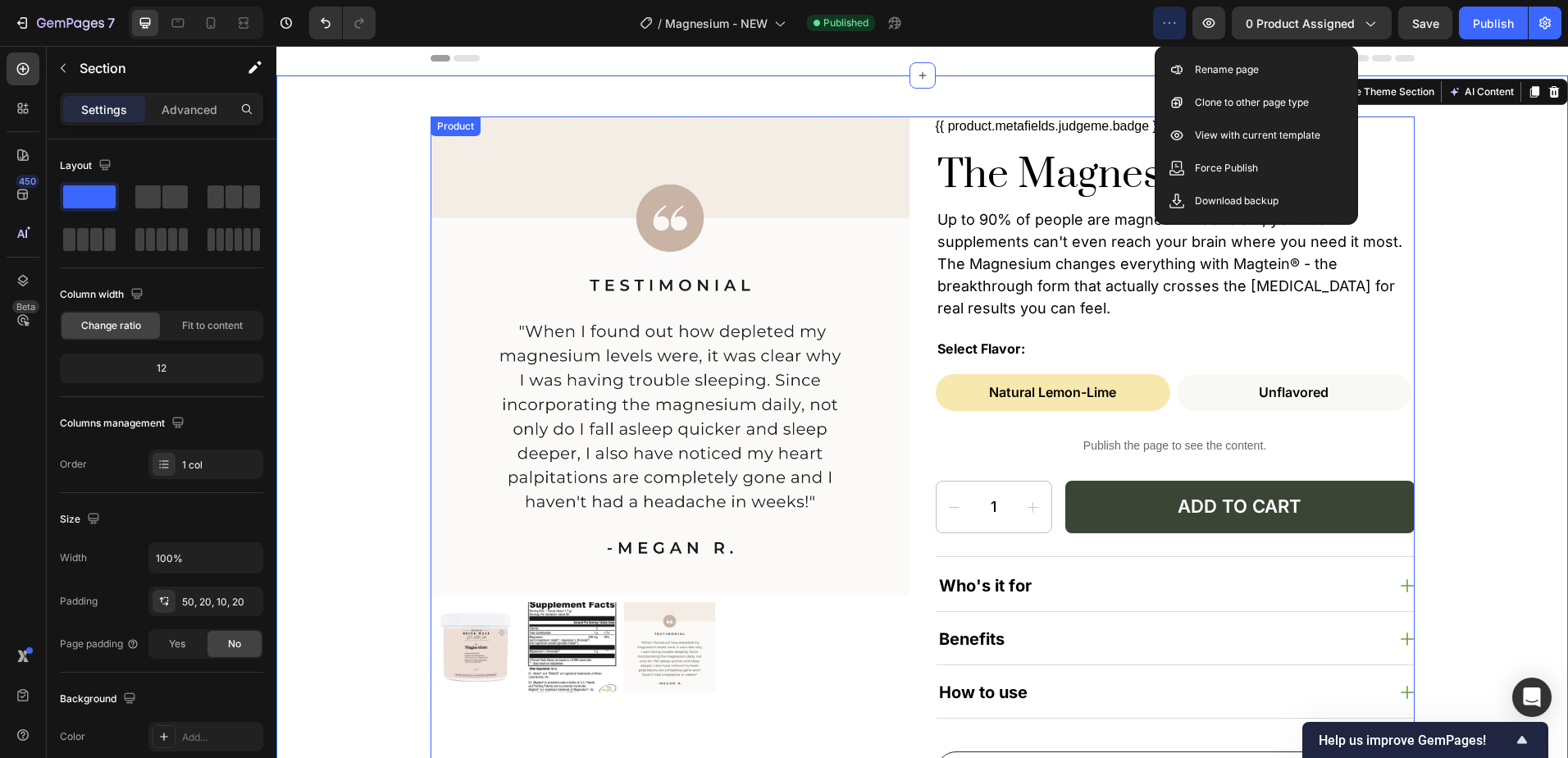
scroll to position [0, 0]
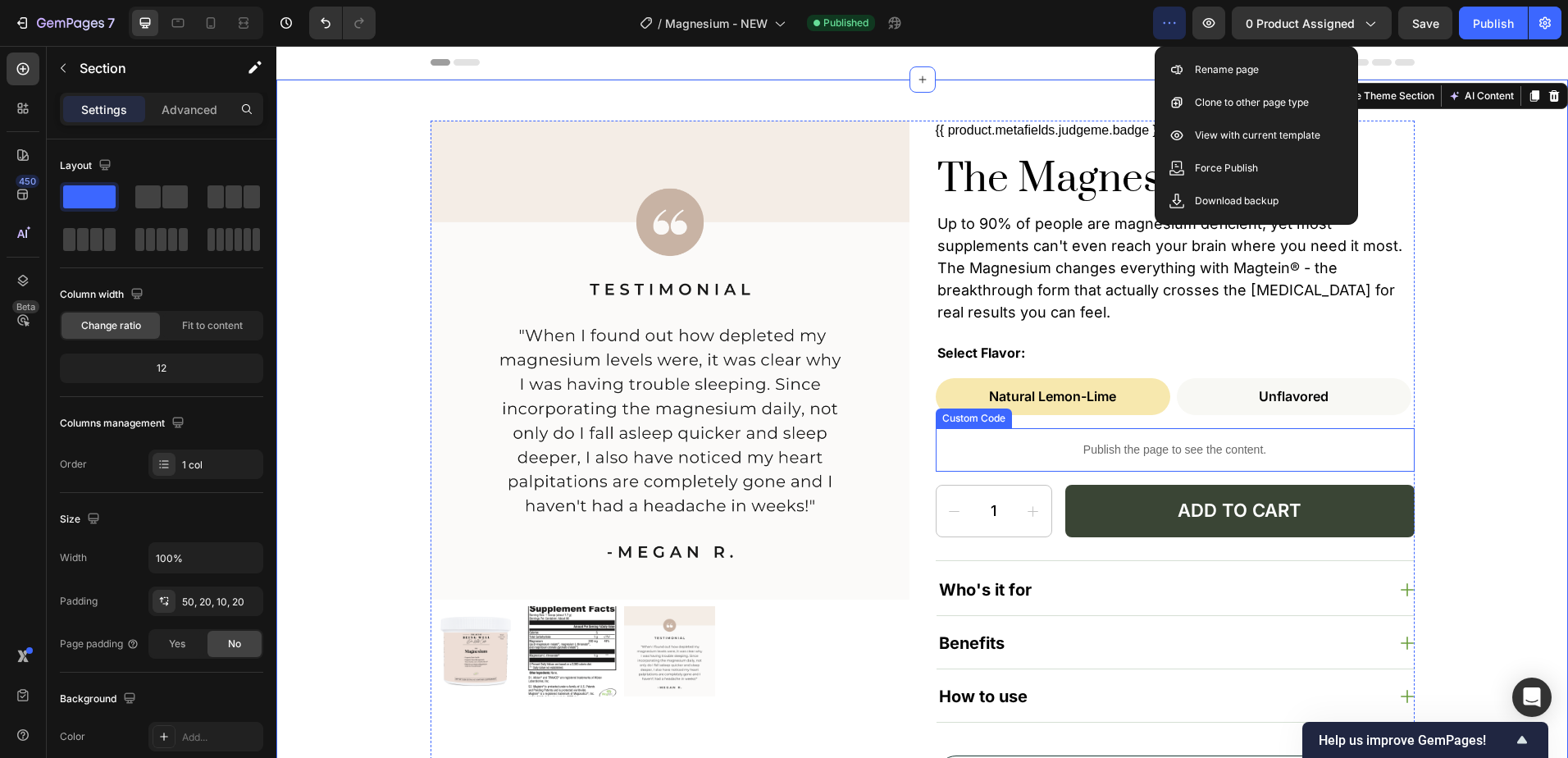
click at [1152, 452] on p "Publish the page to see the content." at bounding box center [1175, 450] width 479 height 17
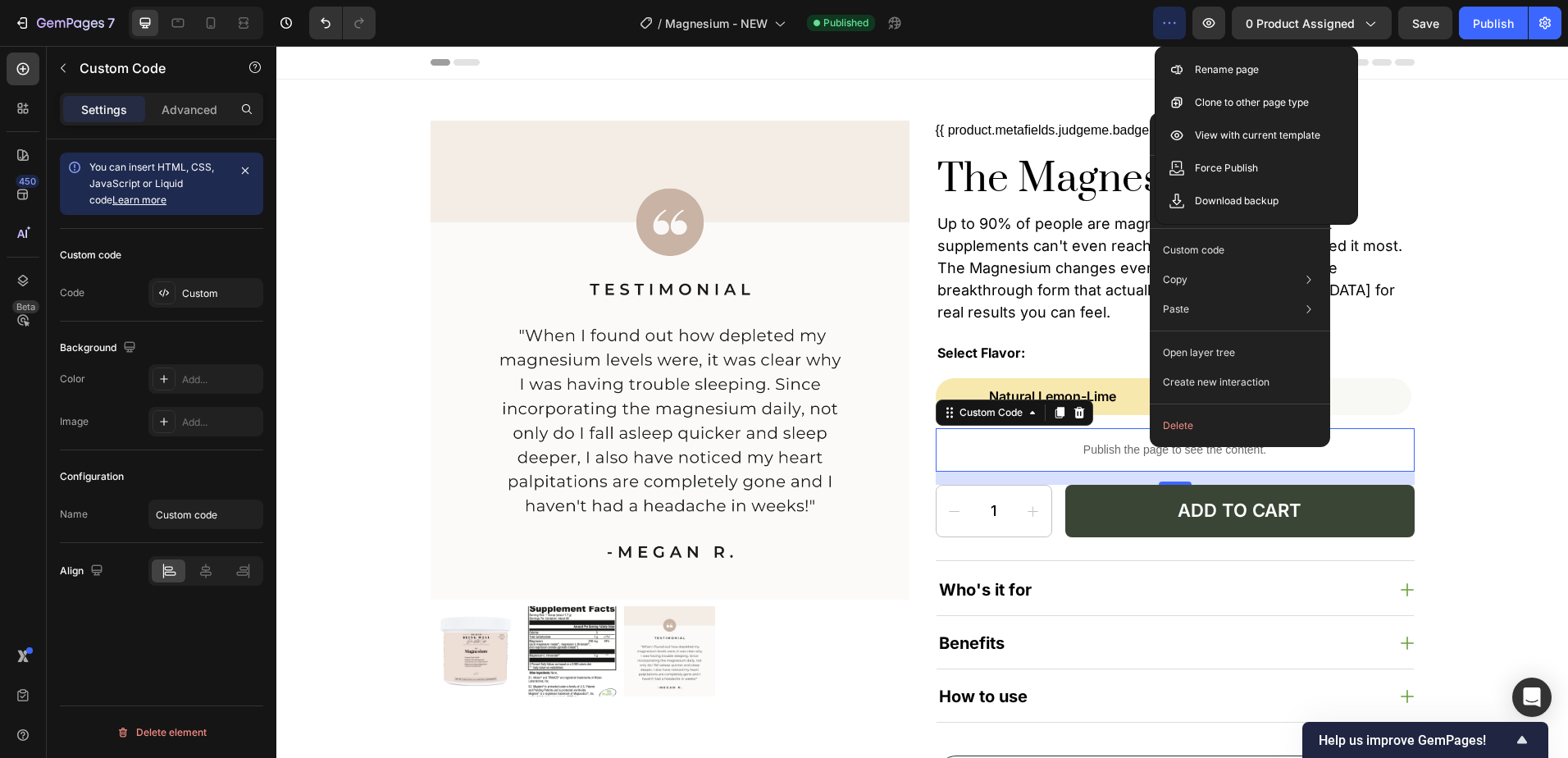
click at [1115, 36] on div "/ Magnesium - NEW Published" at bounding box center [771, 24] width 764 height 33
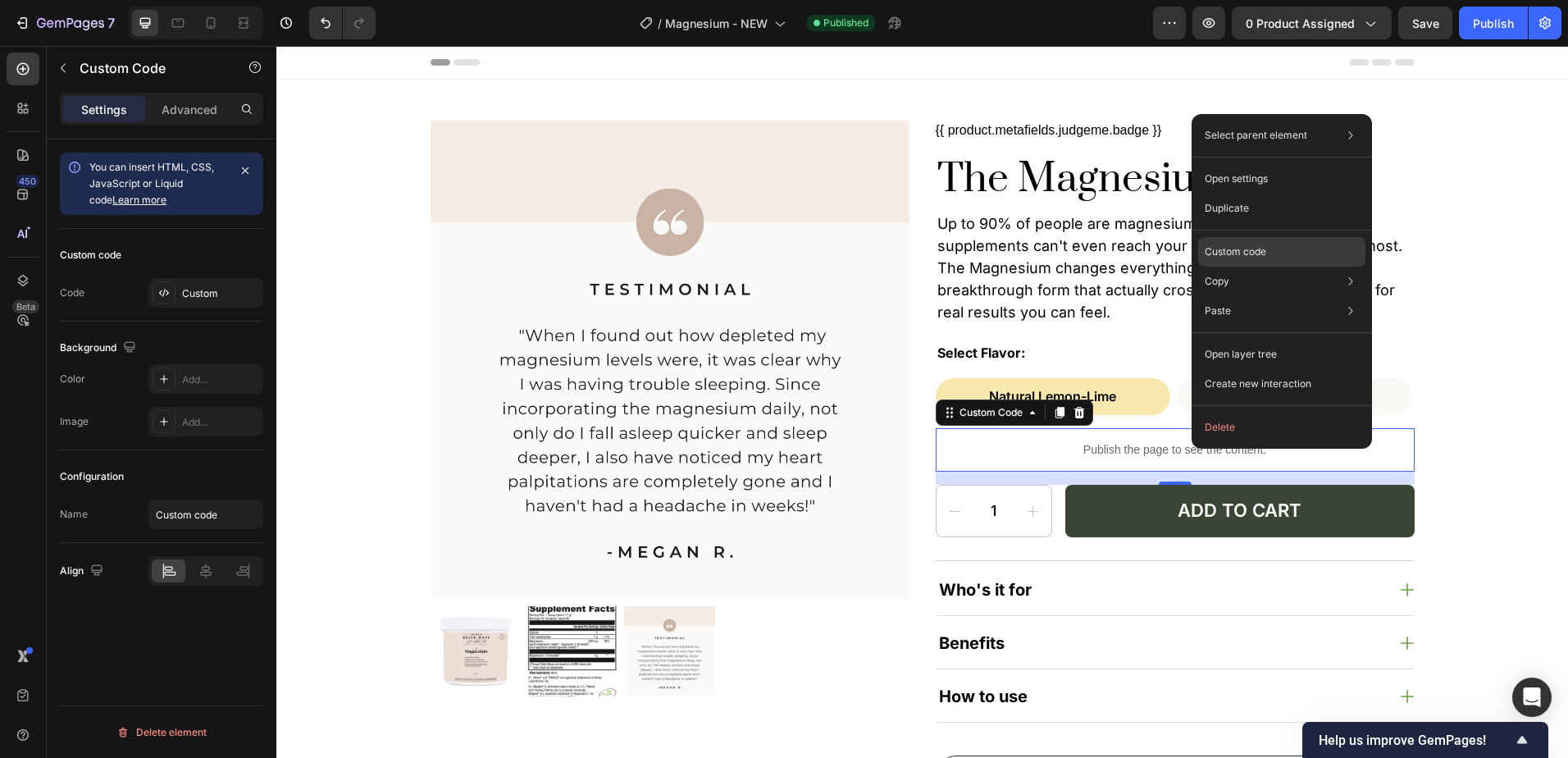
click at [1244, 247] on p "Custom code" at bounding box center [1236, 252] width 61 height 15
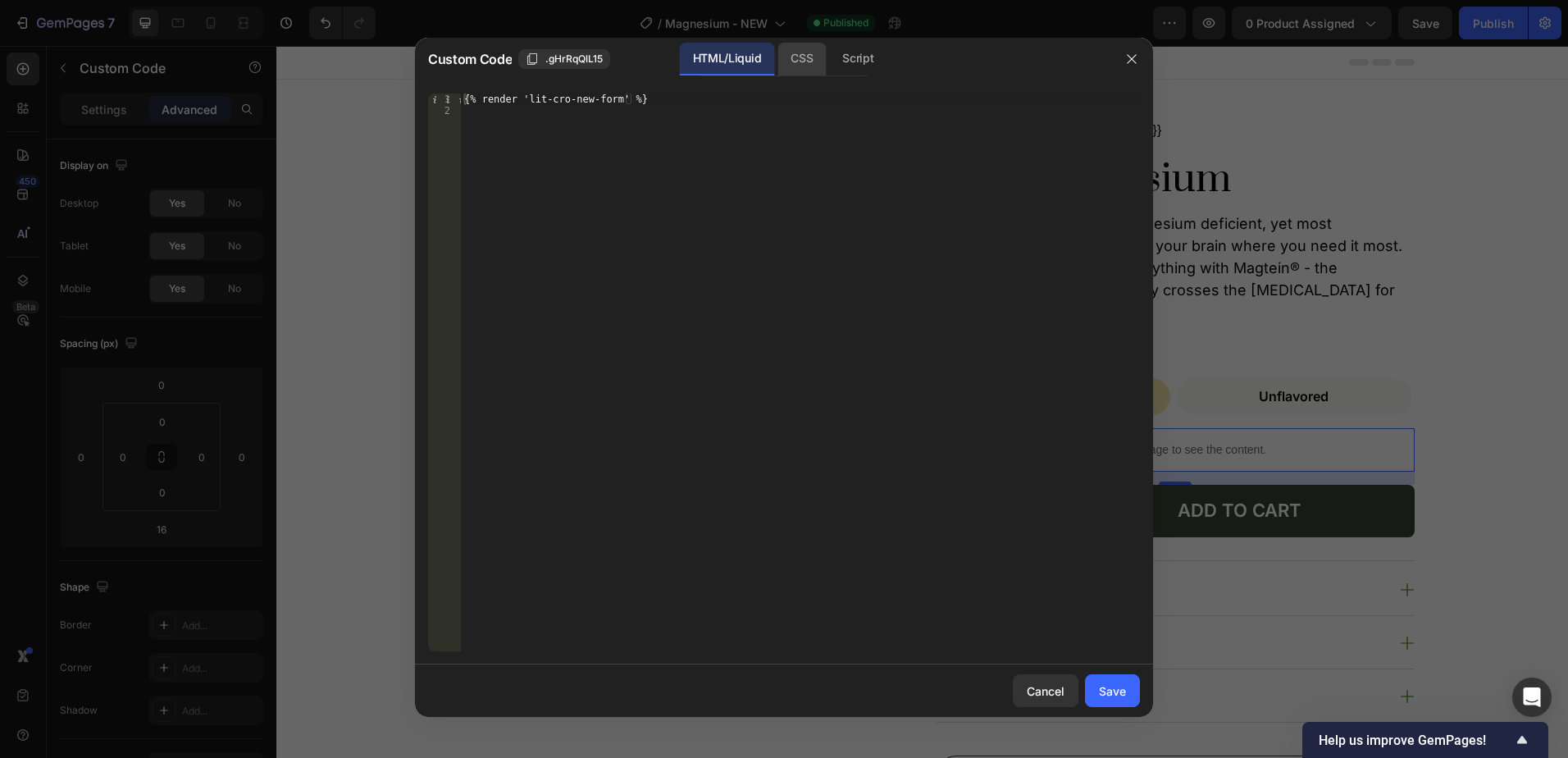
click at [790, 50] on div "CSS" at bounding box center [801, 59] width 48 height 33
click at [713, 179] on div "Insert the CSS code to style your content here." at bounding box center [800, 384] width 679 height 581
paste textarea "}"
click at [712, 305] on div ".rc-container { display : none ; }" at bounding box center [800, 384] width 679 height 581
click at [578, 106] on div ".rc-container { display : none ; }" at bounding box center [800, 384] width 679 height 581
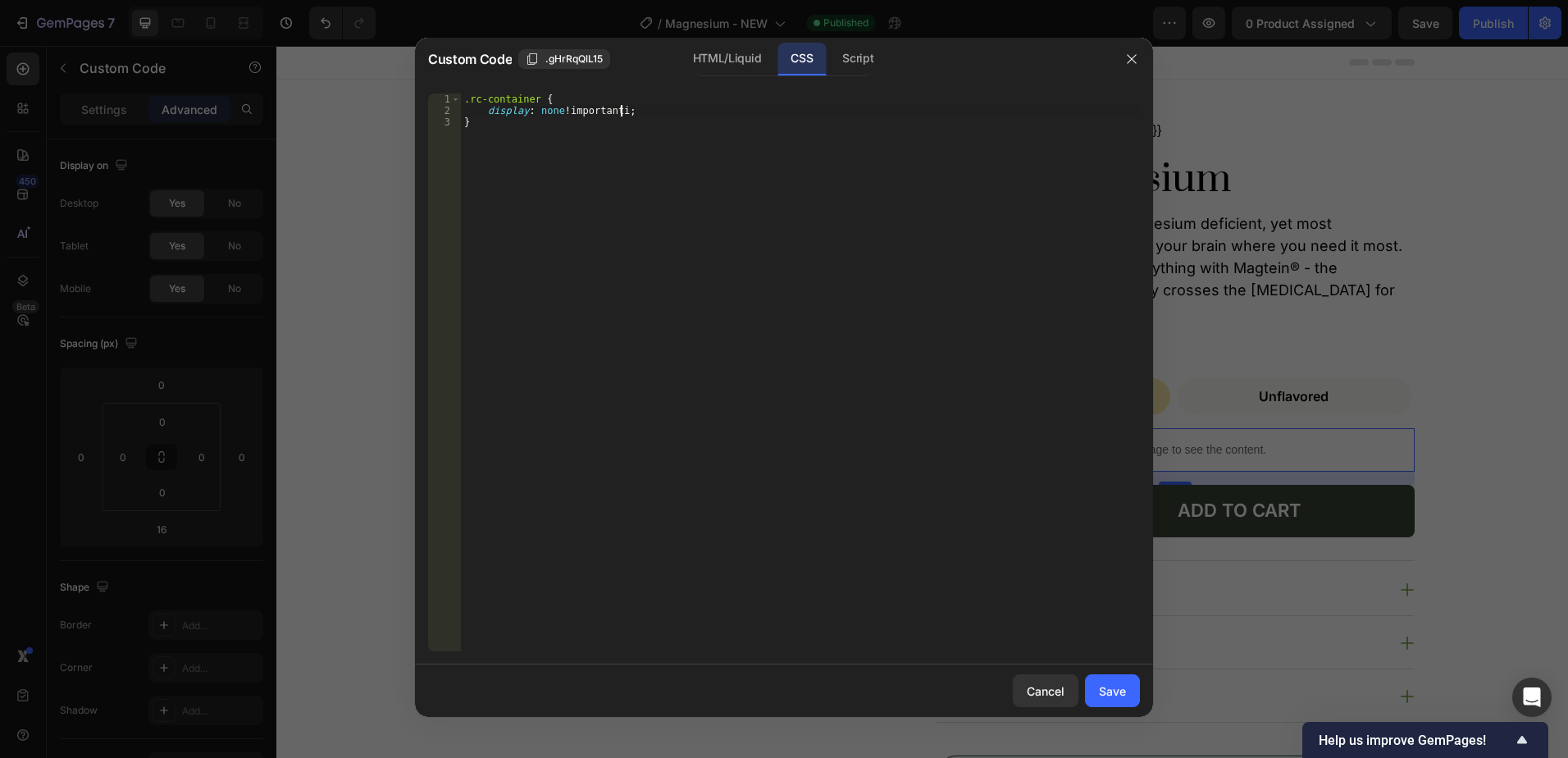
scroll to position [0, 9]
type textarea "display: none !important;"
click at [1119, 693] on div "Save" at bounding box center [1112, 691] width 27 height 17
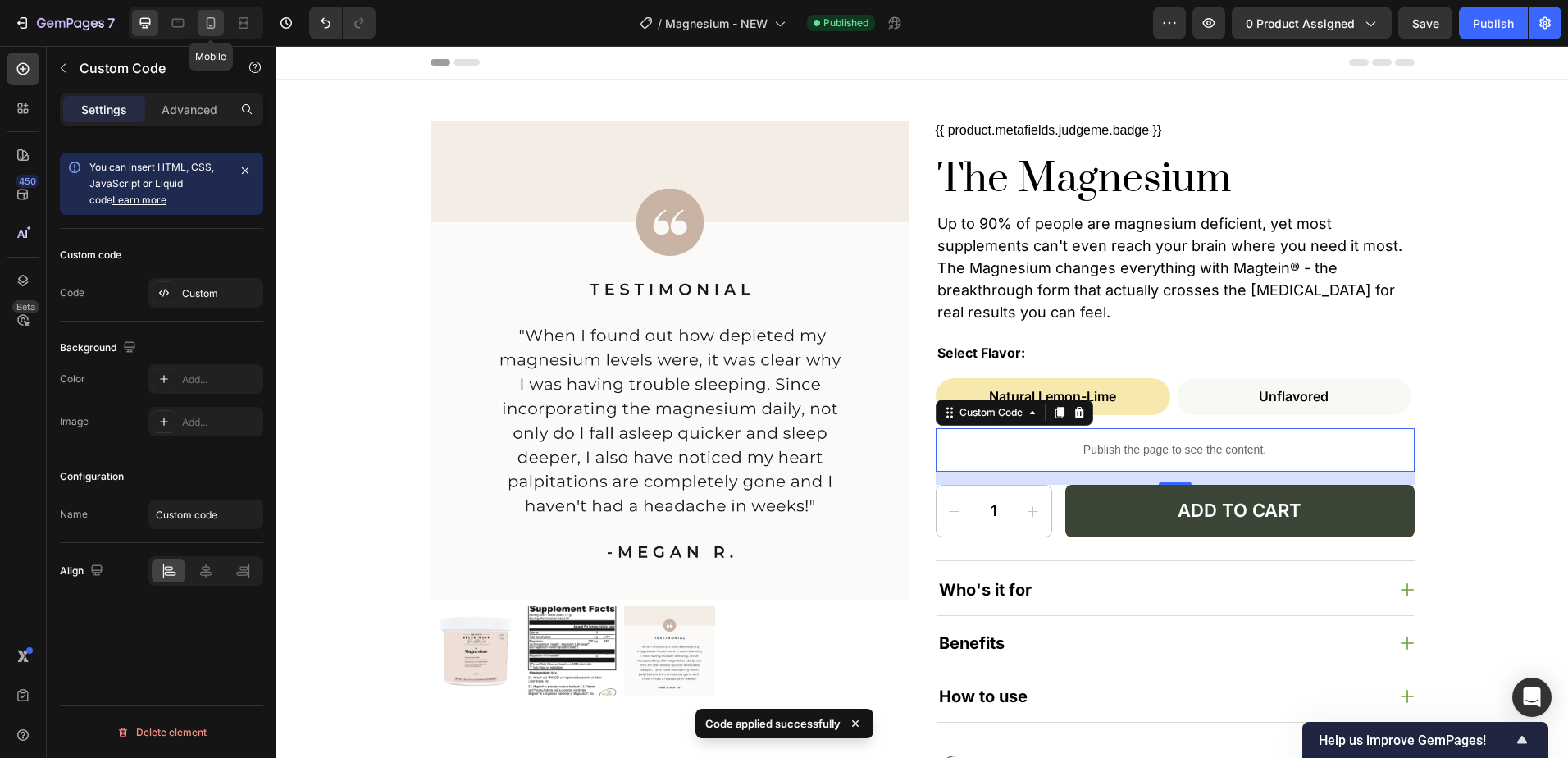
click at [207, 16] on icon at bounding box center [211, 23] width 17 height 17
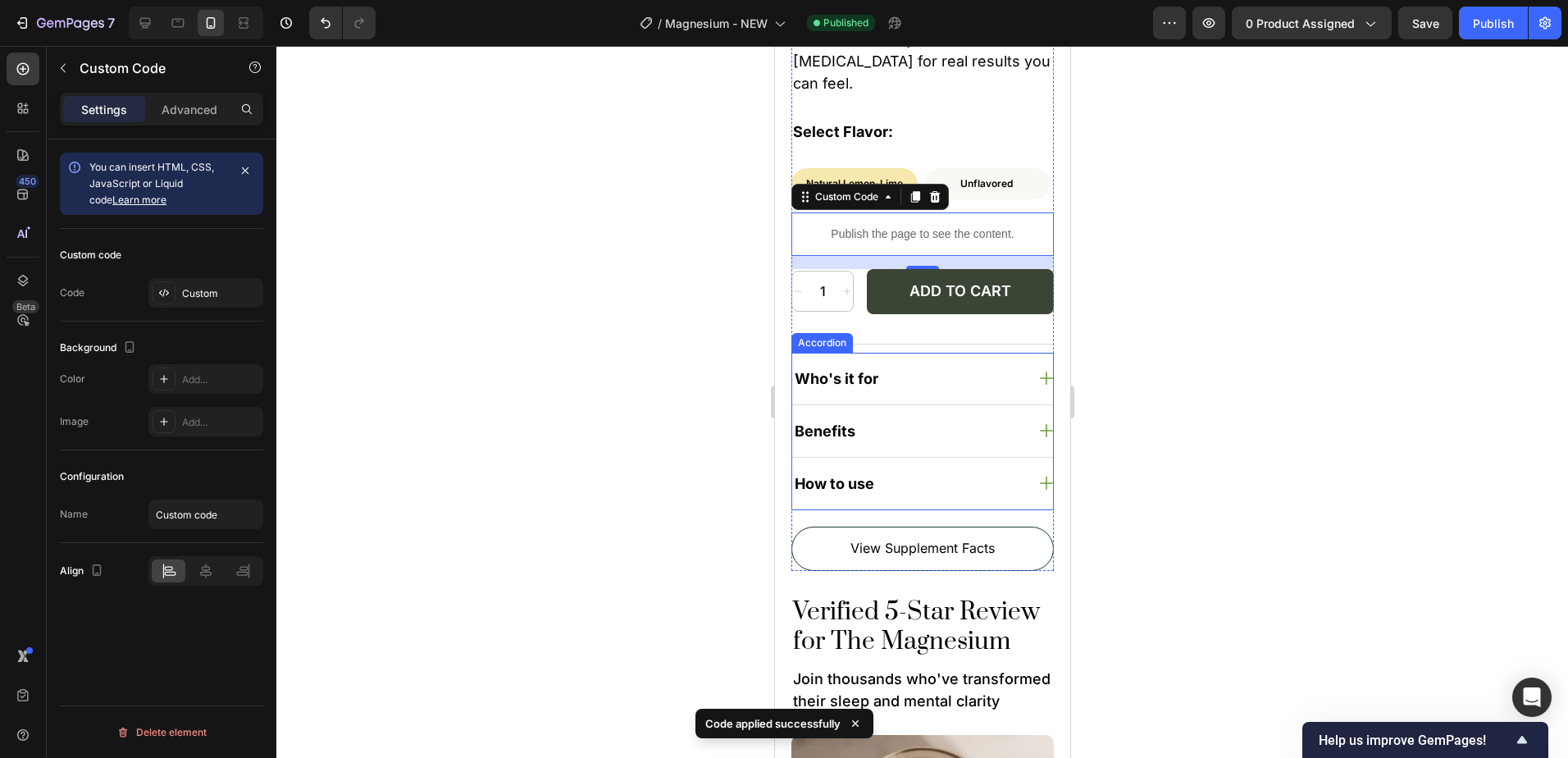
scroll to position [469, 0]
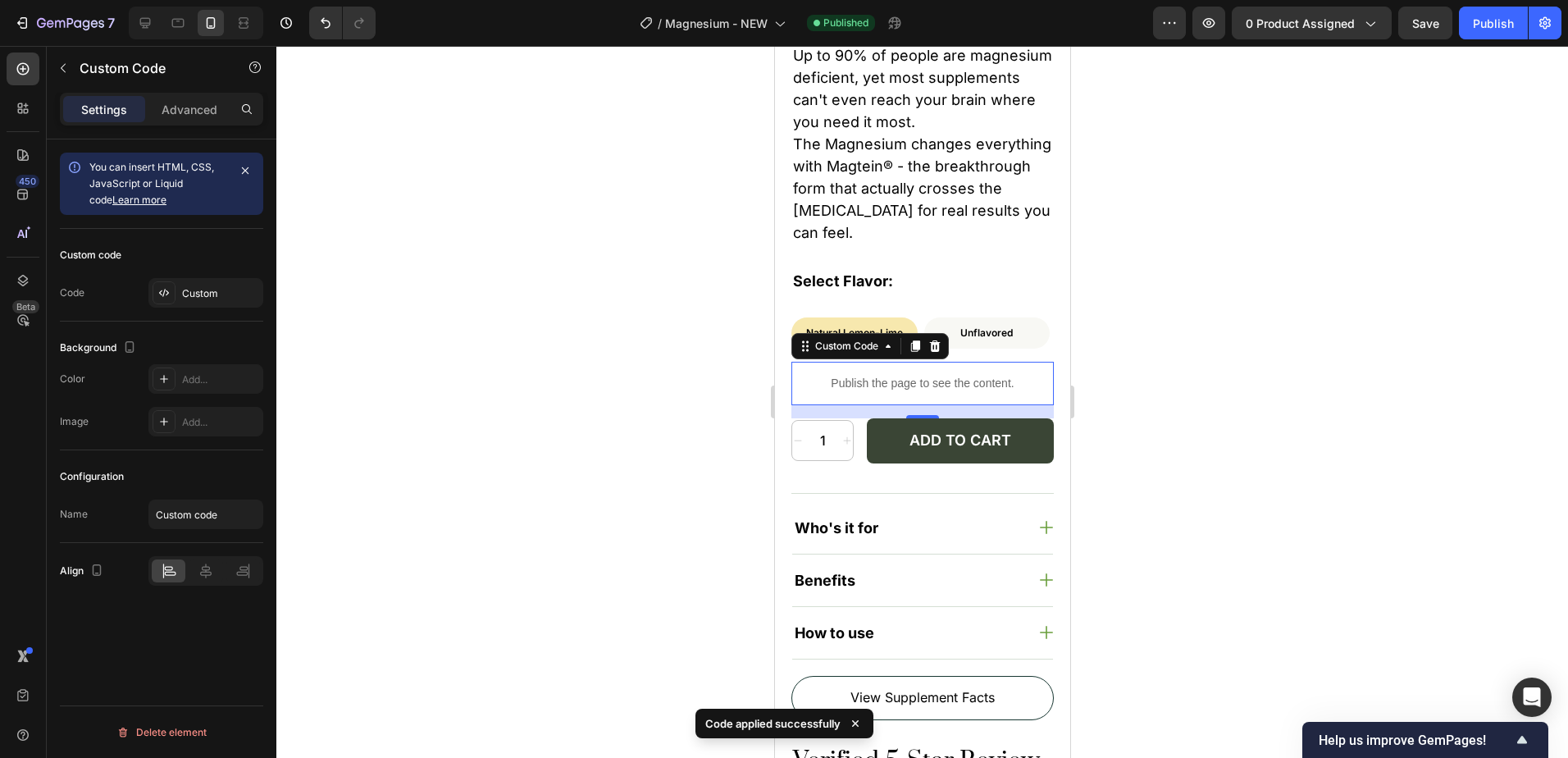
click at [1279, 424] on div at bounding box center [922, 402] width 1292 height 712
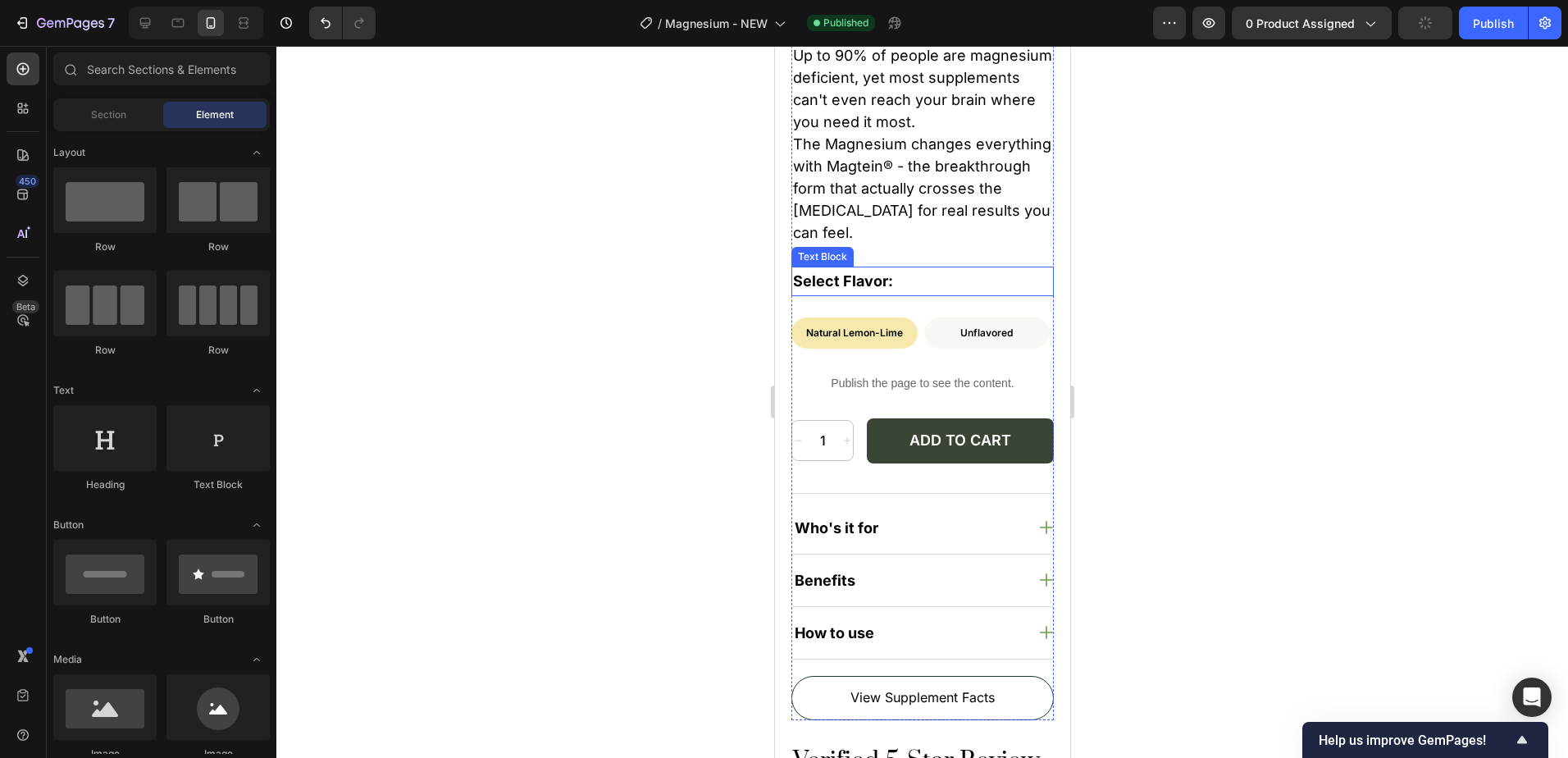
click at [883, 272] on p "Select Flavor:" at bounding box center [922, 282] width 259 height 26
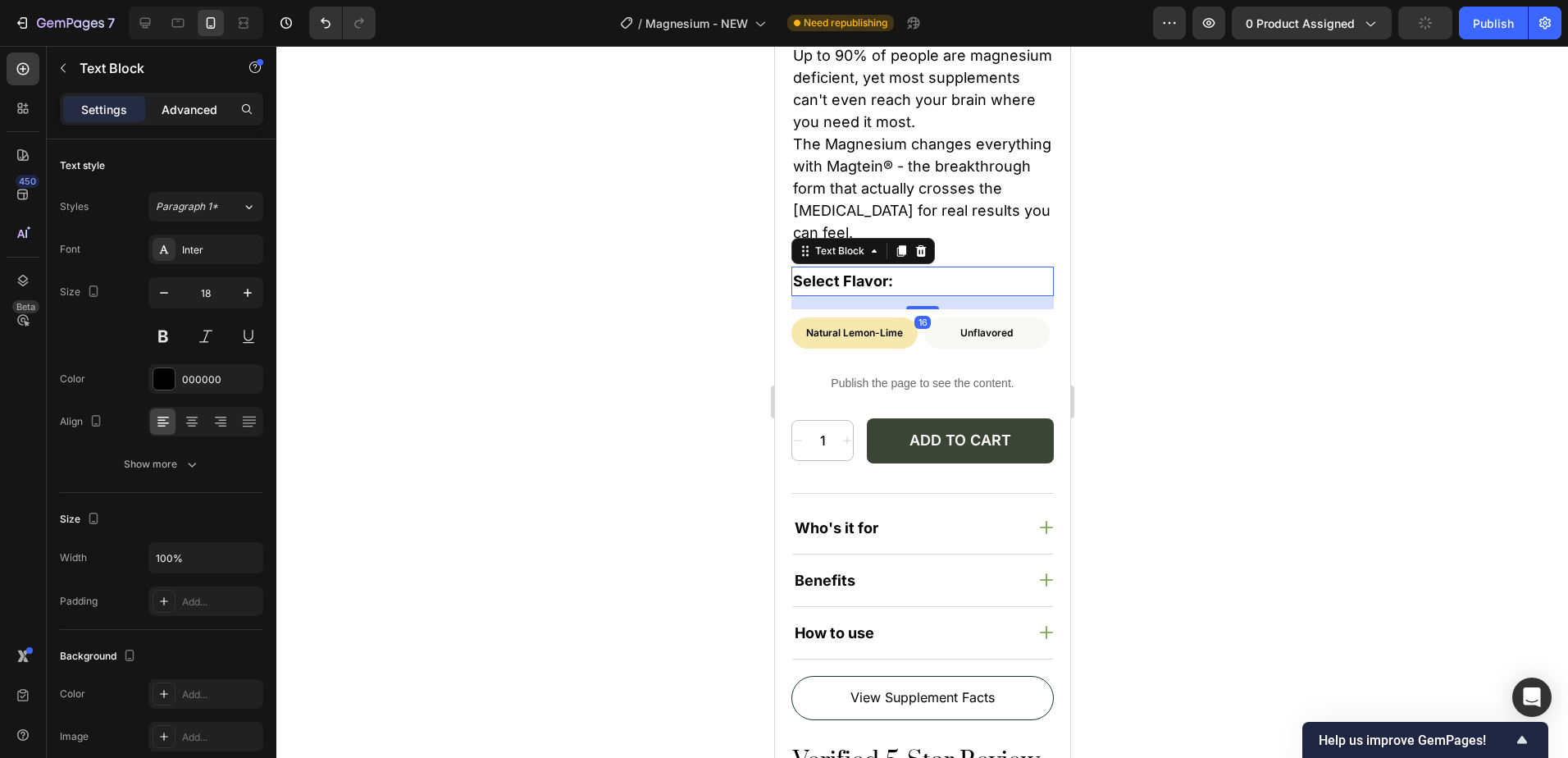
click at [201, 104] on p "Advanced" at bounding box center [190, 109] width 56 height 17
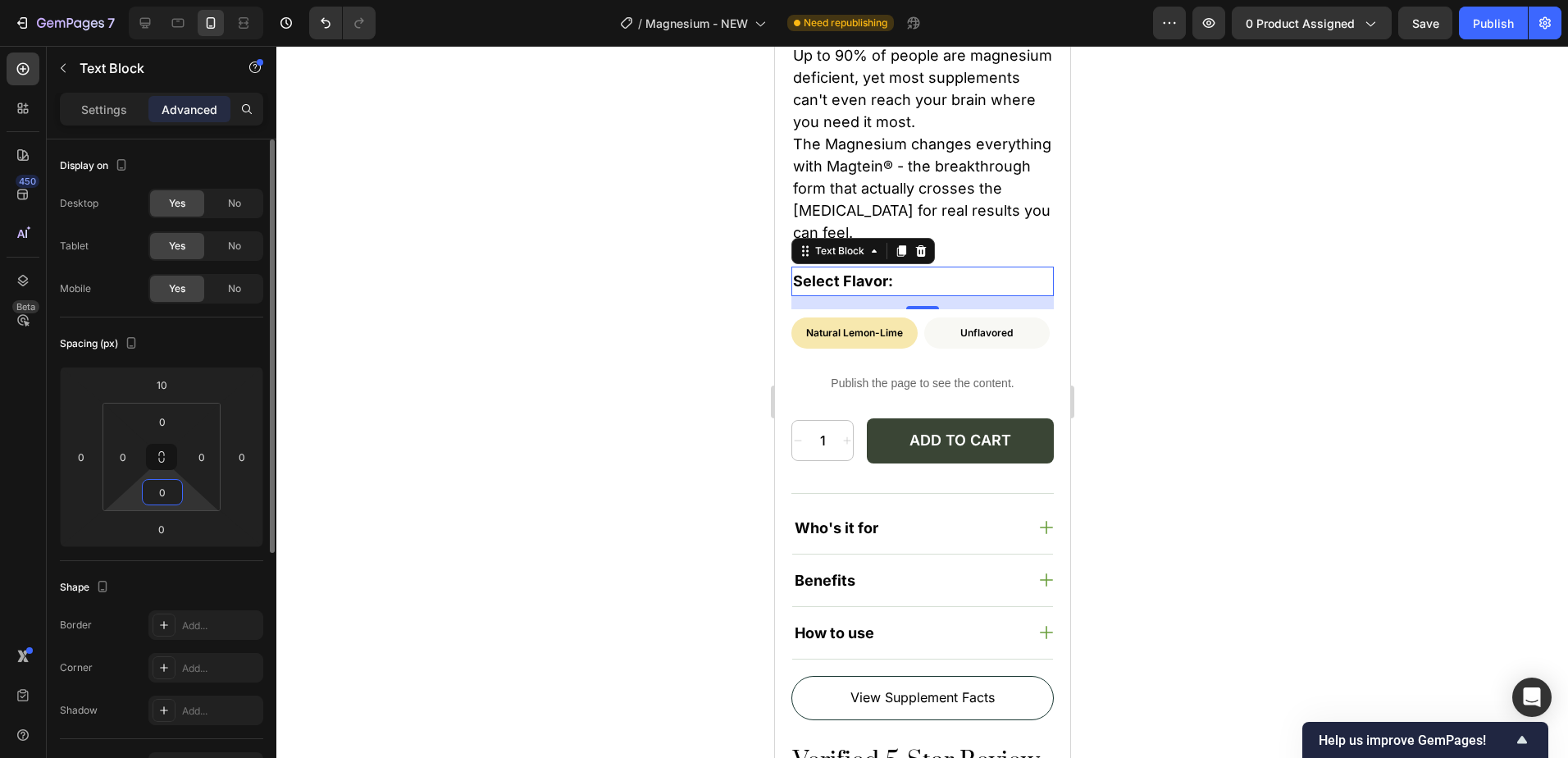
click at [160, 497] on input "0" at bounding box center [163, 492] width 33 height 24
click at [199, 360] on div "Spacing (px) 10 0 0 0 0 0 0 0" at bounding box center [161, 439] width 204 height 244
click at [916, 316] on div "16" at bounding box center [922, 322] width 17 height 13
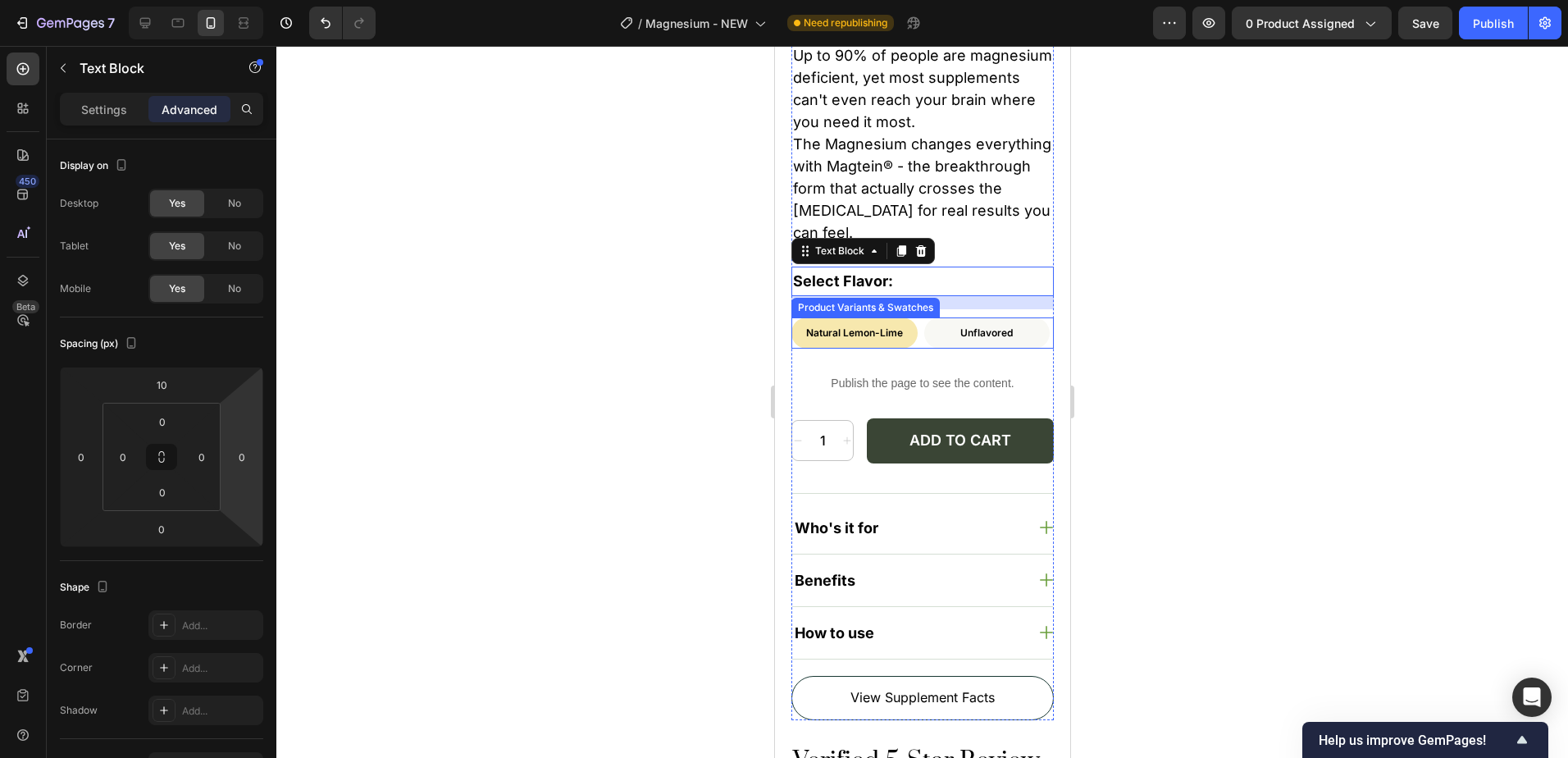
click at [923, 336] on div "Unflavored" at bounding box center [986, 333] width 126 height 31
click at [923, 317] on input "Unflavored Unflavored Unflavored" at bounding box center [923, 316] width 1 height 1
radio input "true"
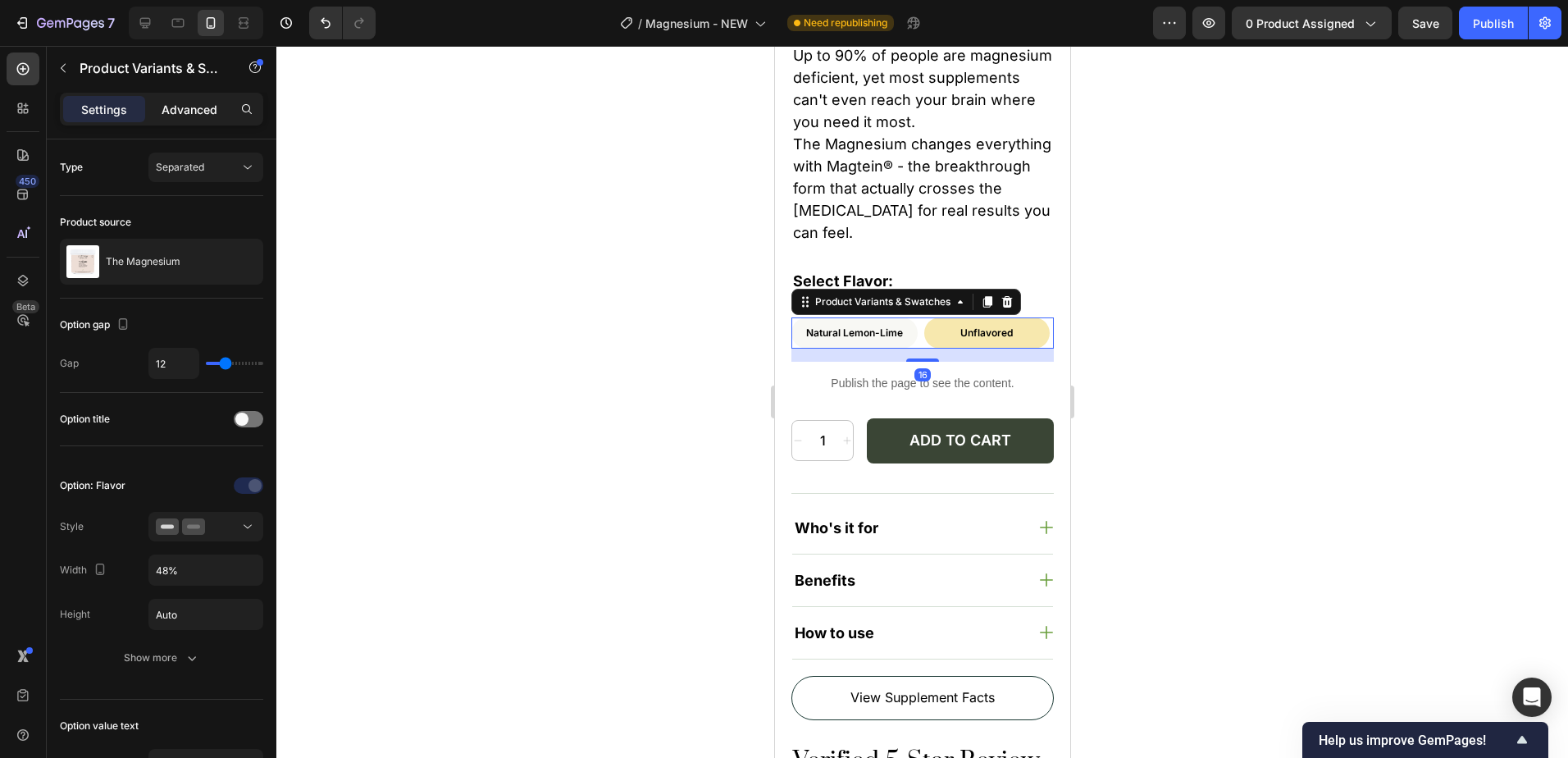
click at [201, 114] on p "Advanced" at bounding box center [190, 109] width 56 height 17
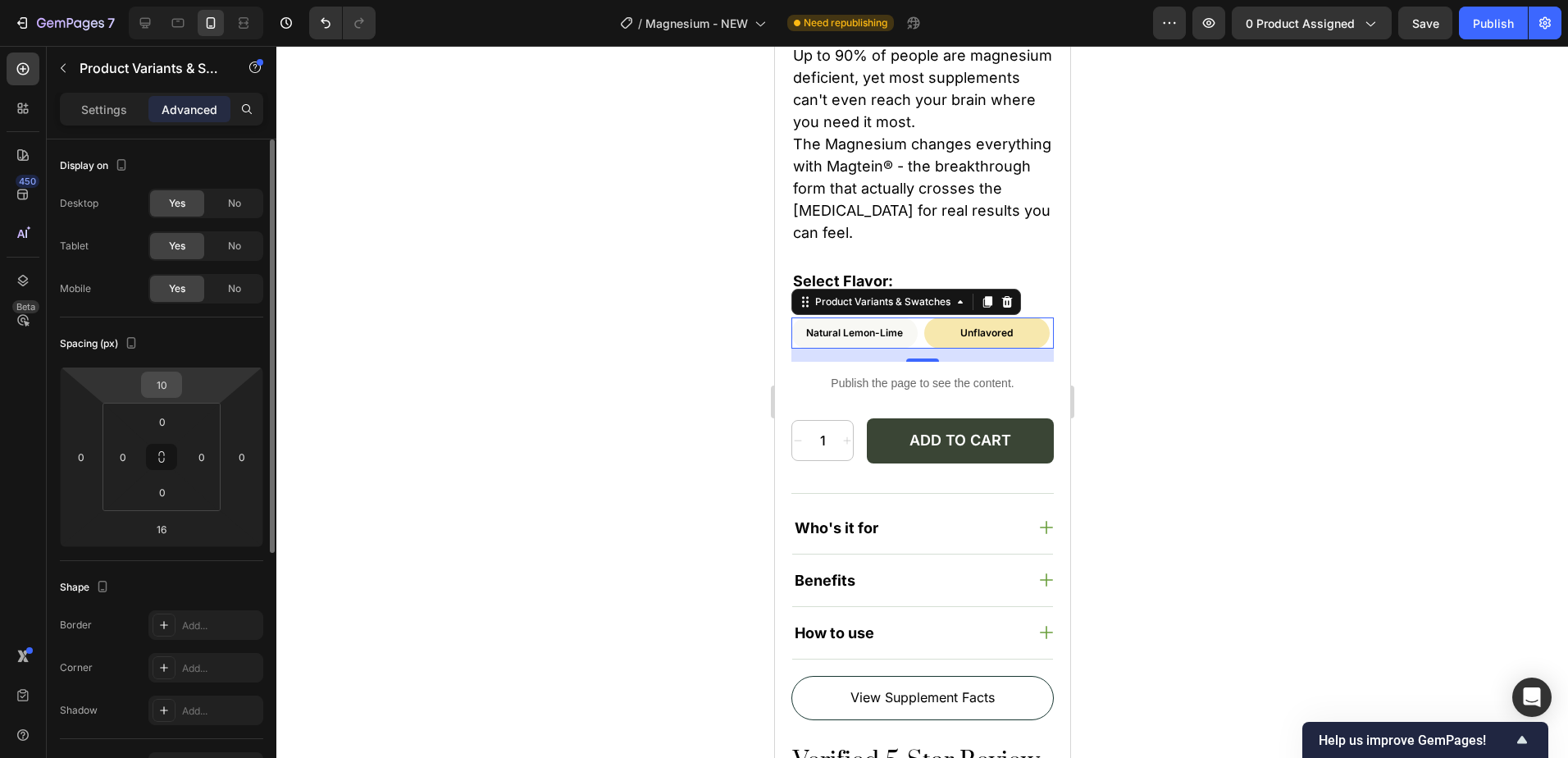
click at [168, 390] on input "10" at bounding box center [162, 385] width 33 height 24
type input "0"
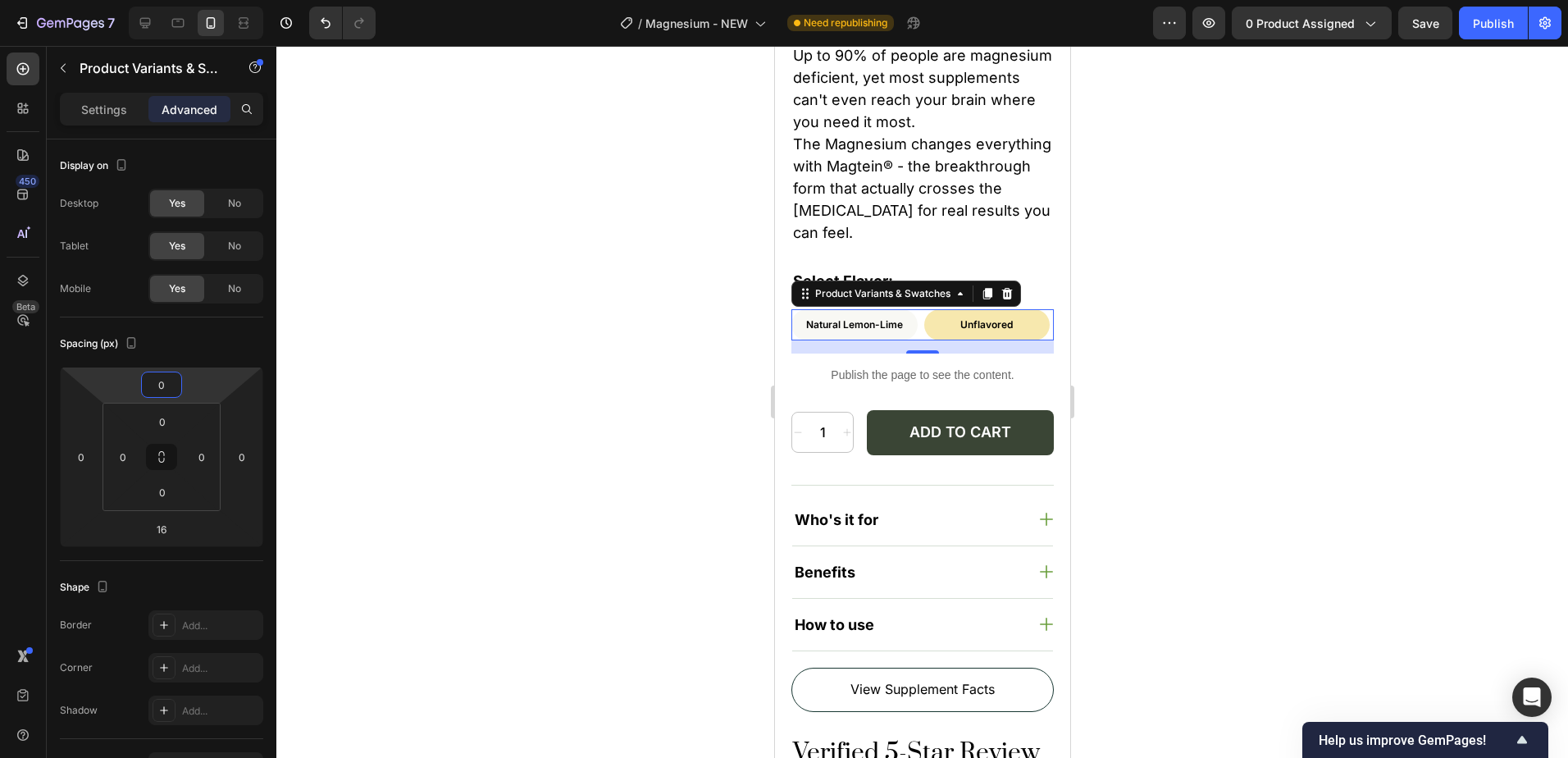
click at [1318, 344] on div at bounding box center [922, 402] width 1292 height 712
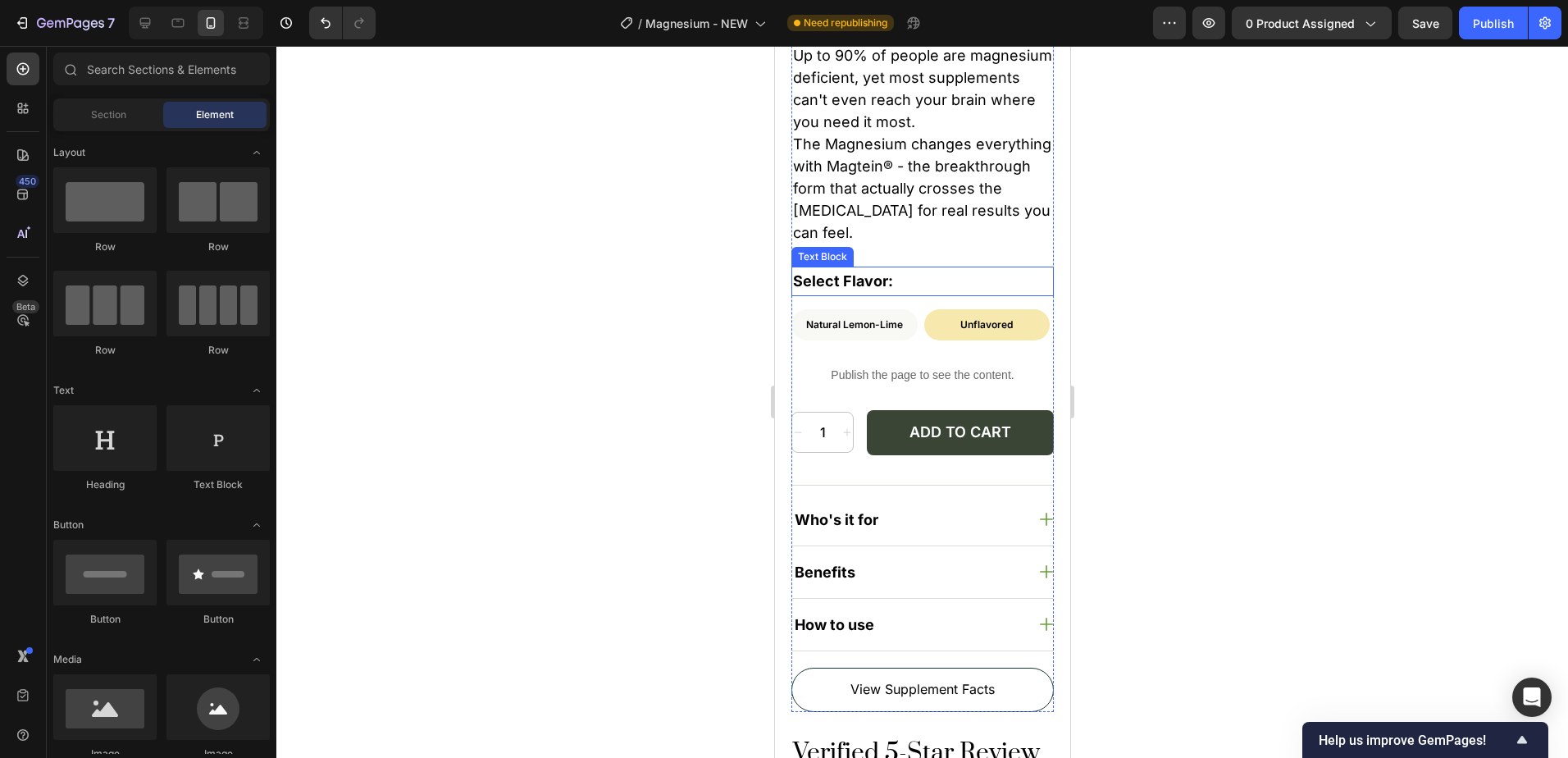
click at [892, 276] on p "Select Flavor:" at bounding box center [922, 282] width 259 height 26
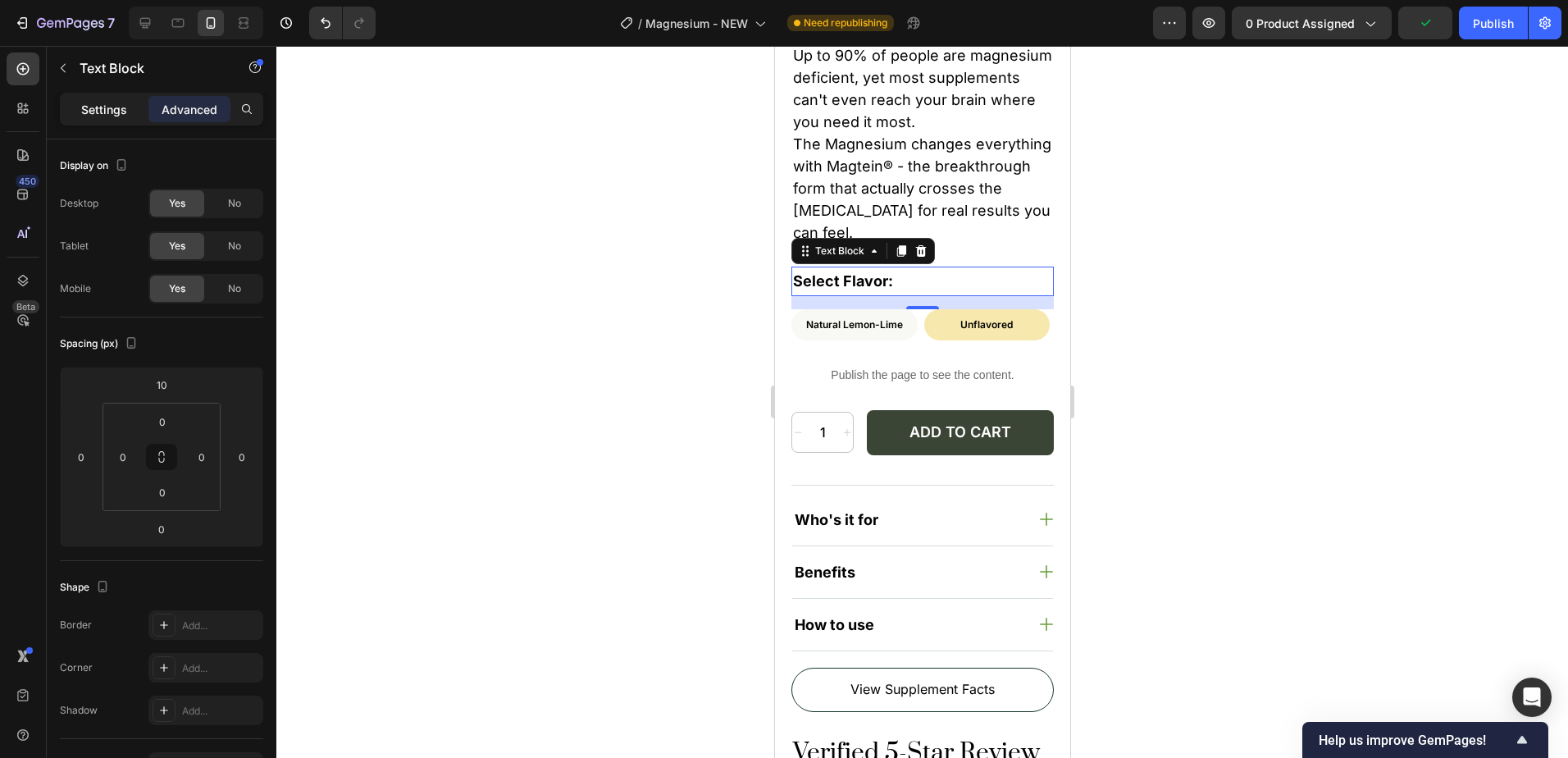
click at [113, 113] on p "Settings" at bounding box center [104, 109] width 46 height 17
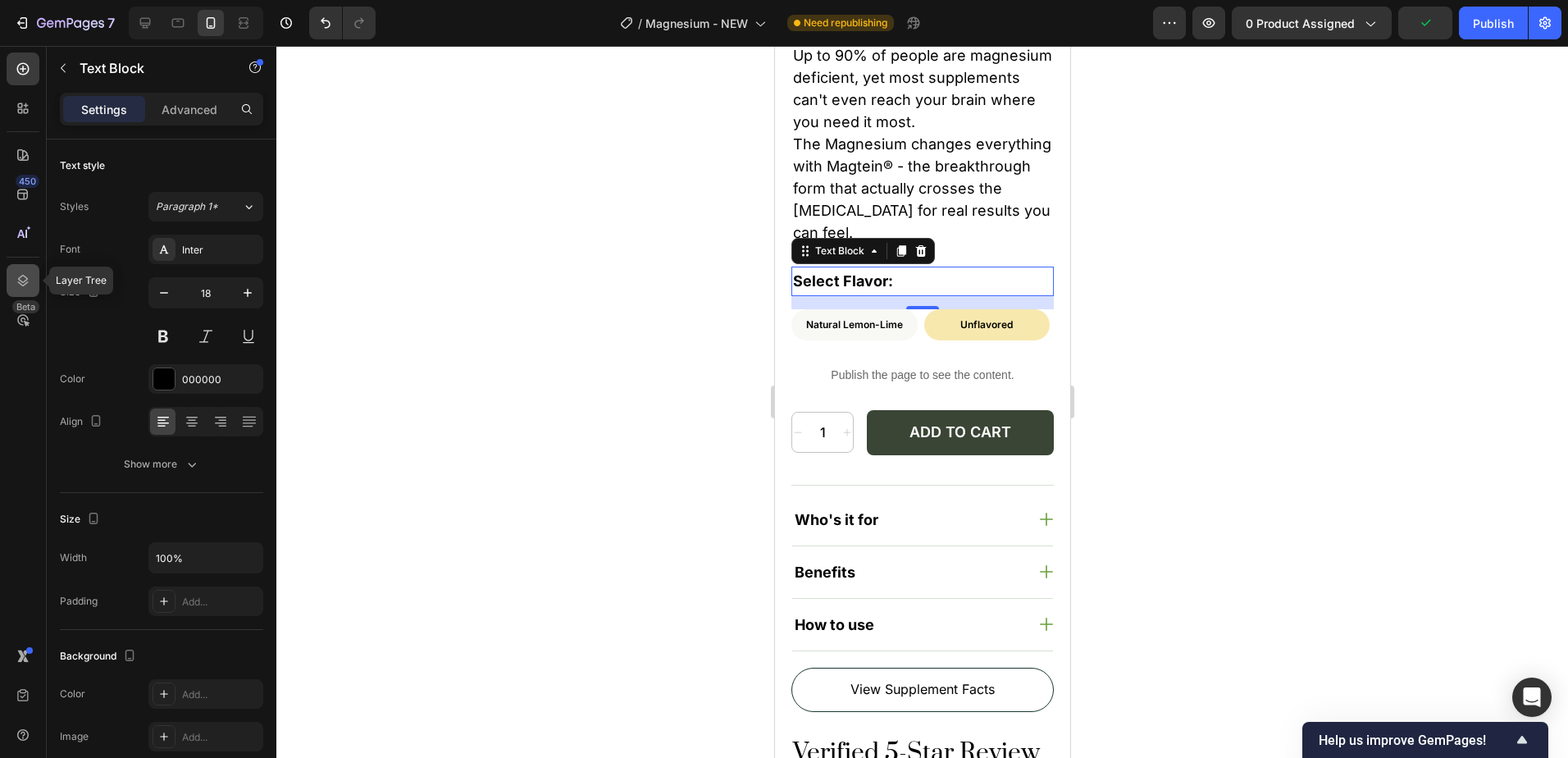
click at [28, 282] on icon at bounding box center [24, 280] width 10 height 11
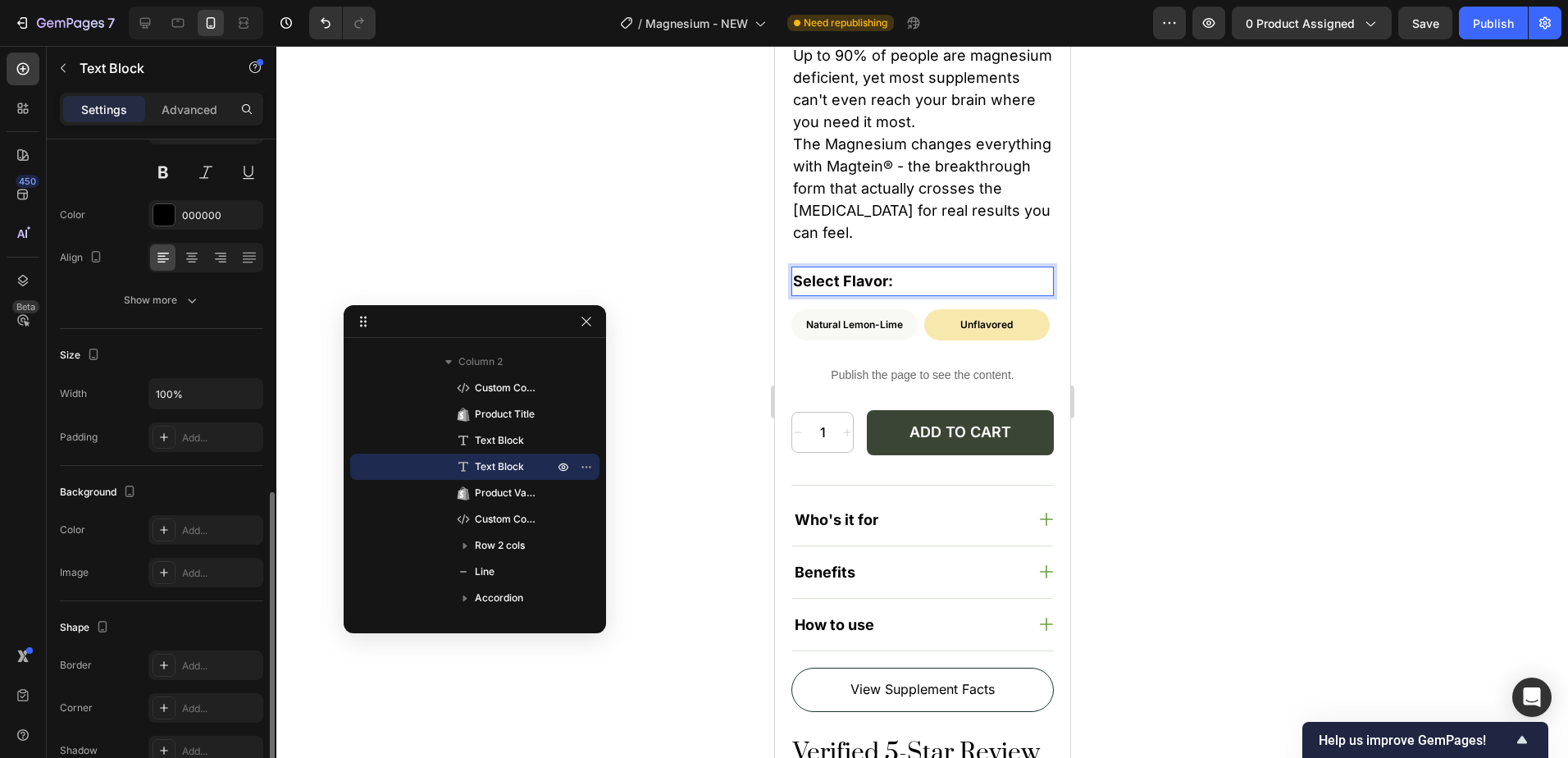
scroll to position [307, 0]
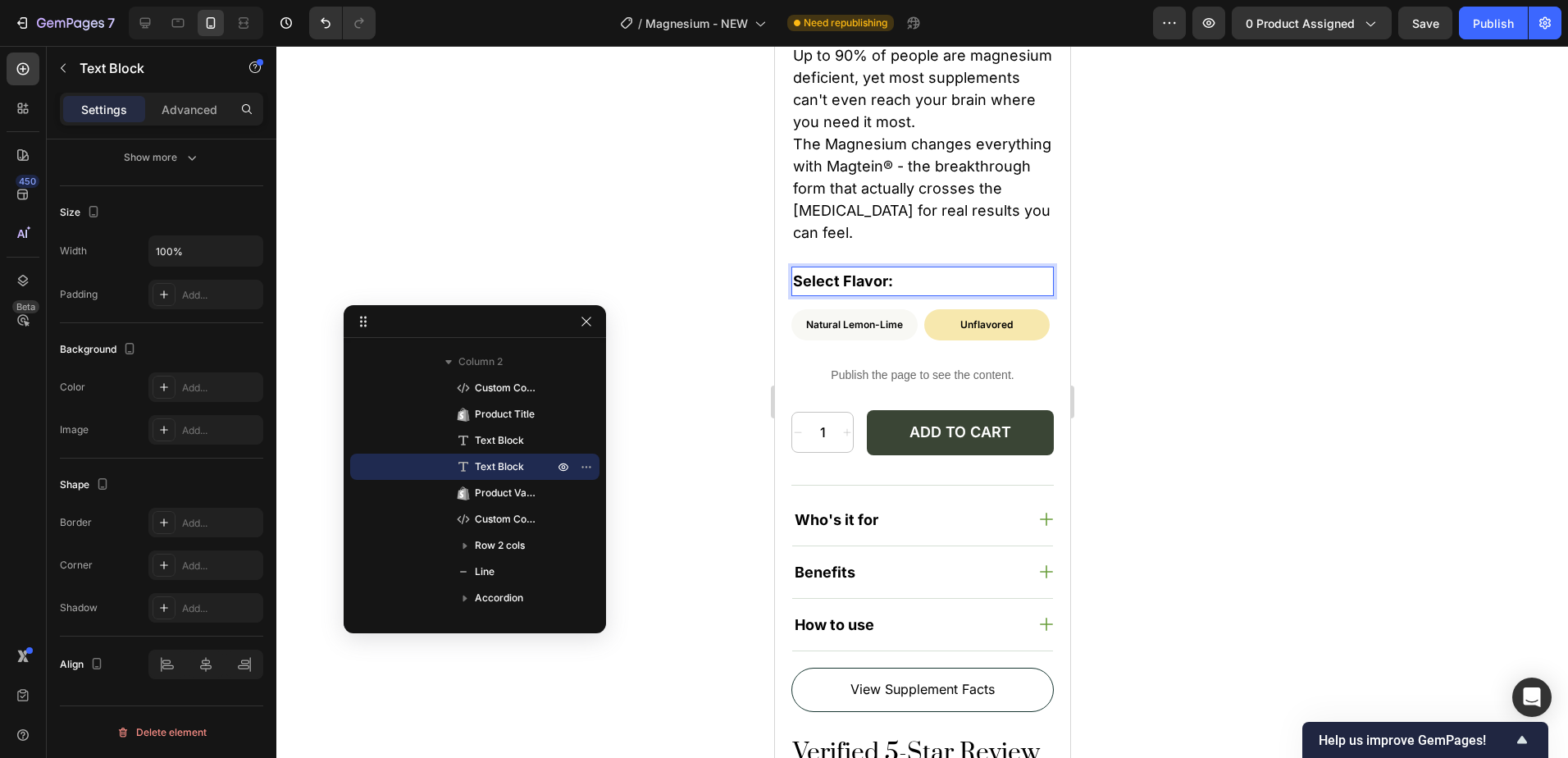
click at [489, 238] on div at bounding box center [922, 402] width 1292 height 712
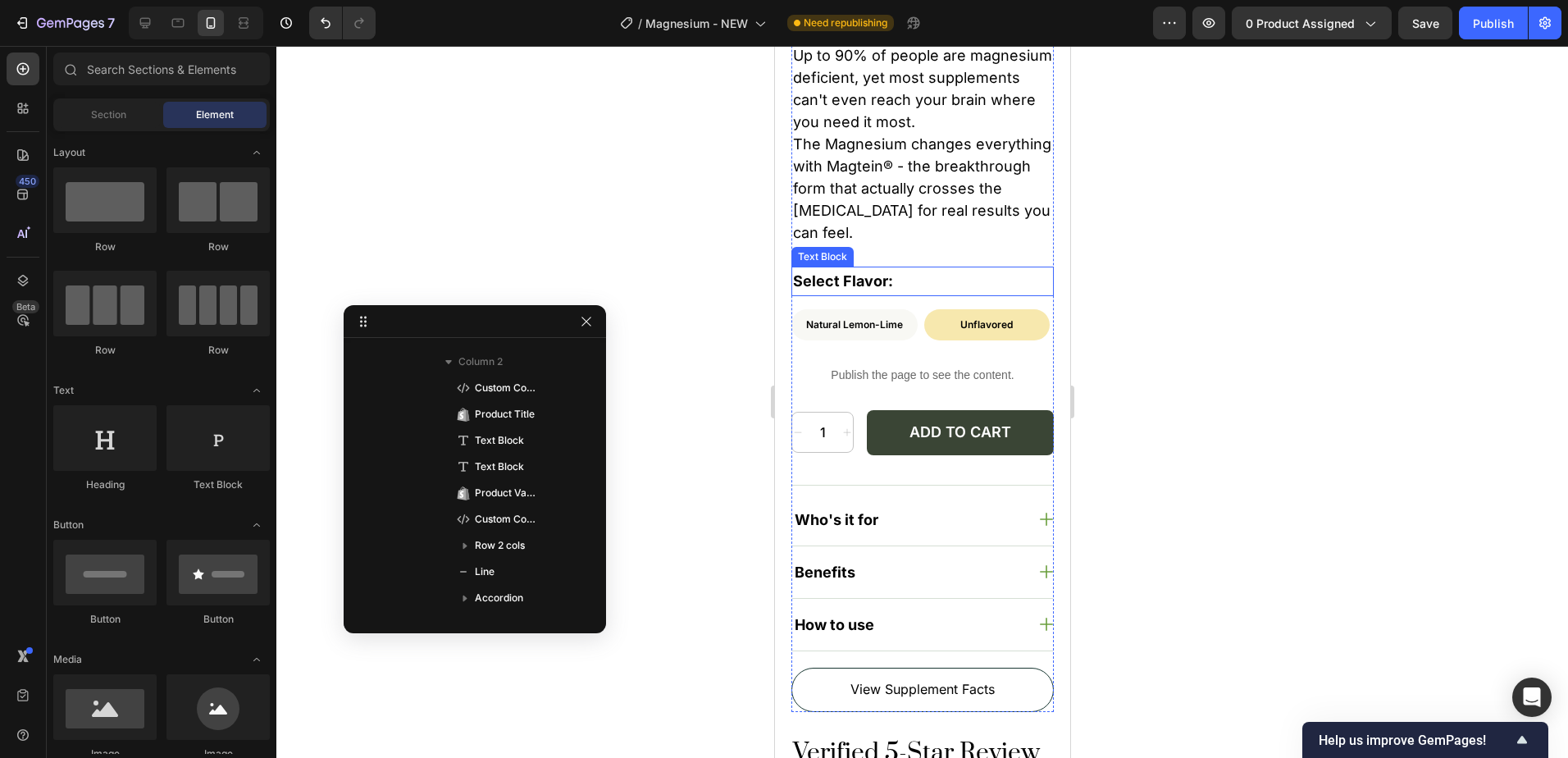
click at [859, 269] on p "Select Flavor:" at bounding box center [922, 282] width 259 height 26
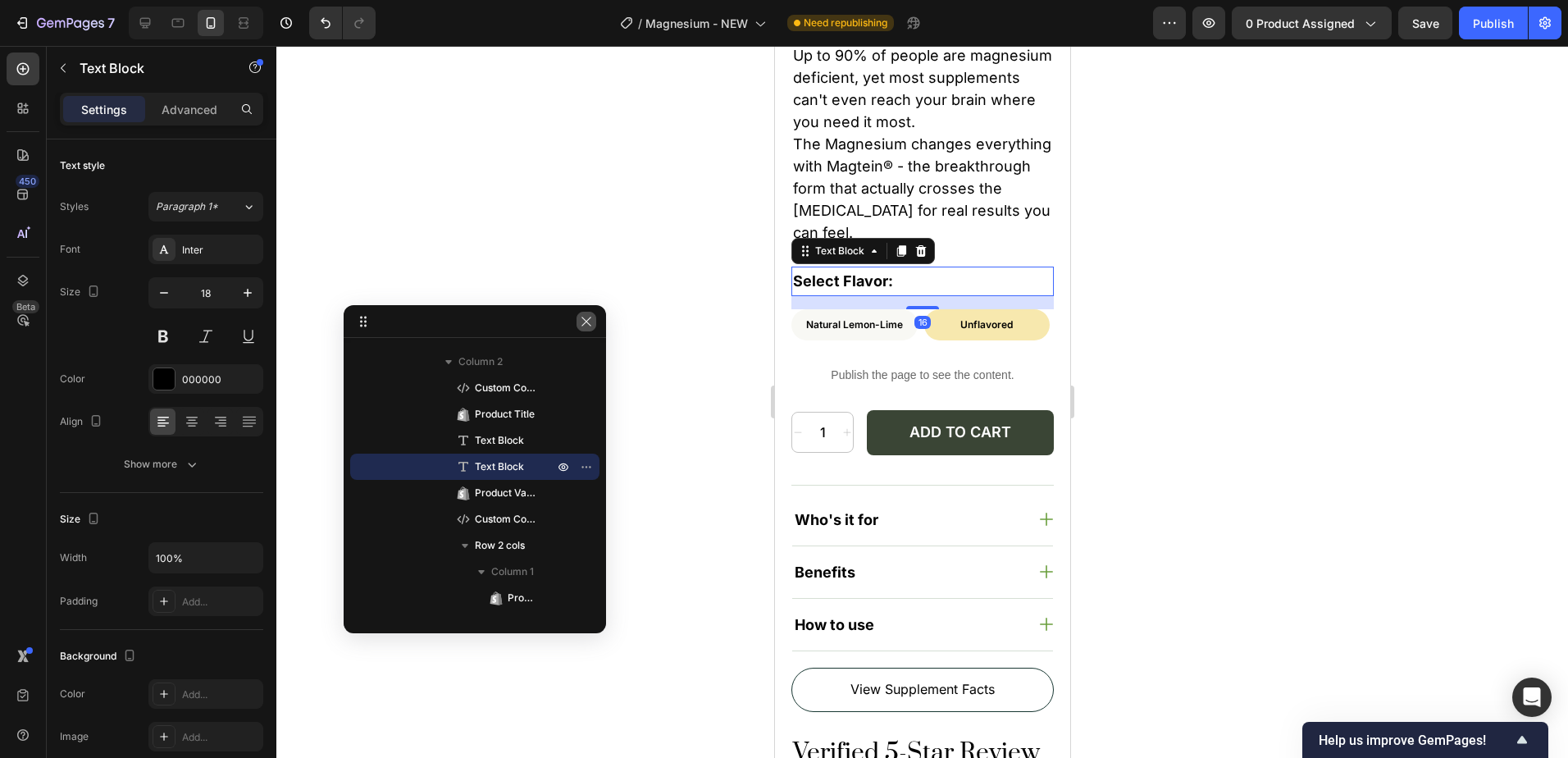
click at [590, 323] on icon "button" at bounding box center [586, 321] width 13 height 13
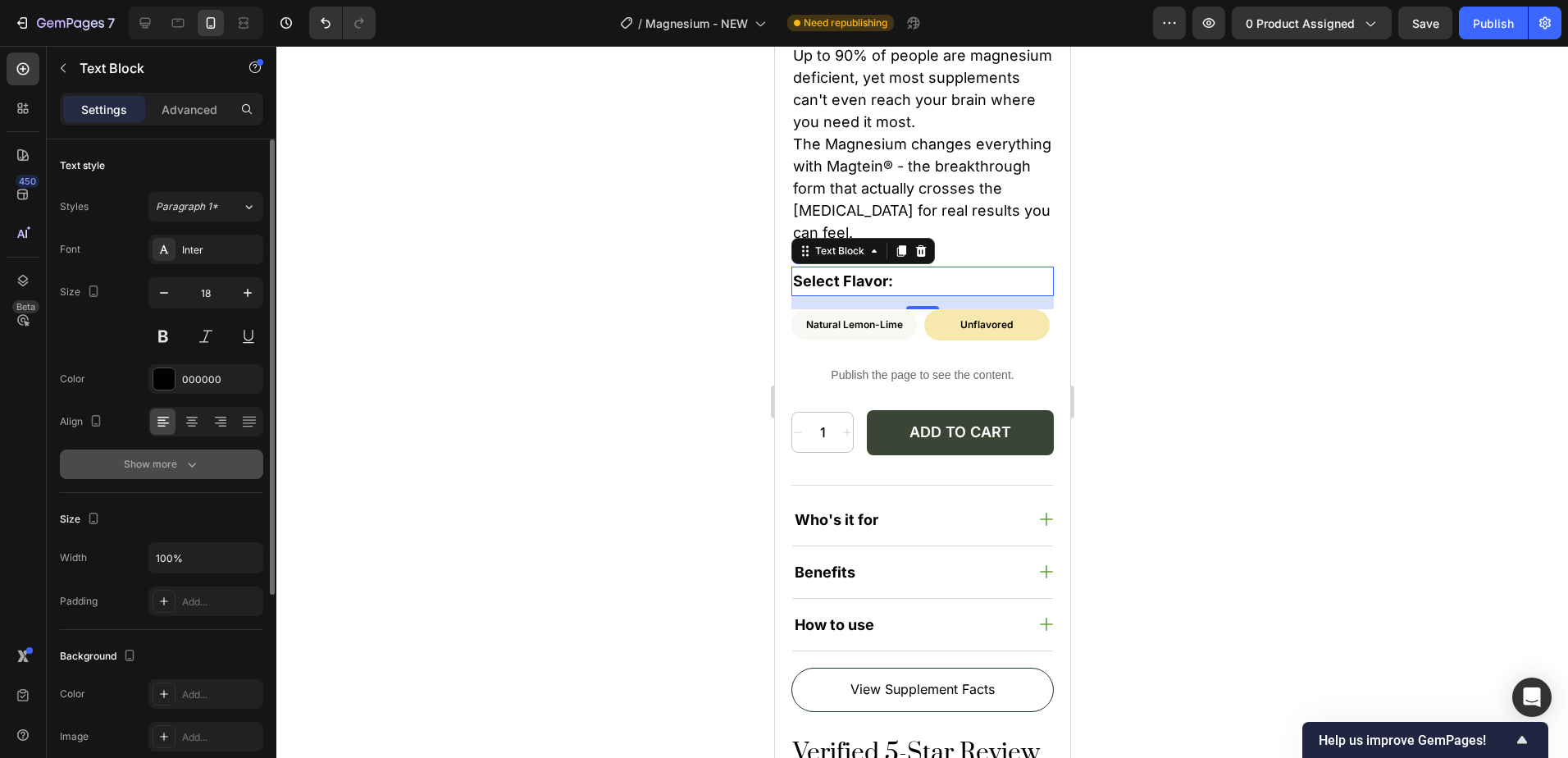
click at [178, 464] on div "Show more" at bounding box center [162, 464] width 76 height 17
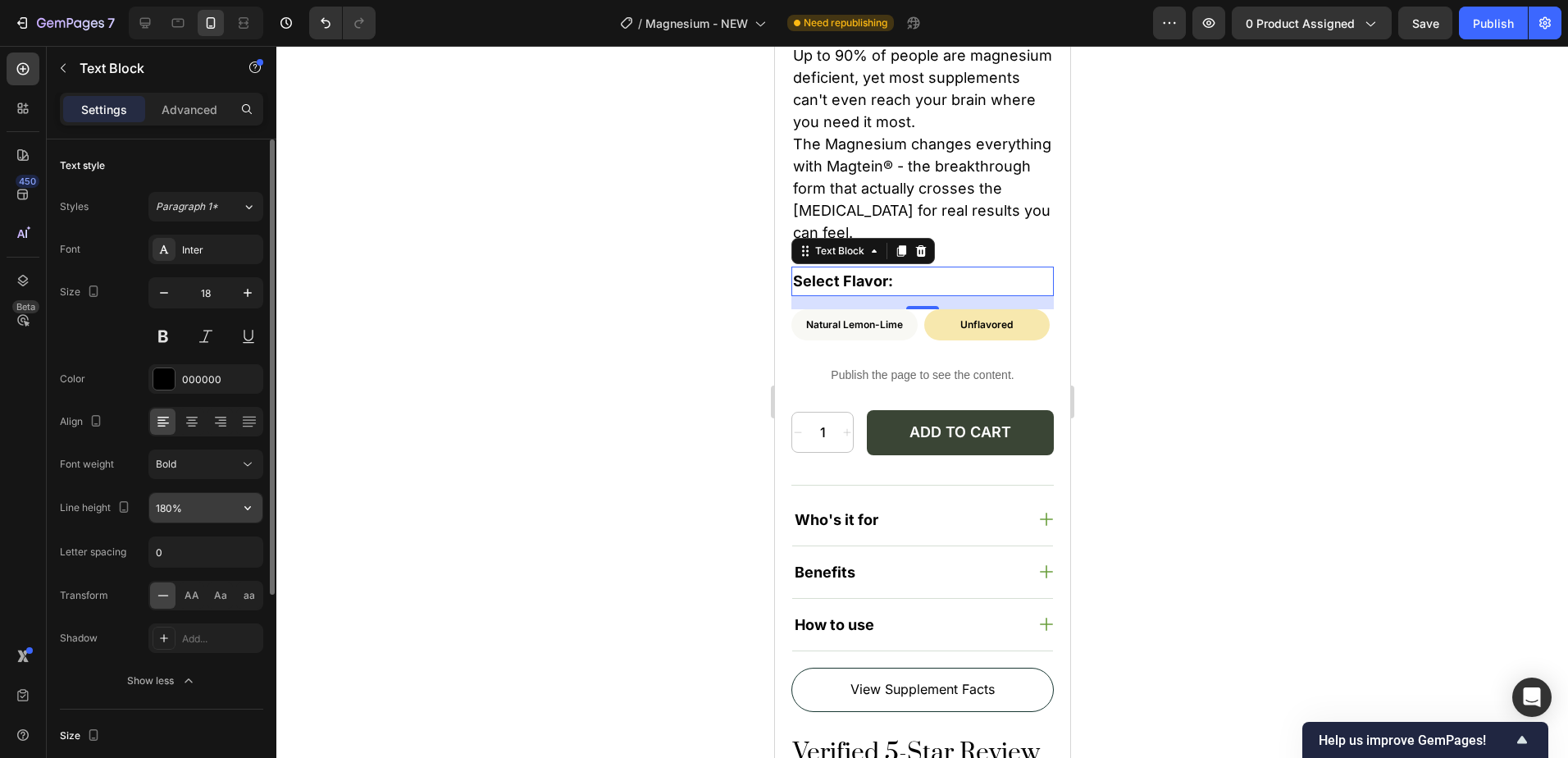
click at [198, 511] on input "180%" at bounding box center [206, 508] width 113 height 30
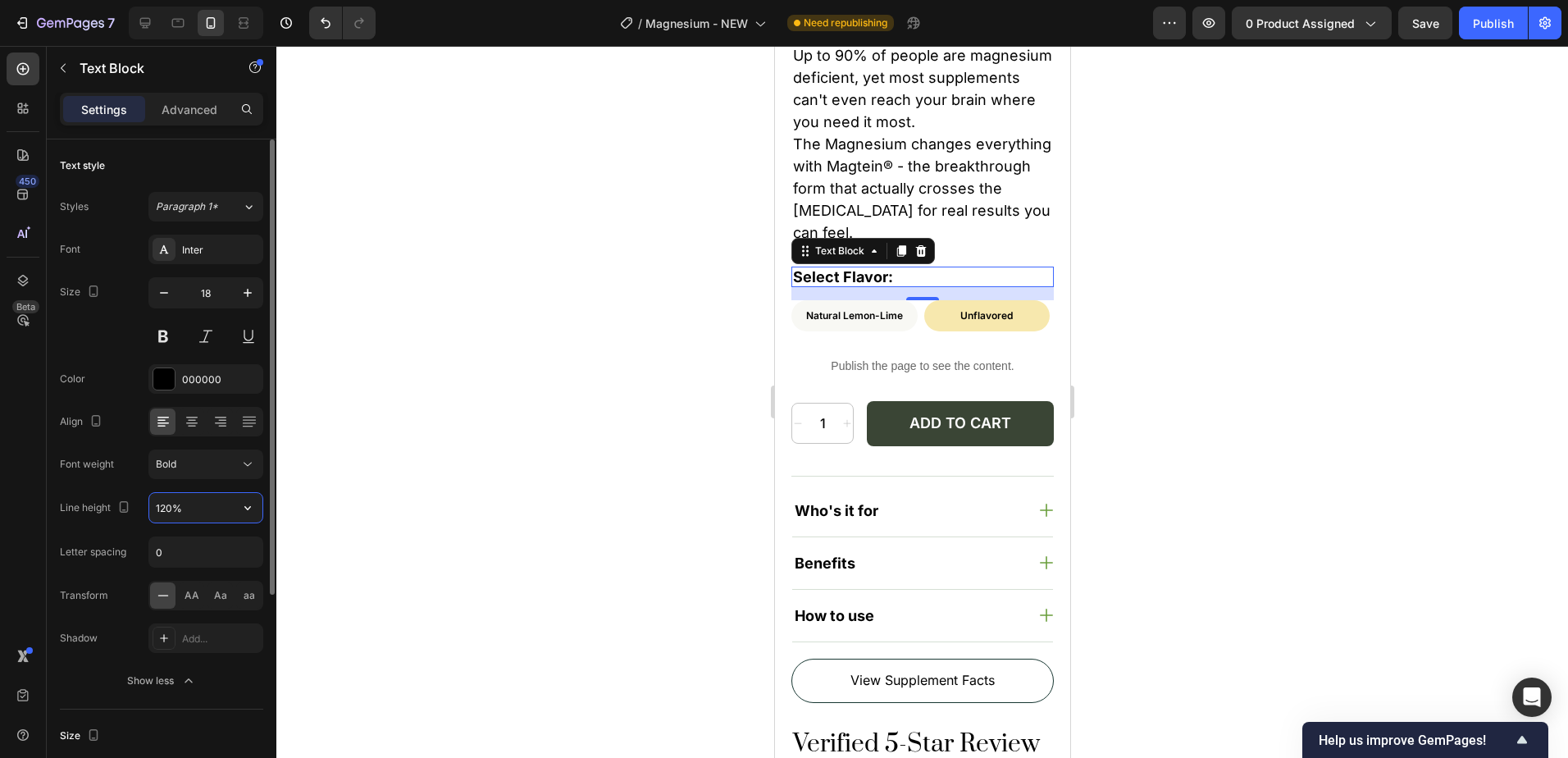
type input "120%"
click at [1335, 243] on div at bounding box center [922, 402] width 1292 height 712
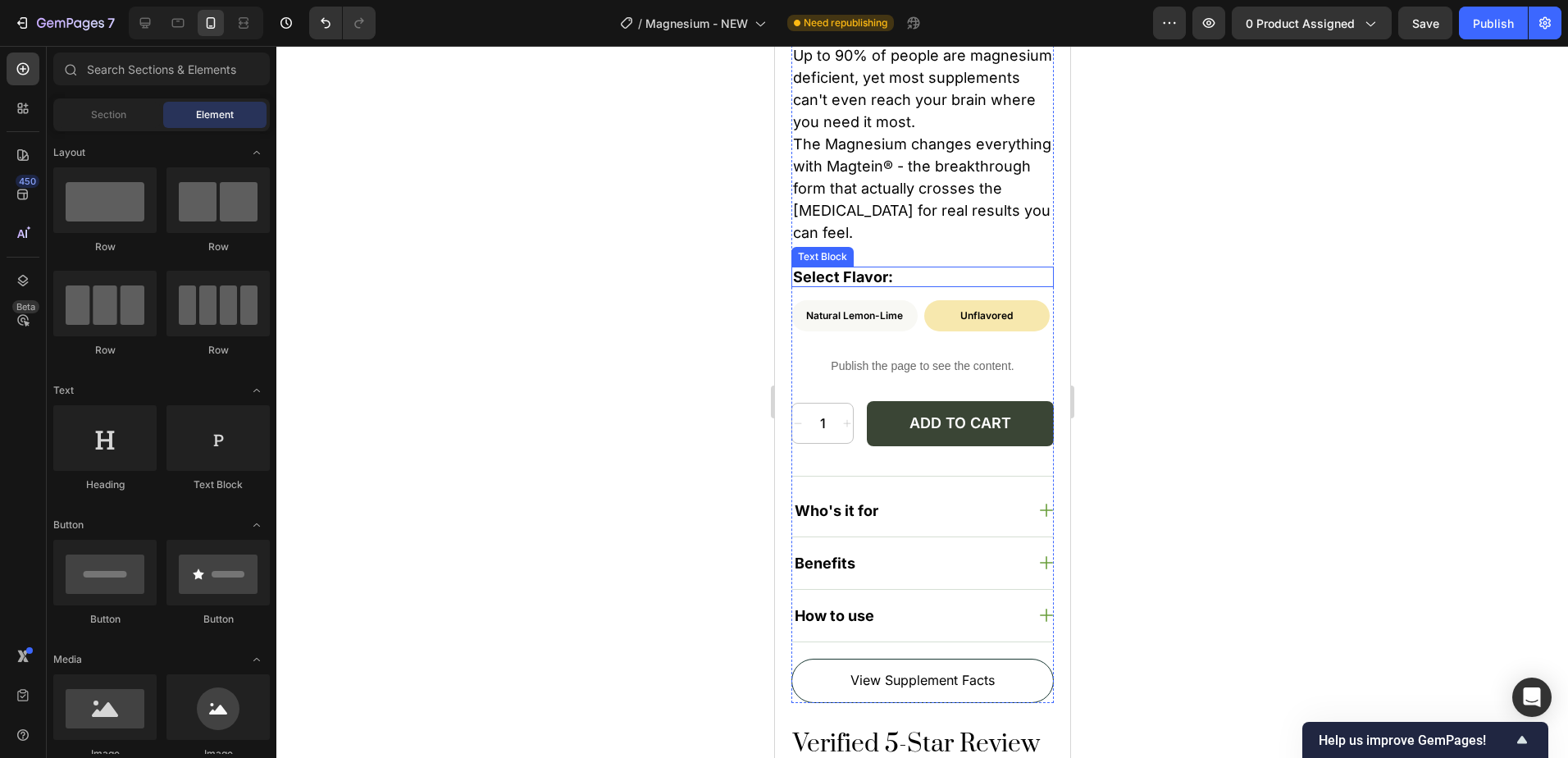
click at [882, 268] on p "Select Flavor:" at bounding box center [922, 277] width 259 height 18
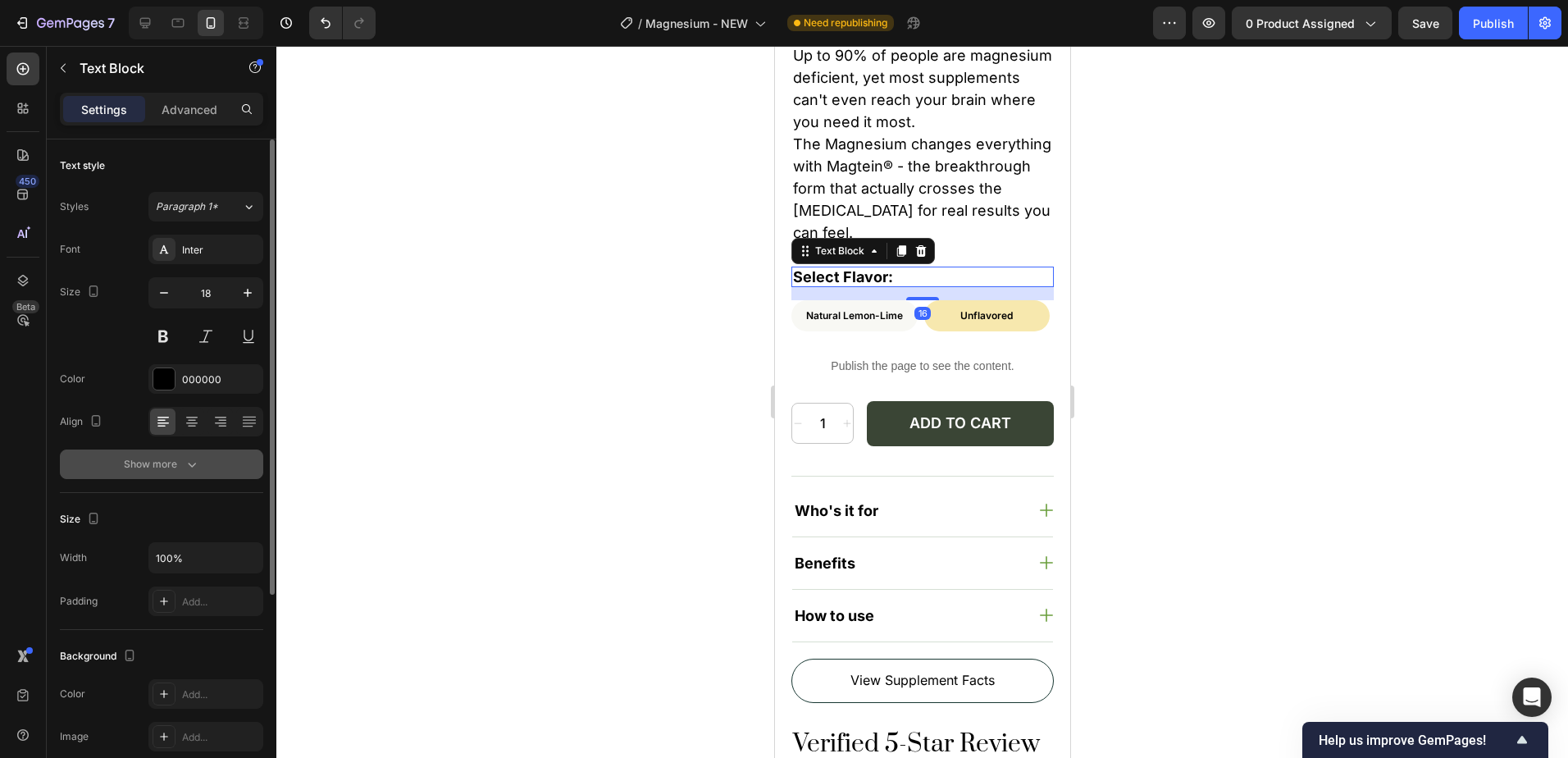
click at [152, 476] on button "Show more" at bounding box center [161, 464] width 204 height 30
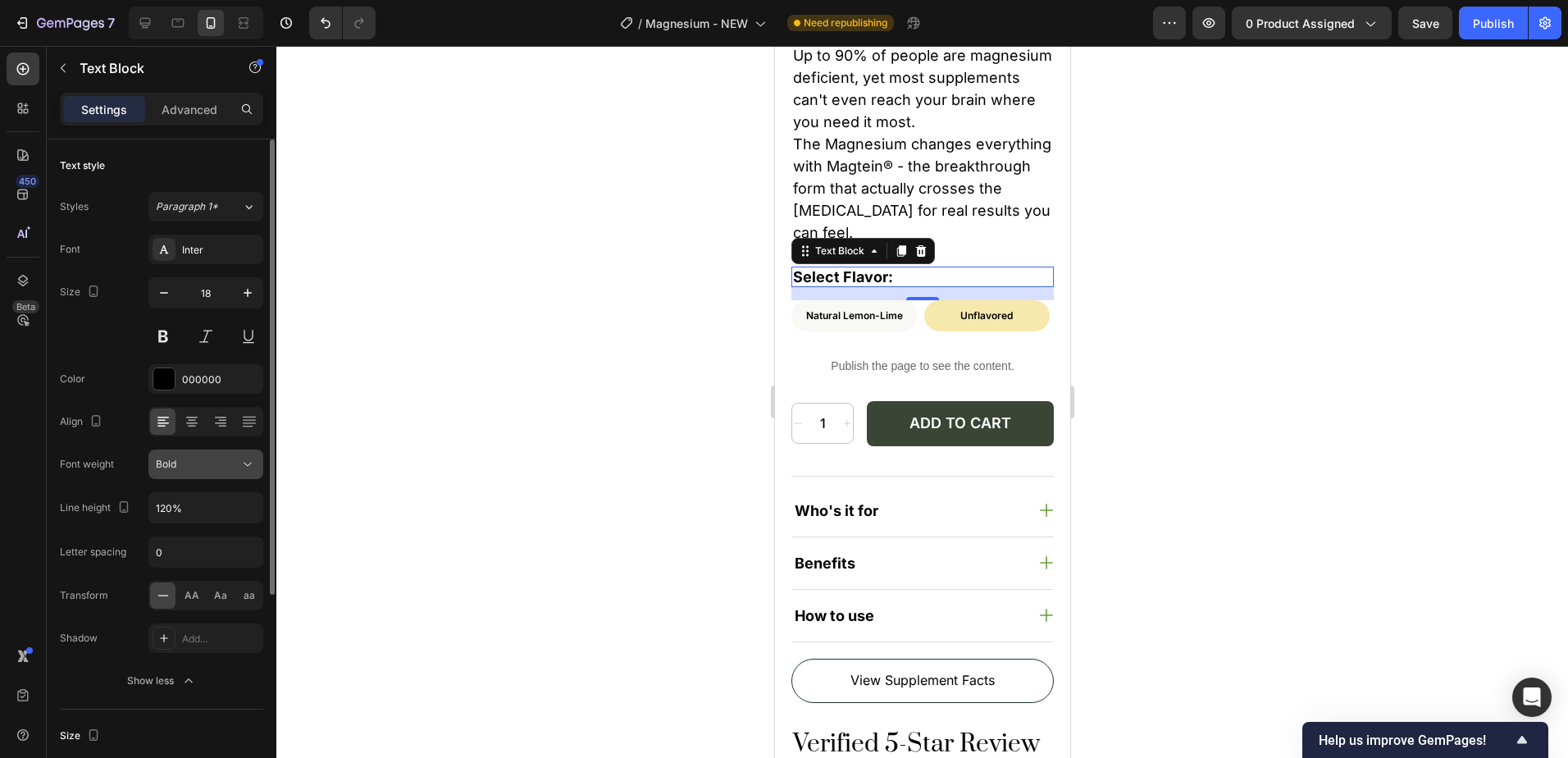
click at [220, 450] on button "Bold" at bounding box center [206, 464] width 115 height 30
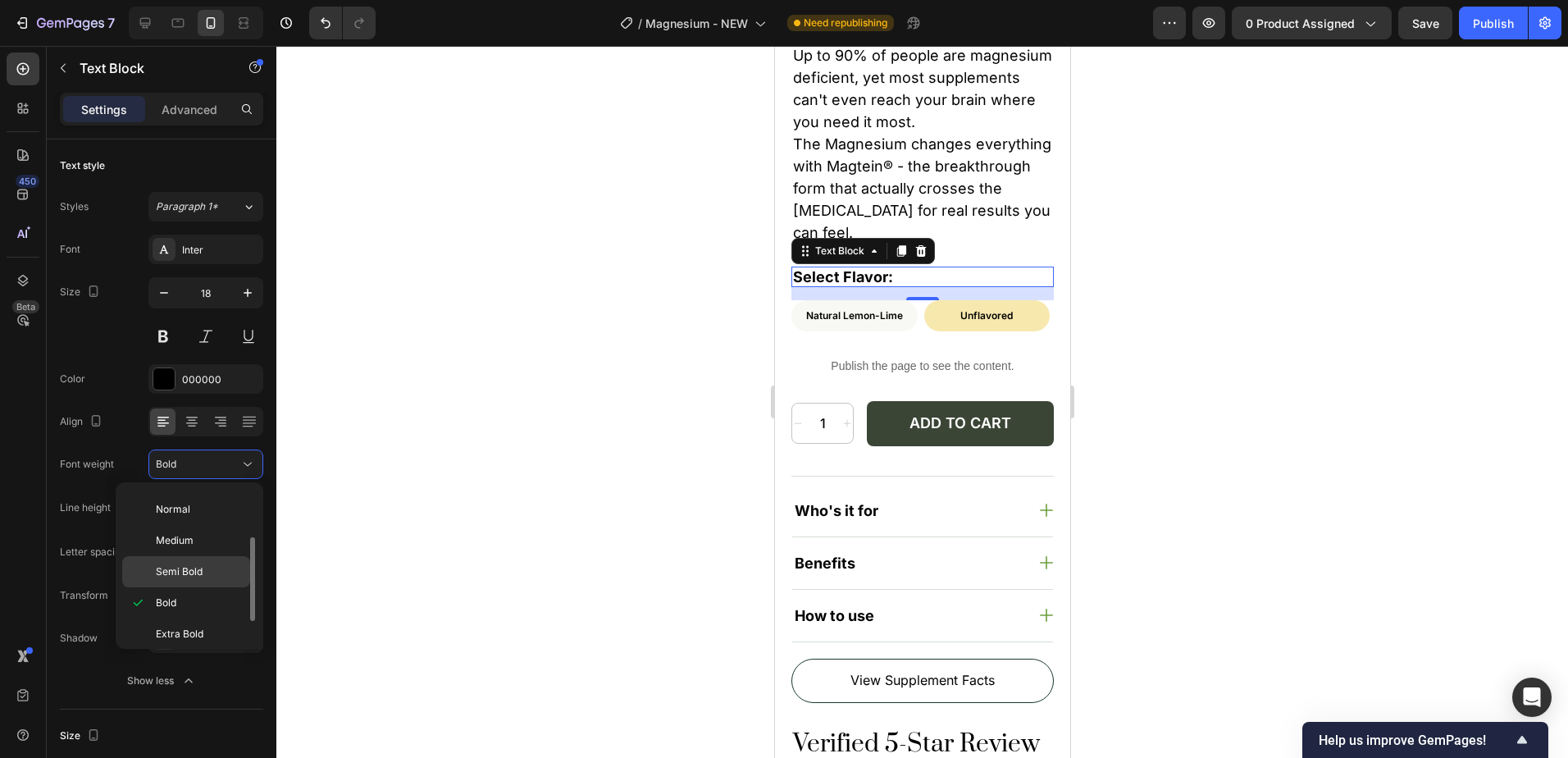
click at [205, 579] on div "Semi Bold" at bounding box center [186, 572] width 128 height 31
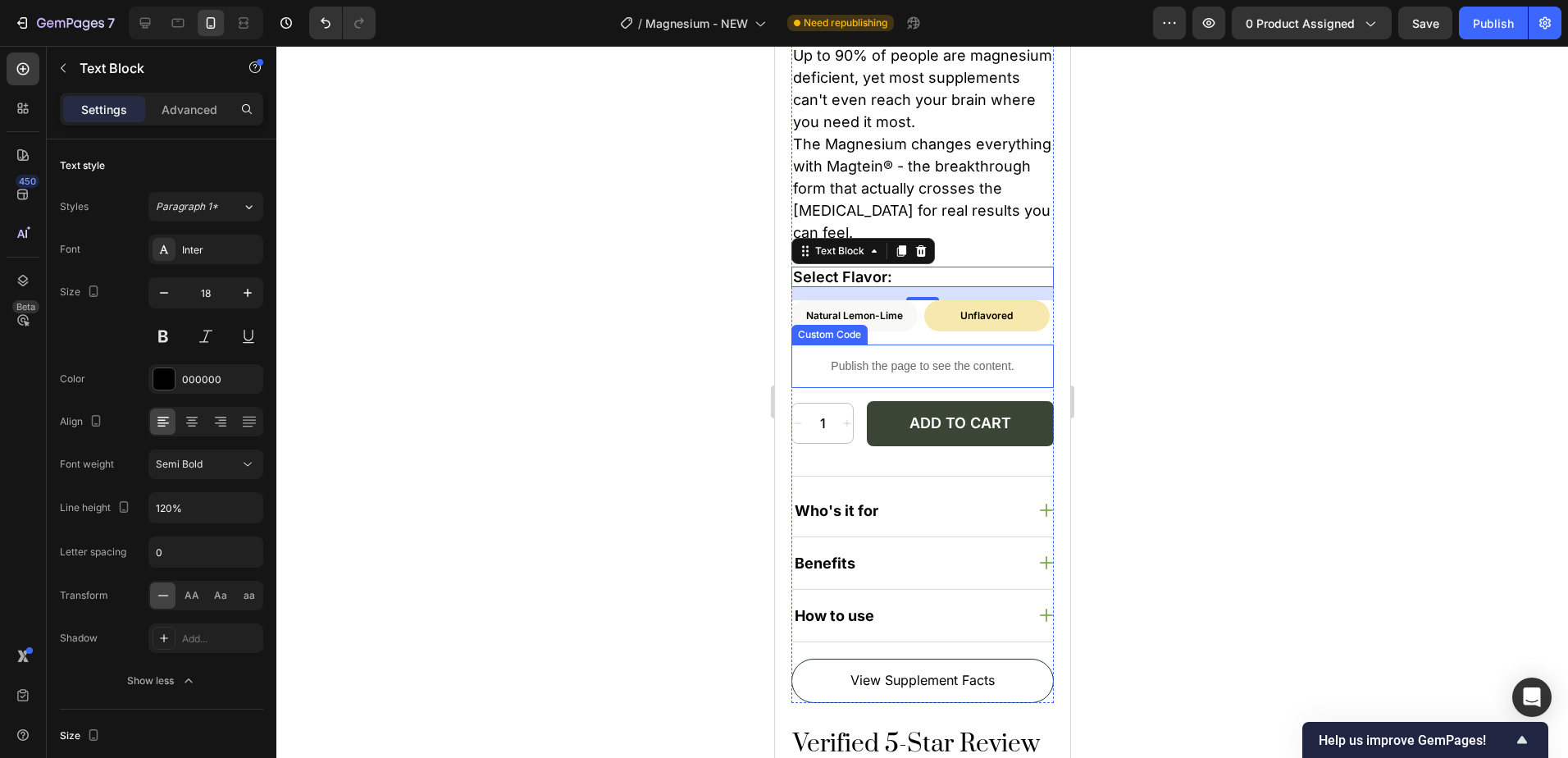
click at [1195, 329] on div at bounding box center [922, 402] width 1292 height 712
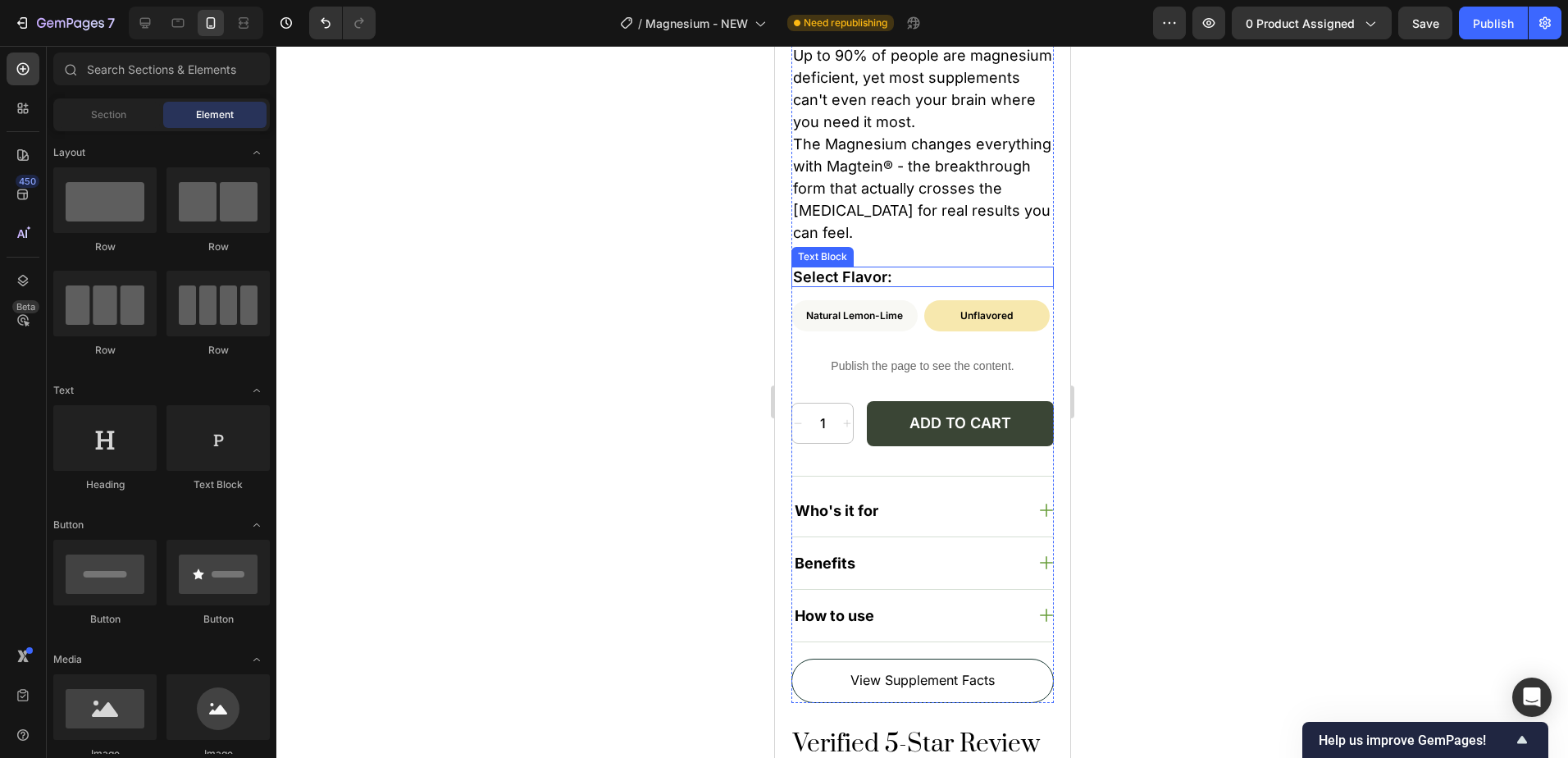
click at [891, 268] on p "Select Flavor:" at bounding box center [922, 277] width 259 height 18
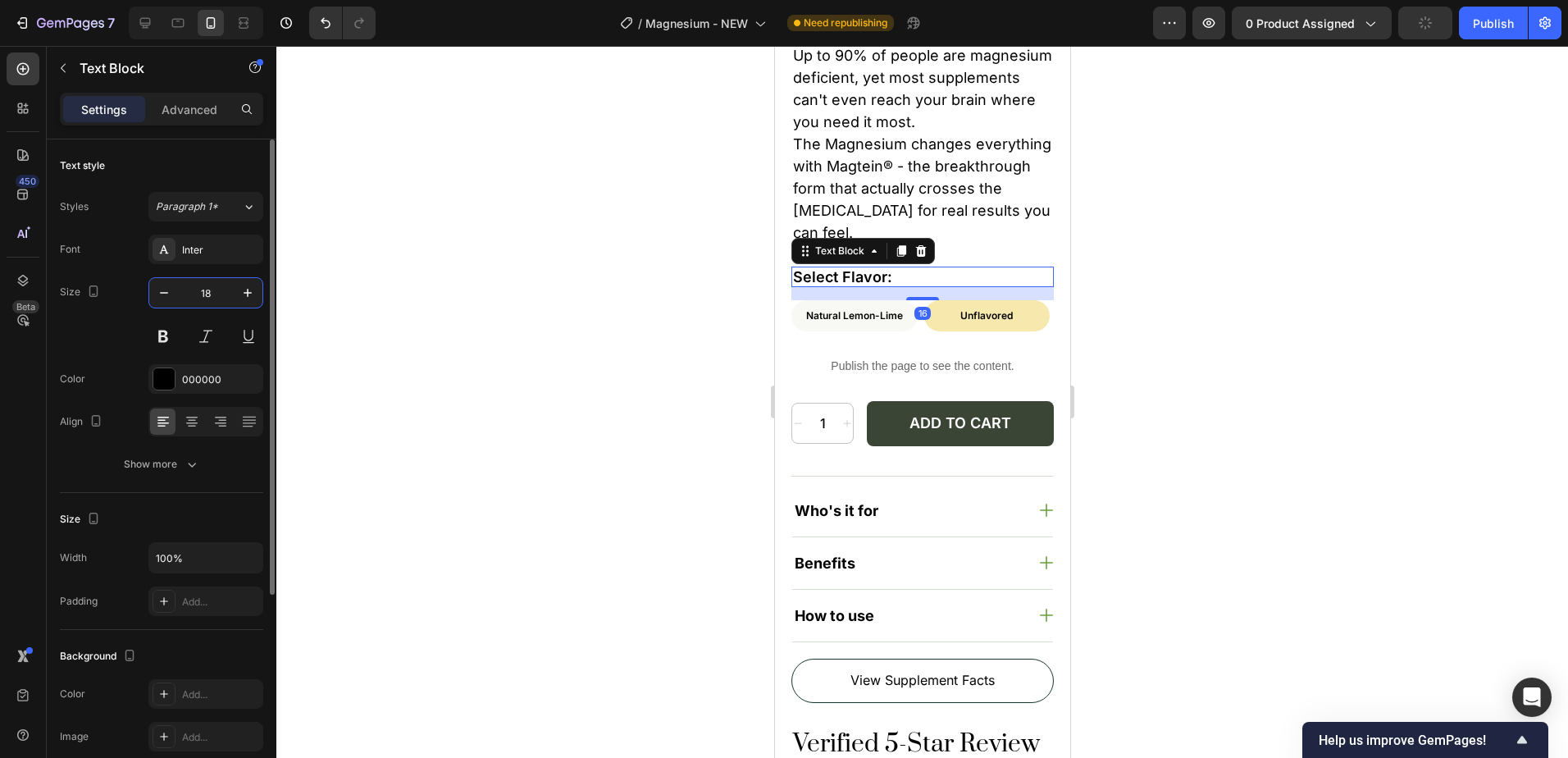
click at [197, 292] on input "18" at bounding box center [206, 293] width 54 height 30
type input "16"
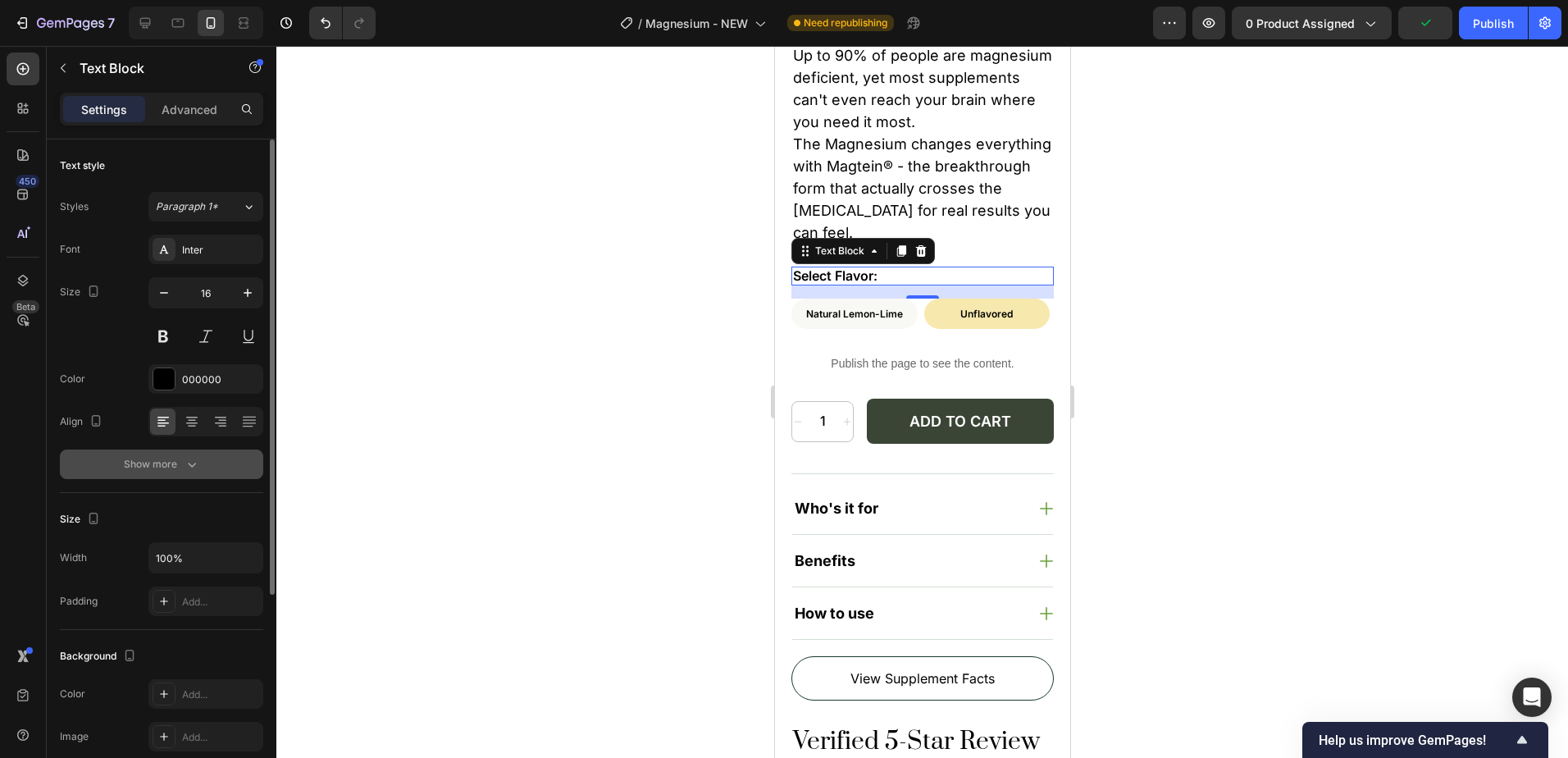
click at [157, 462] on div "Show more" at bounding box center [162, 464] width 76 height 17
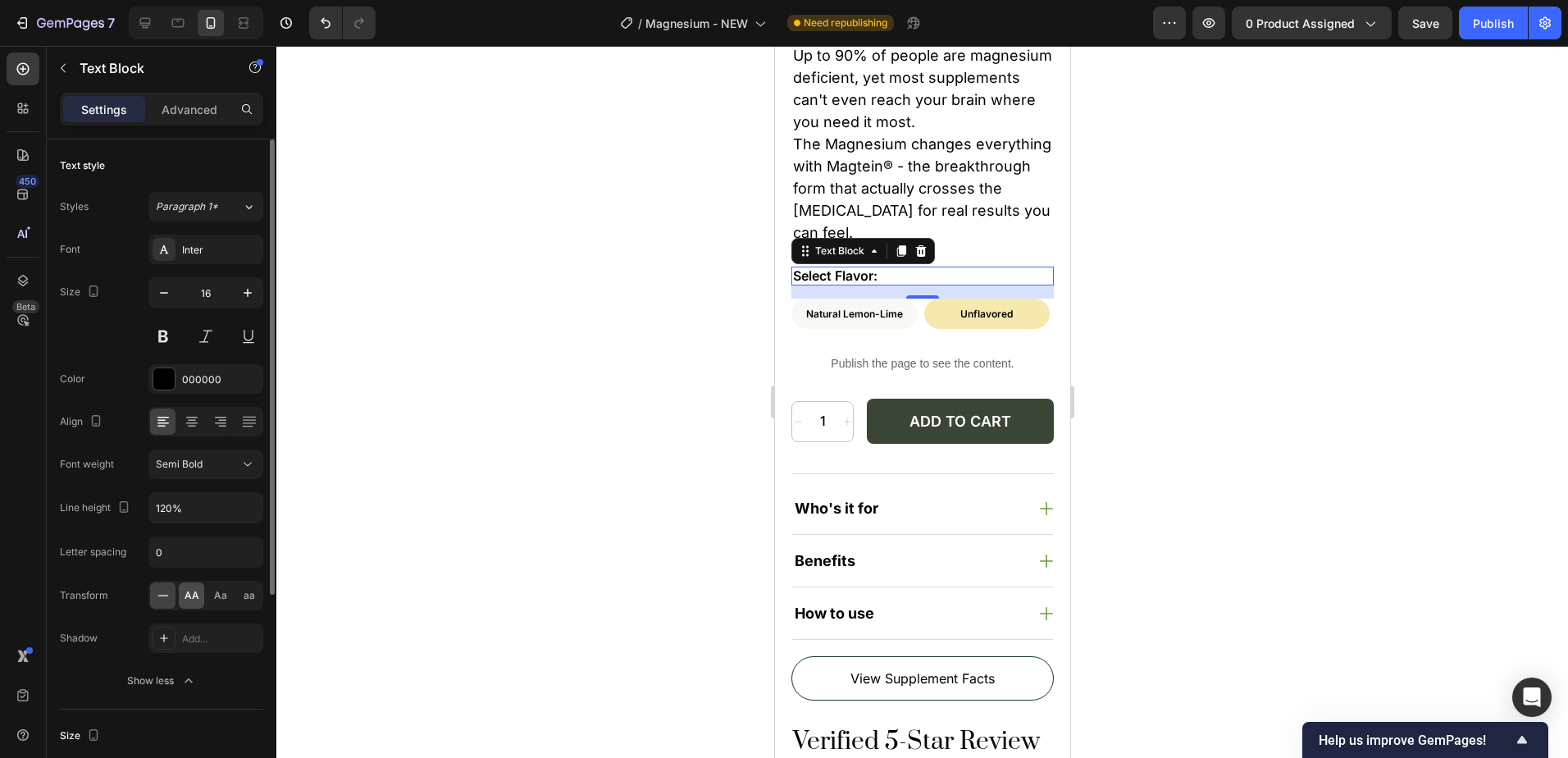
click at [192, 596] on span "AA" at bounding box center [192, 595] width 15 height 15
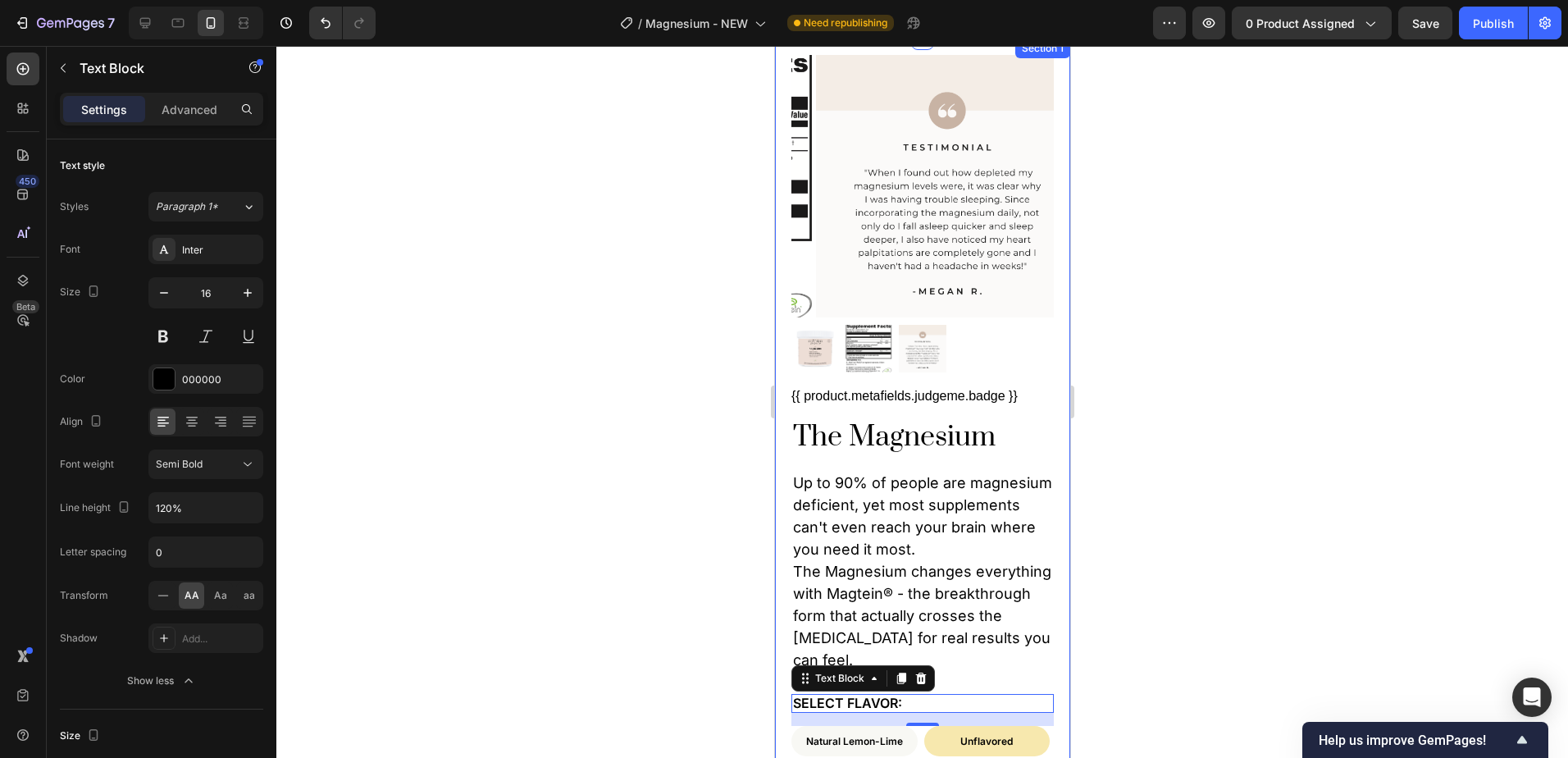
scroll to position [0, 0]
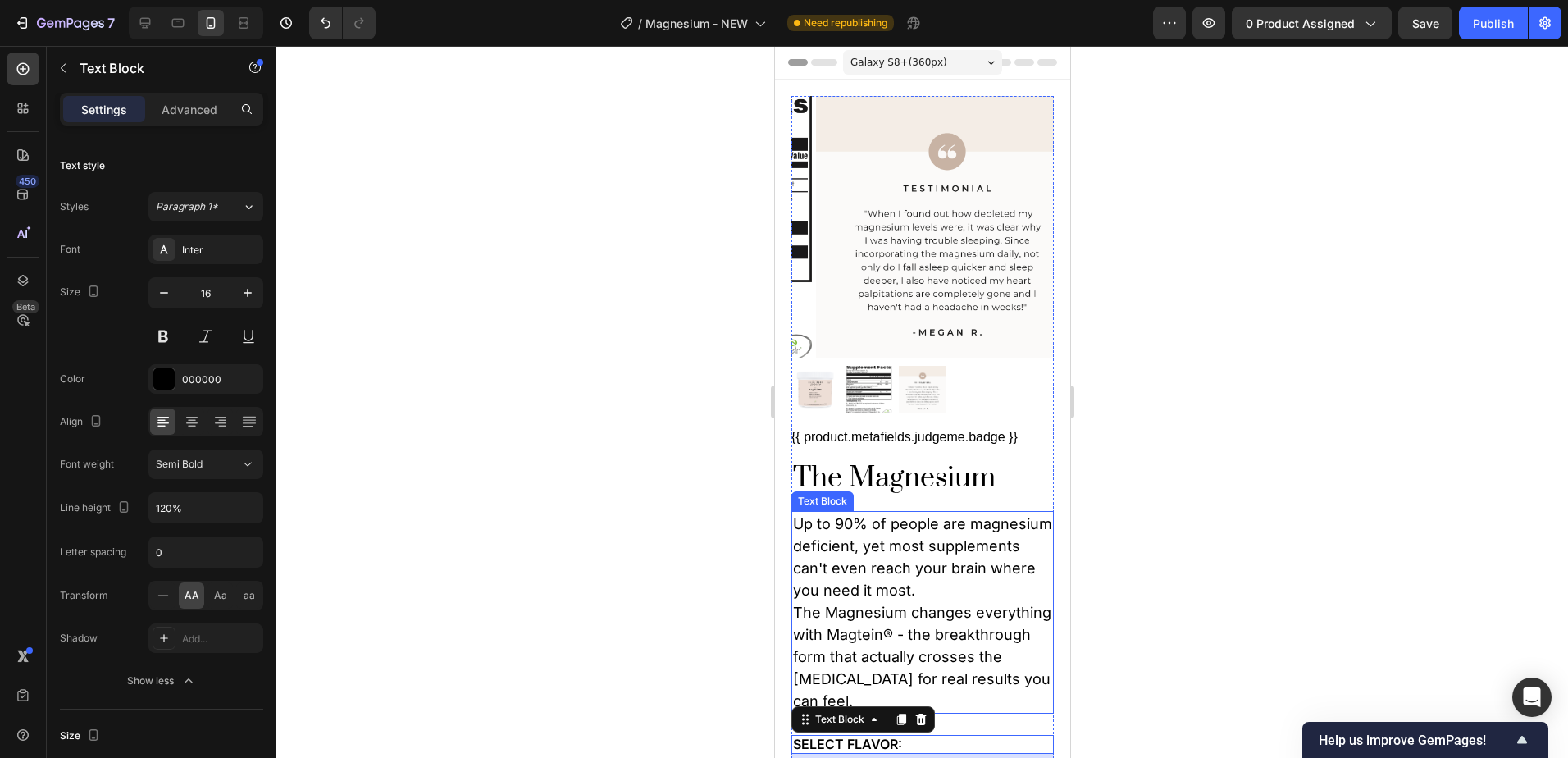
click at [976, 595] on p "Up to 90% of people are magnesium deficient, yet most supplements can't even re…" at bounding box center [922, 612] width 259 height 199
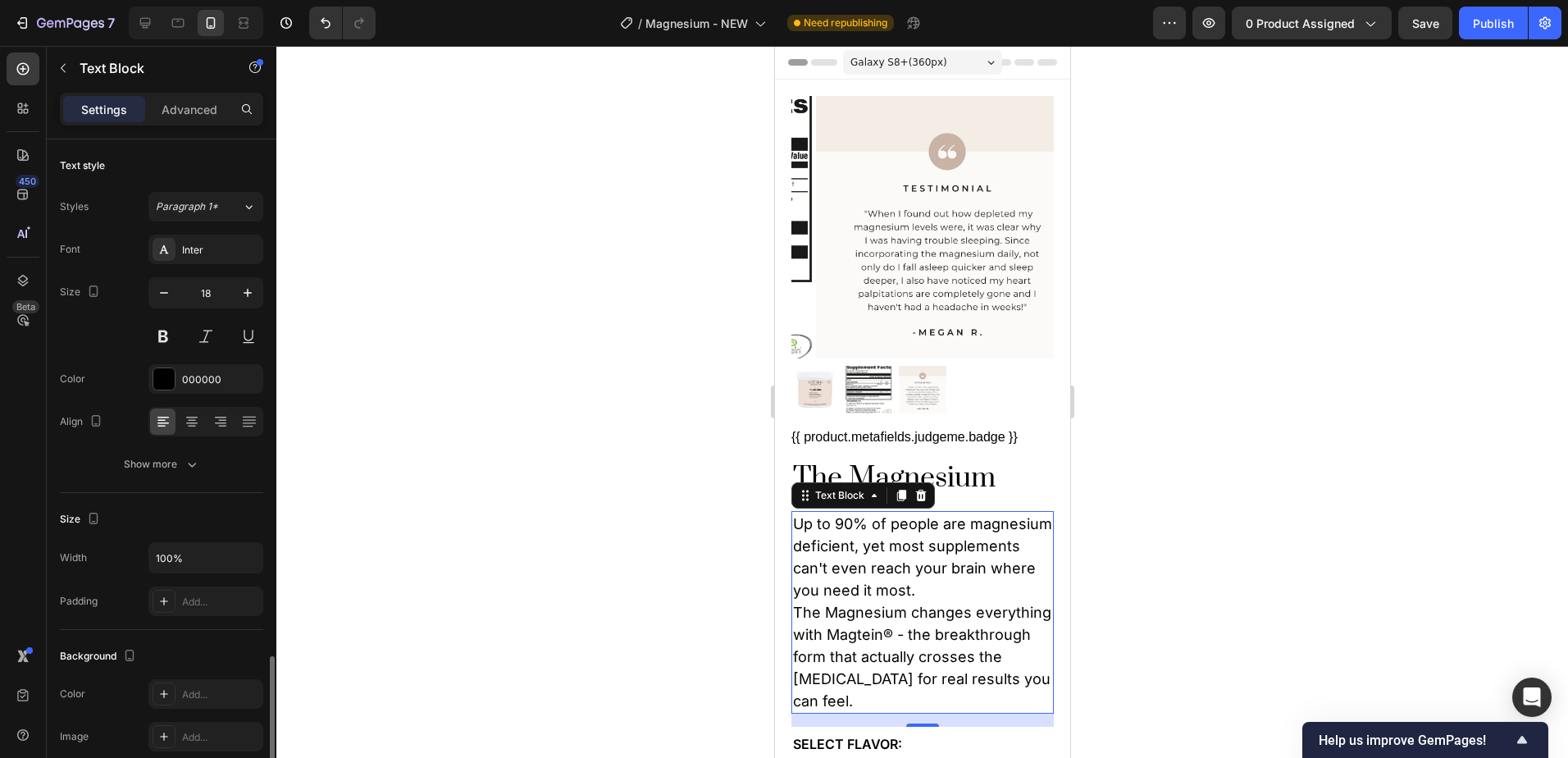
scroll to position [307, 0]
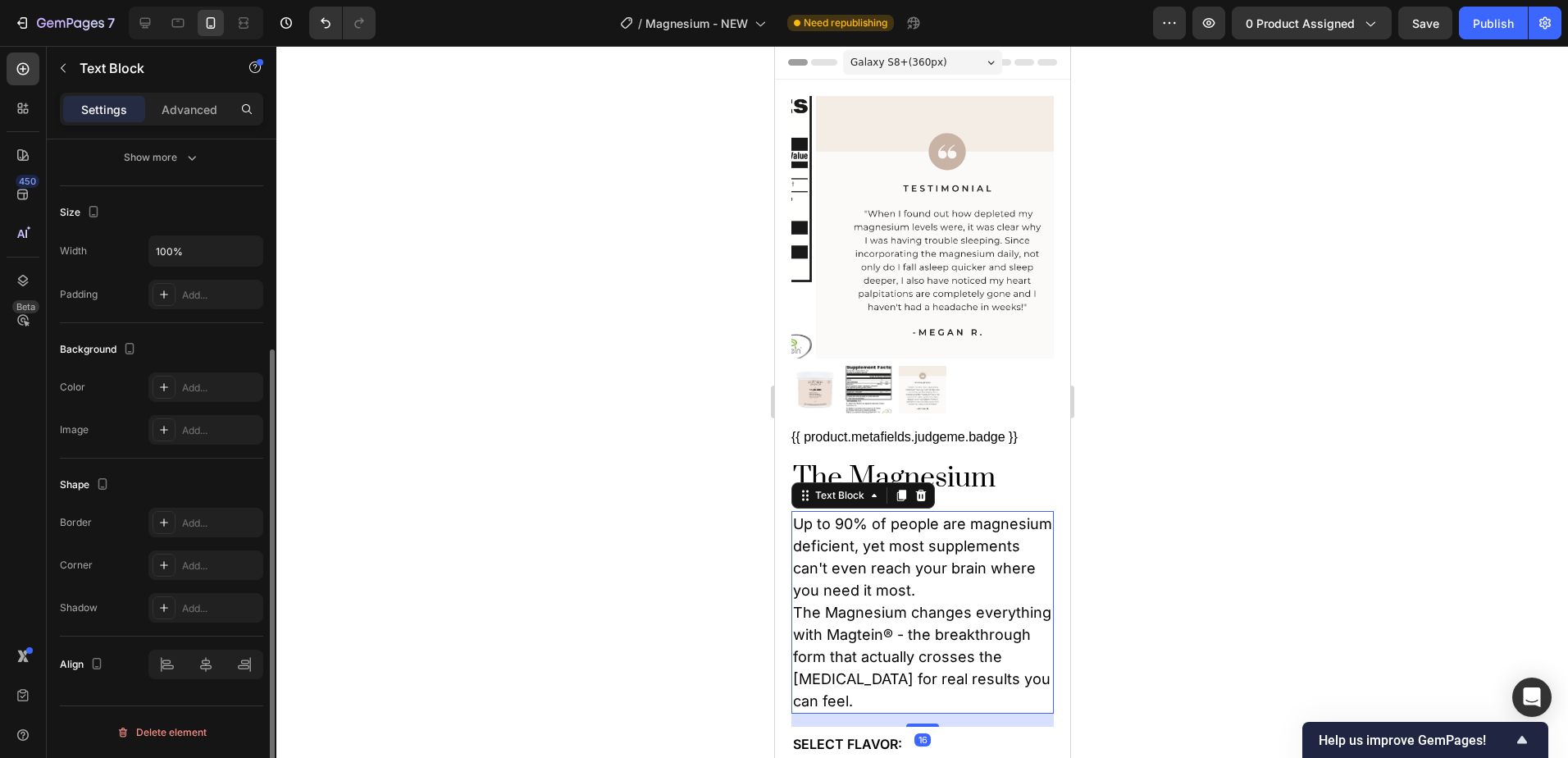
click at [994, 577] on p "Up to 90% of people are magnesium deficient, yet most supplements can't even re…" at bounding box center [922, 612] width 259 height 199
click at [1010, 581] on p "Up to 90% of people are magnesium deficient, yet most supplements can't even re…" at bounding box center [922, 612] width 259 height 199
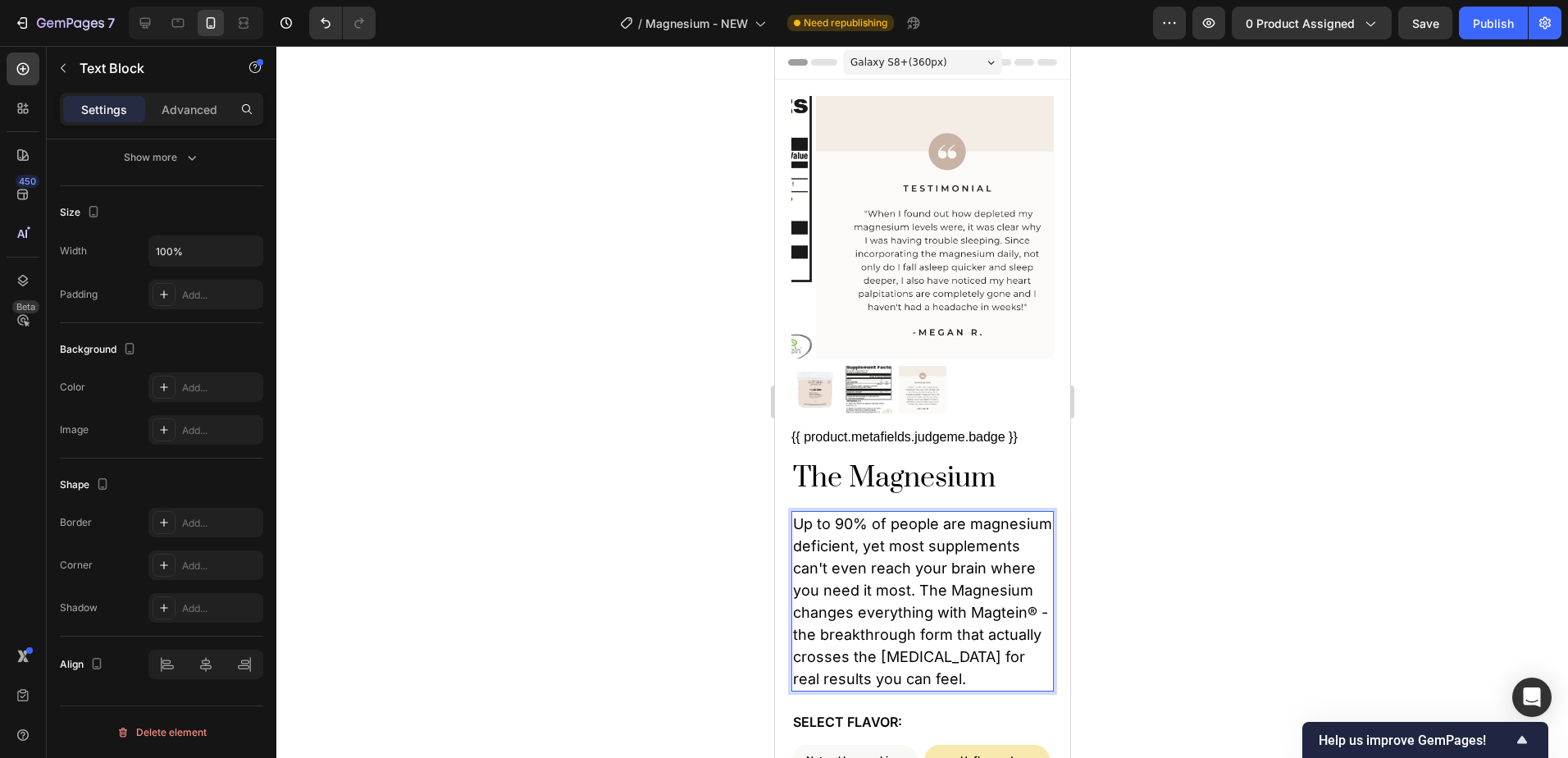
click at [1095, 571] on div at bounding box center [922, 402] width 1292 height 712
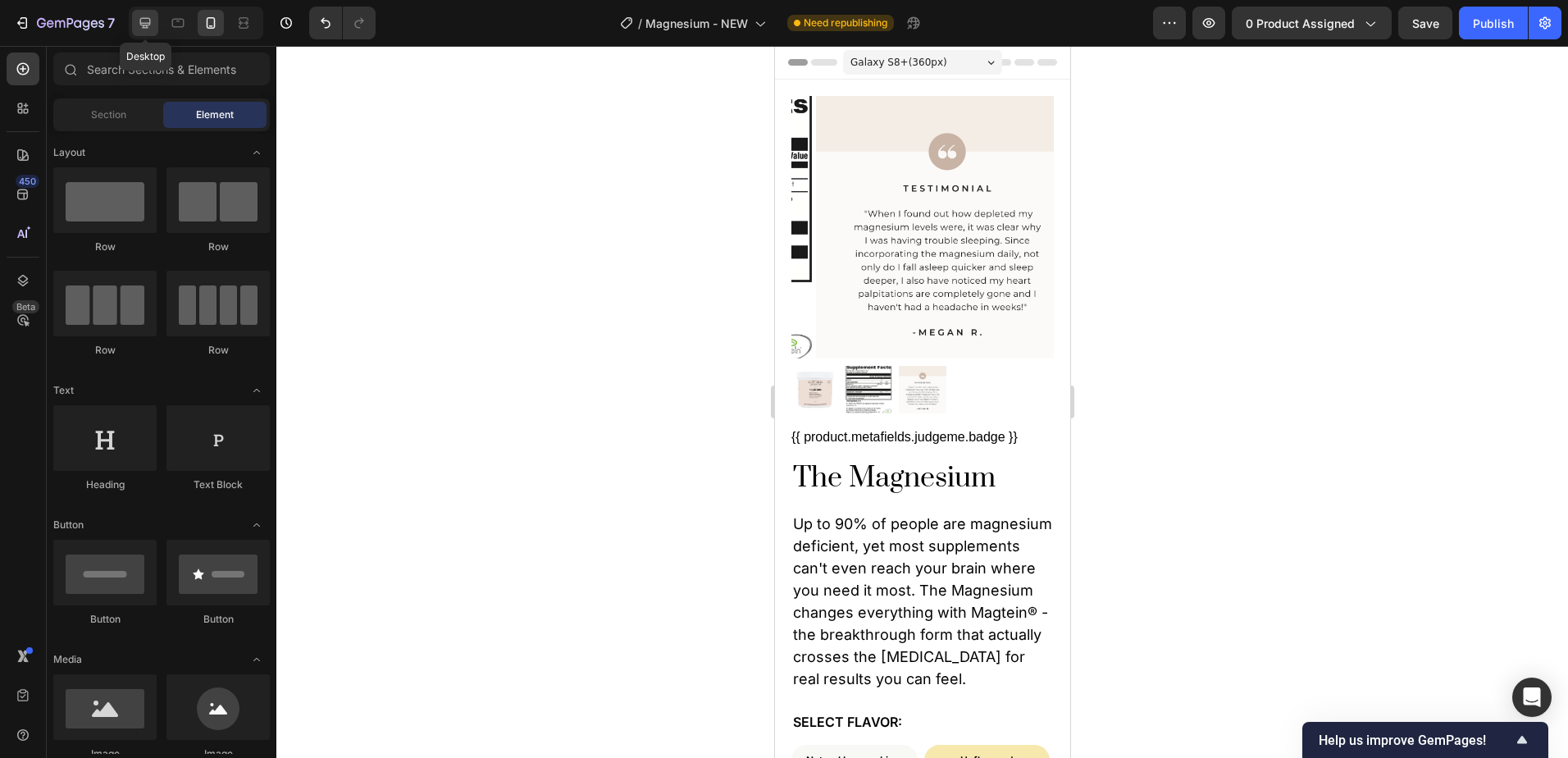
click at [144, 16] on icon at bounding box center [145, 23] width 17 height 17
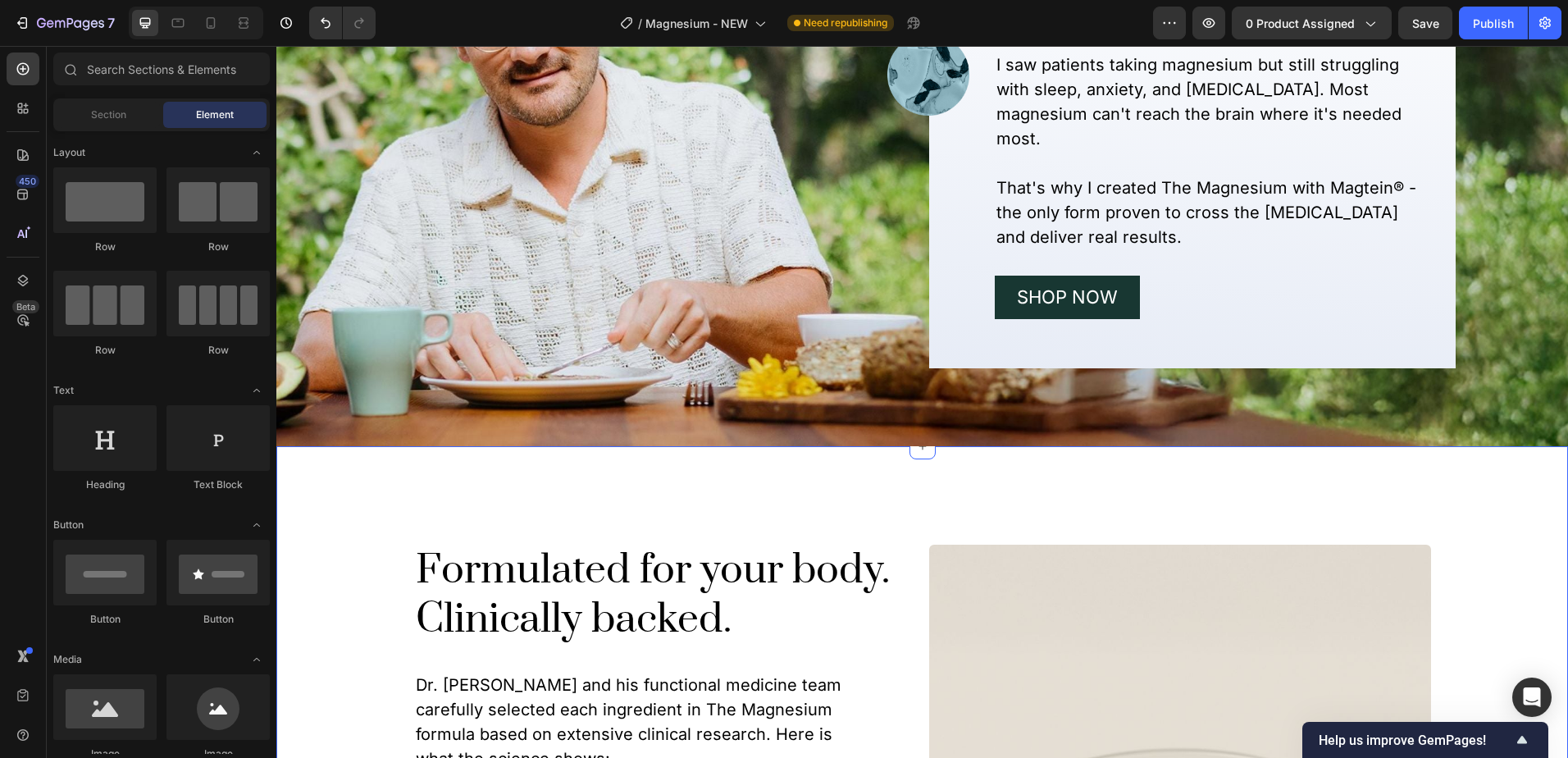
scroll to position [2214, 0]
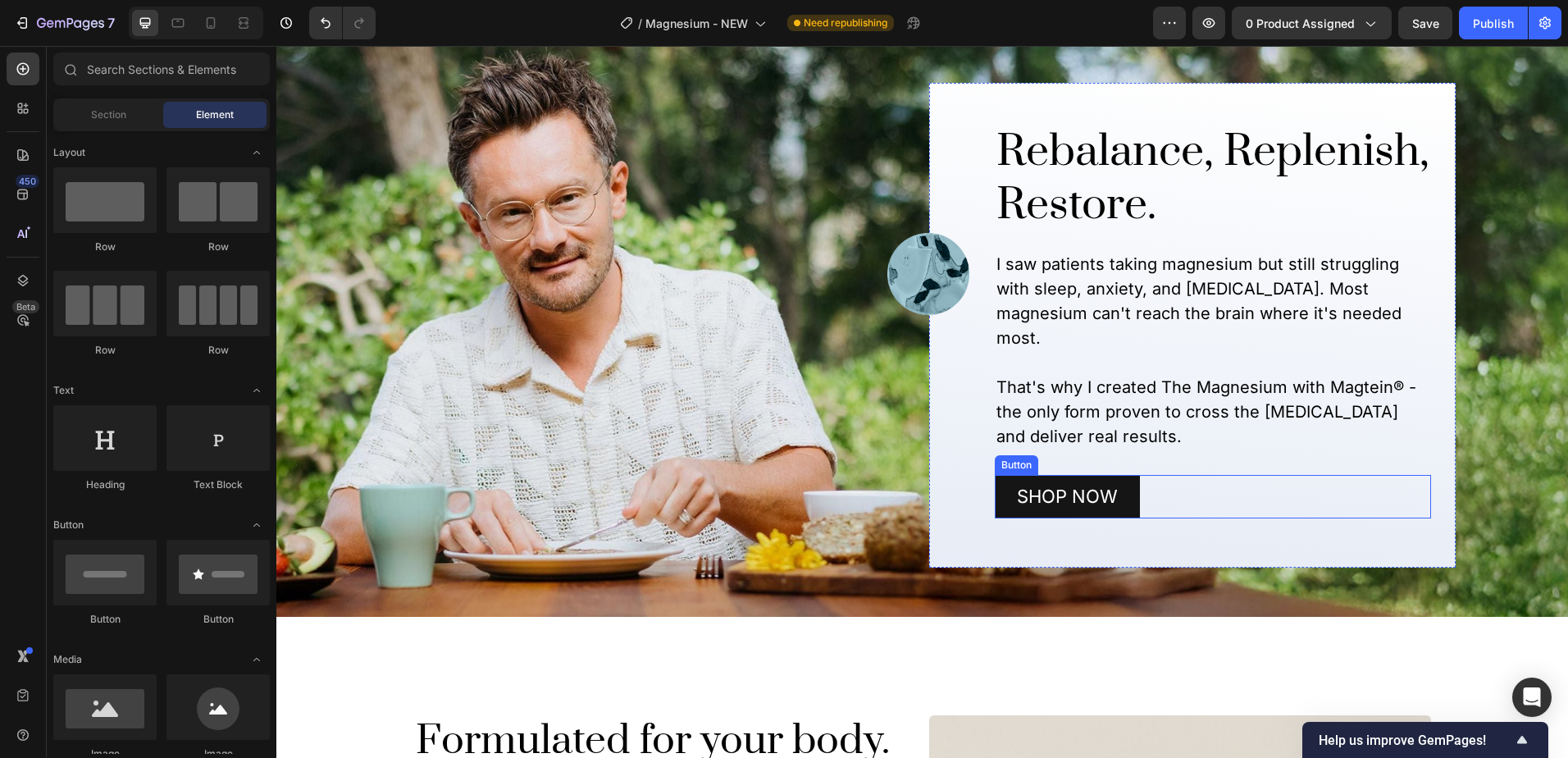
click at [1116, 518] on button "Shop Now" at bounding box center [1068, 497] width 145 height 44
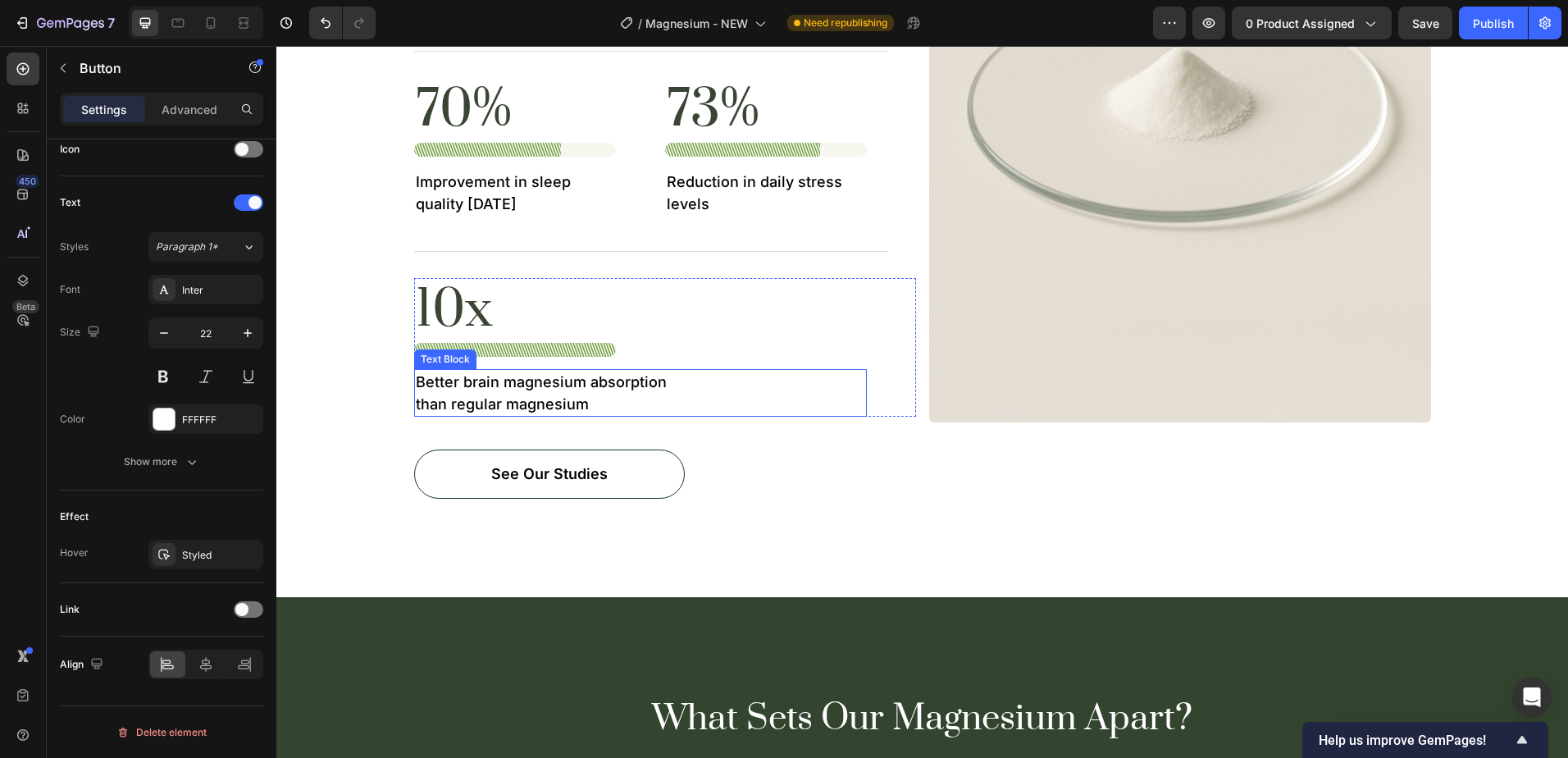
scroll to position [3280, 0]
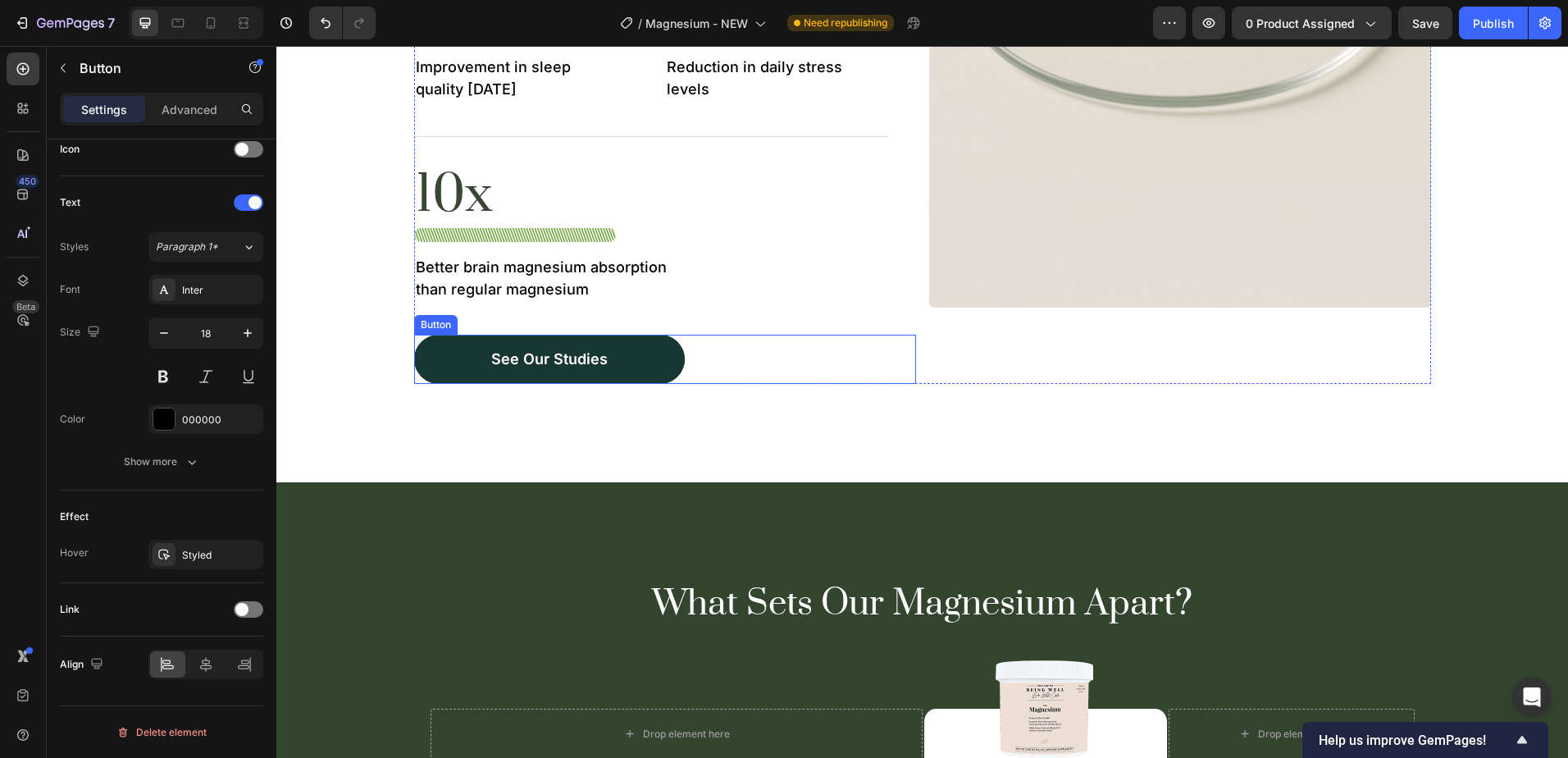
click at [641, 353] on button "See Our Studies" at bounding box center [550, 359] width 271 height 49
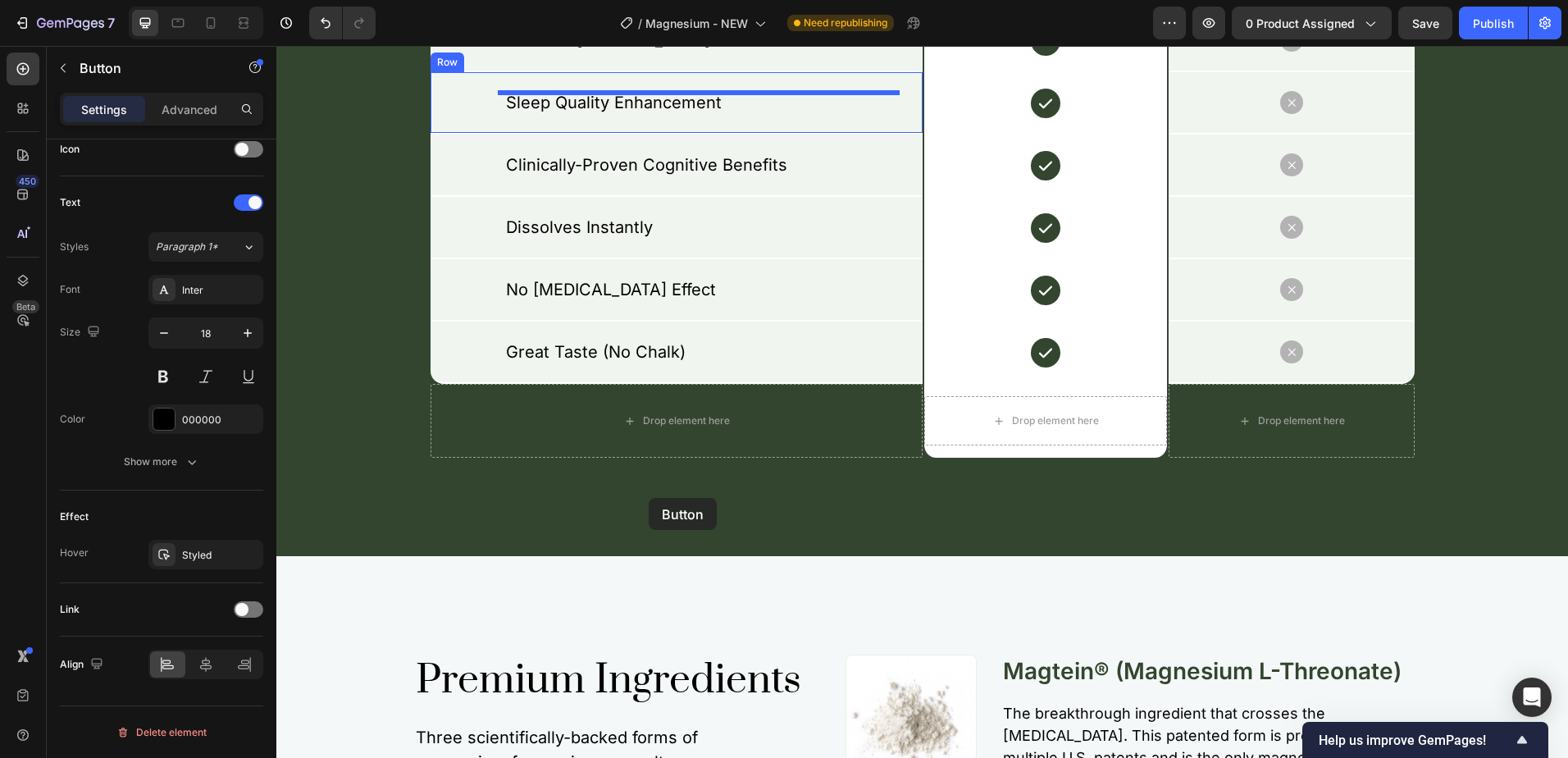
scroll to position [4100, 0]
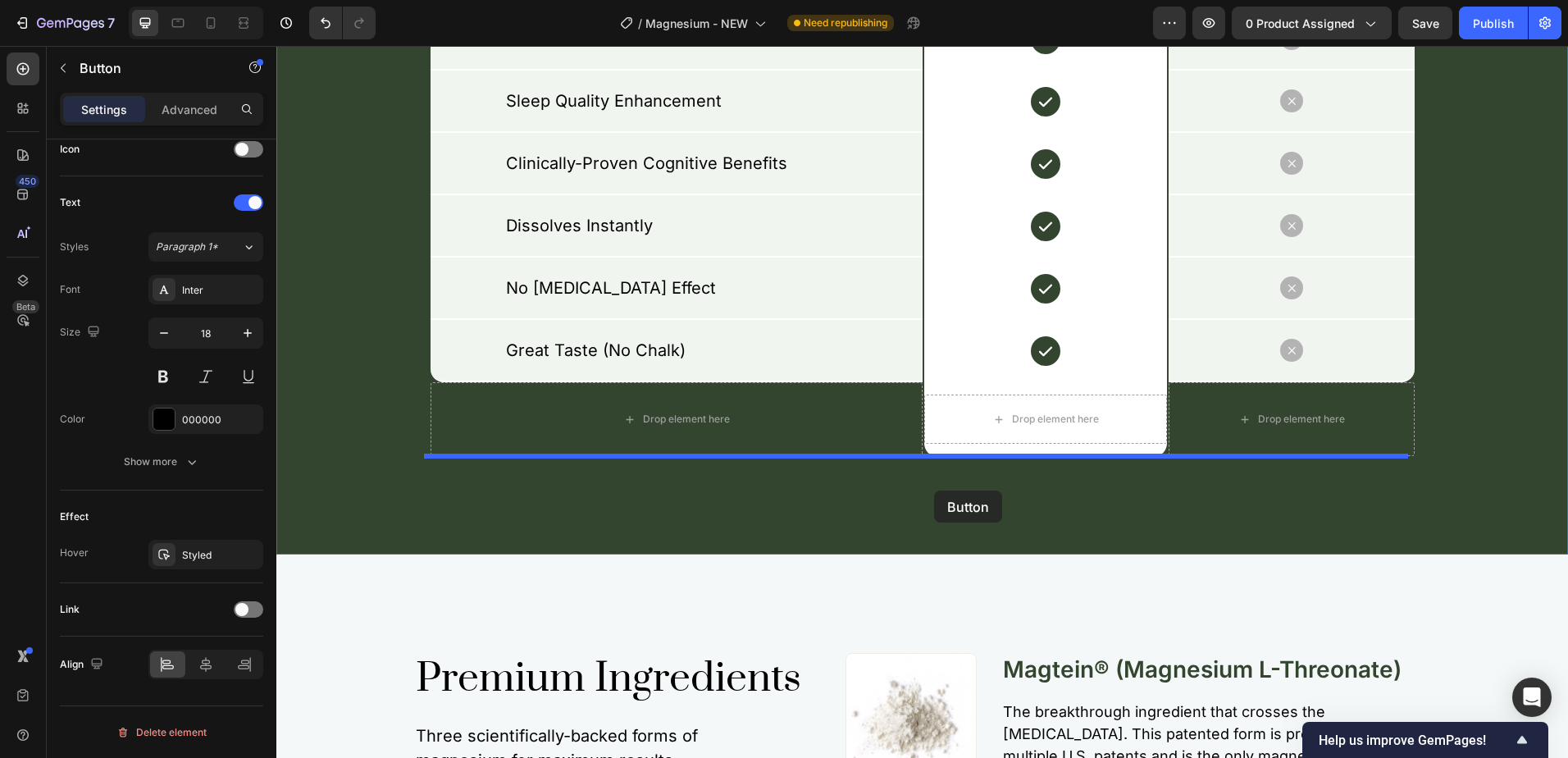
drag, startPoint x: 419, startPoint y: 241, endPoint x: 934, endPoint y: 490, distance: 572.0
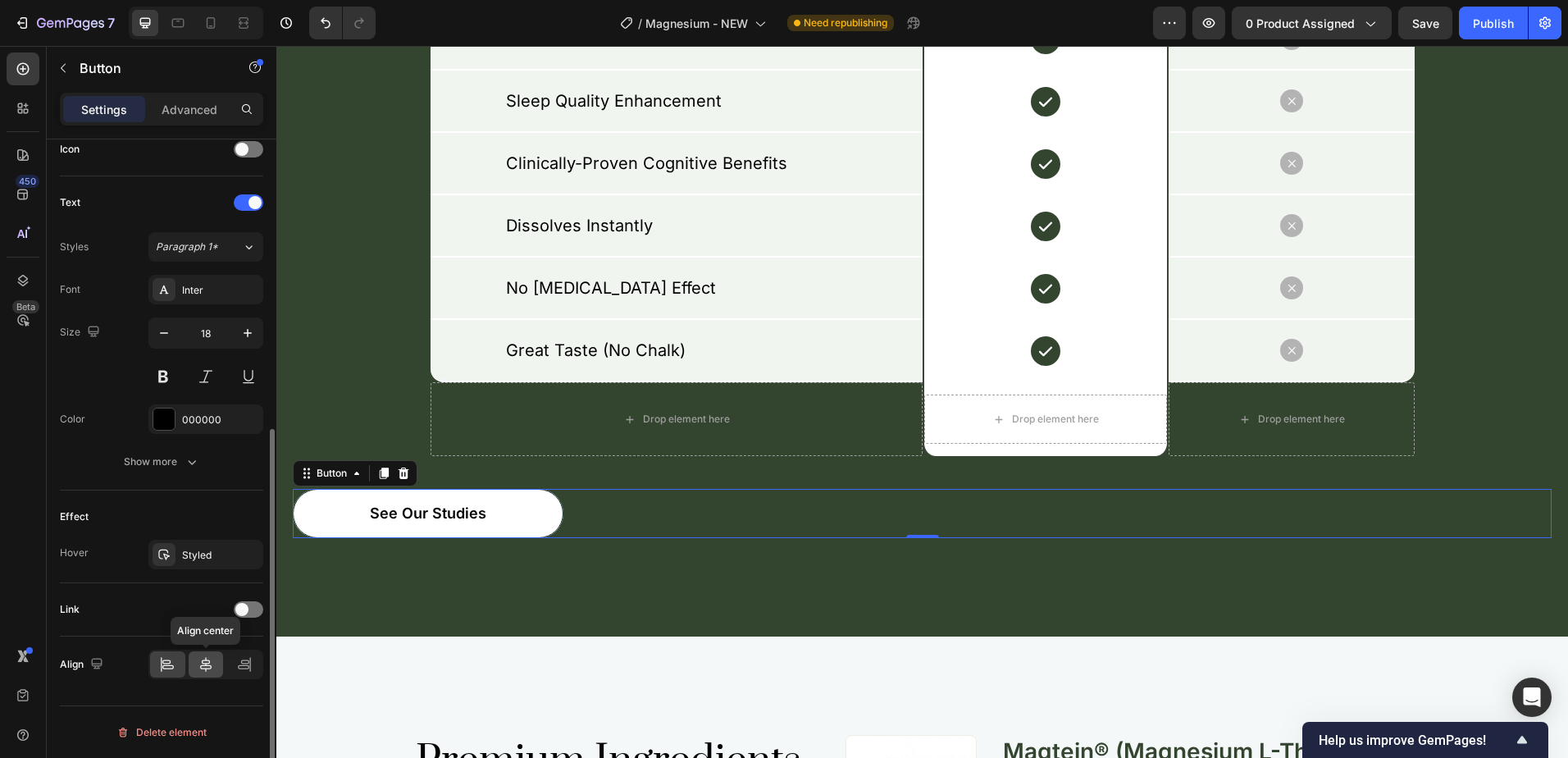
click at [207, 663] on icon at bounding box center [206, 664] width 17 height 17
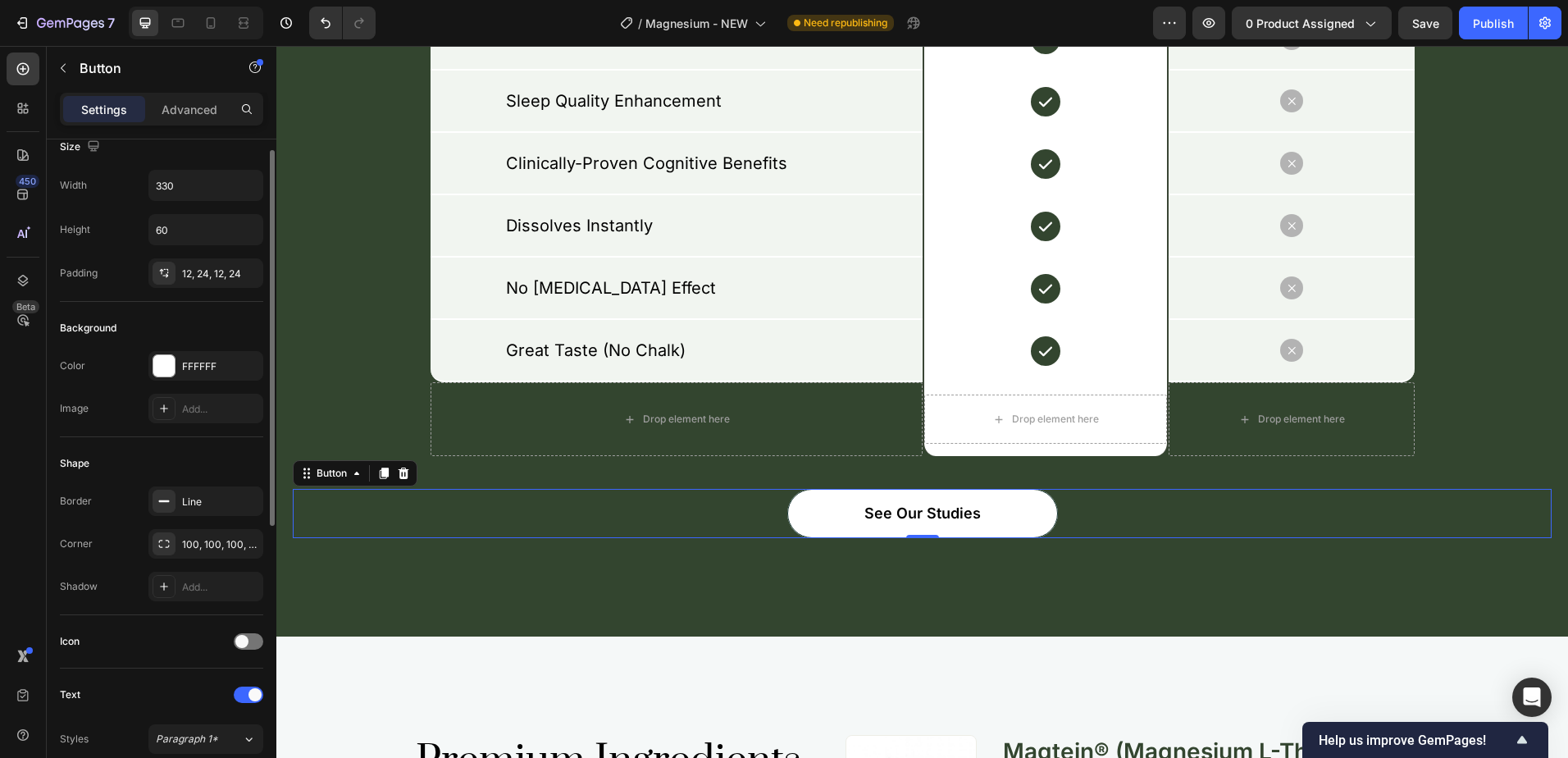
scroll to position [0, 0]
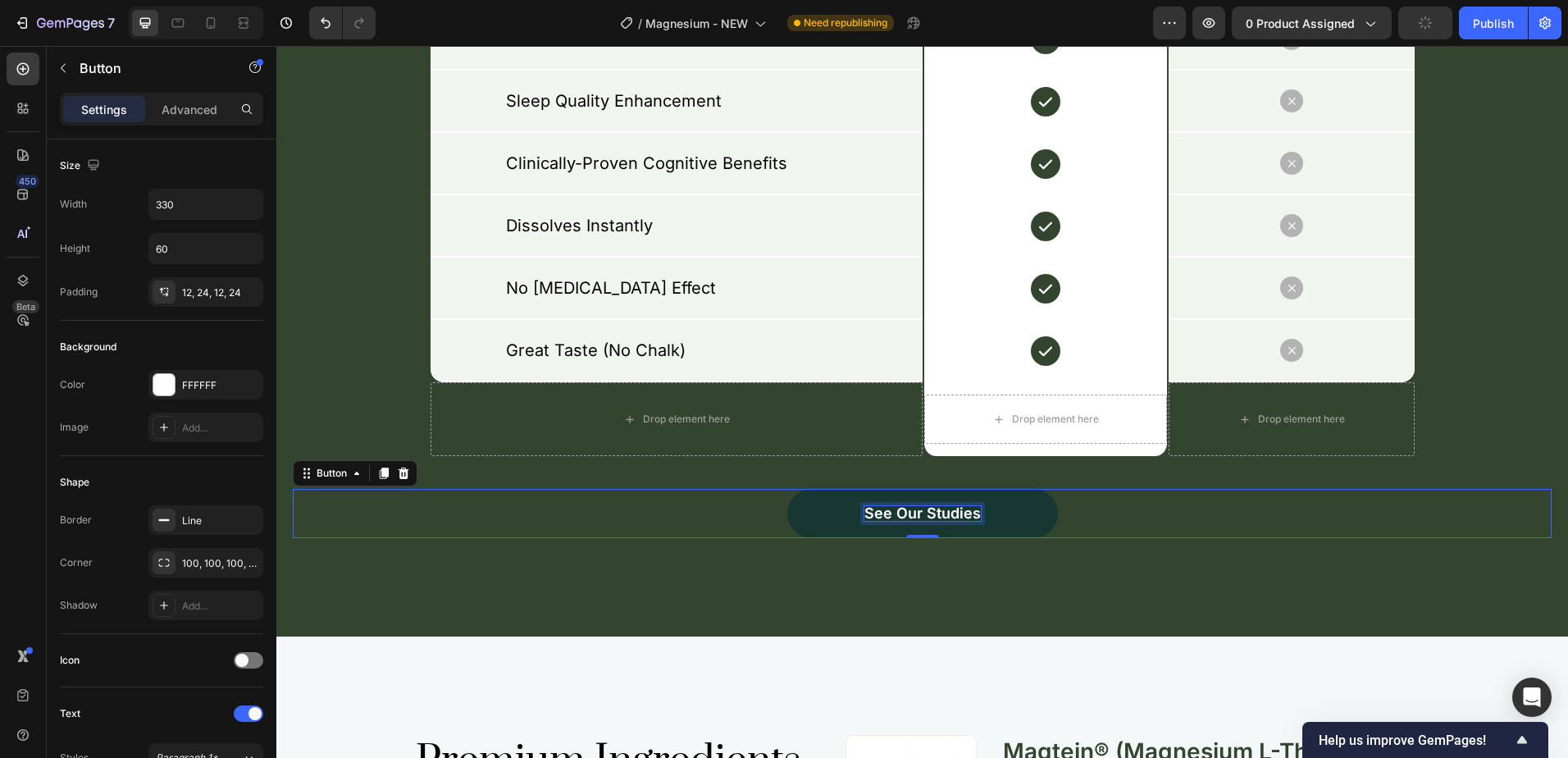
click at [889, 517] on p "See Our Studies" at bounding box center [923, 513] width 116 height 15
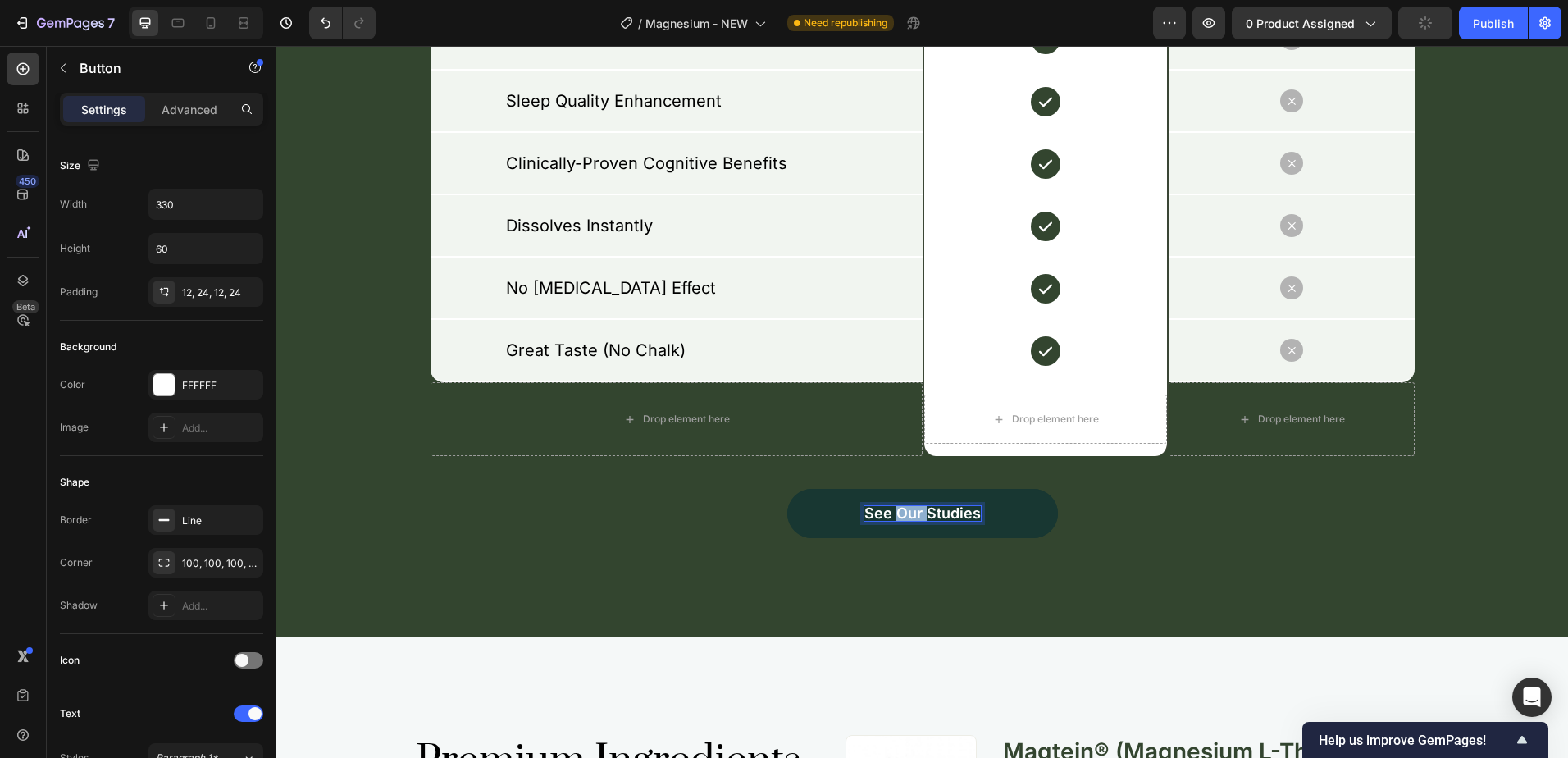
click at [889, 517] on p "See Our Studies" at bounding box center [923, 513] width 116 height 15
click at [787, 489] on button "Buy" at bounding box center [923, 513] width 271 height 49
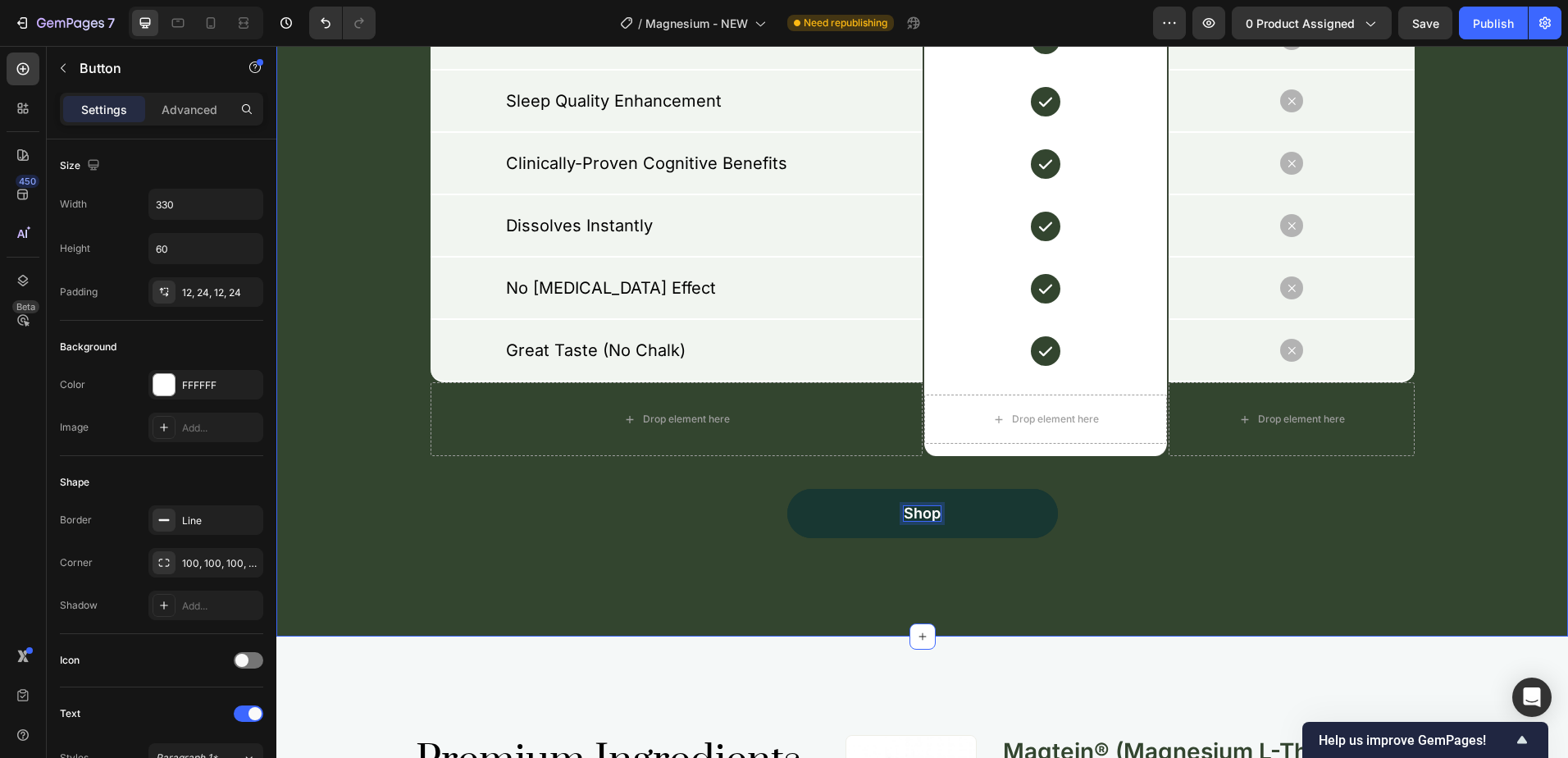
click at [787, 489] on button "Shop" at bounding box center [923, 513] width 271 height 49
click at [787, 489] on button "SHOP" at bounding box center [923, 513] width 271 height 49
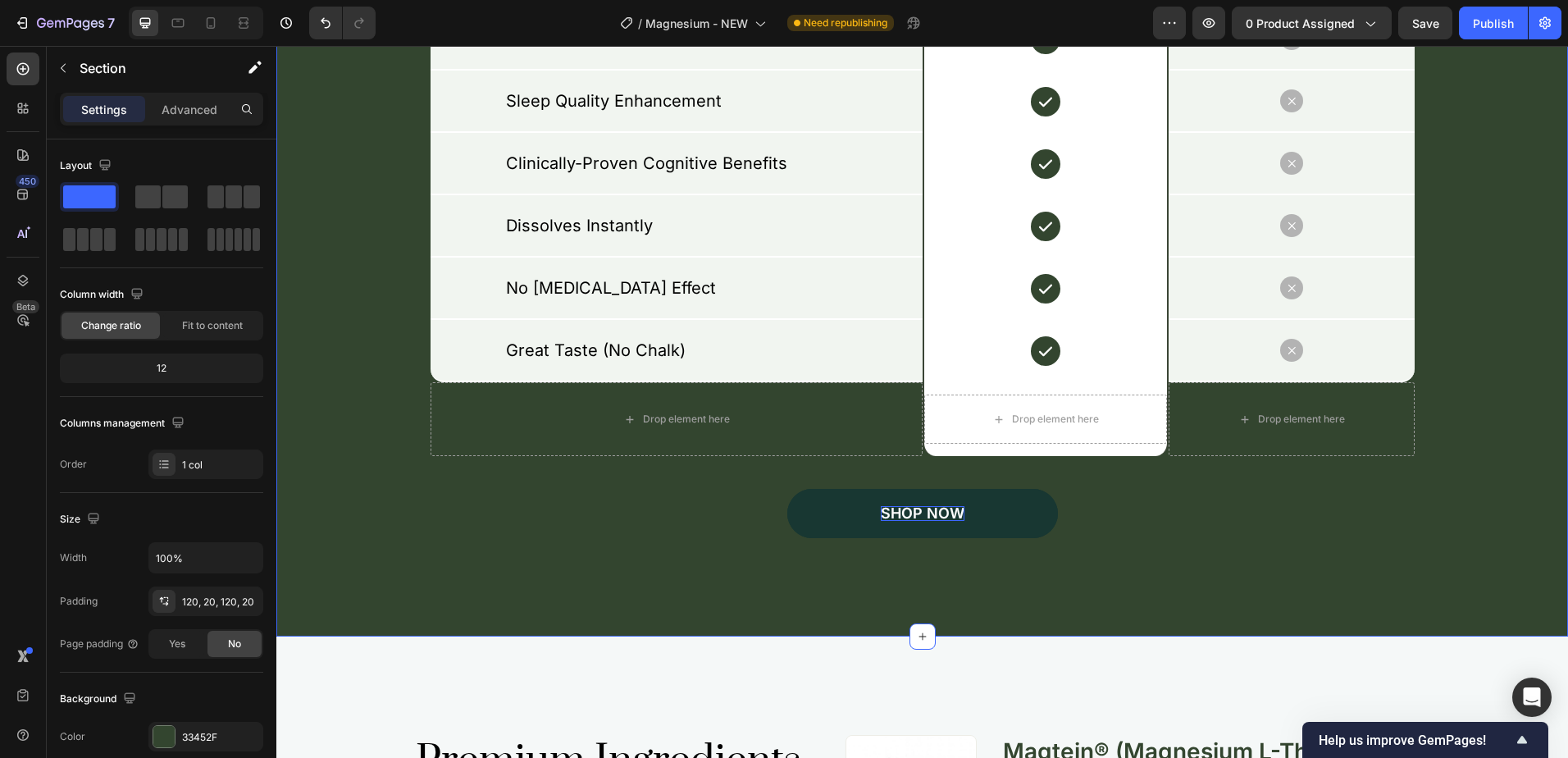
click at [1104, 577] on div "What Sets Our Magnesium Apart? Heading Row Drop element here Image Row Drop ele…" at bounding box center [922, 150] width 1292 height 974
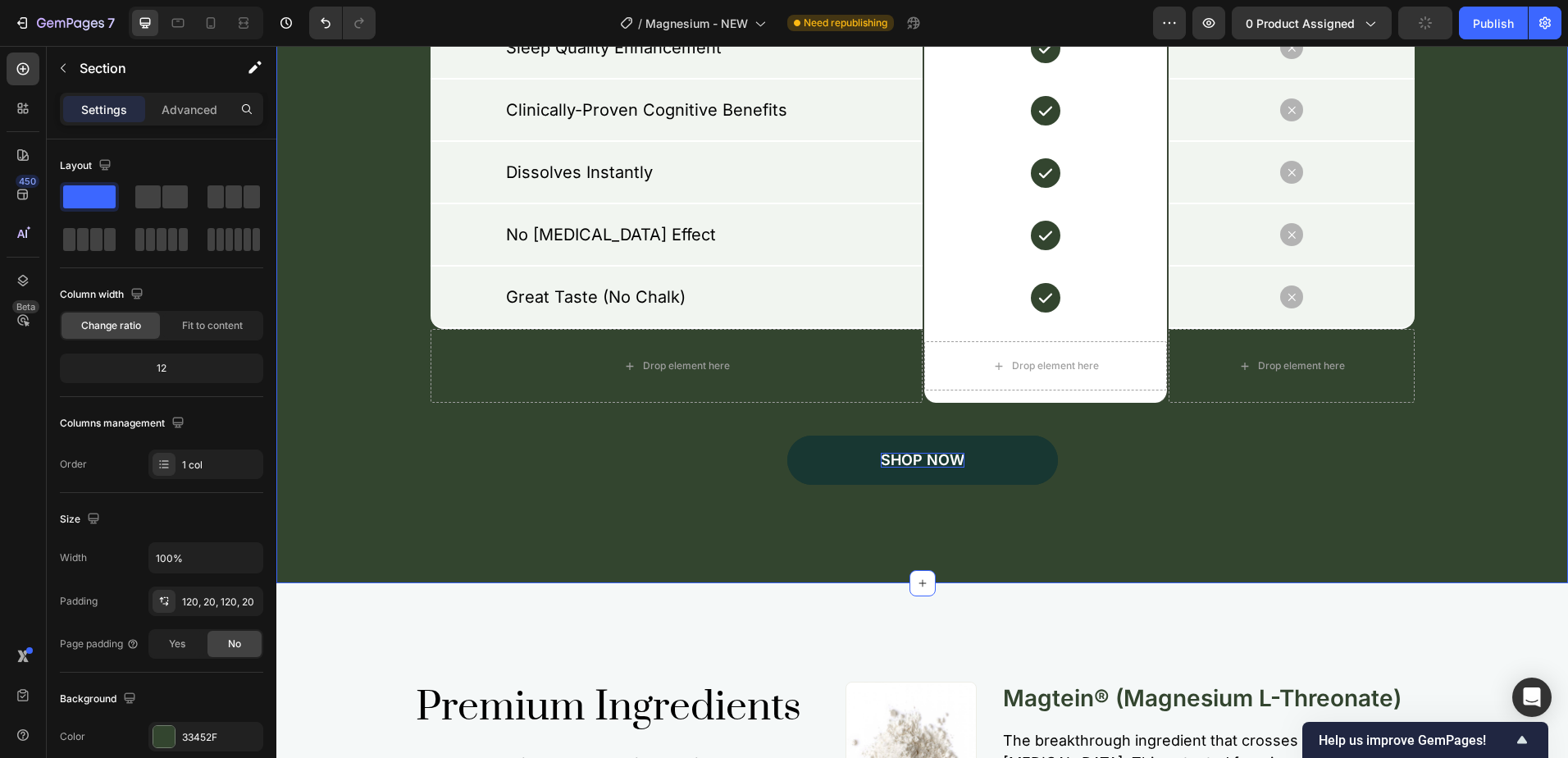
scroll to position [4183, 0]
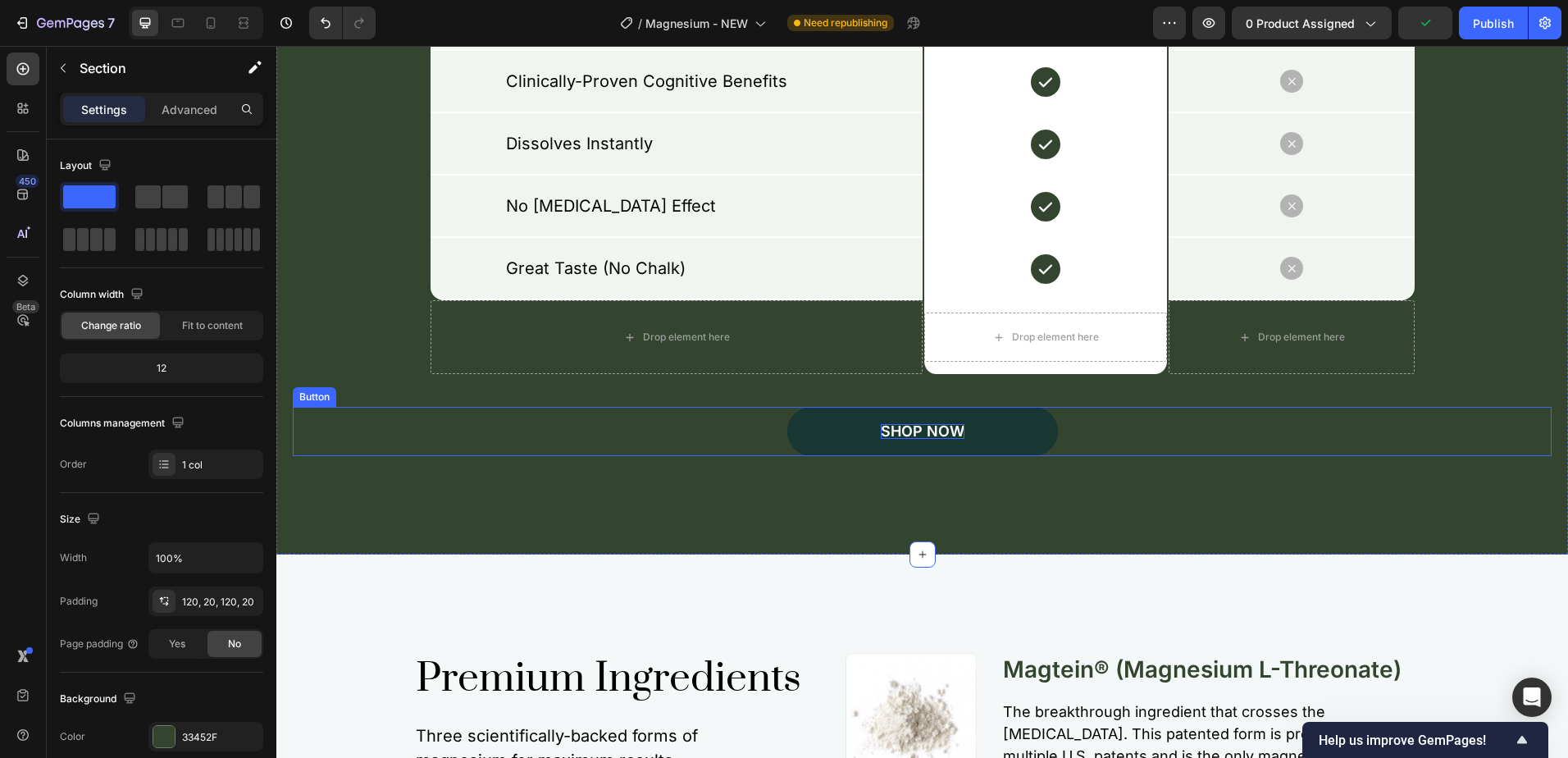
click at [1026, 422] on button "SHOP NOW" at bounding box center [923, 431] width 271 height 49
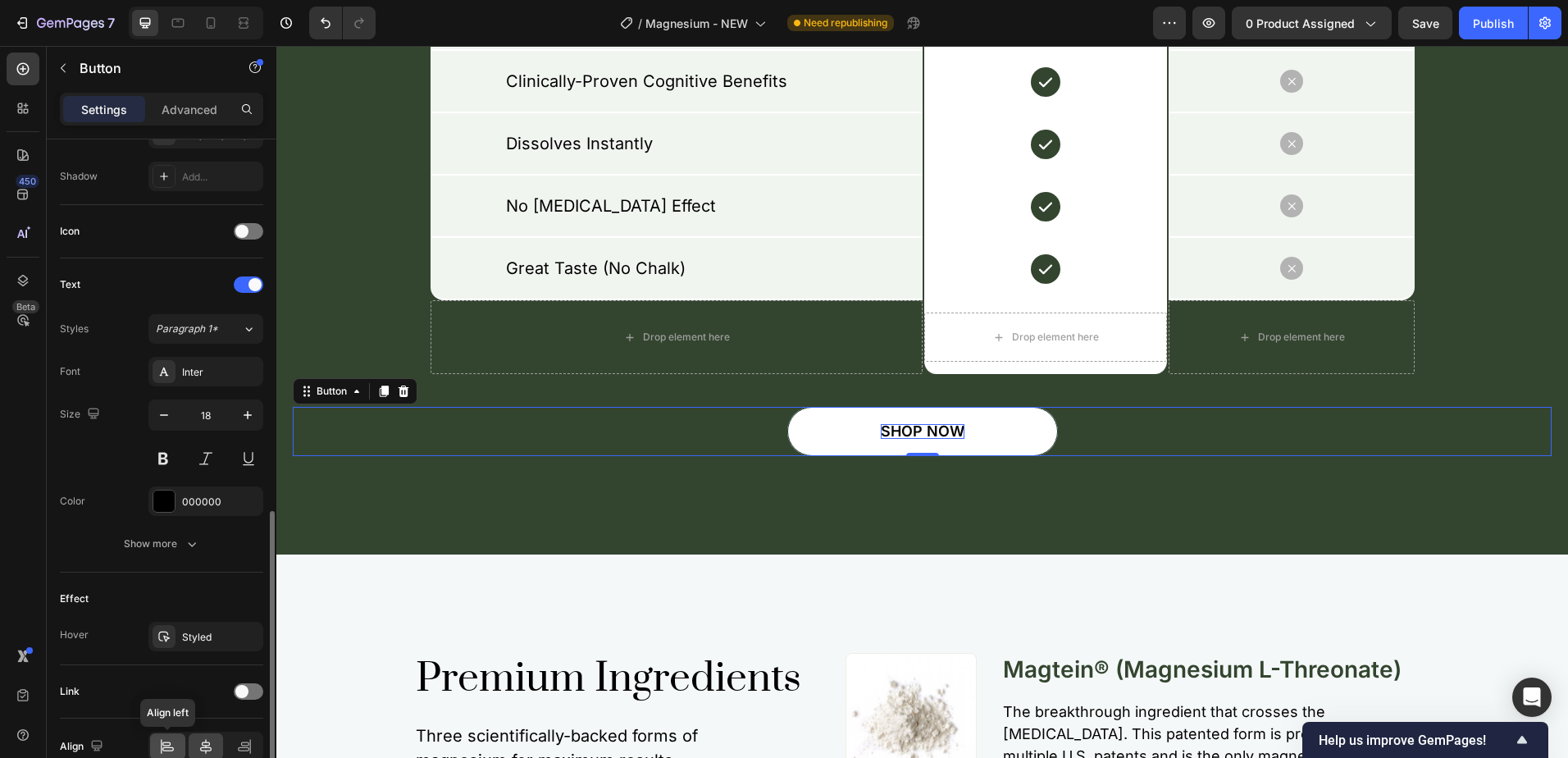
scroll to position [511, 0]
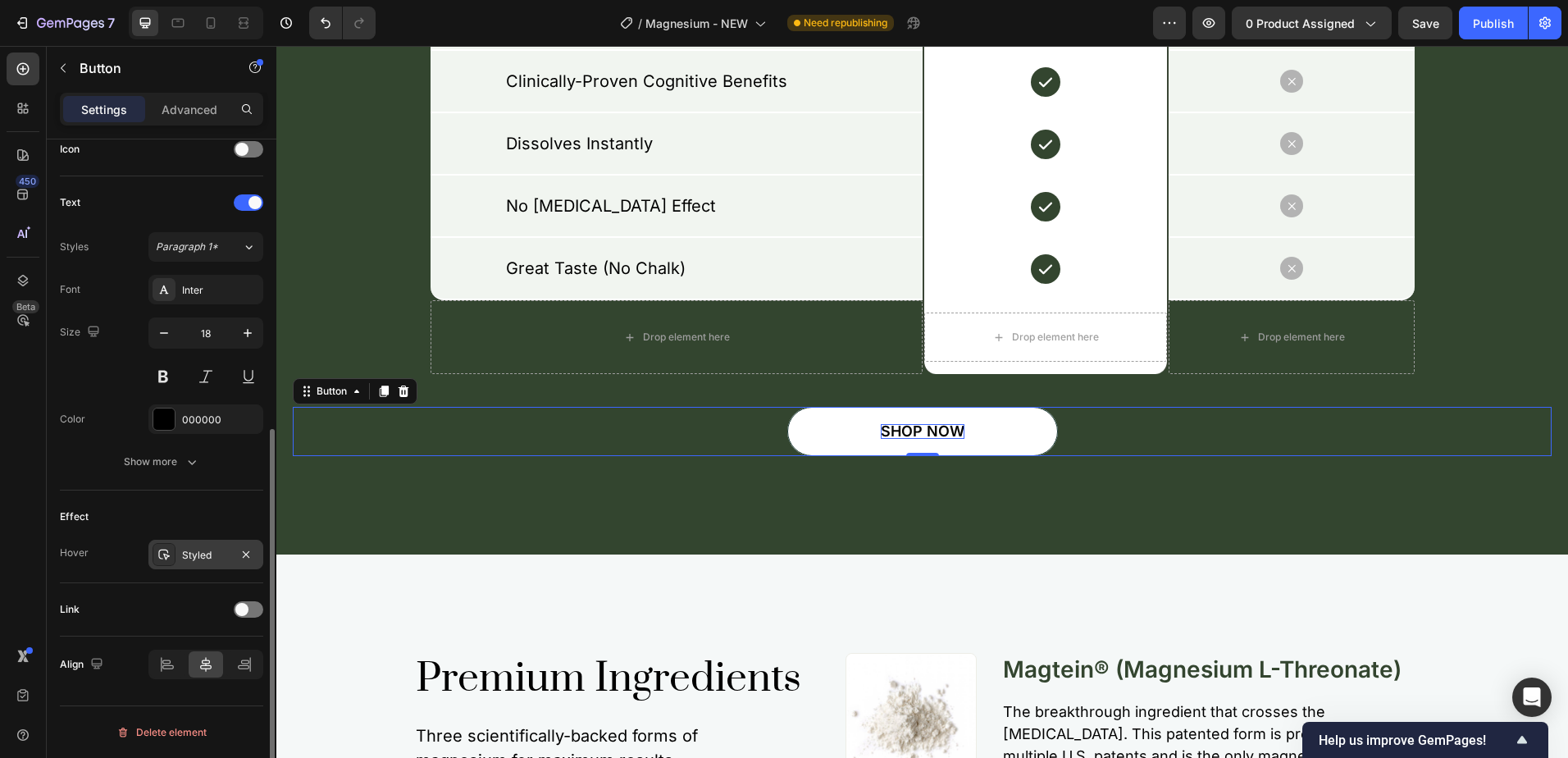
click at [195, 562] on div "Styled" at bounding box center [206, 554] width 115 height 30
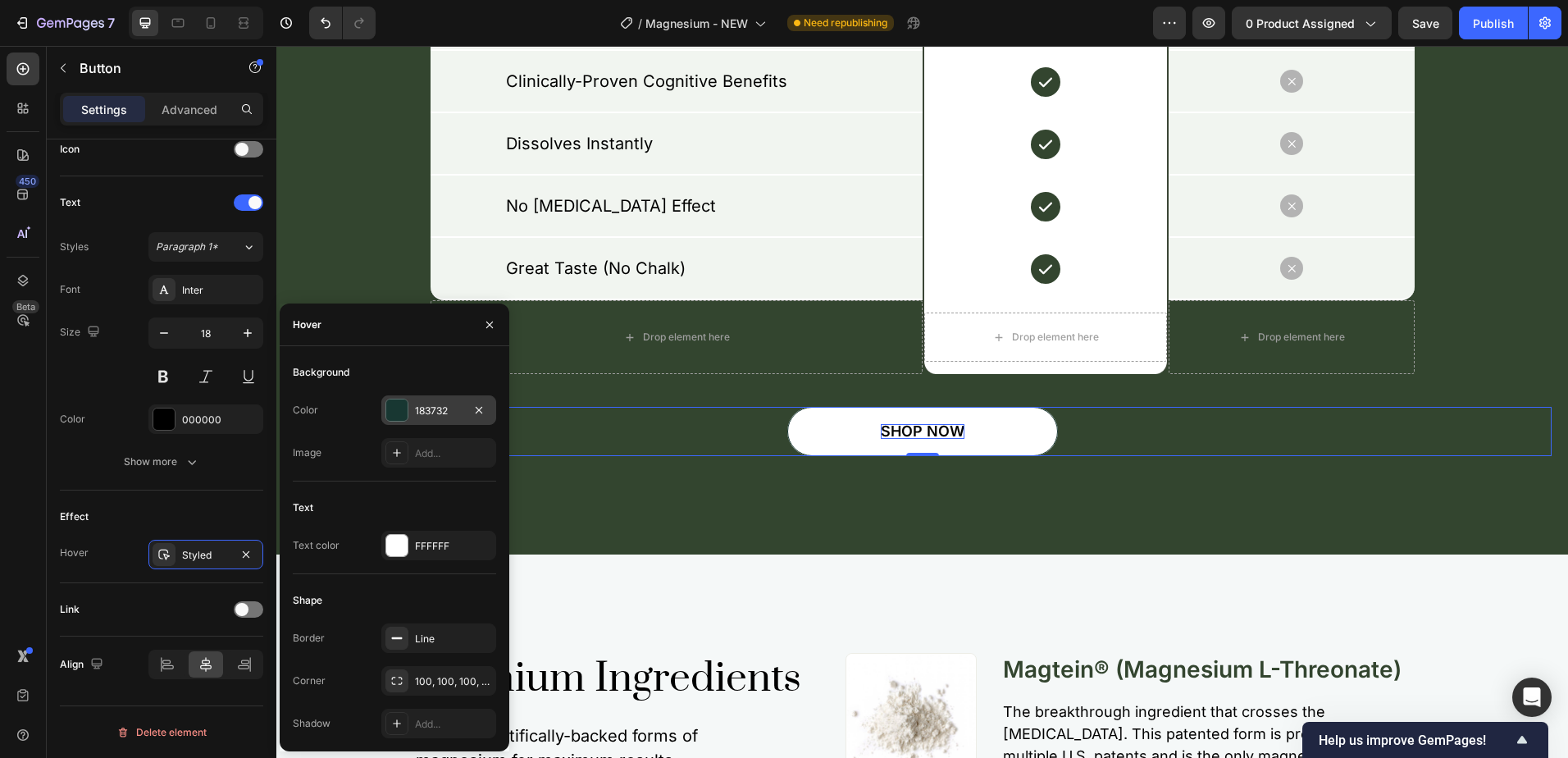
click at [393, 407] on div at bounding box center [397, 410] width 21 height 21
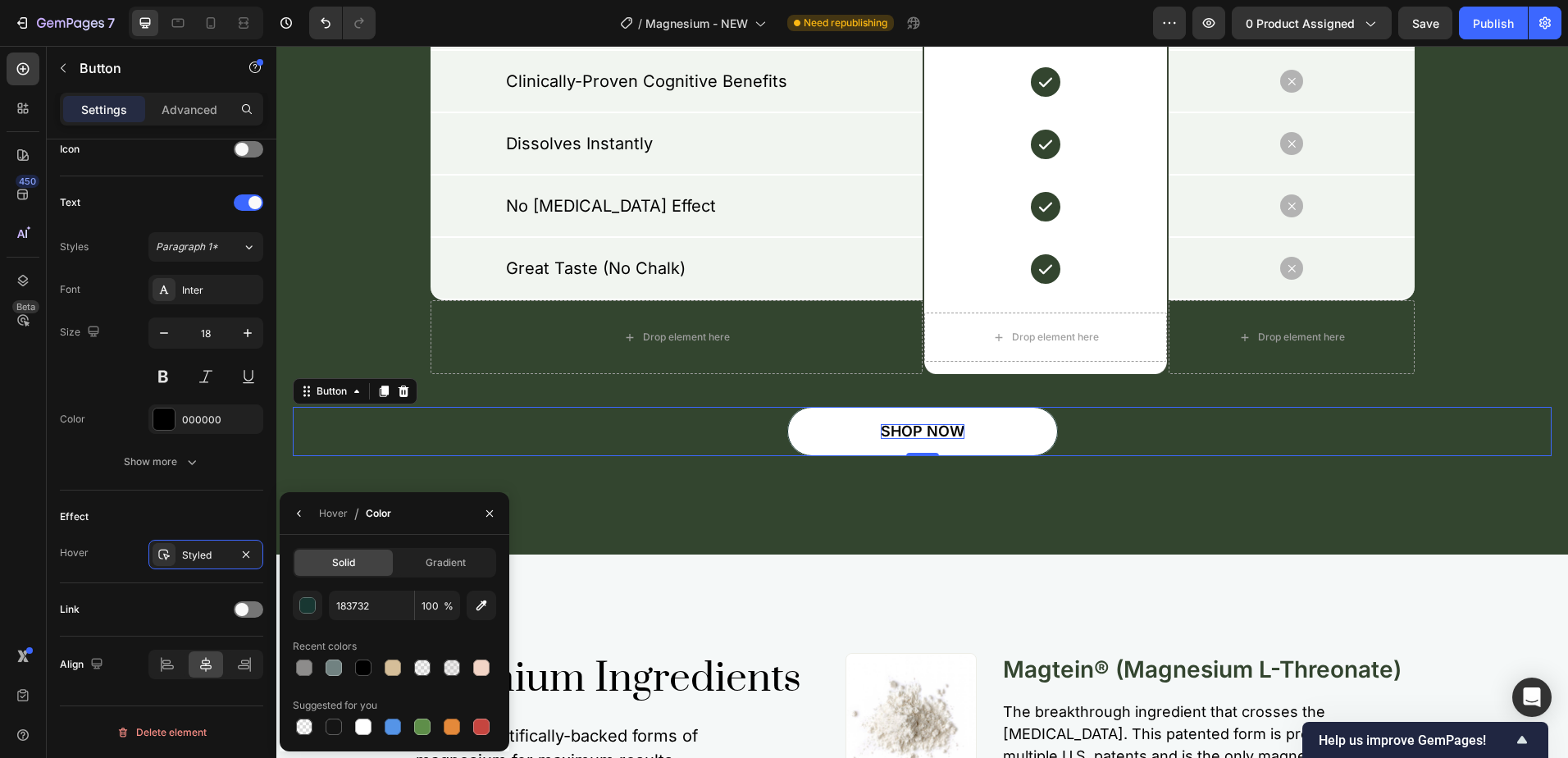
click at [363, 664] on div at bounding box center [363, 667] width 17 height 17
type input "000000"
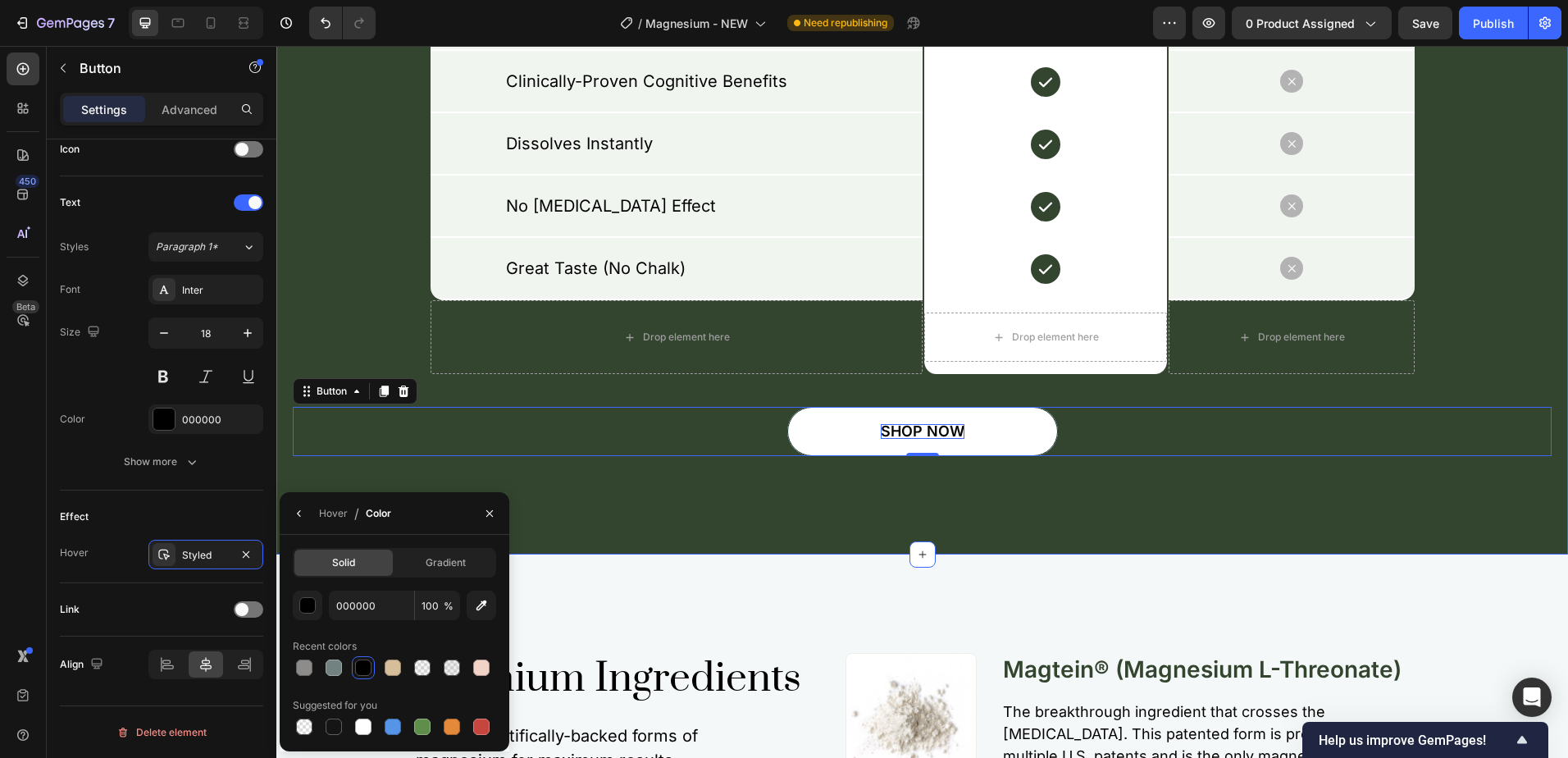
click at [900, 521] on div "What Sets Our Magnesium Apart? Heading Row Drop element here Image Row Drop ele…" at bounding box center [922, 67] width 1292 height 974
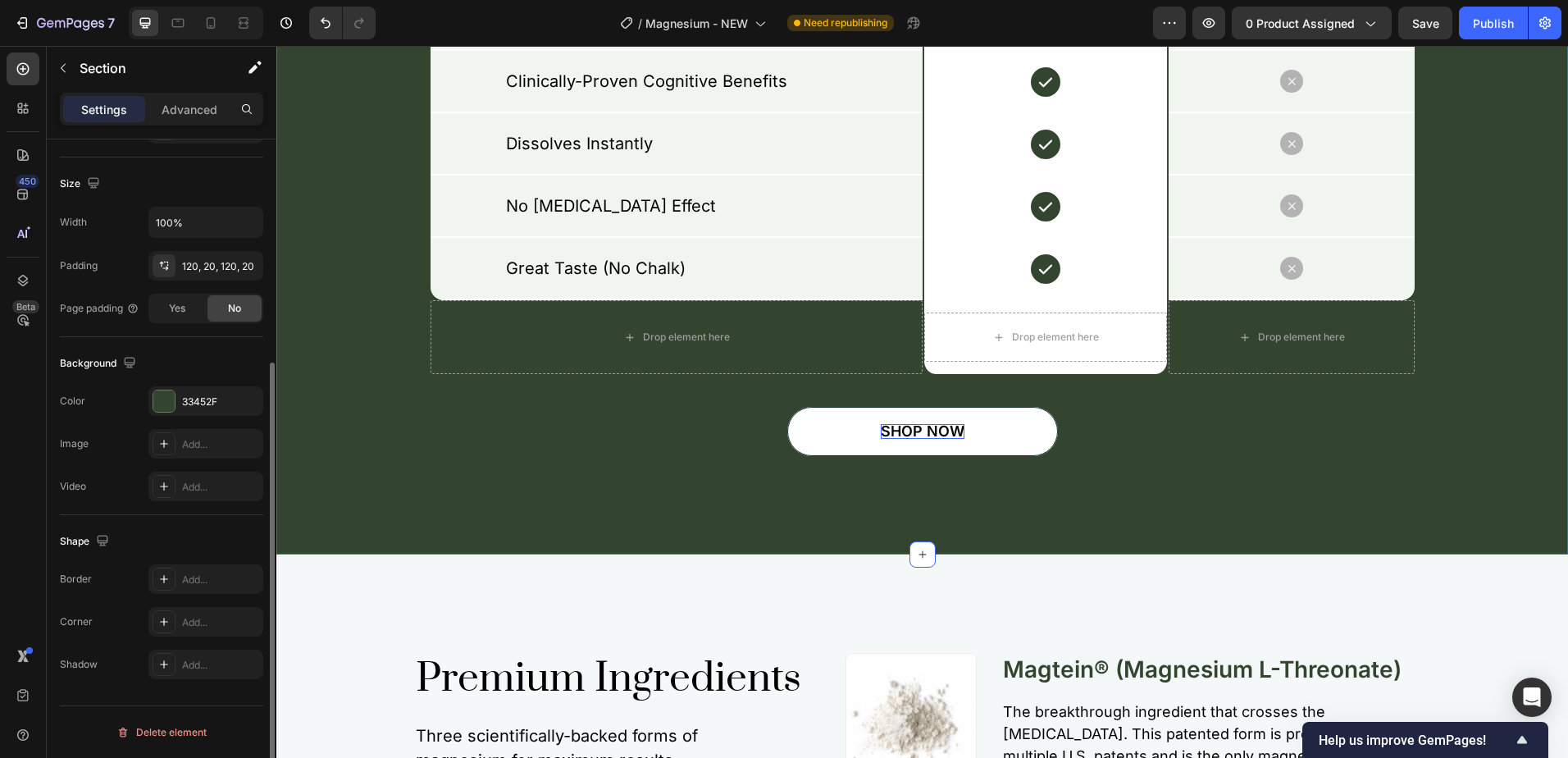
scroll to position [0, 0]
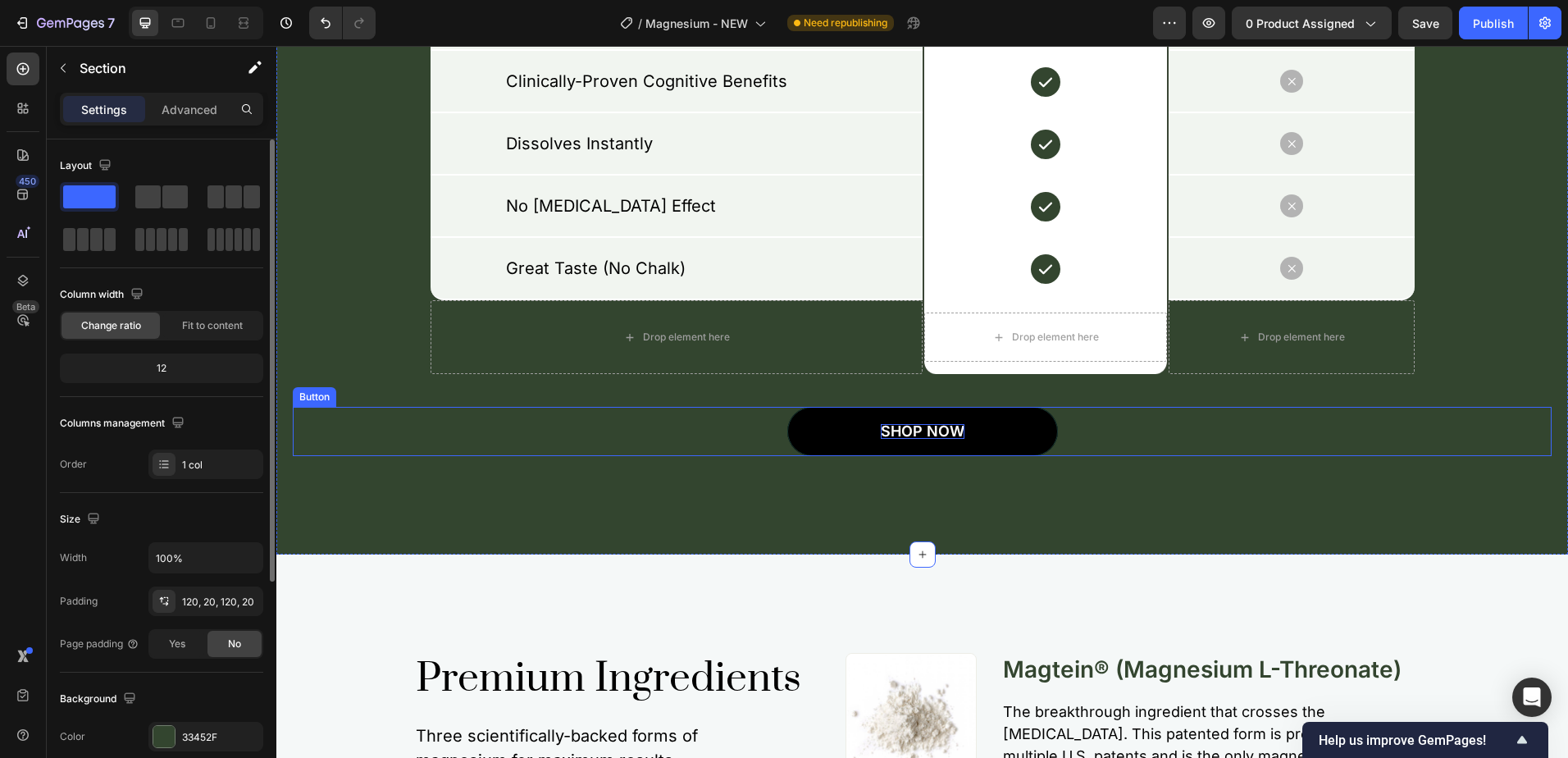
click at [1035, 442] on button "SHOP NOW" at bounding box center [923, 431] width 271 height 49
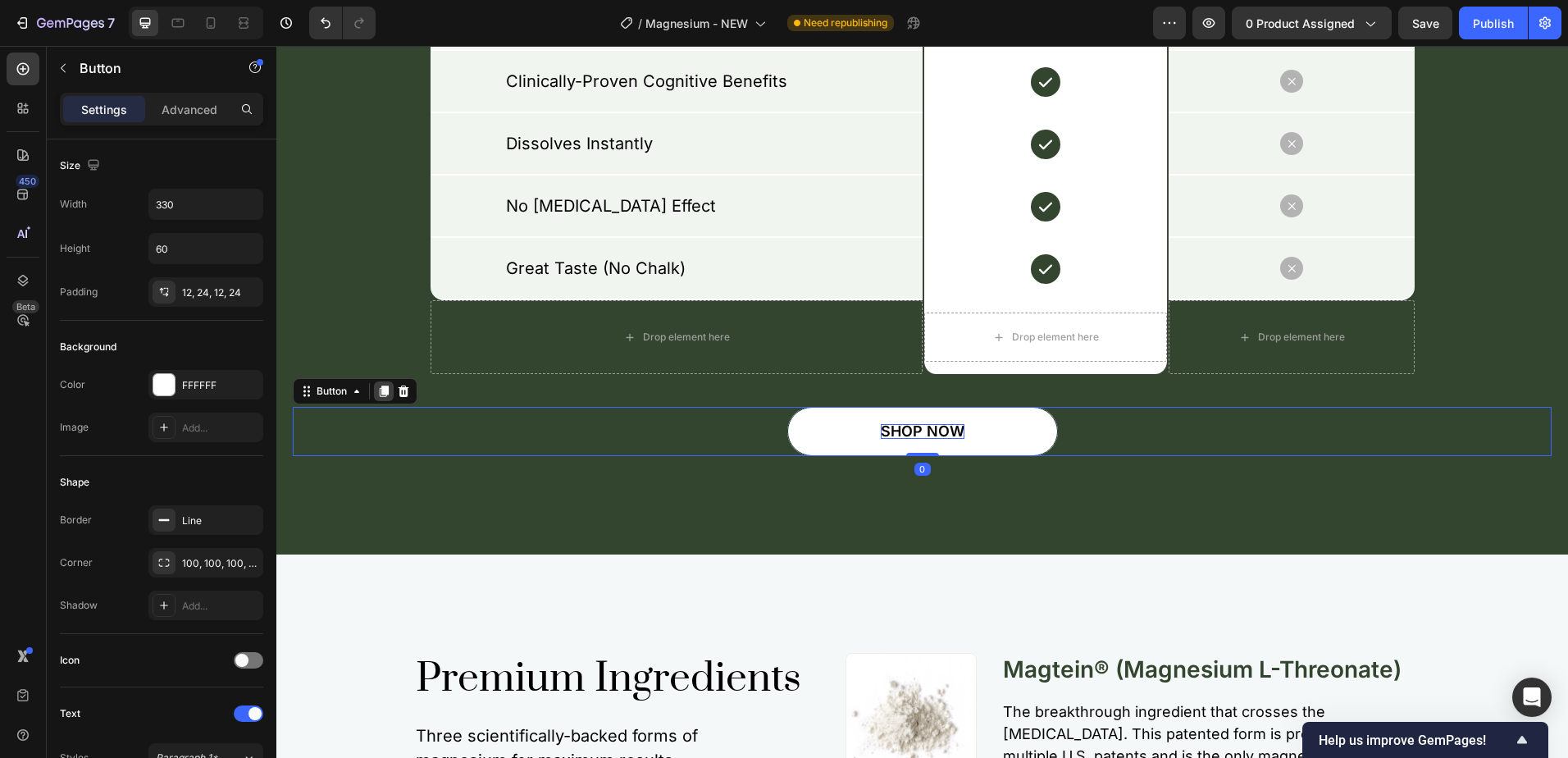
click at [389, 393] on icon at bounding box center [384, 392] width 9 height 11
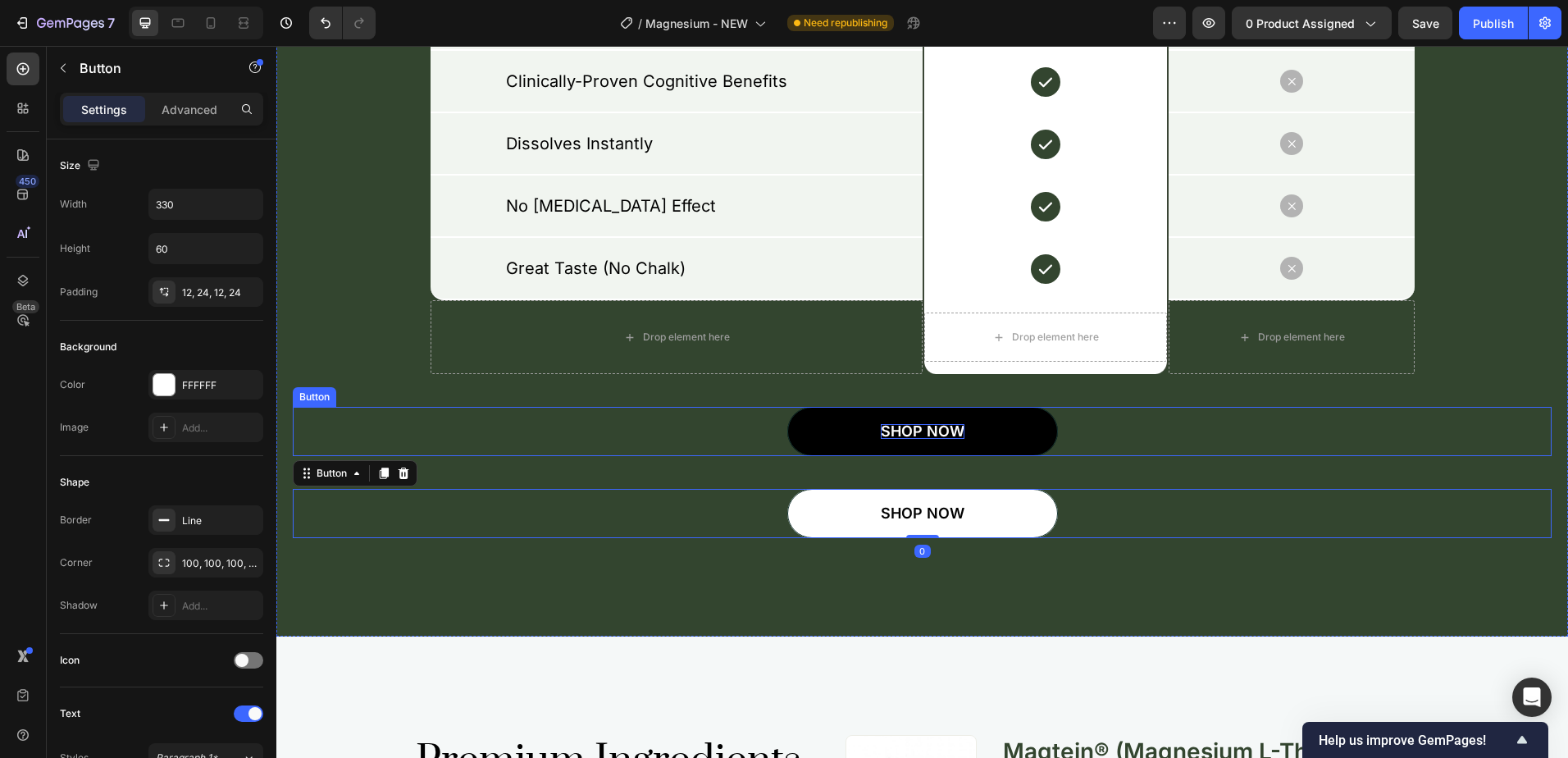
click at [817, 426] on button "SHOP NOW" at bounding box center [923, 431] width 271 height 49
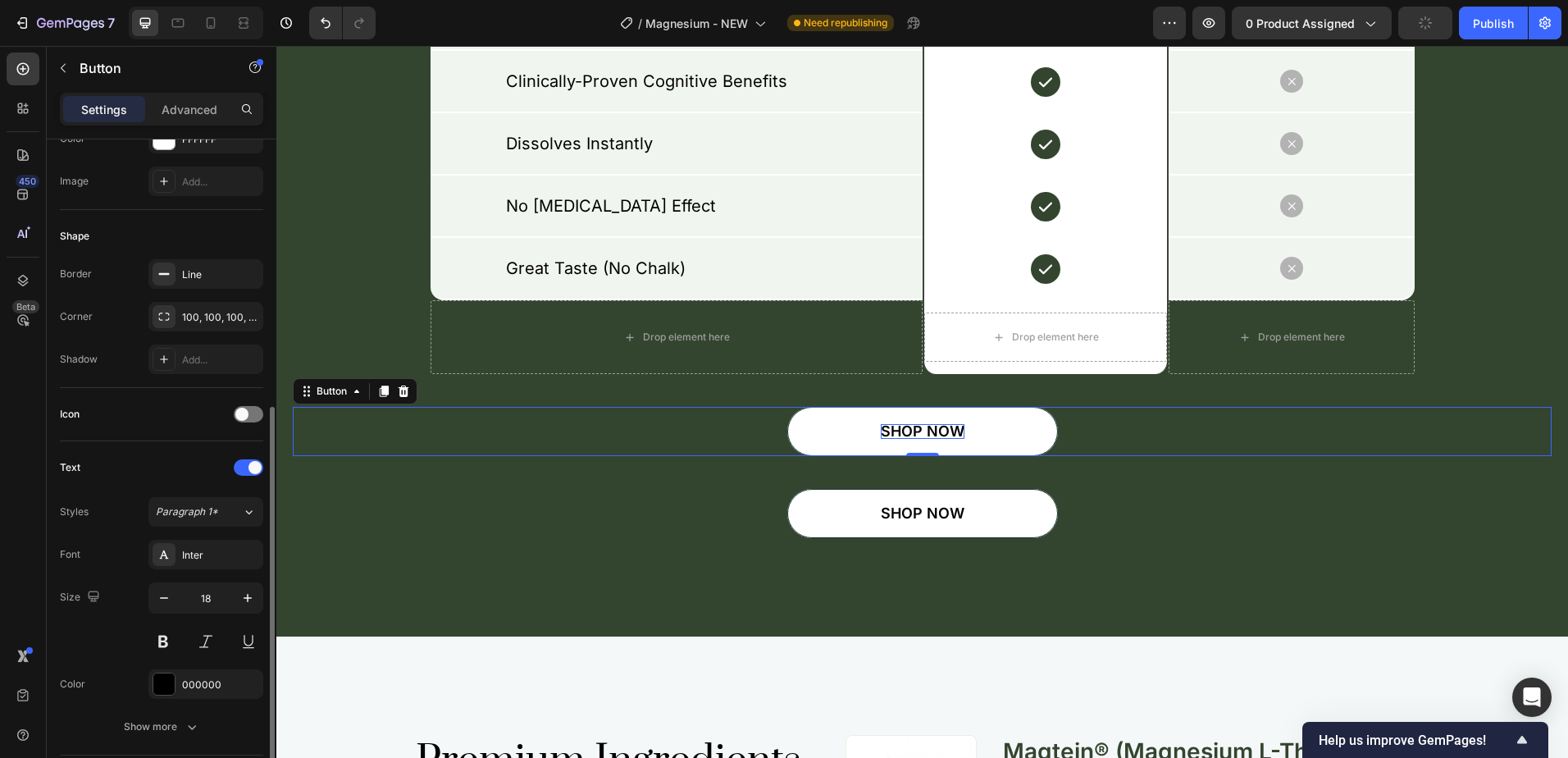
scroll to position [328, 0]
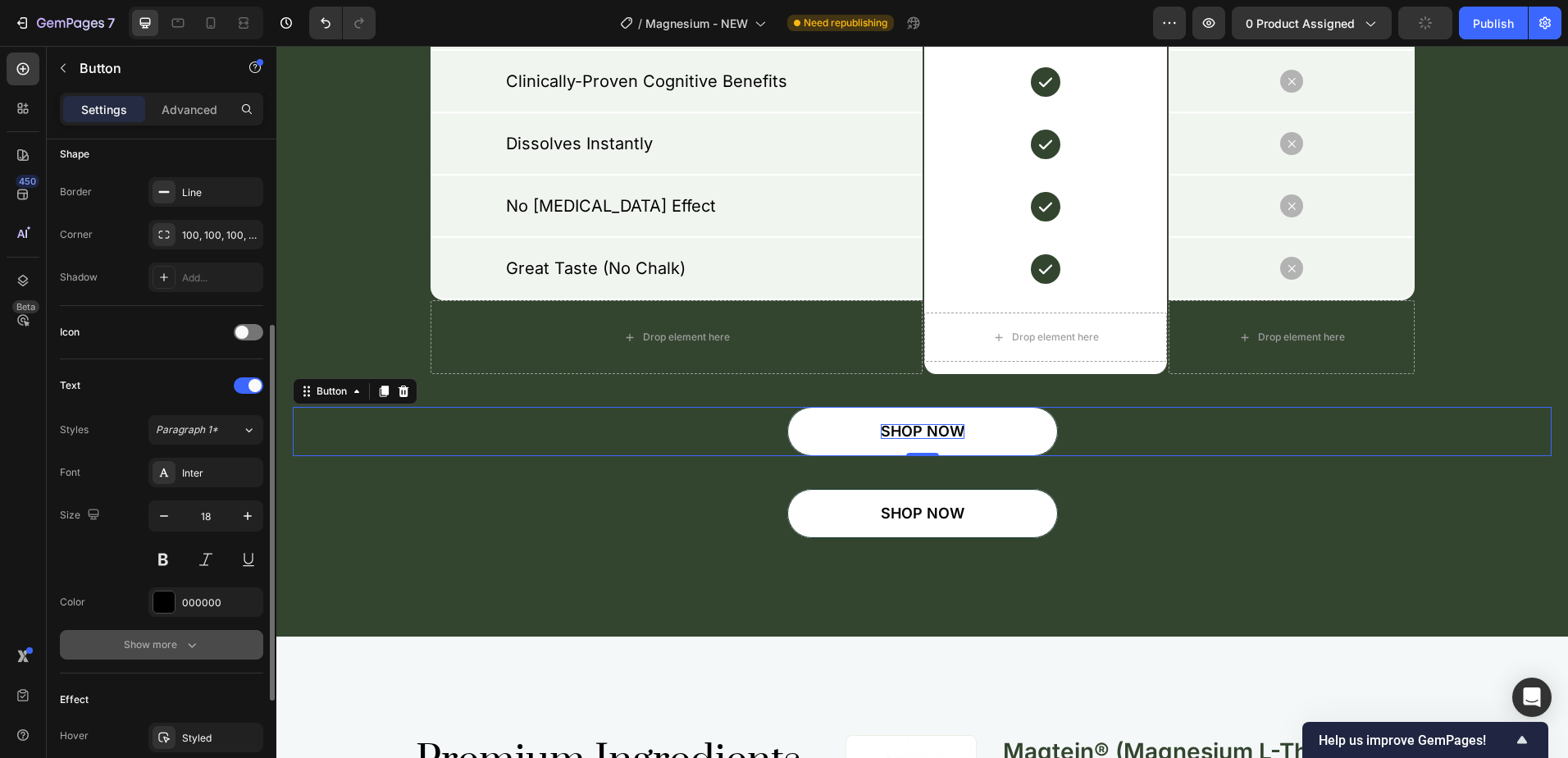
click at [164, 641] on div "Show more" at bounding box center [162, 644] width 76 height 17
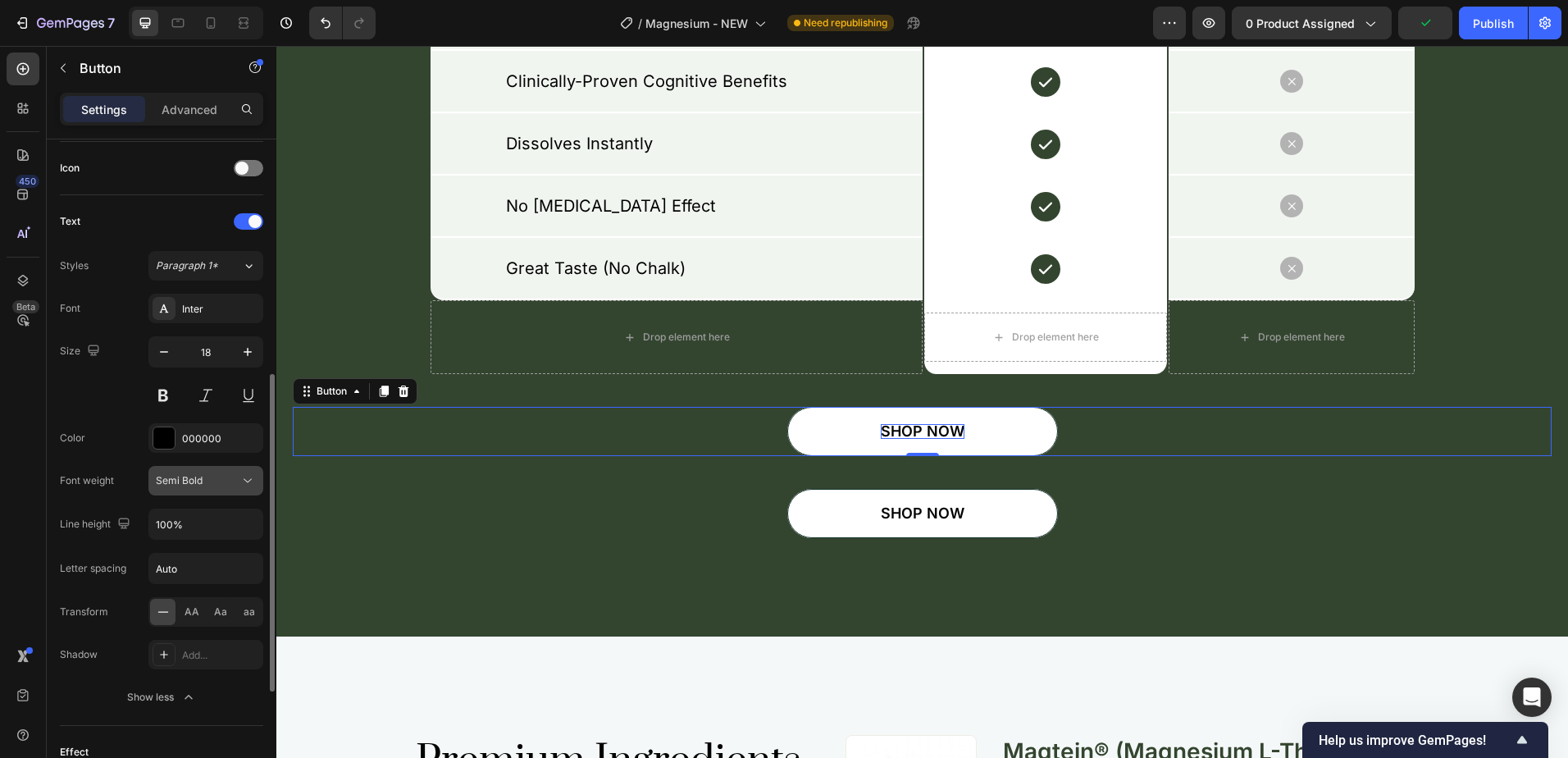
click at [220, 483] on div "Semi Bold" at bounding box center [198, 480] width 84 height 15
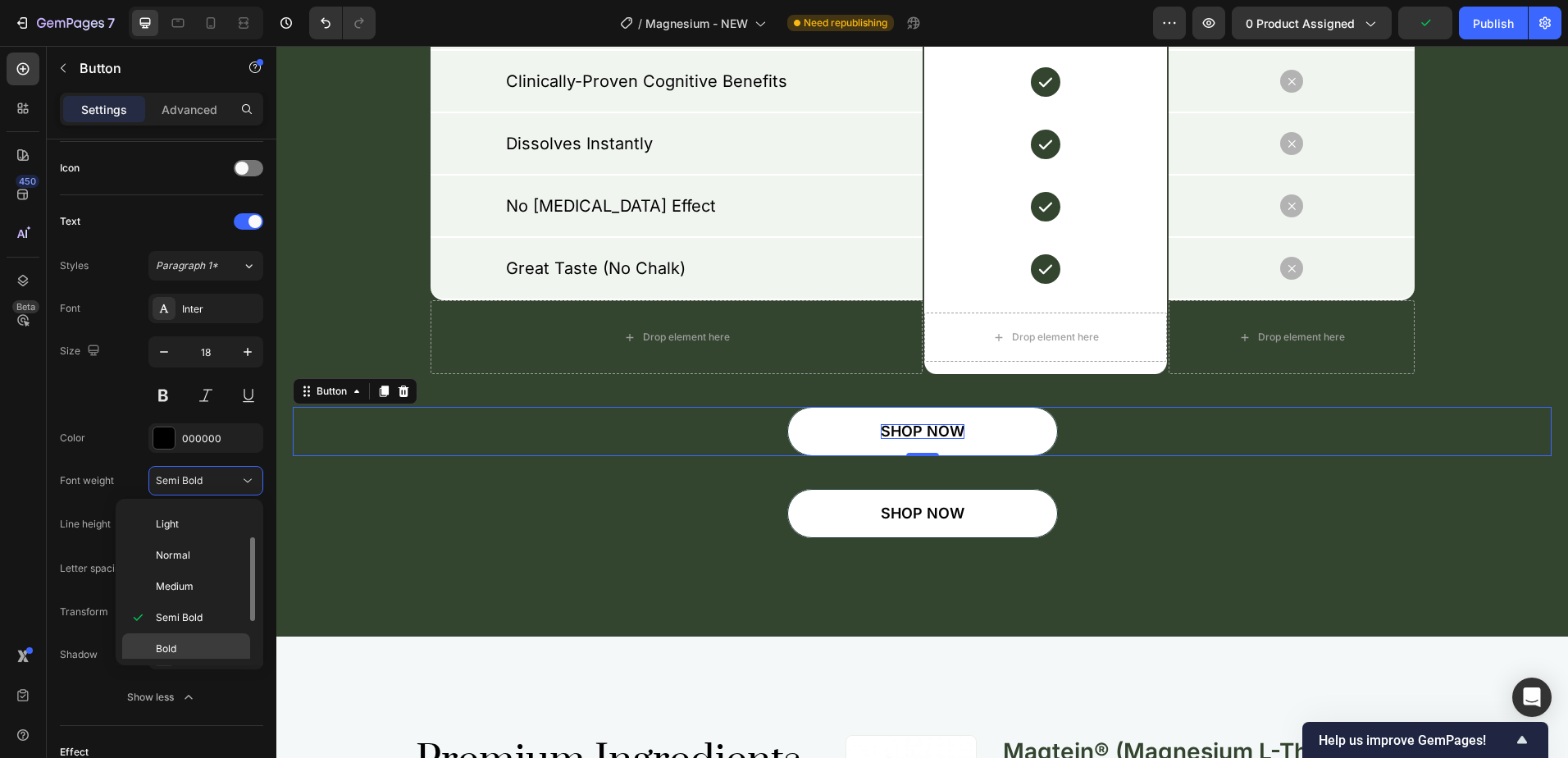
click at [184, 648] on p "Bold" at bounding box center [199, 648] width 87 height 15
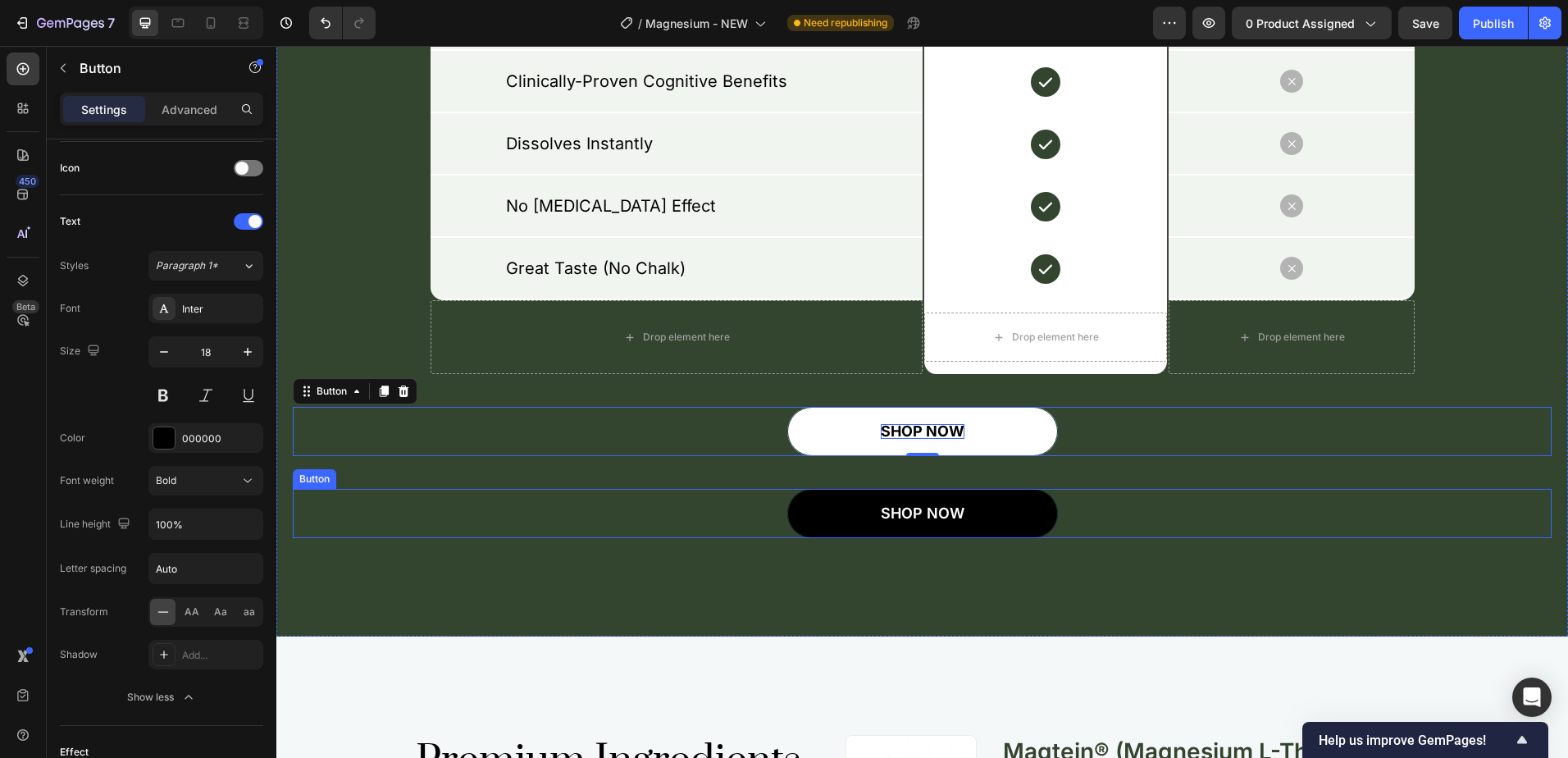
click at [812, 501] on button "SHOP NOW" at bounding box center [923, 513] width 271 height 49
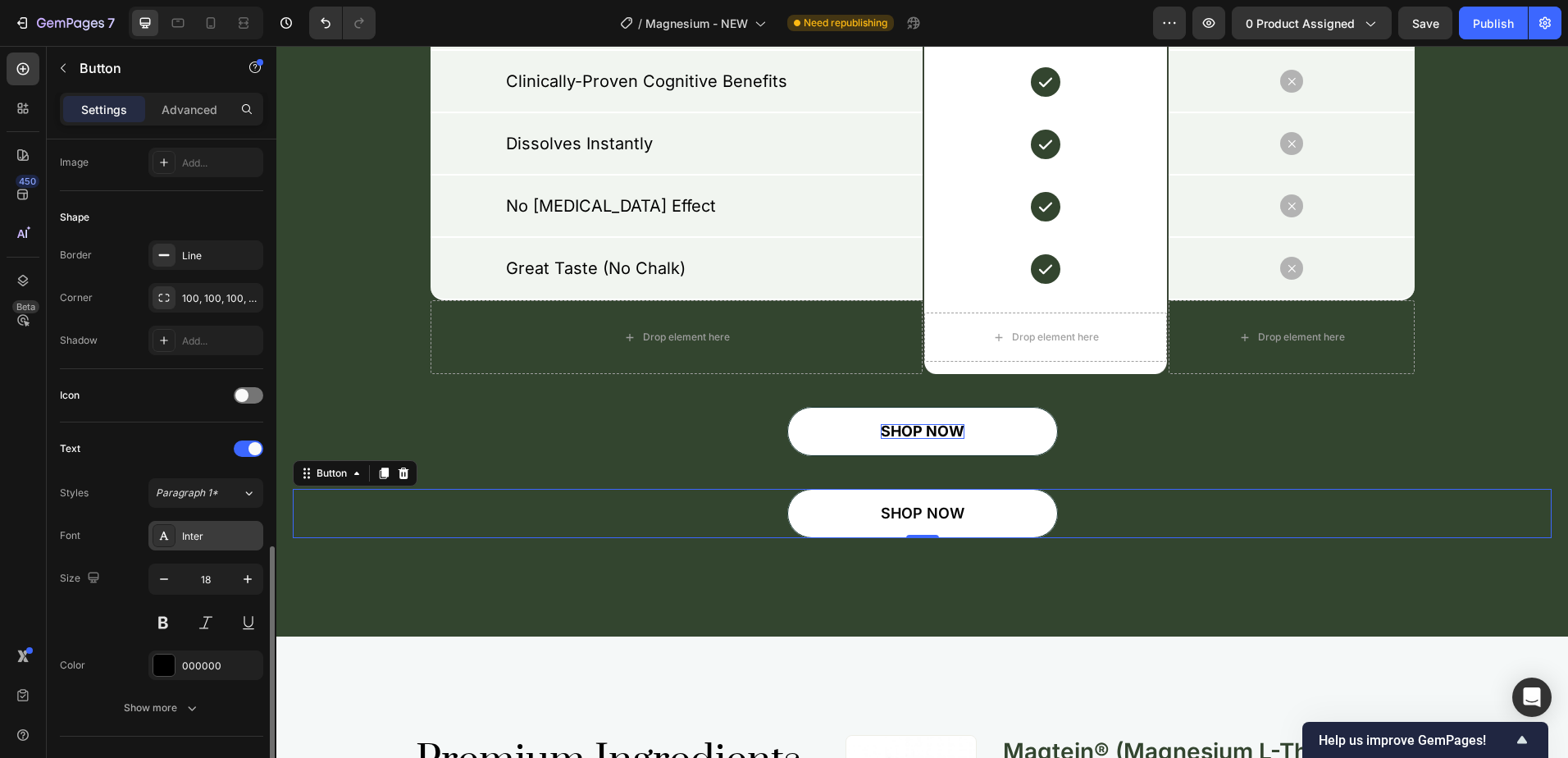
scroll to position [429, 0]
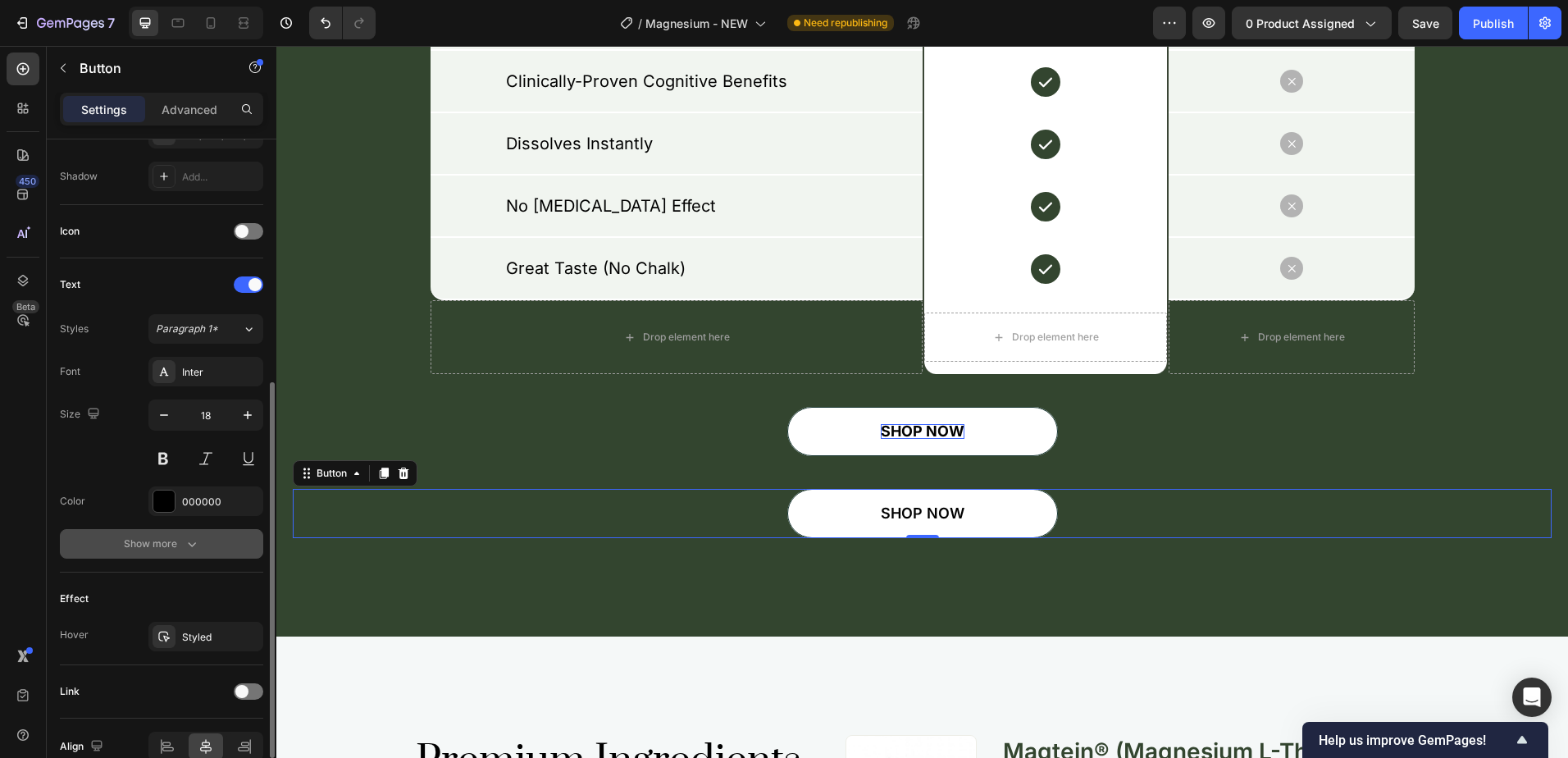
click at [190, 548] on icon "button" at bounding box center [192, 543] width 17 height 17
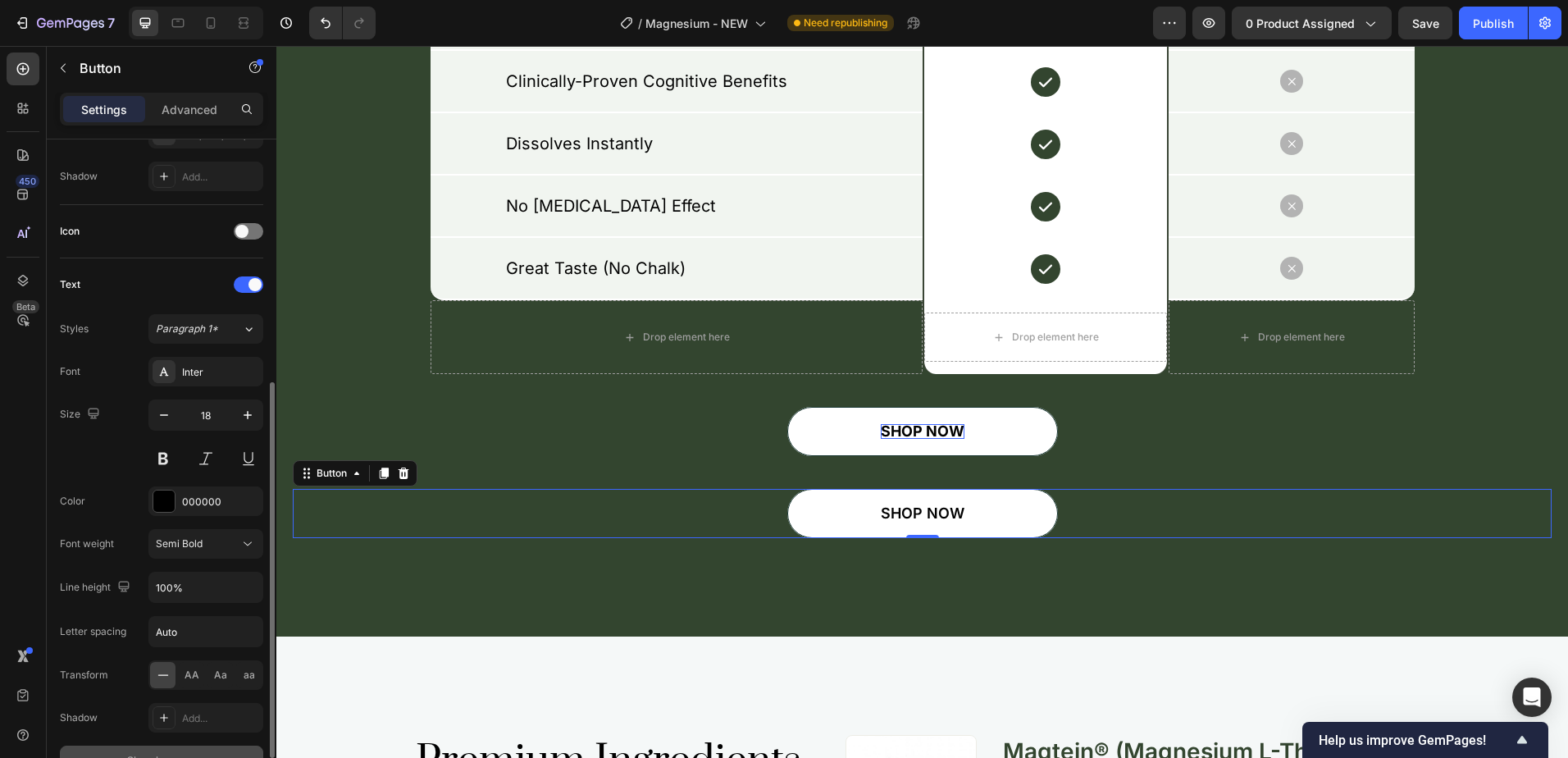
scroll to position [511, 0]
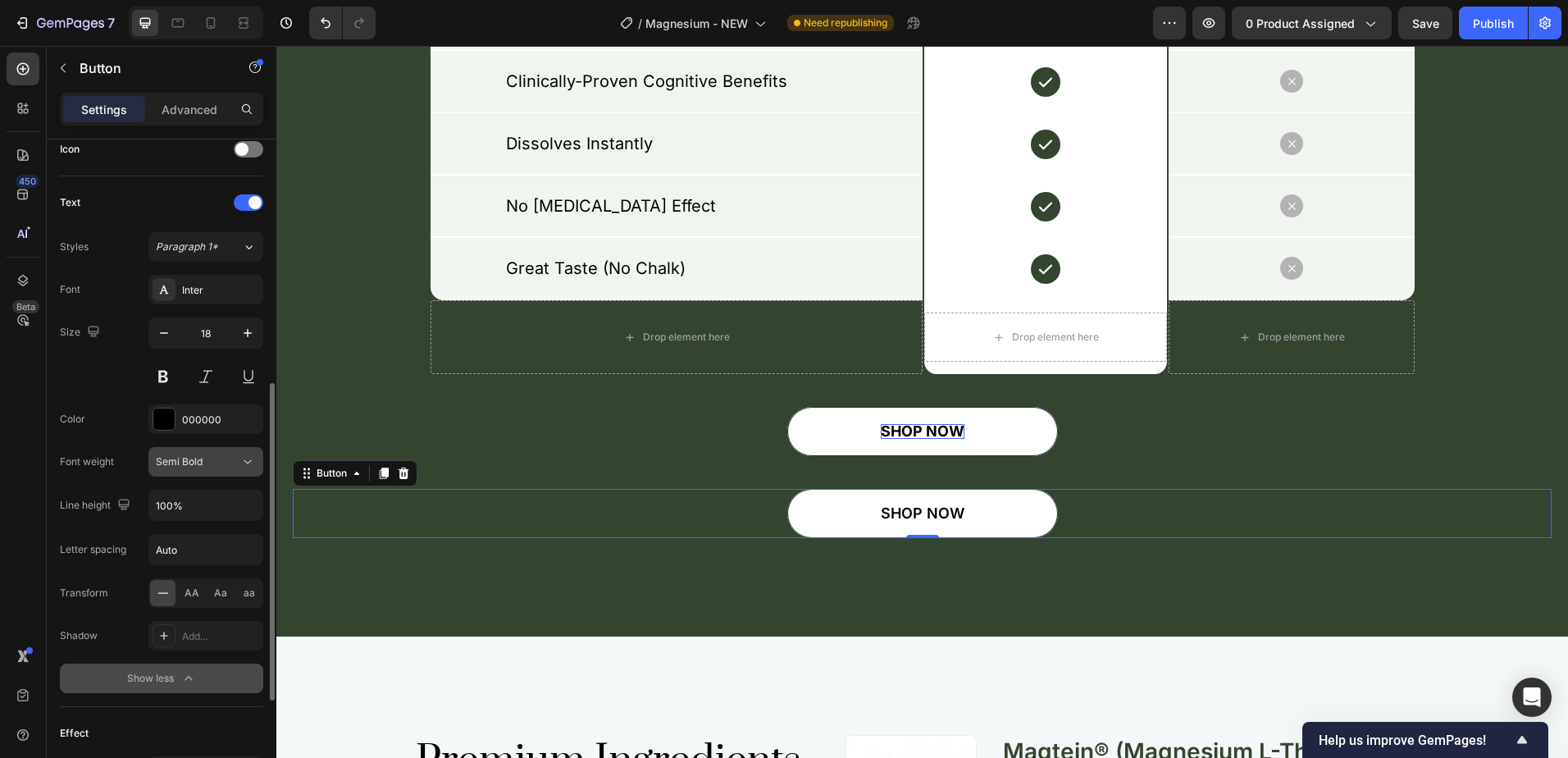
click at [217, 471] on button "Semi Bold" at bounding box center [206, 462] width 115 height 30
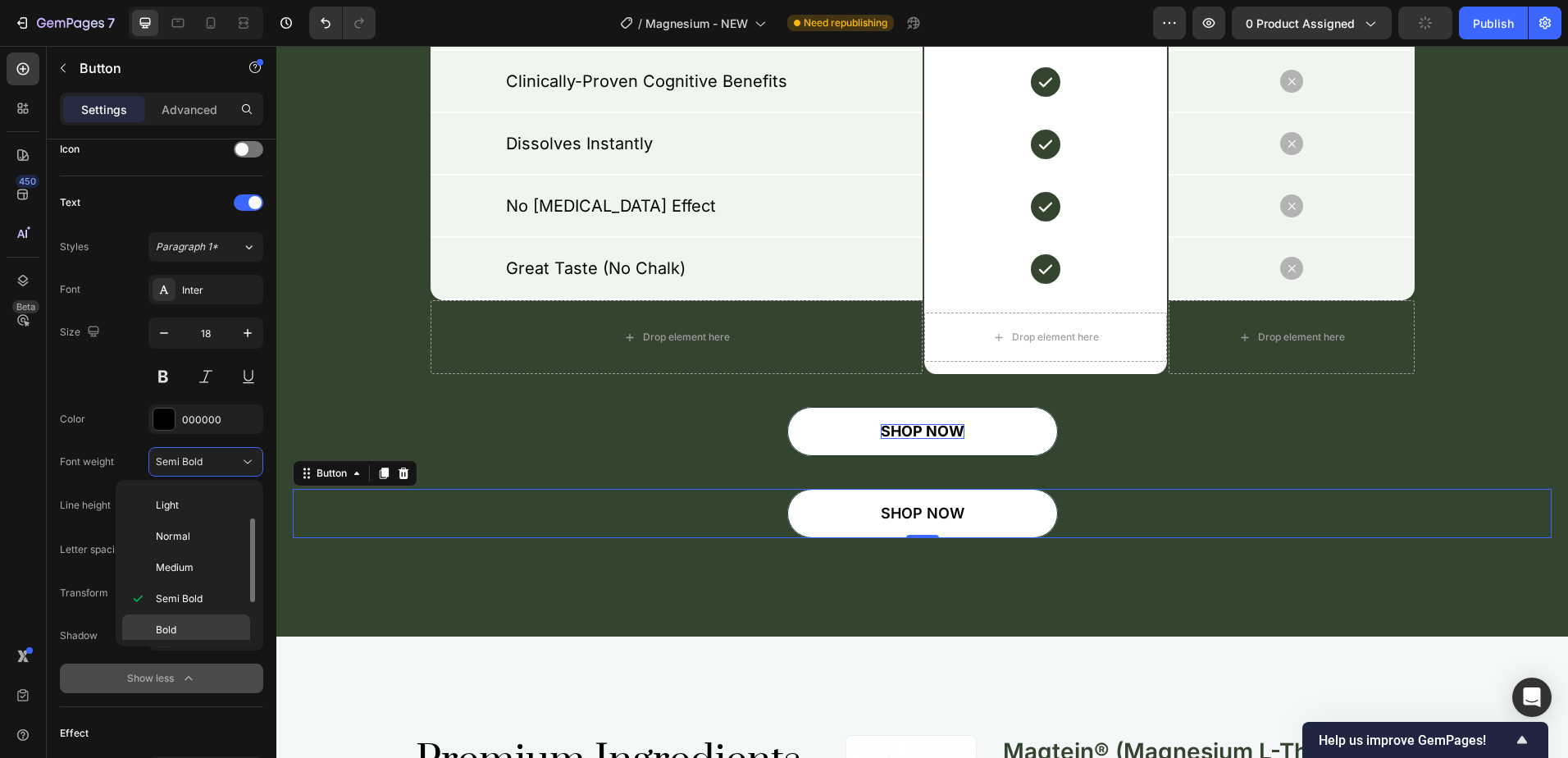
click at [182, 627] on p "Bold" at bounding box center [199, 629] width 87 height 15
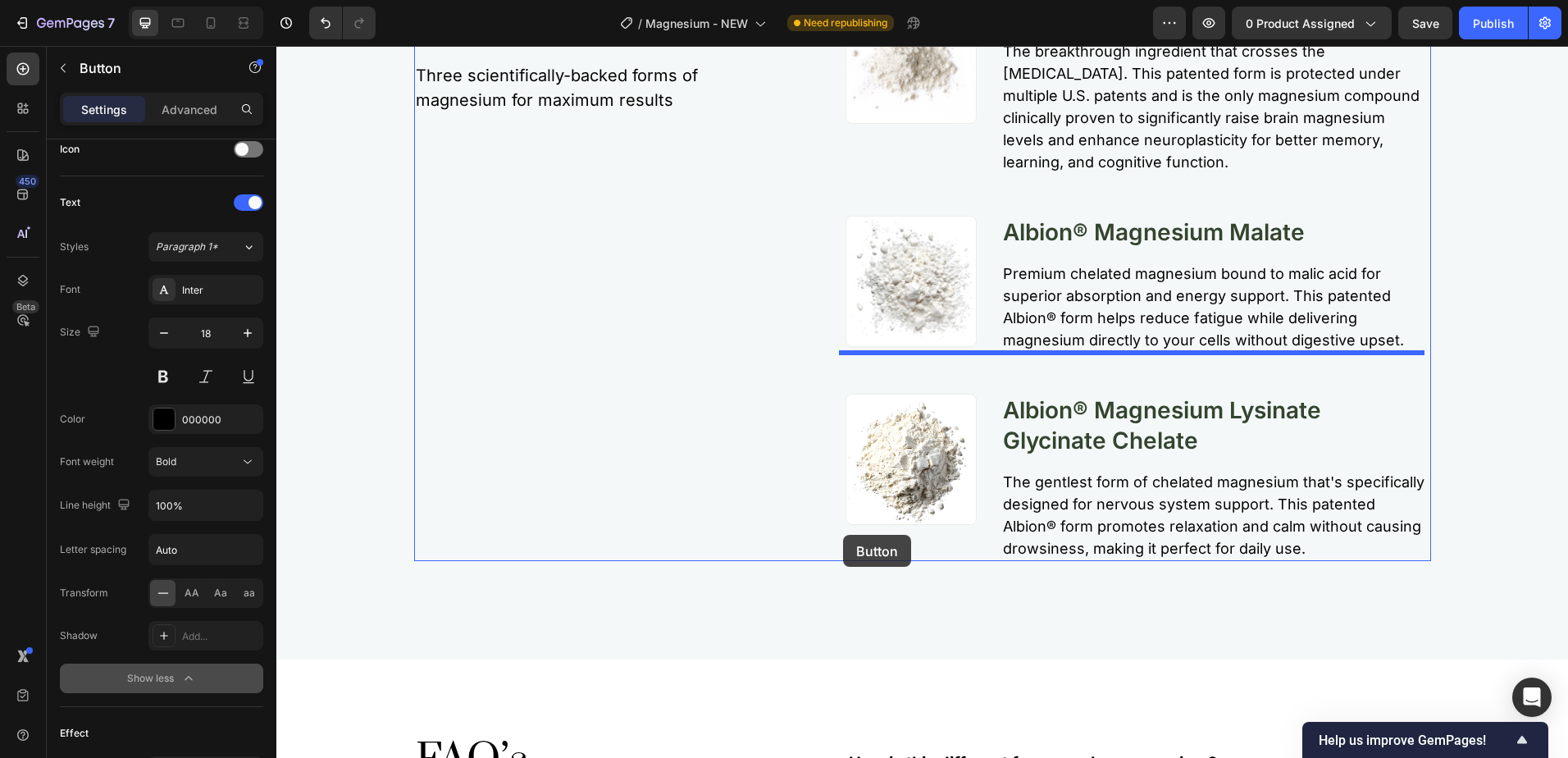
scroll to position [5003, 0]
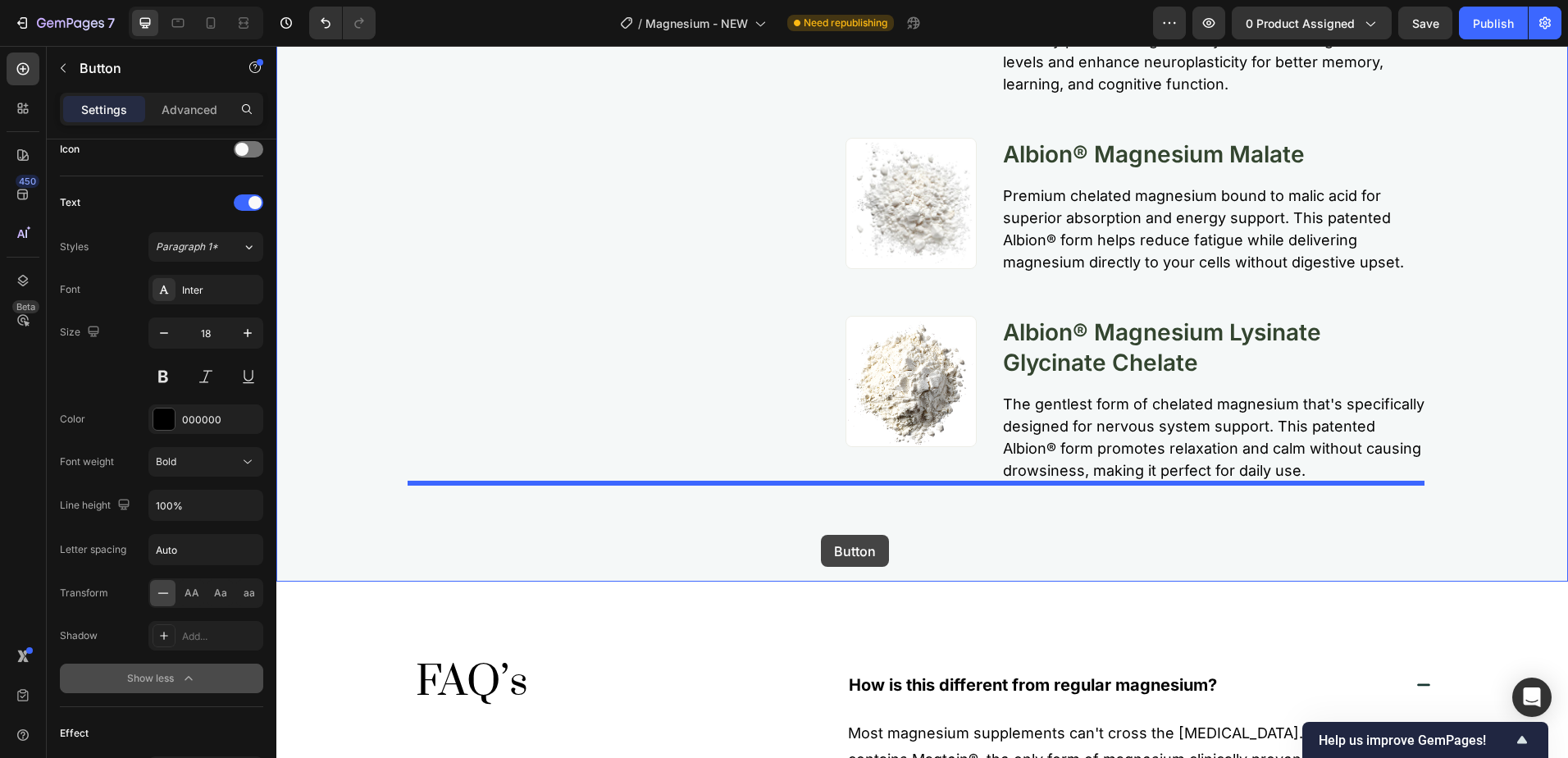
drag, startPoint x: 309, startPoint y: 474, endPoint x: 821, endPoint y: 535, distance: 515.6
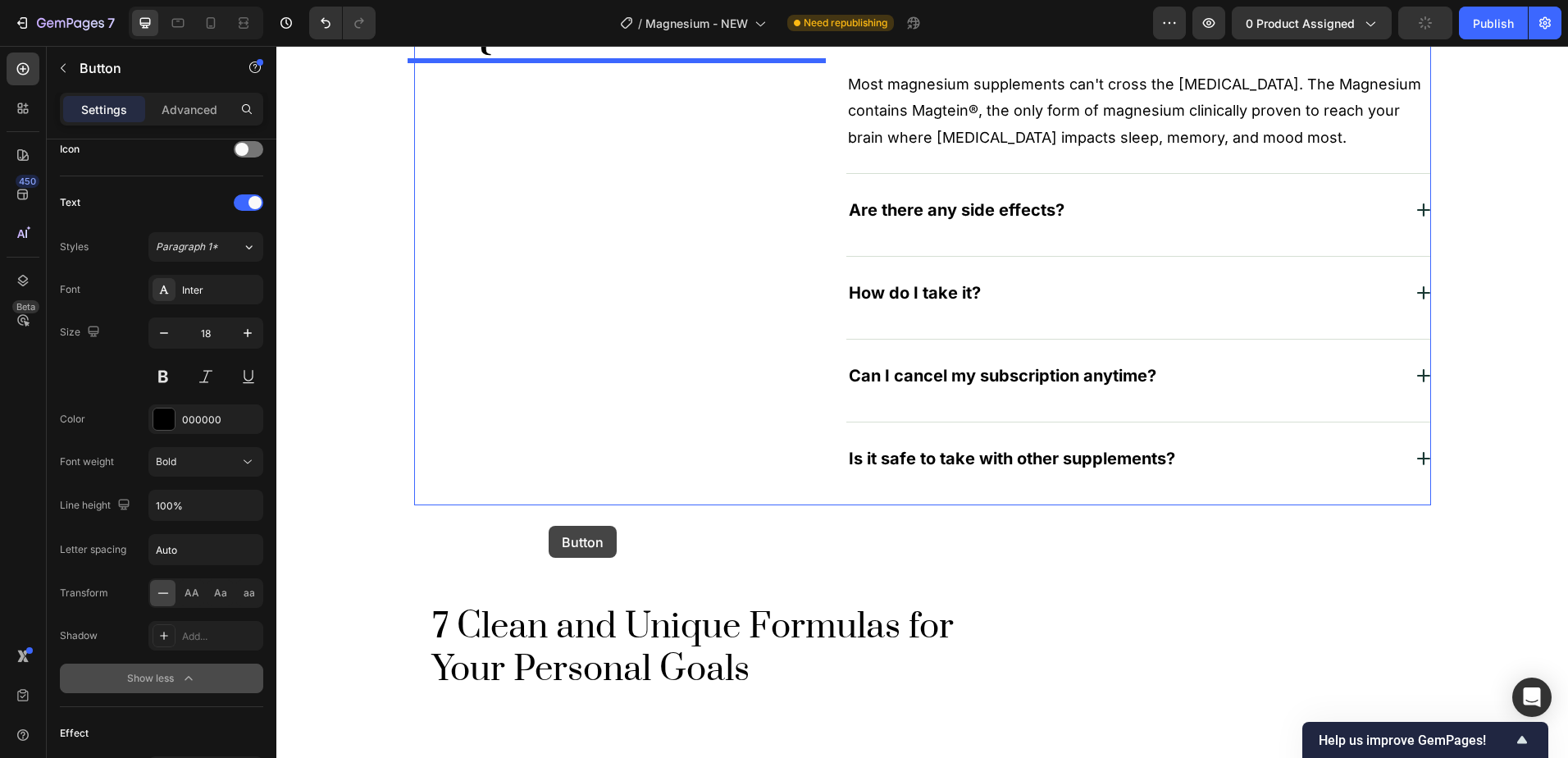
scroll to position [5741, 0]
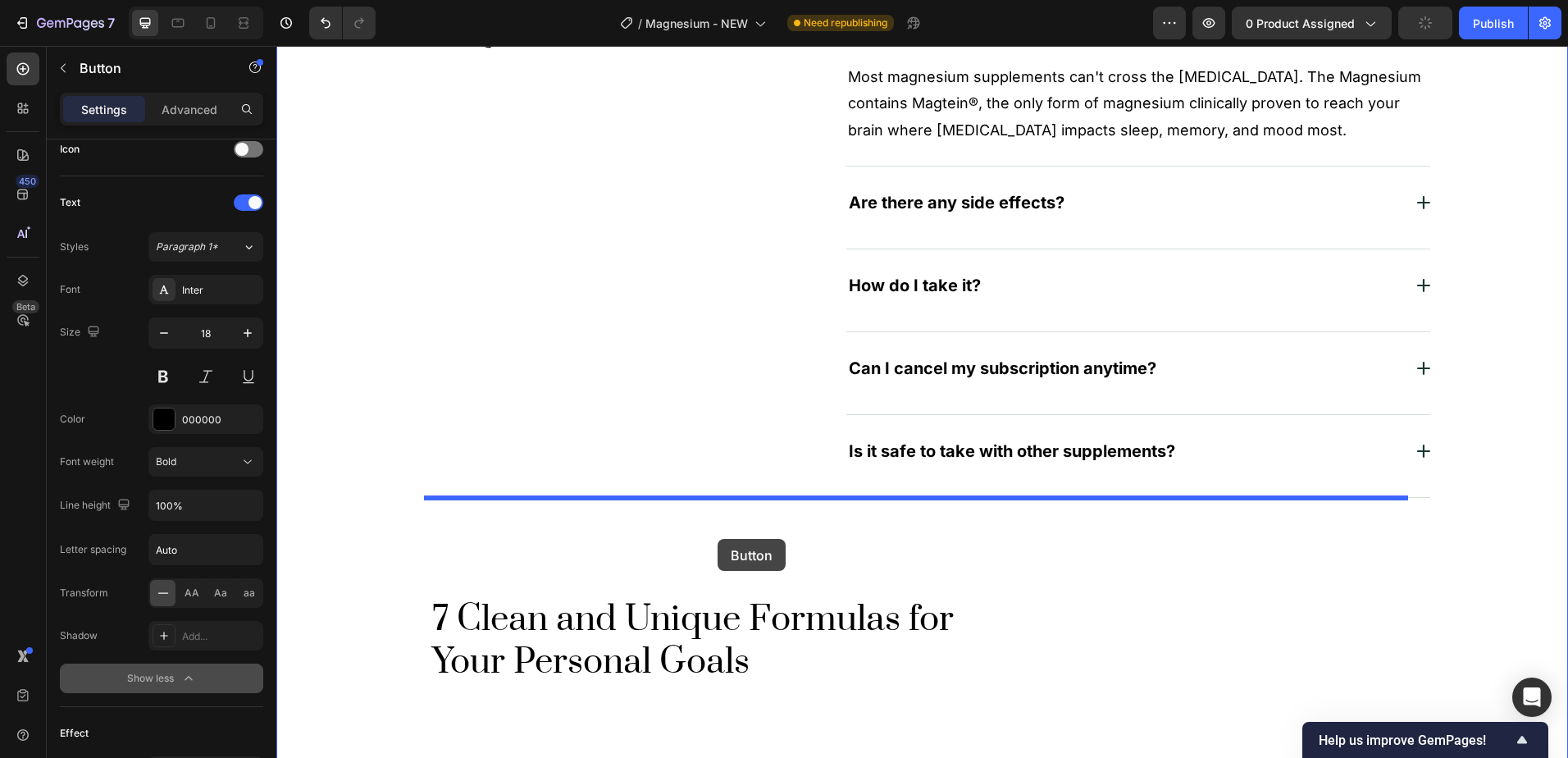
drag, startPoint x: 304, startPoint y: 331, endPoint x: 718, endPoint y: 539, distance: 463.3
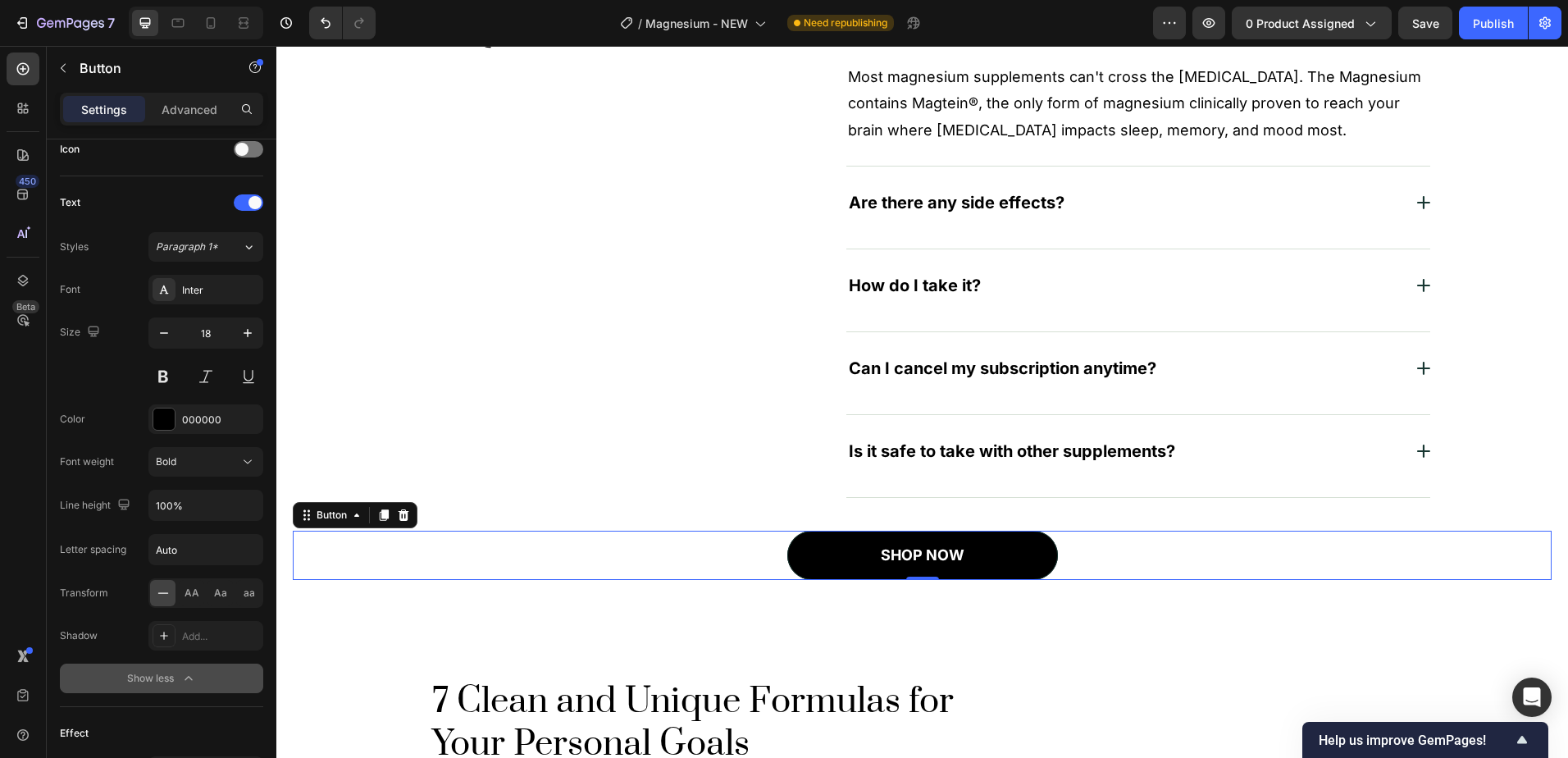
click at [804, 556] on button "SHOP NOW" at bounding box center [923, 555] width 271 height 49
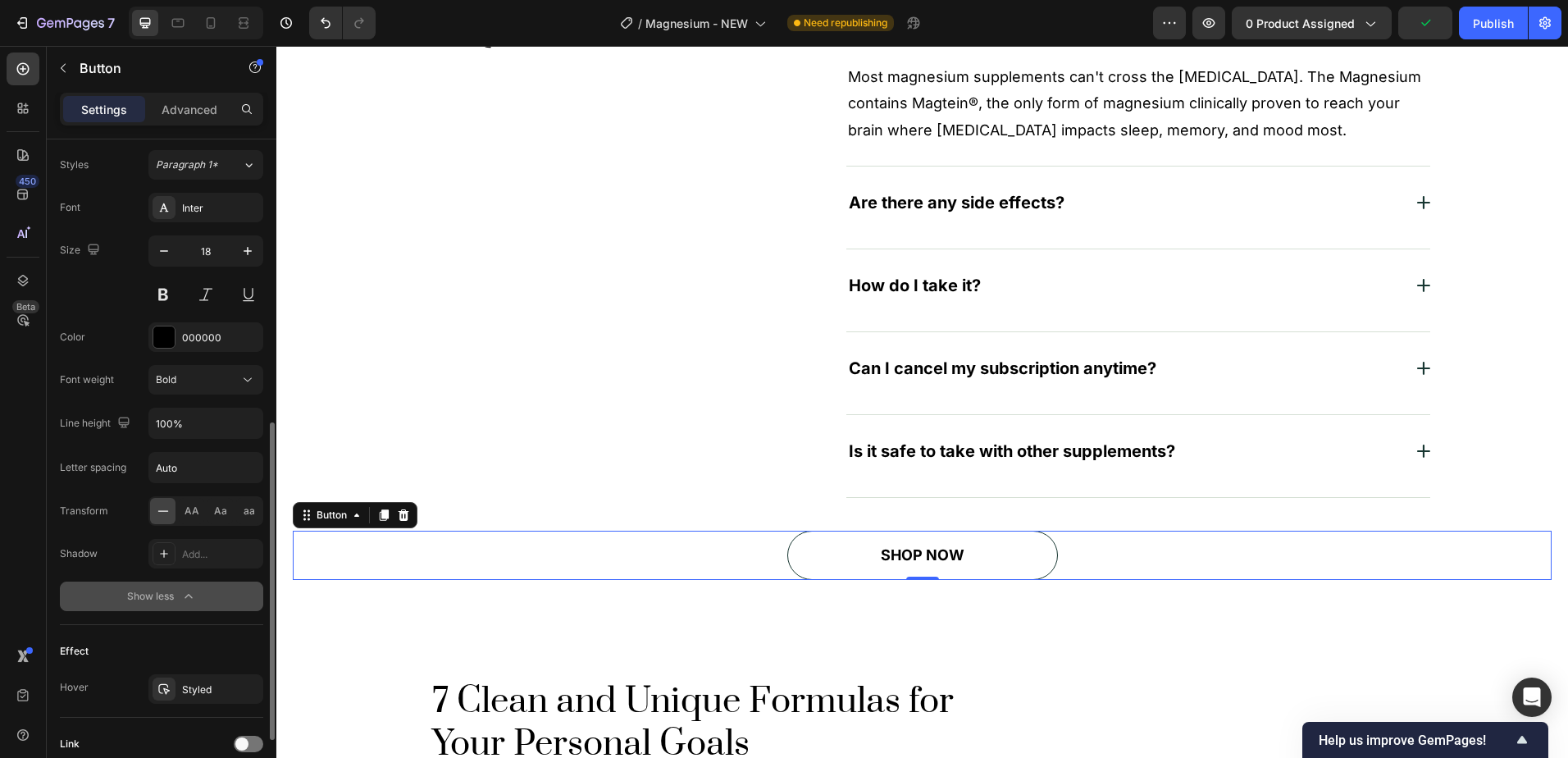
scroll to position [727, 0]
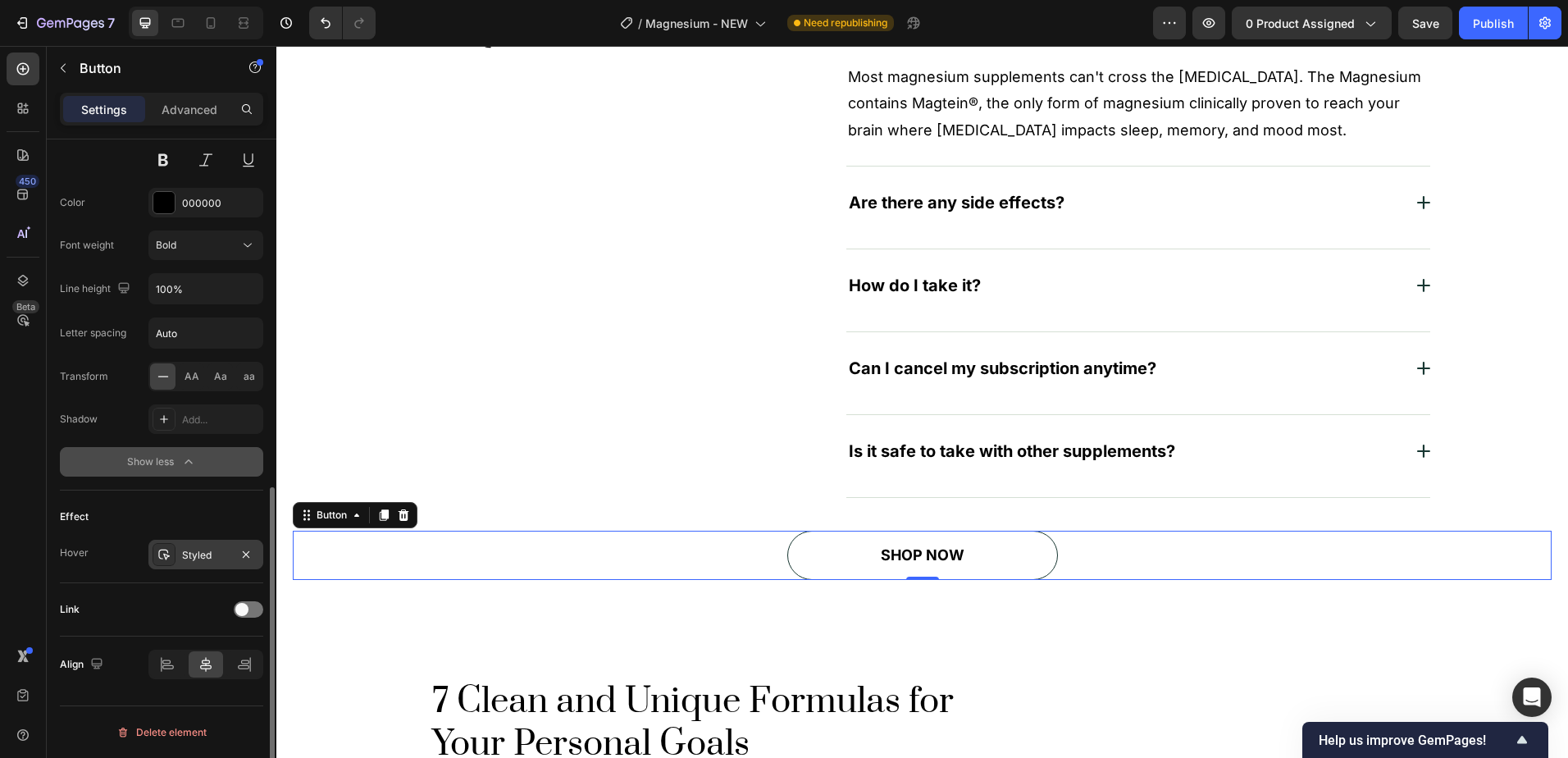
click at [211, 554] on div "Styled" at bounding box center [206, 555] width 47 height 15
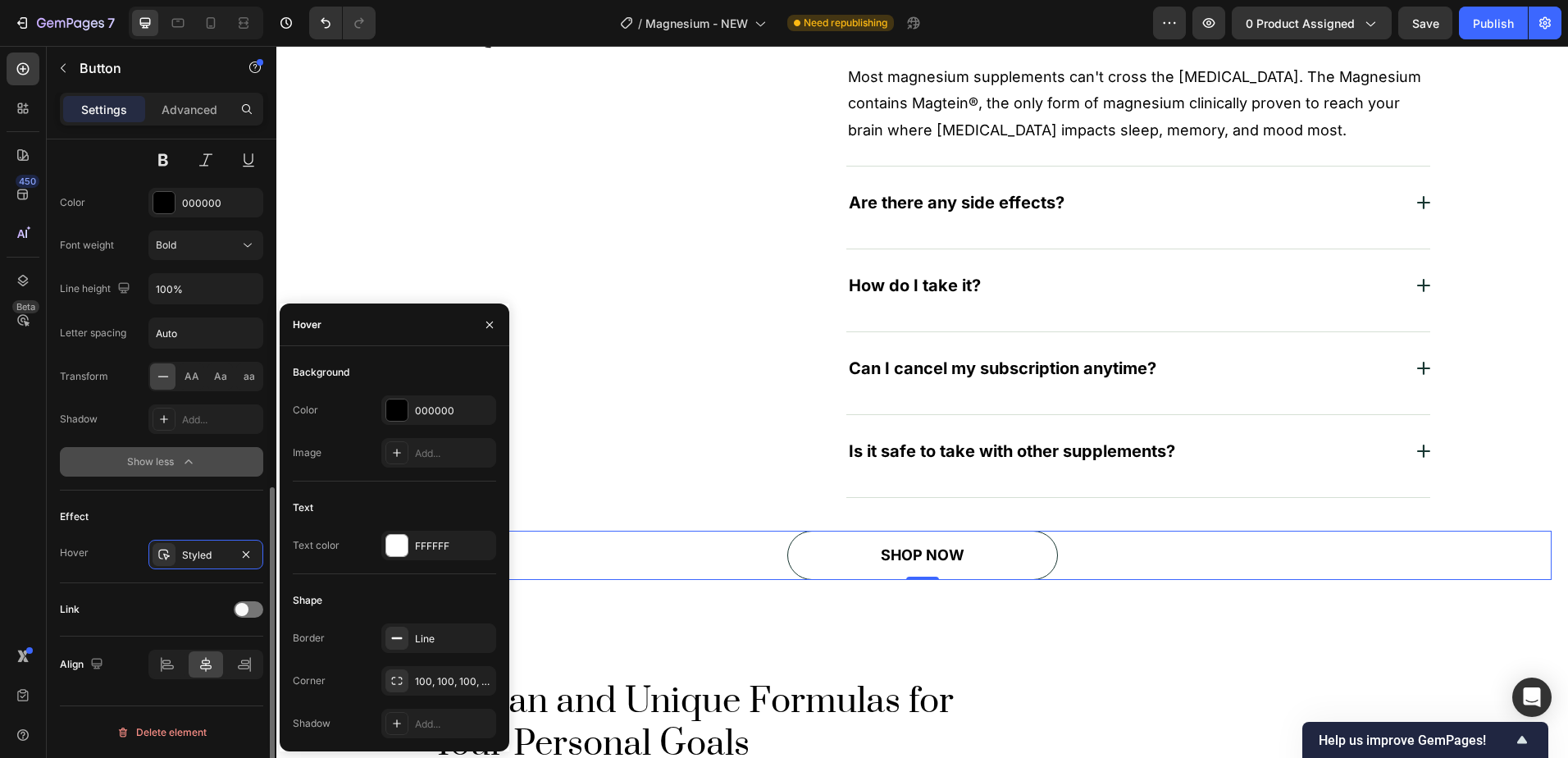
click at [87, 537] on div "Effect Hover Styled" at bounding box center [161, 537] width 204 height 93
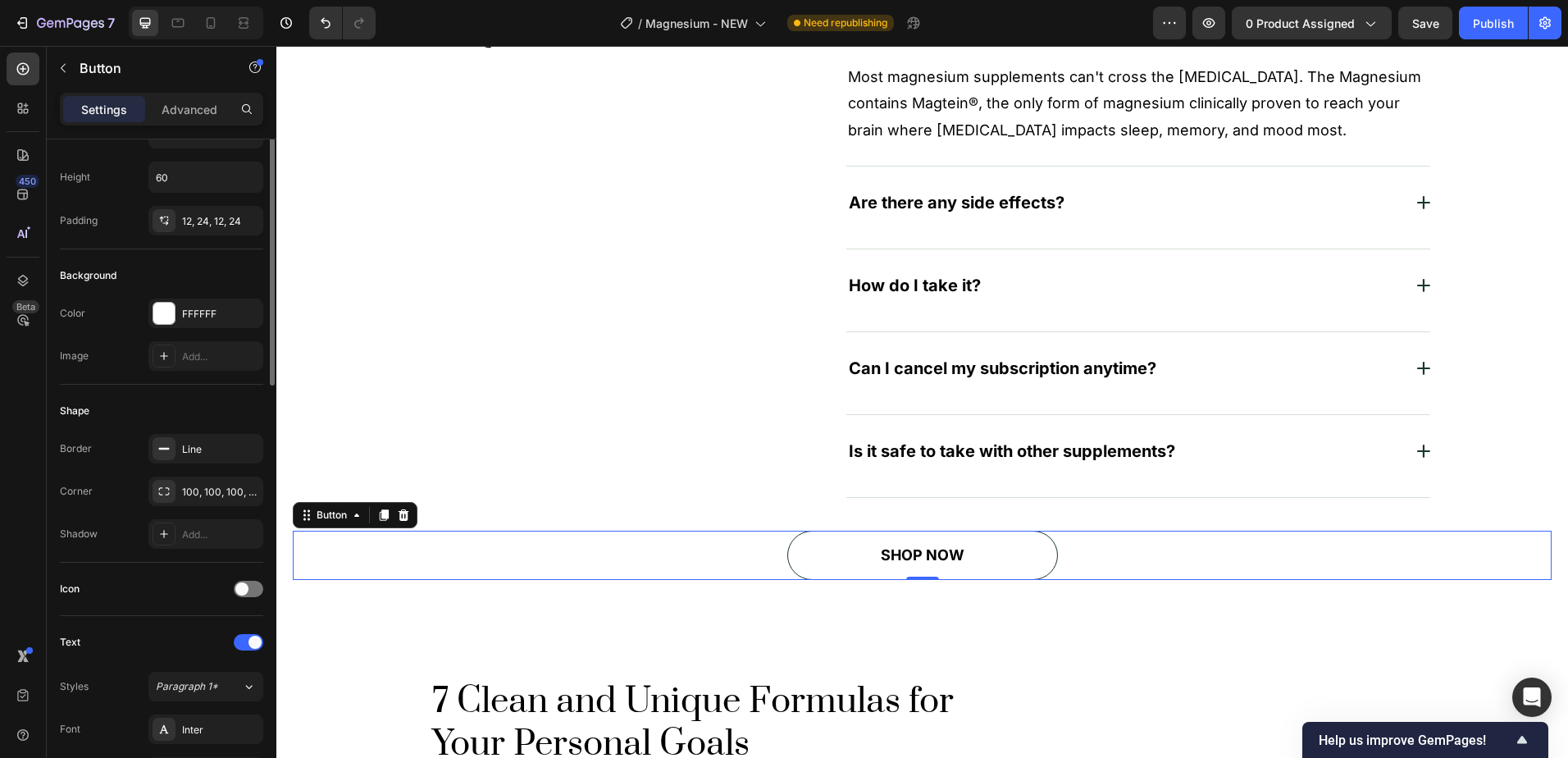
scroll to position [0, 0]
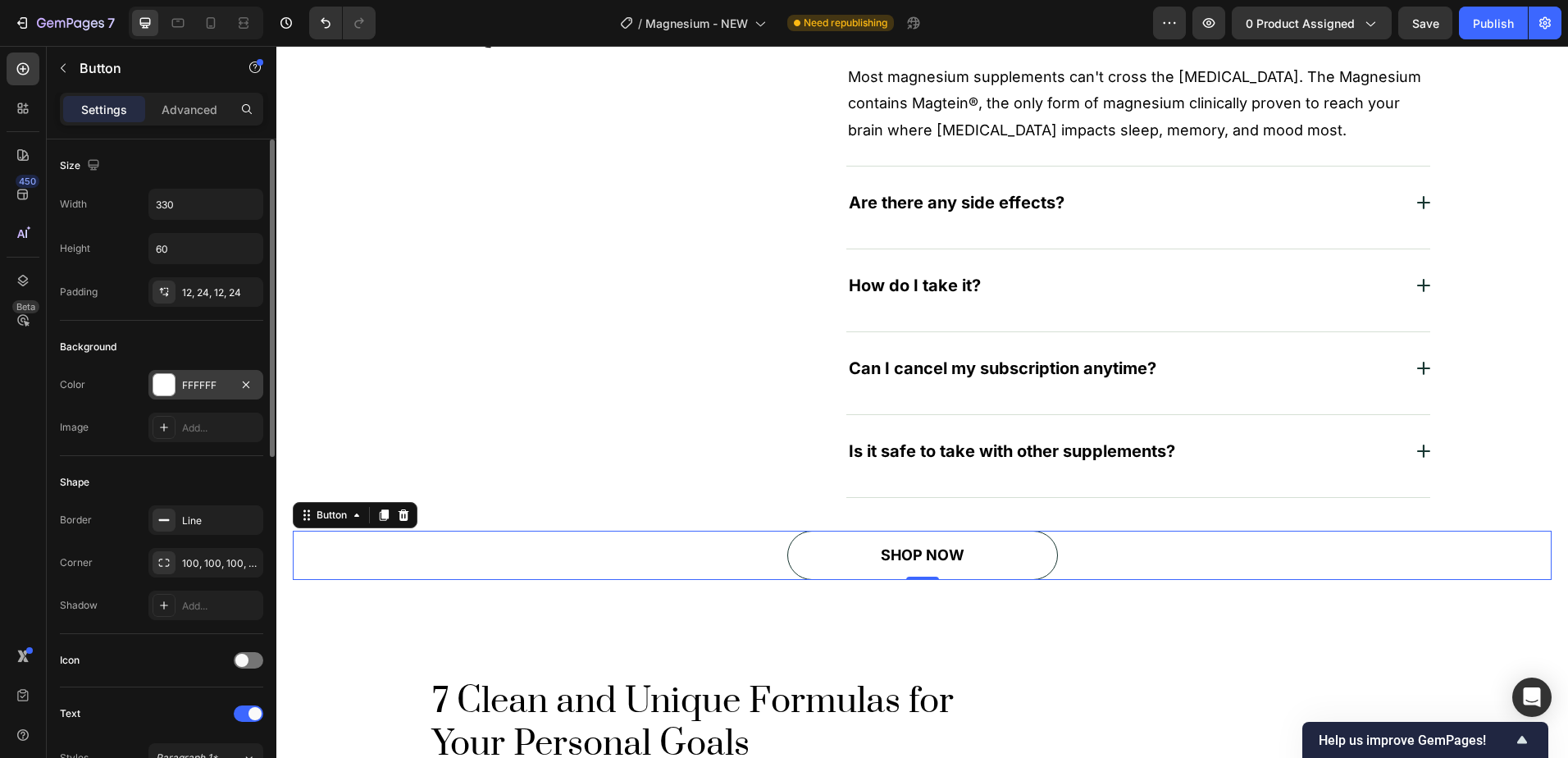
click at [213, 386] on div "FFFFFF" at bounding box center [206, 385] width 47 height 15
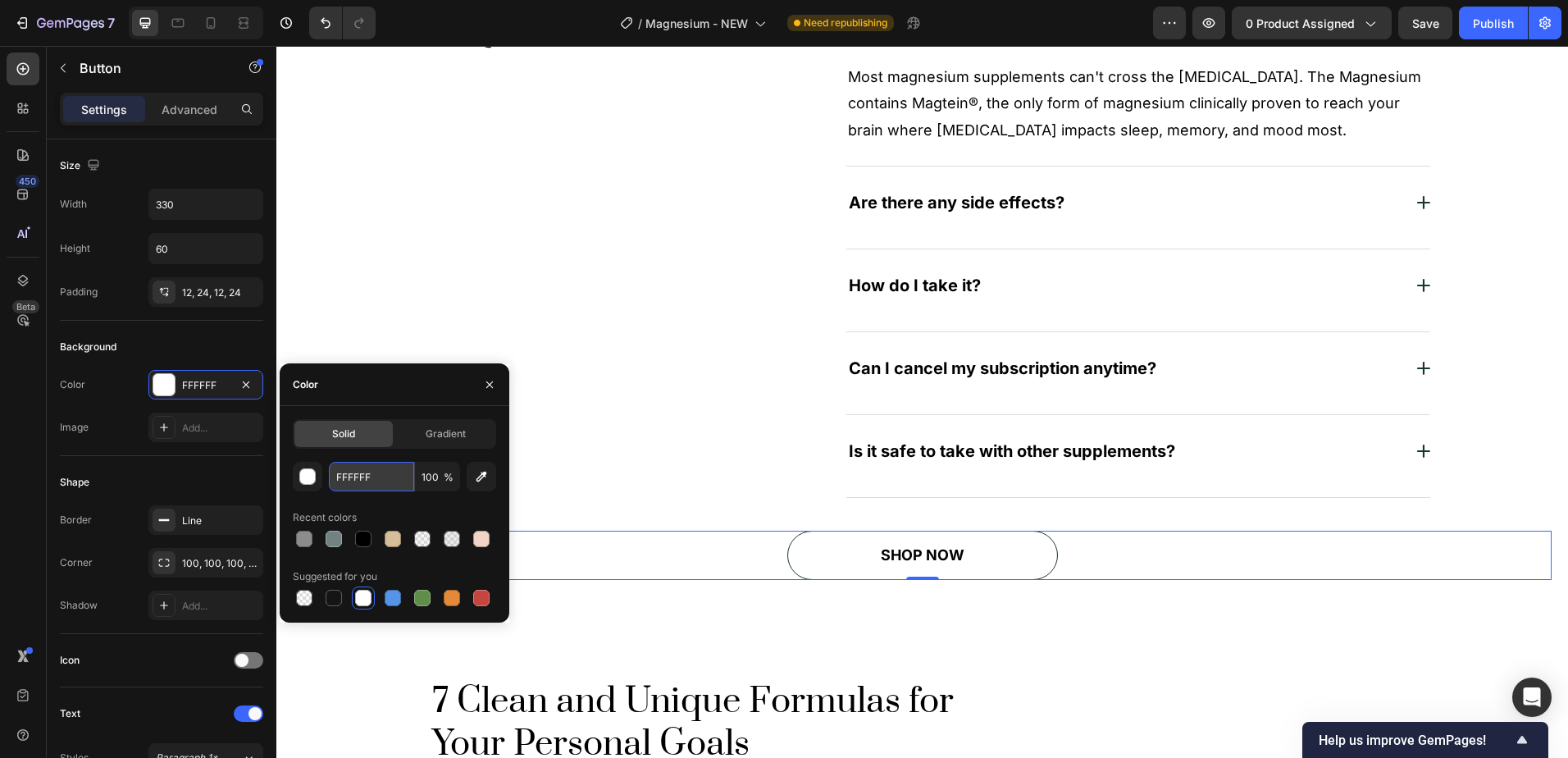
click at [359, 477] on input "FFFFFF" at bounding box center [372, 476] width 86 height 30
paste input "3A4535"
type input "3A4535"
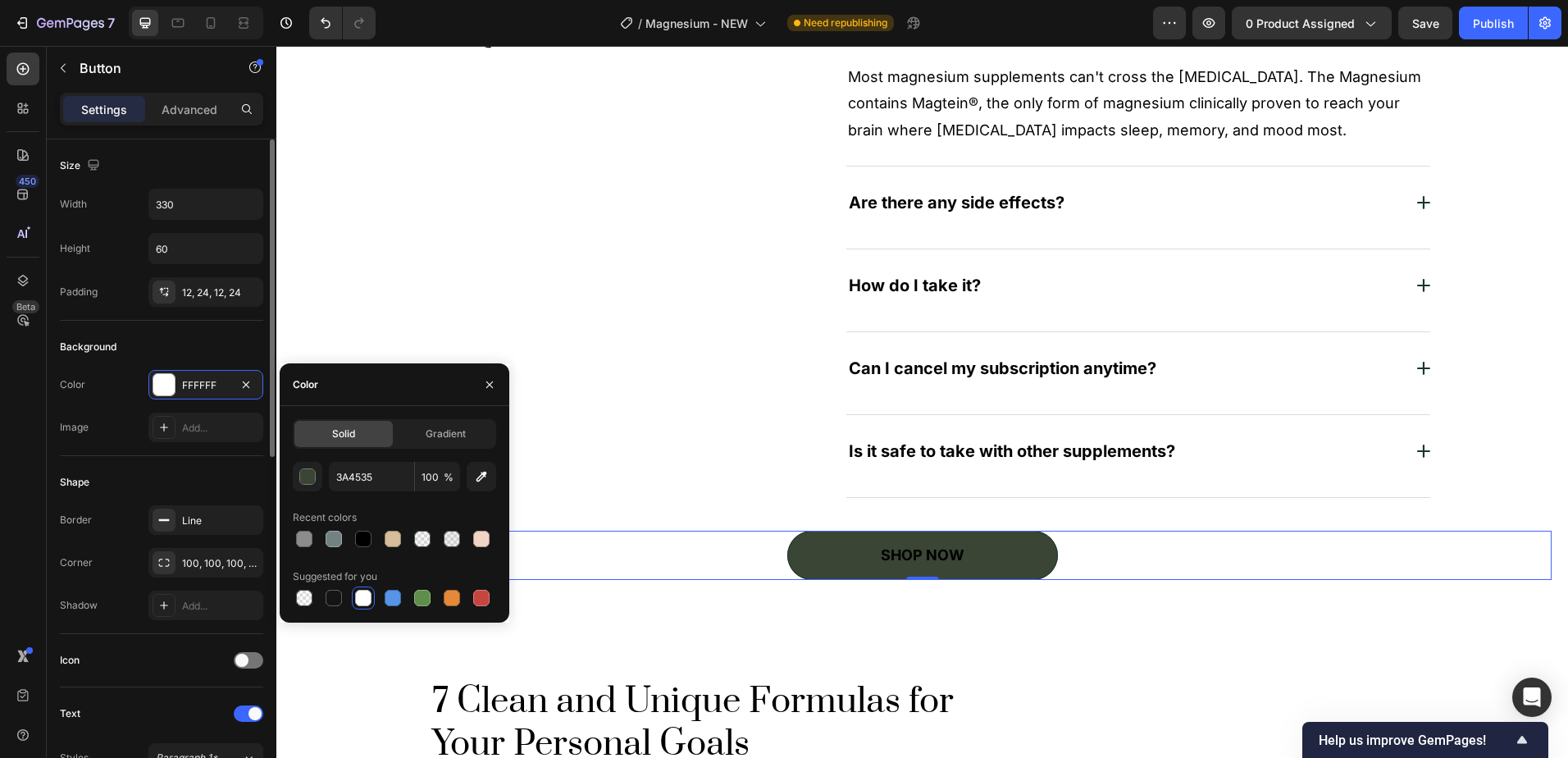
click at [115, 379] on div "Color FFFFFF" at bounding box center [161, 385] width 204 height 30
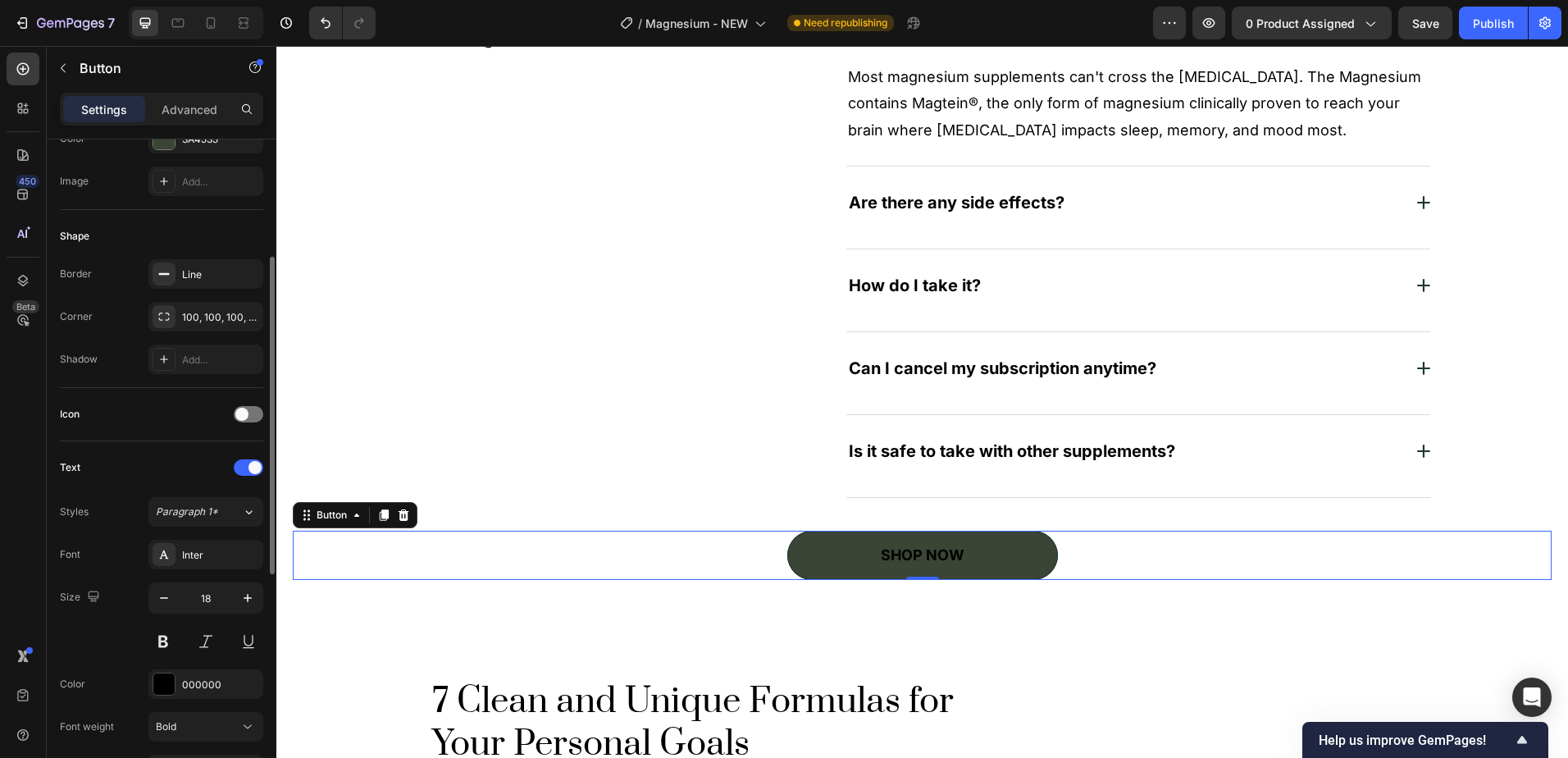
scroll to position [410, 0]
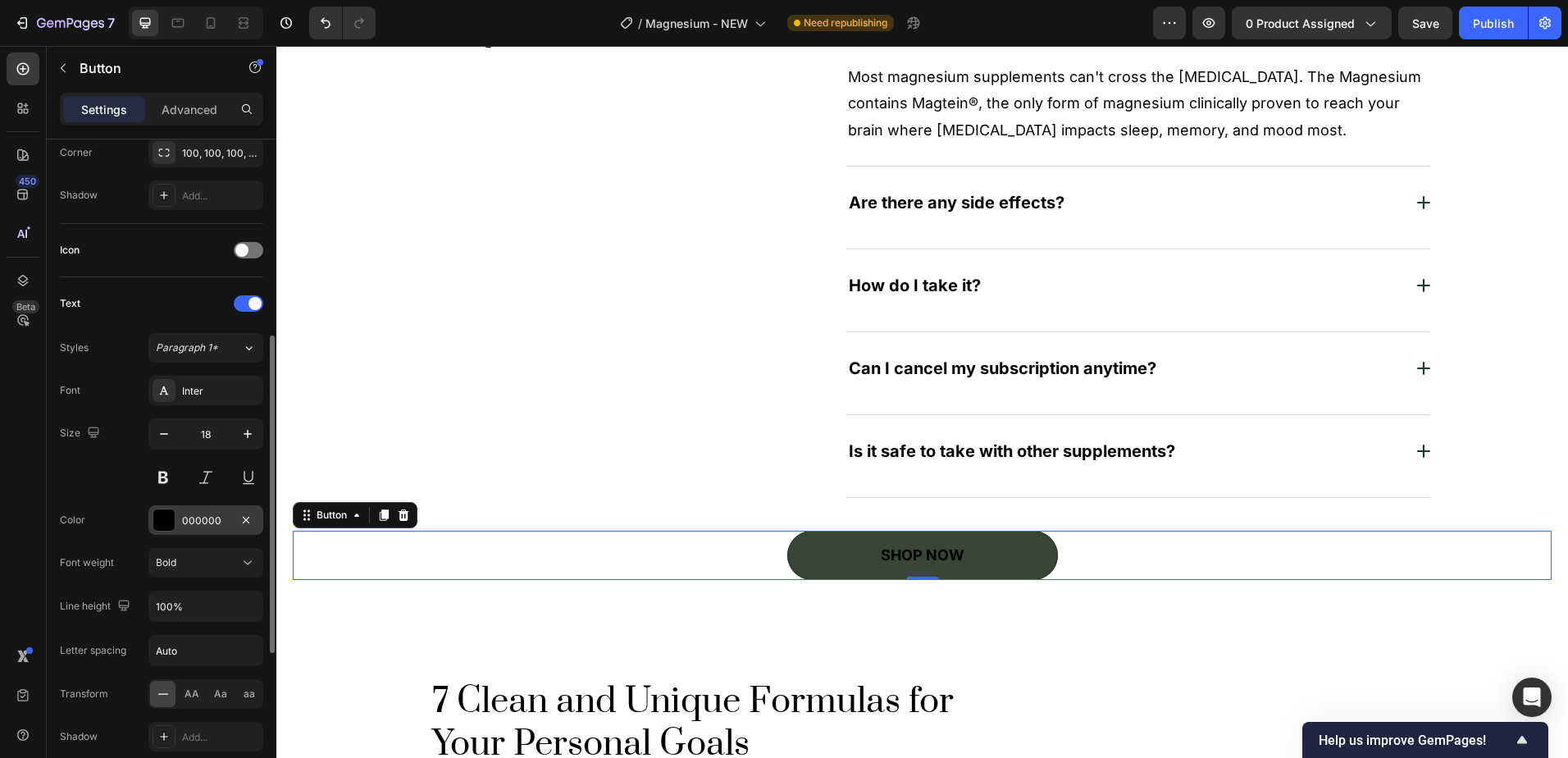
click at [202, 517] on div "000000" at bounding box center [206, 520] width 47 height 15
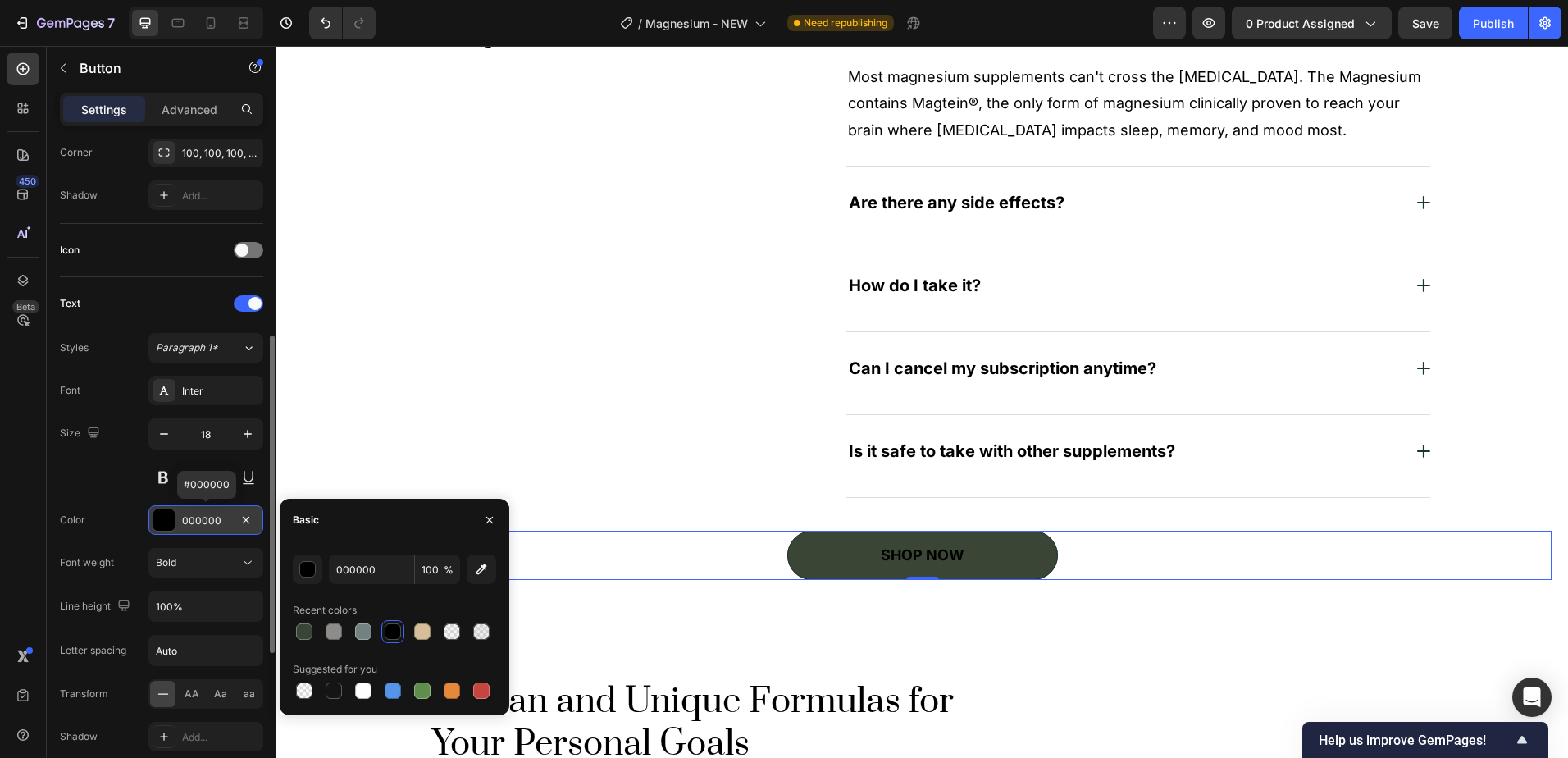
click at [202, 517] on div "000000" at bounding box center [206, 520] width 47 height 15
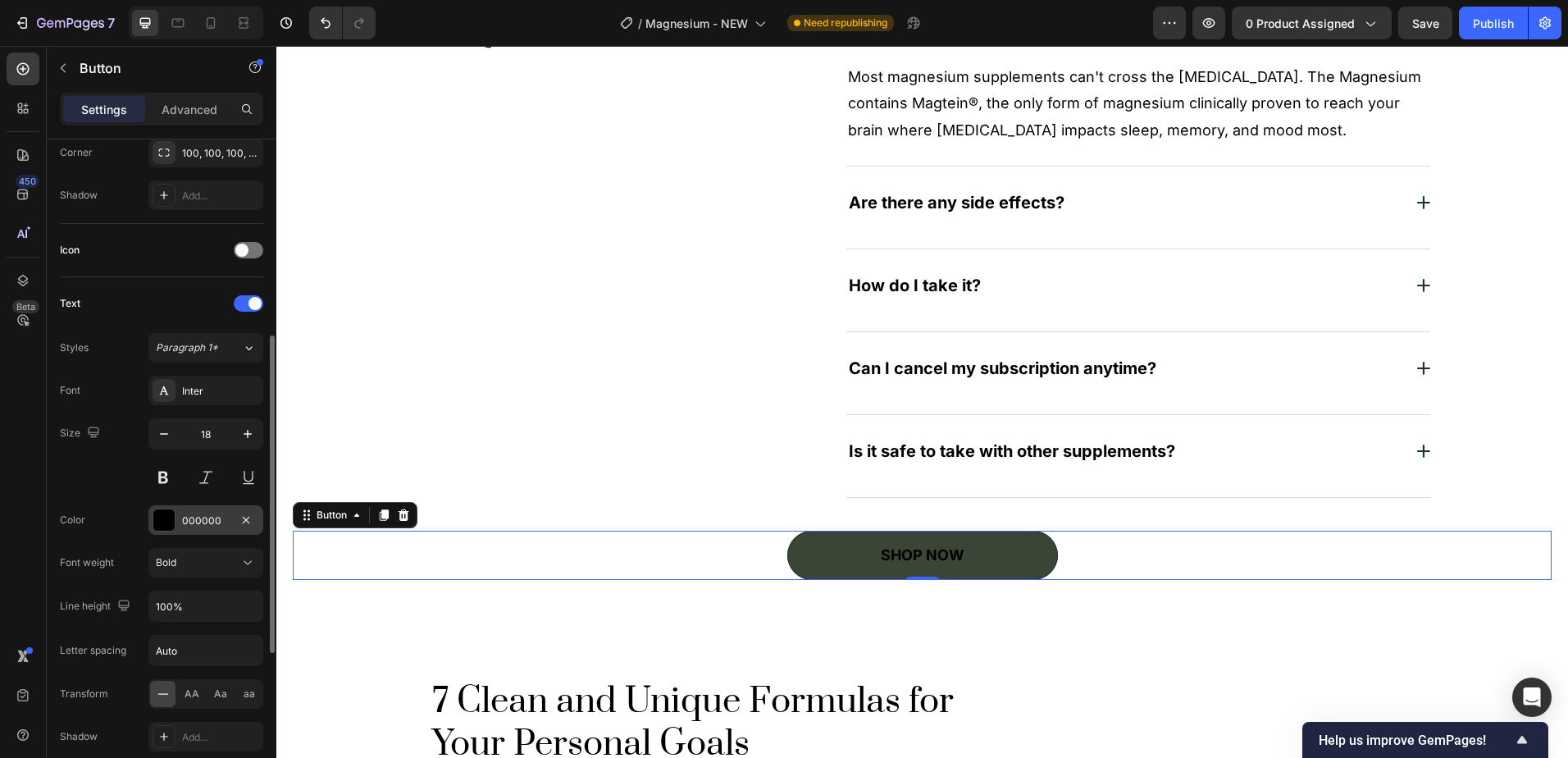
click at [176, 522] on div "000000" at bounding box center [206, 520] width 115 height 30
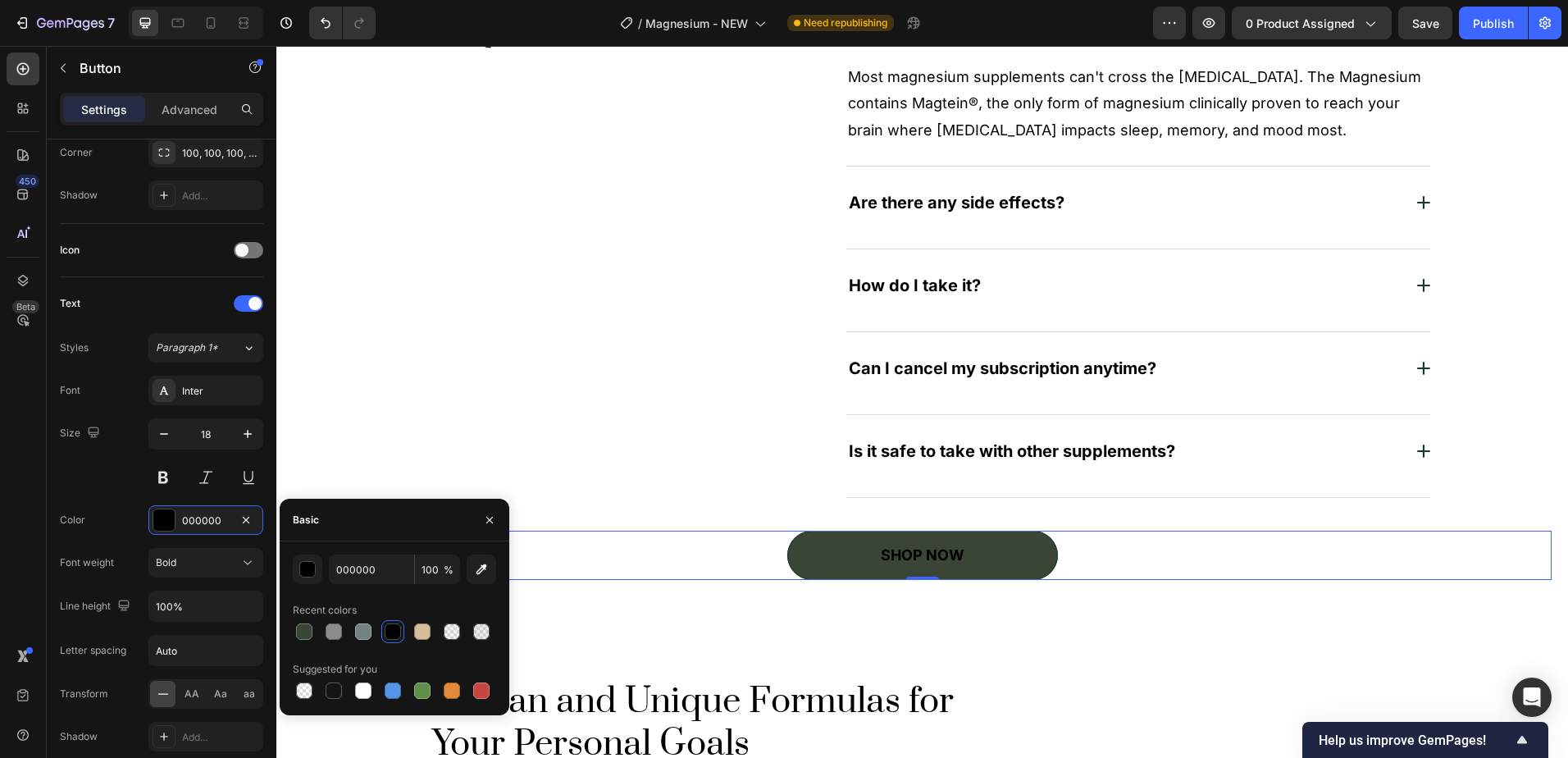
click at [342, 552] on div "000000 100 % Recent colors Suggested for you" at bounding box center [394, 628] width 230 height 174
click at [347, 558] on input "000000" at bounding box center [372, 569] width 86 height 30
type input "FFFFFF"
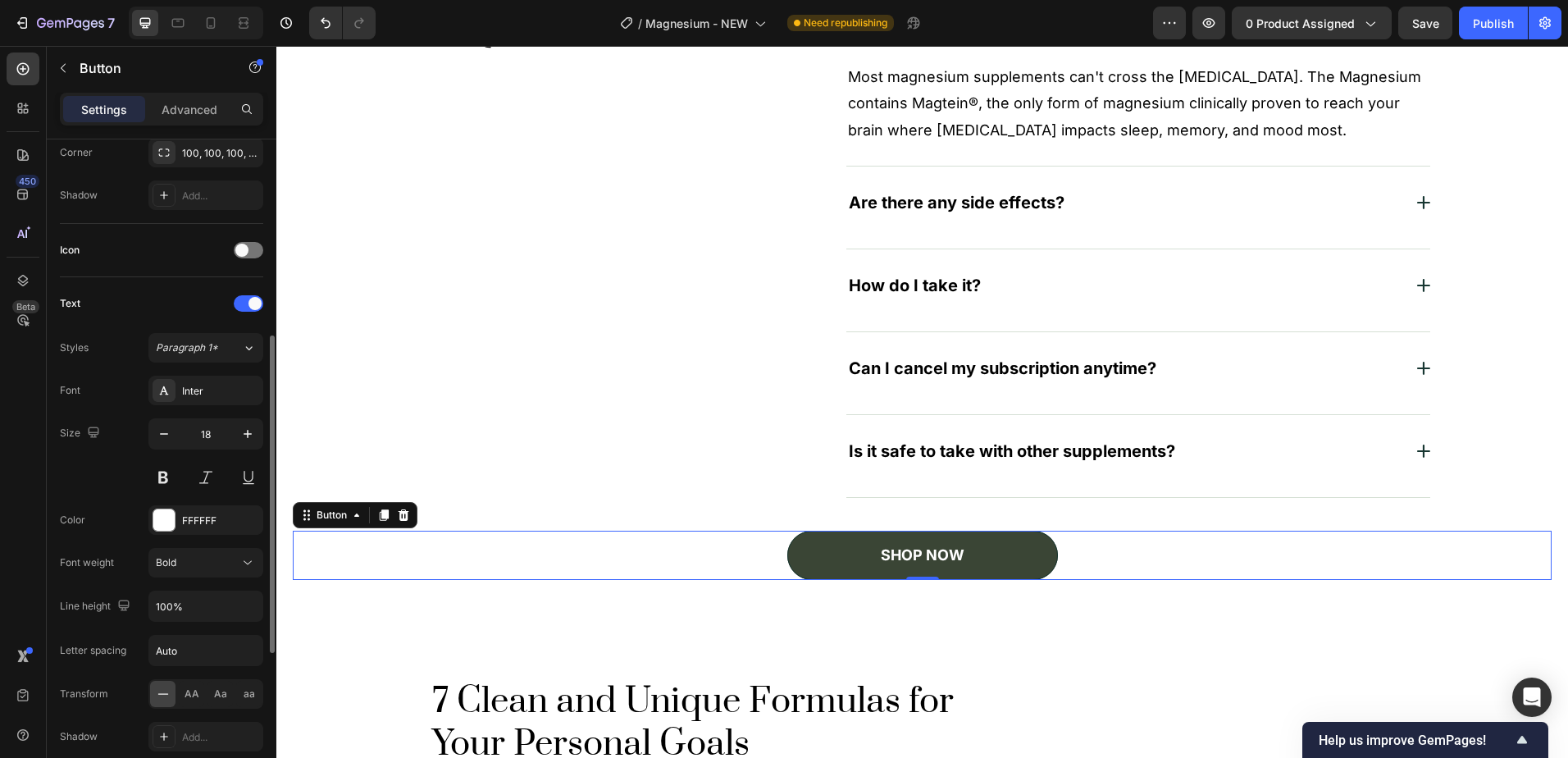
click at [103, 483] on div "Size 18" at bounding box center [161, 455] width 204 height 73
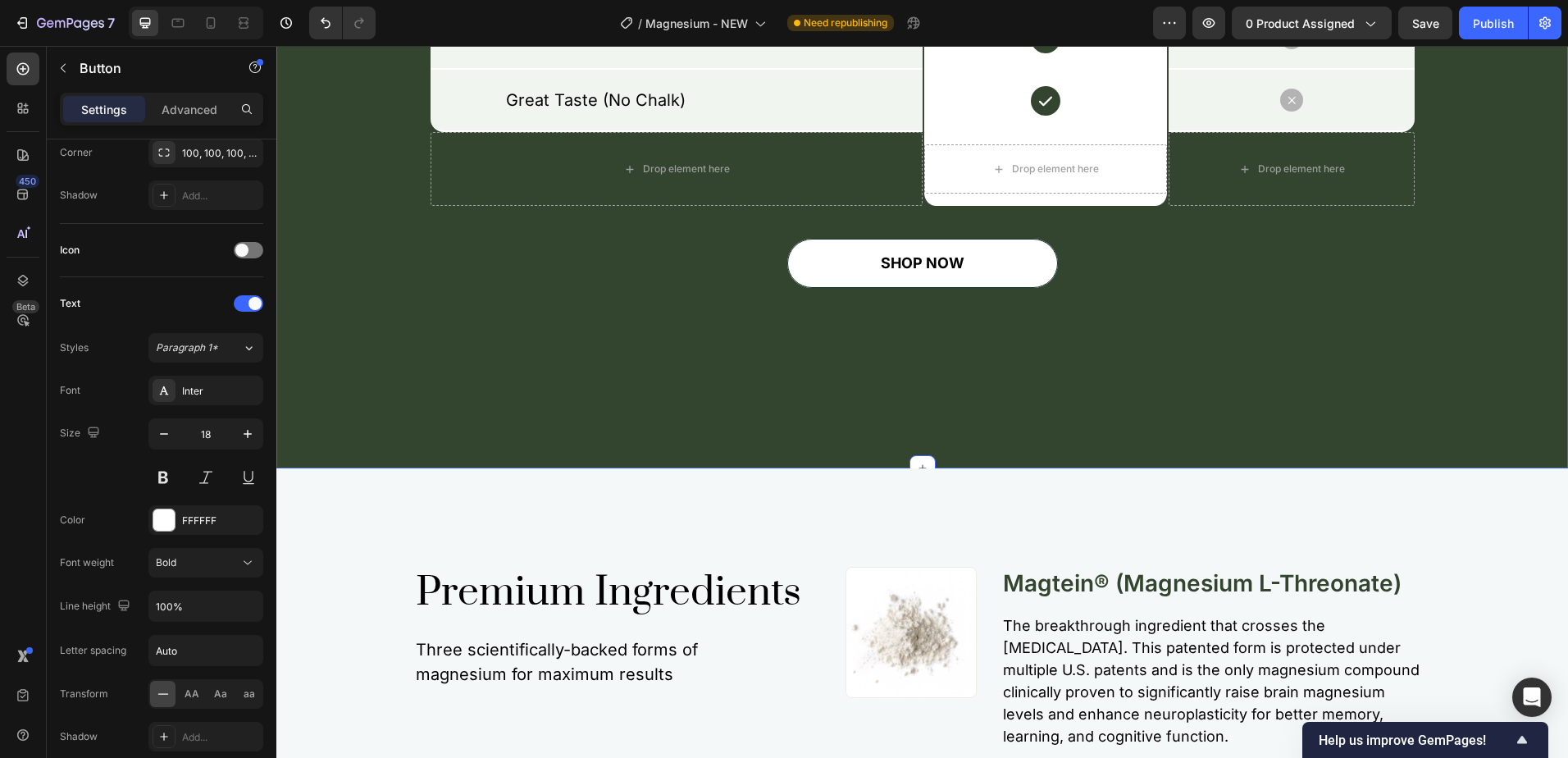
scroll to position [4278, 0]
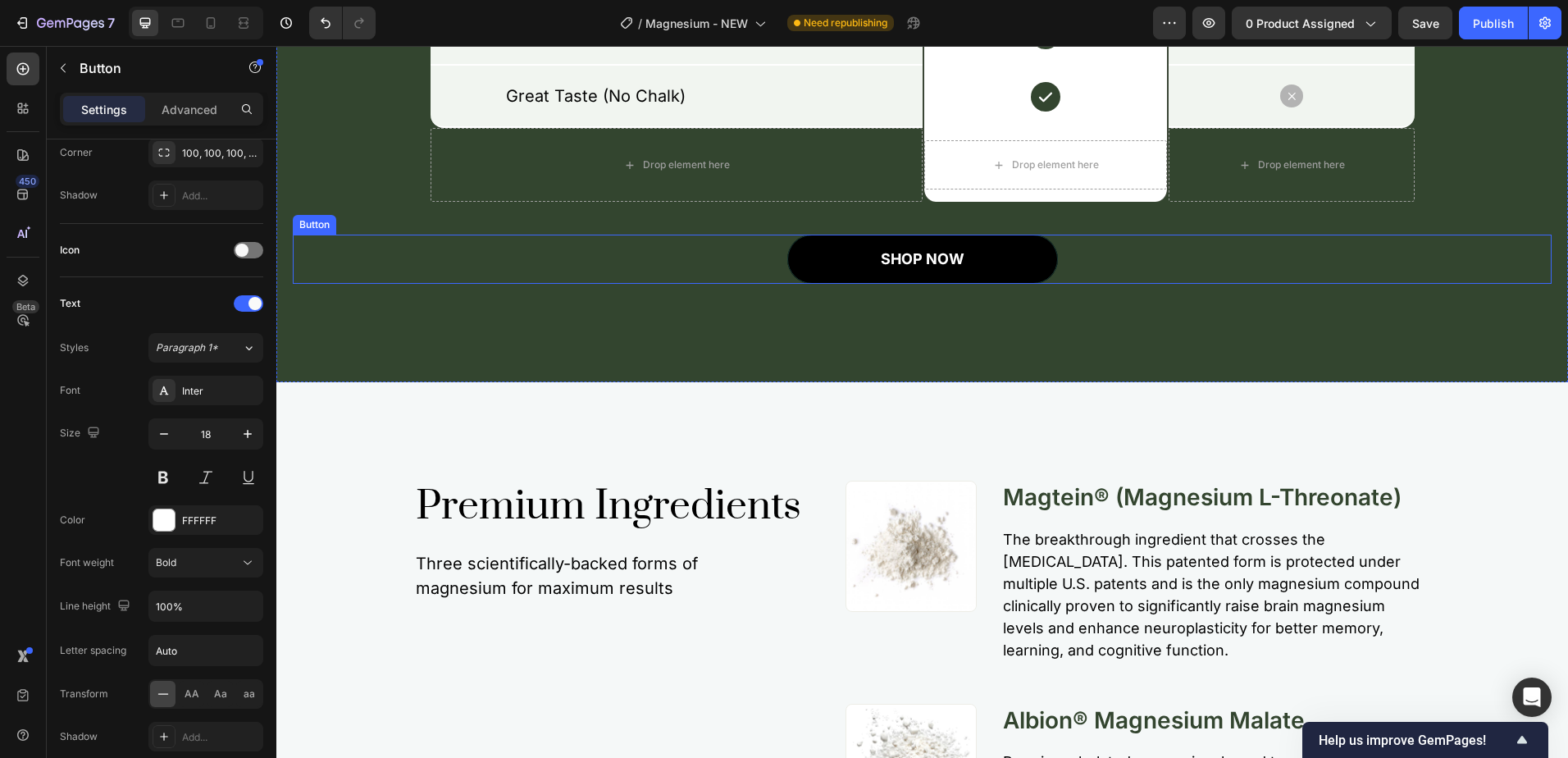
click at [1038, 261] on button "SHOP NOW" at bounding box center [923, 259] width 271 height 49
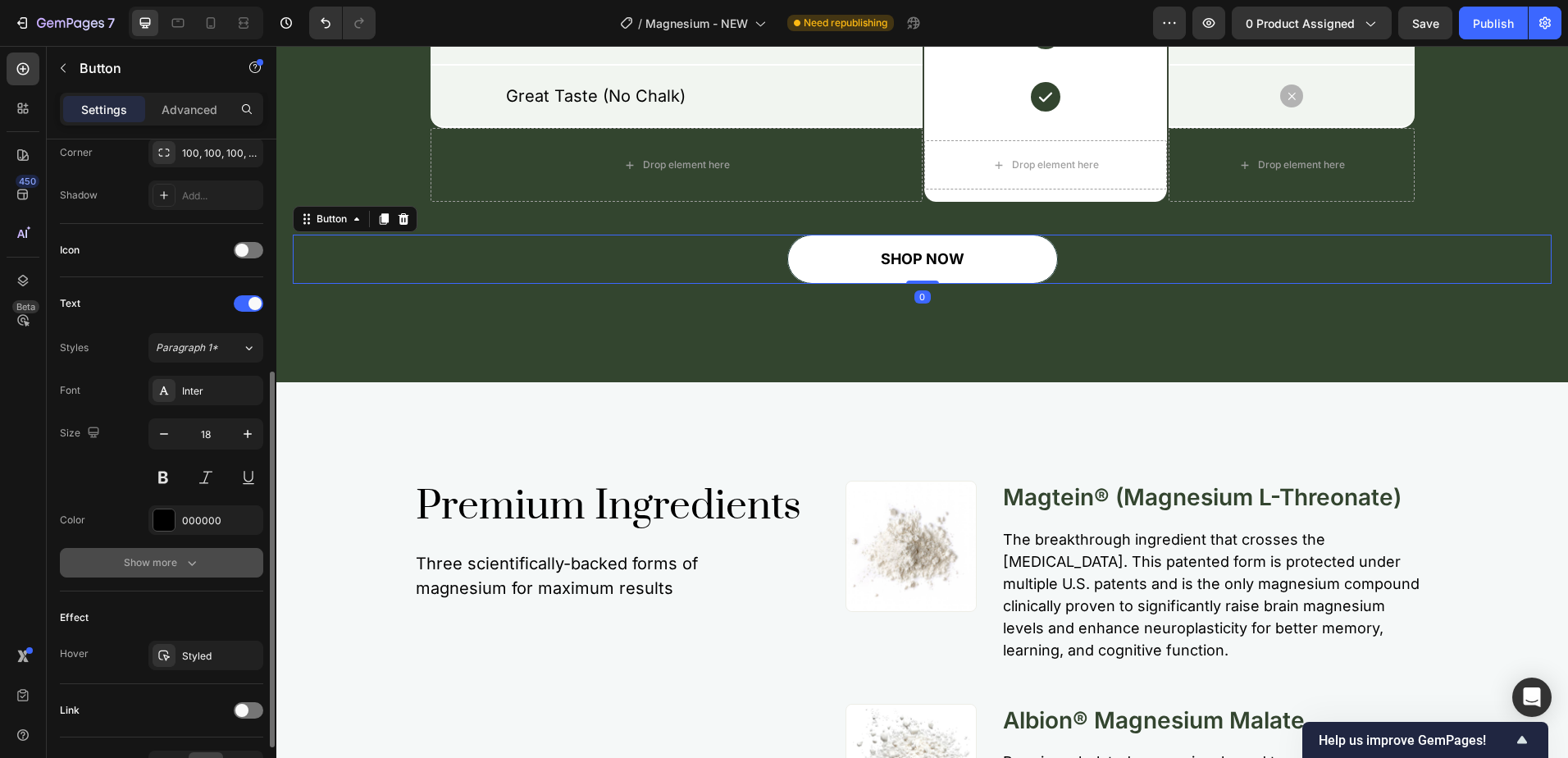
click at [195, 554] on icon "button" at bounding box center [192, 562] width 17 height 17
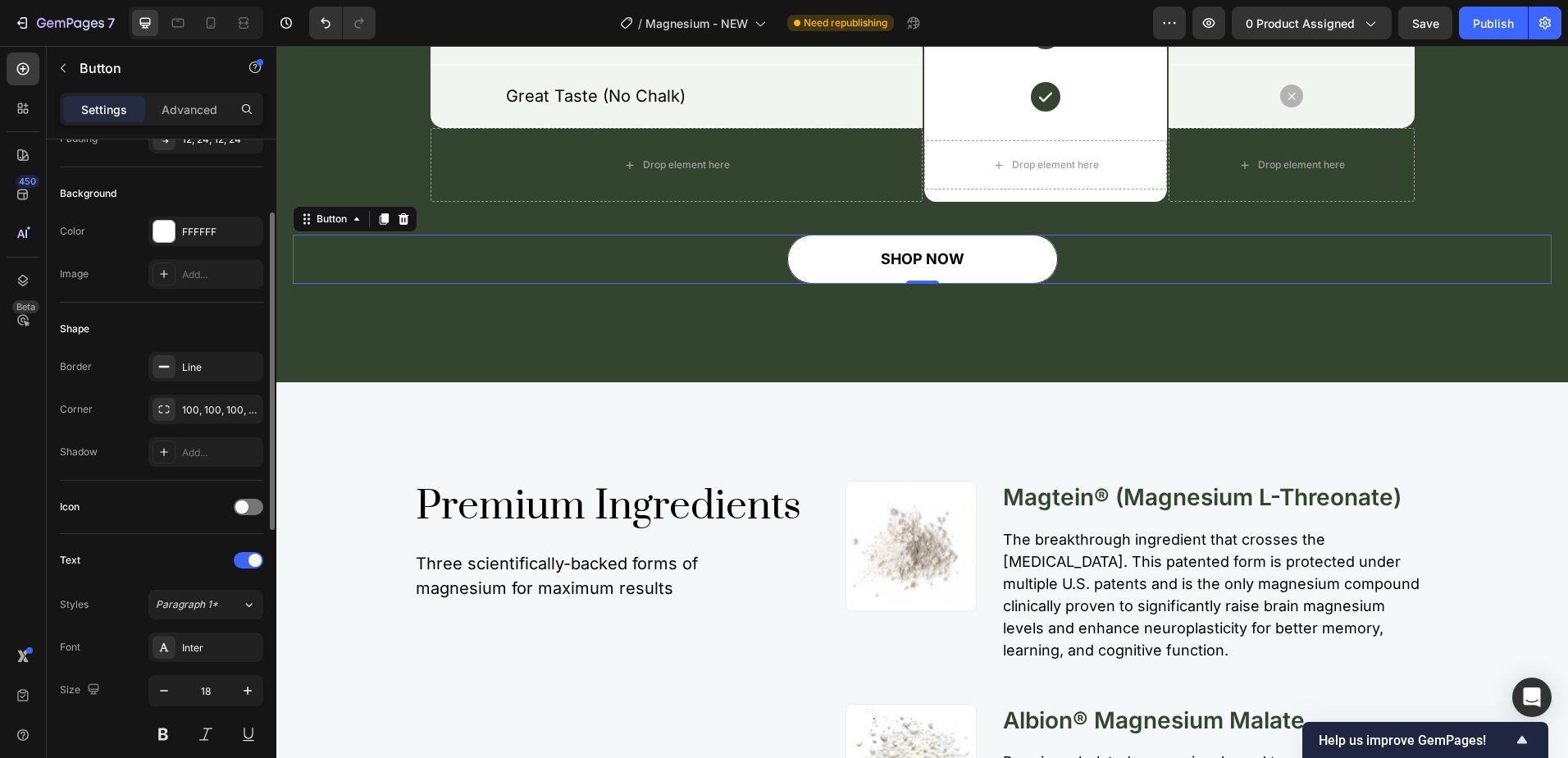
scroll to position [0, 0]
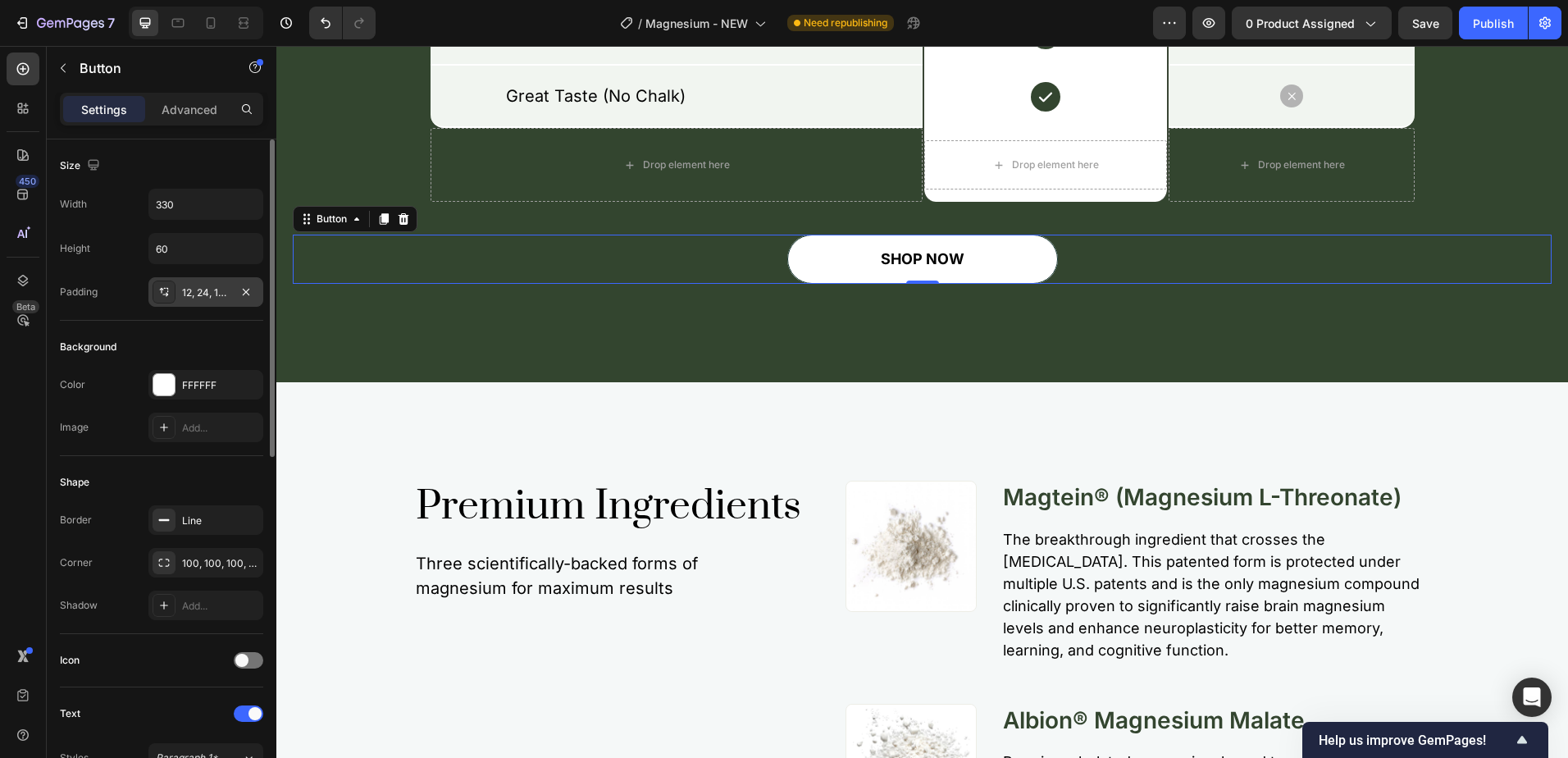
click at [203, 289] on div "12, 24, 12, 24" at bounding box center [206, 292] width 47 height 15
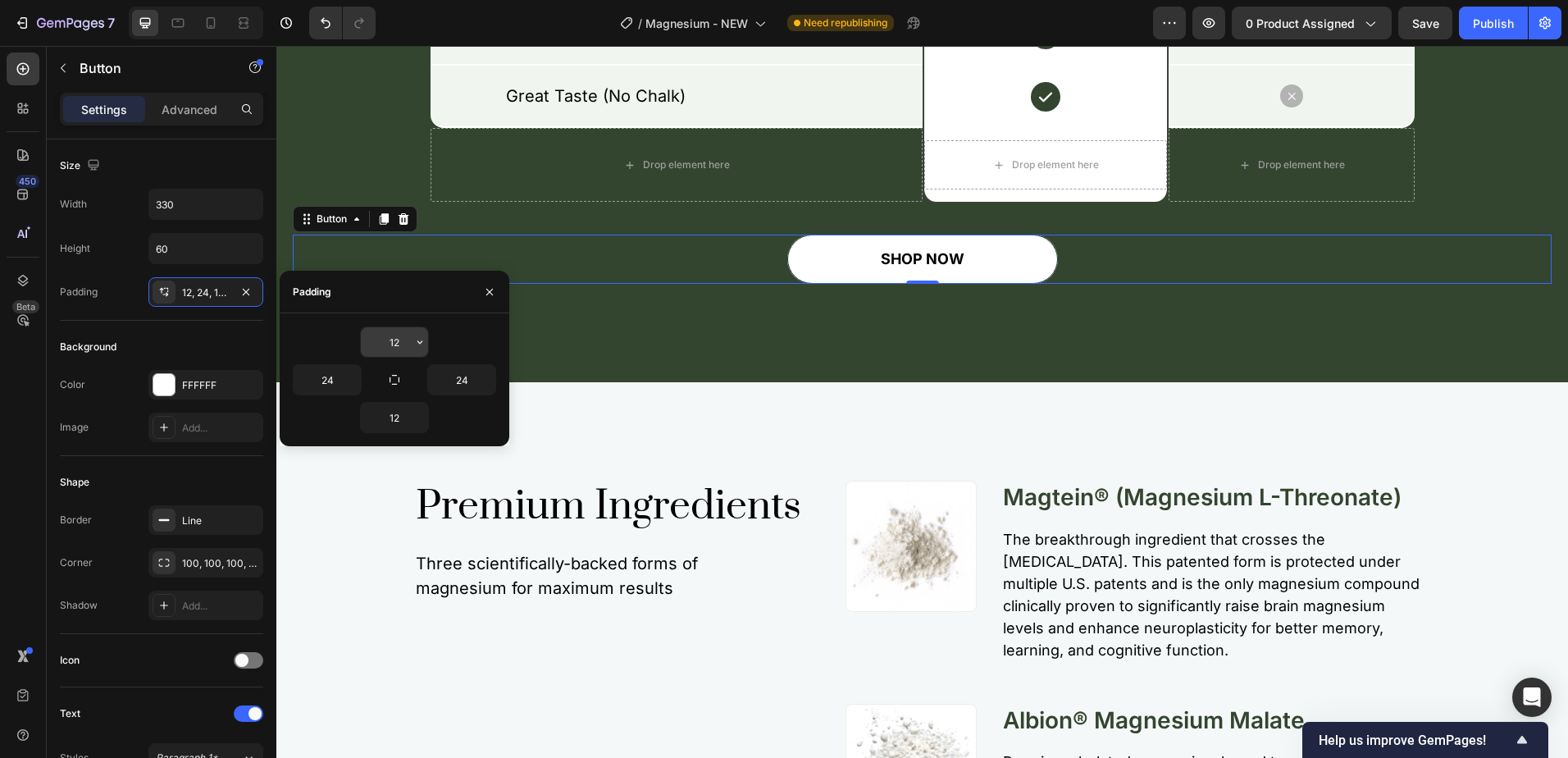
click at [380, 348] on input "12" at bounding box center [394, 342] width 67 height 30
click at [396, 383] on icon "button" at bounding box center [394, 379] width 13 height 13
type input "12"
click at [394, 354] on input "12" at bounding box center [394, 342] width 67 height 30
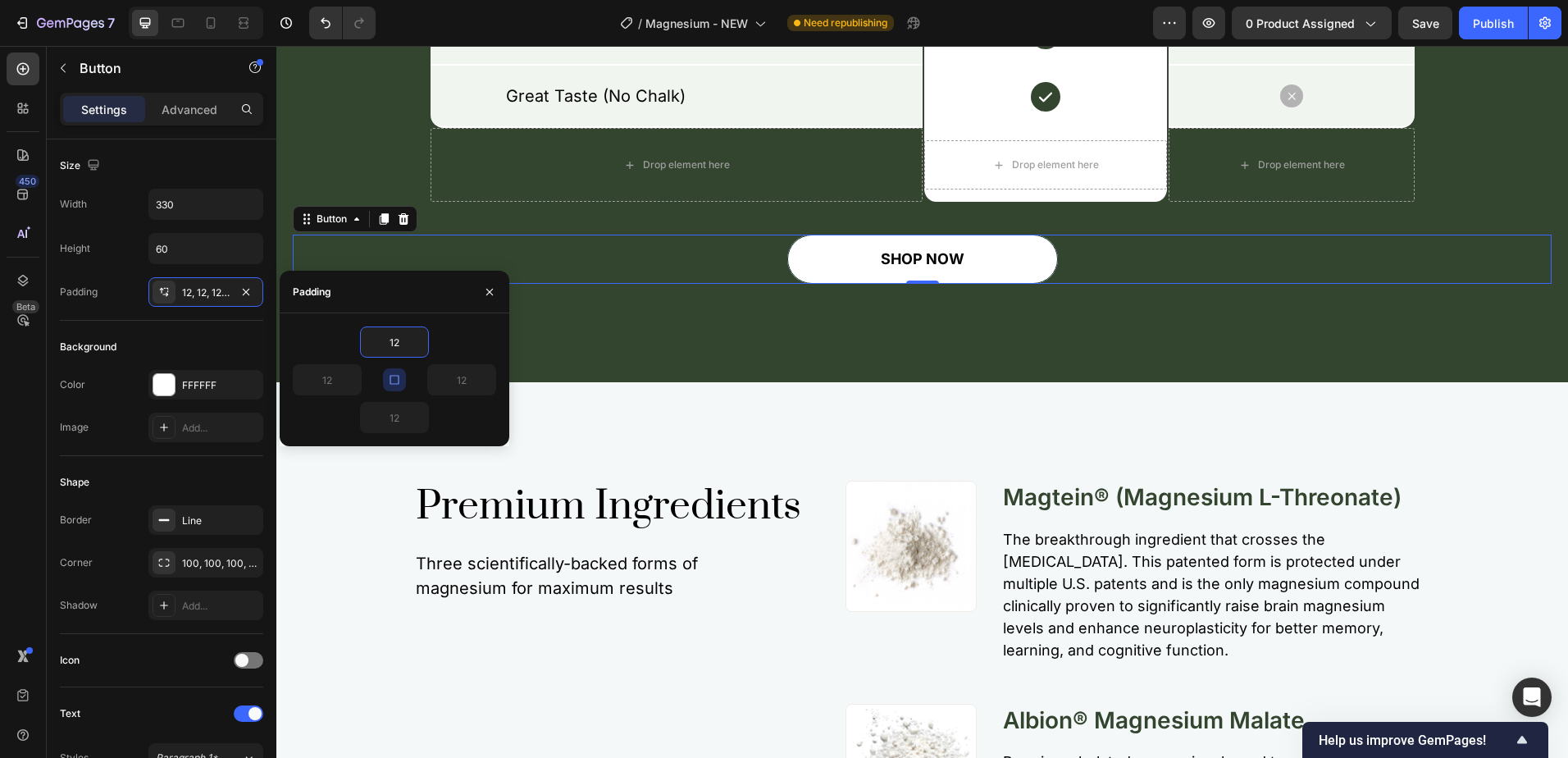
type input "8"
click at [93, 289] on div "Padding" at bounding box center [78, 291] width 38 height 15
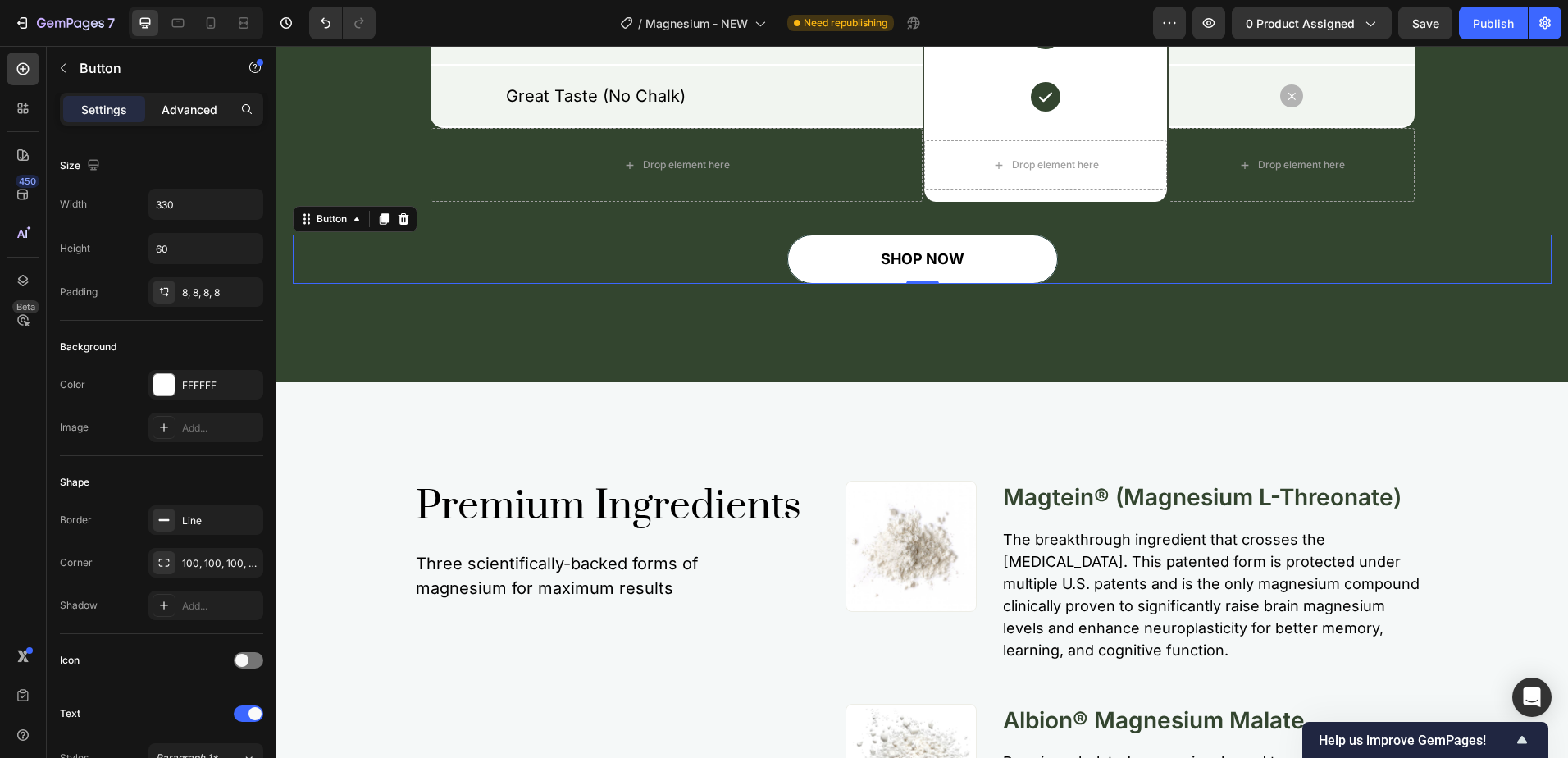
click at [199, 115] on p "Advanced" at bounding box center [190, 109] width 56 height 17
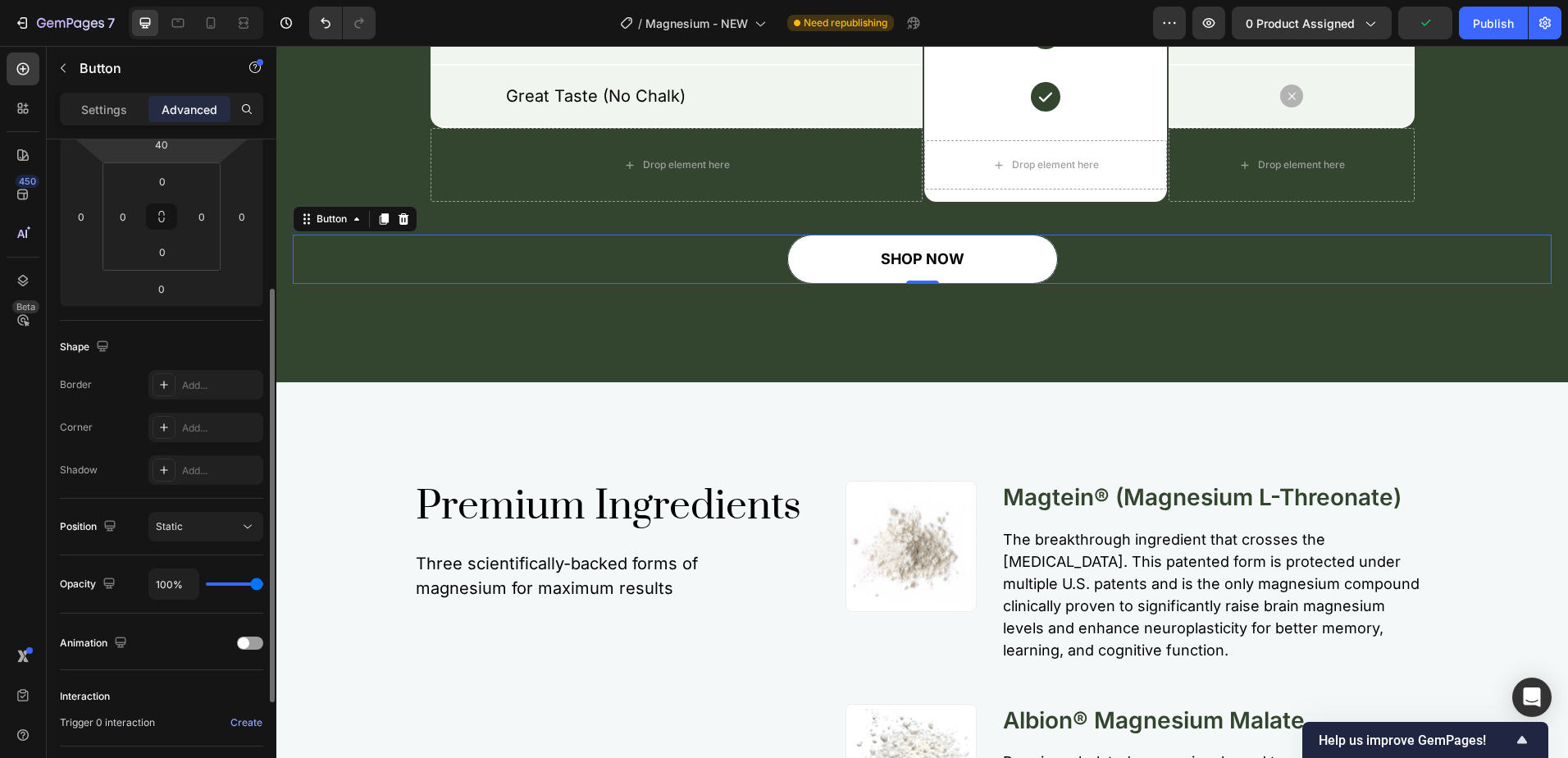
scroll to position [158, 0]
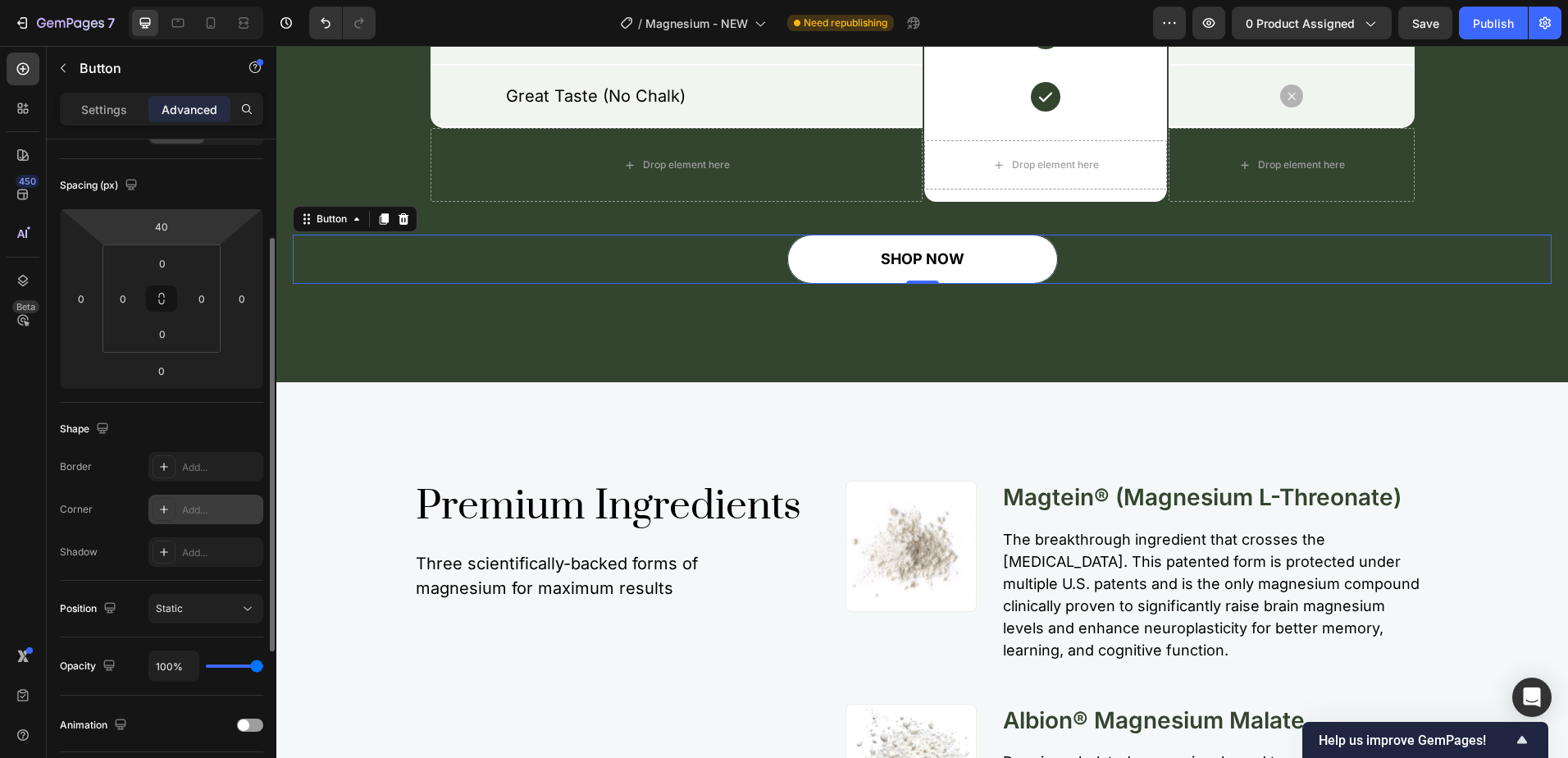
click at [217, 512] on div "Add..." at bounding box center [220, 510] width 77 height 15
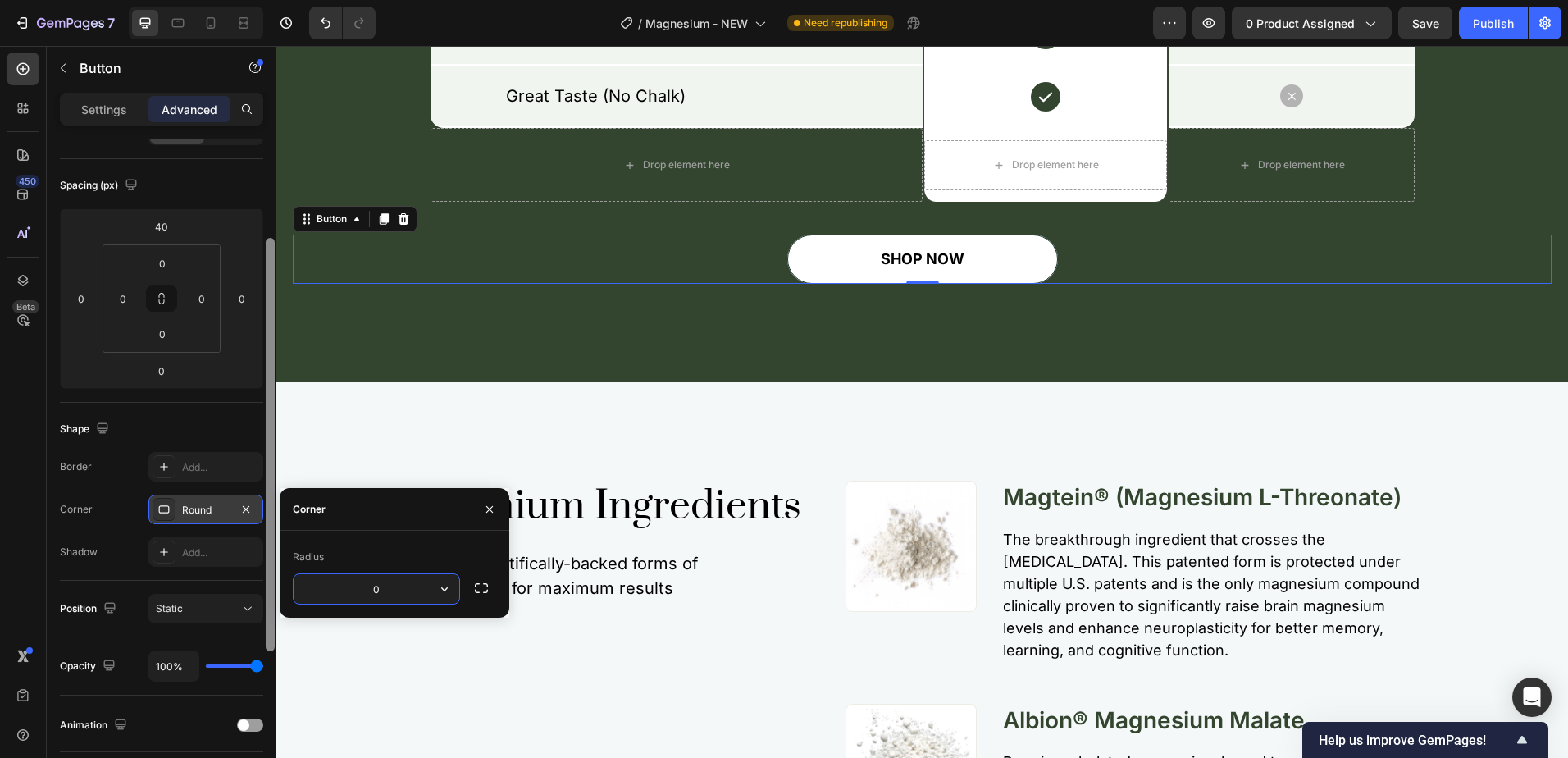
type input "0"
click at [104, 511] on div "Corner Sharp" at bounding box center [161, 510] width 204 height 30
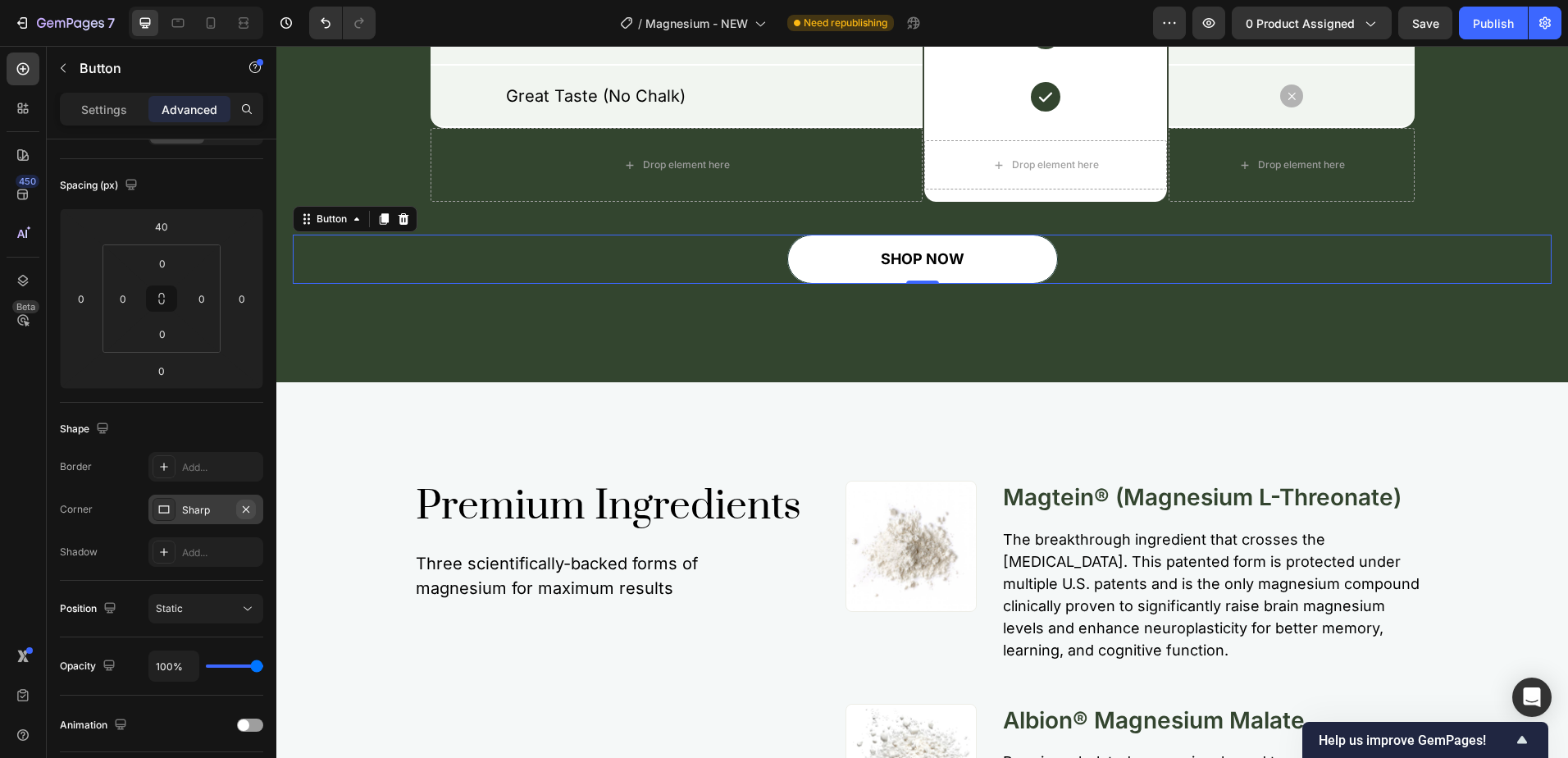
click at [251, 510] on icon "button" at bounding box center [246, 509] width 13 height 13
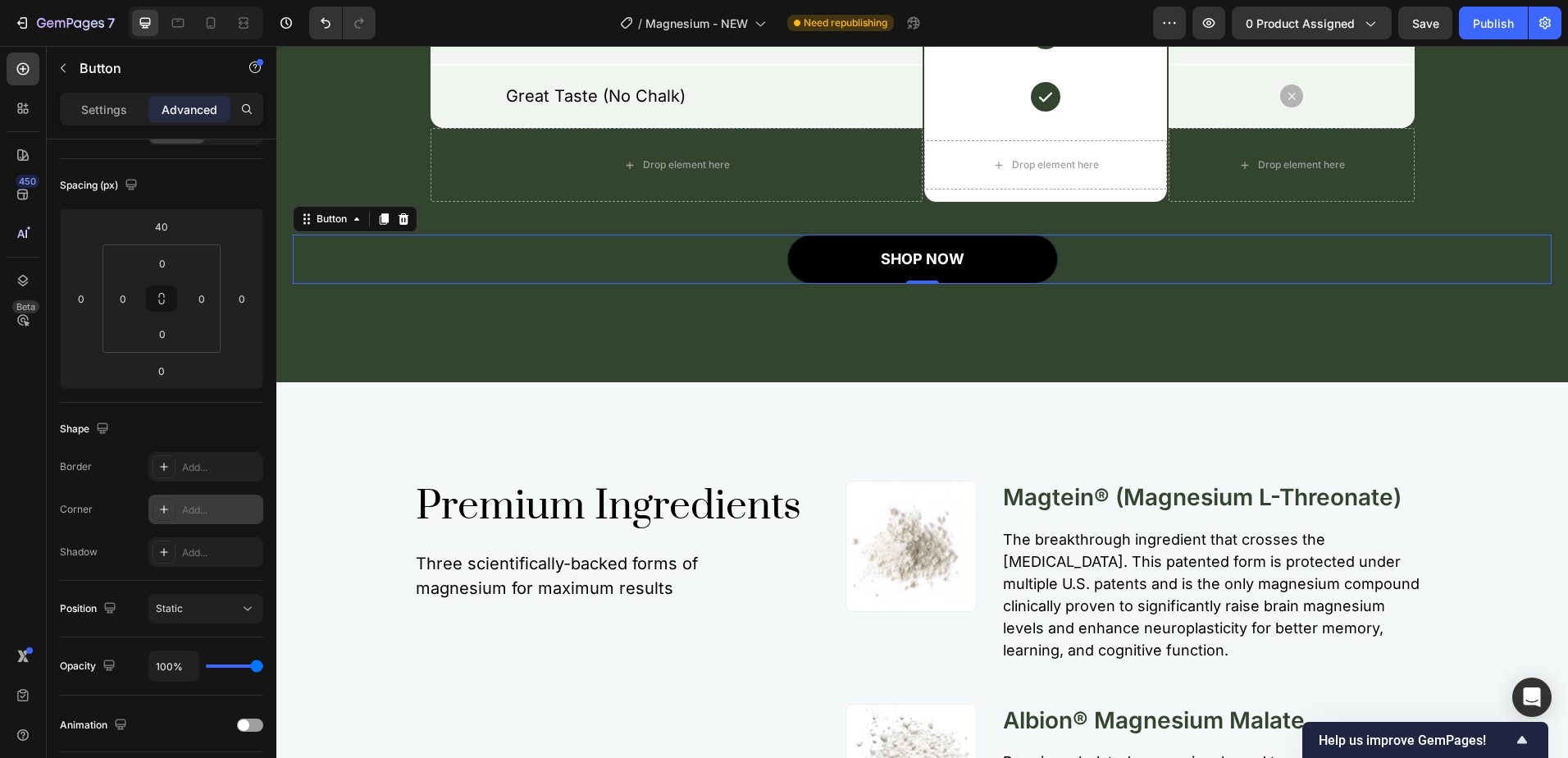
click at [789, 258] on button "SHOP NOW" at bounding box center [923, 259] width 271 height 49
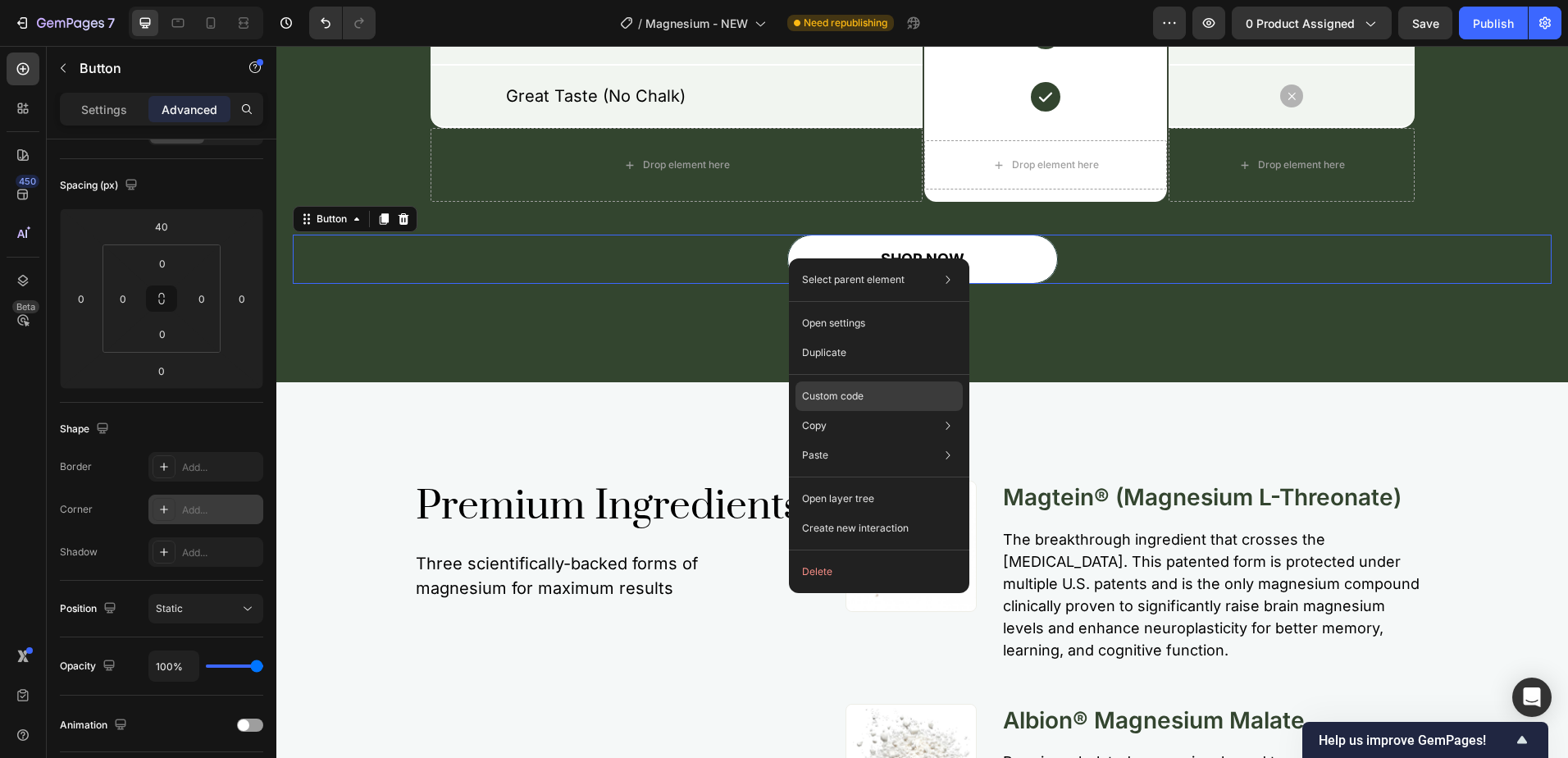
click at [836, 390] on p "Custom code" at bounding box center [833, 396] width 61 height 15
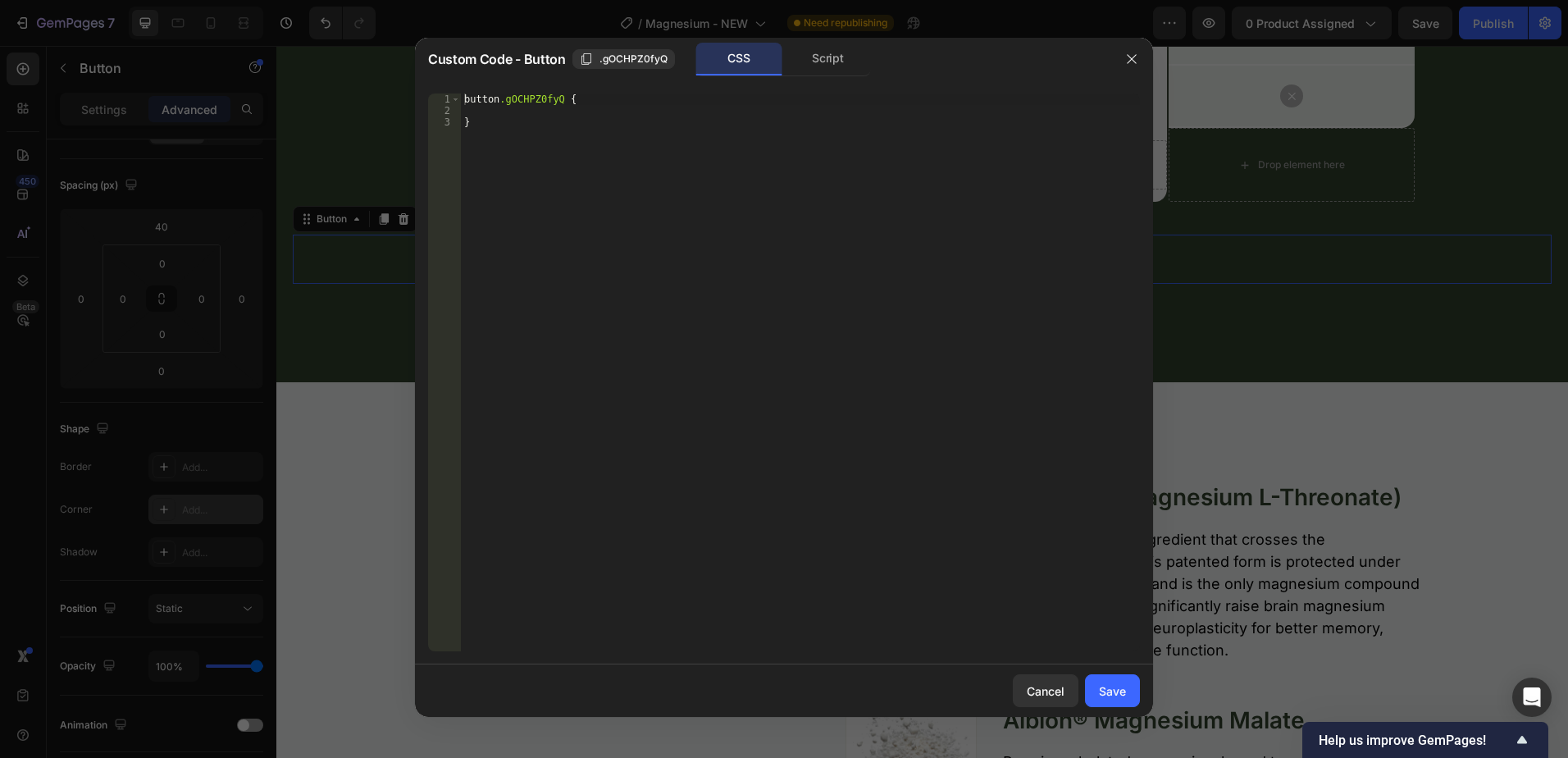
click at [756, 71] on div "CSS" at bounding box center [739, 59] width 86 height 33
click at [825, 64] on div "Script" at bounding box center [828, 59] width 86 height 33
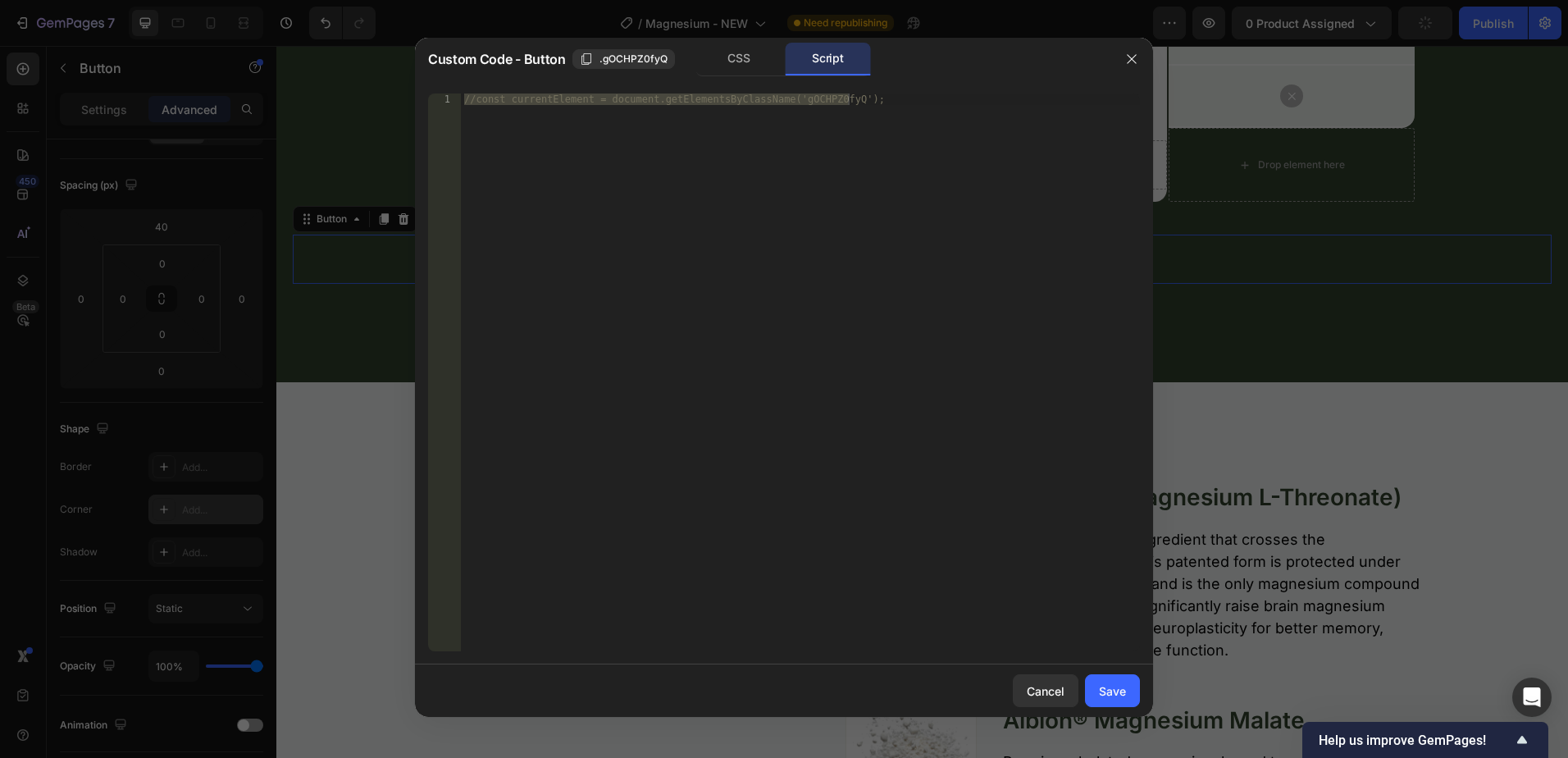
type textarea "//const currentElement = document.getElementsByClassName('gOCHPZ0fyQ');"
click at [857, 351] on div "//const currentElement = document.getElementsByClassName('gOCHPZ0fyQ');" at bounding box center [800, 372] width 679 height 558
click at [1051, 696] on div "Cancel" at bounding box center [1045, 691] width 38 height 17
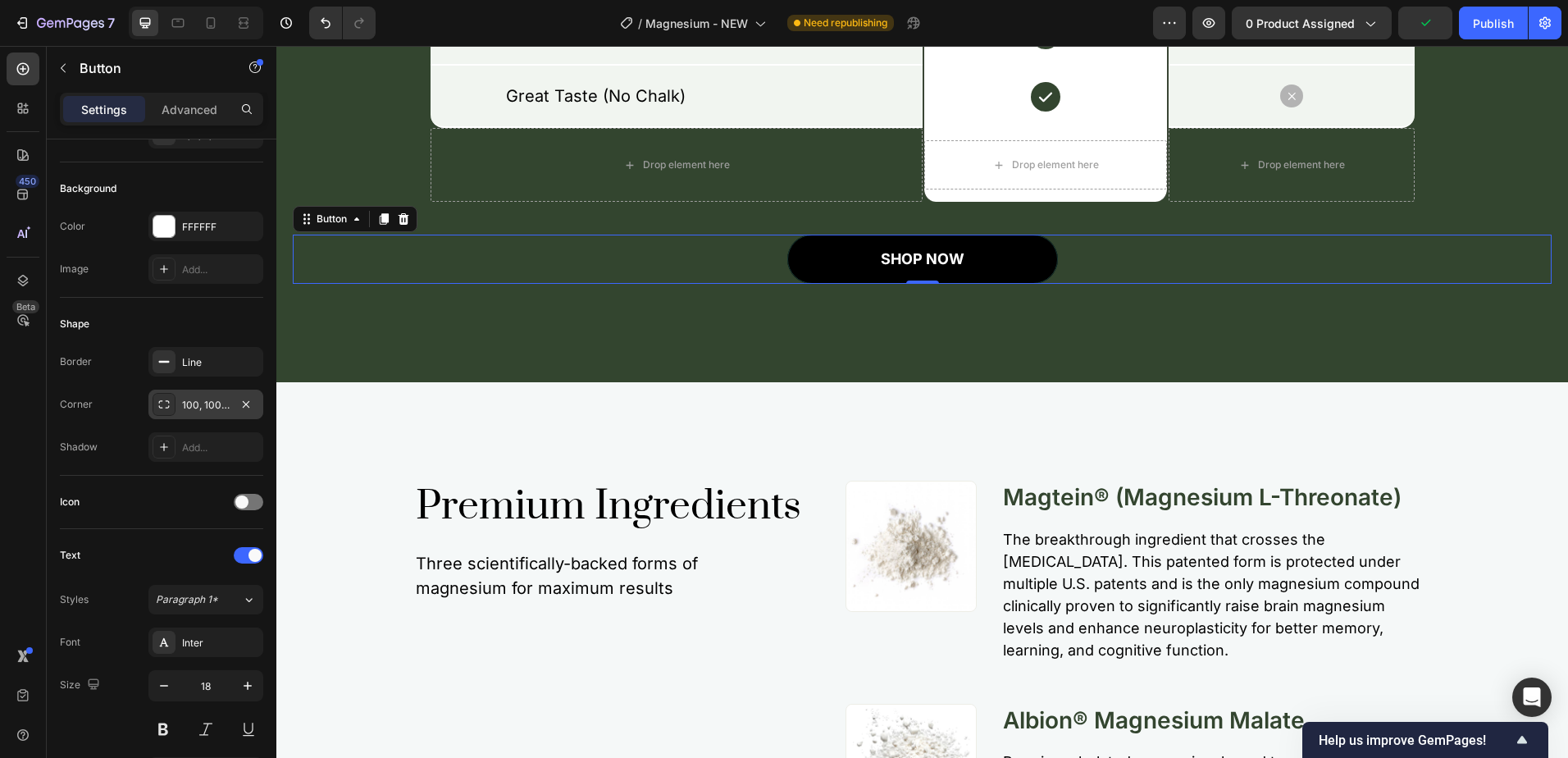
click at [804, 265] on button "SHOP NOW" at bounding box center [923, 259] width 271 height 49
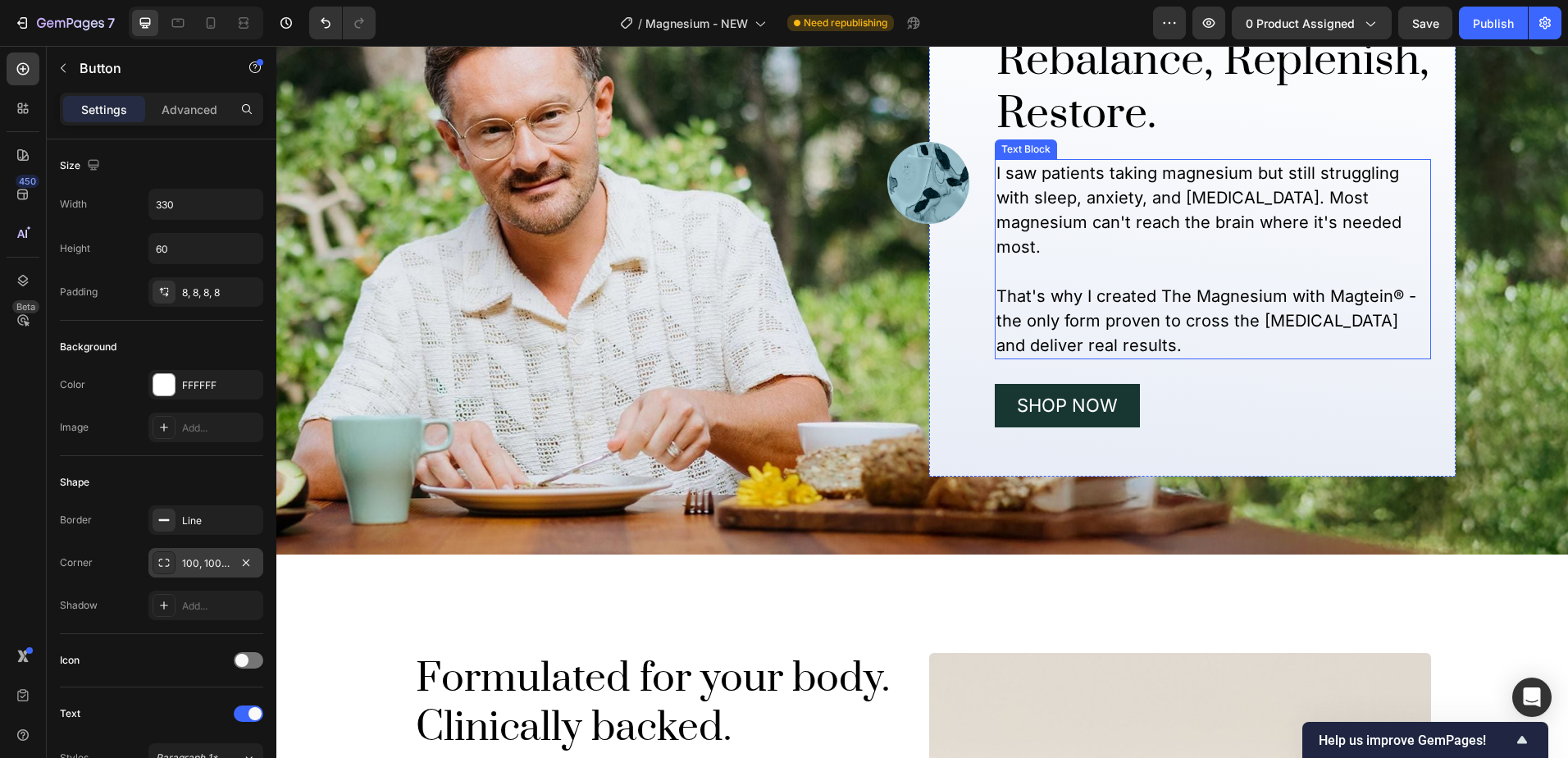
scroll to position [2242, 0]
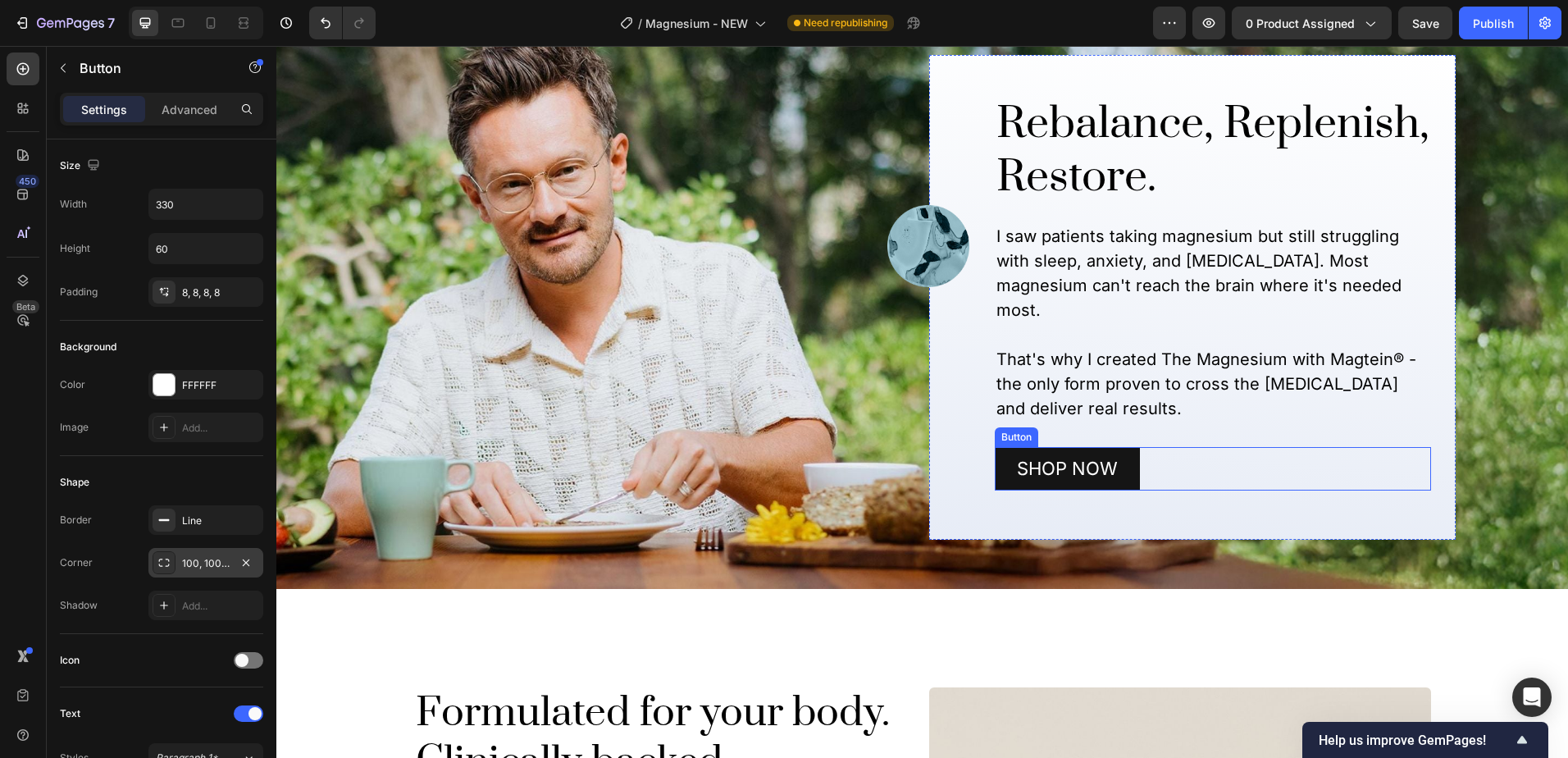
click at [1118, 490] on button "Shop Now" at bounding box center [1068, 469] width 145 height 44
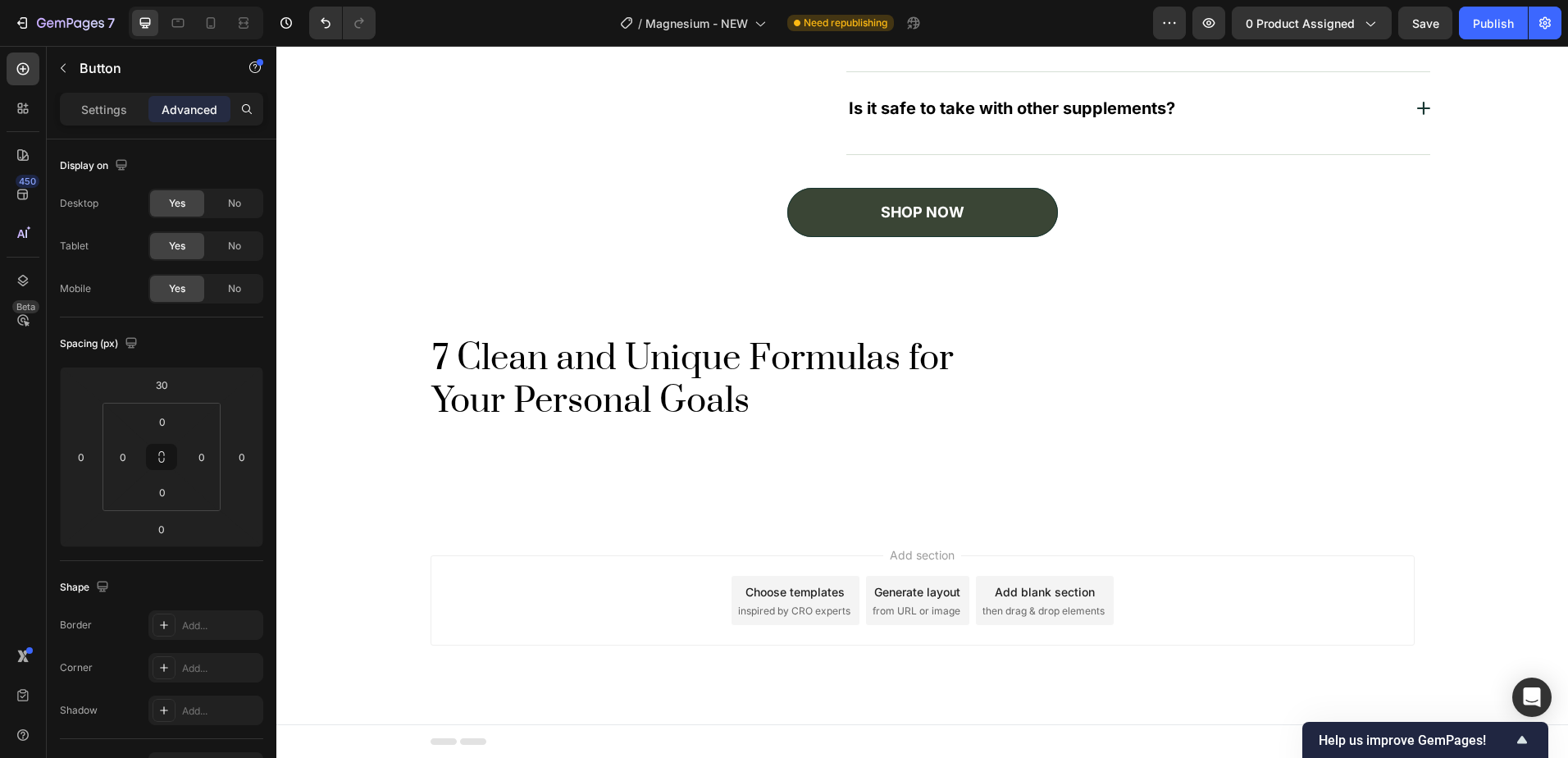
scroll to position [5844, 0]
click at [1423, 28] on span "Save" at bounding box center [1425, 24] width 27 height 14
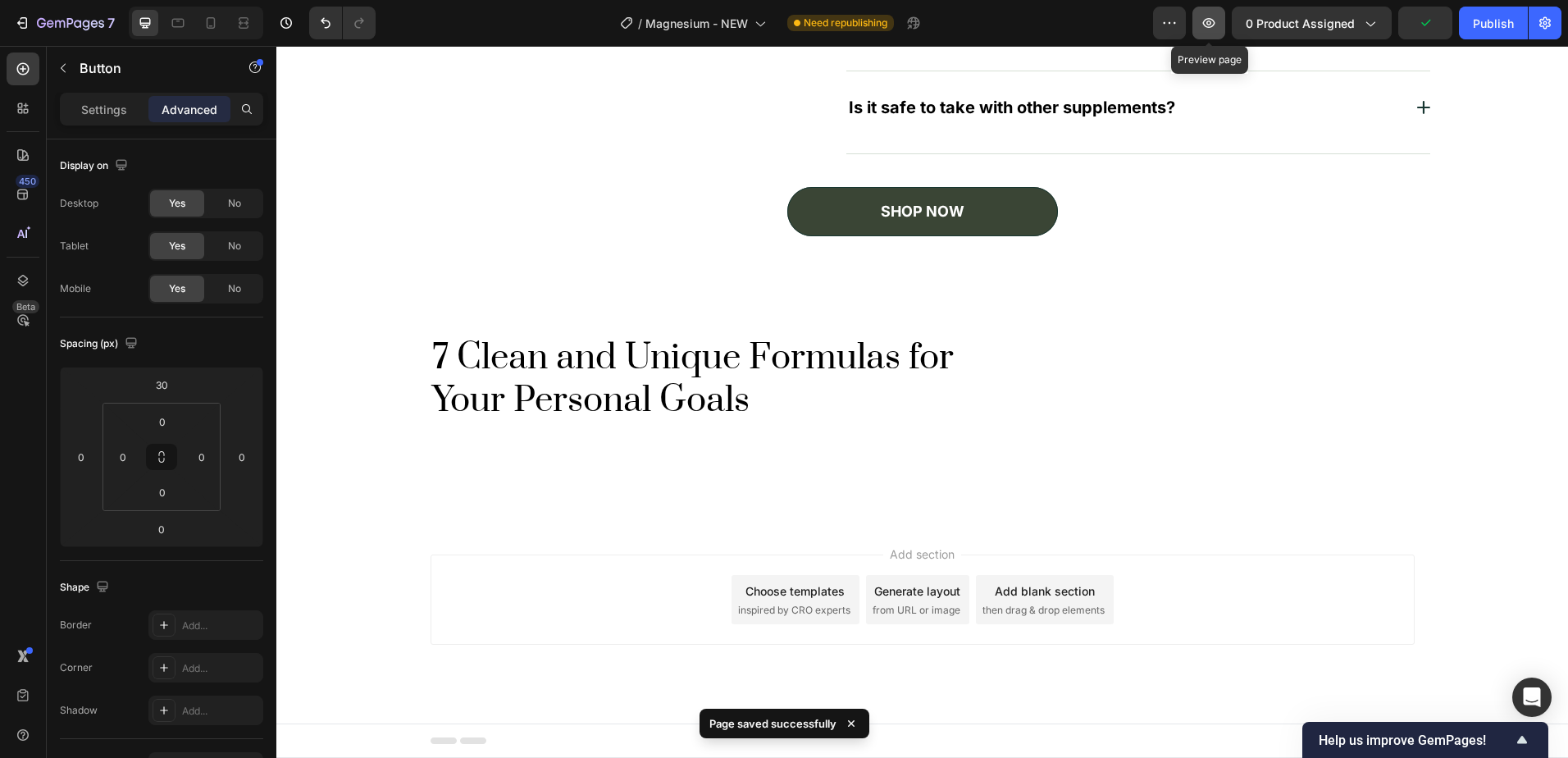
click at [1214, 27] on icon "button" at bounding box center [1209, 23] width 12 height 10
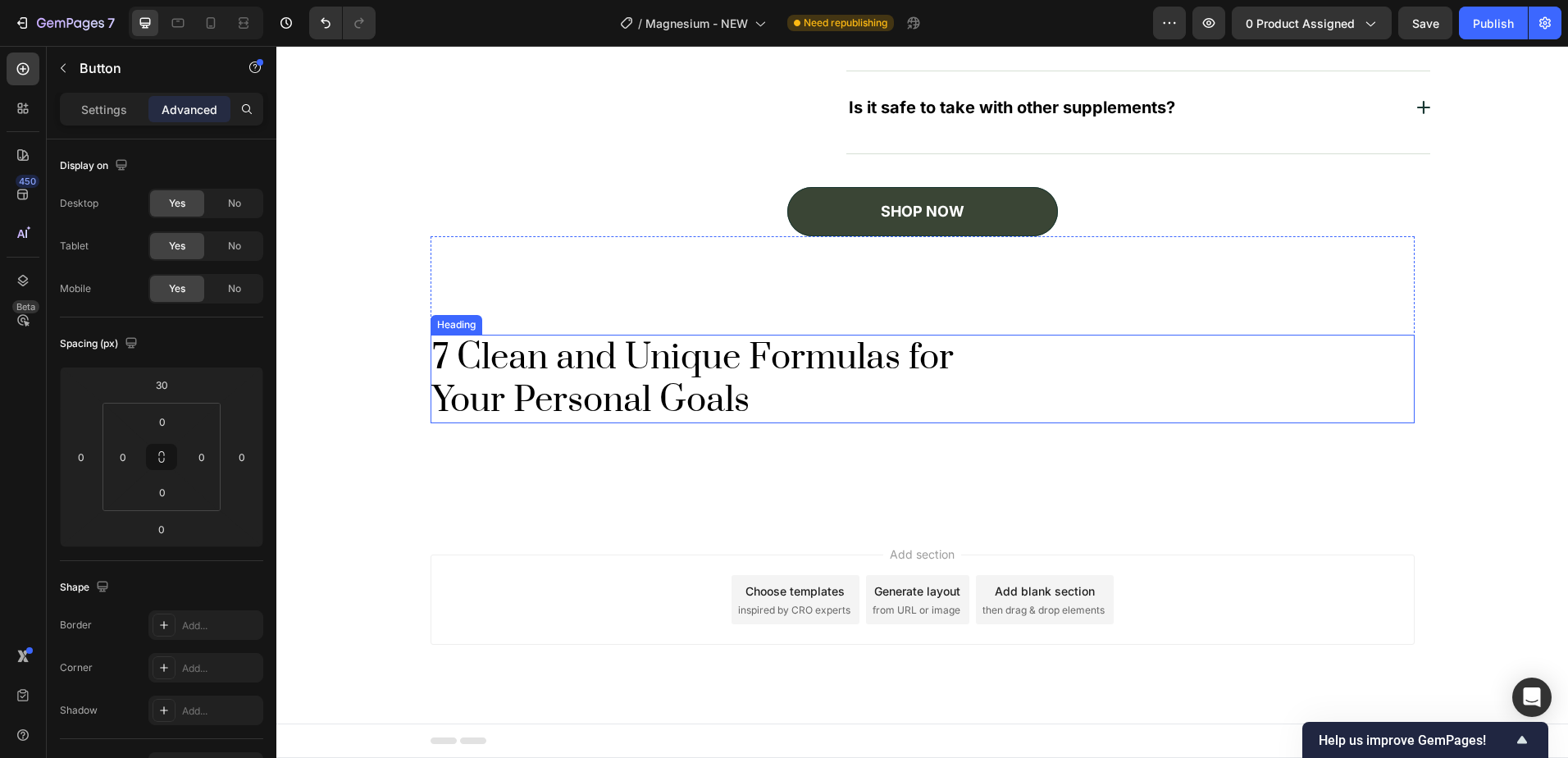
click at [615, 380] on h2 "7 Clean and Unique Formulas for Your Personal Goals" at bounding box center [923, 379] width 985 height 88
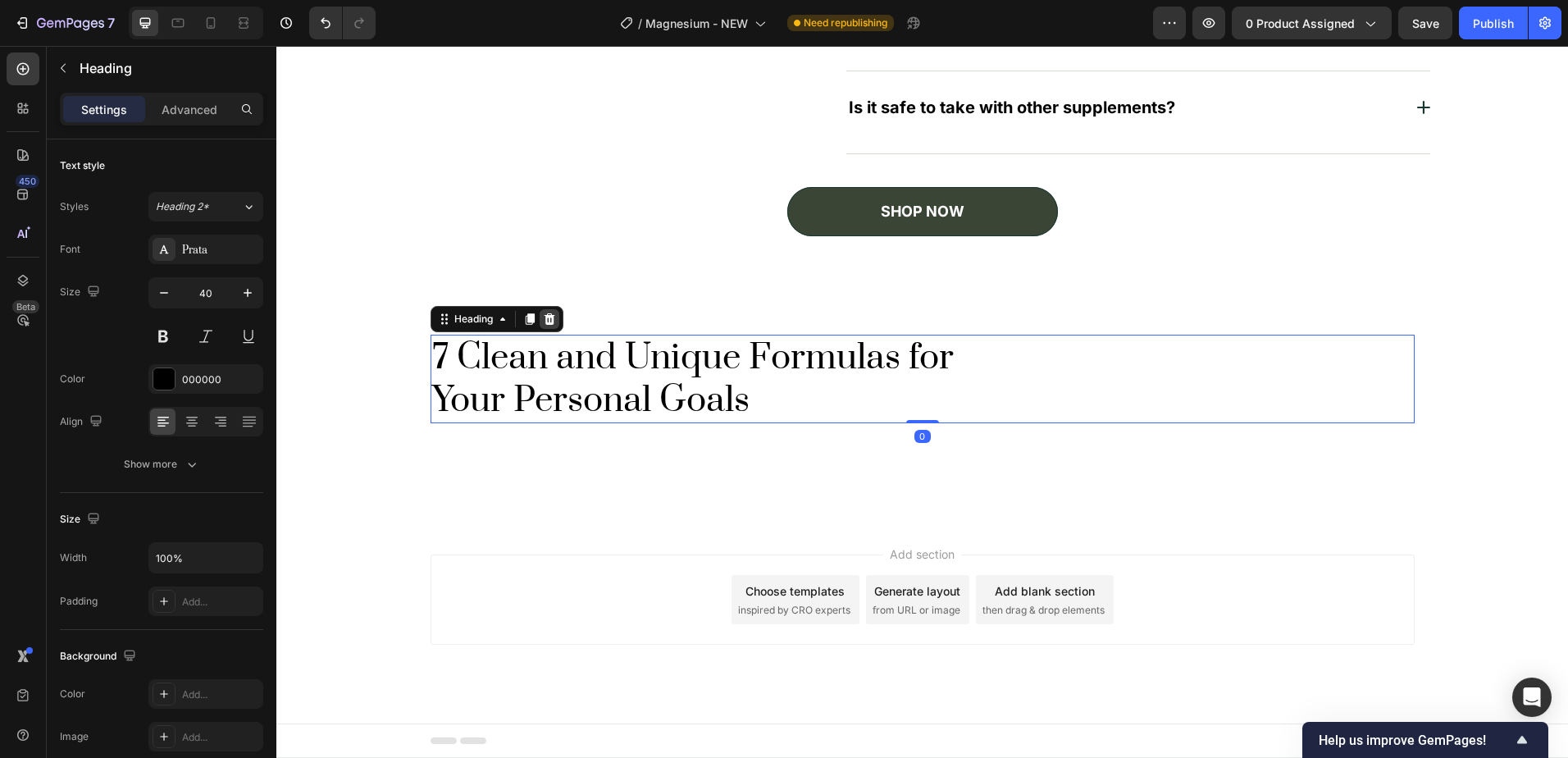
click at [543, 325] on icon at bounding box center [549, 318] width 13 height 13
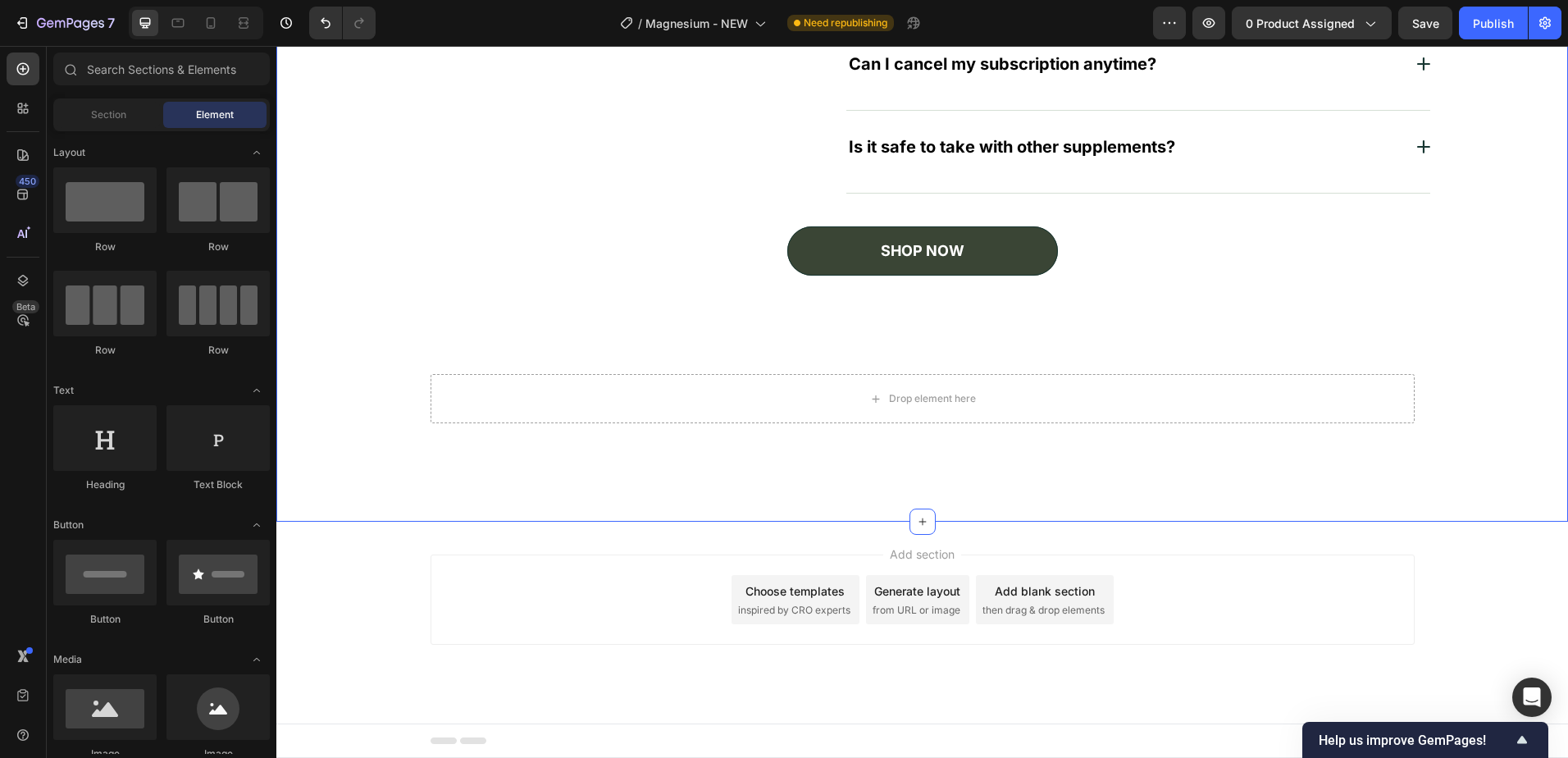
scroll to position [5804, 0]
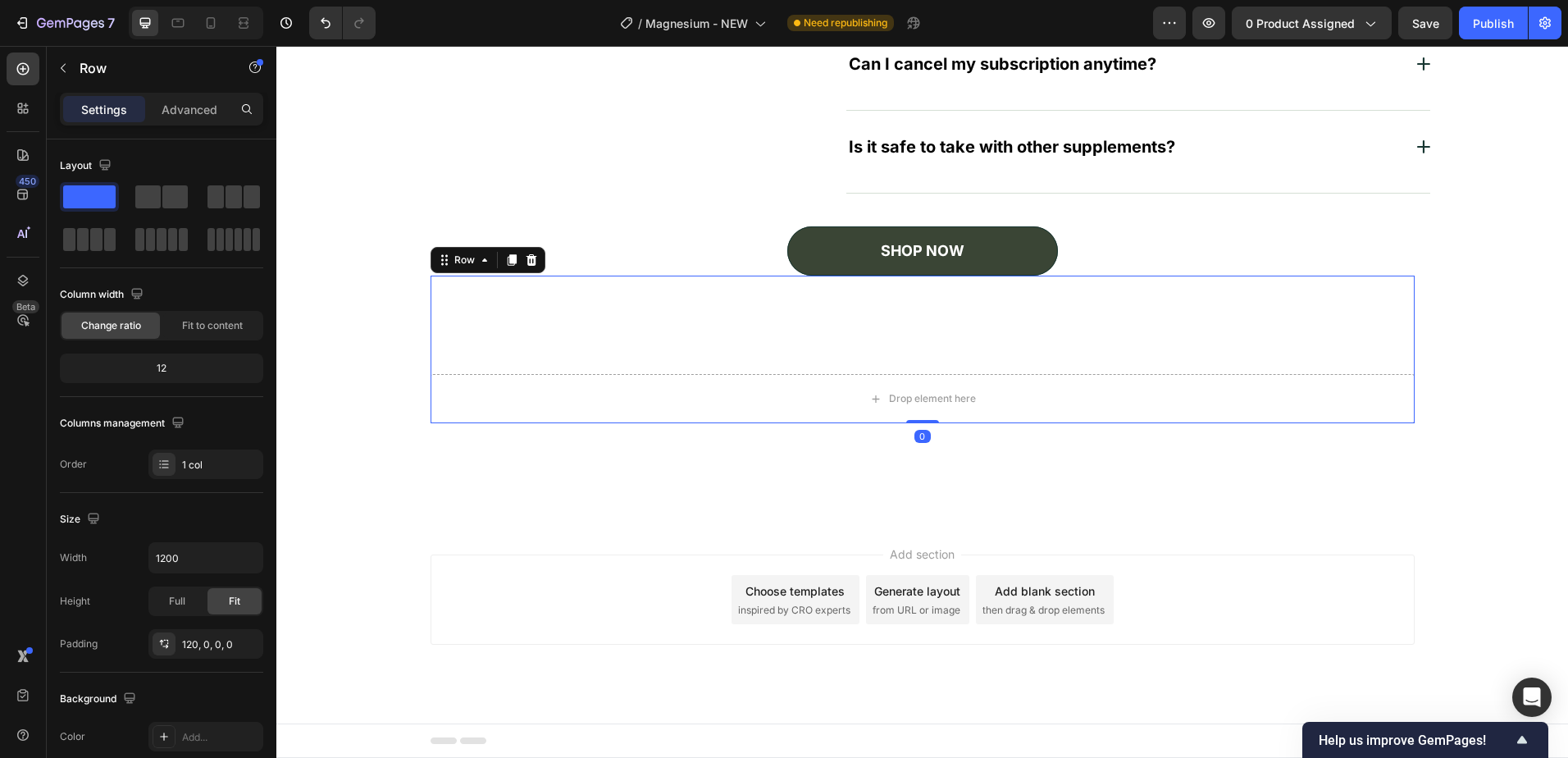
click at [526, 259] on icon at bounding box center [531, 260] width 10 height 11
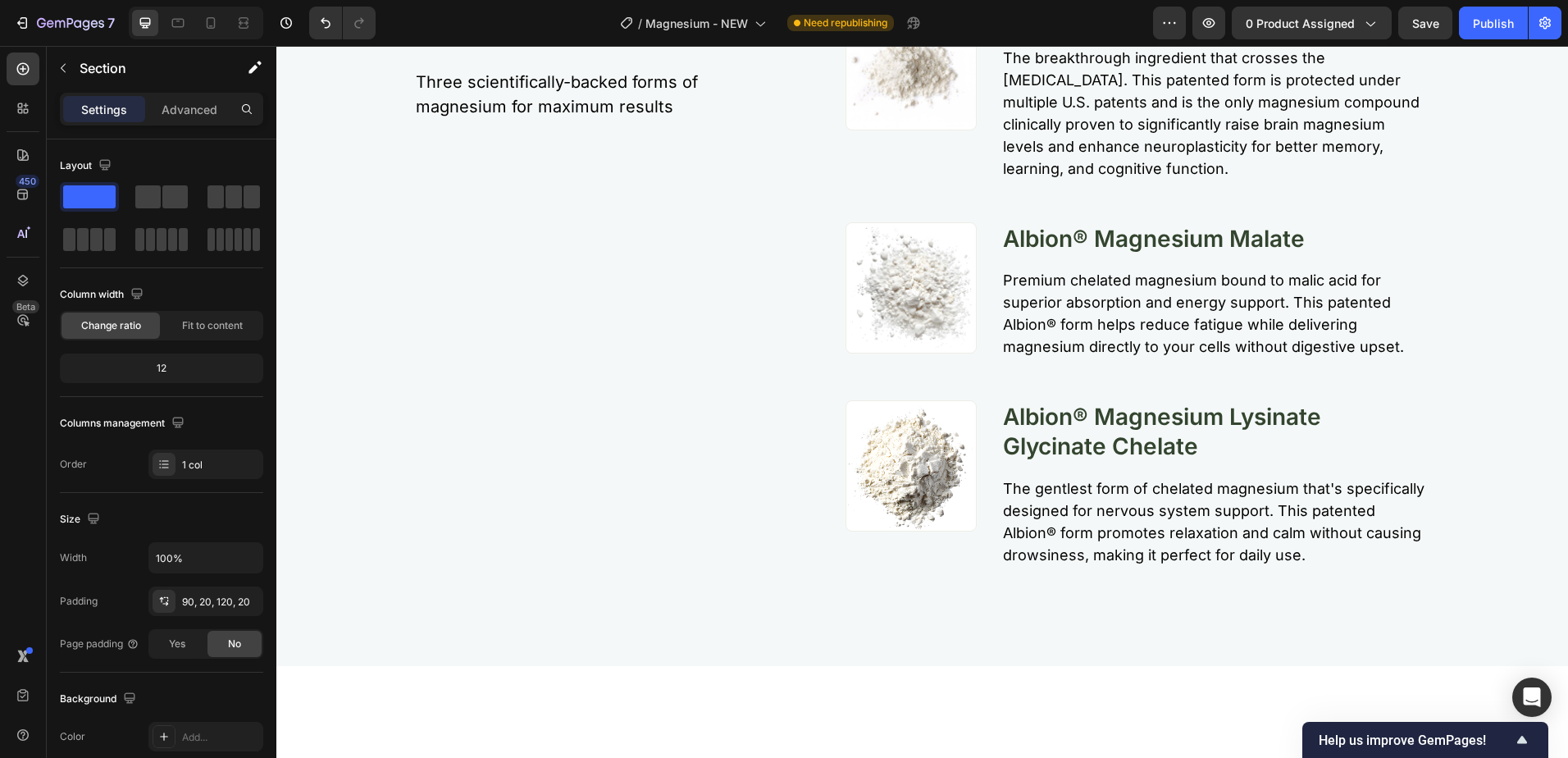
scroll to position [3935, 0]
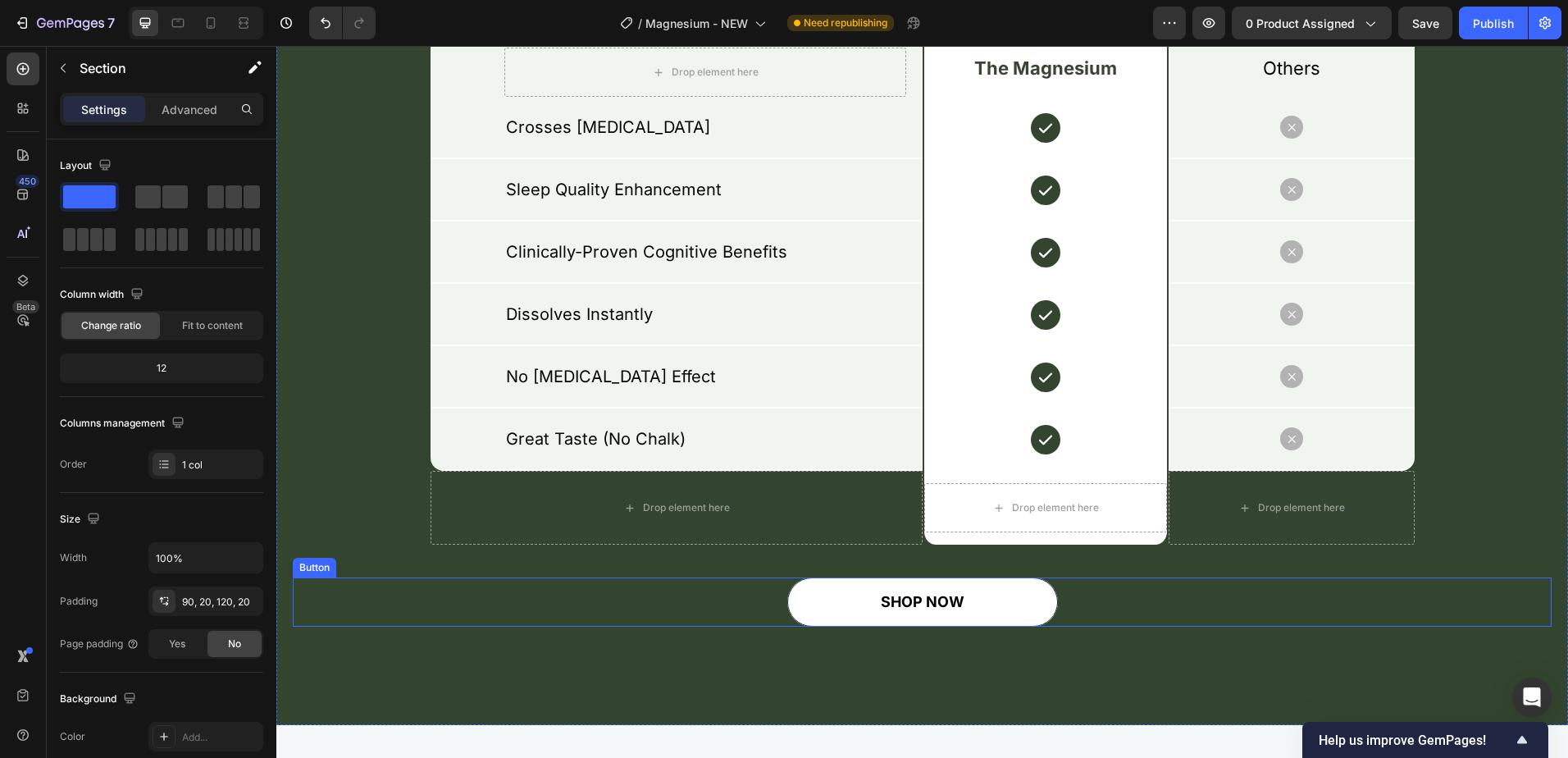
click at [1121, 616] on div "SHOP NOW Button" at bounding box center [923, 602] width 1259 height 49
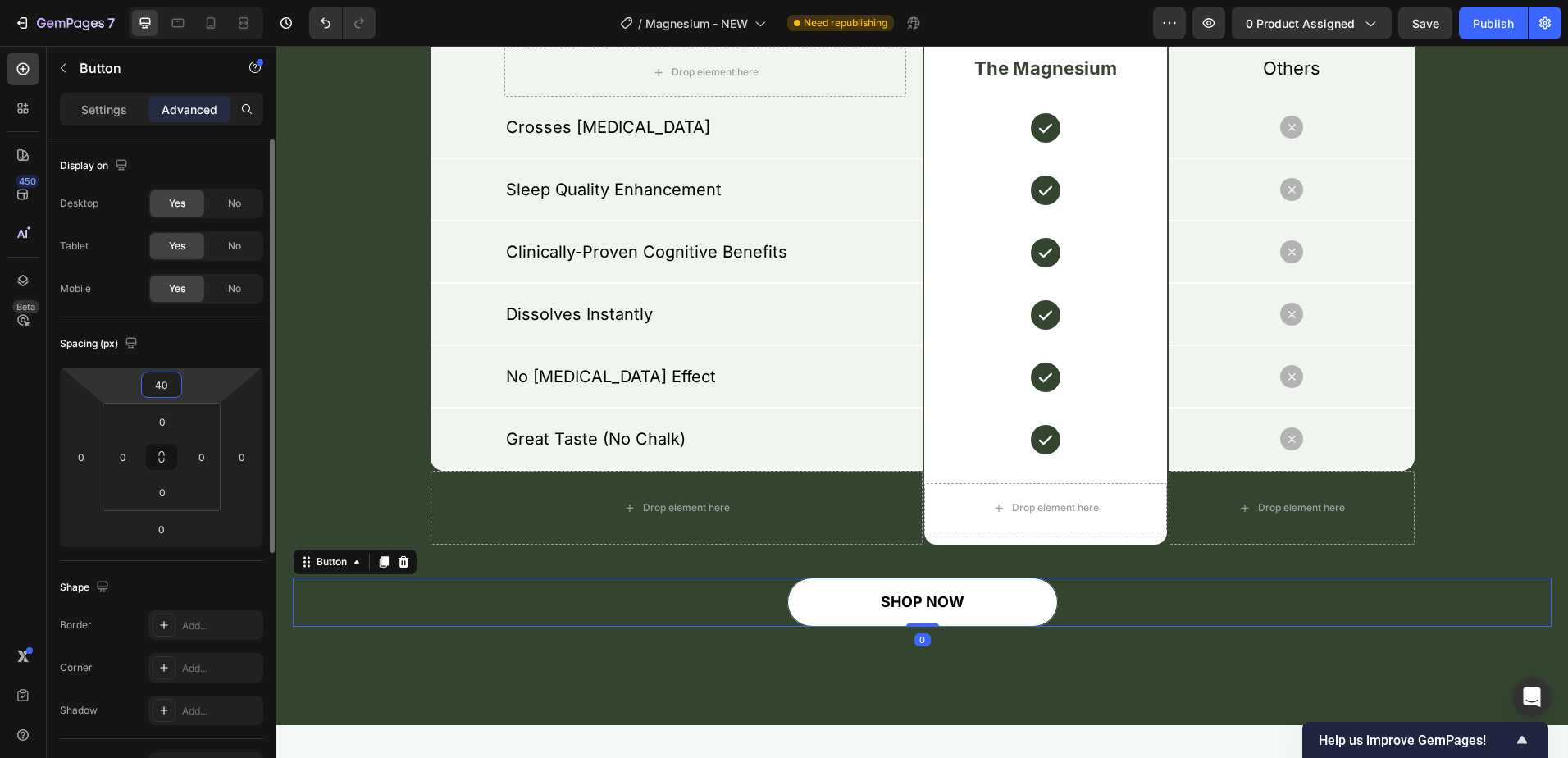
click at [164, 377] on input "40" at bounding box center [162, 385] width 33 height 24
type input "60"
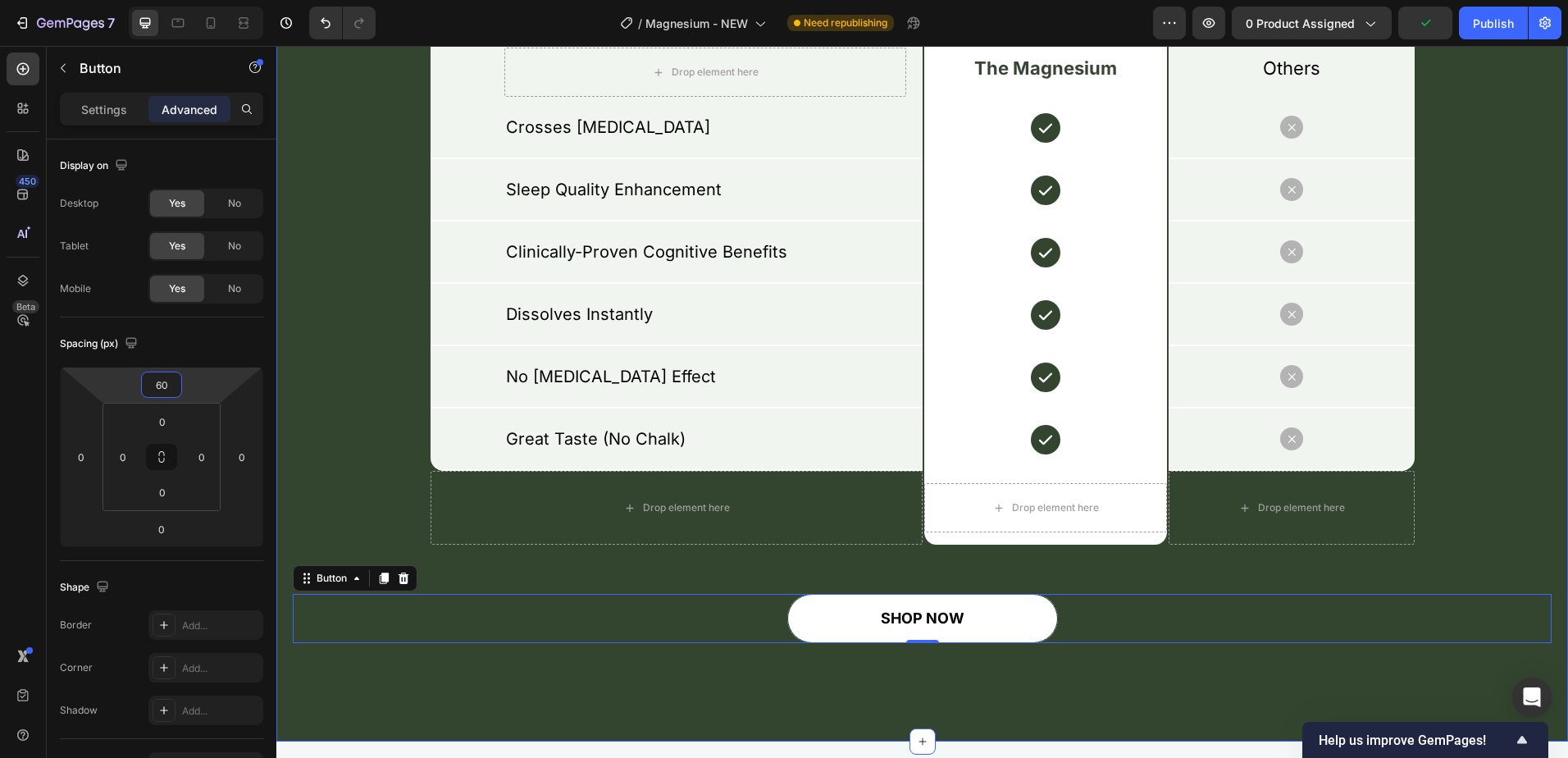
click at [889, 702] on div "What Sets Our Magnesium Apart? Heading Row Drop element here Image Row Drop ele…" at bounding box center [922, 246] width 1292 height 991
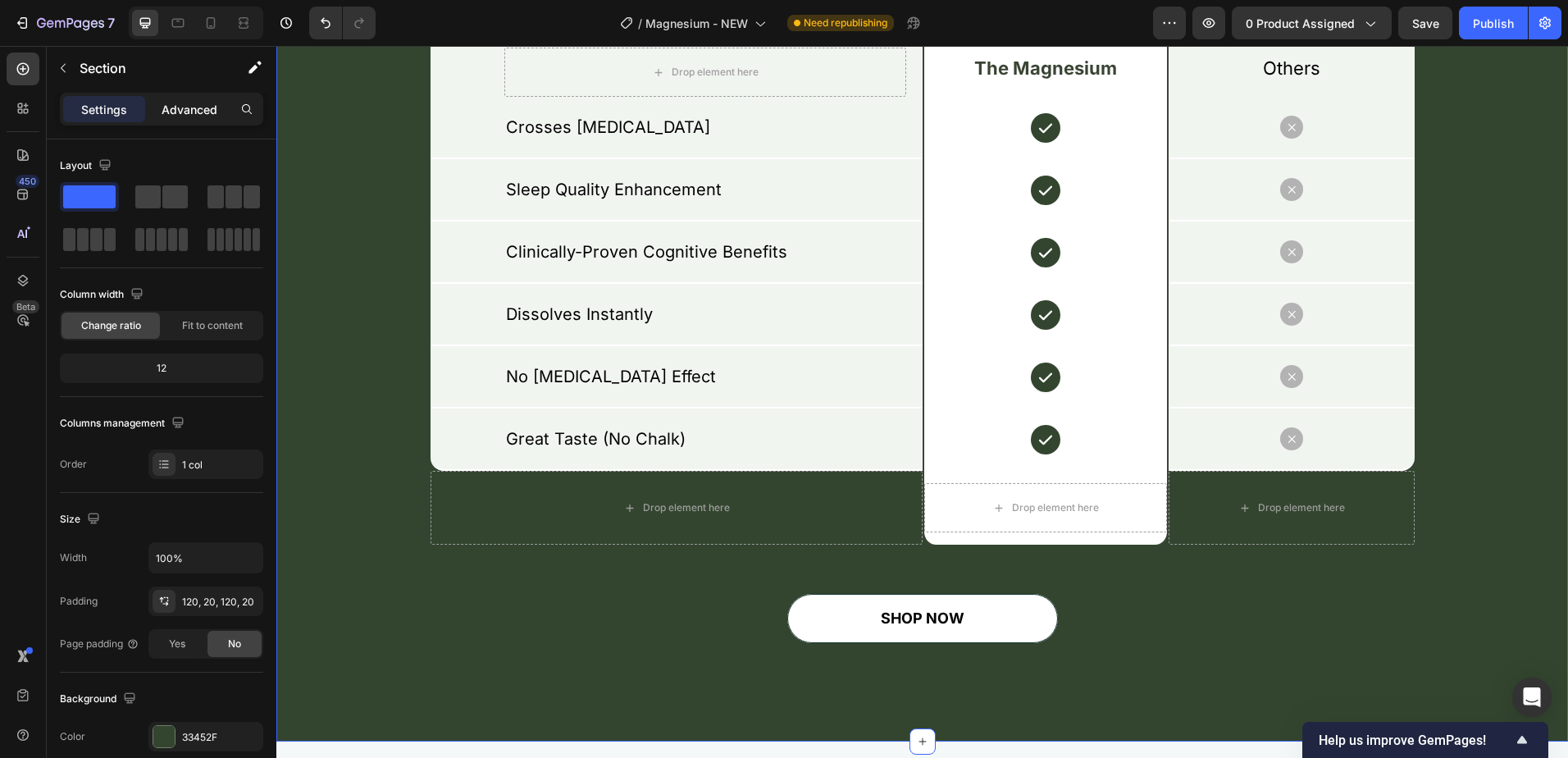
click at [198, 116] on p "Advanced" at bounding box center [190, 109] width 56 height 17
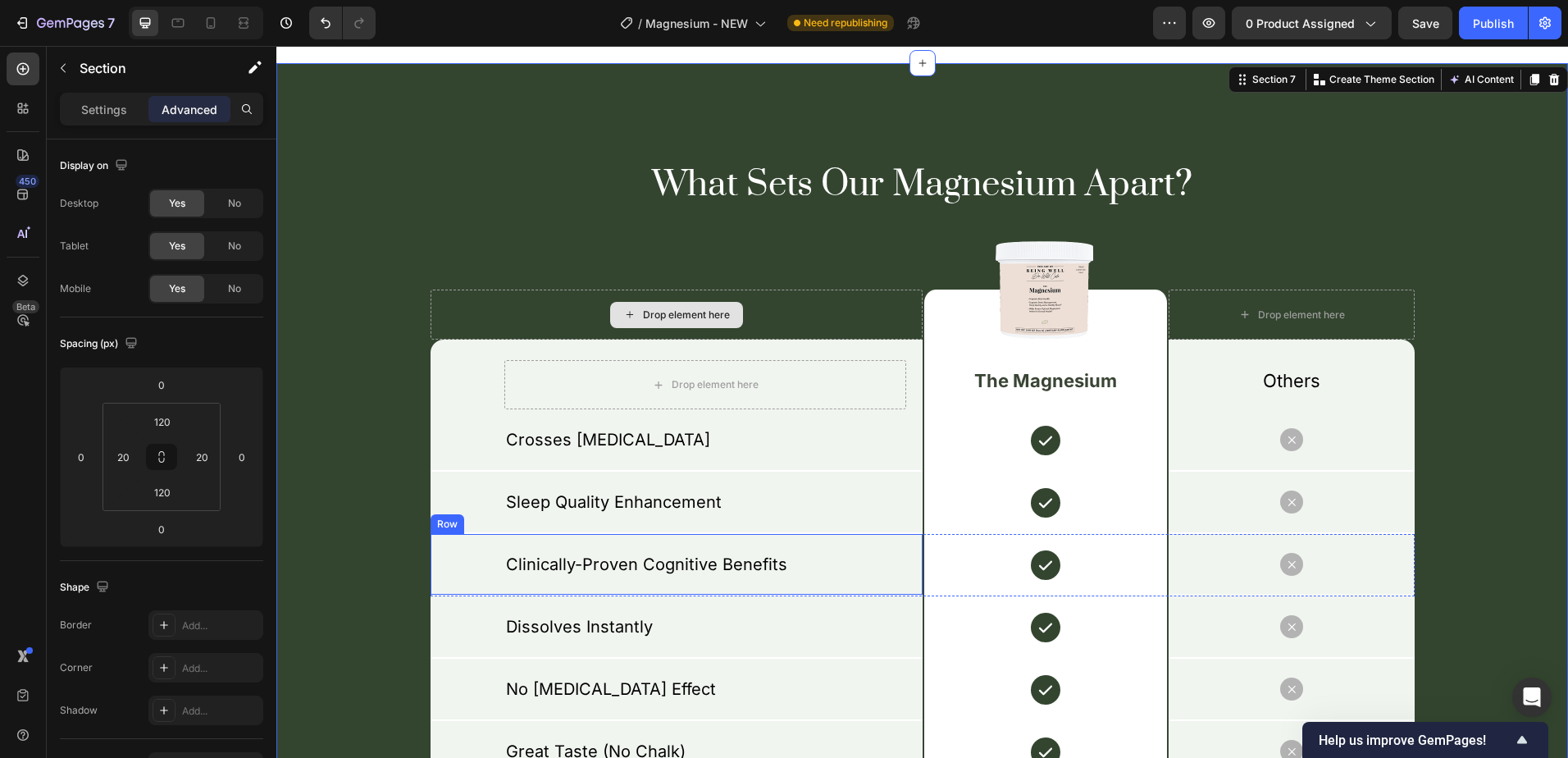
scroll to position [3525, 0]
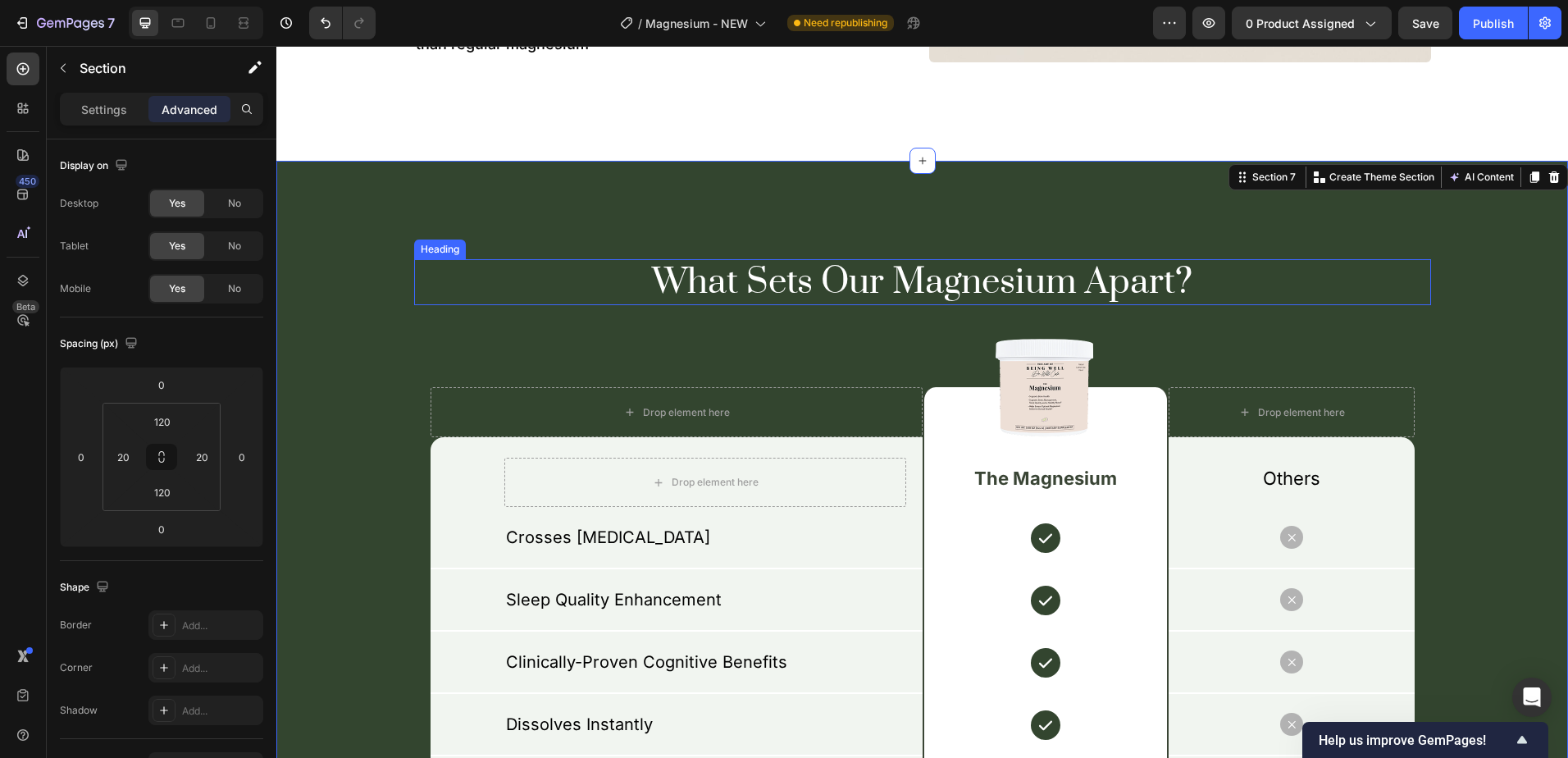
click at [853, 271] on h2 "What Sets Our Magnesium Apart?" at bounding box center [923, 282] width 1017 height 46
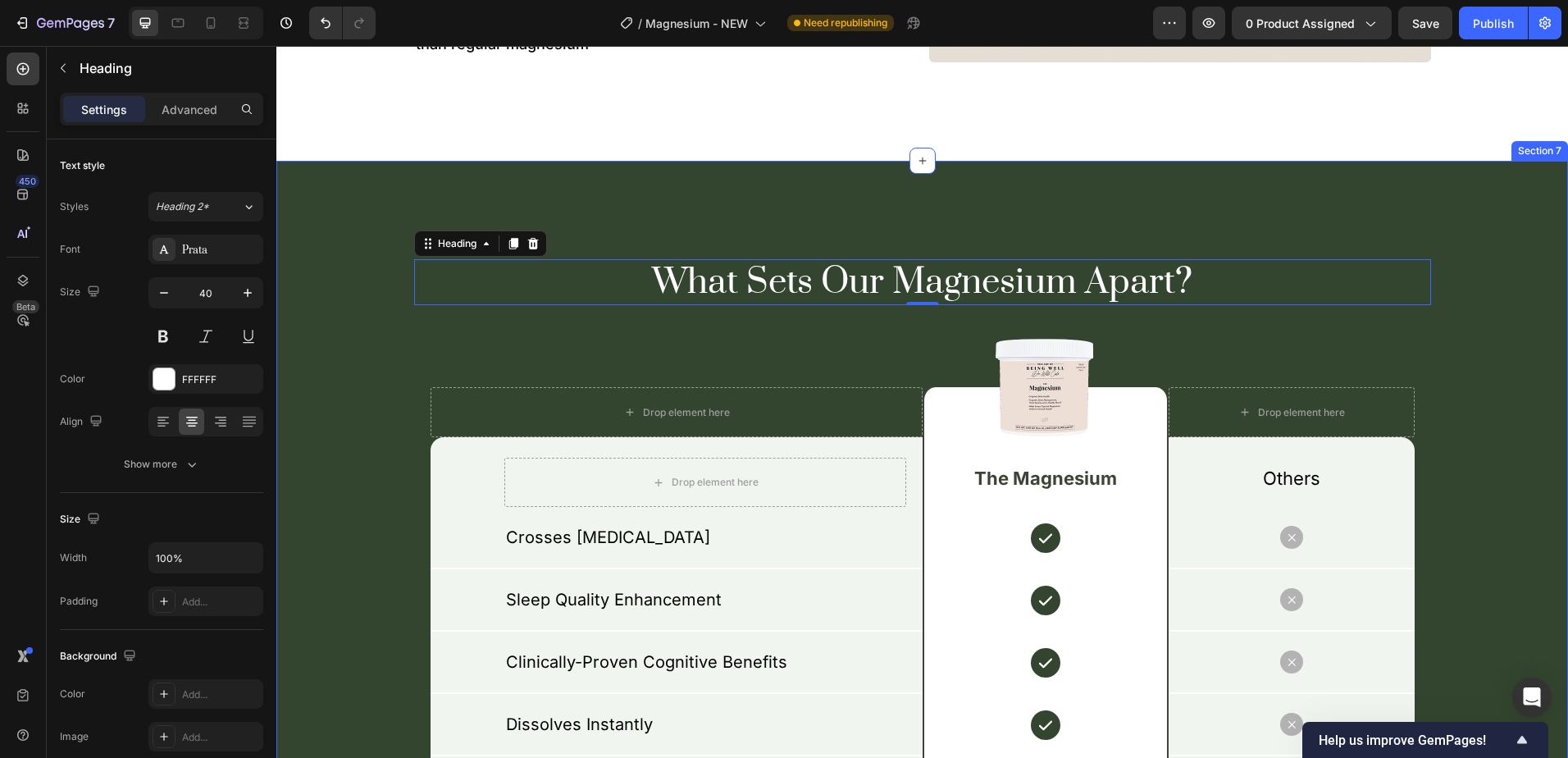
click at [795, 198] on div "What Sets Our Magnesium Apart? Heading 0 Row Drop element here Image Row Drop e…" at bounding box center [922, 656] width 1292 height 991
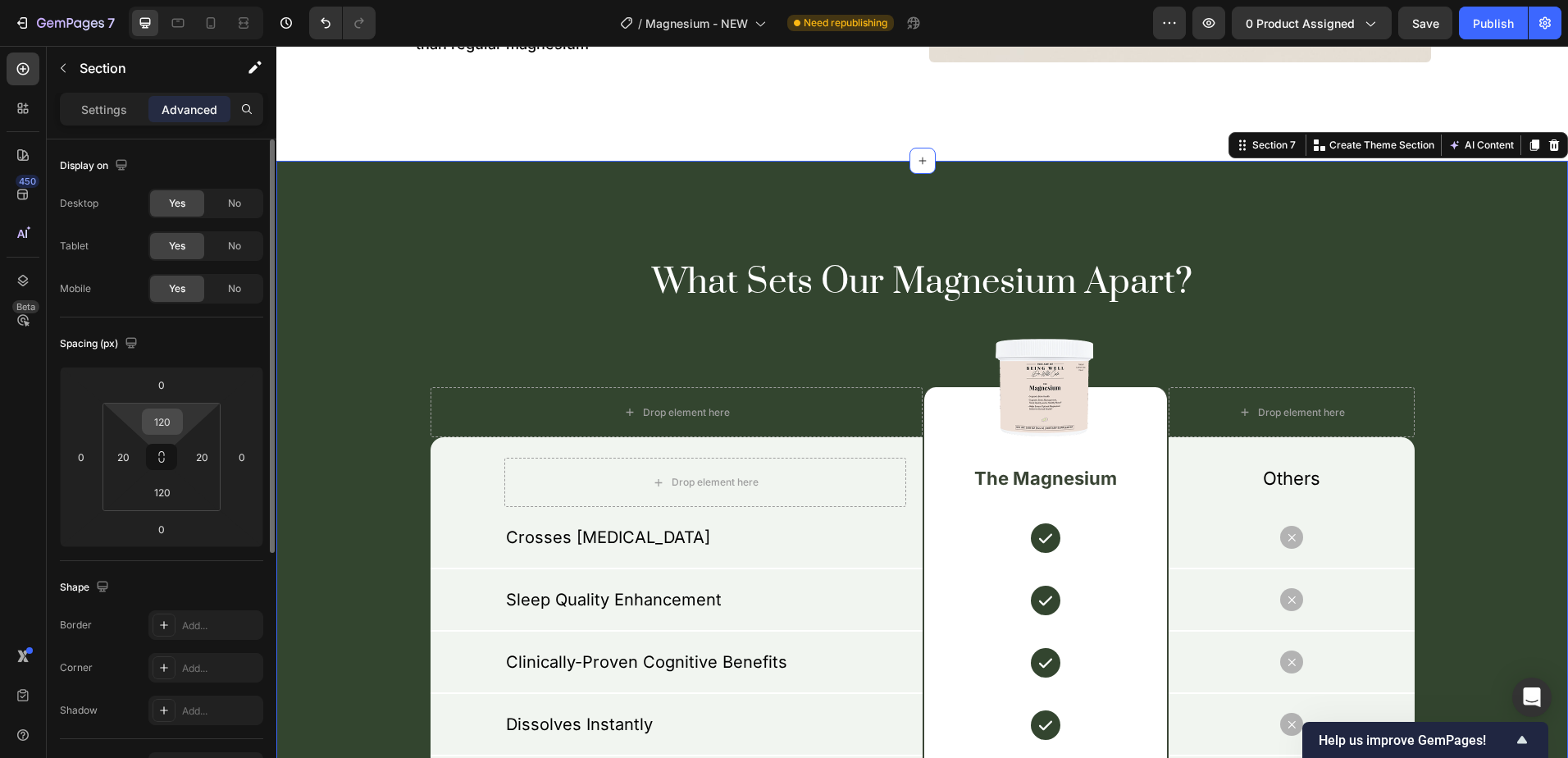
click at [171, 417] on input "120" at bounding box center [163, 421] width 33 height 24
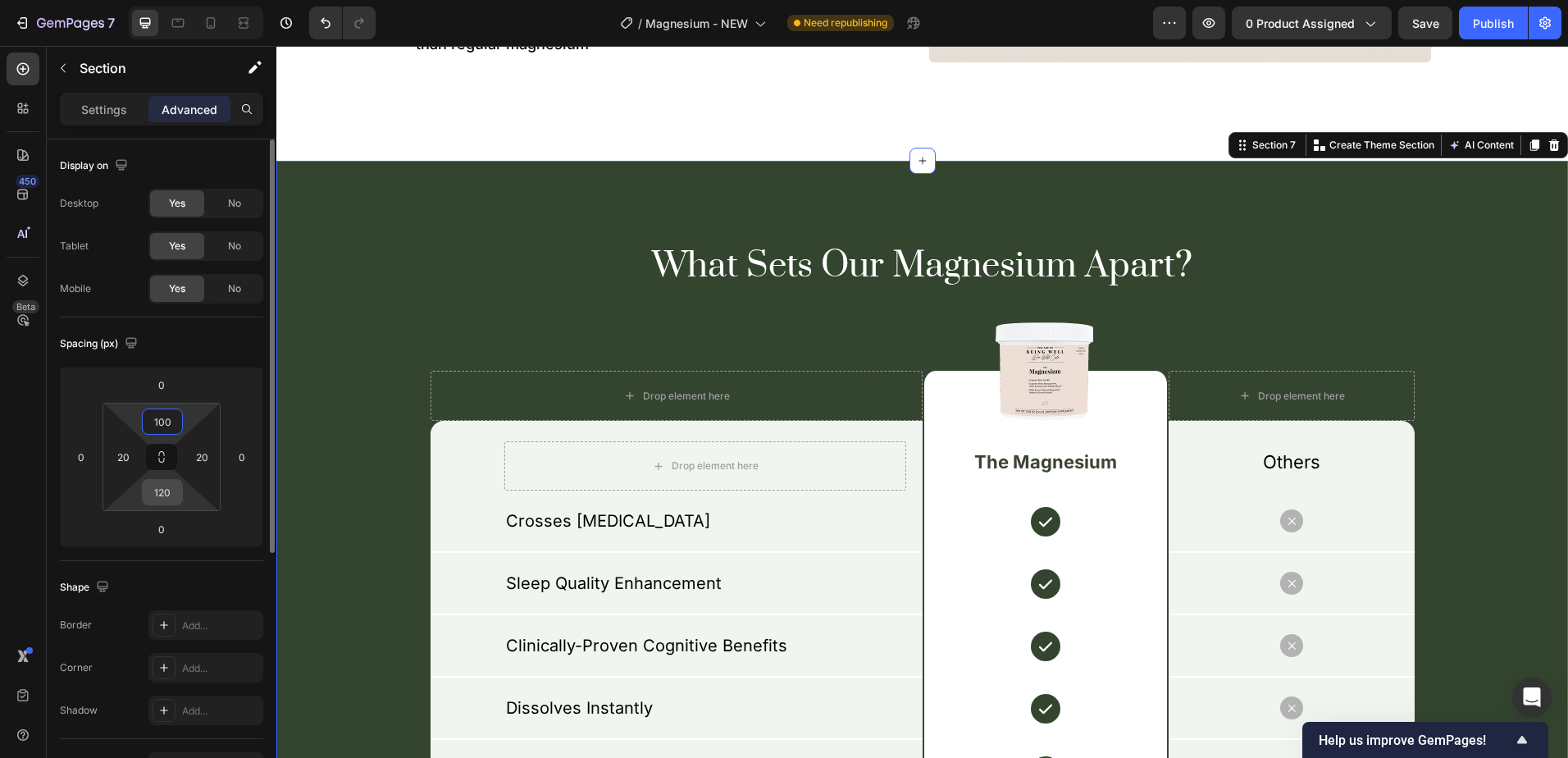
type input "100"
click at [158, 496] on input "120" at bounding box center [163, 492] width 33 height 24
type input "100"
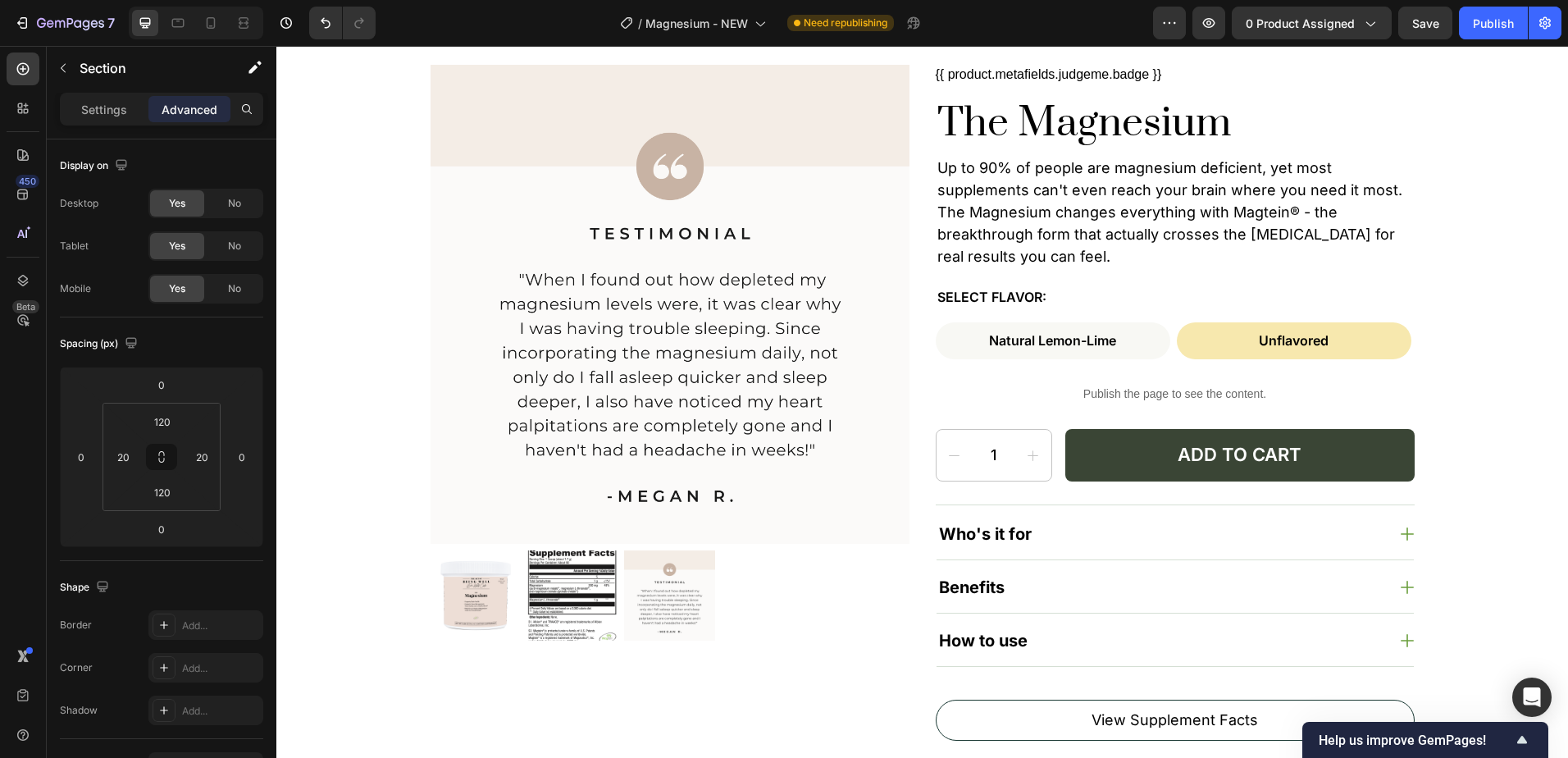
scroll to position [0, 0]
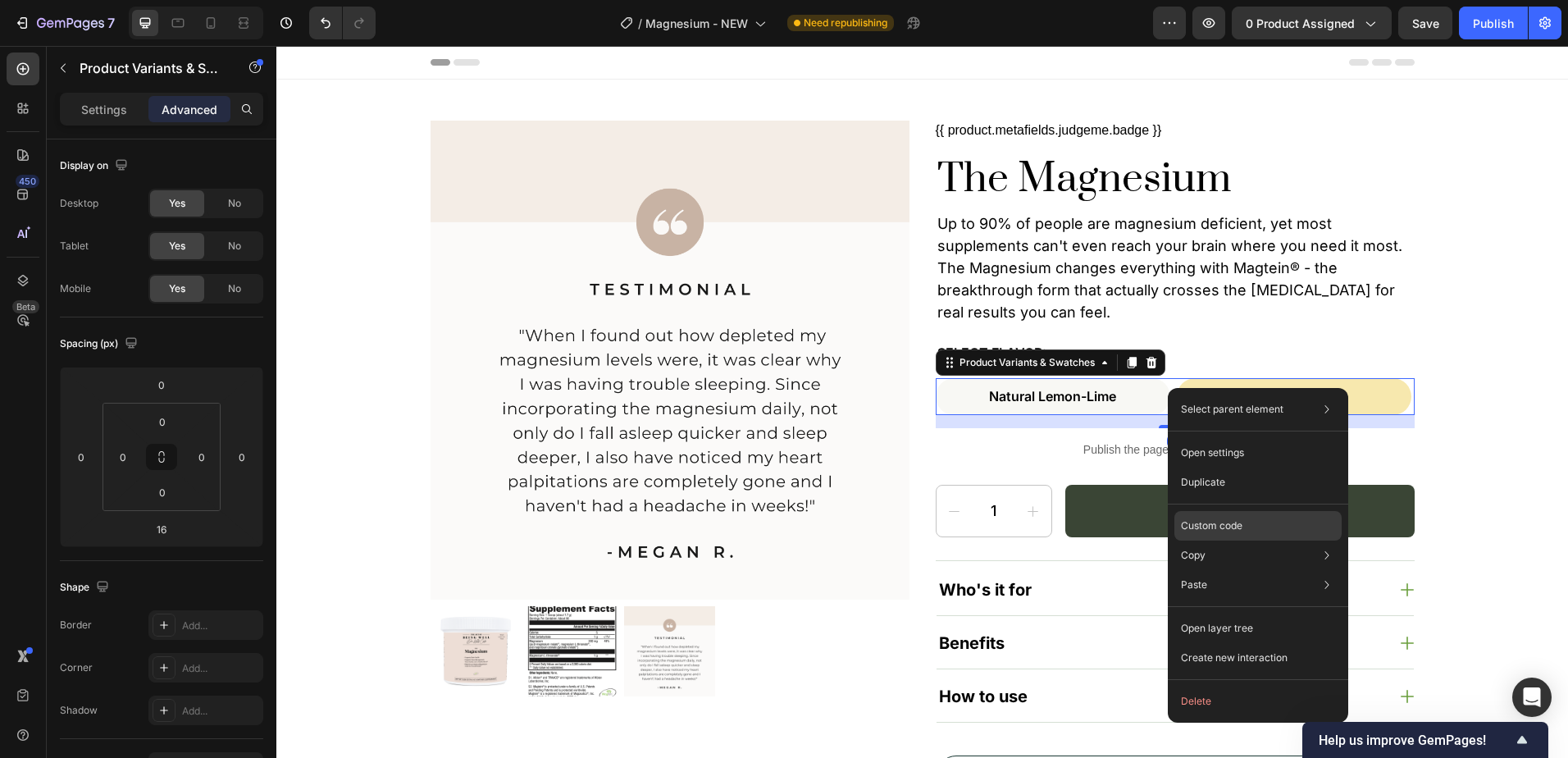
click at [1247, 527] on div "Custom code" at bounding box center [1258, 525] width 167 height 30
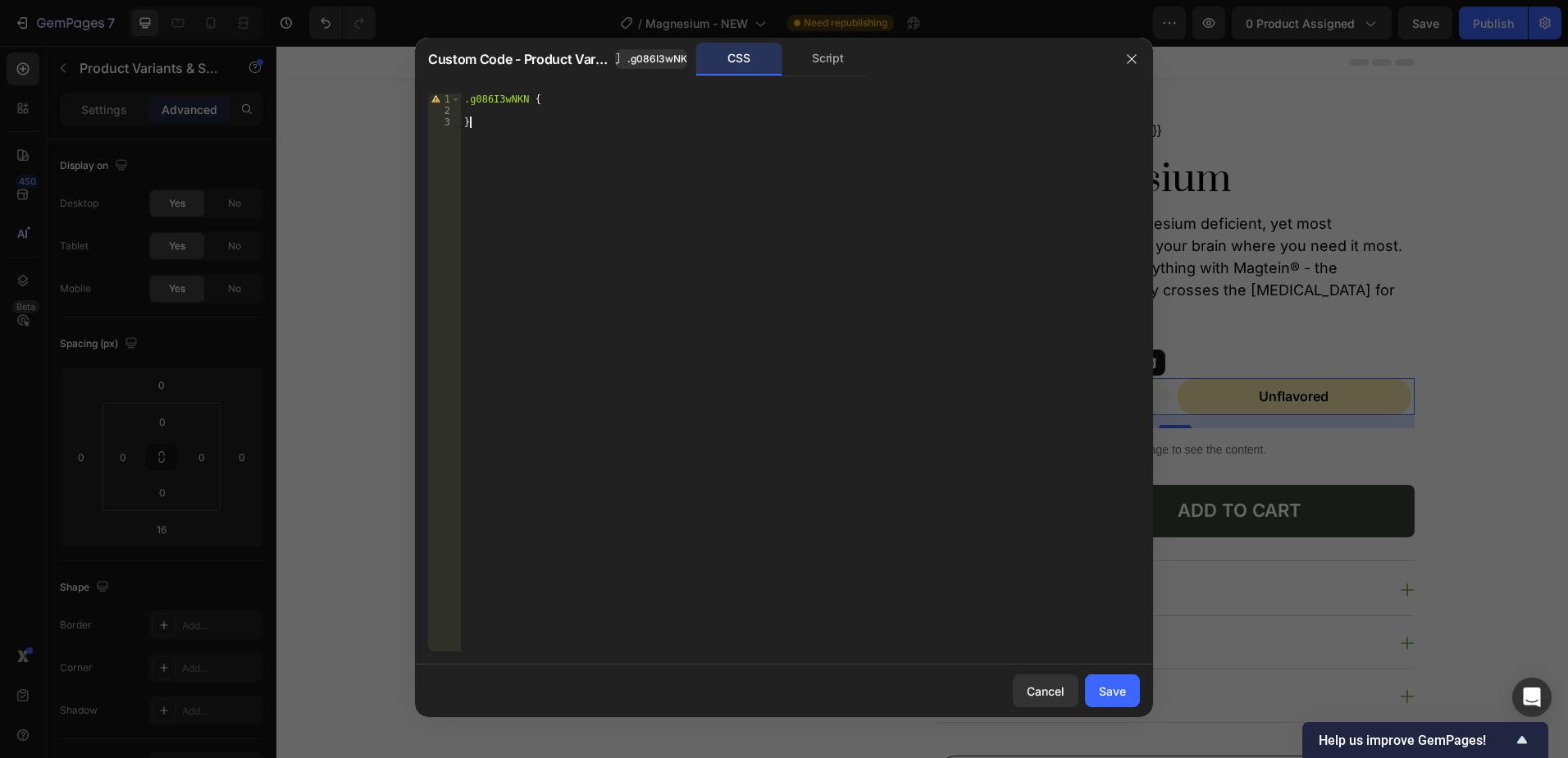
click at [588, 177] on div ".g086I3wNKN { }" at bounding box center [800, 384] width 679 height 581
paste textarea ".variant-option-group {"
click at [468, 125] on div ".g086I3wNKN { } .variant-option-group { background : #F8F8F4 ; padding : 7 px ;…" at bounding box center [800, 384] width 679 height 581
click at [602, 312] on div ".g086I3wNKN { } .variant-option-group { background : #F8F8F4 ; padding : 7 px ;…" at bounding box center [800, 384] width 679 height 581
click at [536, 170] on div ".g086I3wNKN { } .variant-option-group { background : #F8F8F4 ; padding : 7 px ;…" at bounding box center [800, 384] width 679 height 581
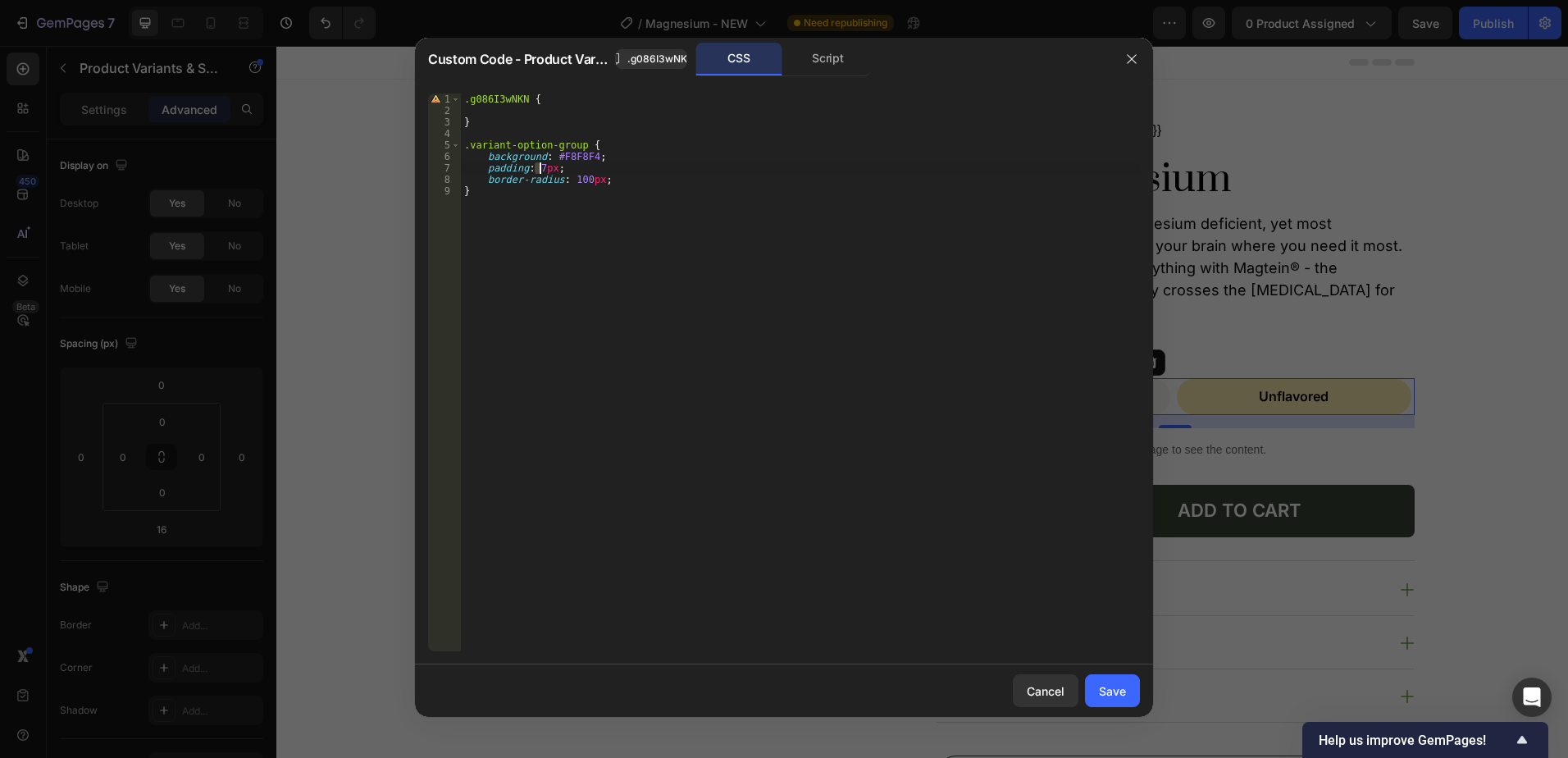
scroll to position [0, 6]
click at [559, 220] on div ".g086I3wNKN { } .variant-option-group { background : #F8F8F4 ; padding : 6 px ;…" at bounding box center [800, 384] width 679 height 581
type textarea "}"
click at [1114, 690] on div "Save" at bounding box center [1112, 691] width 27 height 17
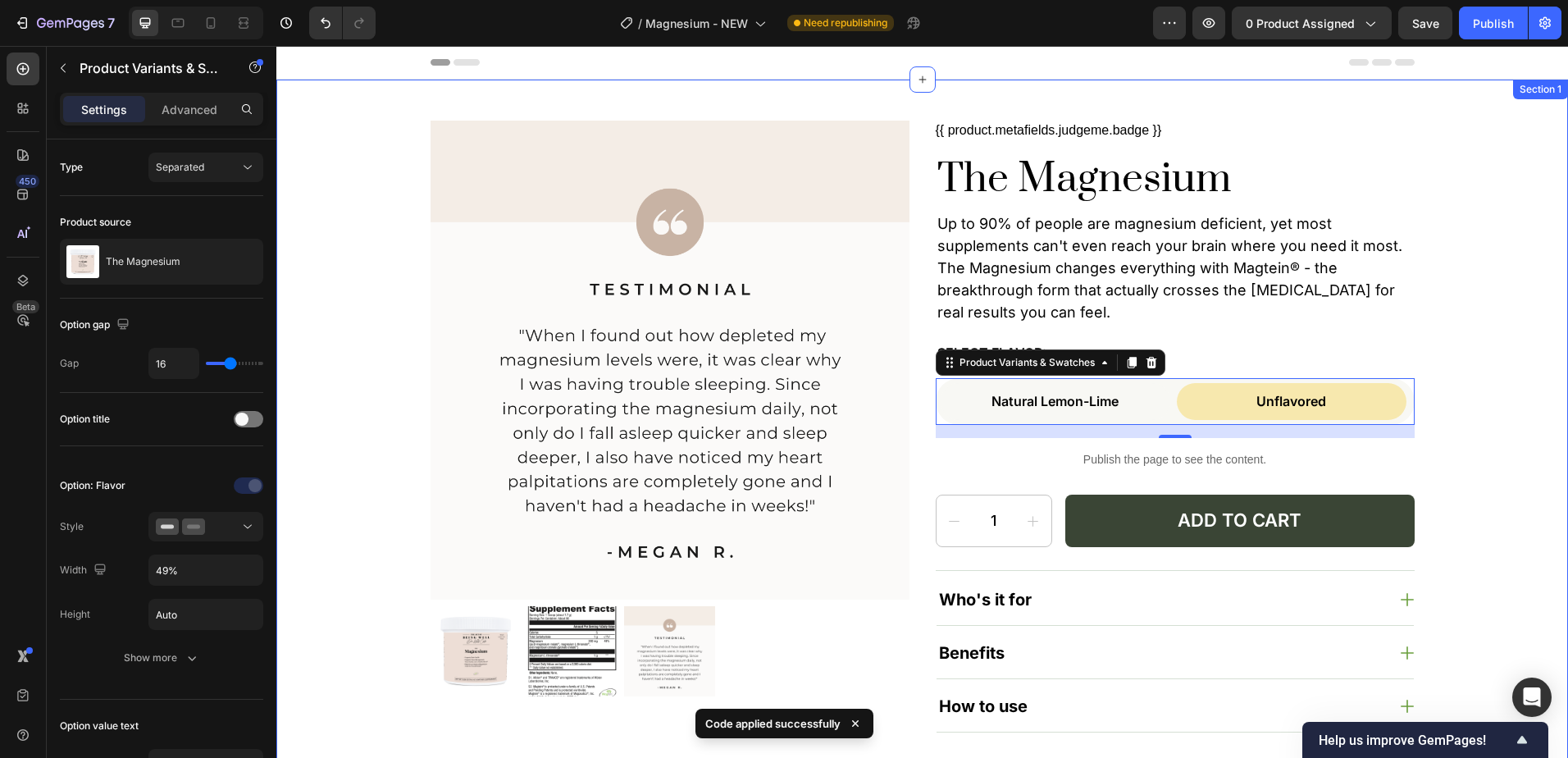
click at [1503, 379] on div "Product Images {{ product.metafields.judgeme.badge }} Custom Code The Magnesium…" at bounding box center [923, 463] width 1259 height 685
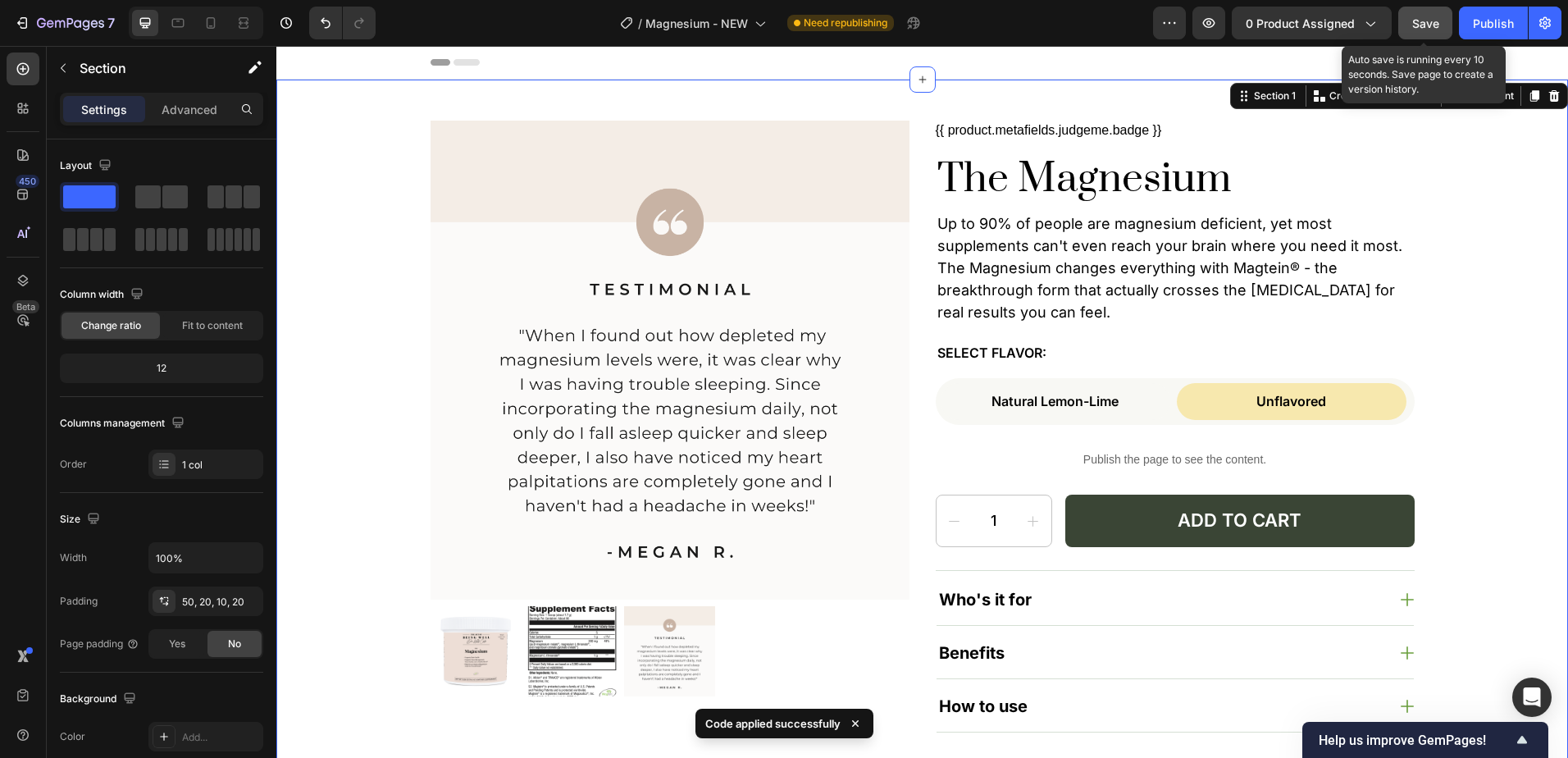
click at [1430, 25] on span "Save" at bounding box center [1425, 24] width 27 height 14
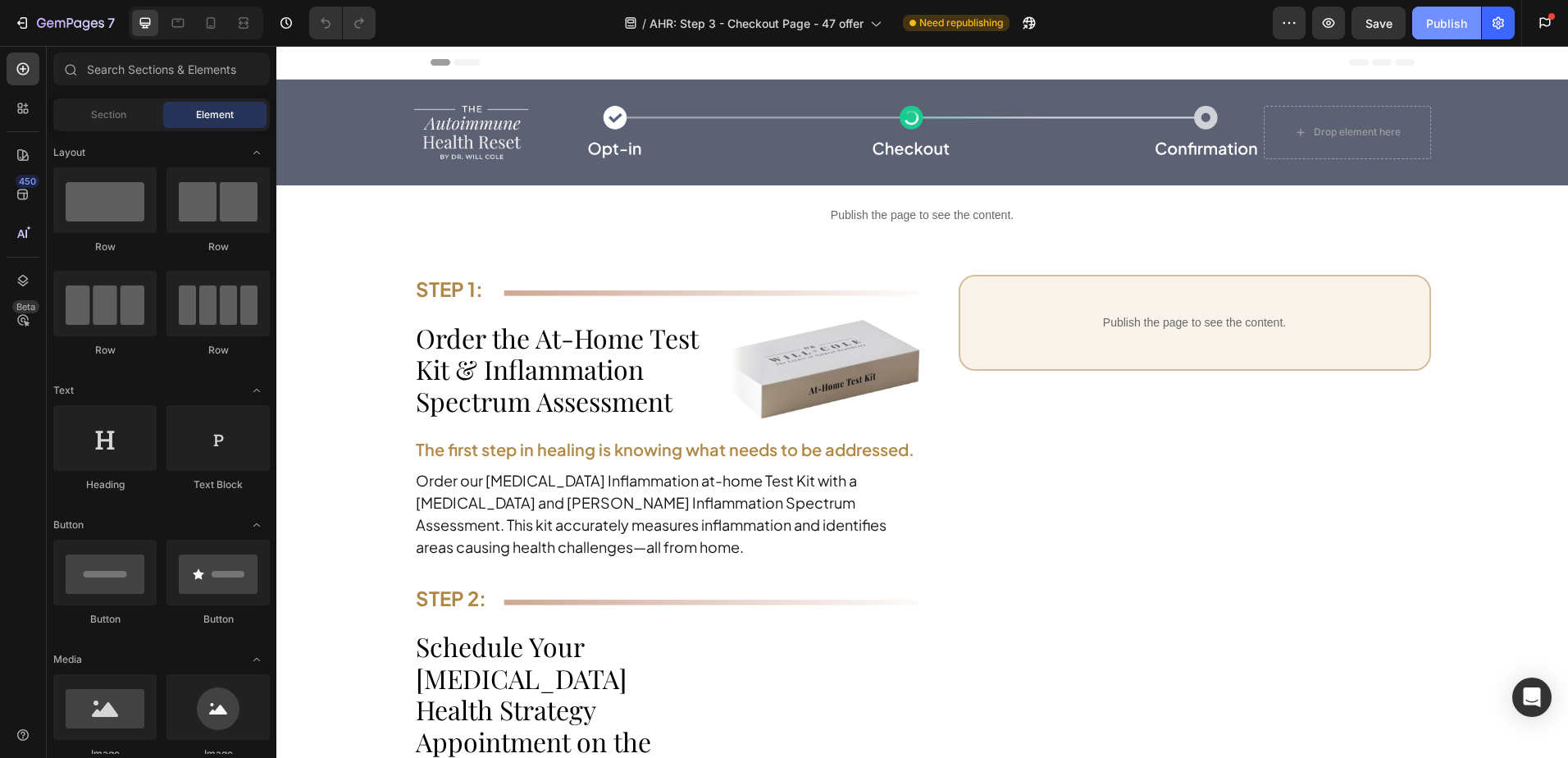
click at [1425, 28] on button "Publish" at bounding box center [1446, 24] width 69 height 33
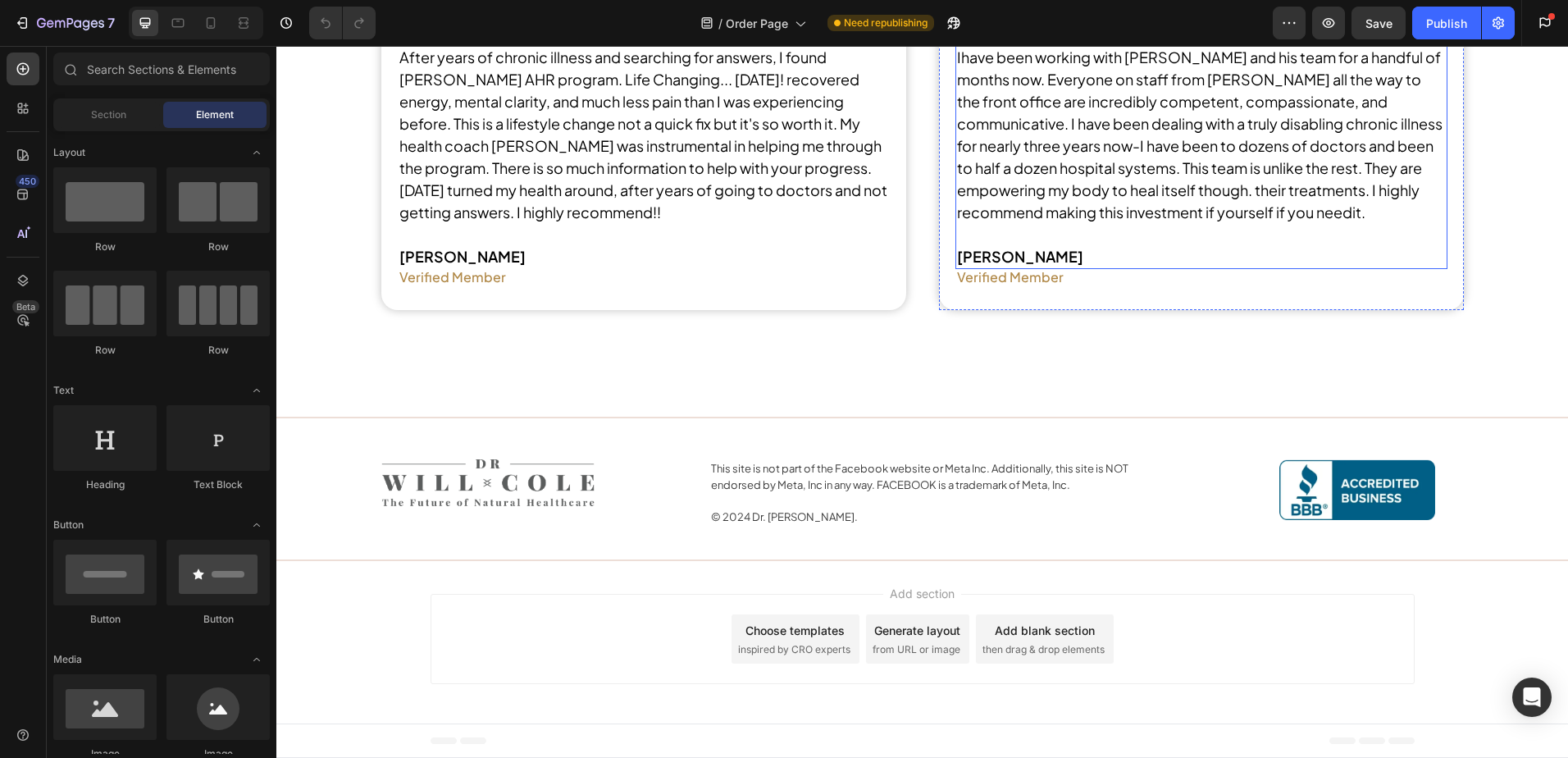
scroll to position [2889, 0]
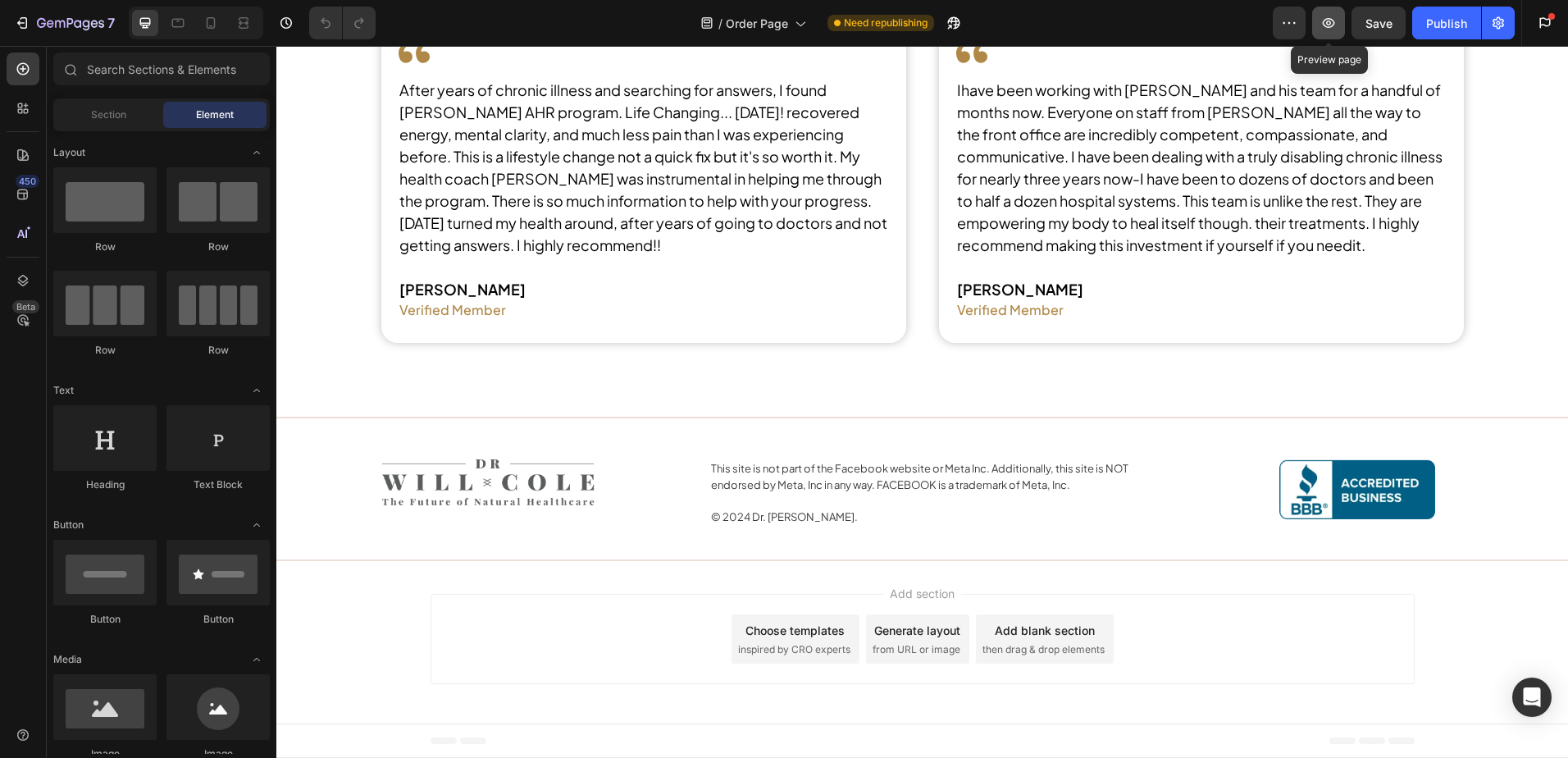
click at [1328, 20] on icon "button" at bounding box center [1329, 23] width 12 height 10
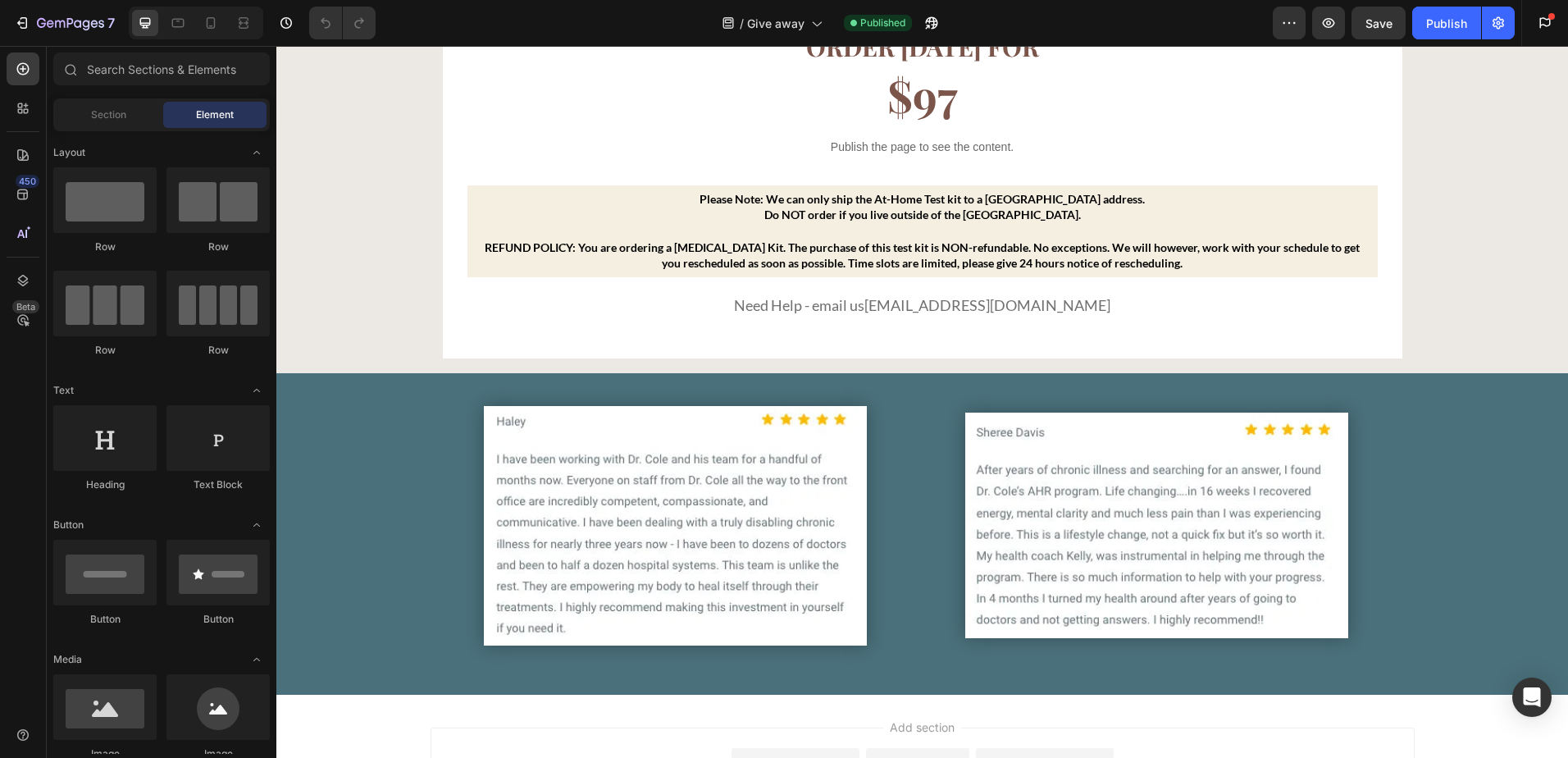
scroll to position [902, 0]
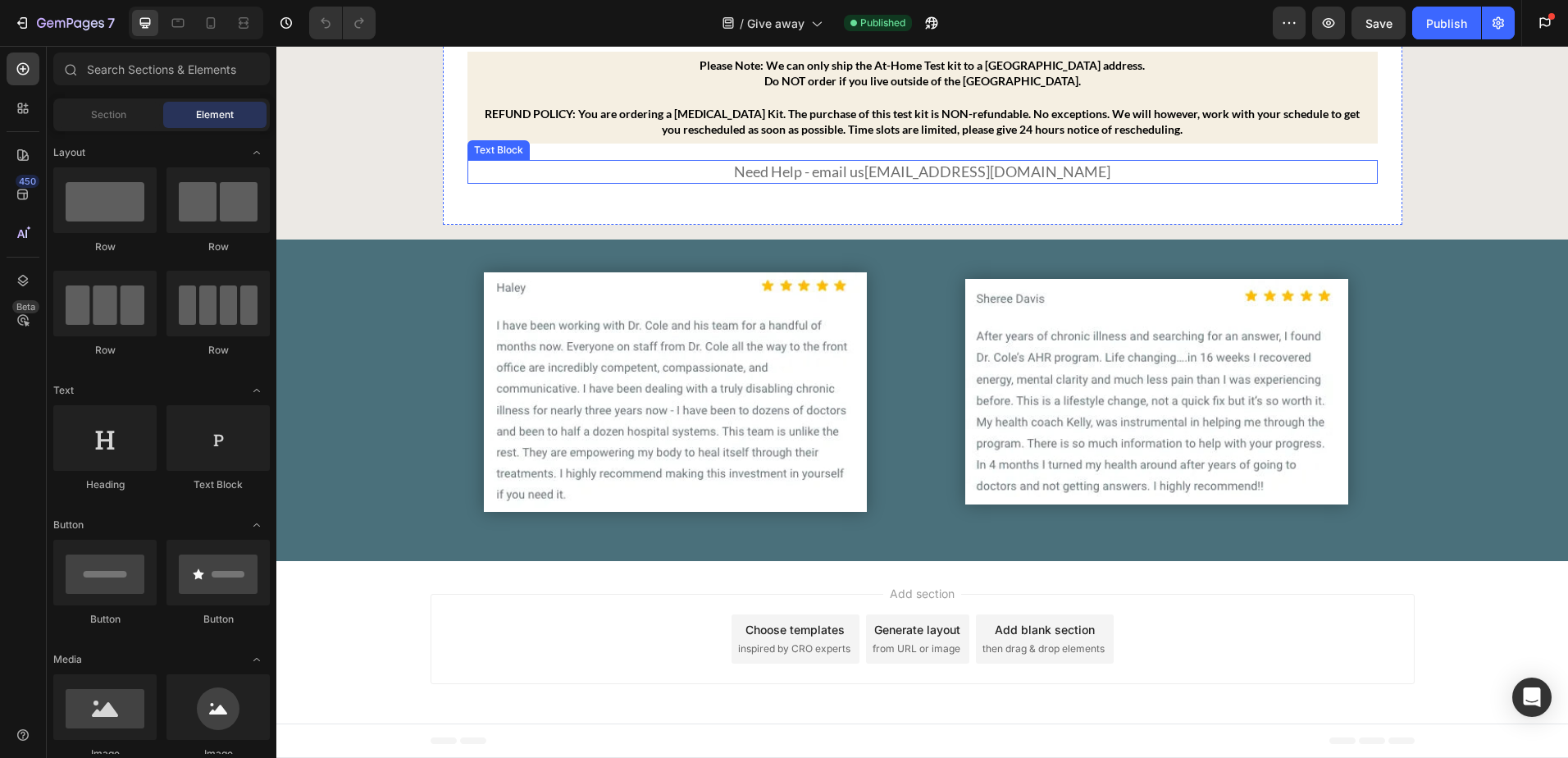
click at [958, 180] on link "[EMAIL_ADDRESS][DOMAIN_NAME]" at bounding box center [987, 171] width 246 height 18
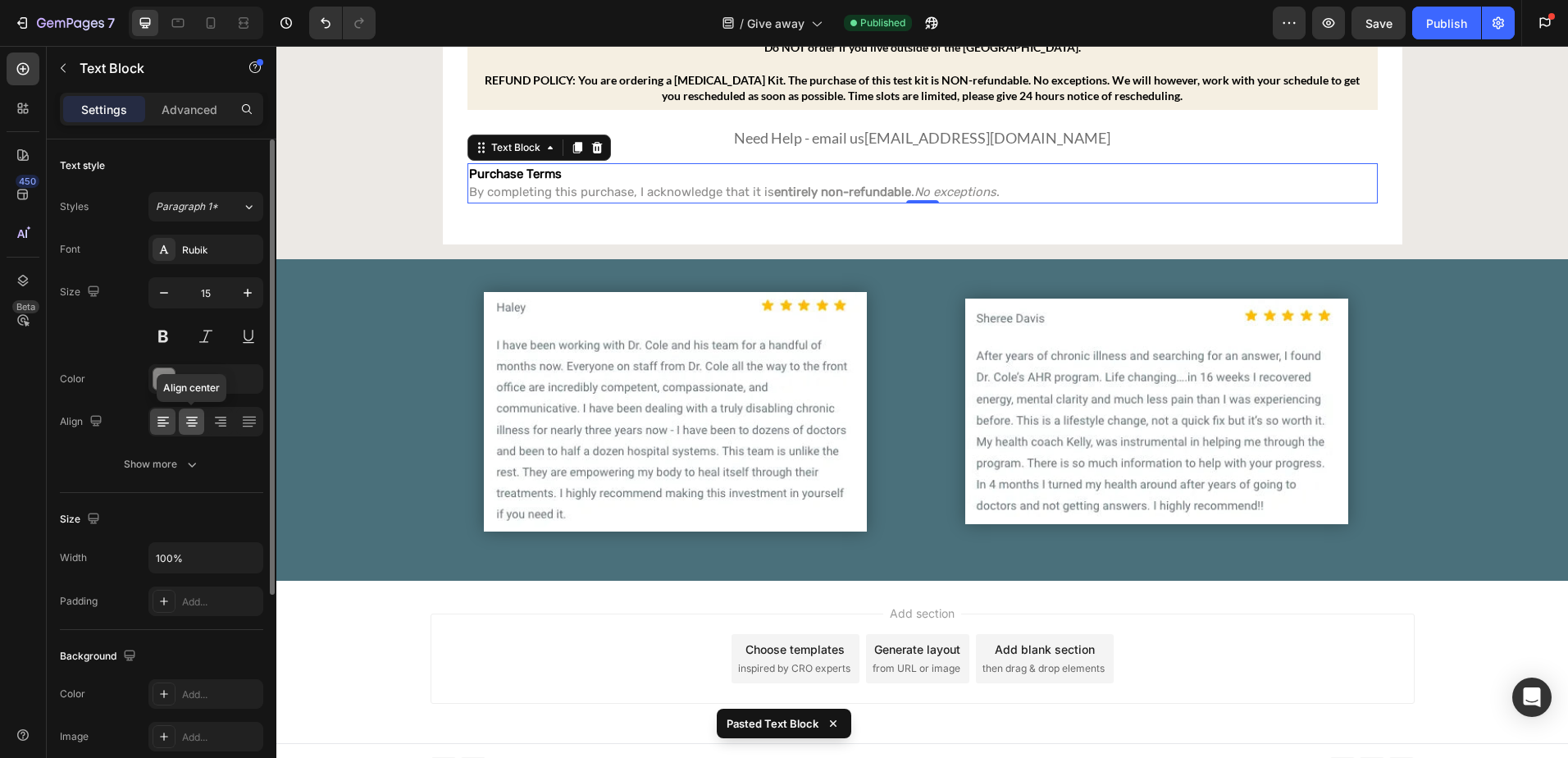
click at [184, 421] on icon at bounding box center [192, 421] width 17 height 17
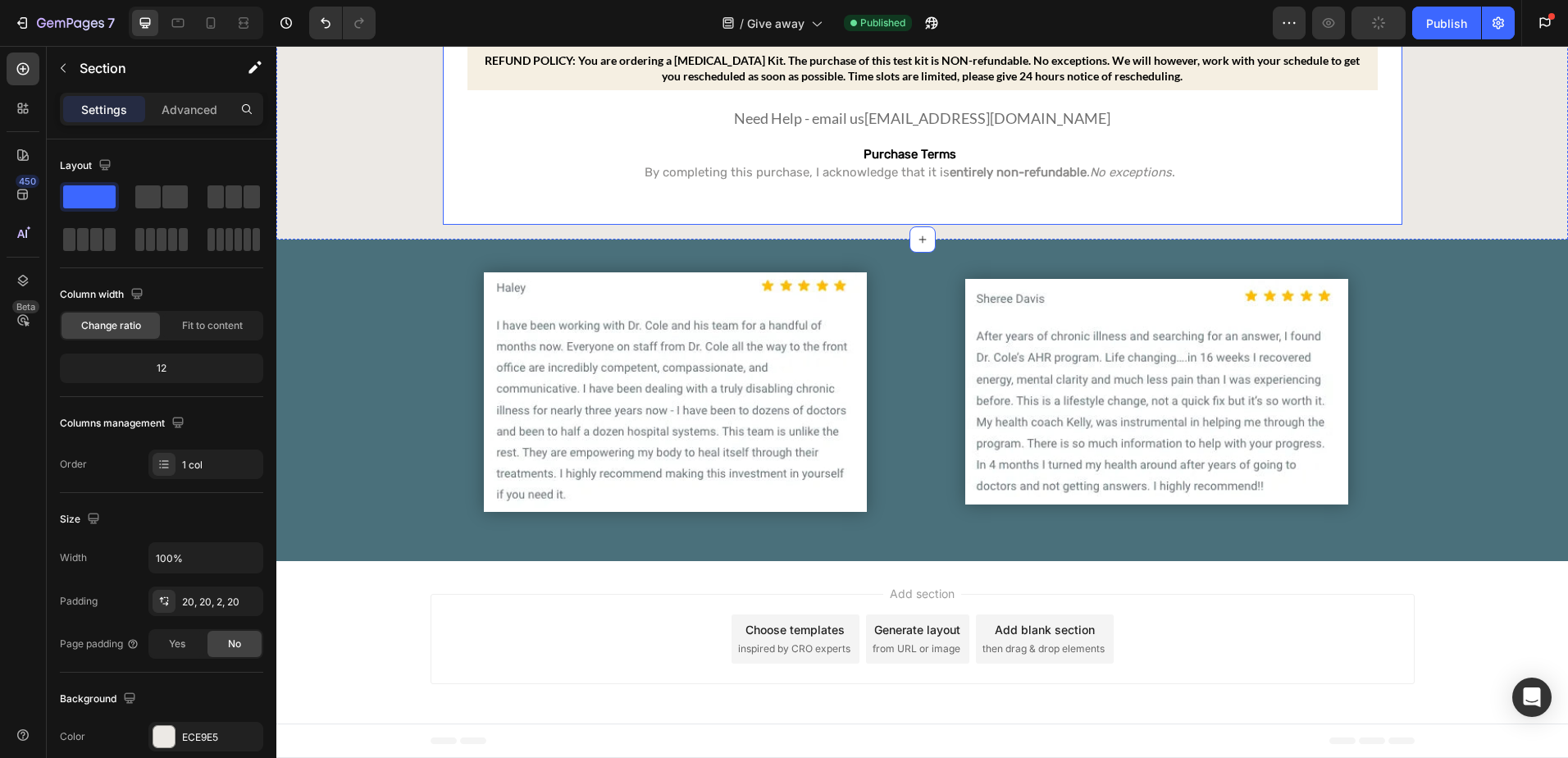
scroll to position [1180, 0]
click at [1443, 16] on div "Publish" at bounding box center [1446, 24] width 41 height 17
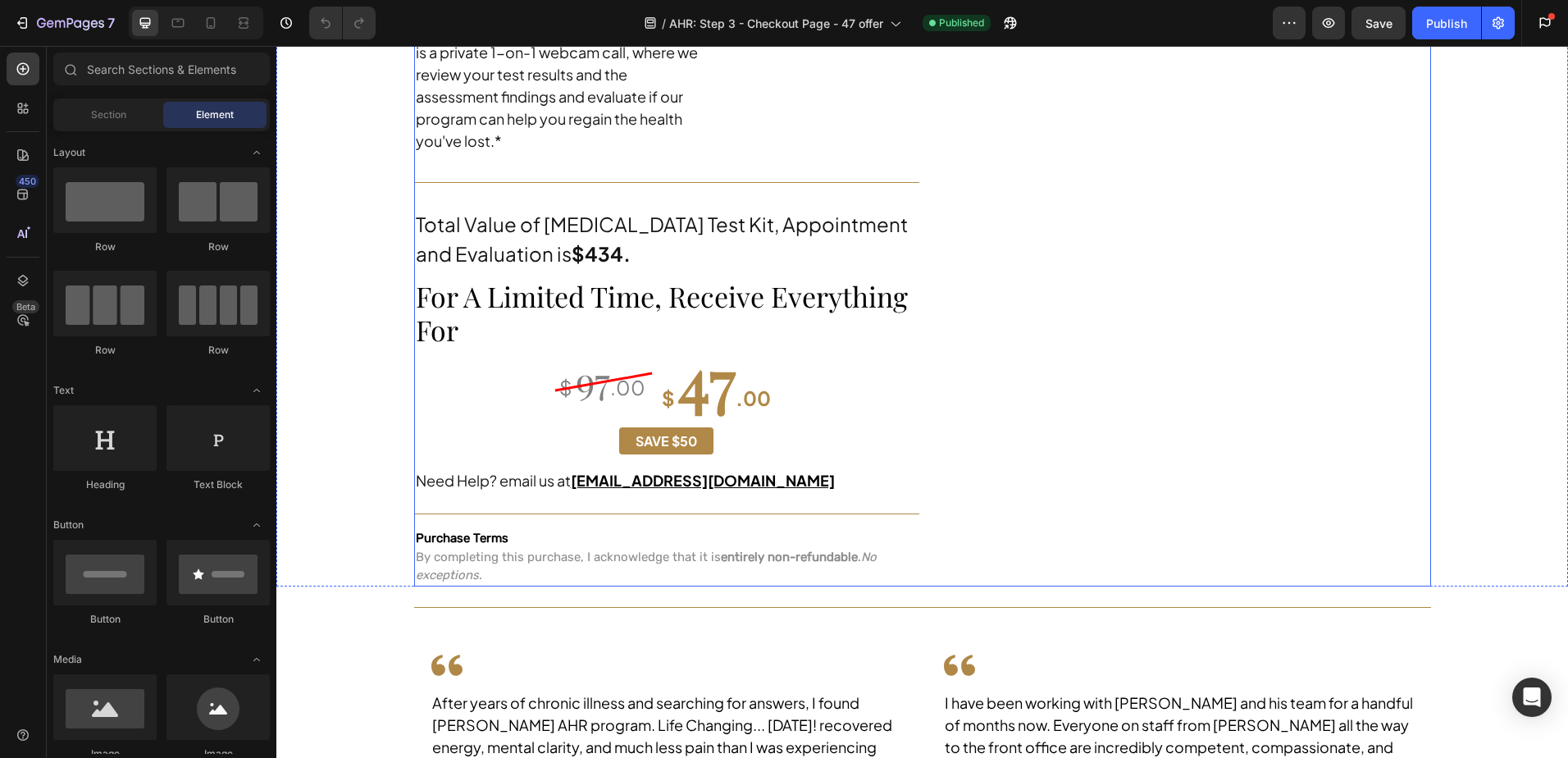
scroll to position [902, 0]
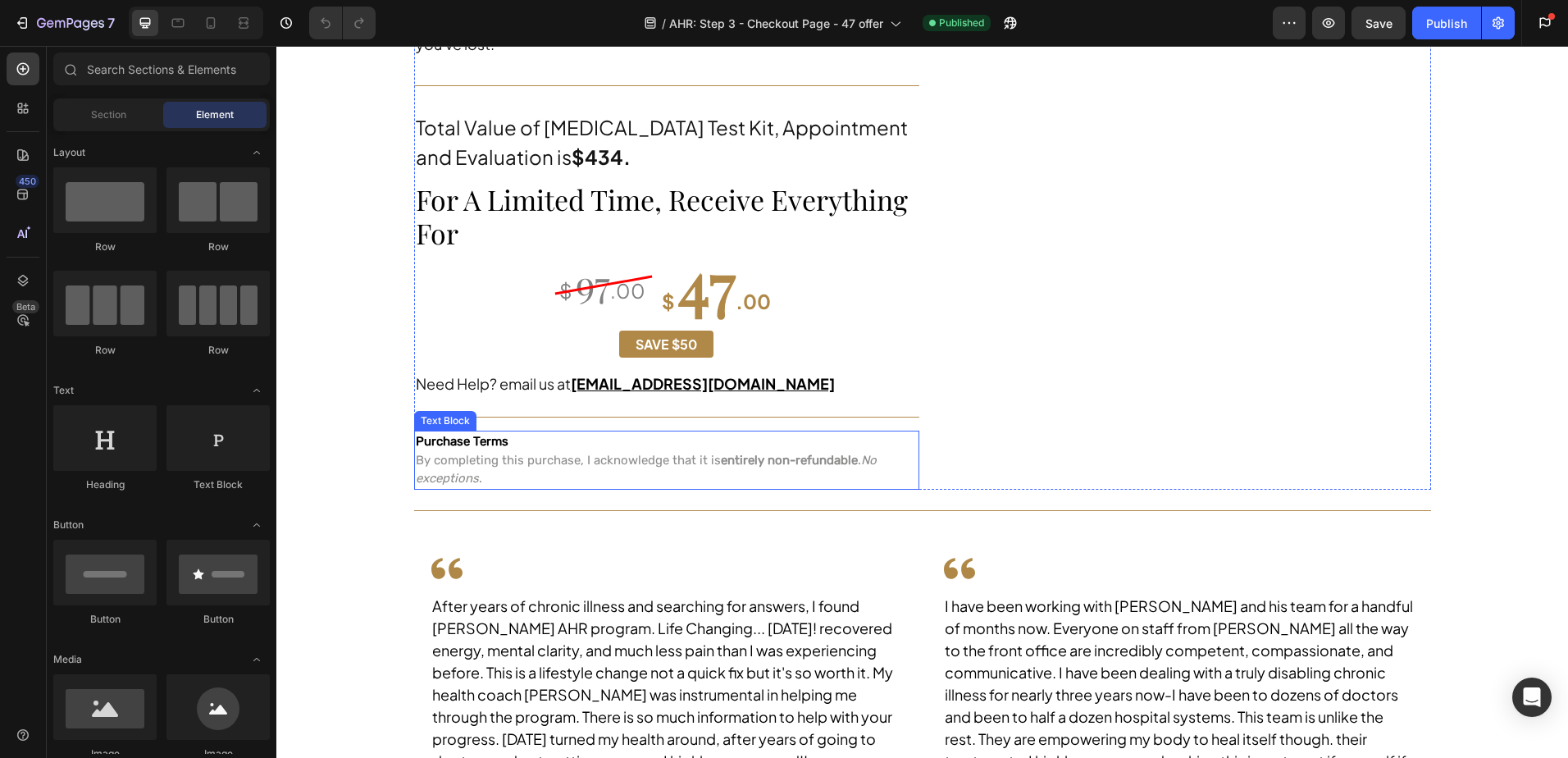
click at [535, 432] on p "Purchase Terms By completing this purchase, I acknowledge that it is entirely n…" at bounding box center [655, 460] width 477 height 56
